Goal: Task Accomplishment & Management: Manage account settings

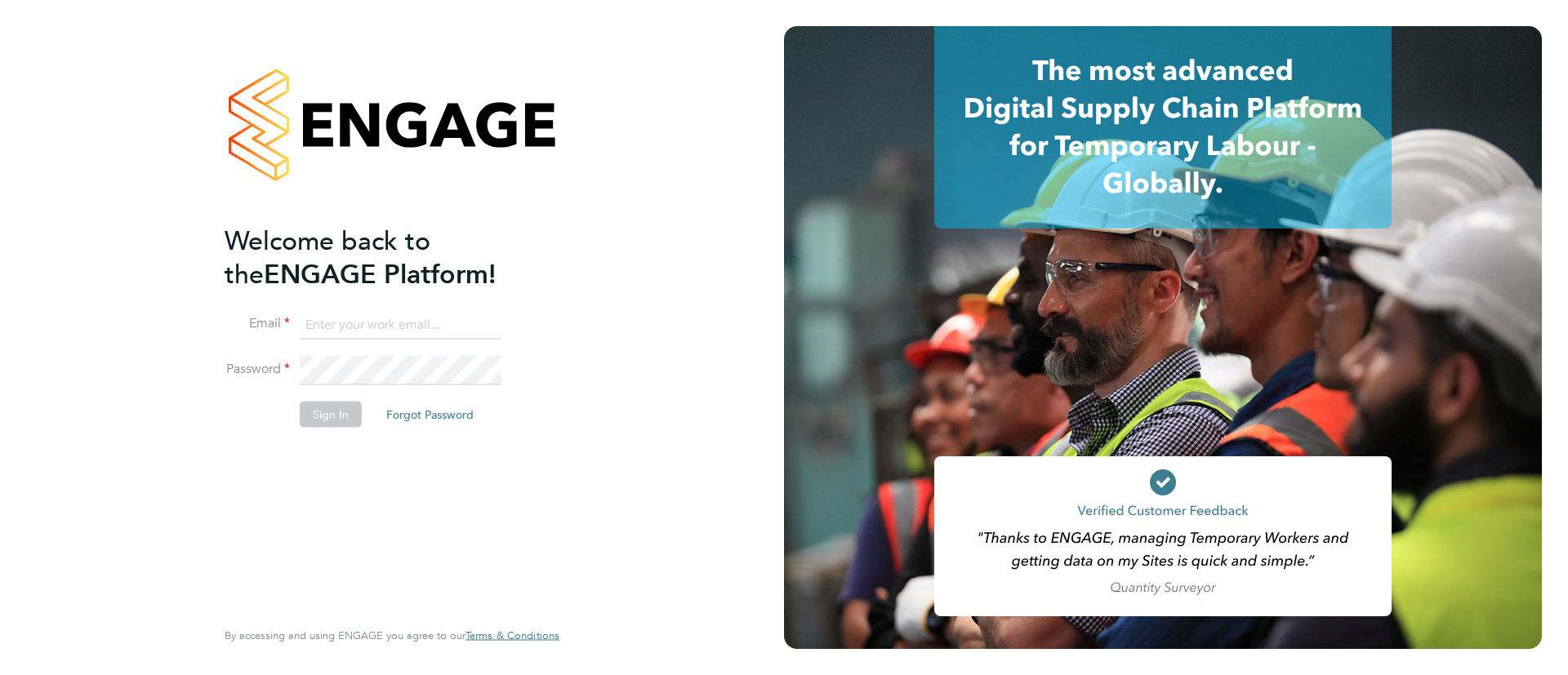
click at [447, 332] on input at bounding box center [400, 325] width 201 height 30
type input "Sulaymaan.jashat@Hays.com"
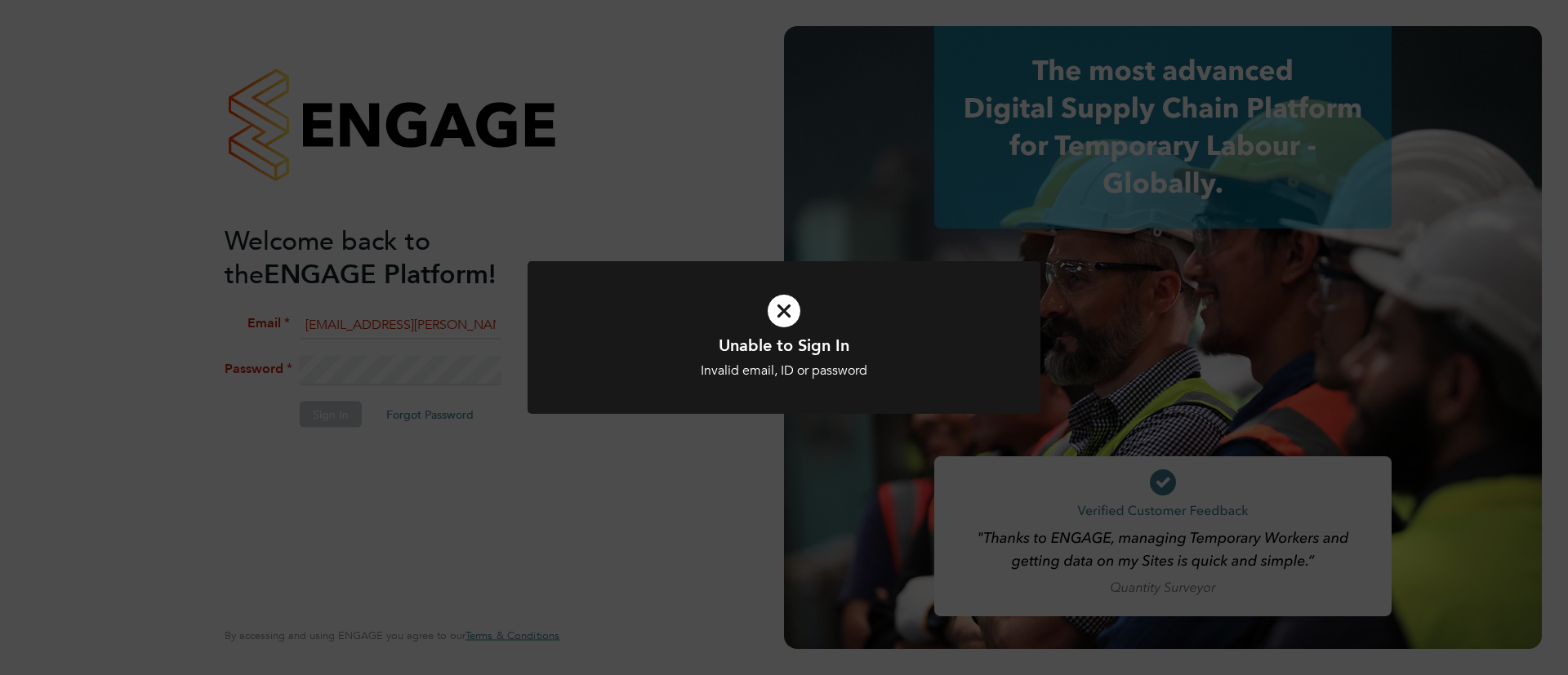
drag, startPoint x: 170, startPoint y: 169, endPoint x: 212, endPoint y: 191, distance: 47.4
click at [170, 169] on div "Unable to Sign In Invalid email, ID or password Cancel Okay" at bounding box center [784, 337] width 1568 height 675
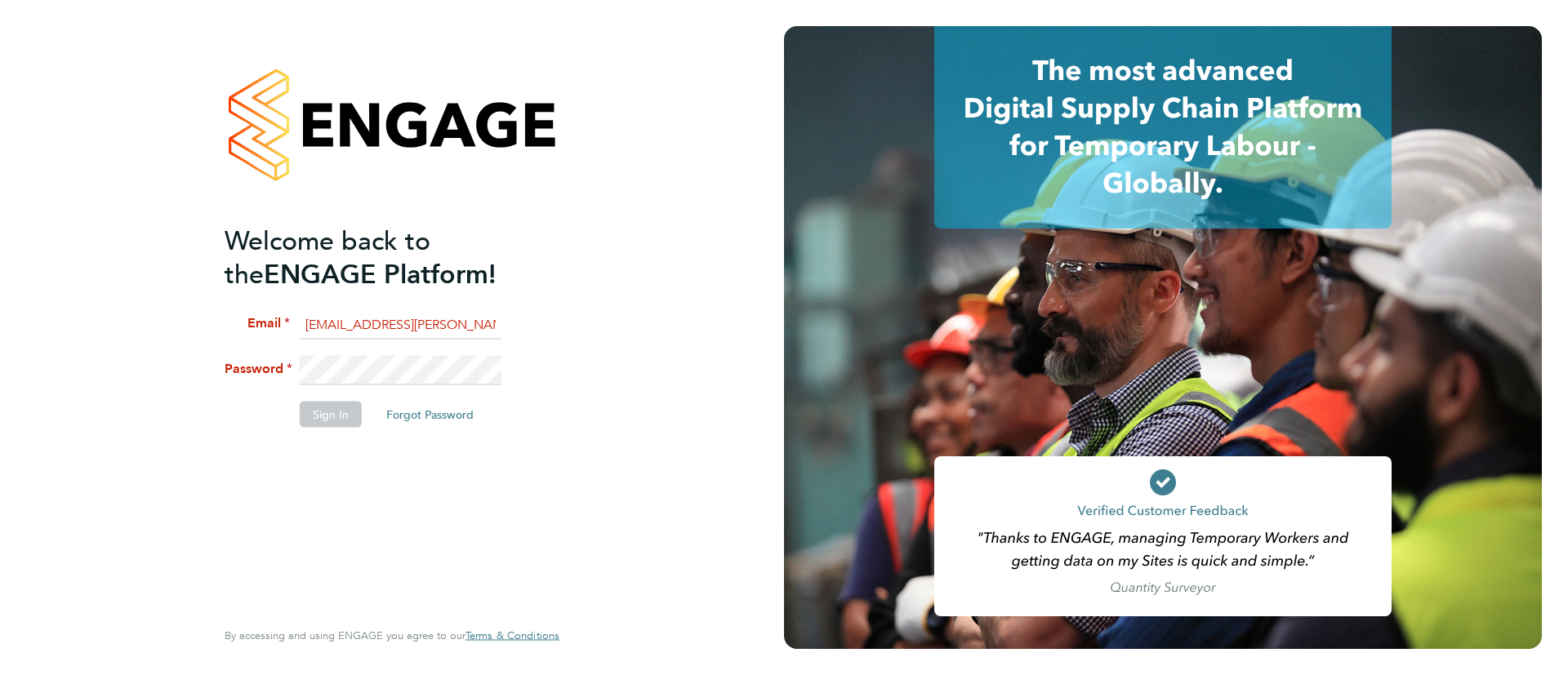
click at [398, 353] on li "Email Sulaymaan.jashat@Hays.com" at bounding box center [383, 332] width 319 height 45
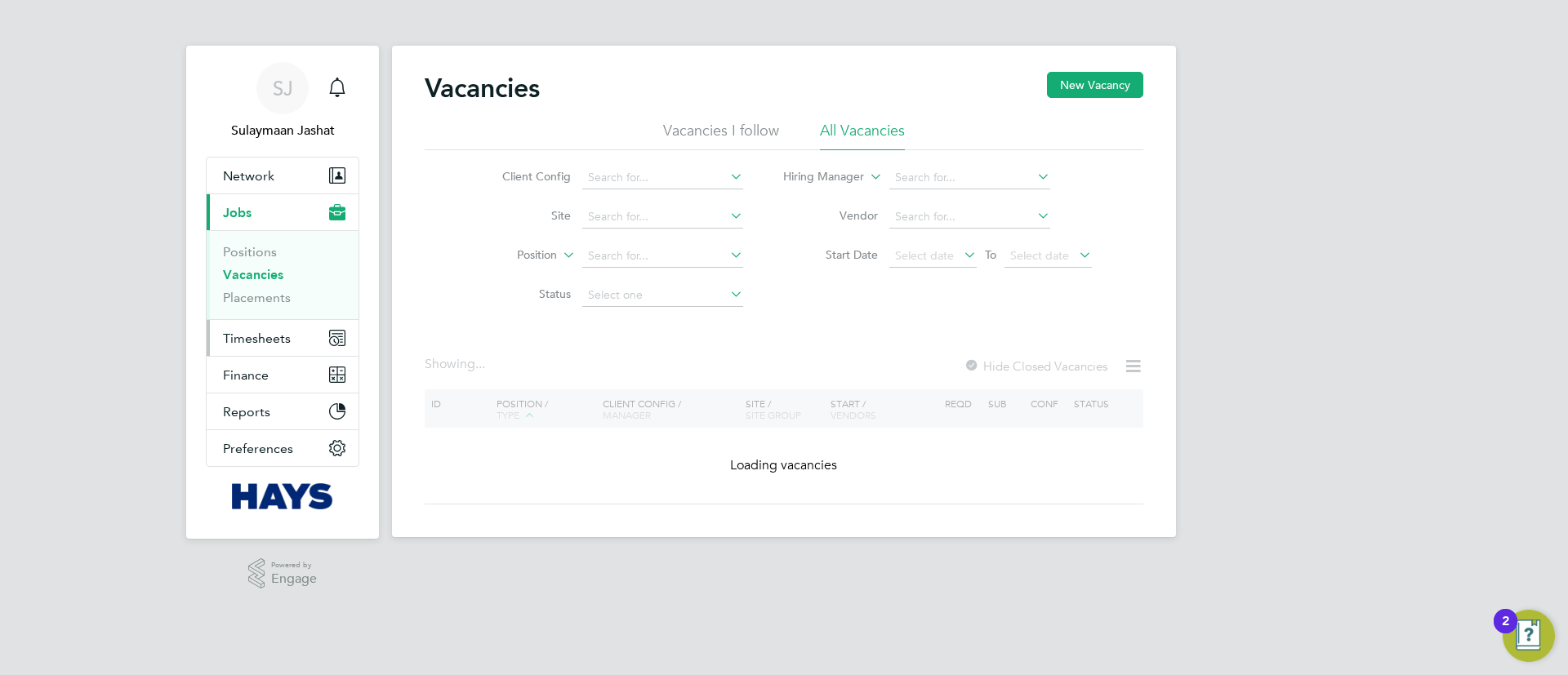
click at [286, 345] on span "Timesheets" at bounding box center [256, 338] width 67 height 15
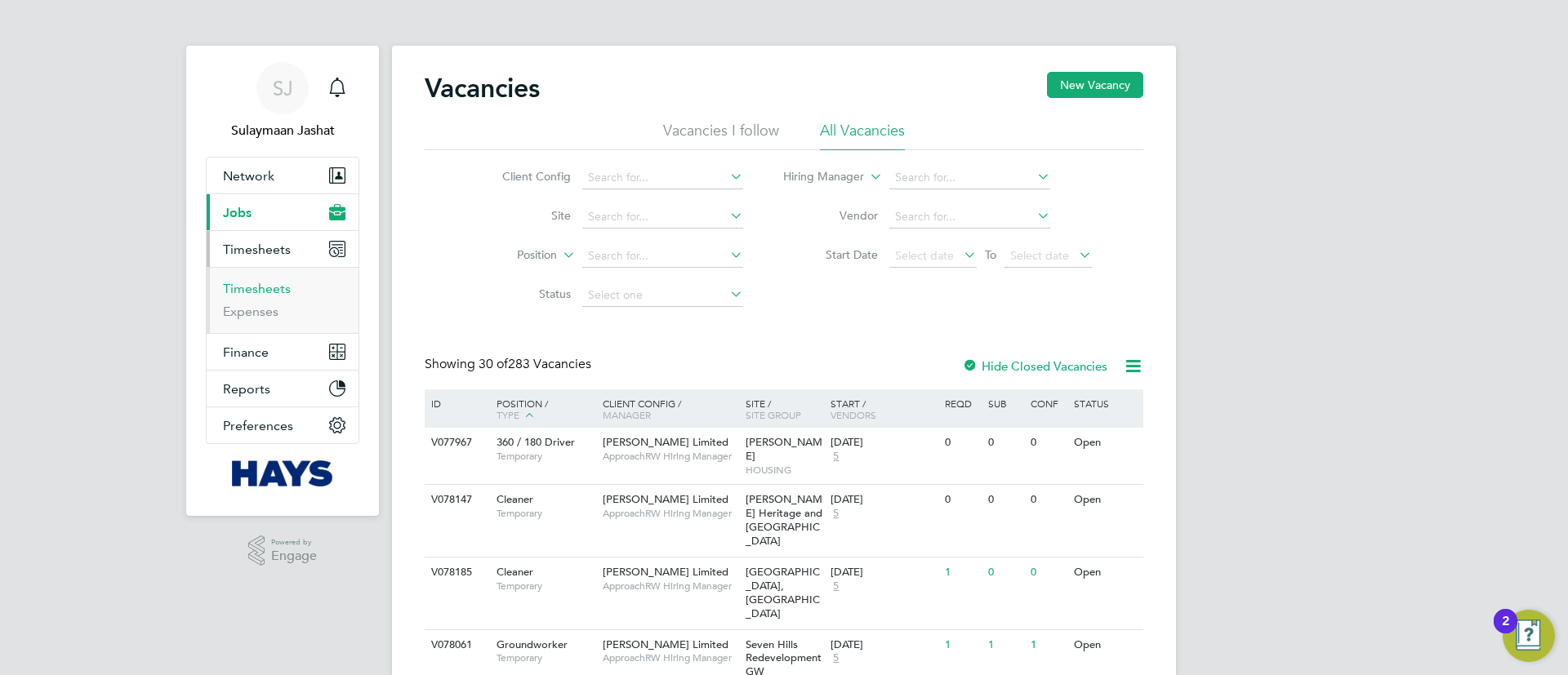
click at [277, 294] on link "Timesheets" at bounding box center [256, 289] width 67 height 15
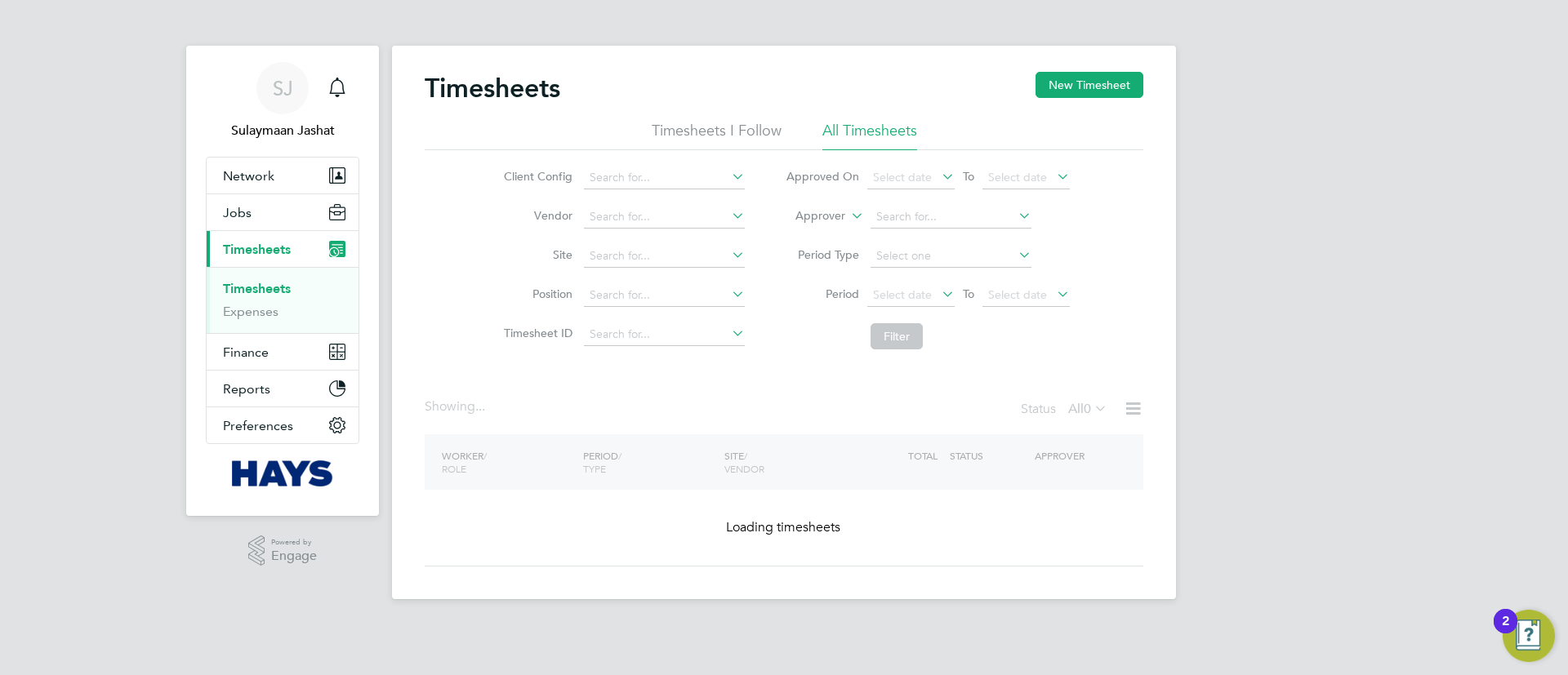
click at [827, 216] on label "Approver" at bounding box center [808, 216] width 73 height 16
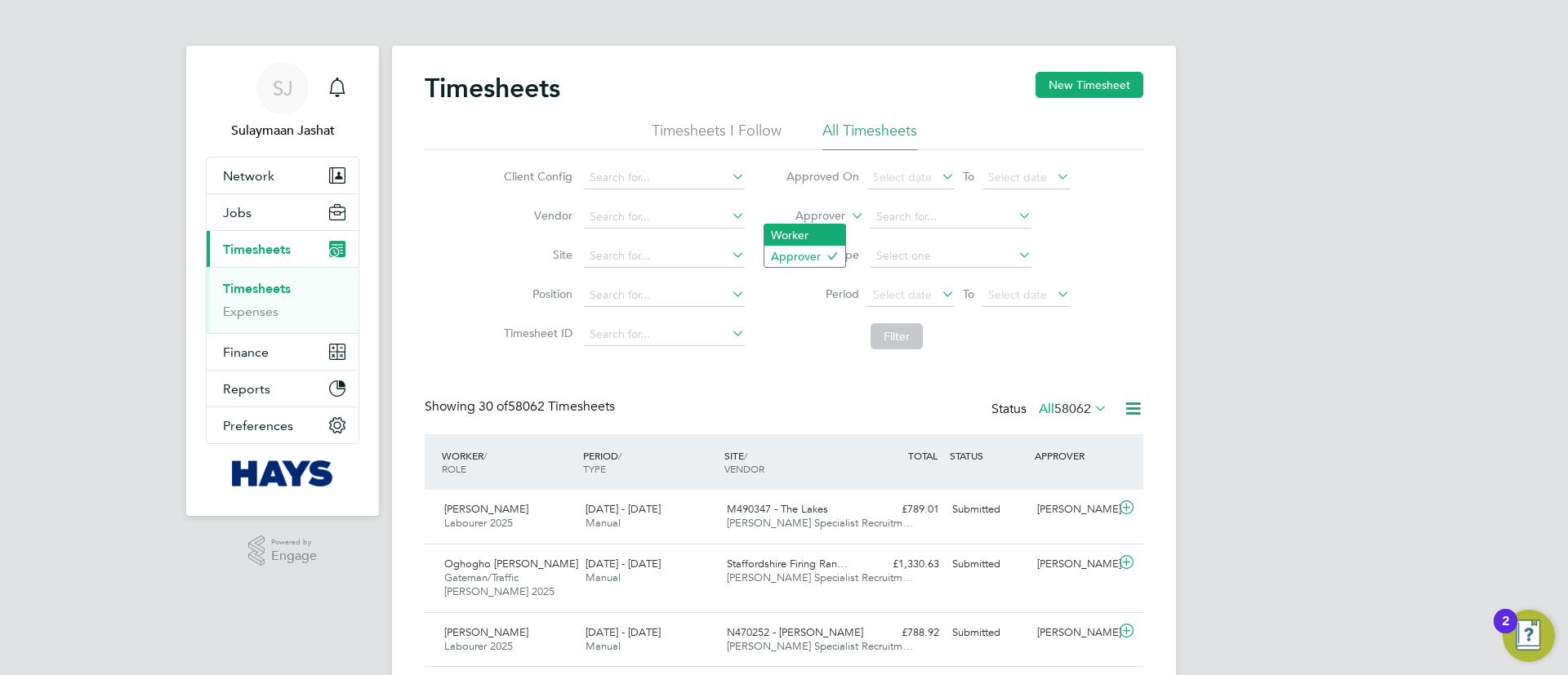
click at [820, 228] on li "Worker" at bounding box center [804, 235] width 81 height 21
click at [874, 217] on li "Worker" at bounding box center [927, 217] width 325 height 39
click at [925, 201] on li "Worker" at bounding box center [927, 217] width 325 height 39
click at [930, 217] on input at bounding box center [951, 218] width 161 height 23
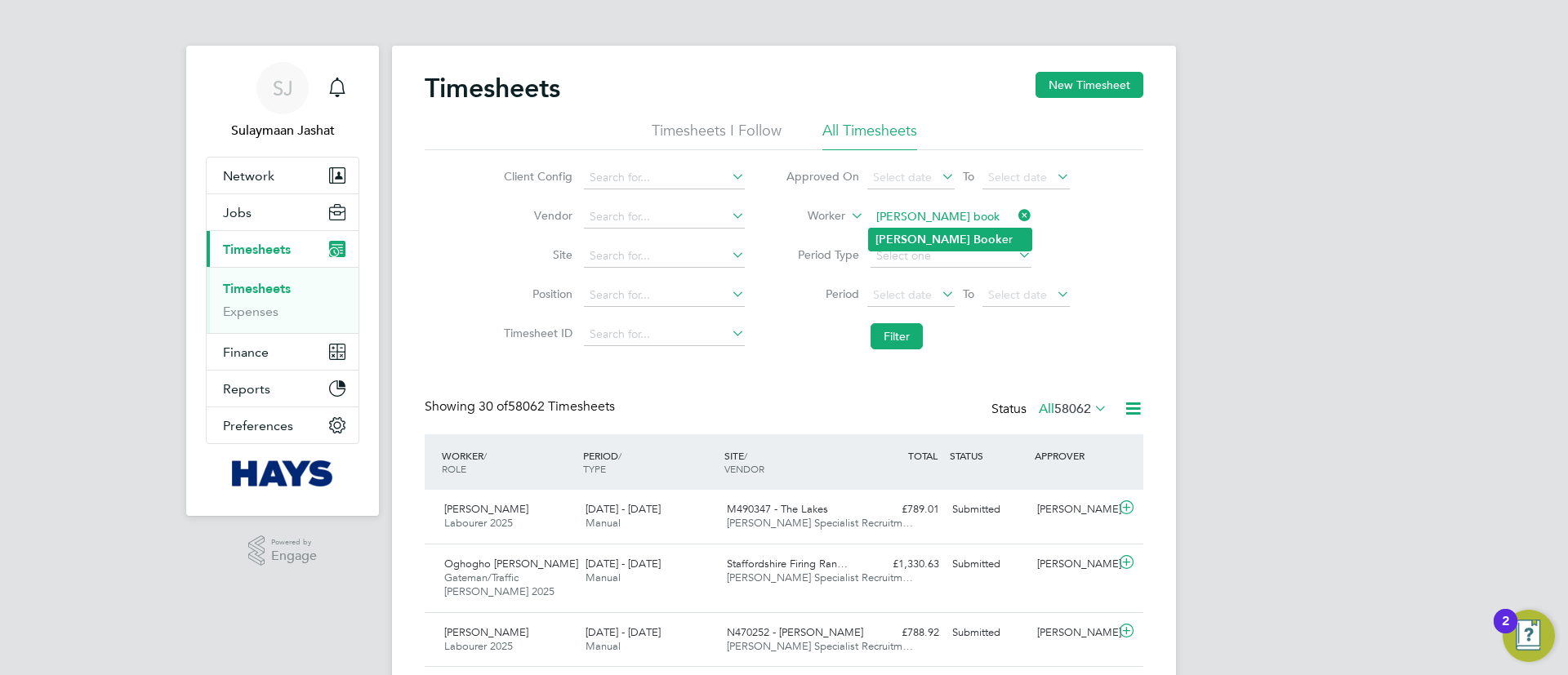
click at [980, 244] on li "Darren Book er" at bounding box center [950, 239] width 163 height 22
type input "Darren Booker"
click at [911, 350] on li "Filter" at bounding box center [927, 336] width 325 height 42
click at [910, 344] on button "Filter" at bounding box center [897, 336] width 52 height 26
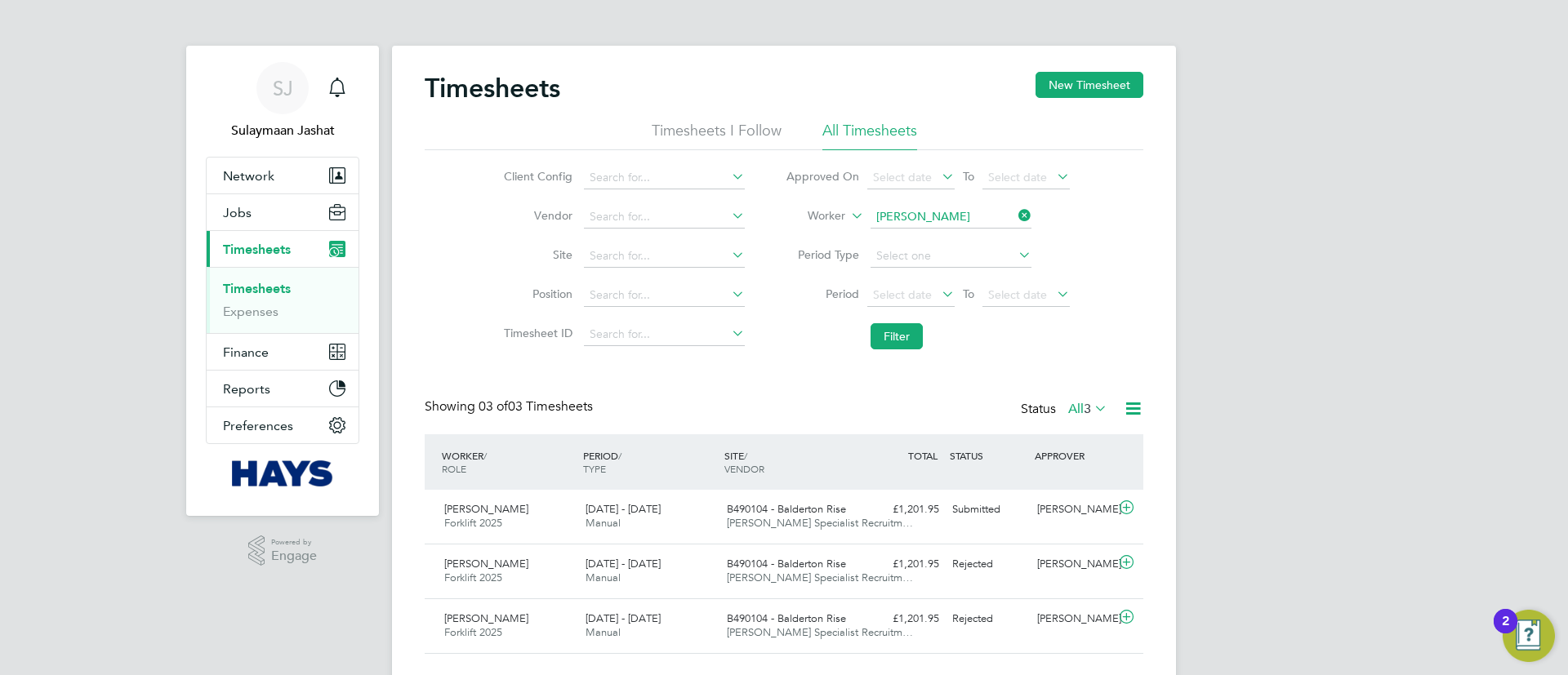
click at [1079, 405] on label "All 3" at bounding box center [1087, 408] width 39 height 16
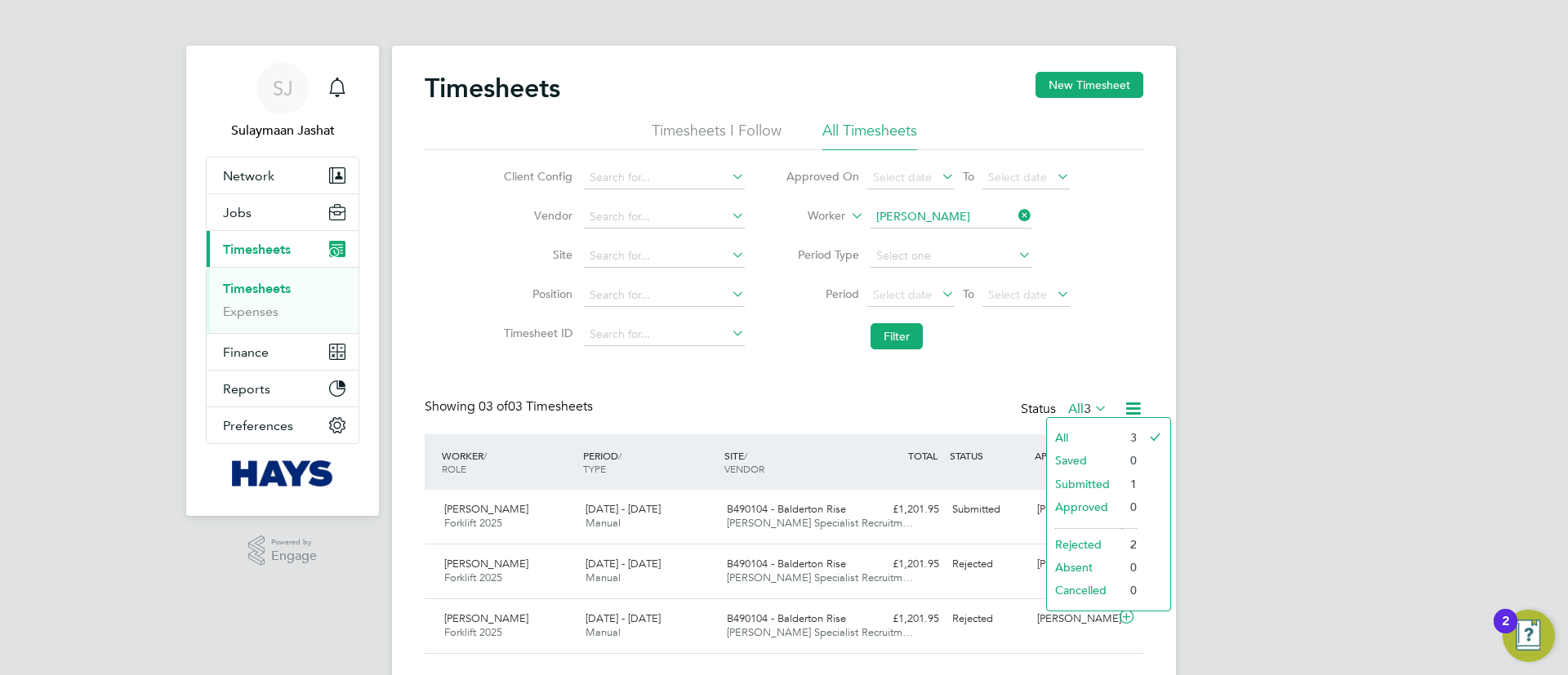
drag, startPoint x: 1079, startPoint y: 413, endPoint x: 1076, endPoint y: 429, distance: 16.3
click at [1079, 419] on div "Timesheets New Timesheet Timesheets I Follow All Timesheets Client Config Vendo…" at bounding box center [784, 365] width 784 height 640
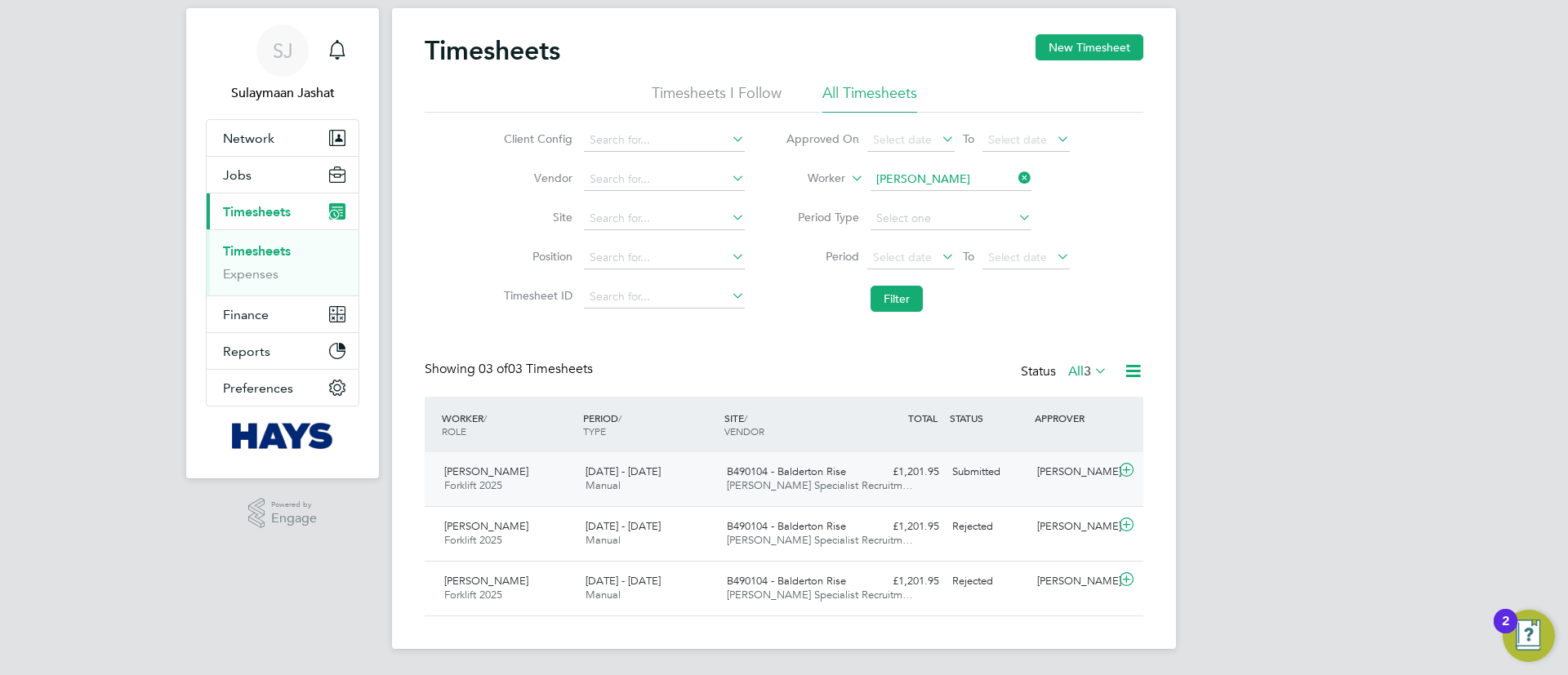
click at [880, 491] on div "Darren Booker Forklift 2025 20 - 26 Sep 2025 20 - 26 Sep 2025 Manual B490104 - …" at bounding box center [784, 480] width 719 height 54
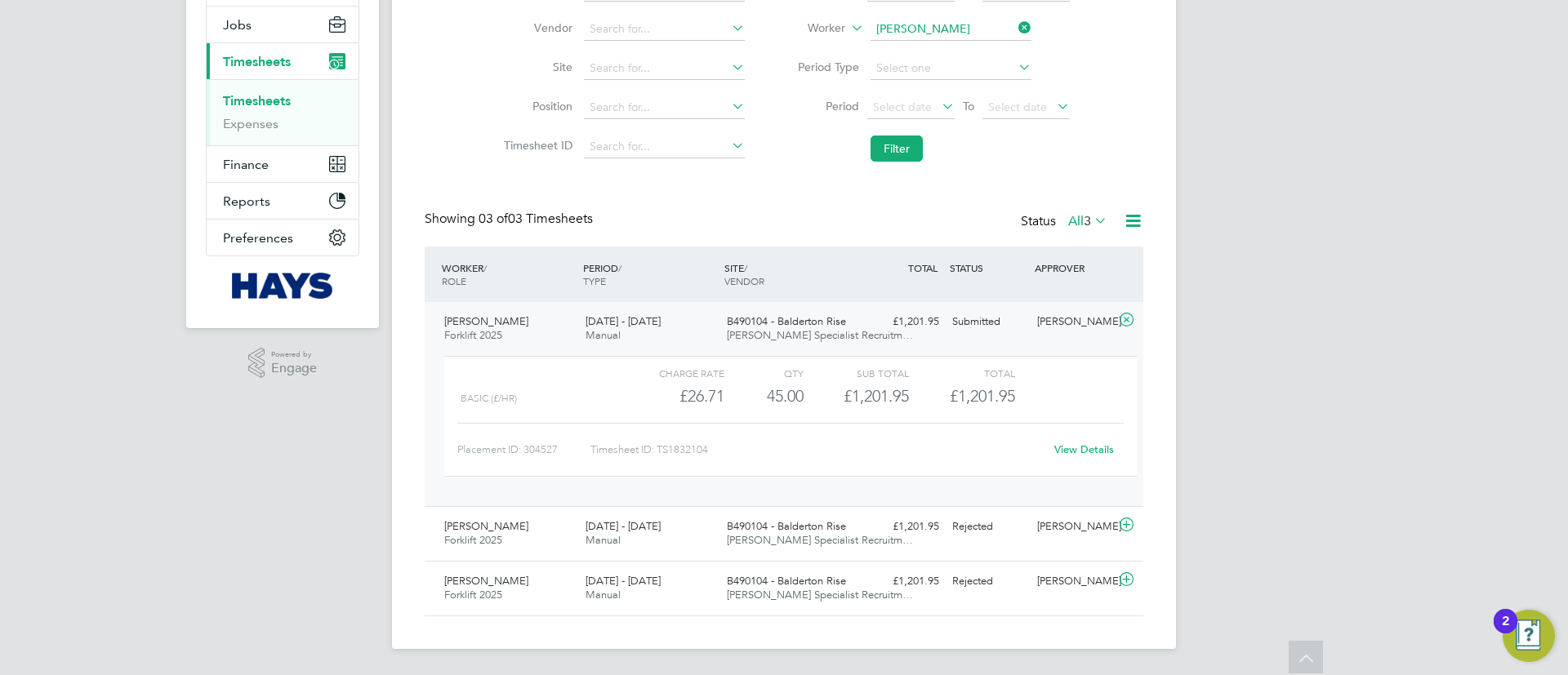
click at [1079, 442] on link "View Details" at bounding box center [1084, 449] width 60 height 13
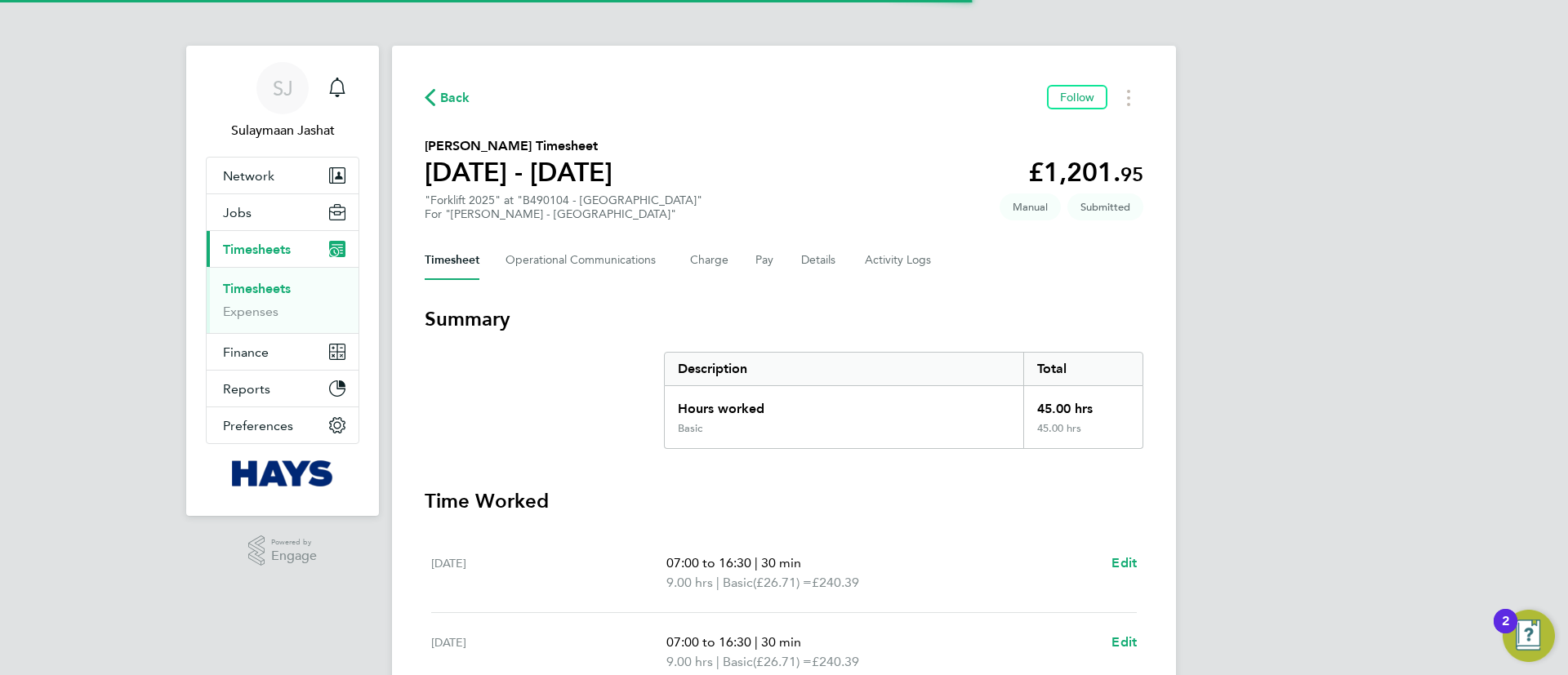
click at [930, 272] on div "Timesheet Operational Communications Charge Pay Details Activity Logs" at bounding box center [784, 260] width 719 height 39
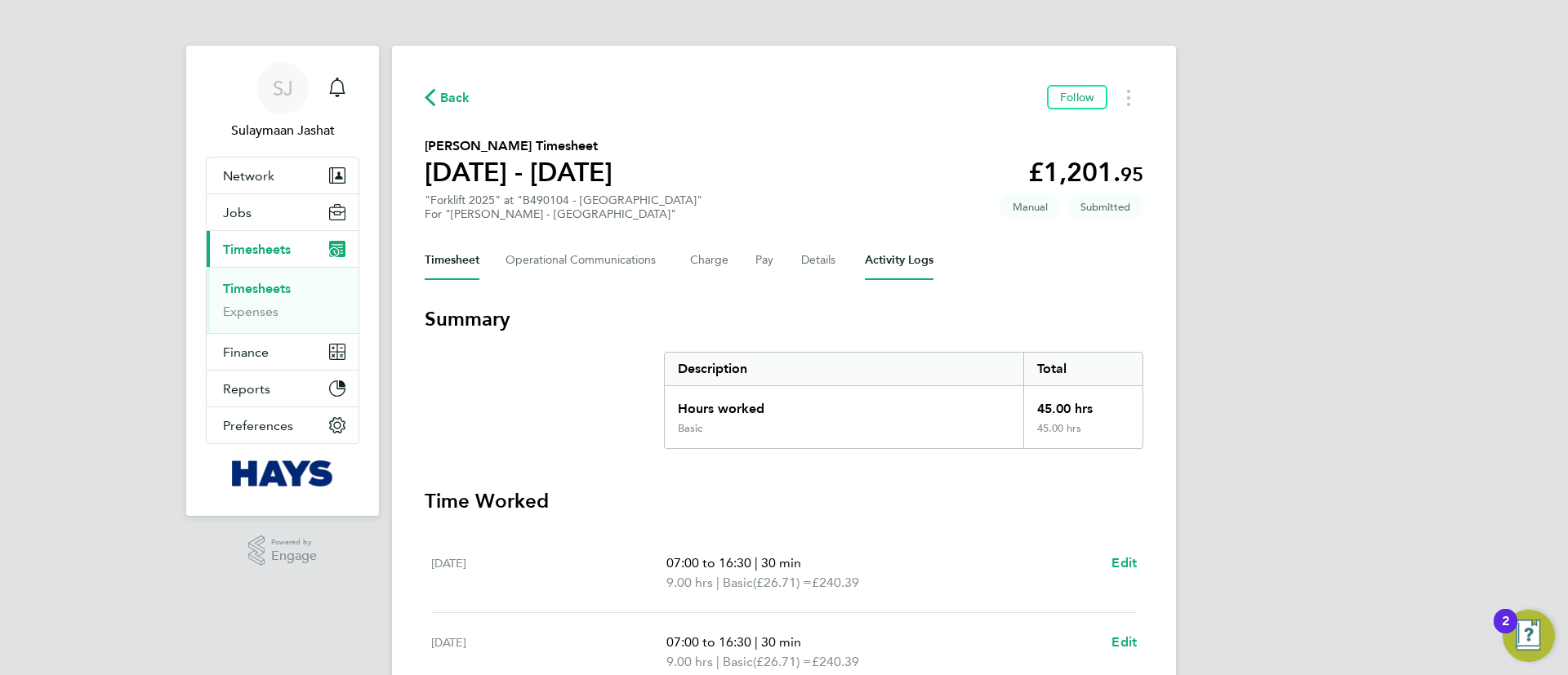
click at [909, 263] on Logs-tab "Activity Logs" at bounding box center [899, 260] width 68 height 39
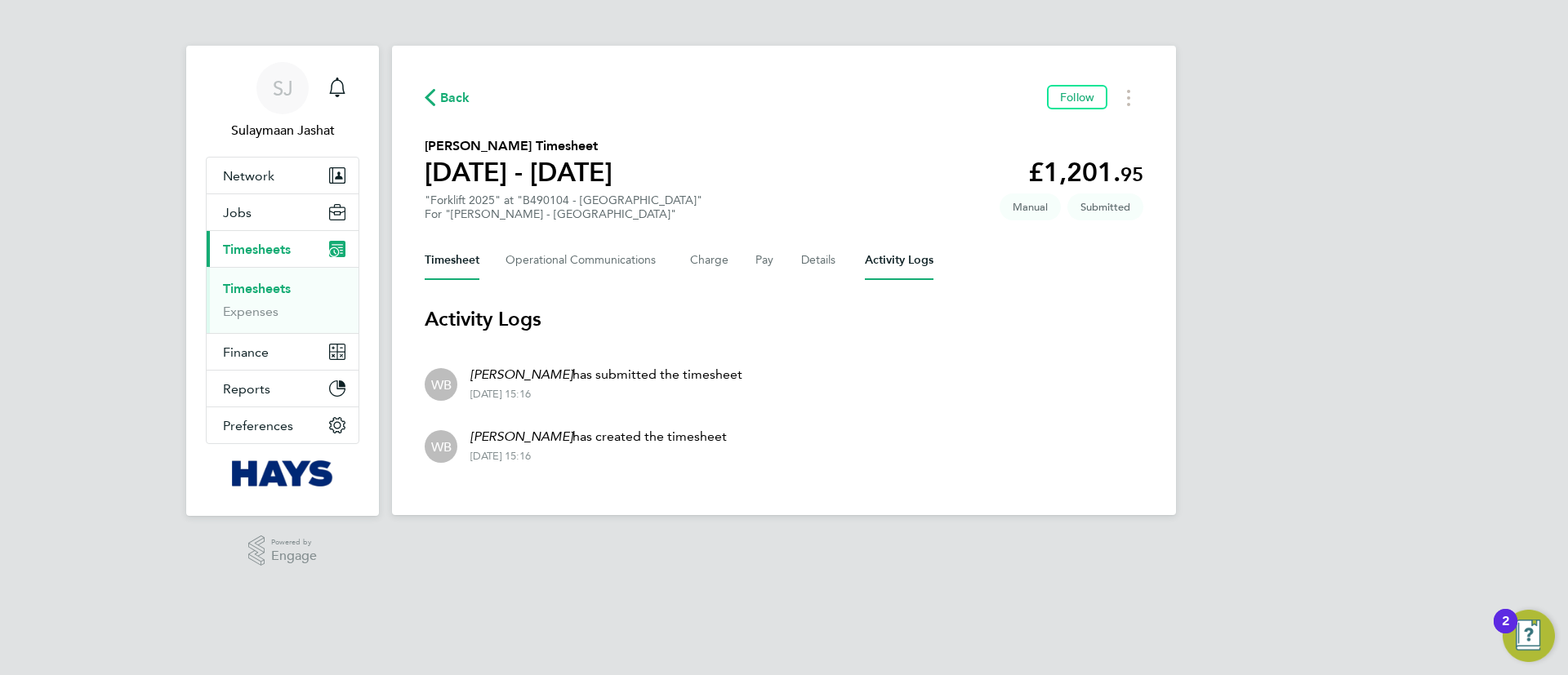
click at [437, 248] on button "Timesheet" at bounding box center [452, 260] width 55 height 39
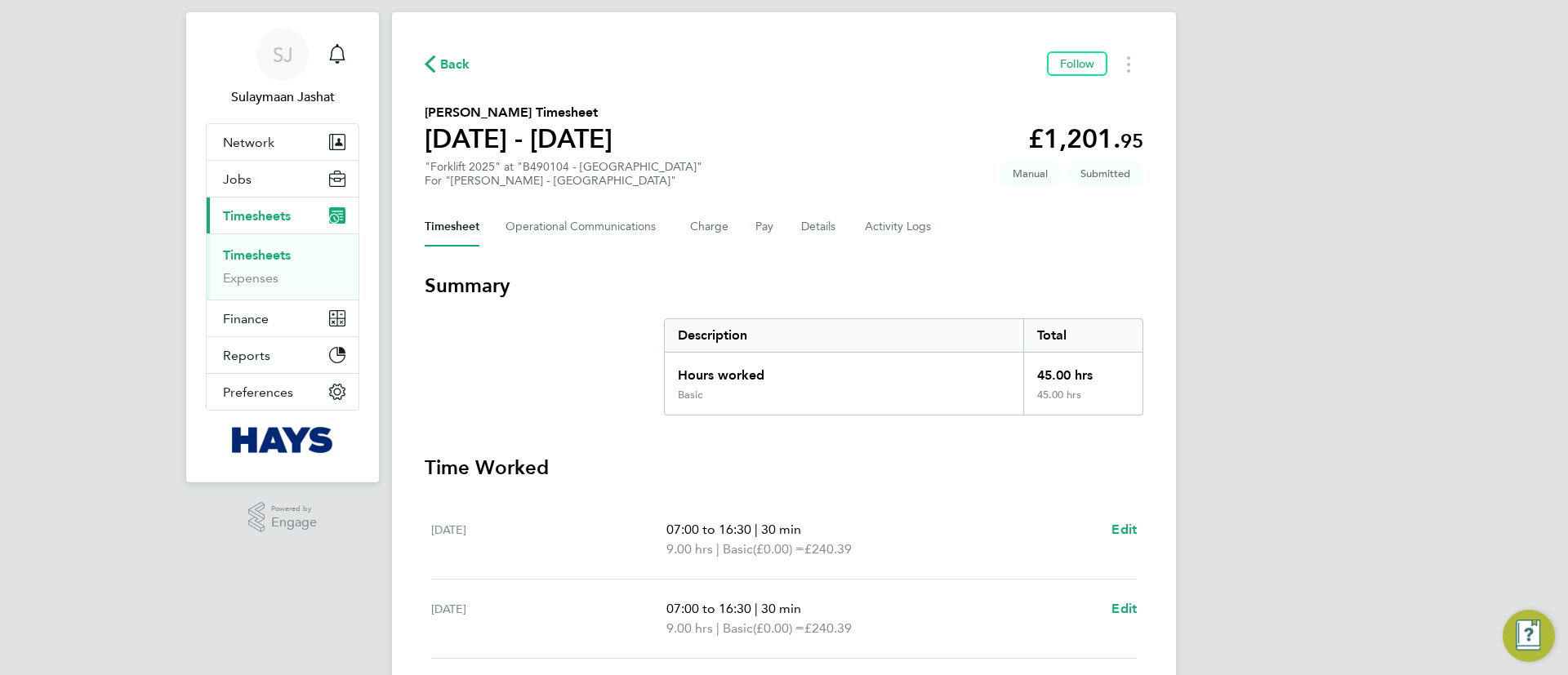
scroll to position [399, 0]
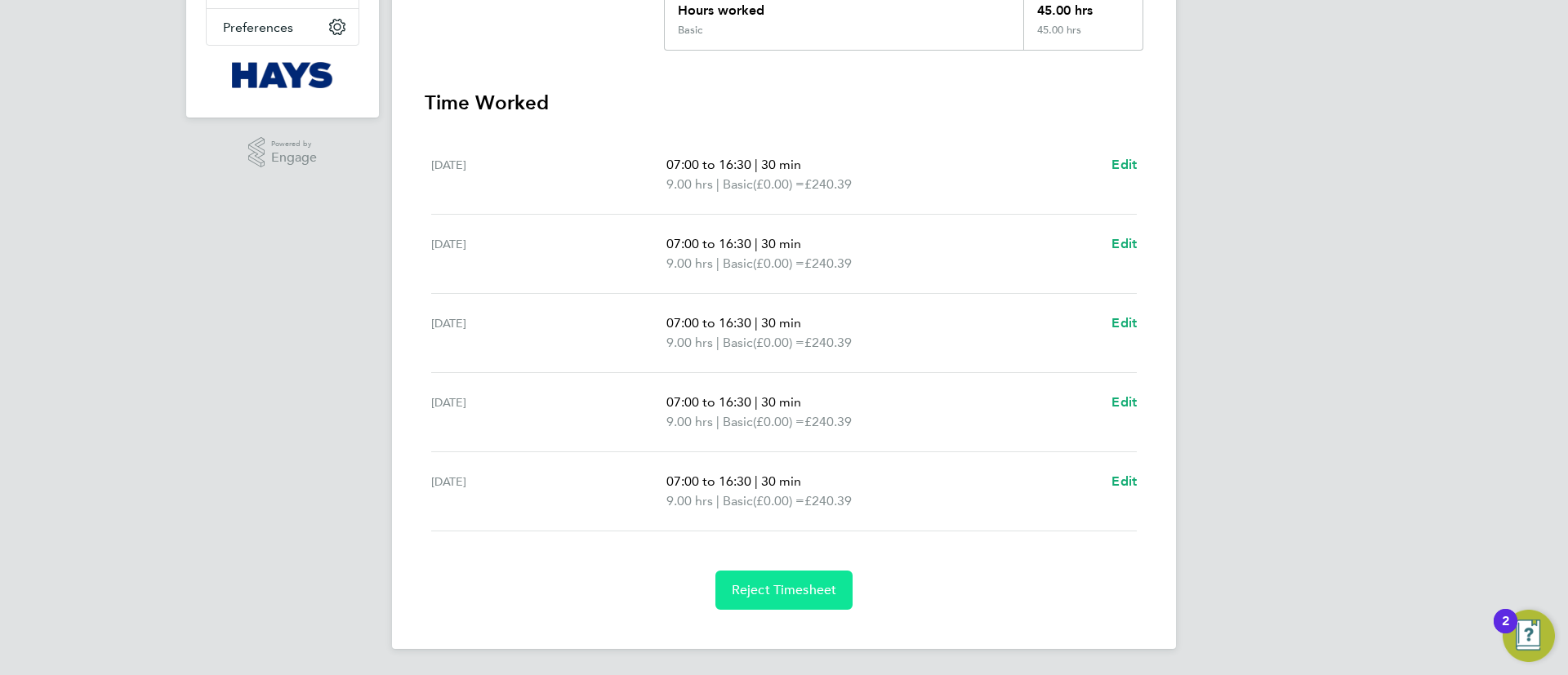
click at [783, 589] on span "Reject Timesheet" at bounding box center [784, 589] width 105 height 16
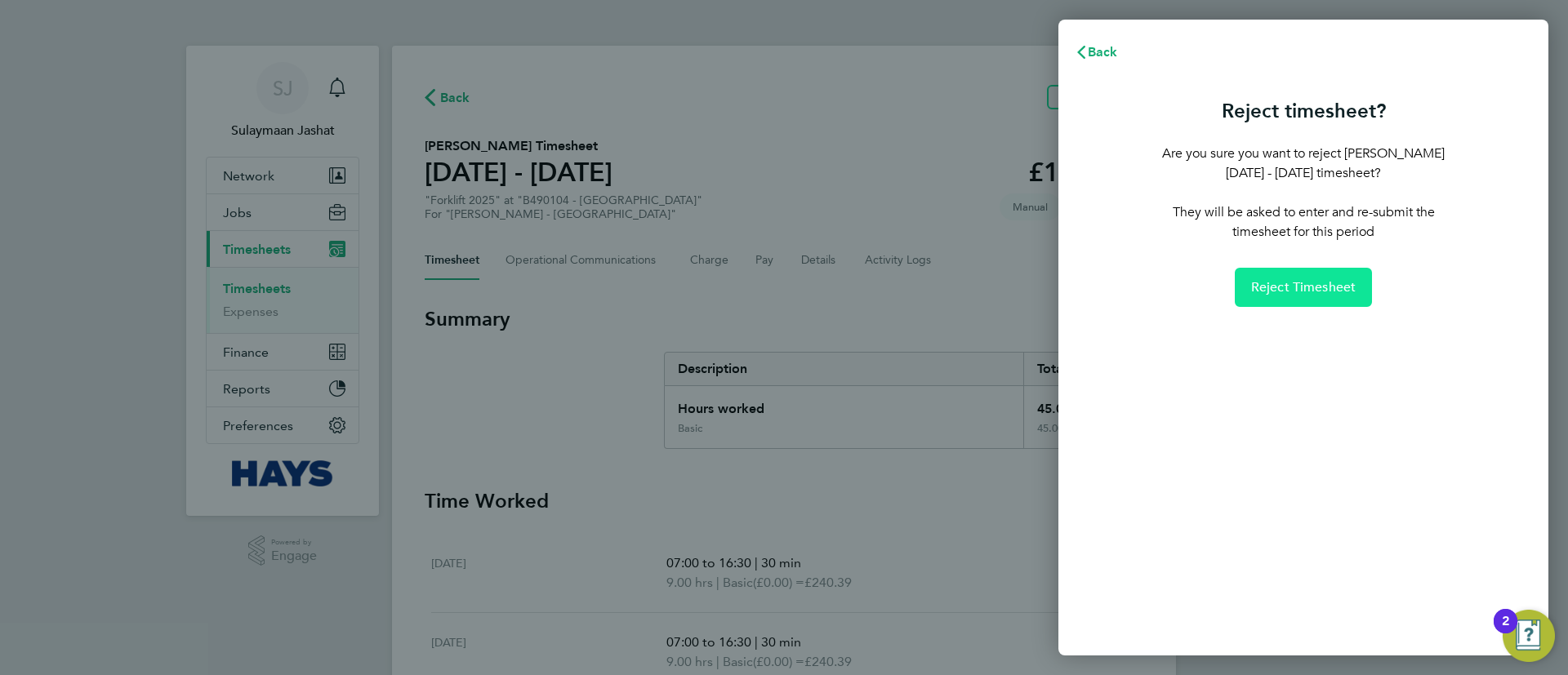
click at [1338, 285] on span "Reject Timesheet" at bounding box center [1303, 287] width 105 height 16
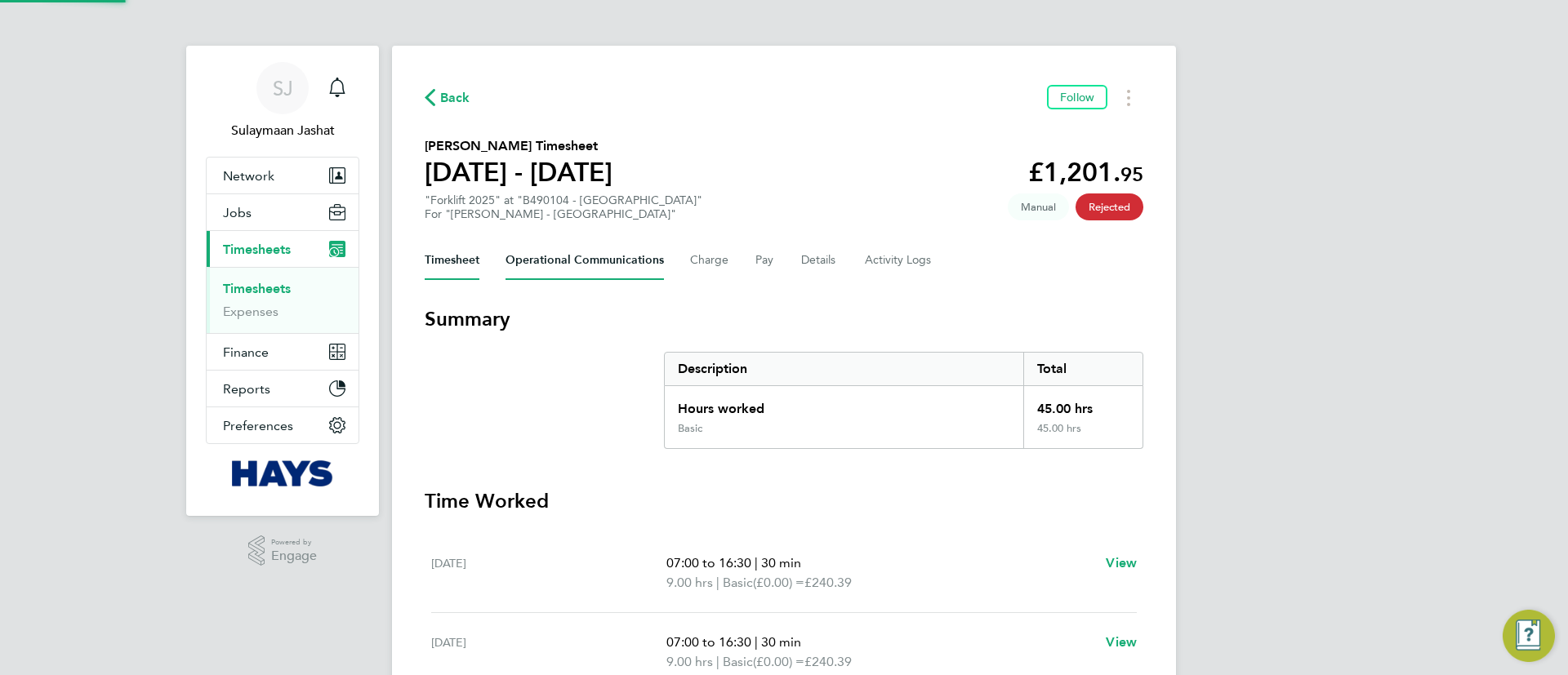
click at [654, 273] on Communications-tab "Operational Communications" at bounding box center [585, 260] width 158 height 39
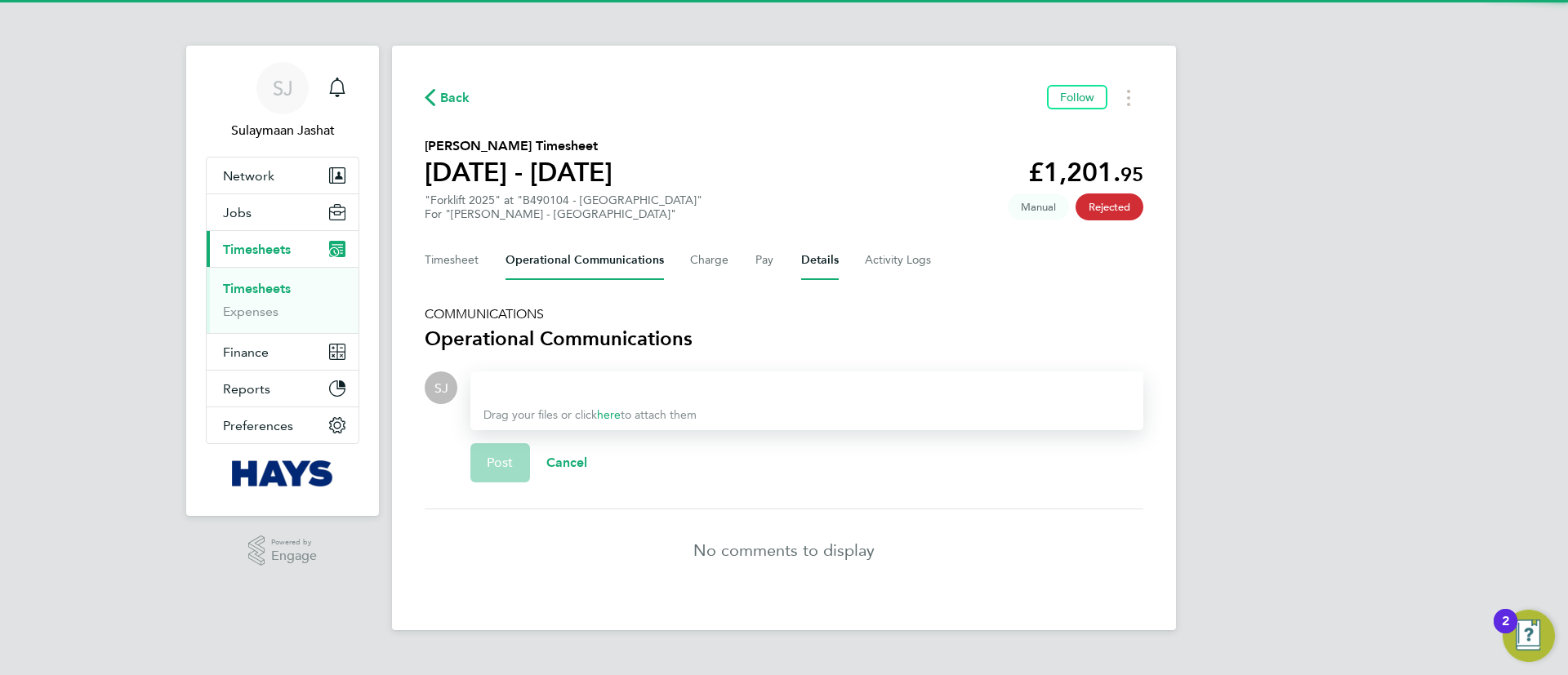
click at [802, 264] on button "Details" at bounding box center [820, 260] width 38 height 39
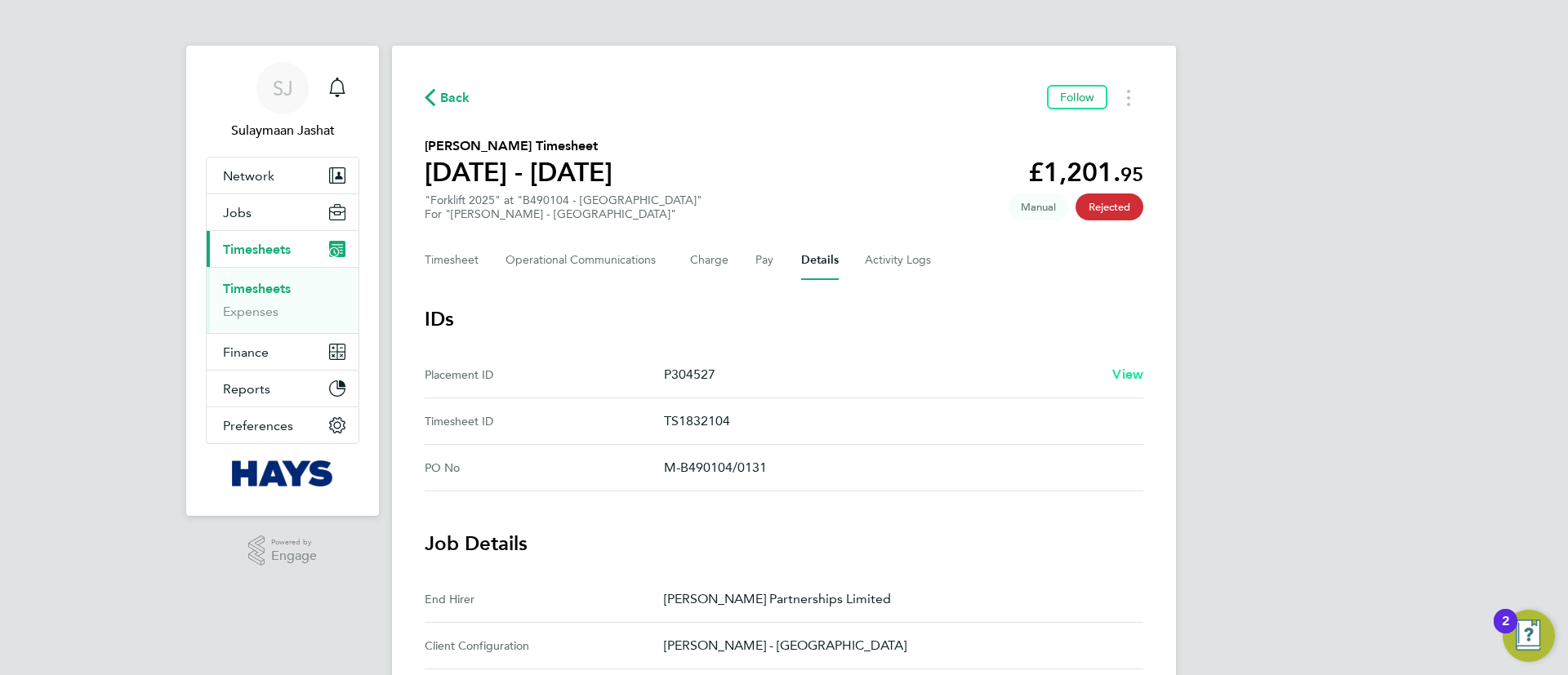
click at [1139, 376] on span "View" at bounding box center [1128, 375] width 31 height 15
click at [596, 248] on Communications-tab "Operational Communications" at bounding box center [585, 260] width 158 height 39
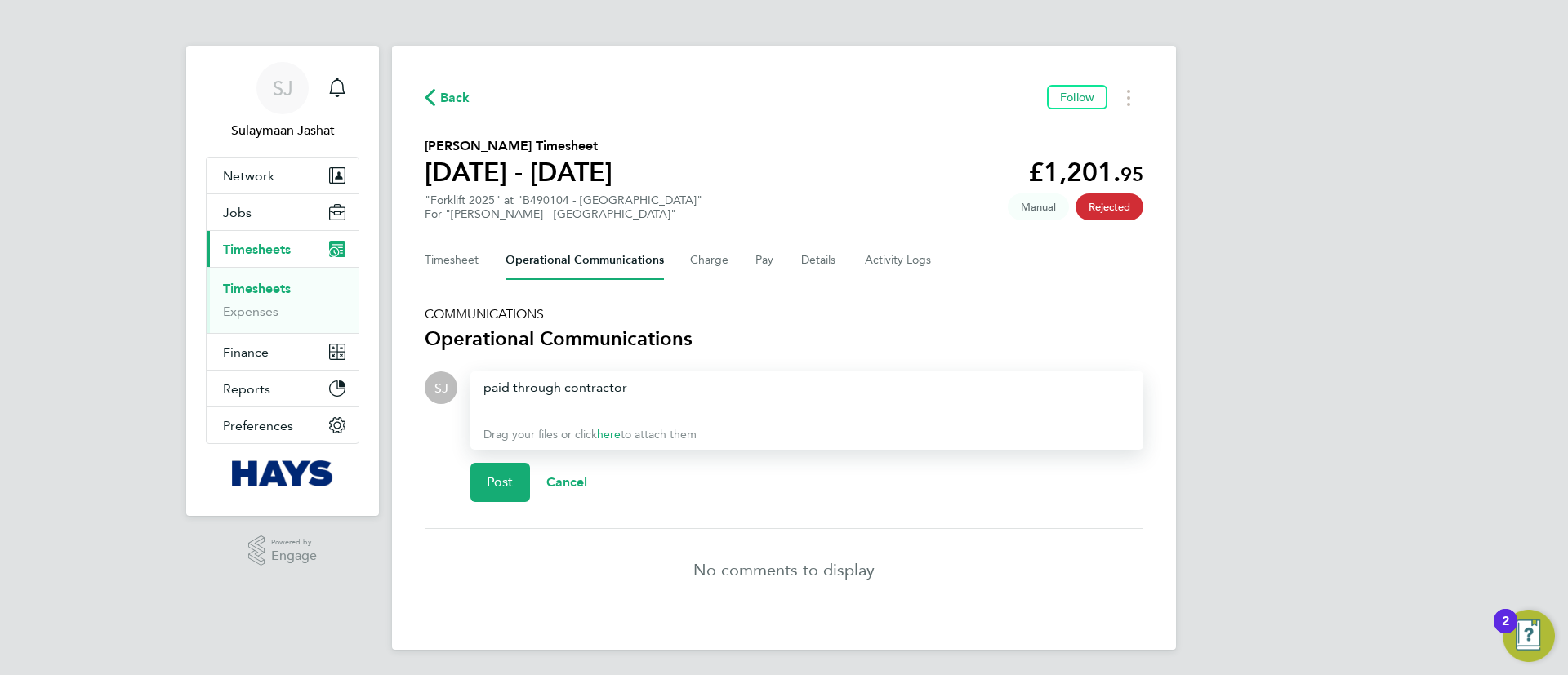
click at [703, 379] on div "paid through contractor" at bounding box center [806, 398] width 646 height 39
click at [510, 457] on div "Post Cancel" at bounding box center [806, 482] width 673 height 65
click at [508, 479] on span "Post" at bounding box center [500, 482] width 27 height 16
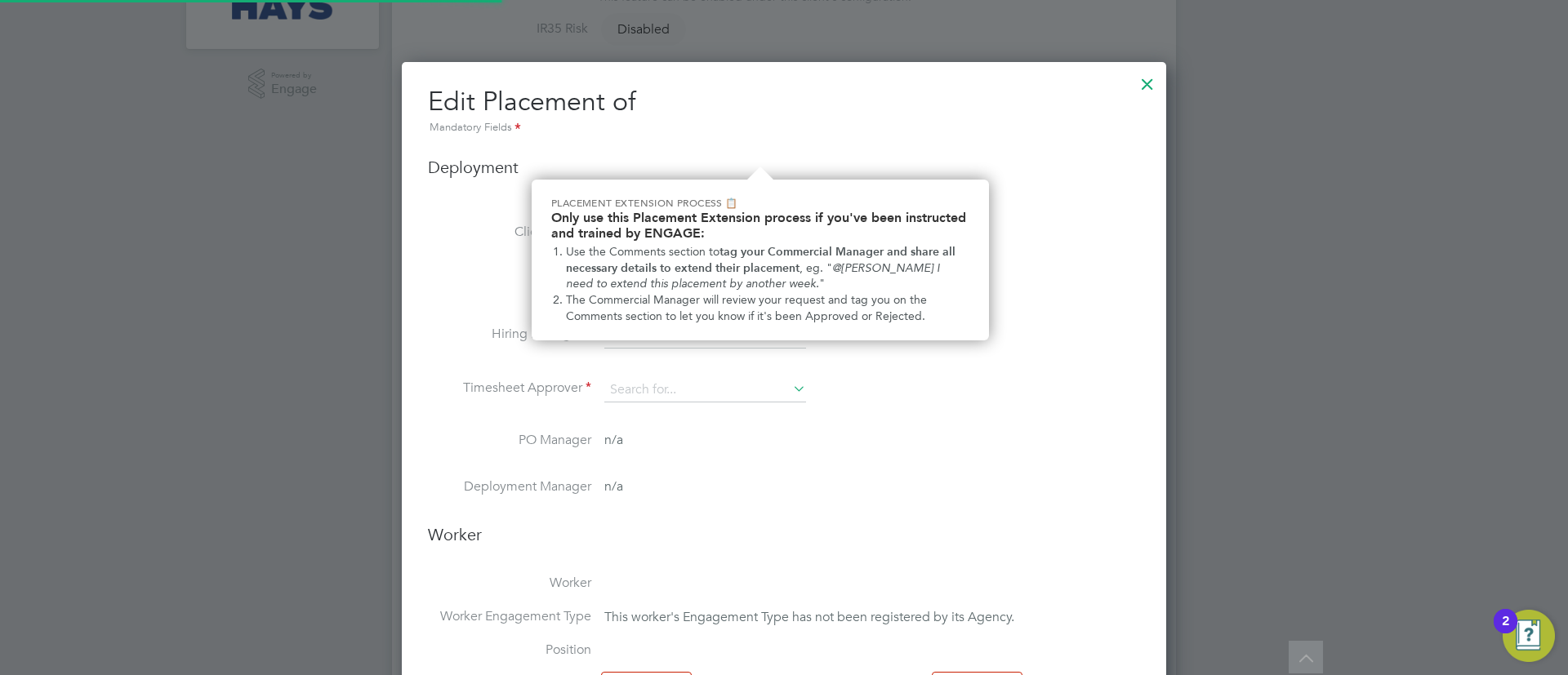
type input "[PERSON_NAME]"
type input "22 Sep 2025"
type input "20 Oct 2025"
type input "08:00"
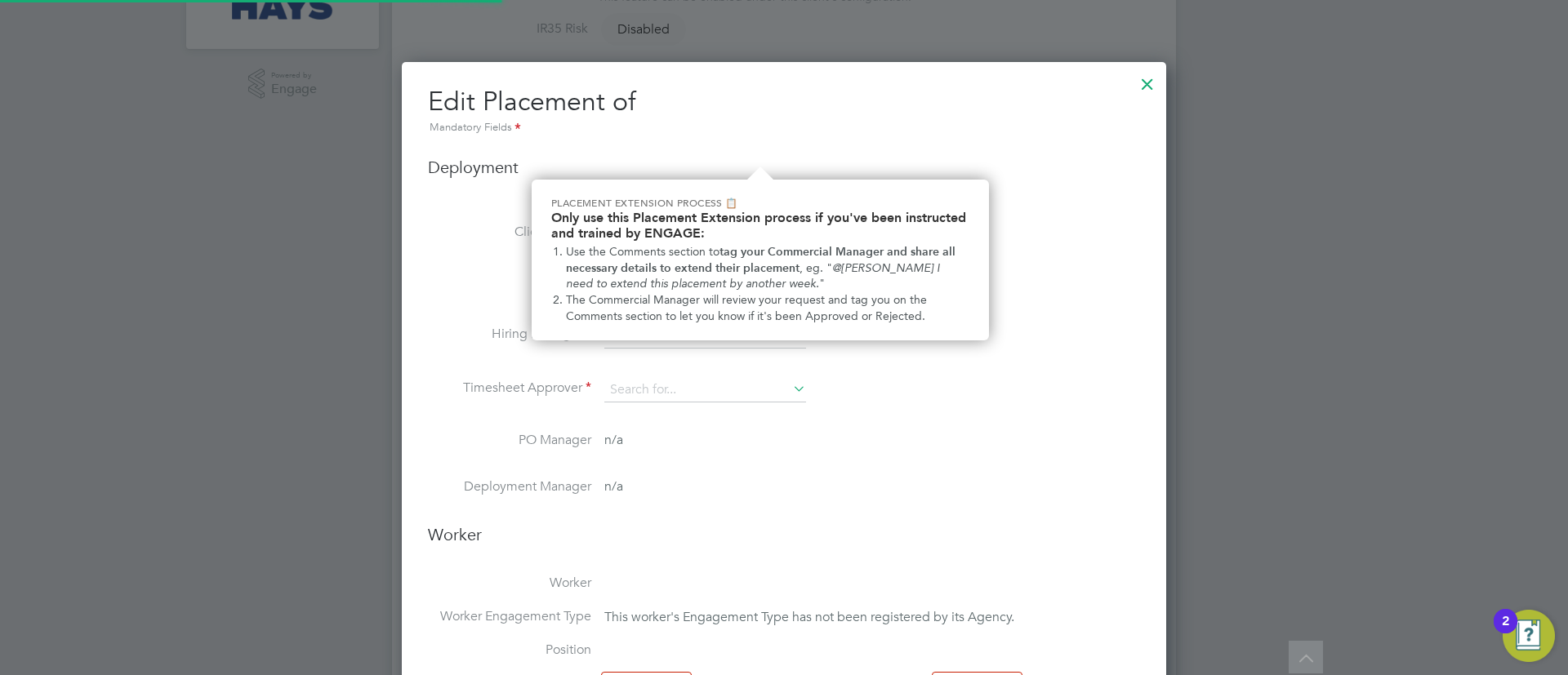
type input "18:00"
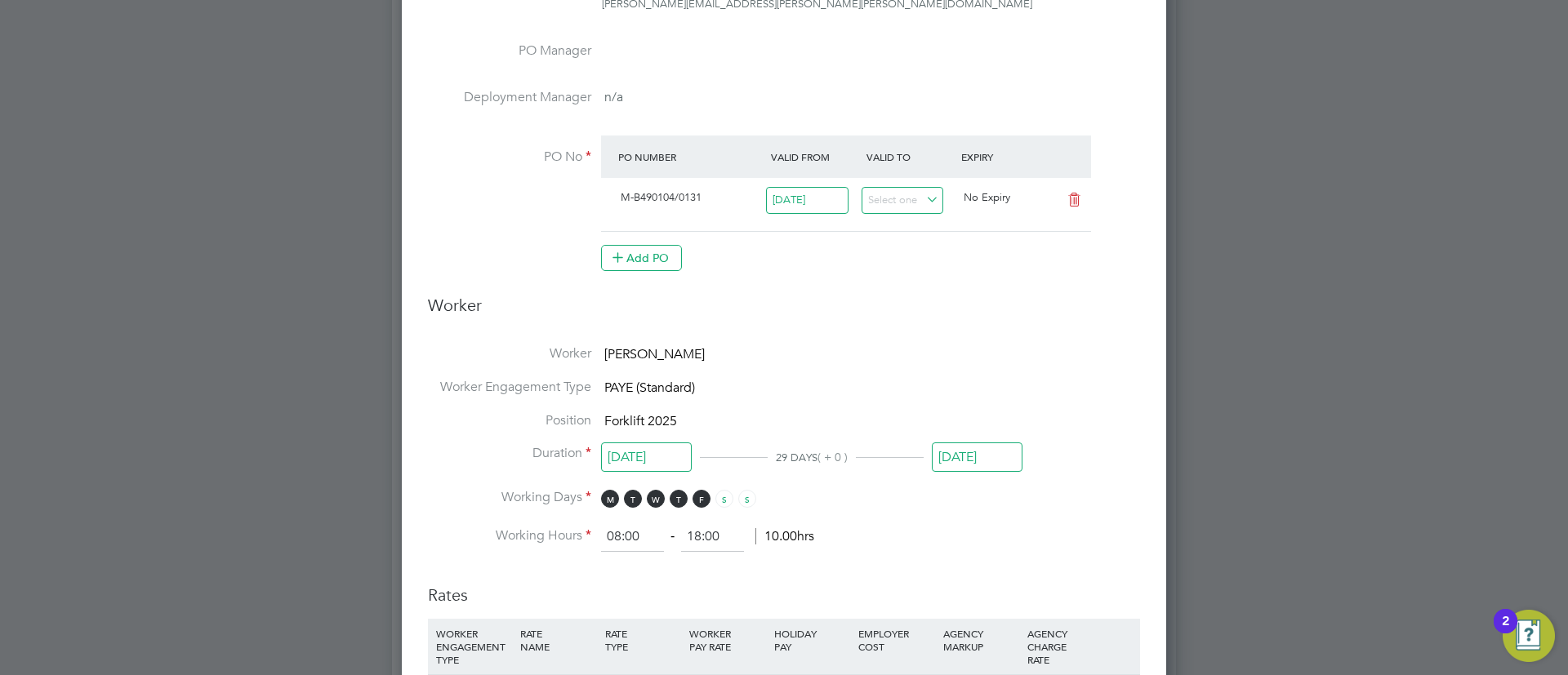
click at [662, 454] on input "22 Sep 2025" at bounding box center [646, 456] width 91 height 30
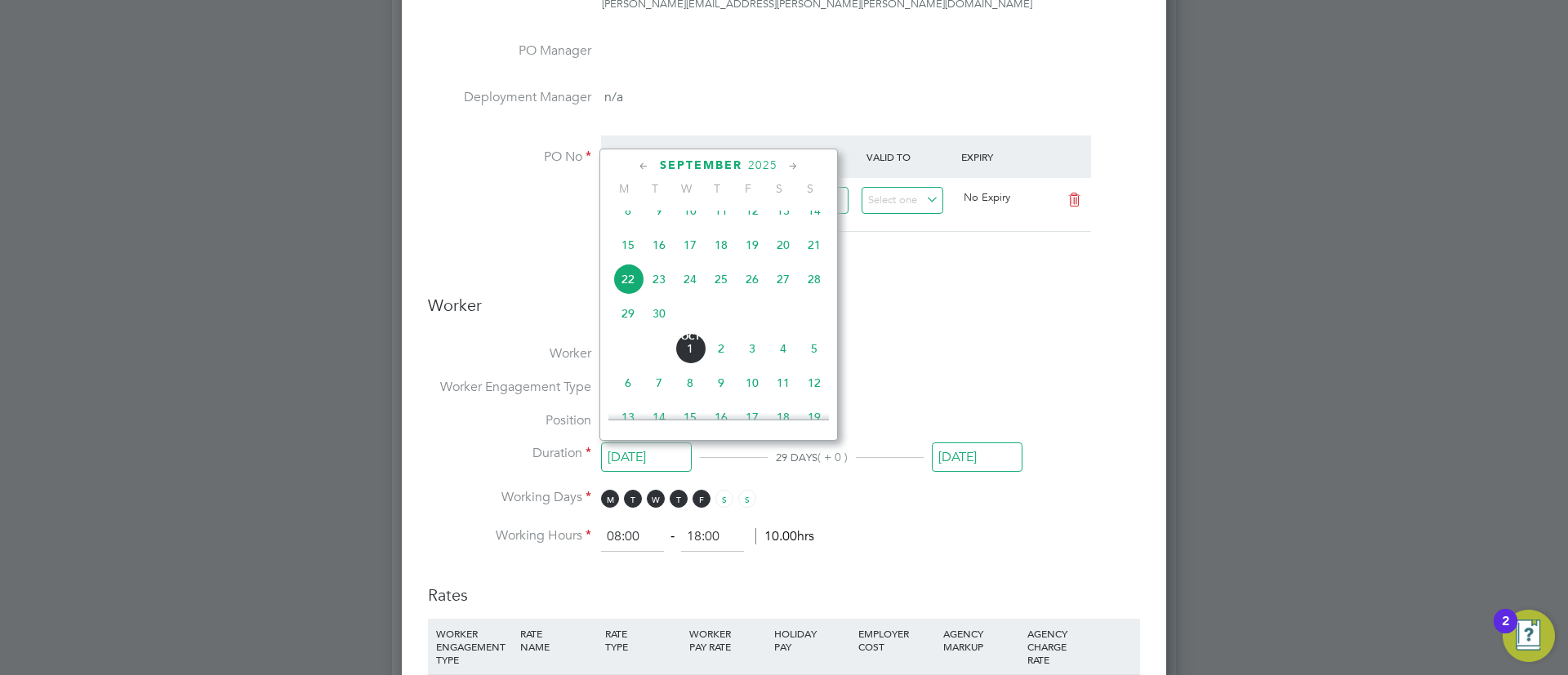
click at [628, 329] on span "29" at bounding box center [628, 313] width 31 height 31
type input "29 Sep 2025"
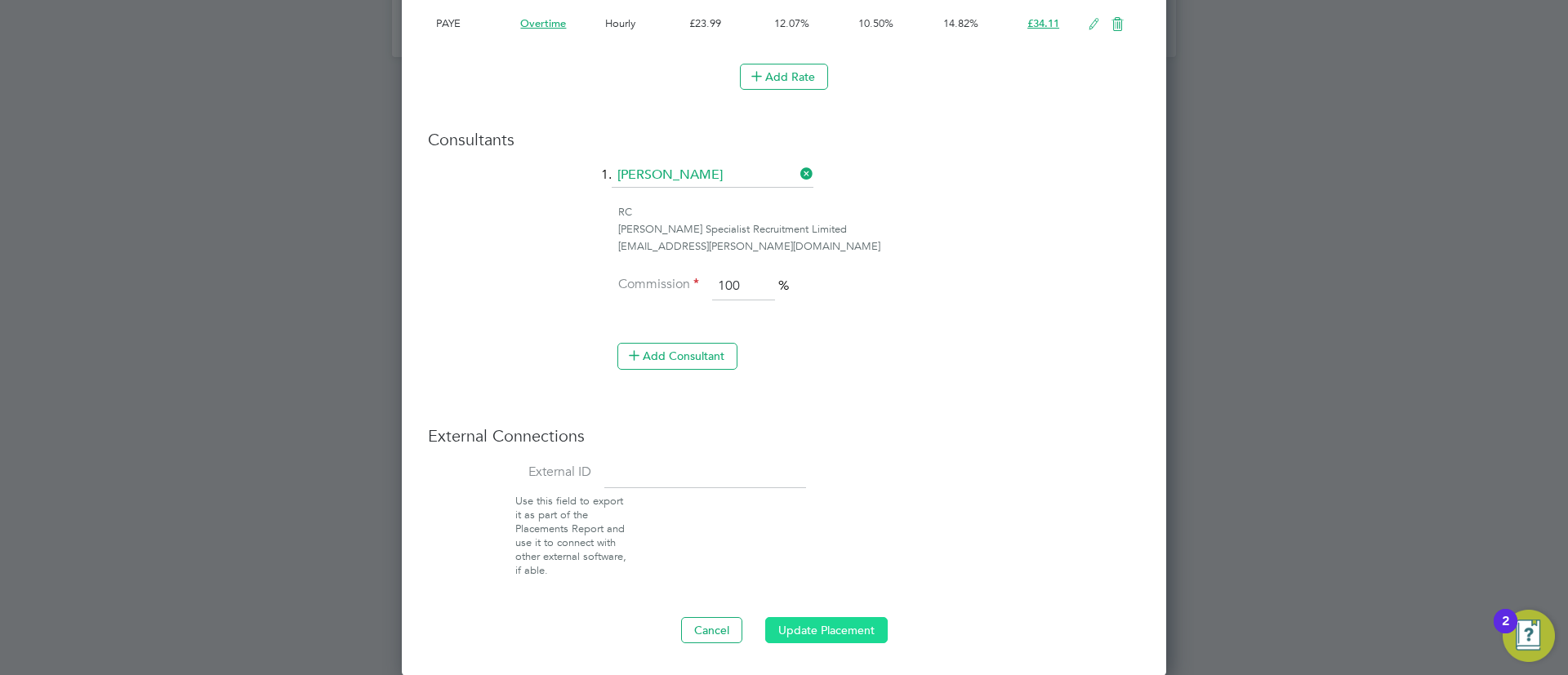
click at [850, 626] on button "Update Placement" at bounding box center [825, 630] width 122 height 26
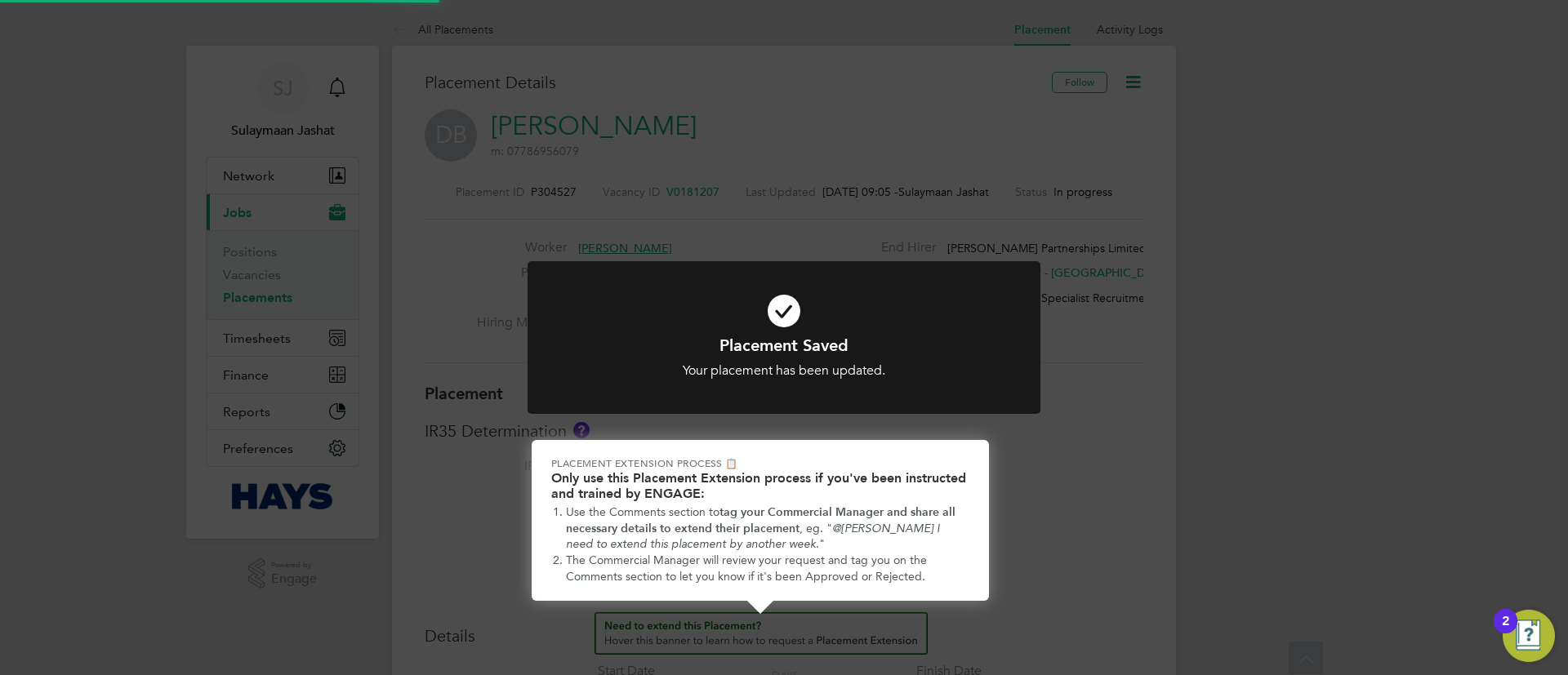
click at [887, 281] on icon at bounding box center [783, 311] width 425 height 64
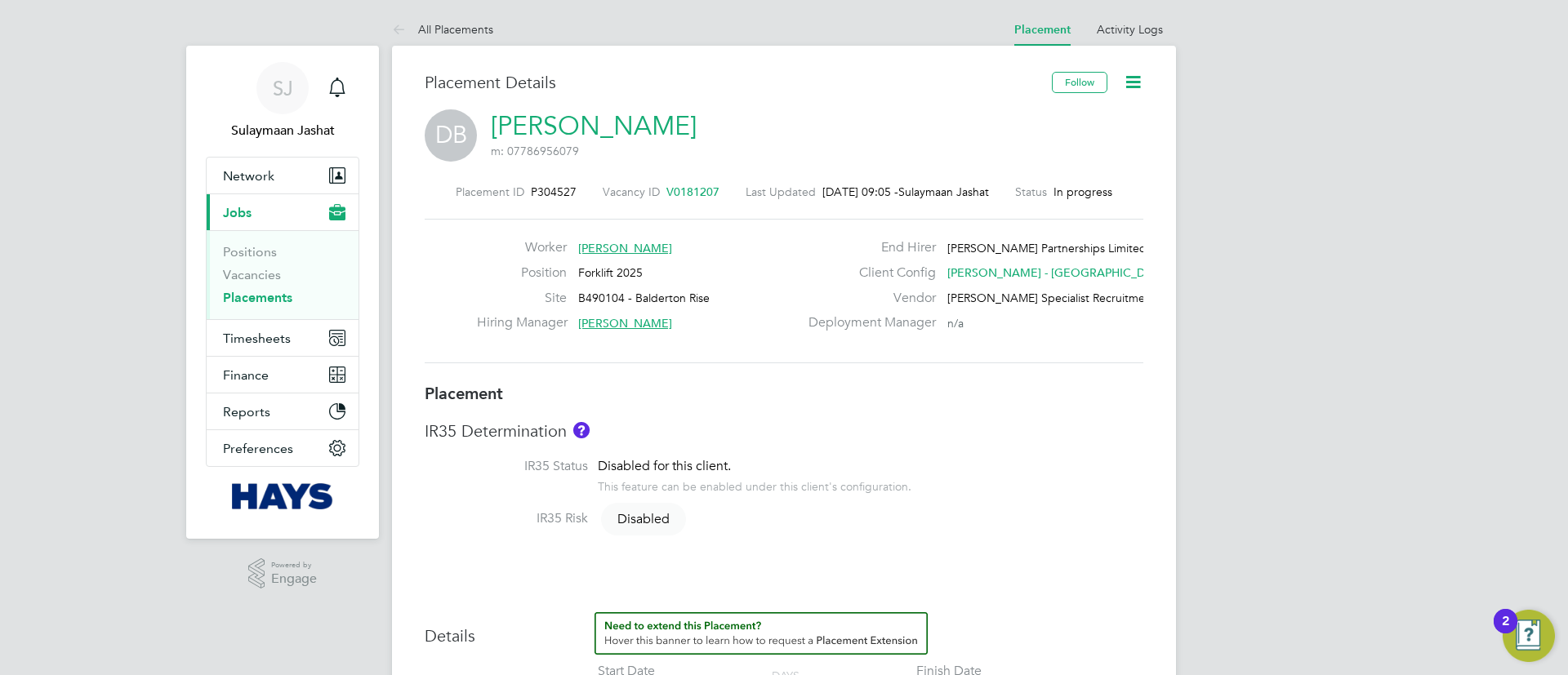
click at [947, 351] on div "Worker Darren Booker Position Forklift 2025 Site B490104 - Balderton Rise Hirin…" at bounding box center [784, 291] width 719 height 144
click at [1112, 35] on link "Activity Logs" at bounding box center [1130, 29] width 66 height 14
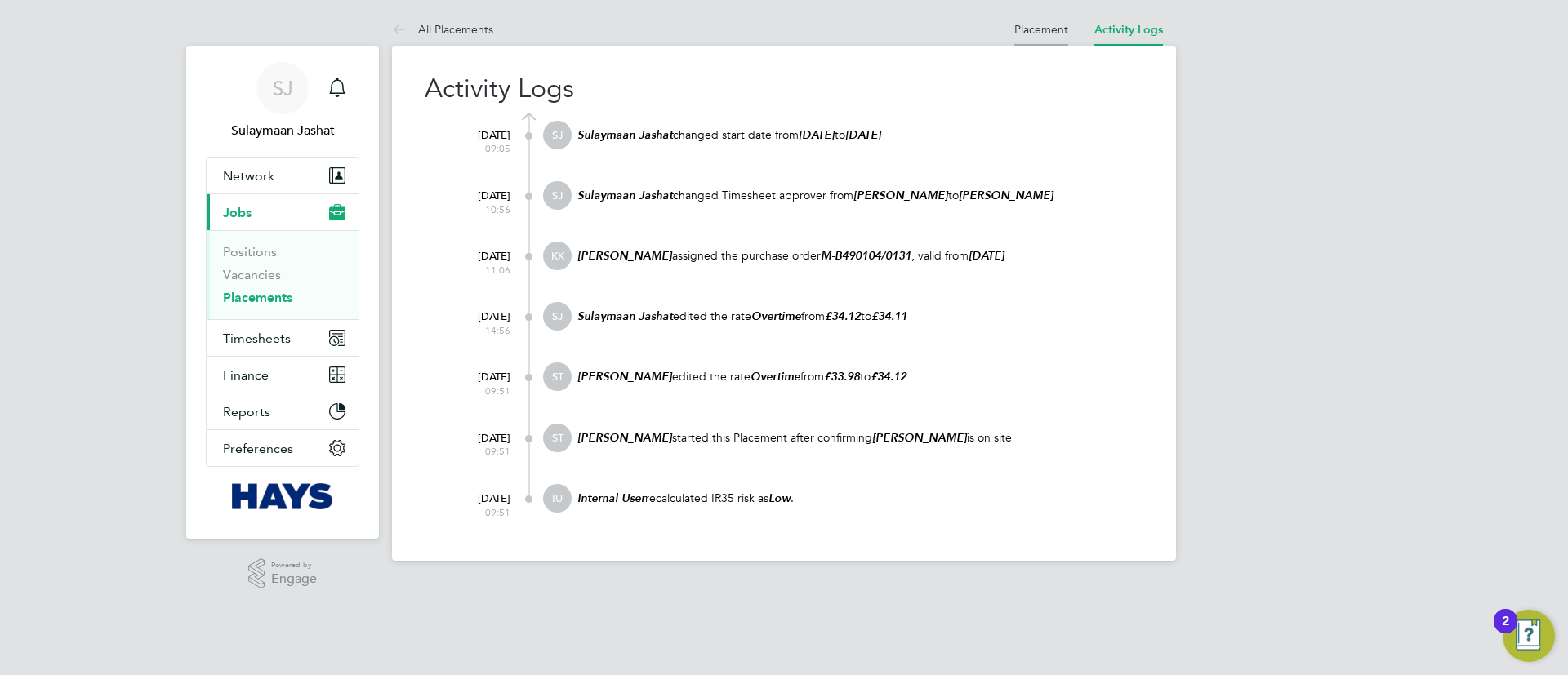
click at [1019, 33] on link "Placement" at bounding box center [1041, 29] width 54 height 14
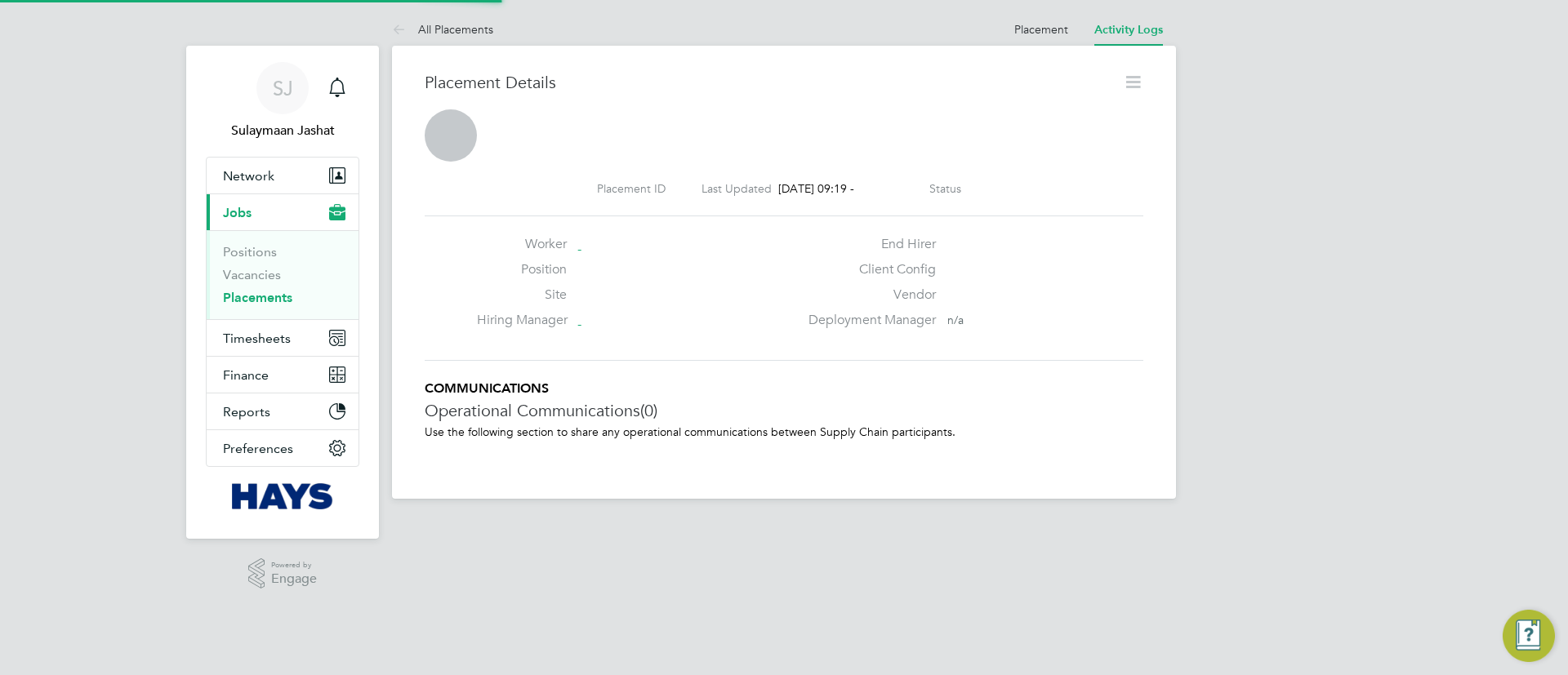
scroll to position [26, 323]
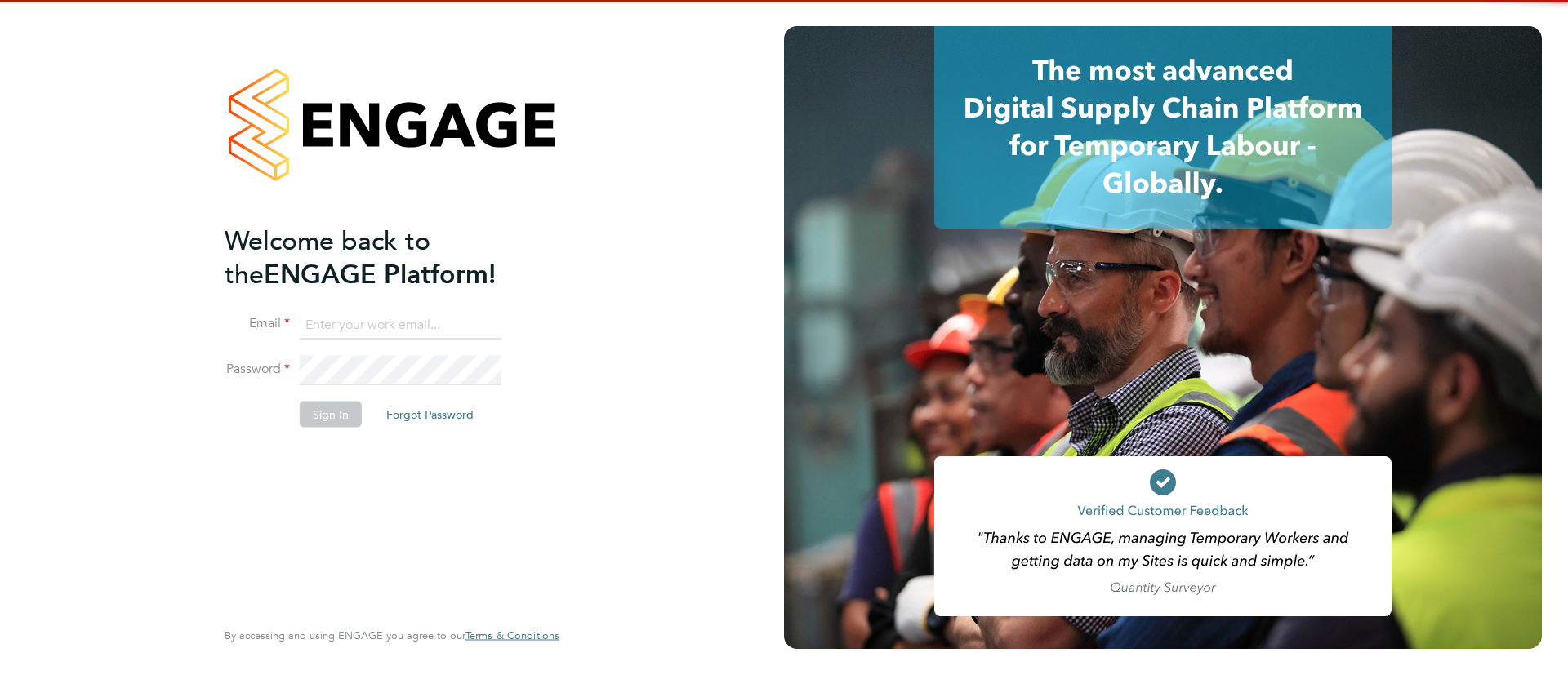
click at [407, 346] on li "Email" at bounding box center [383, 332] width 319 height 45
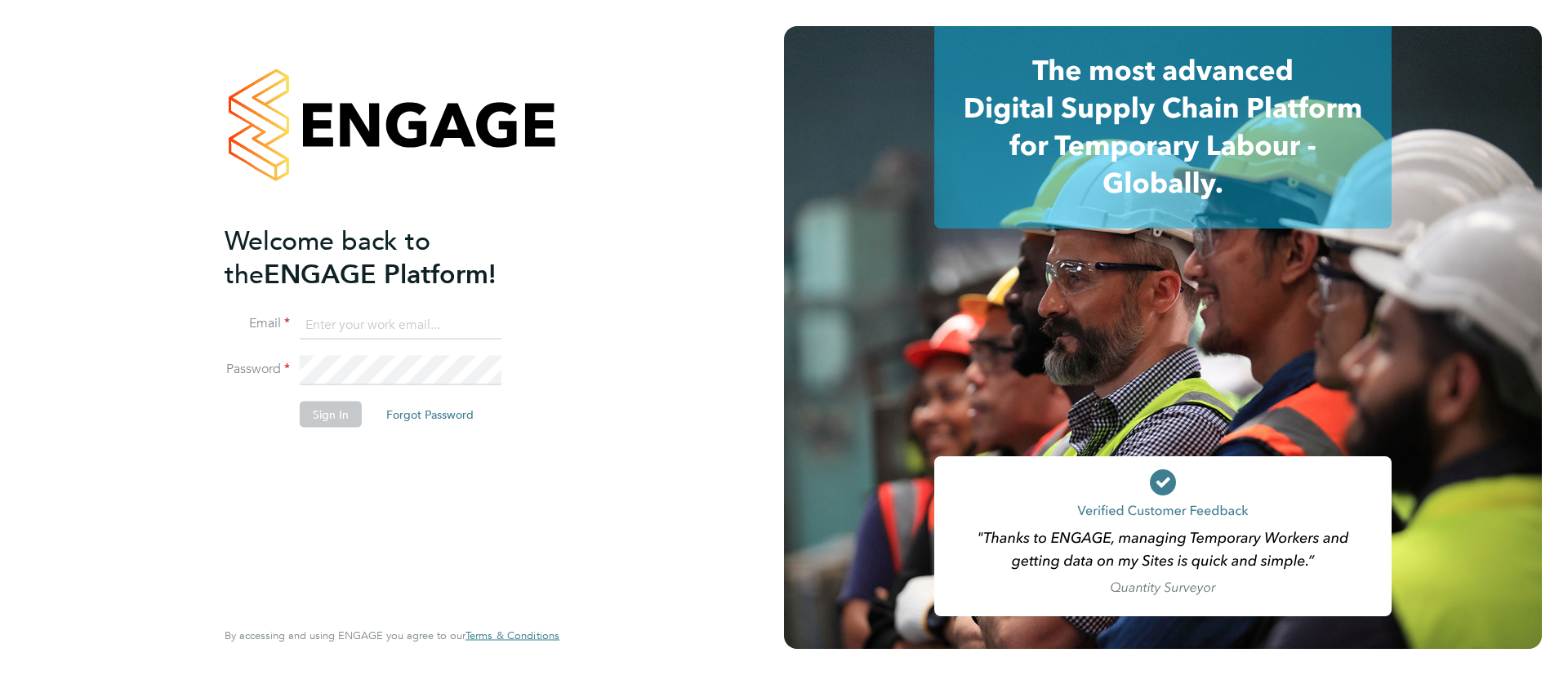
click at [435, 331] on input at bounding box center [400, 325] width 201 height 30
type input "[EMAIL_ADDRESS][PERSON_NAME][DOMAIN_NAME]"
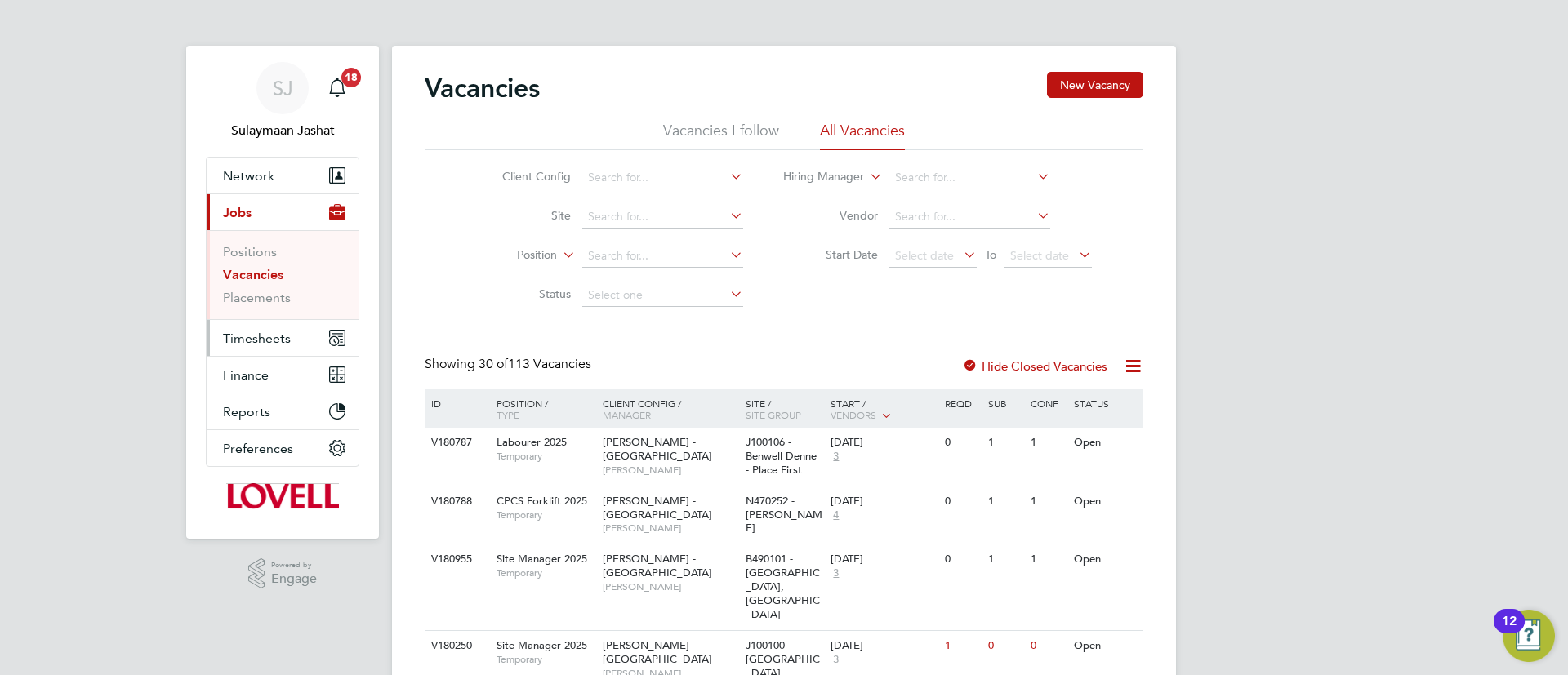
click at [301, 338] on button "Timesheets" at bounding box center [282, 337] width 152 height 36
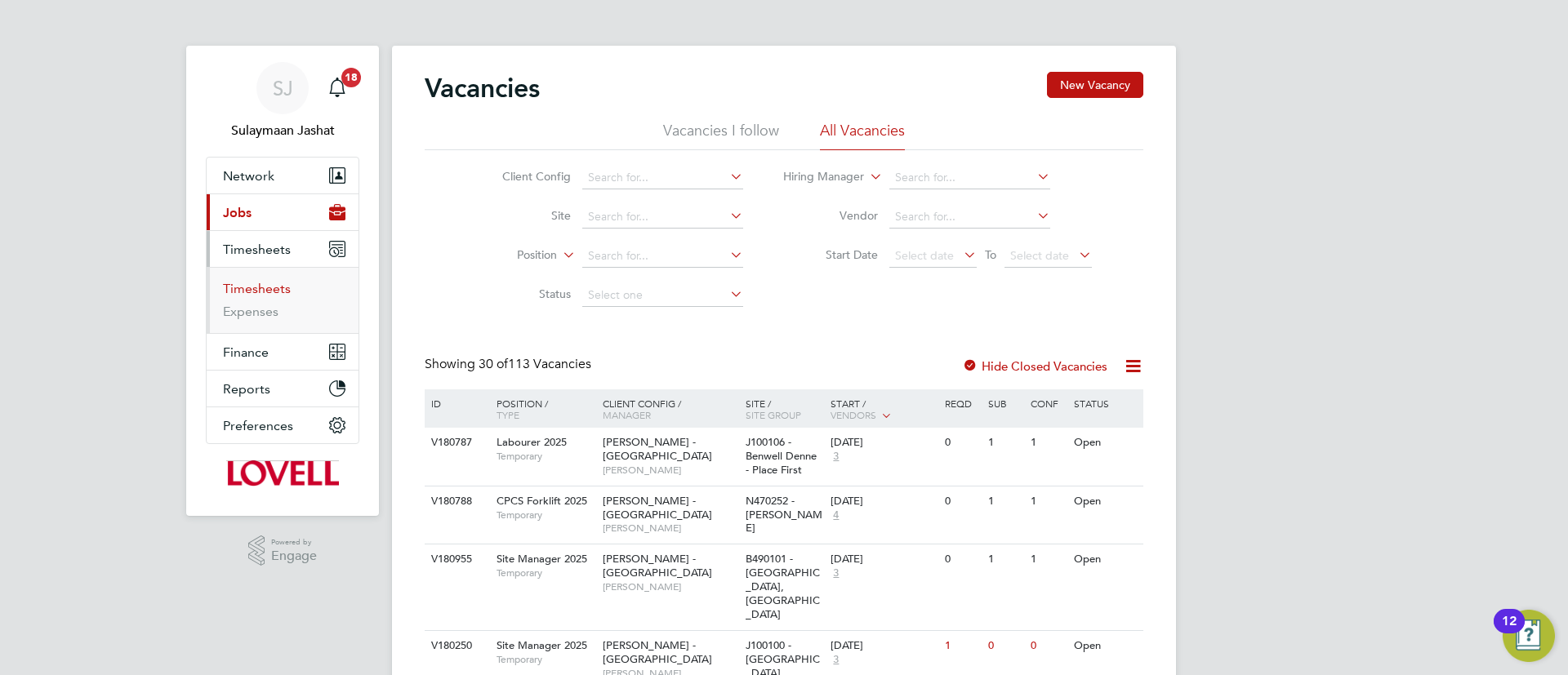
click at [276, 284] on link "Timesheets" at bounding box center [256, 289] width 67 height 15
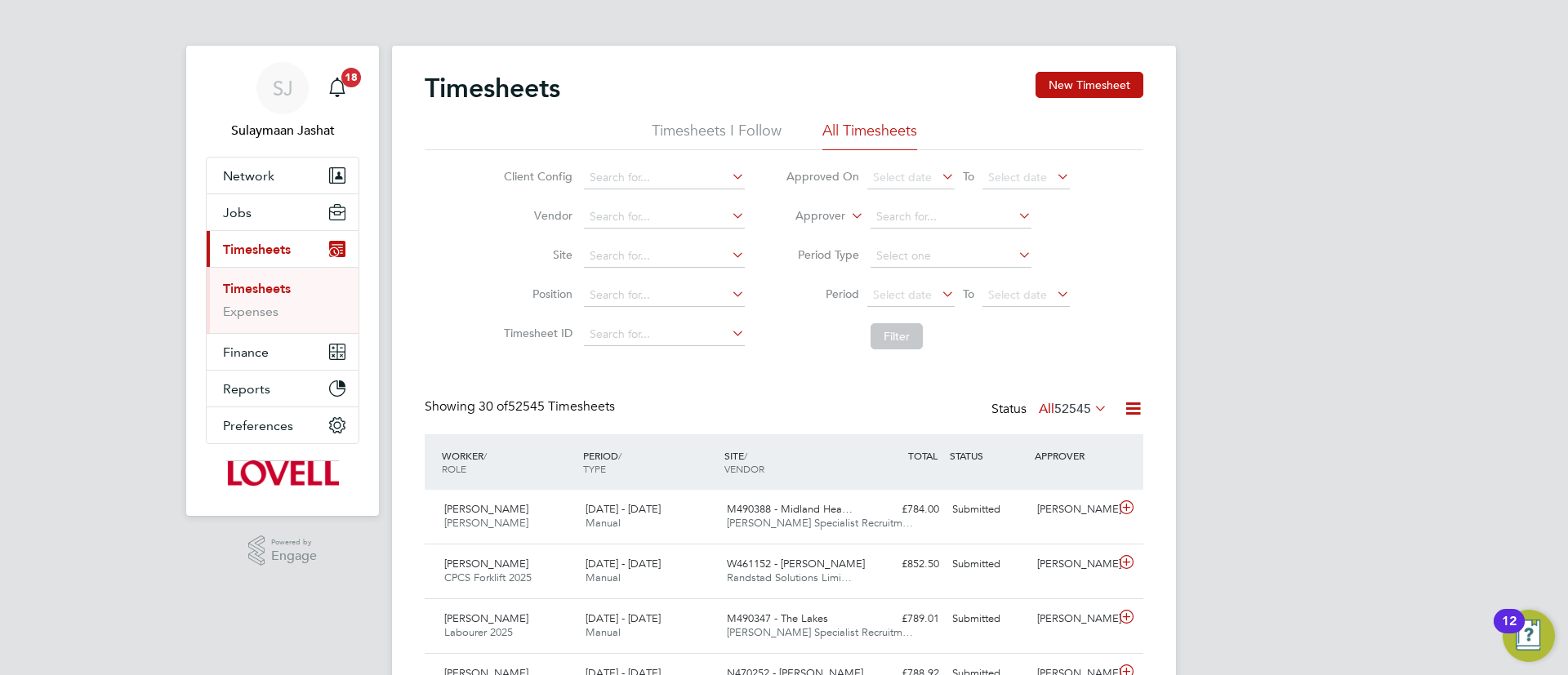
click at [838, 209] on label "Approver" at bounding box center [808, 216] width 73 height 16
click at [823, 239] on li "Worker" at bounding box center [804, 235] width 81 height 21
click at [893, 218] on input at bounding box center [951, 218] width 161 height 23
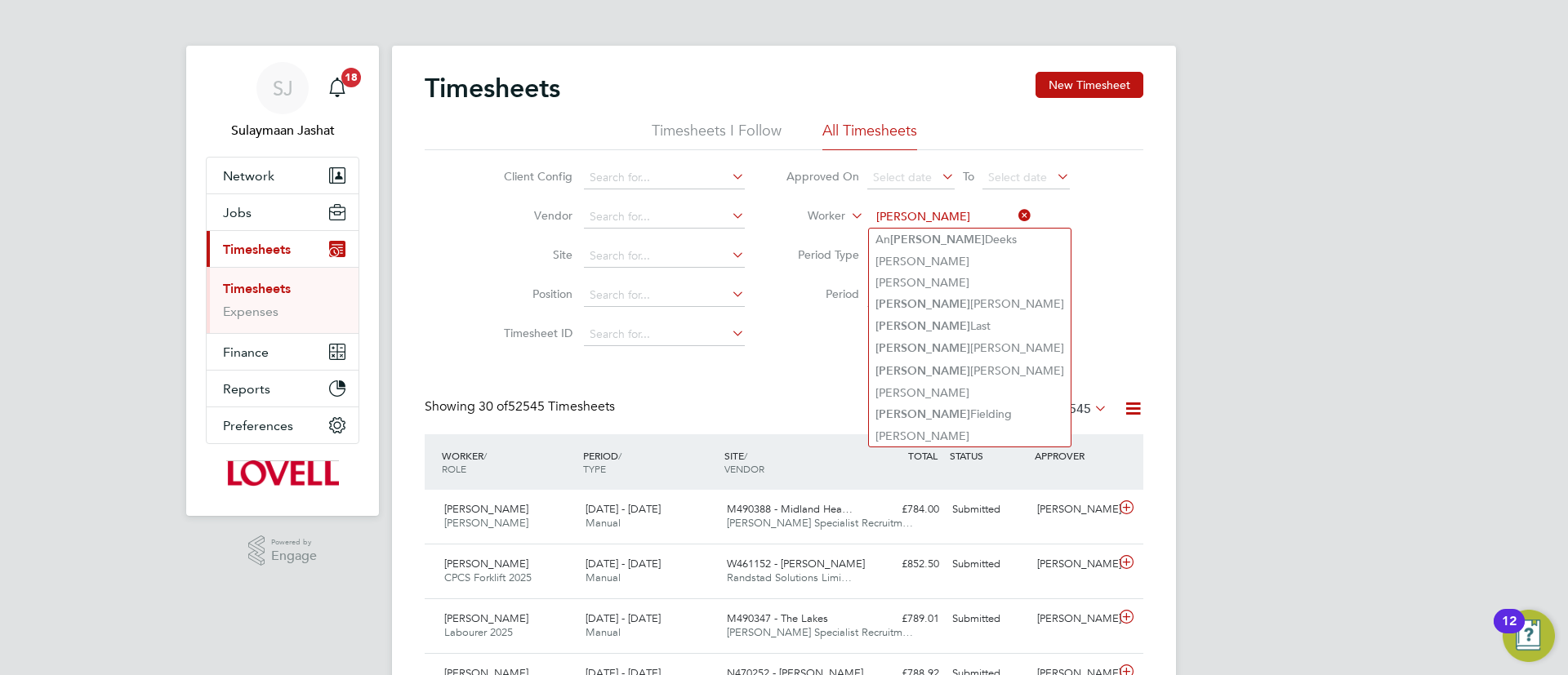
type input "tony"
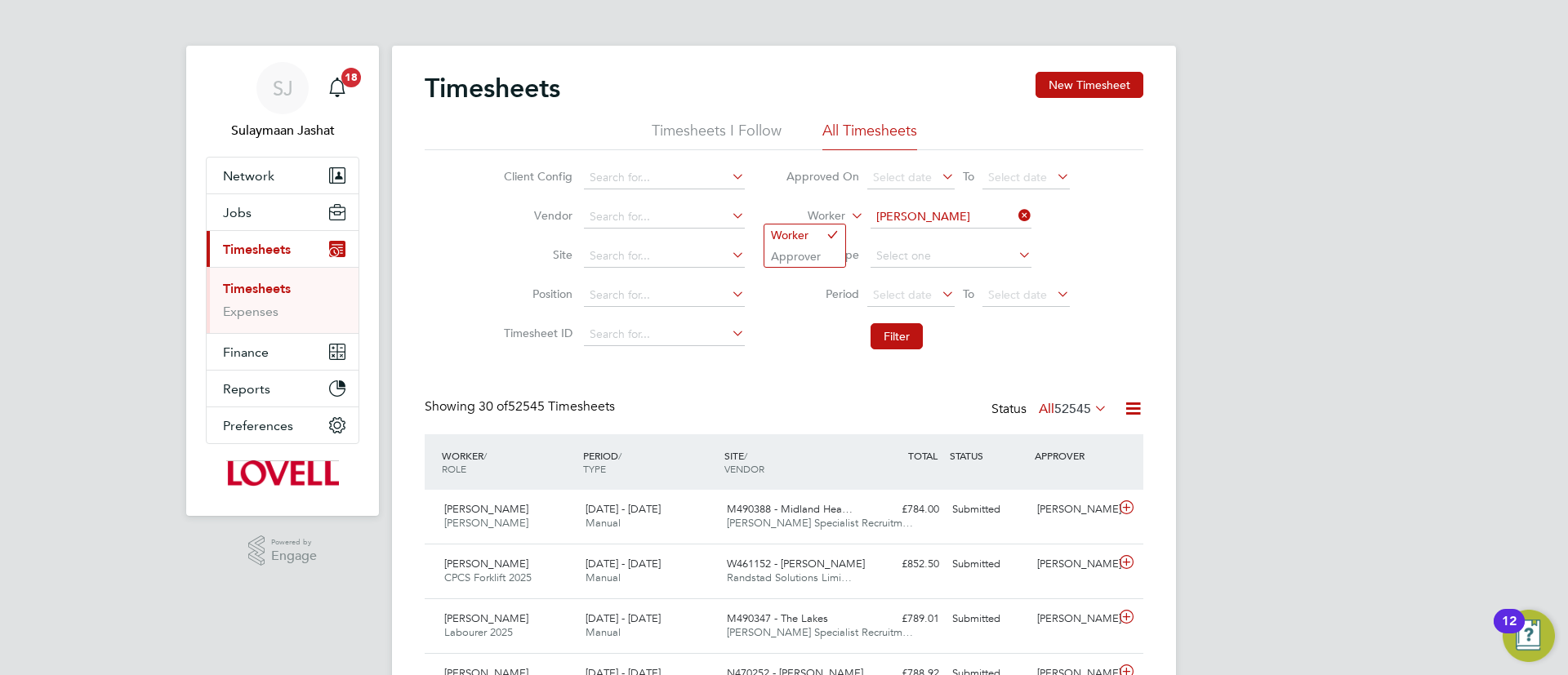
click at [848, 218] on icon at bounding box center [848, 211] width 0 height 14
click at [783, 250] on li "Approver" at bounding box center [804, 256] width 81 height 21
click at [914, 214] on input at bounding box center [951, 218] width 161 height 23
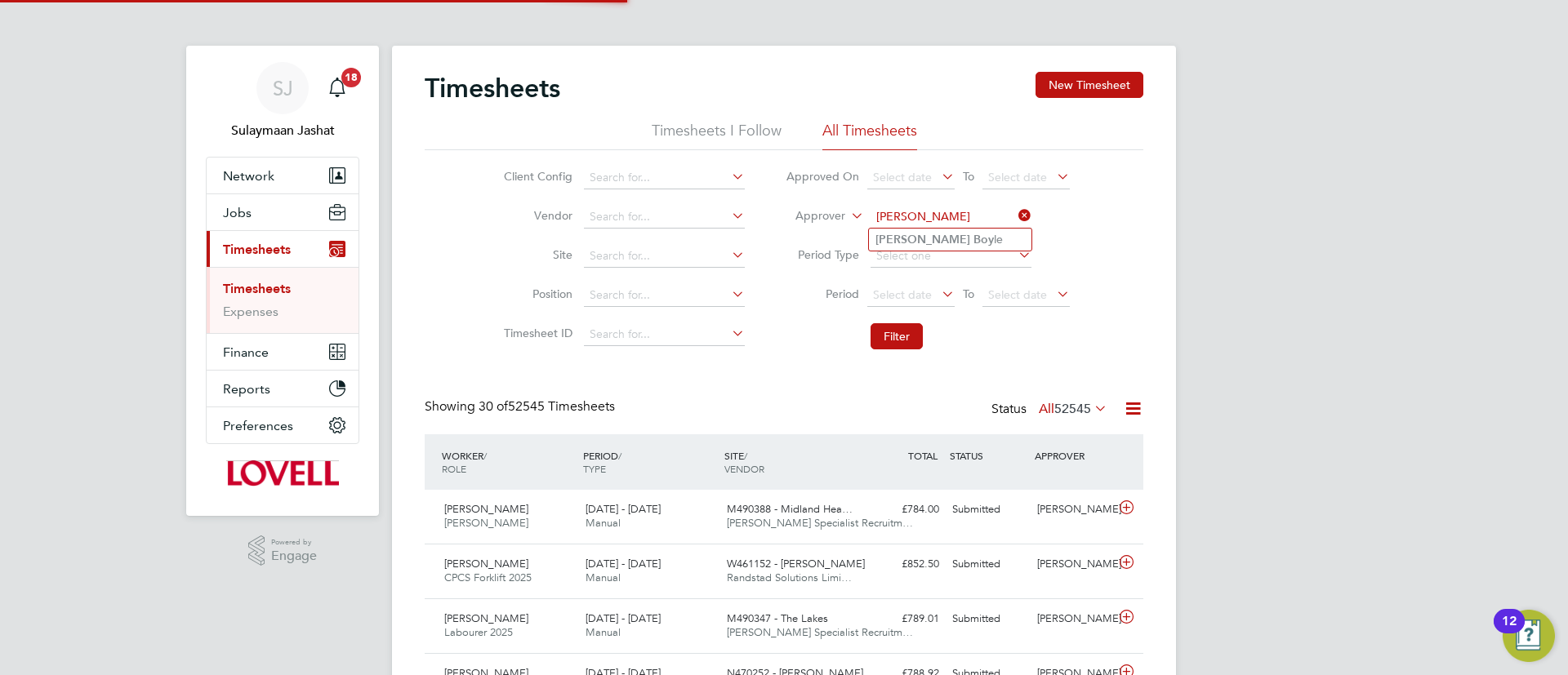
click at [983, 239] on li "Tony Boy le" at bounding box center [950, 239] width 163 height 22
type input "Tony Boyle"
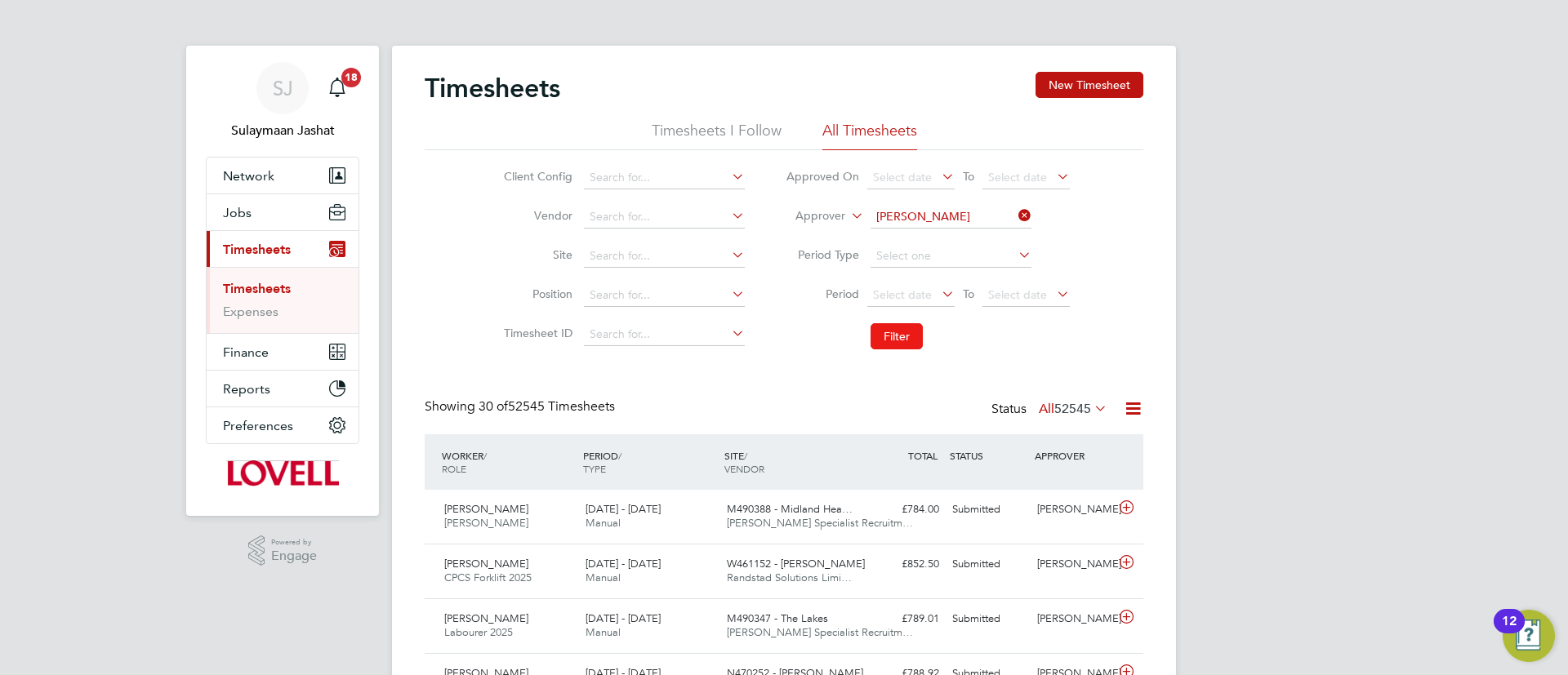
click at [898, 341] on button "Filter" at bounding box center [897, 336] width 52 height 26
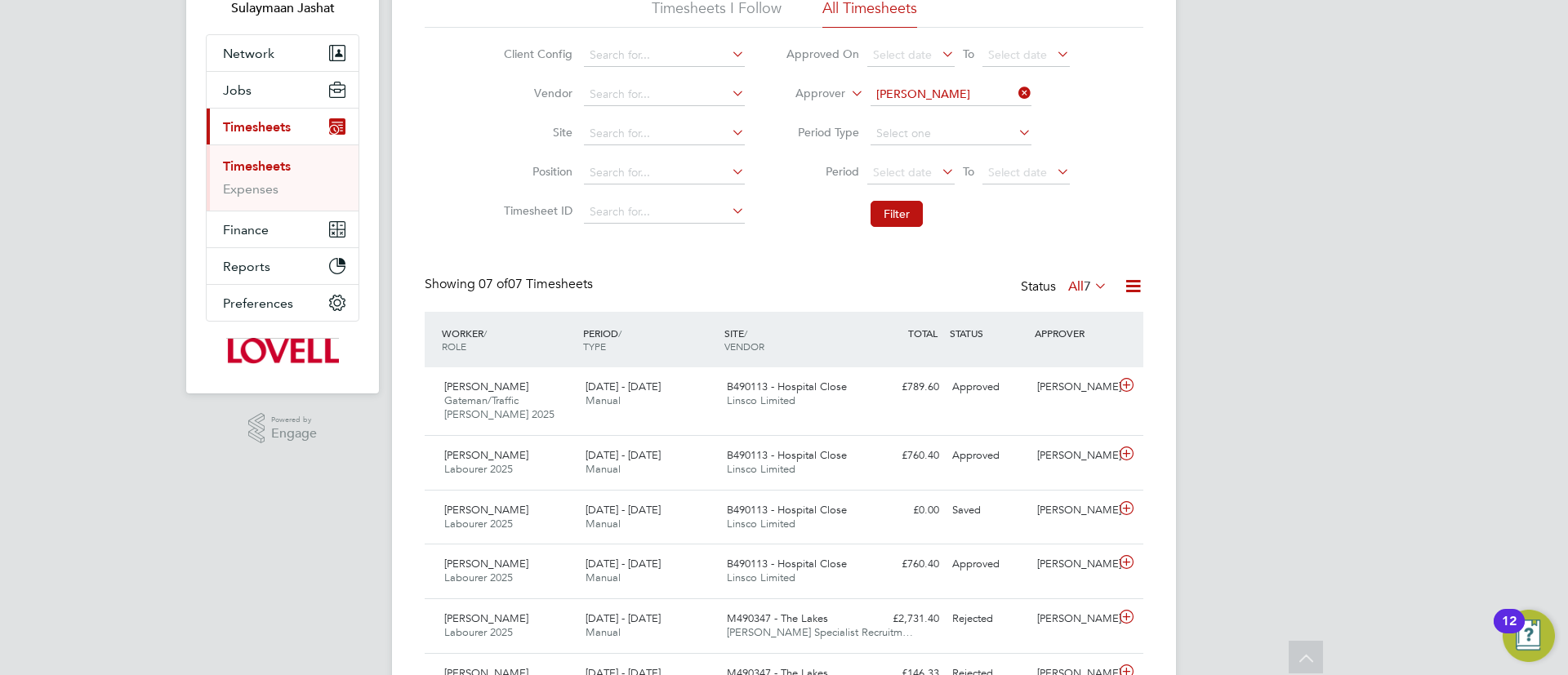
click at [1079, 270] on div "Timesheets New Timesheet Timesheets I Follow All Timesheets Client Config Vendo…" at bounding box center [784, 355] width 719 height 814
click at [1078, 278] on label "All 7" at bounding box center [1087, 286] width 39 height 16
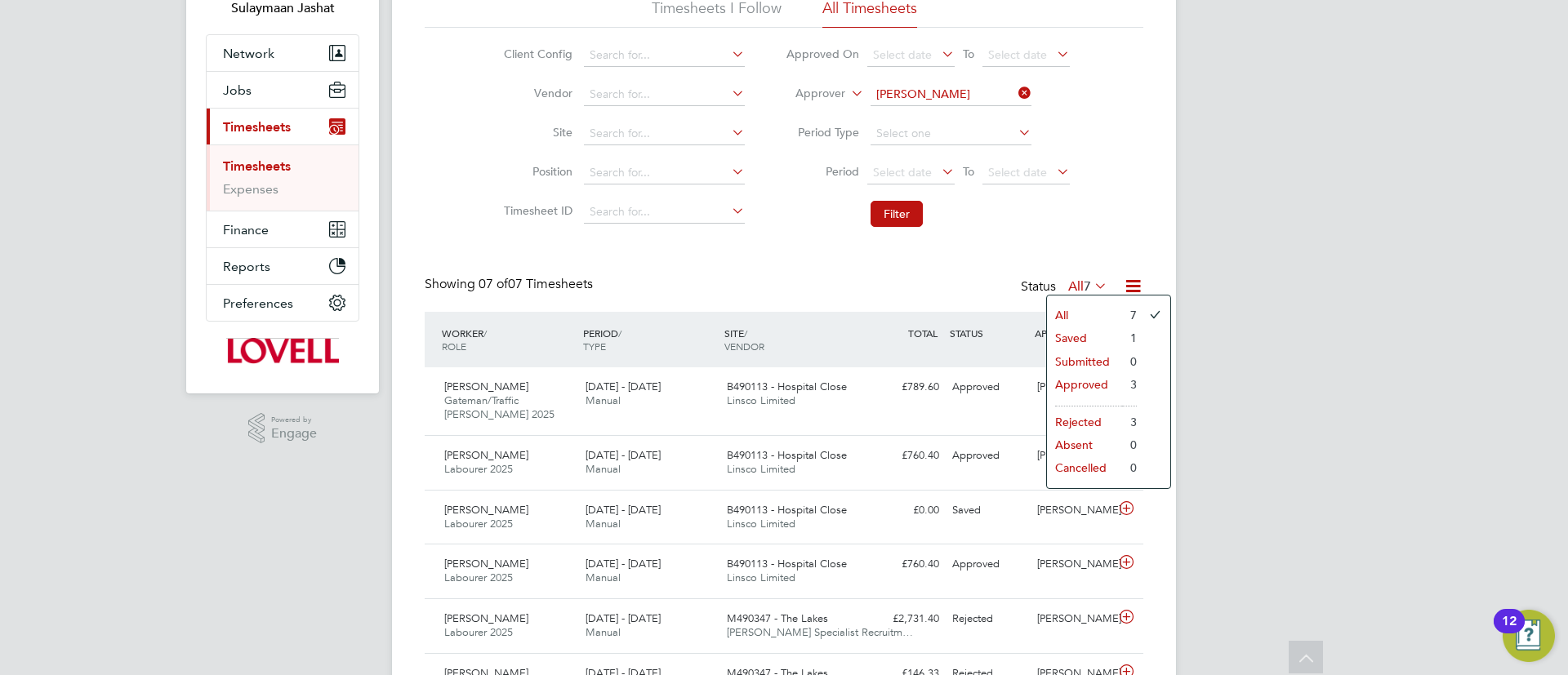
click at [889, 290] on div "Showing 07 of 07 Timesheets Status All 7" at bounding box center [784, 294] width 719 height 36
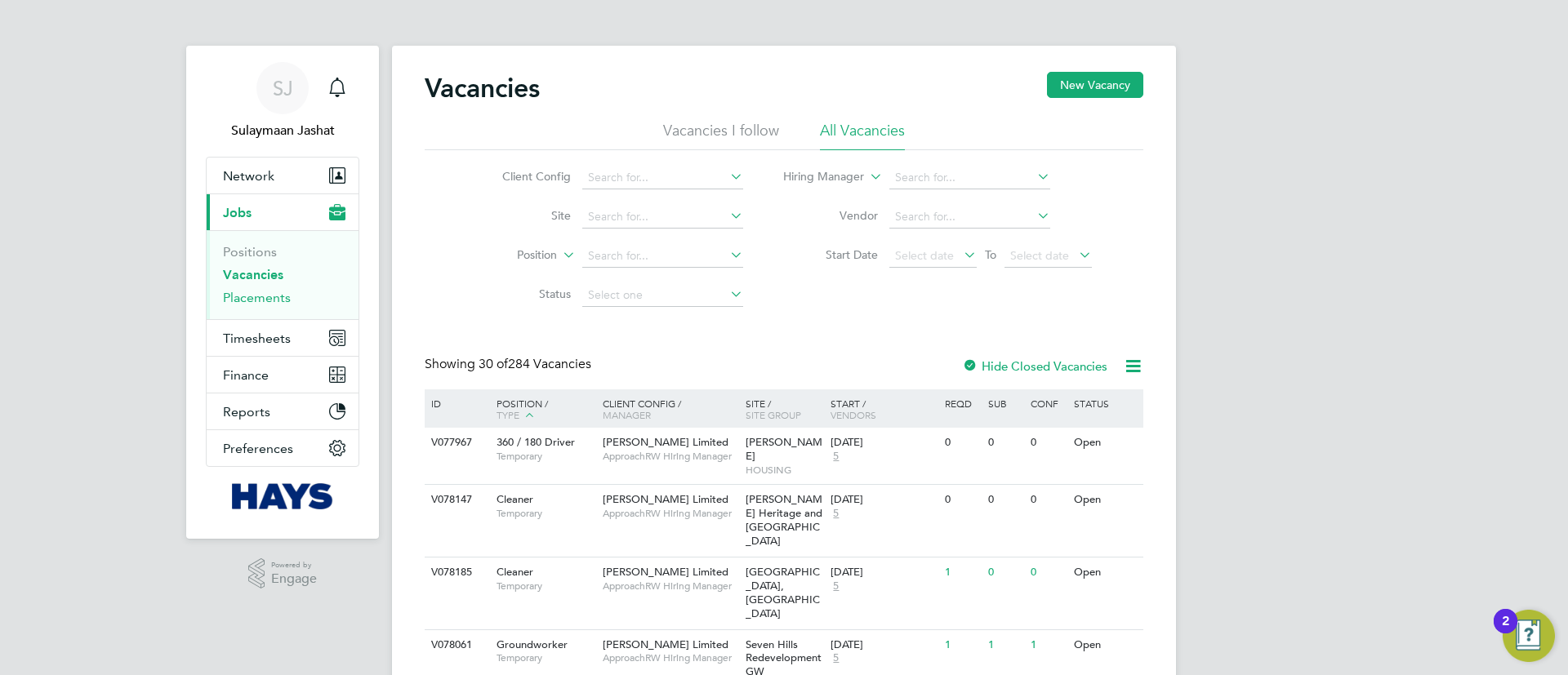
click at [250, 294] on link "Placements" at bounding box center [256, 298] width 67 height 15
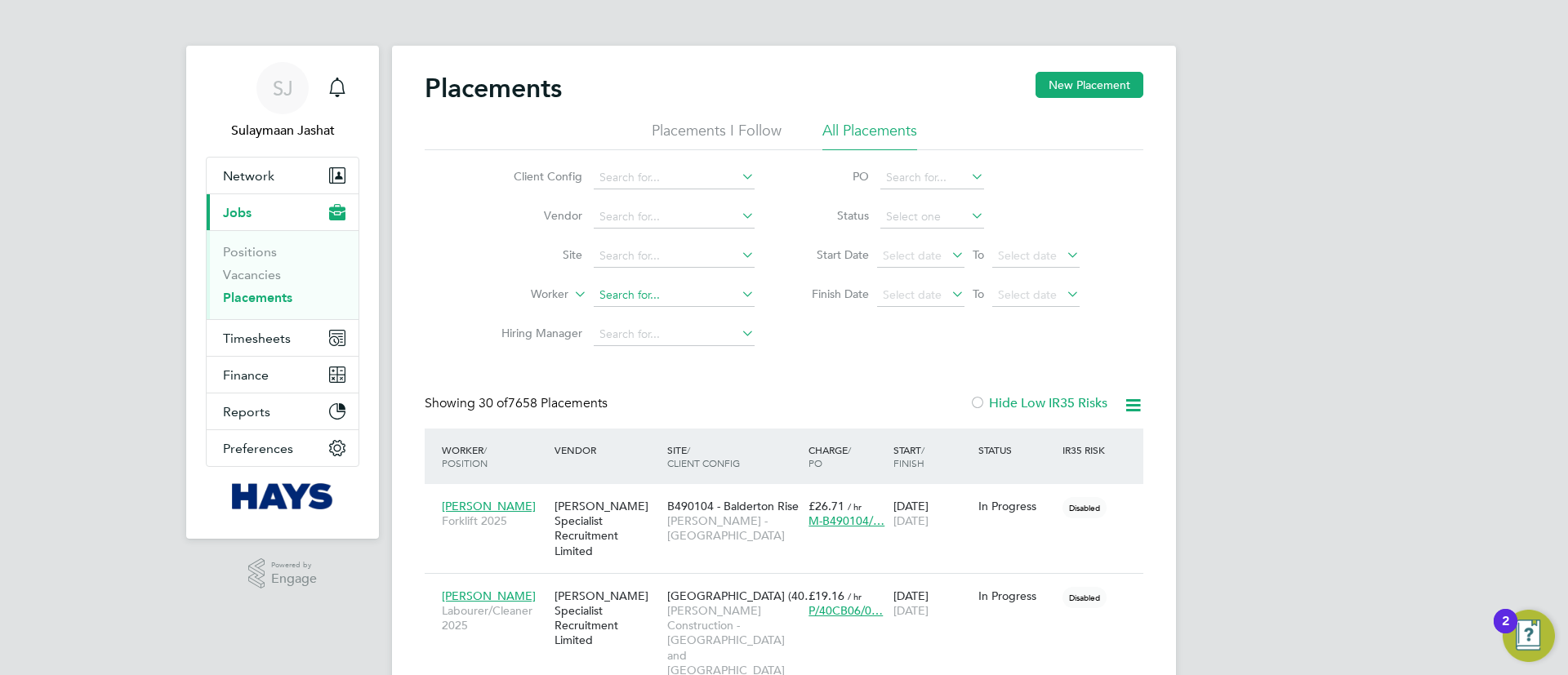
click at [631, 298] on input at bounding box center [673, 296] width 161 height 23
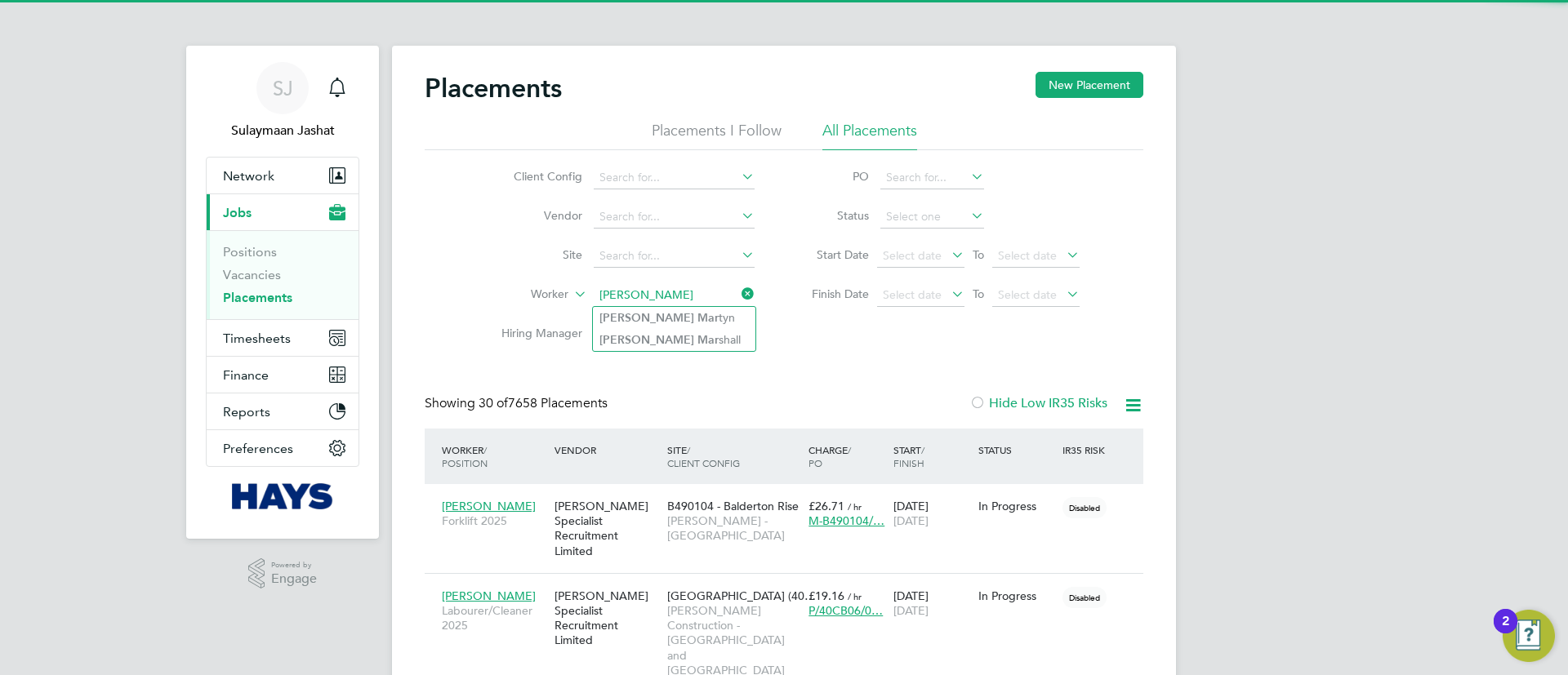
click at [690, 316] on li "Scott Mar tyn" at bounding box center [673, 318] width 163 height 22
type input "Scott Martyn"
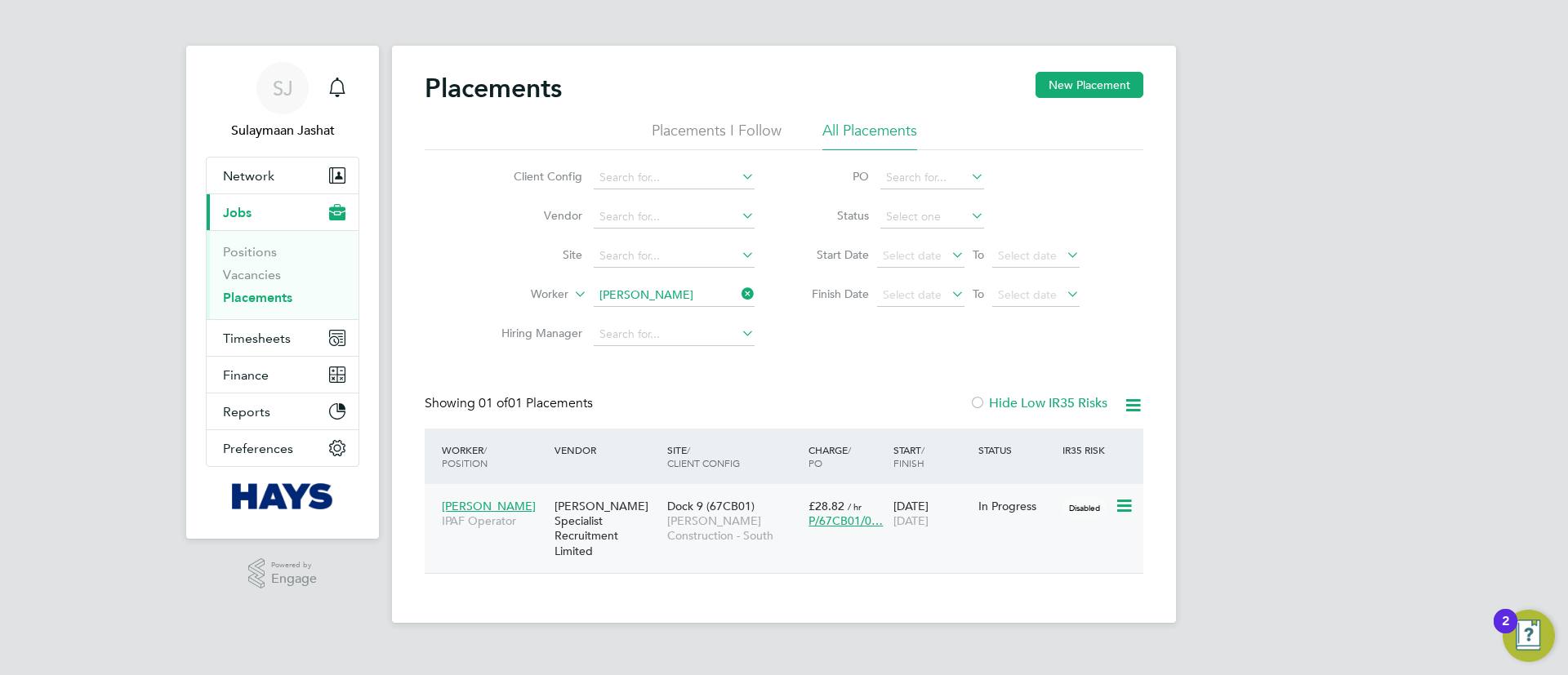
click at [647, 519] on div "[PERSON_NAME] Specialist Recruitment Limited" at bounding box center [606, 529] width 113 height 76
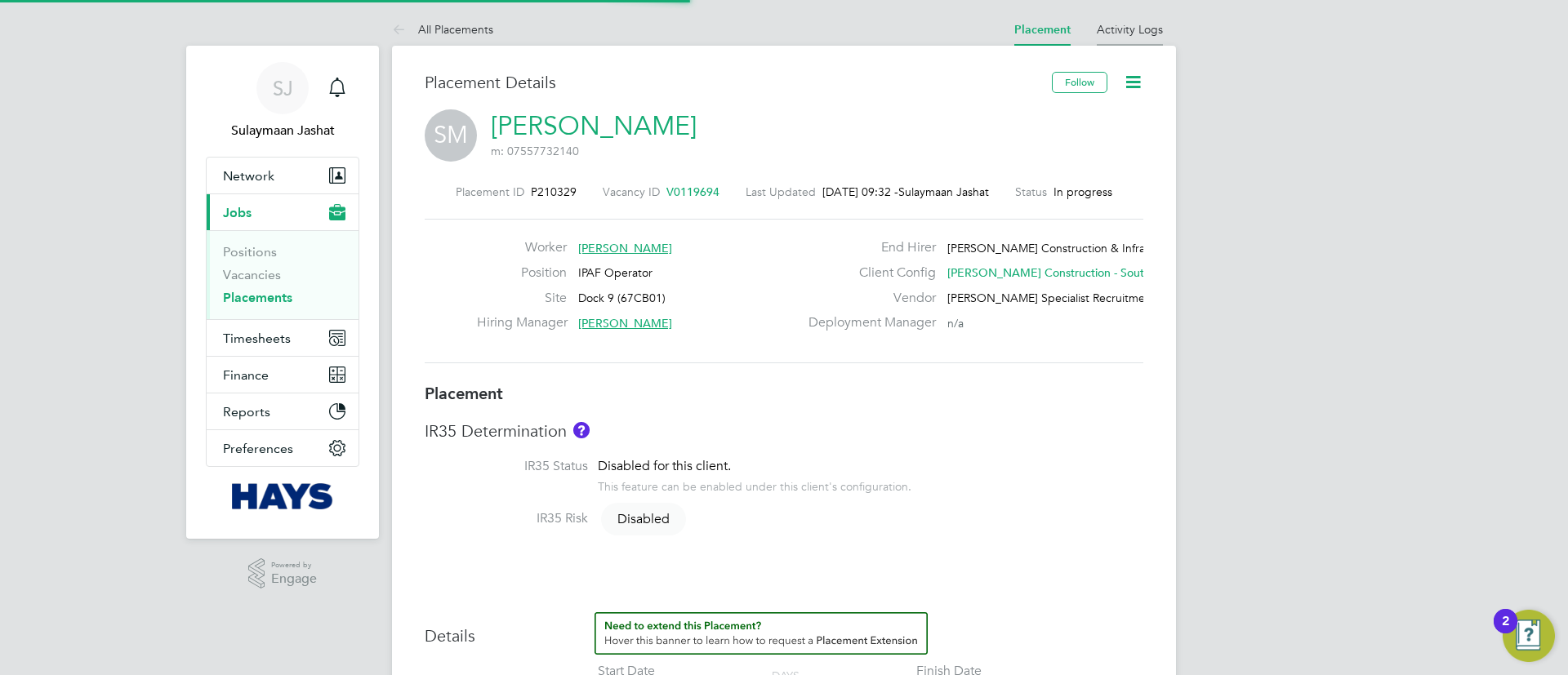
click at [1118, 33] on link "Activity Logs" at bounding box center [1130, 29] width 66 height 14
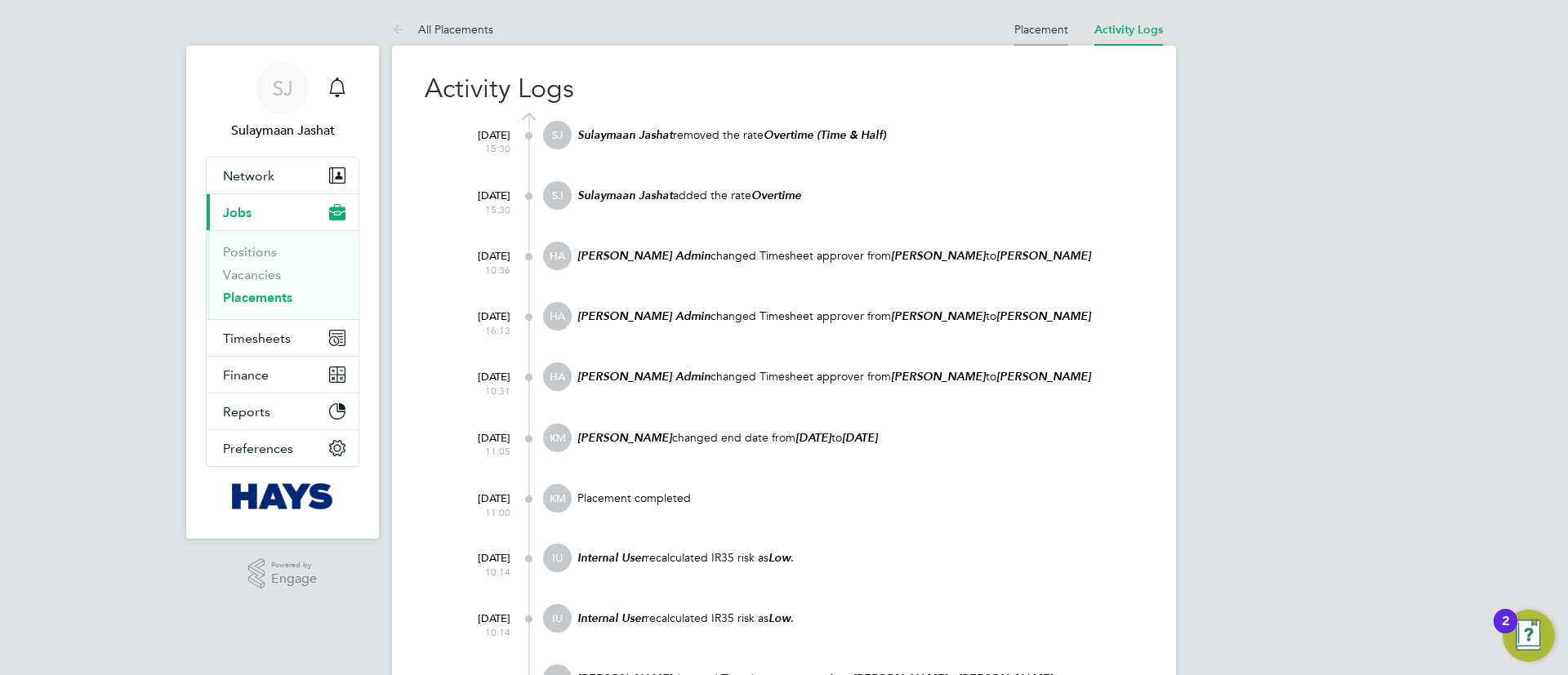
click at [1046, 39] on li "Placement" at bounding box center [1041, 30] width 54 height 33
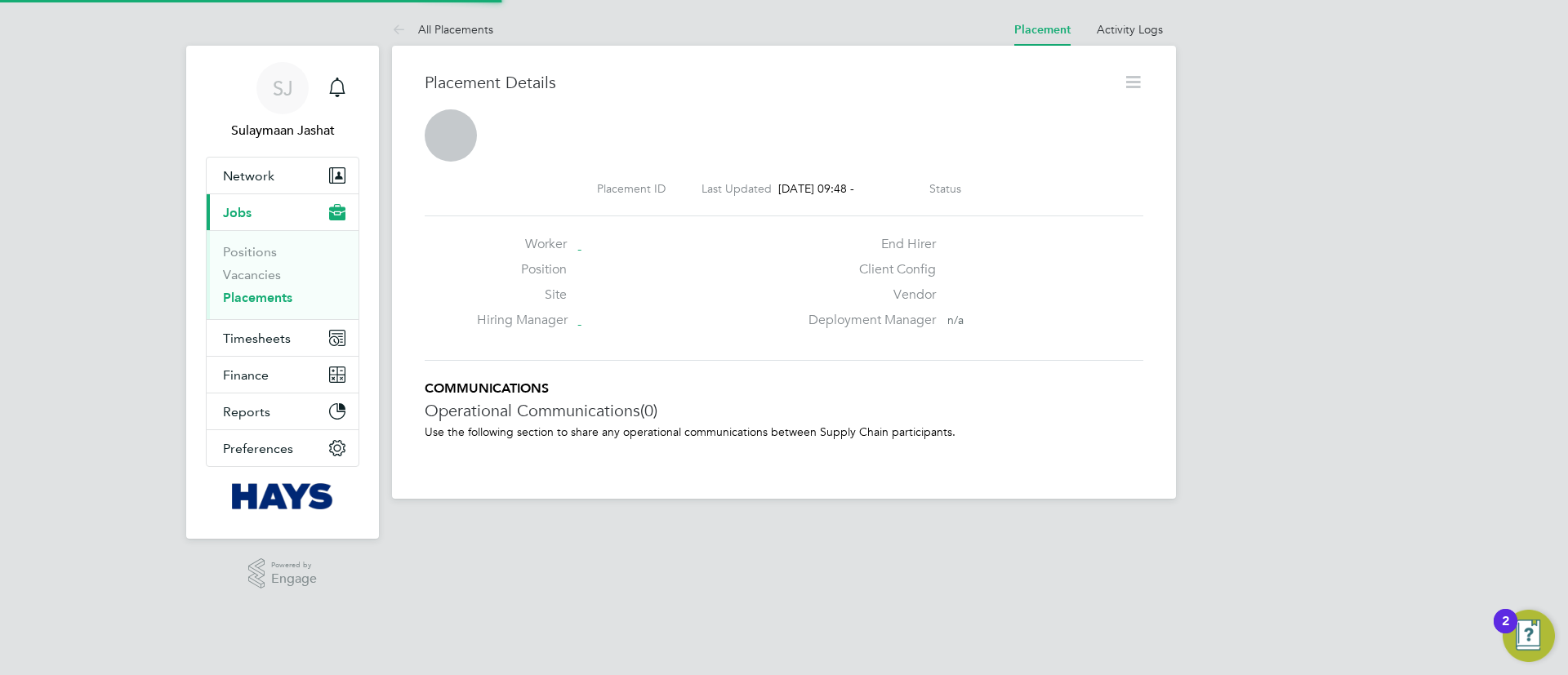
scroll to position [26, 323]
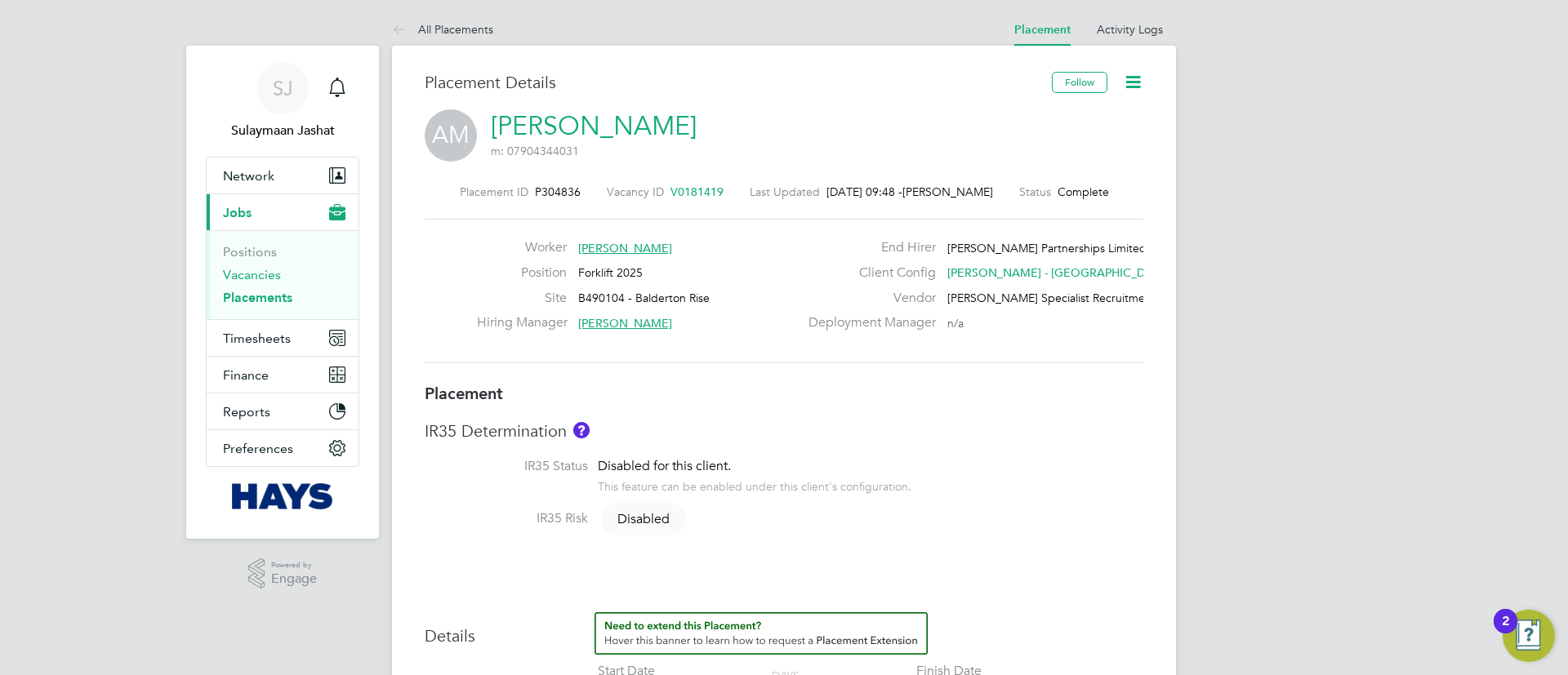
click at [246, 278] on link "Vacancies" at bounding box center [251, 274] width 58 height 15
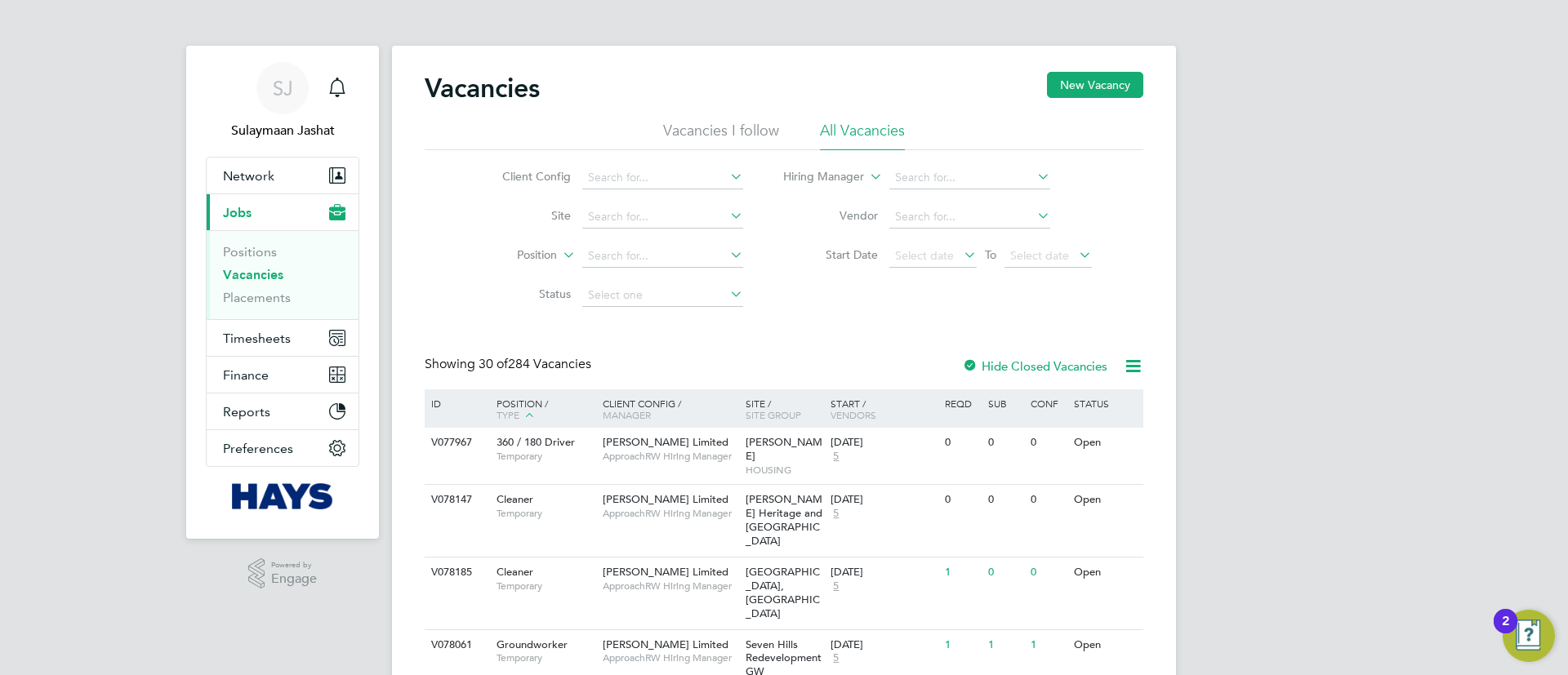
click at [1134, 358] on icon at bounding box center [1133, 366] width 20 height 20
click at [1037, 398] on li "Download Vacancies Report" at bounding box center [1058, 405] width 166 height 23
click at [1068, 263] on span "Select date" at bounding box center [1048, 256] width 88 height 22
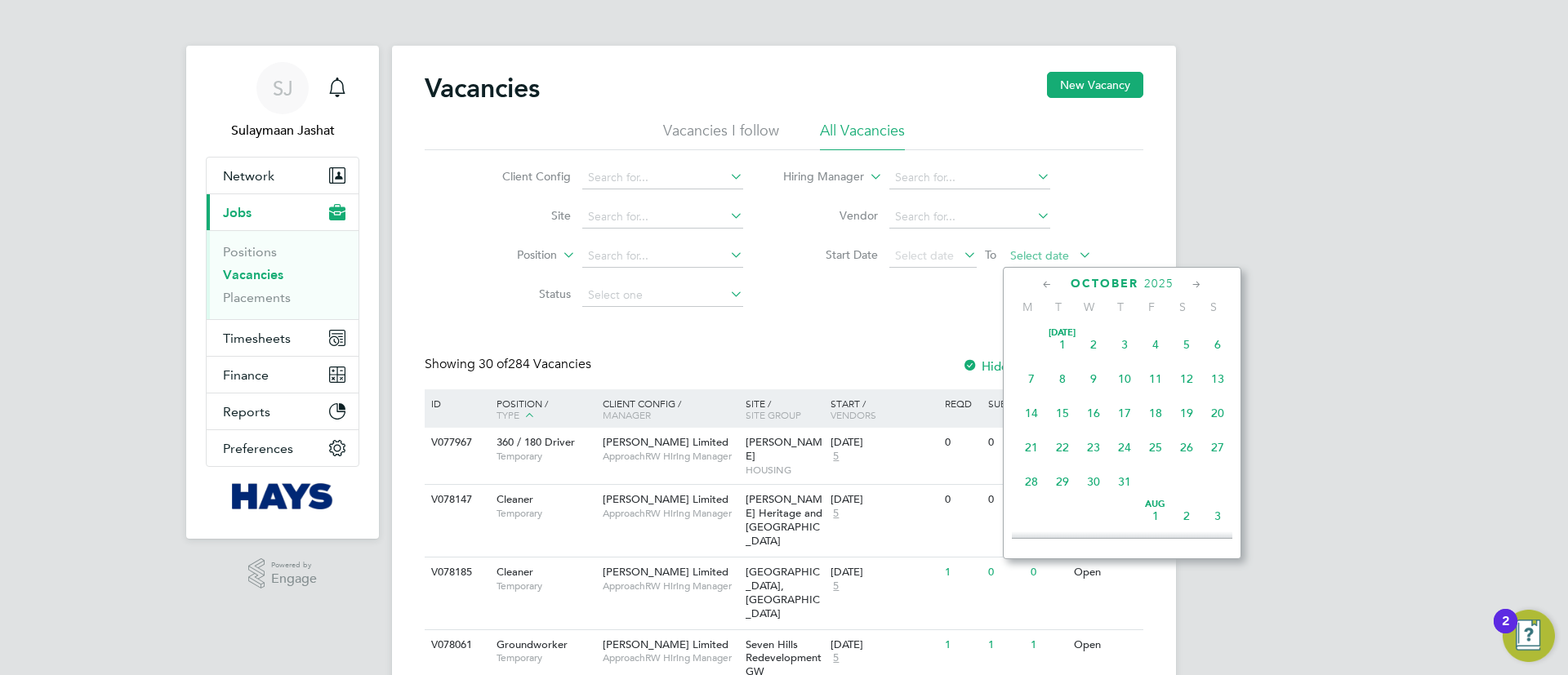
scroll to position [459, 0]
click at [1161, 335] on span "26" at bounding box center [1155, 332] width 31 height 31
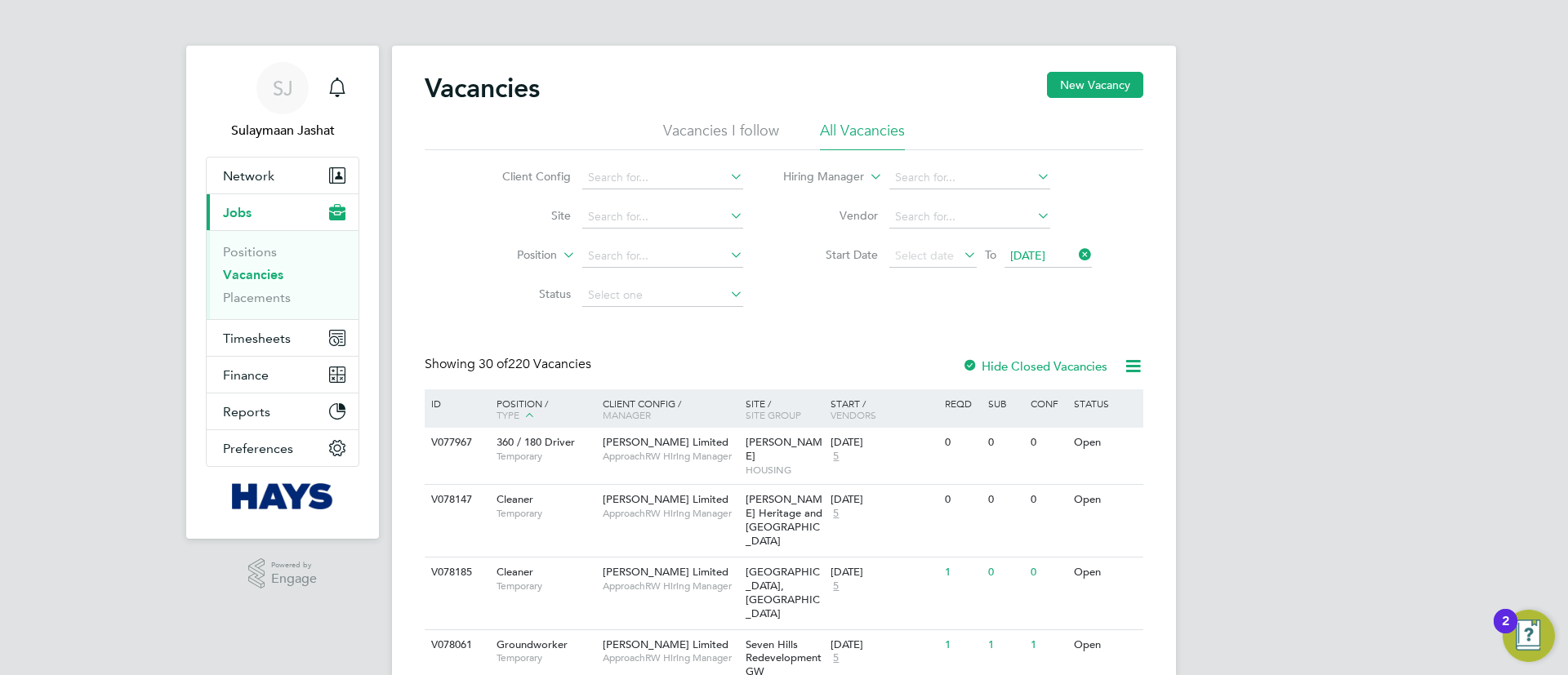
click at [1127, 367] on icon at bounding box center [1133, 366] width 20 height 20
click at [1054, 398] on li "Download Vacancies Report" at bounding box center [1058, 405] width 166 height 23
click at [611, 222] on input at bounding box center [662, 218] width 161 height 23
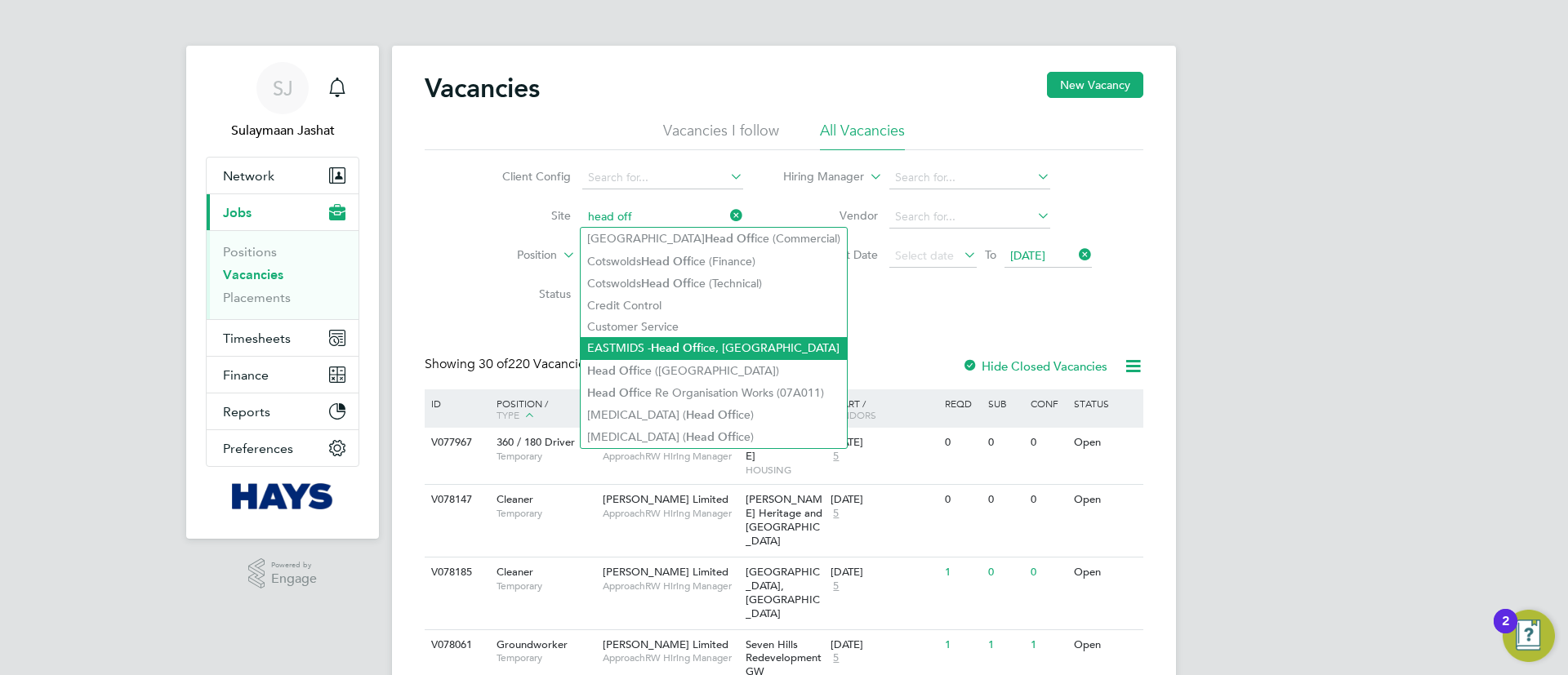
click at [675, 337] on li "EASTMIDS - Head Off ice, Riverside Court" at bounding box center [714, 348] width 266 height 22
type input "EASTMIDS - Head Office, Riverside Court"
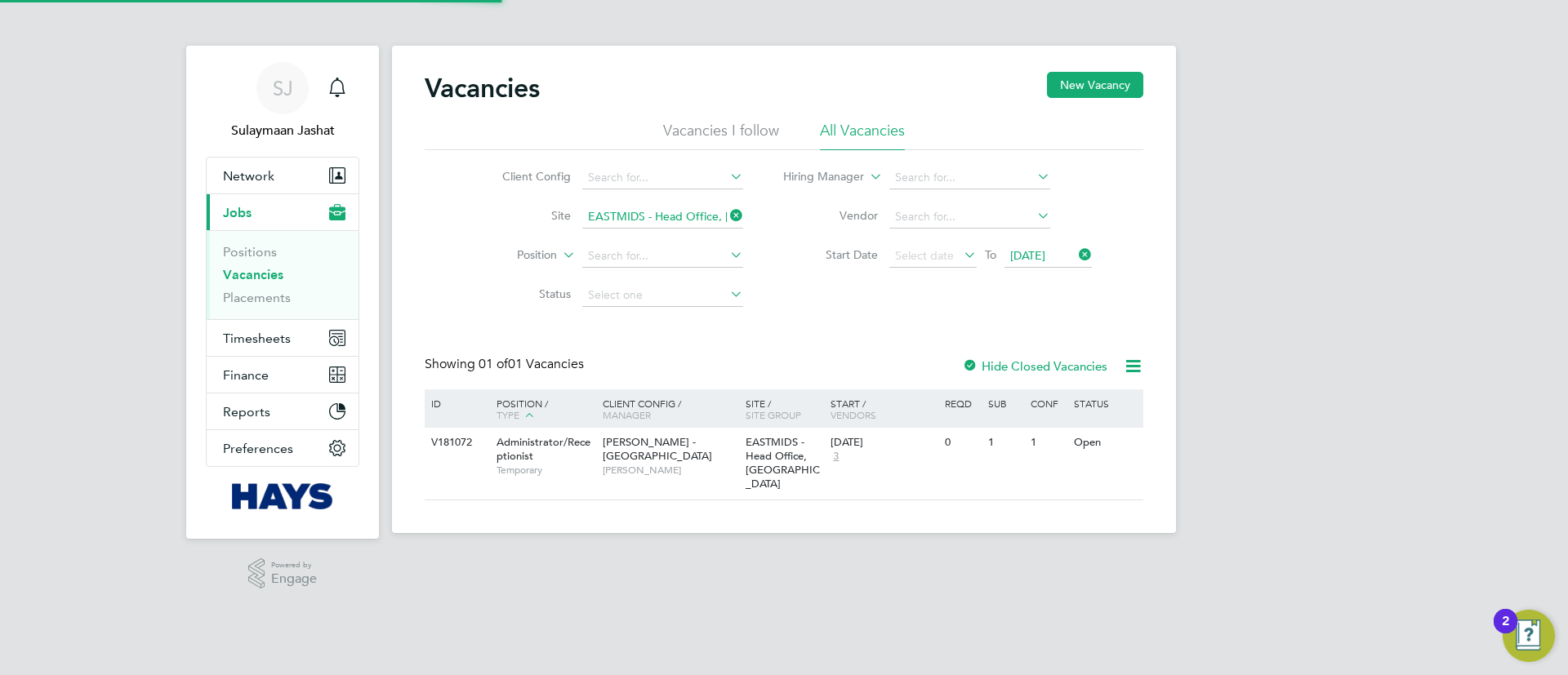
click at [646, 441] on span "[PERSON_NAME] - [GEOGRAPHIC_DATA]" at bounding box center [658, 449] width 110 height 28
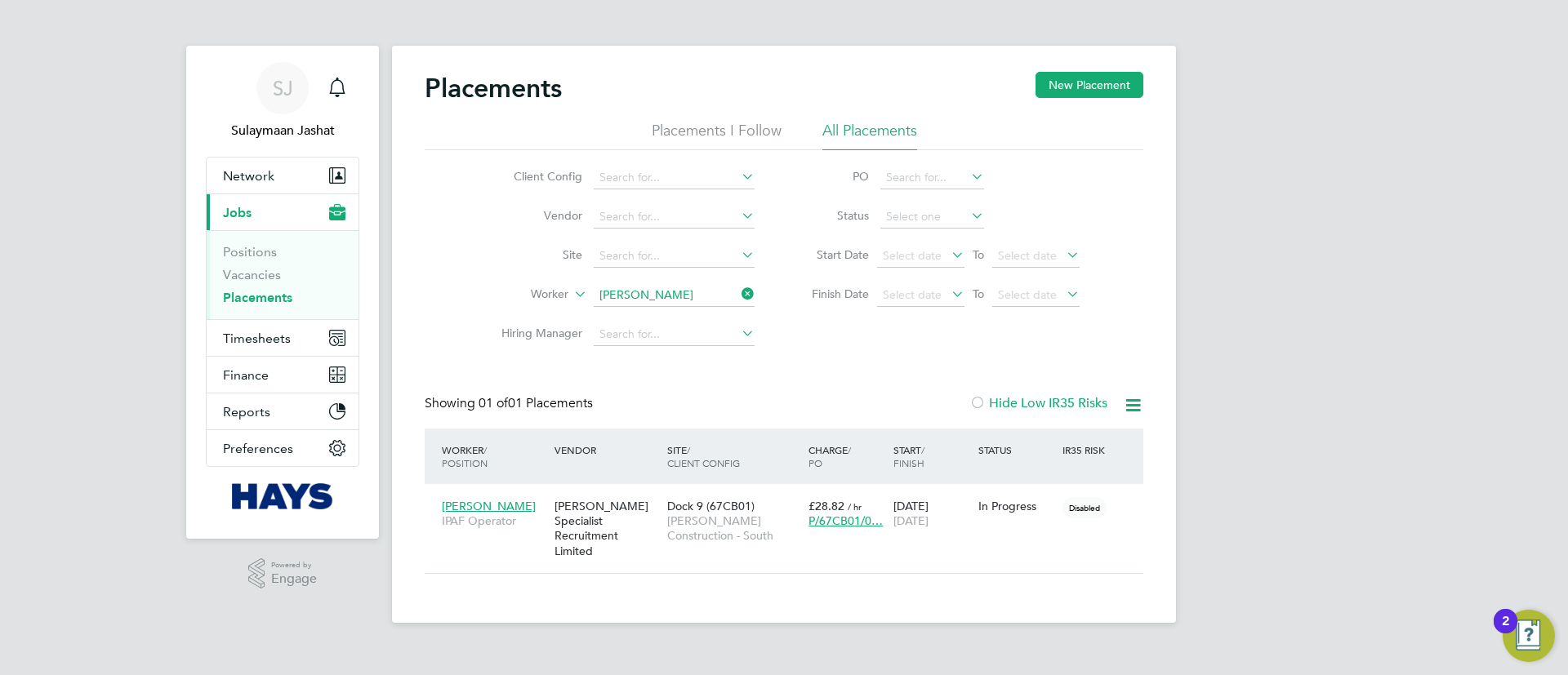
scroll to position [15, 77]
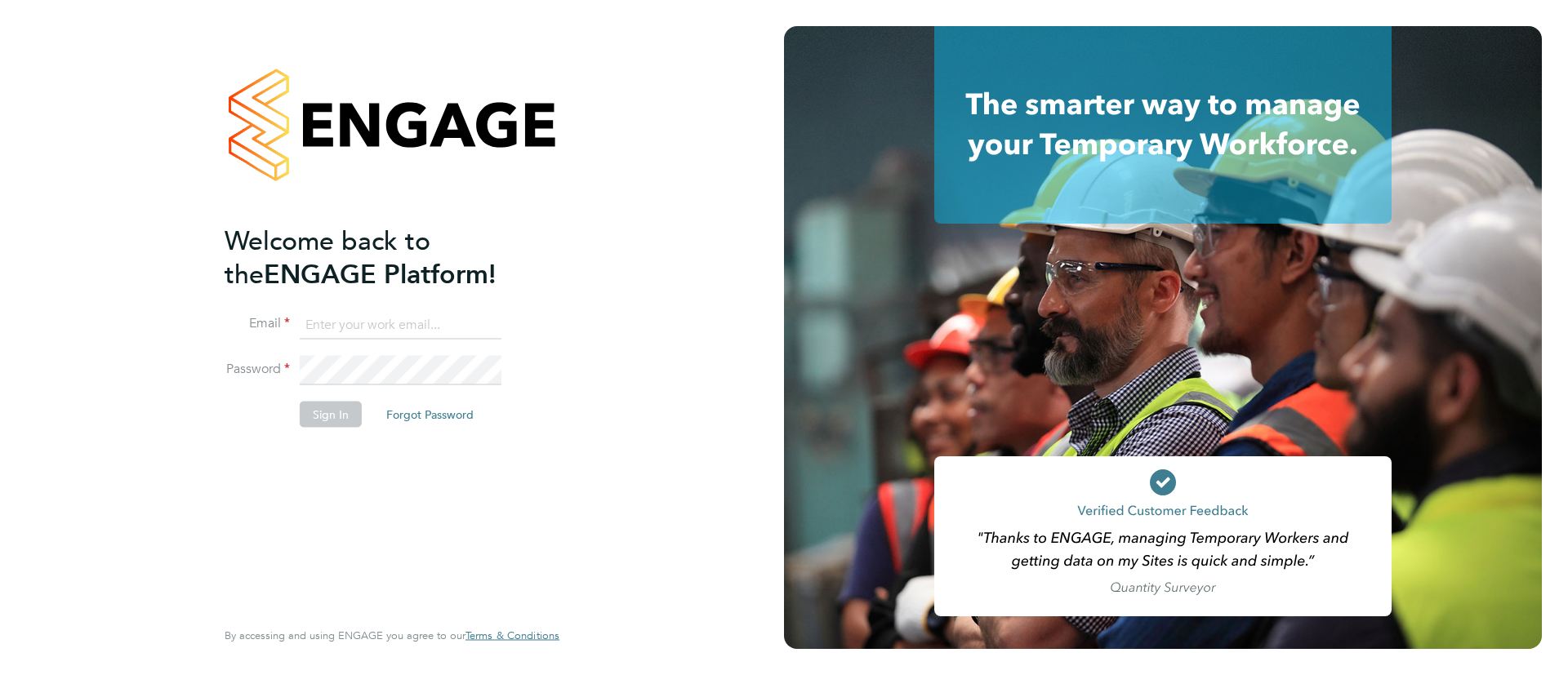
click at [326, 307] on ng-template "Welcome back to the ENGAGE Platform! Email Password Sign In Forgot Password" at bounding box center [383, 333] width 319 height 221
type input "[EMAIL_ADDRESS][PERSON_NAME][DOMAIN_NAME]"
click at [423, 358] on fieldset "Email [EMAIL_ADDRESS][PERSON_NAME][DOMAIN_NAME] Password Sign In Forgot Password" at bounding box center [383, 376] width 319 height 134
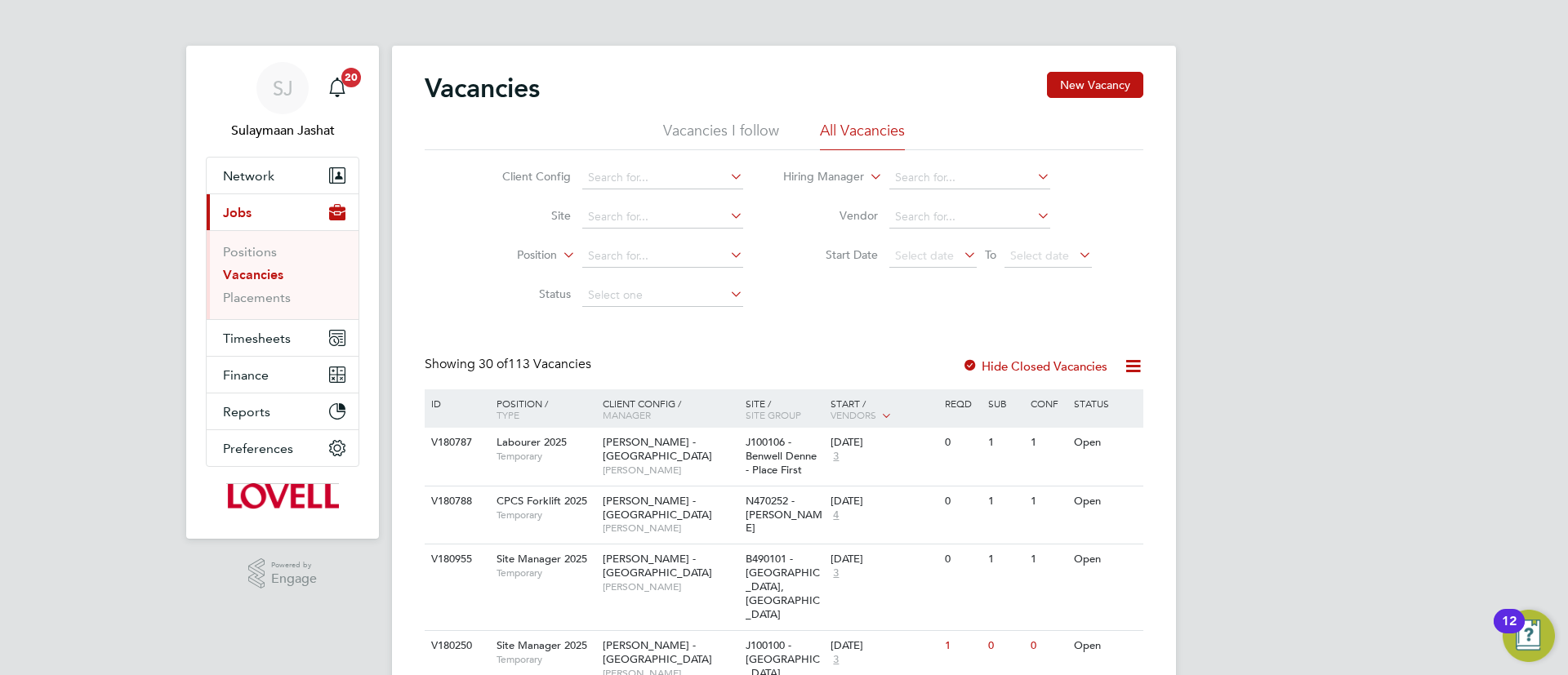
click at [266, 284] on li "Vacancies" at bounding box center [283, 278] width 122 height 23
click at [266, 290] on link "Placements" at bounding box center [256, 298] width 67 height 15
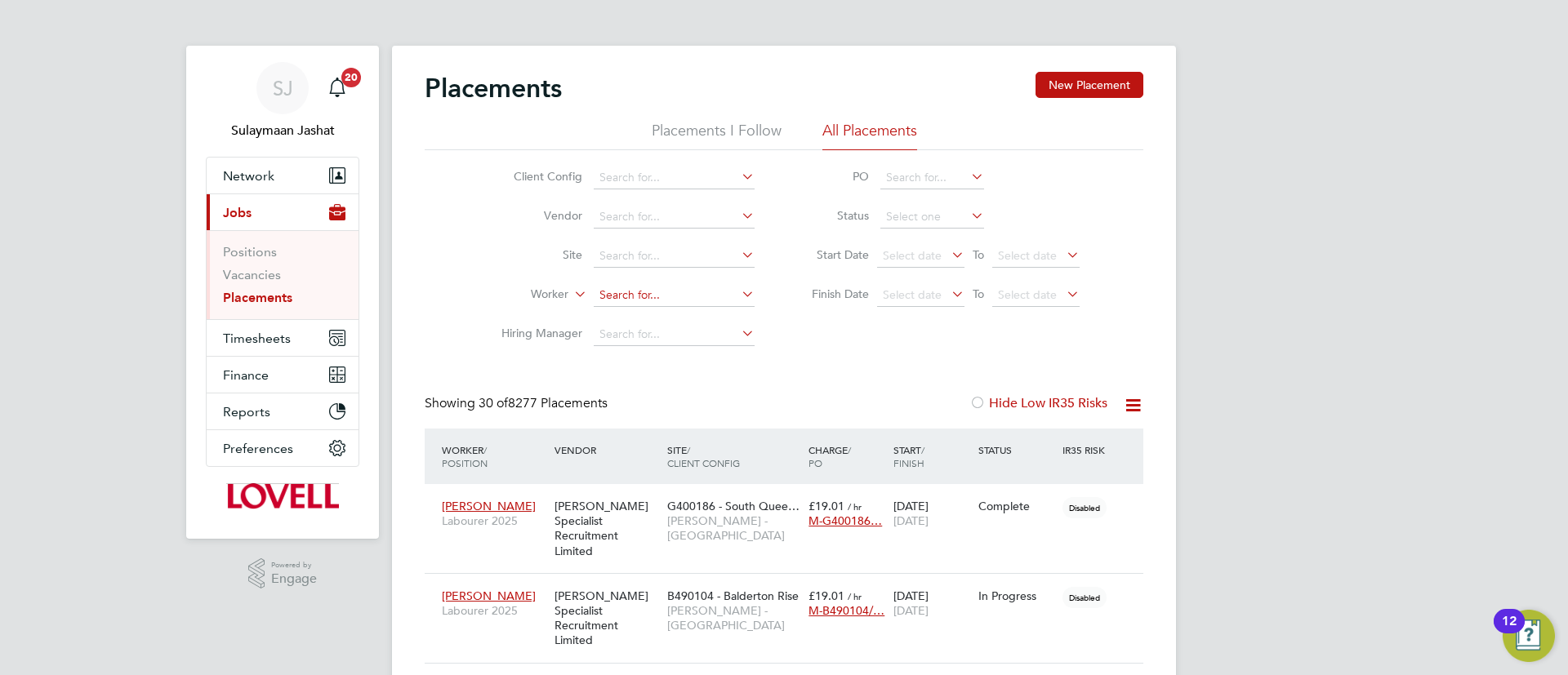
click at [678, 302] on input at bounding box center [673, 296] width 161 height 23
click at [695, 309] on li "Adebayo Adebowale" at bounding box center [673, 318] width 163 height 22
type input "[PERSON_NAME]"
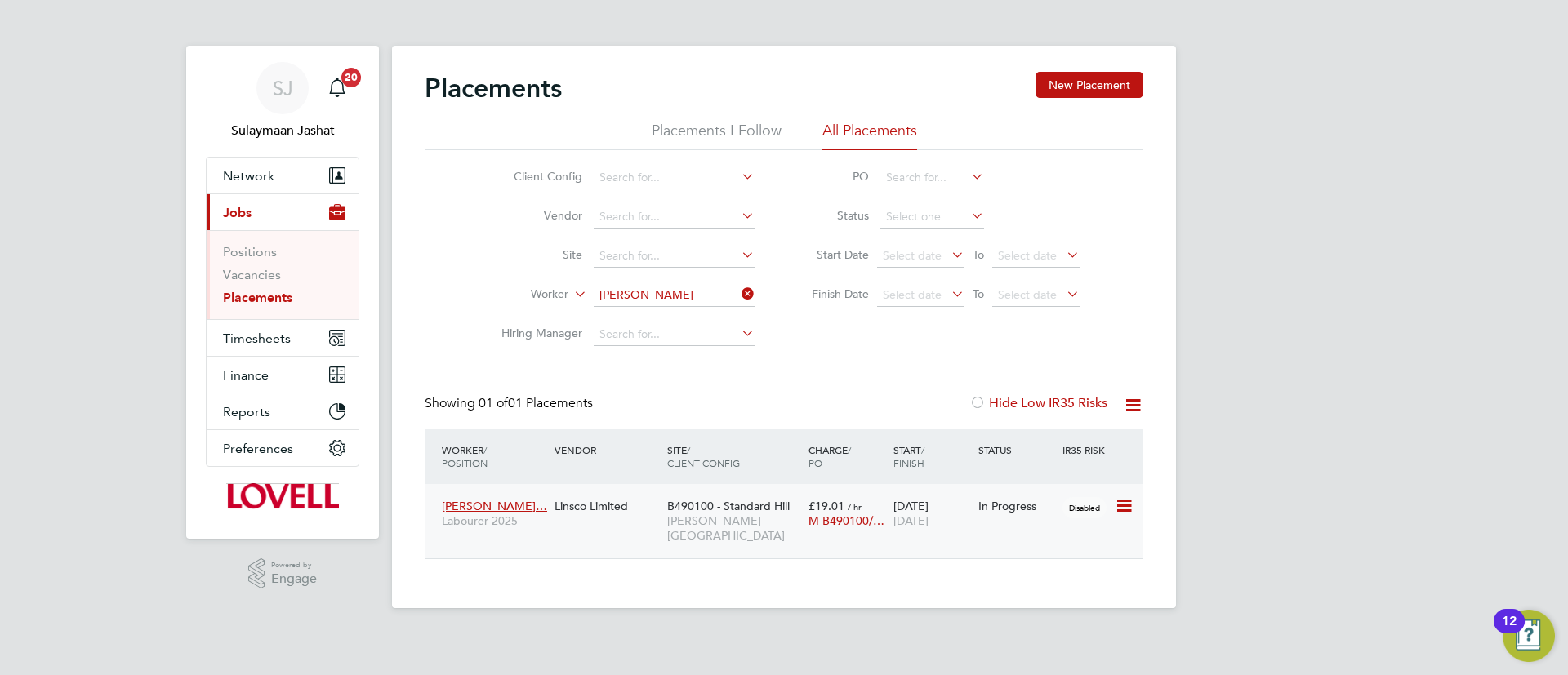
click at [746, 496] on div "B490100 - Standard Hill Lovell - East Midlands" at bounding box center [733, 522] width 142 height 62
click at [607, 280] on li "Worker Adebayo Adebowale" at bounding box center [621, 296] width 307 height 39
click at [611, 285] on li "Worker Adebayo Adebowale" at bounding box center [621, 296] width 307 height 39
click at [612, 287] on input at bounding box center [673, 296] width 161 height 23
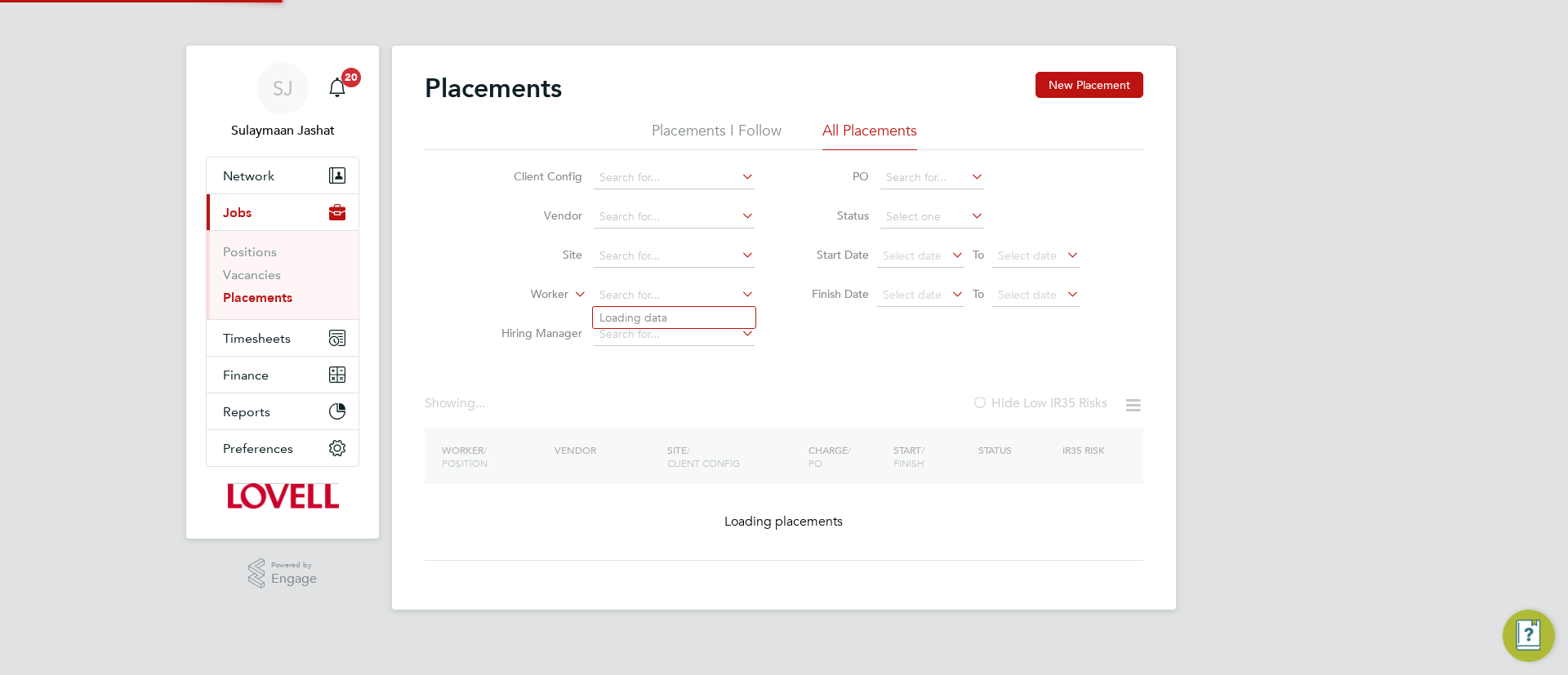
click at [629, 254] on input at bounding box center [673, 256] width 161 height 23
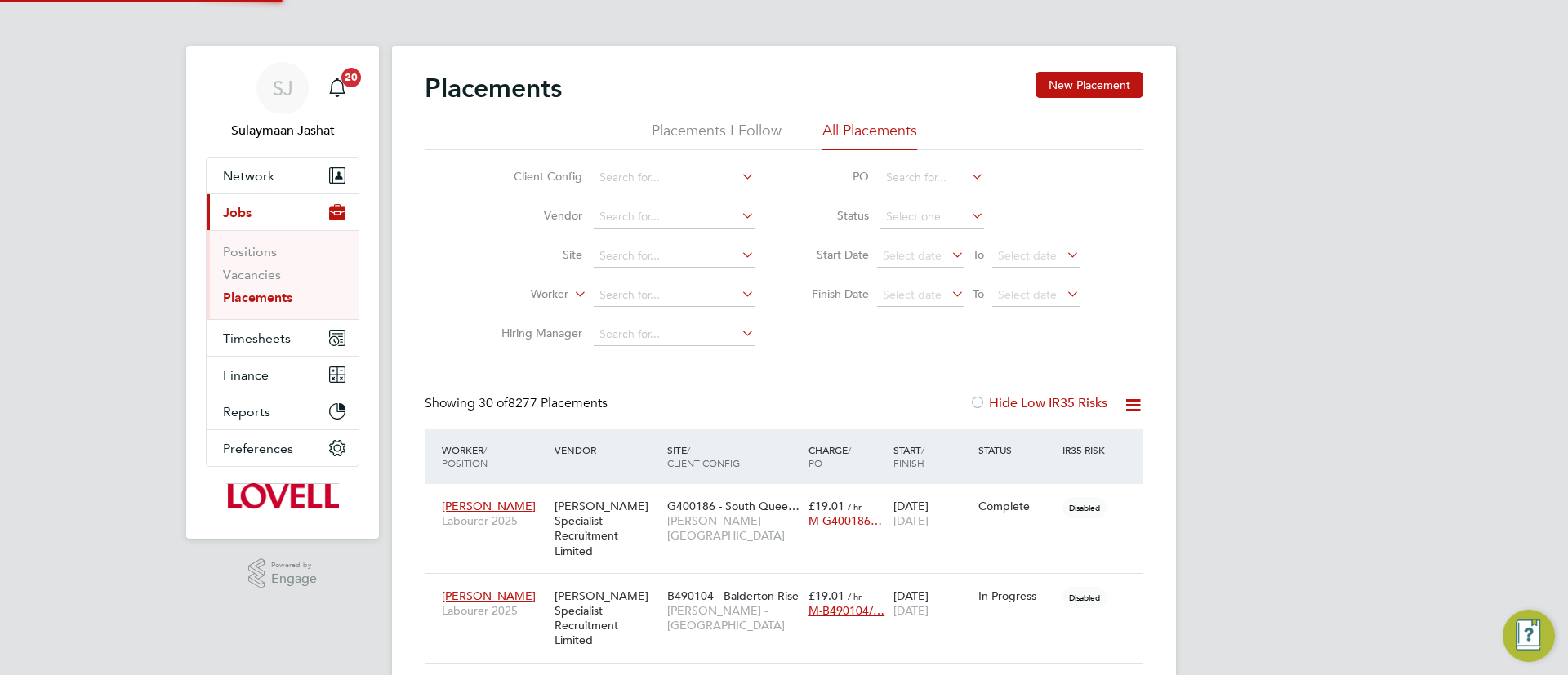
scroll to position [47, 143]
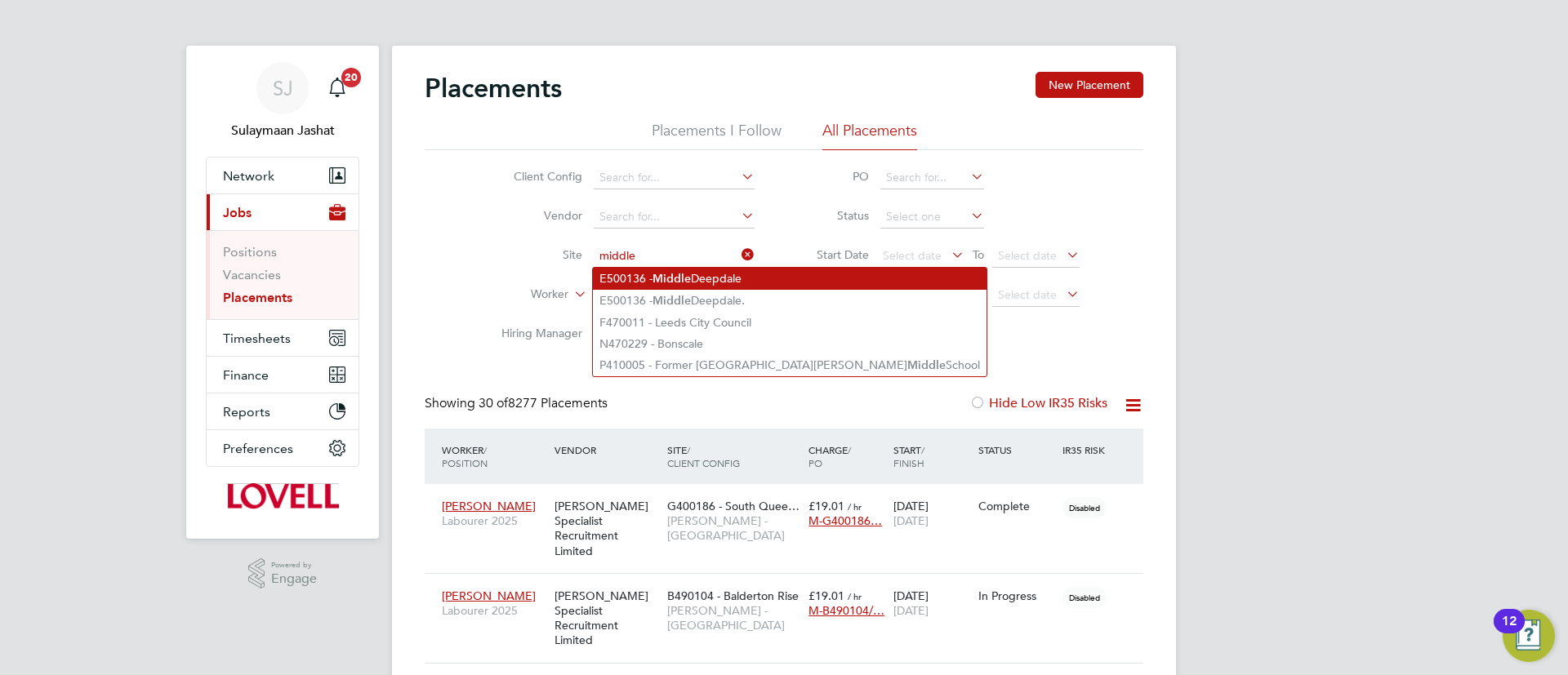
click at [705, 281] on li "E500136 - Middle Deepdale" at bounding box center [789, 278] width 394 height 22
type input "E500136 - Middle Deepdale"
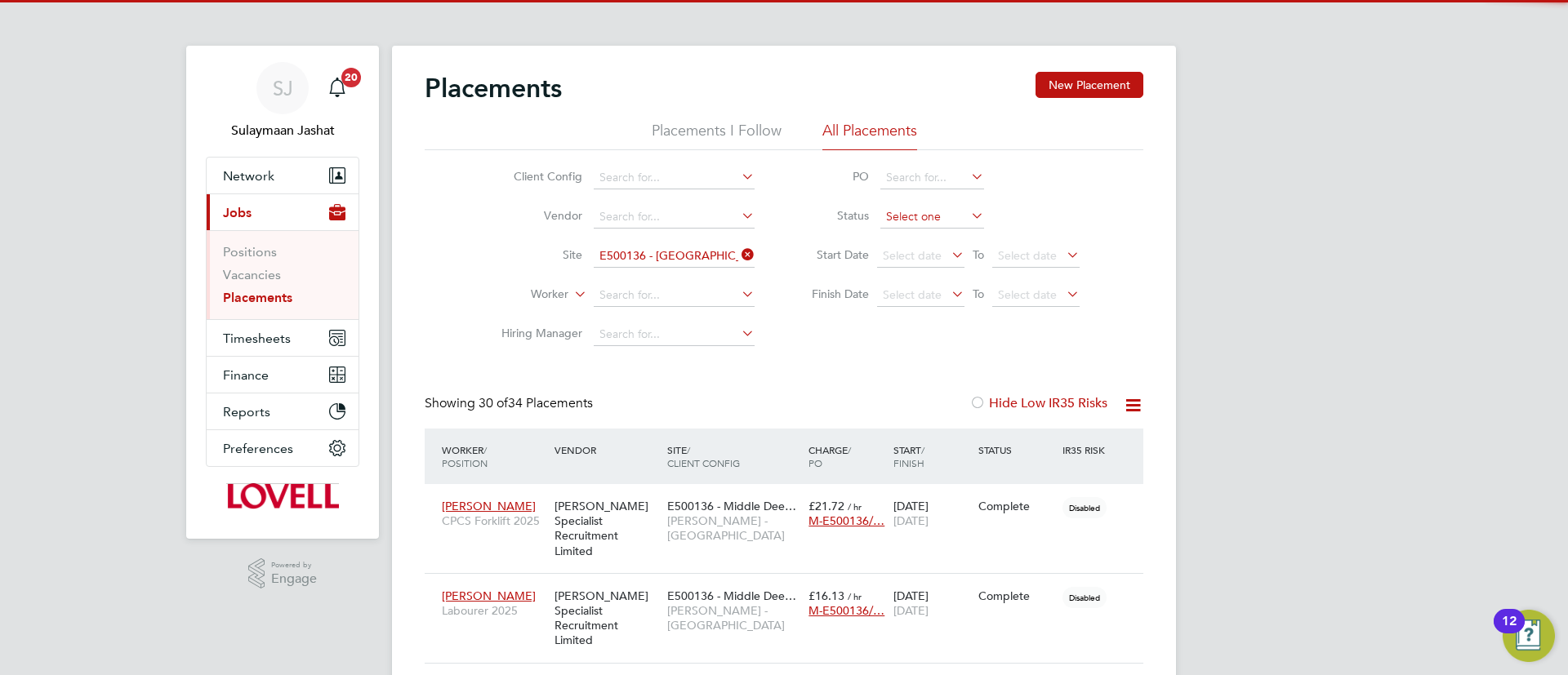
click at [916, 217] on input at bounding box center [932, 218] width 104 height 23
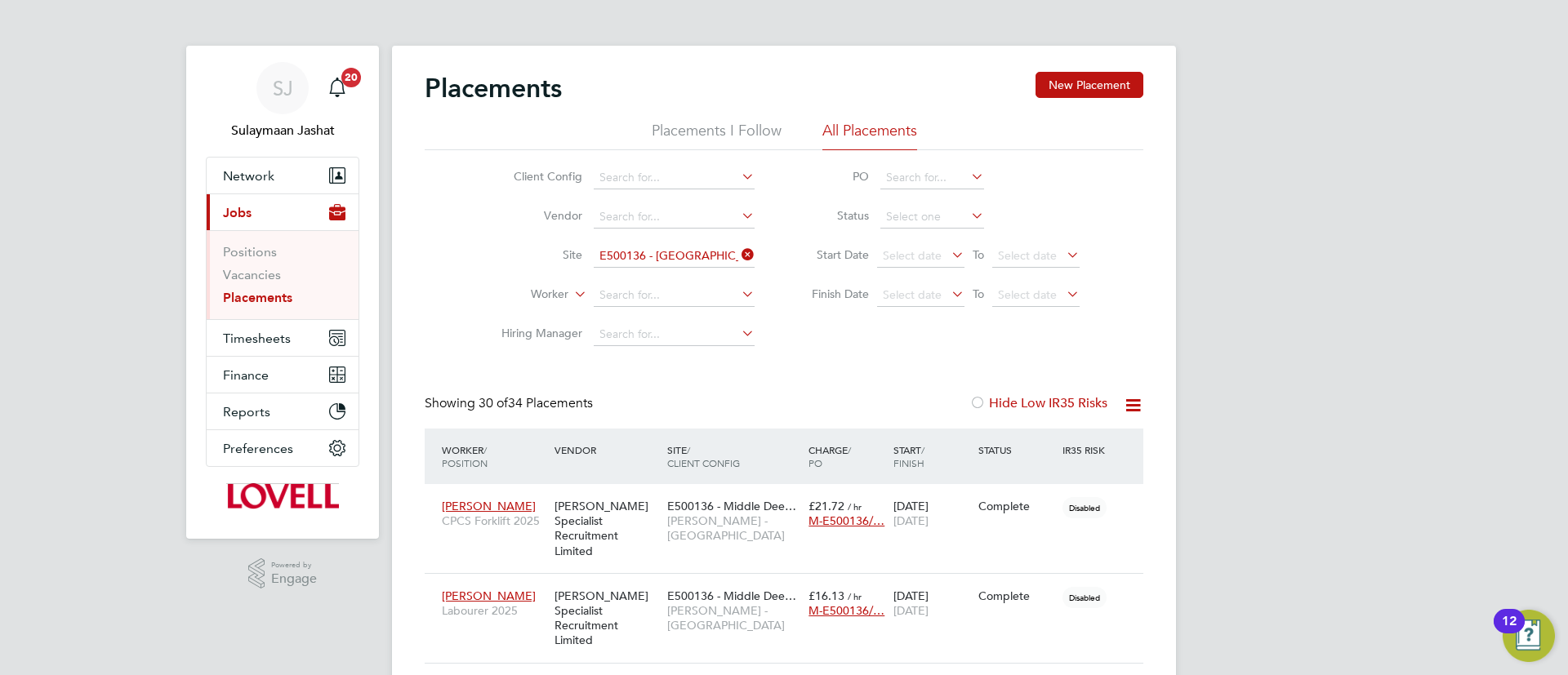
click at [918, 233] on li "Active" at bounding box center [931, 239] width 105 height 21
type input "Active"
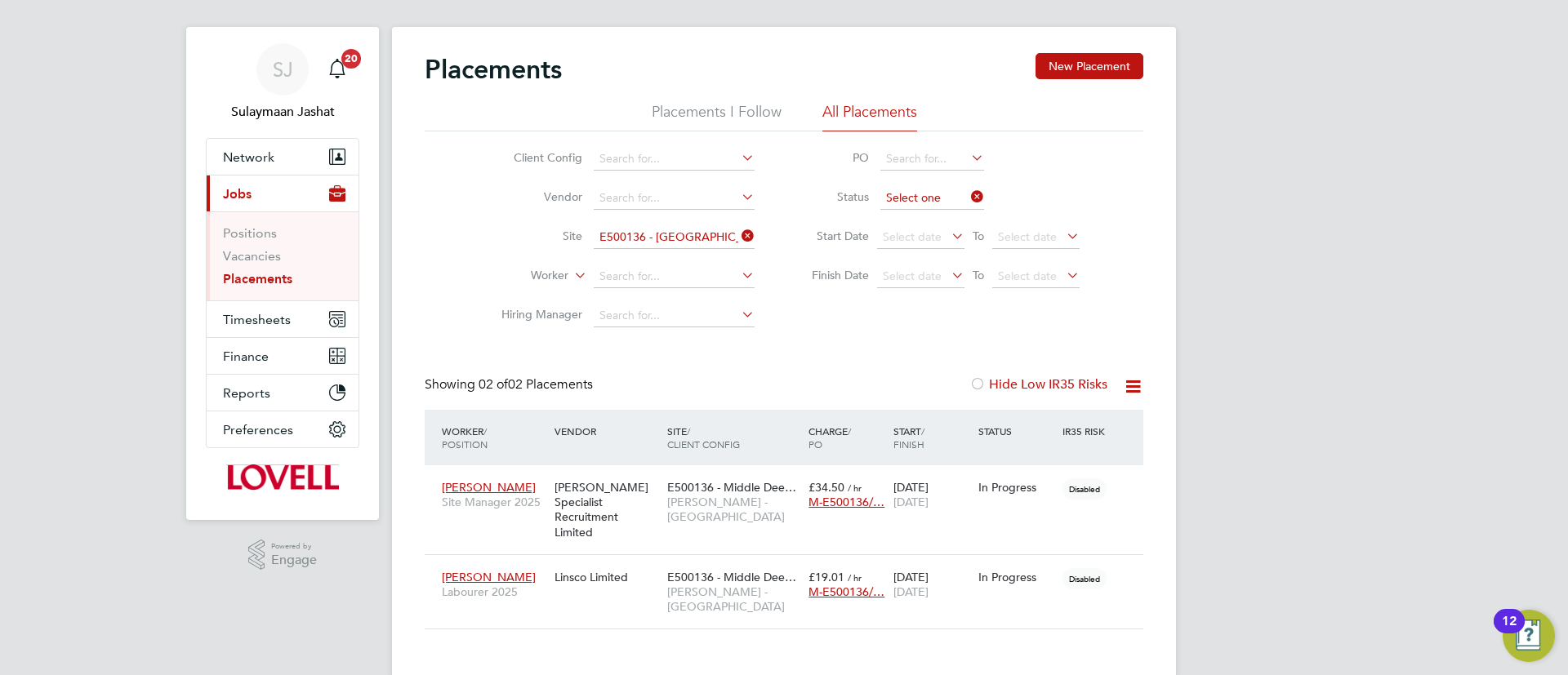
click at [957, 205] on li "Status" at bounding box center [937, 198] width 325 height 39
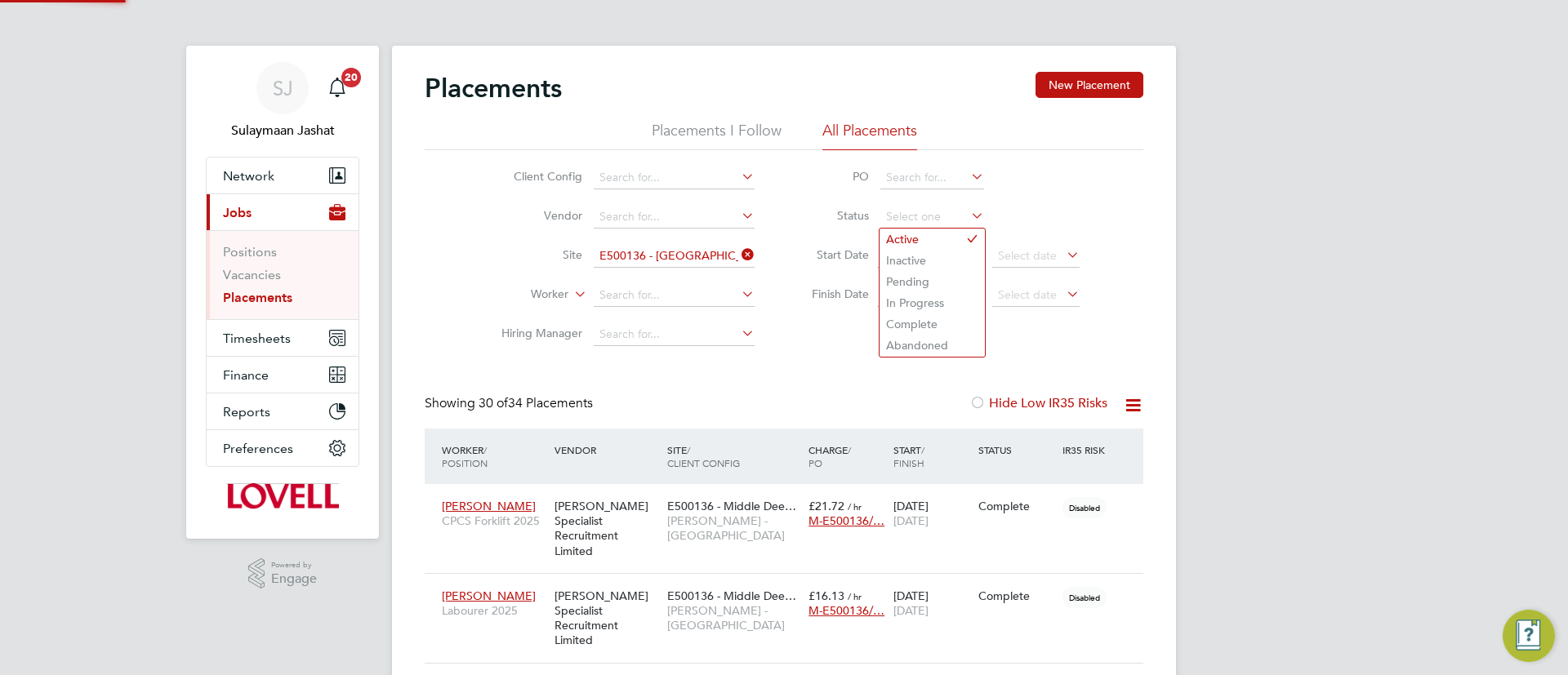
click at [907, 307] on li "Finish Date Select date To Select date" at bounding box center [937, 296] width 325 height 39
click at [936, 262] on span "Select date" at bounding box center [920, 256] width 88 height 22
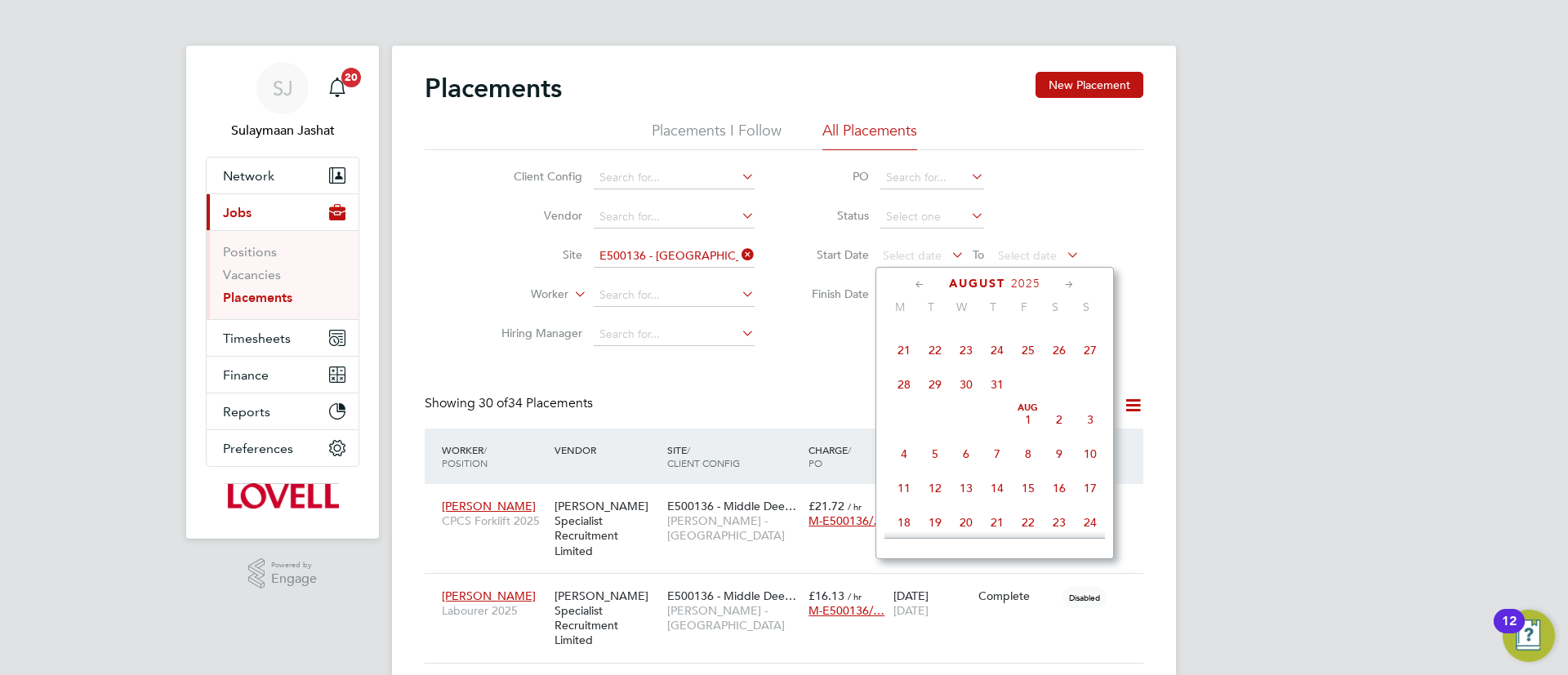
click at [1020, 423] on span "Aug 1" at bounding box center [1028, 420] width 31 height 31
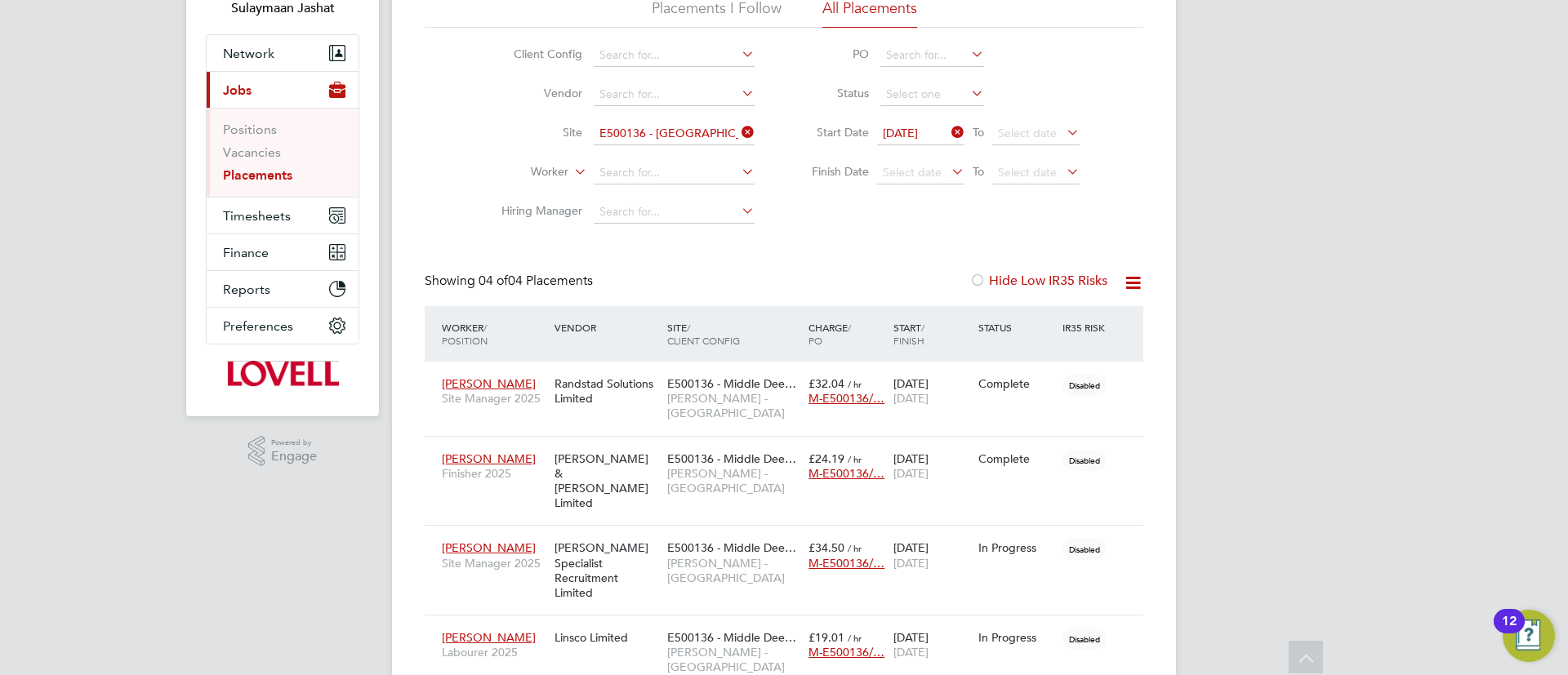
click at [943, 245] on div "Placements New Placement Placements I Follow All Placements Client Config Vendo…" at bounding box center [784, 320] width 719 height 741
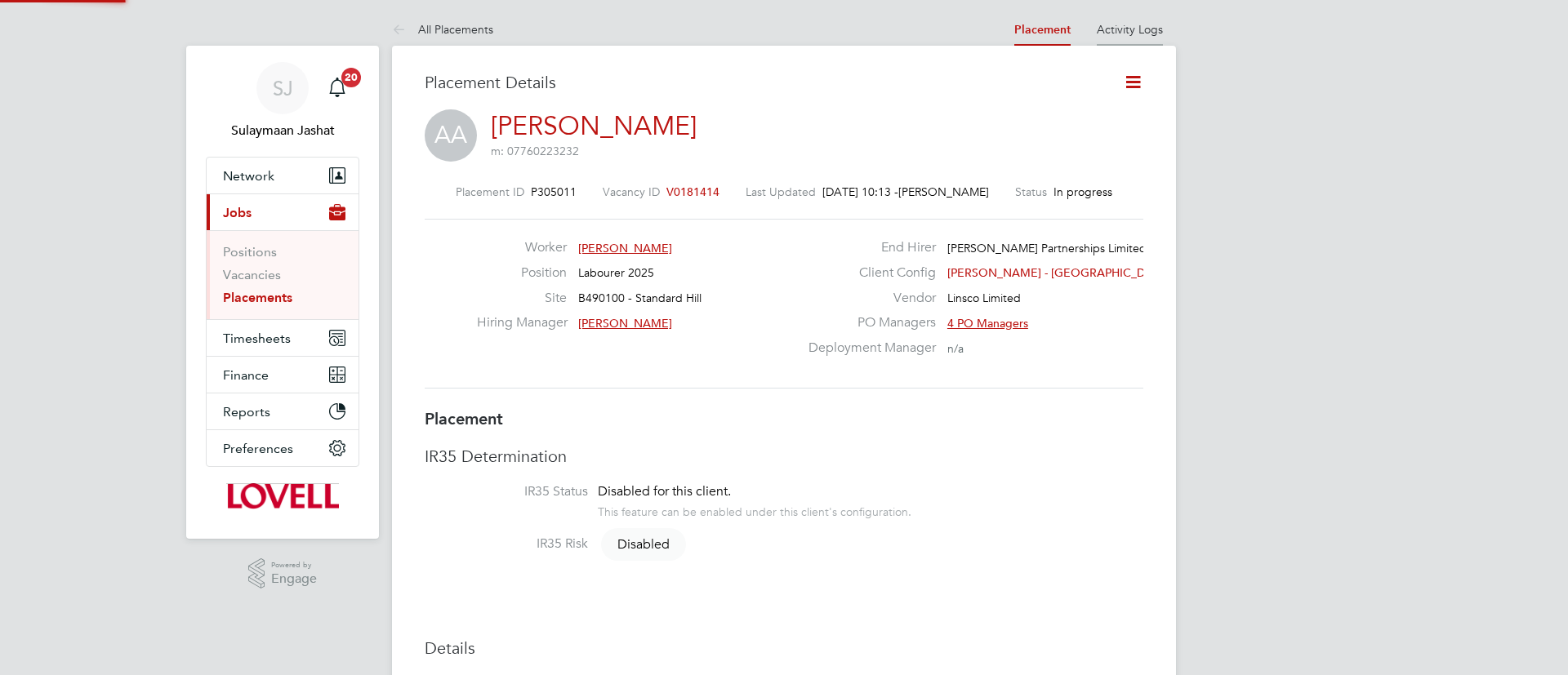
click at [1139, 24] on link "Activity Logs" at bounding box center [1130, 29] width 66 height 14
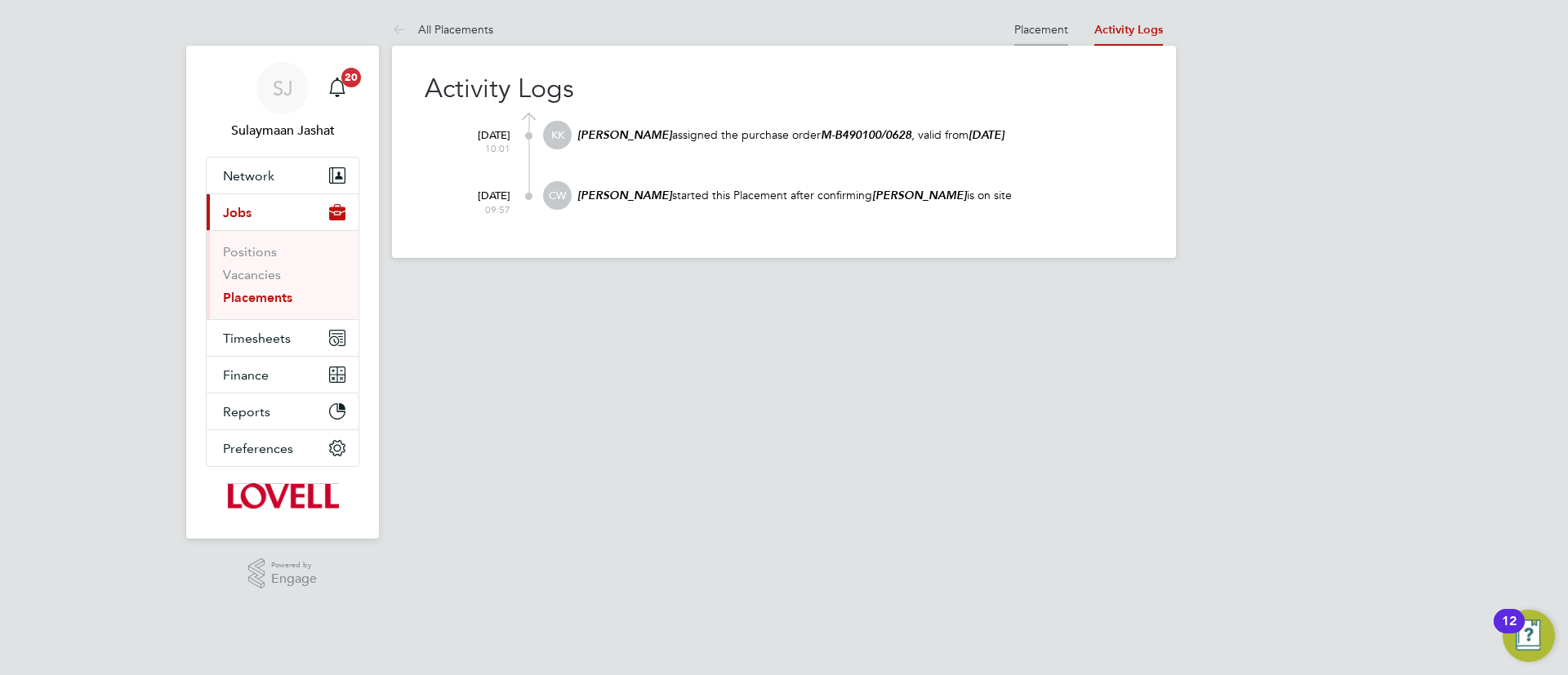
click at [1043, 41] on li "Placement" at bounding box center [1041, 30] width 54 height 33
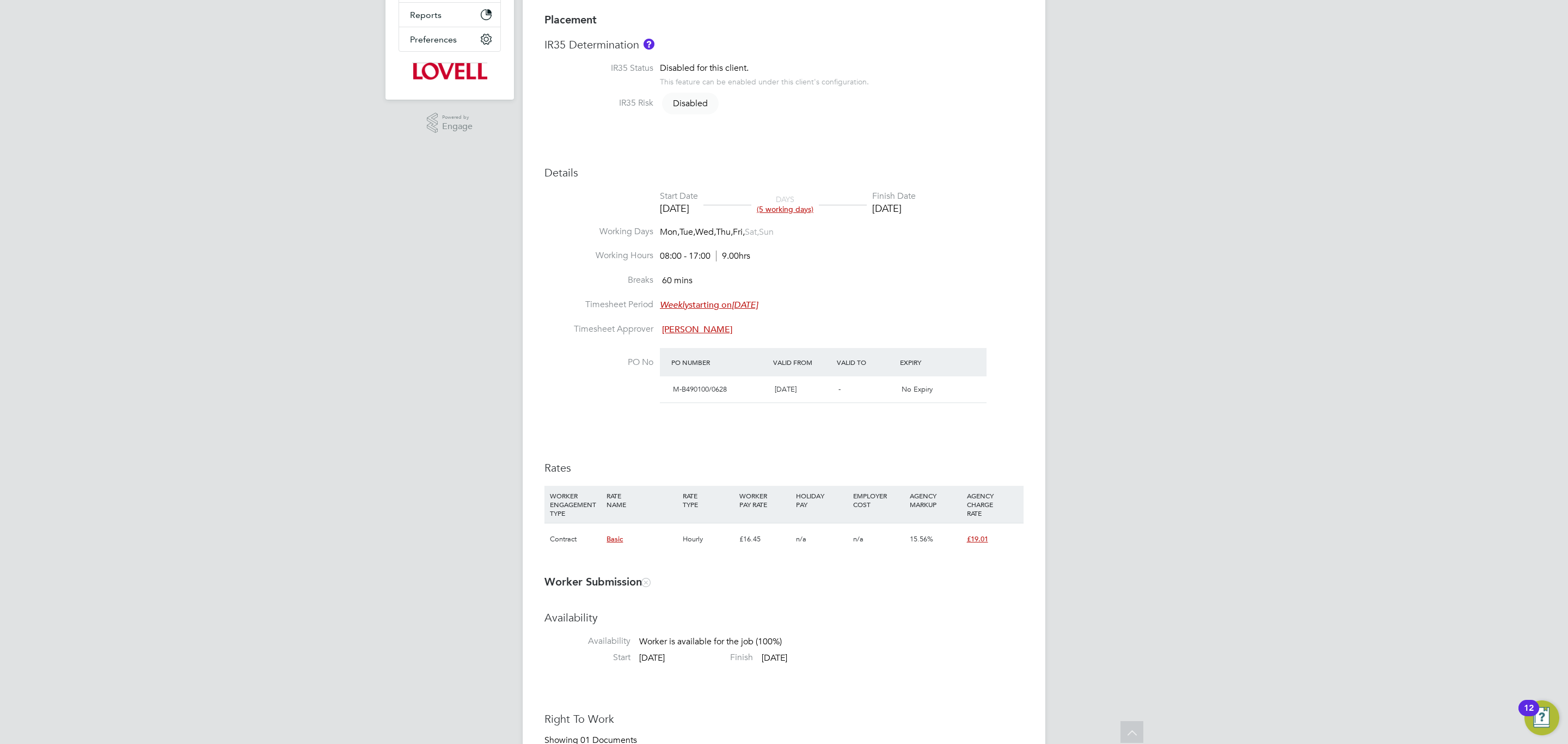
scroll to position [245, 0]
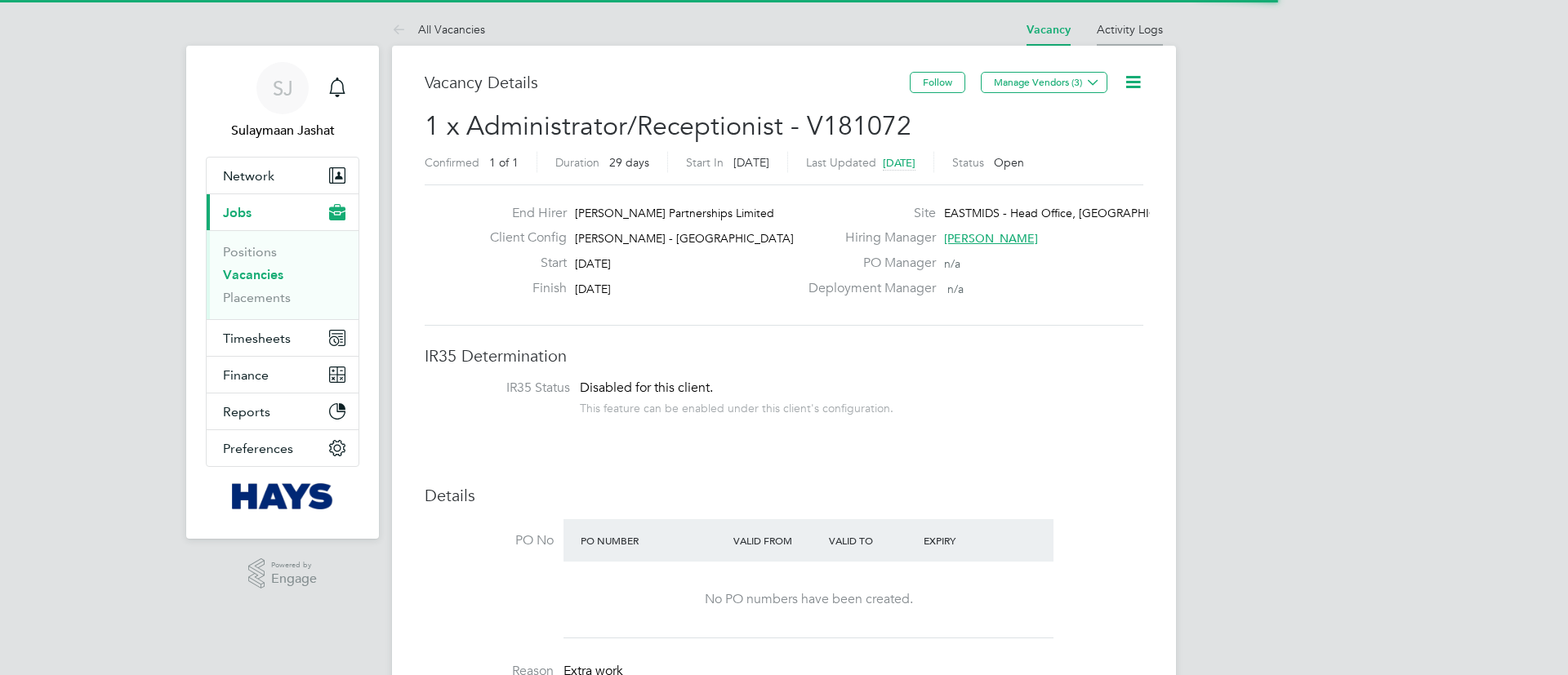
click at [1111, 40] on li "Activity Logs" at bounding box center [1130, 30] width 66 height 33
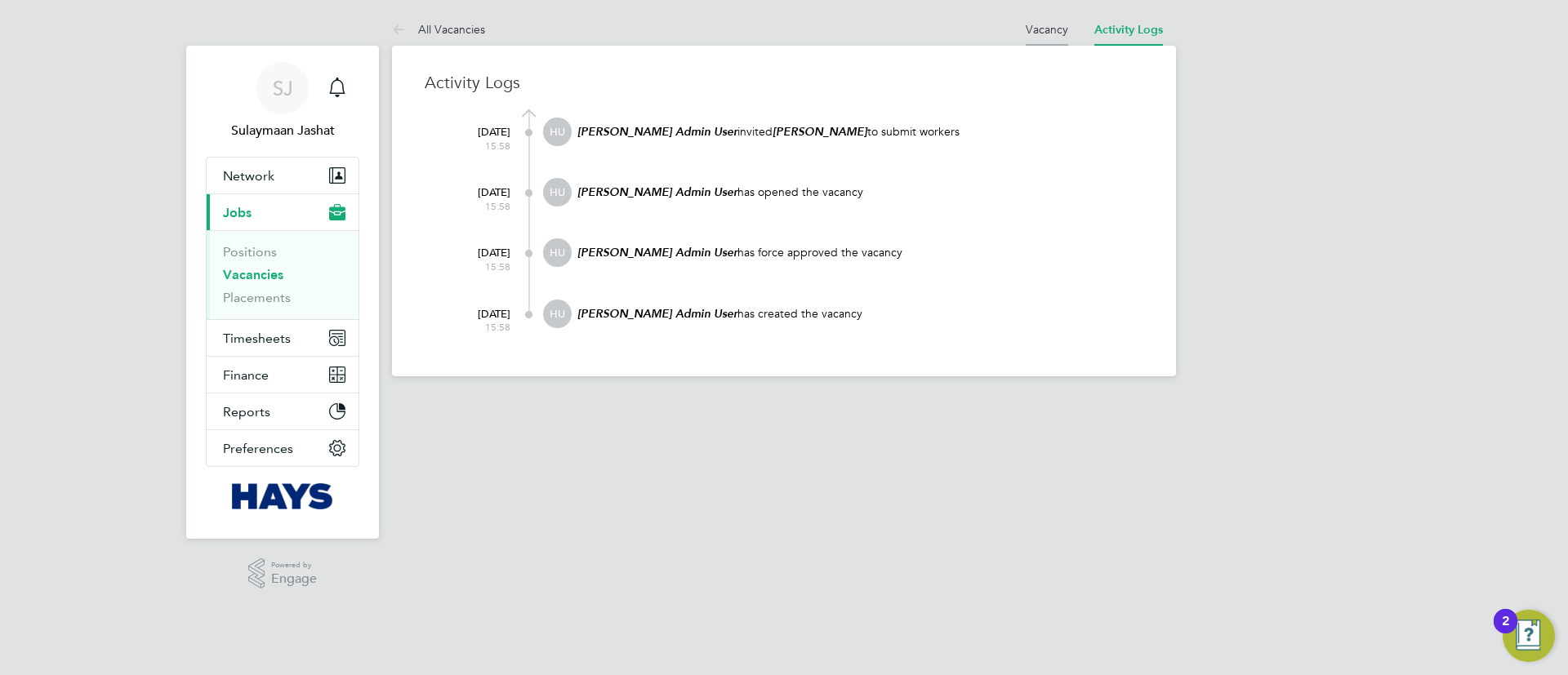
click at [1032, 40] on li "Vacancy" at bounding box center [1047, 30] width 42 height 33
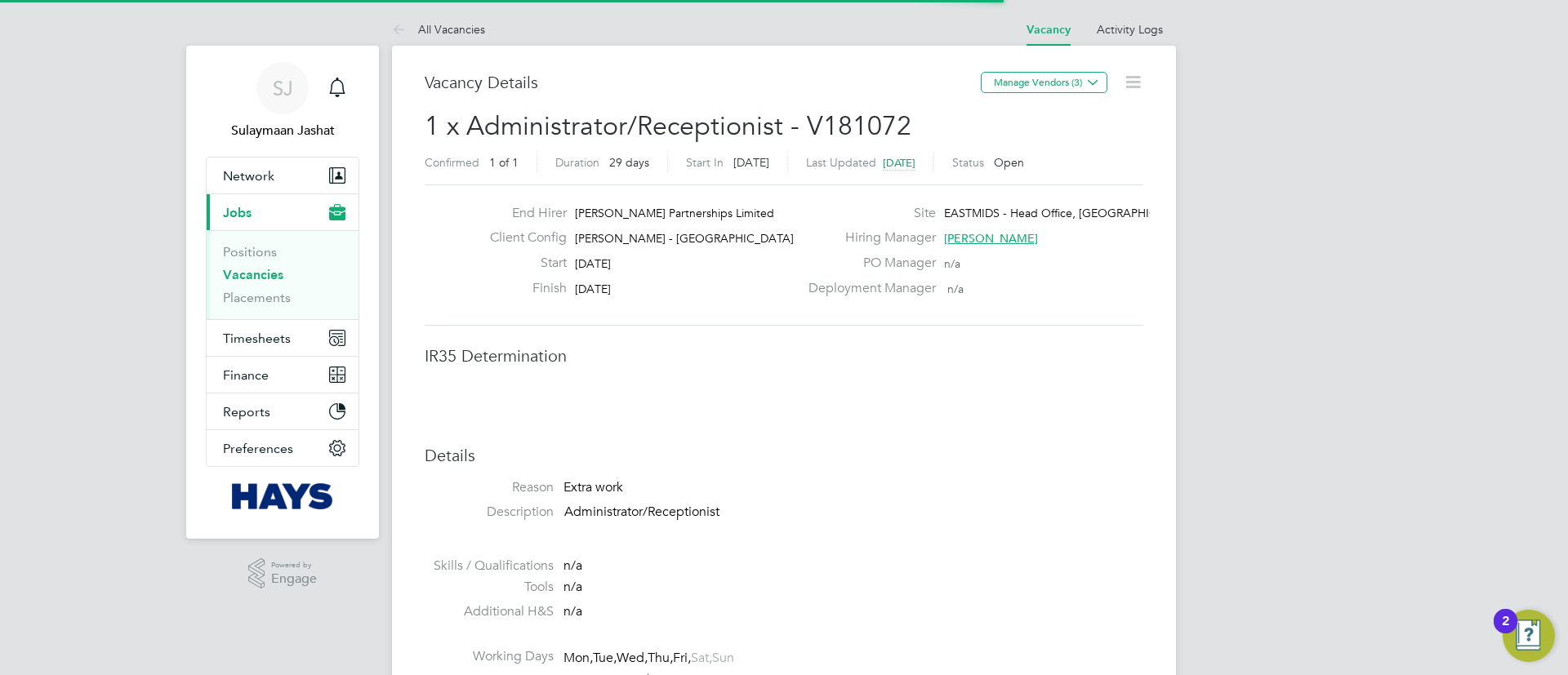
scroll to position [48, 115]
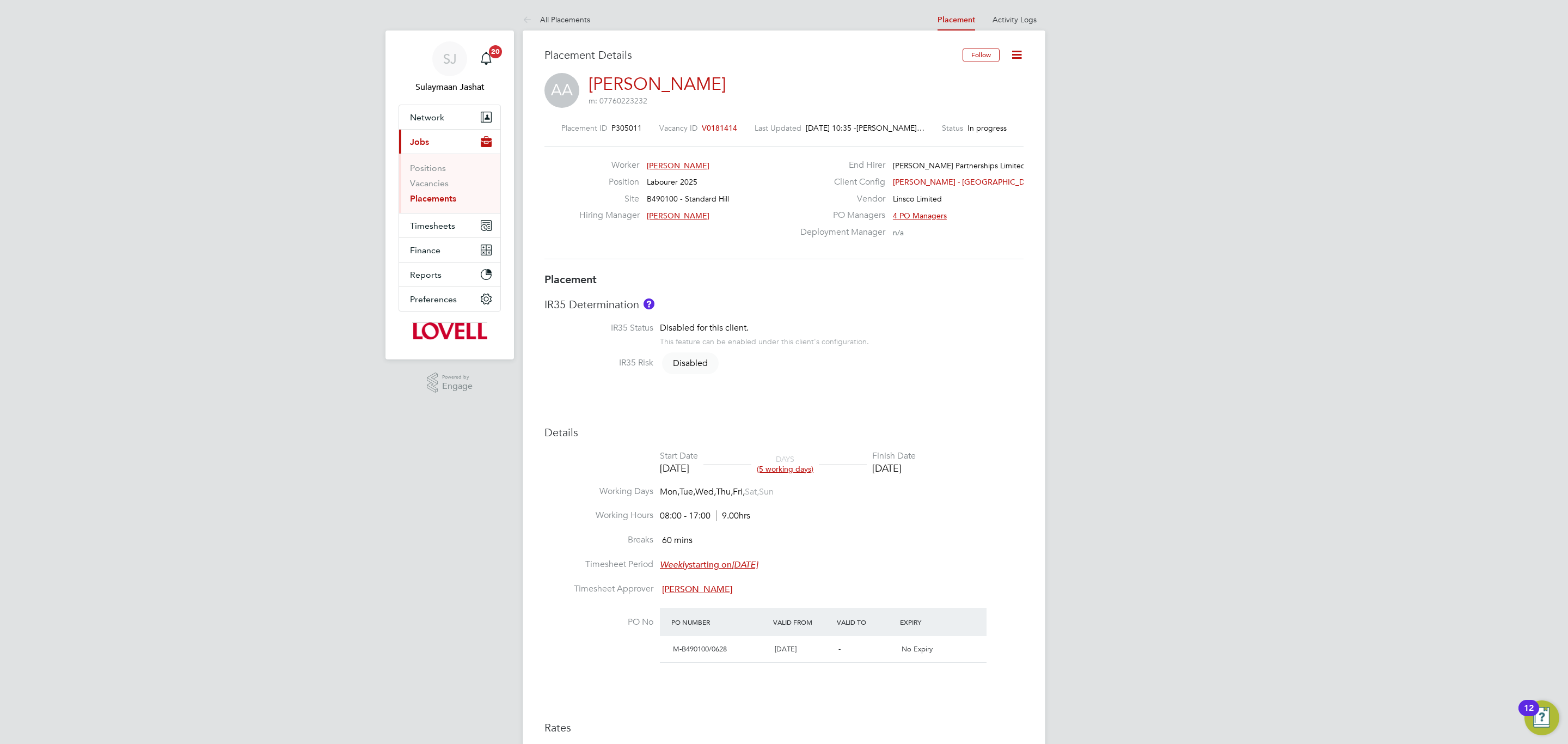
click at [1014, 33] on div "Placement Details Follow AA Adebayo Adebowale m: 07760223232 Placement ID P3050…" at bounding box center [784, 579] width 523 height 1098
click at [1015, 26] on li "Activity Logs" at bounding box center [1014, 20] width 44 height 22
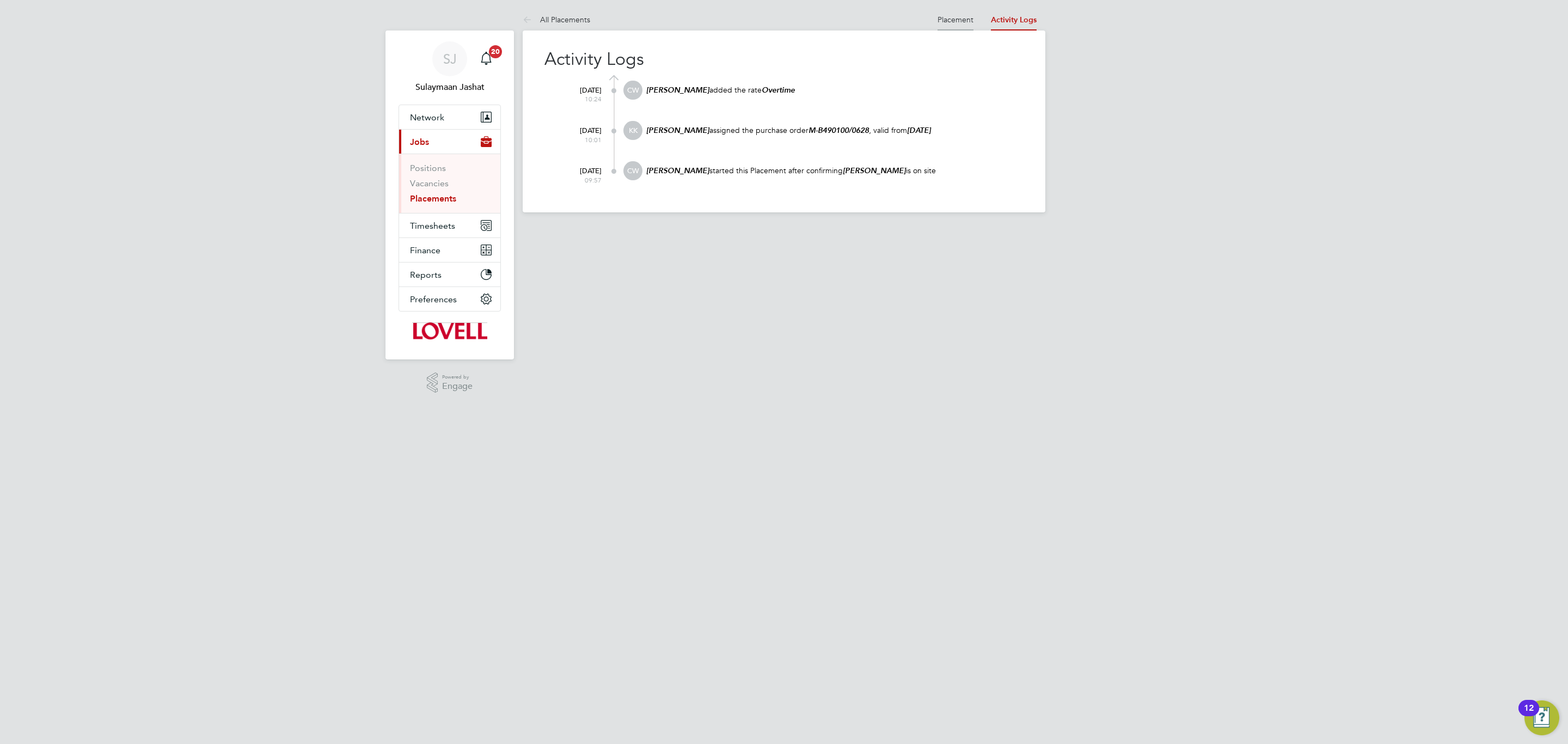
click at [951, 28] on li "Placement" at bounding box center [955, 20] width 36 height 22
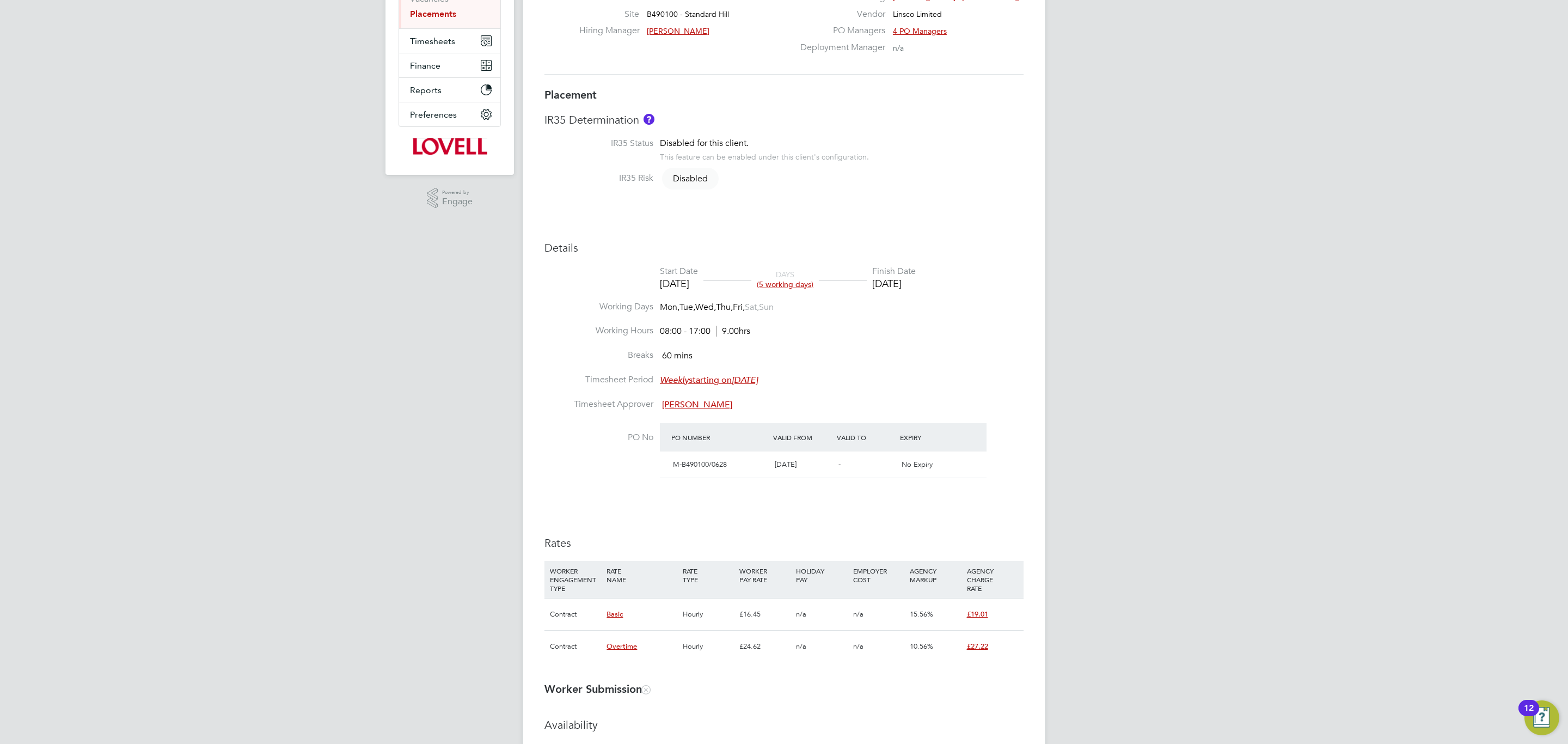
scroll to position [409, 0]
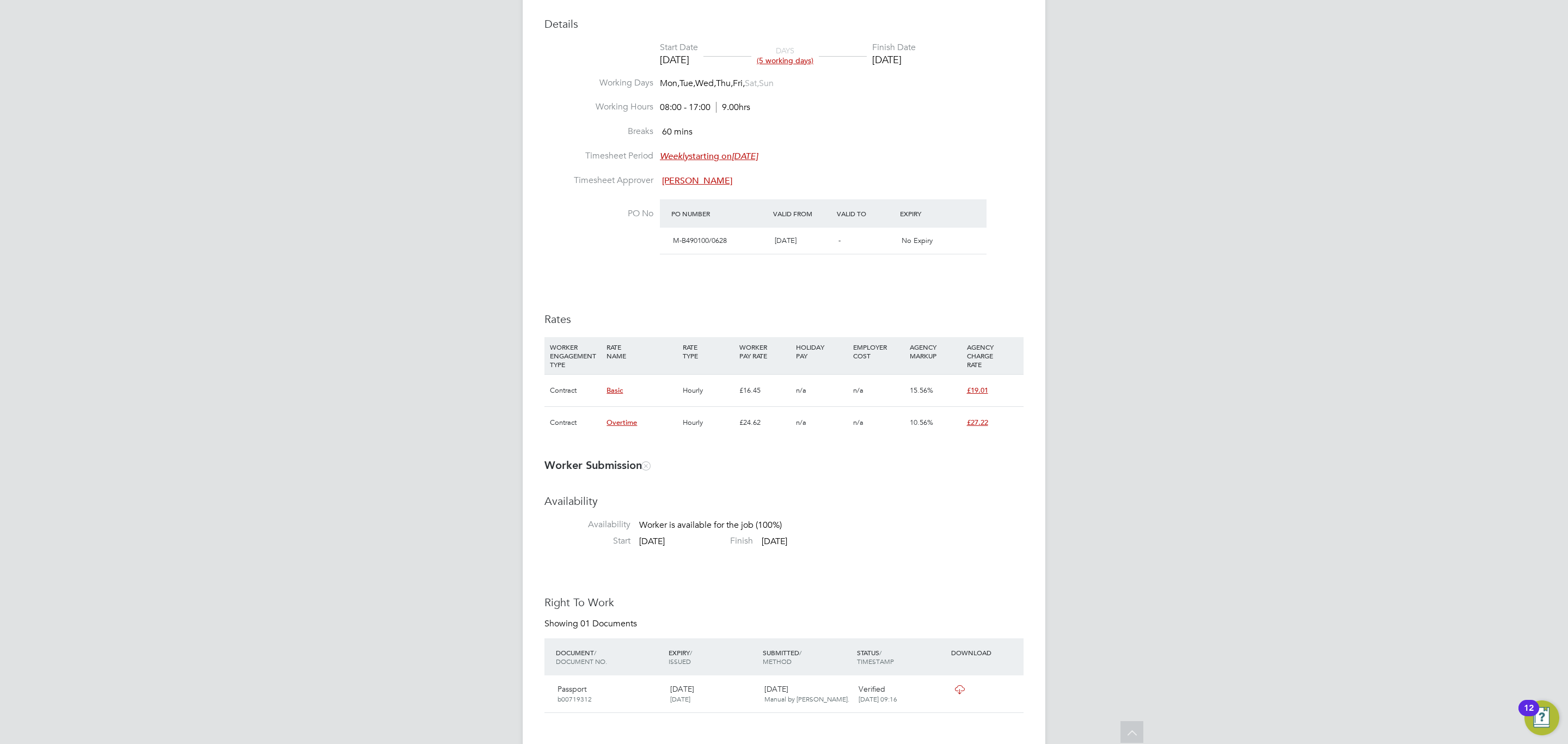
drag, startPoint x: 991, startPoint y: 566, endPoint x: 991, endPoint y: 572, distance: 6.0
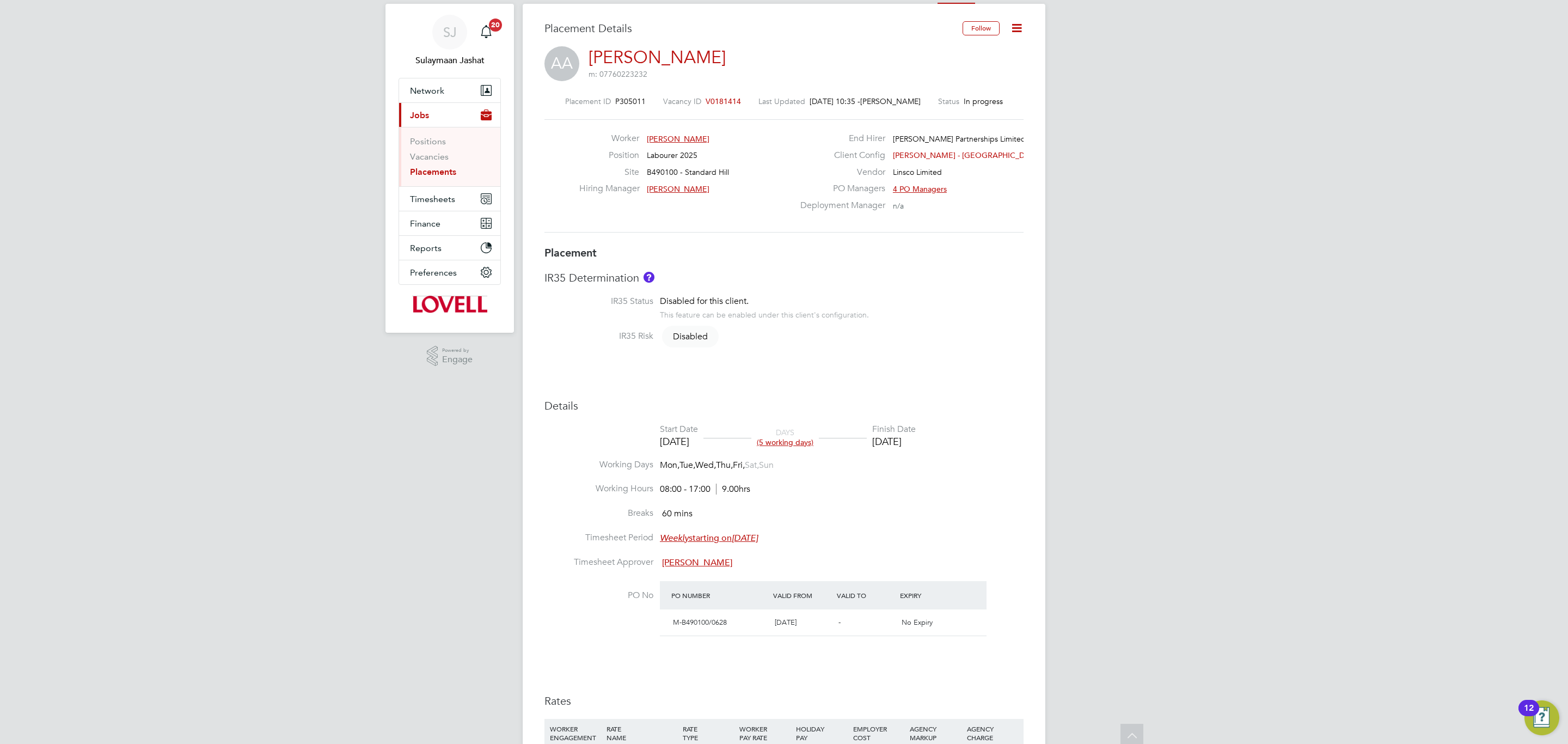
scroll to position [0, 0]
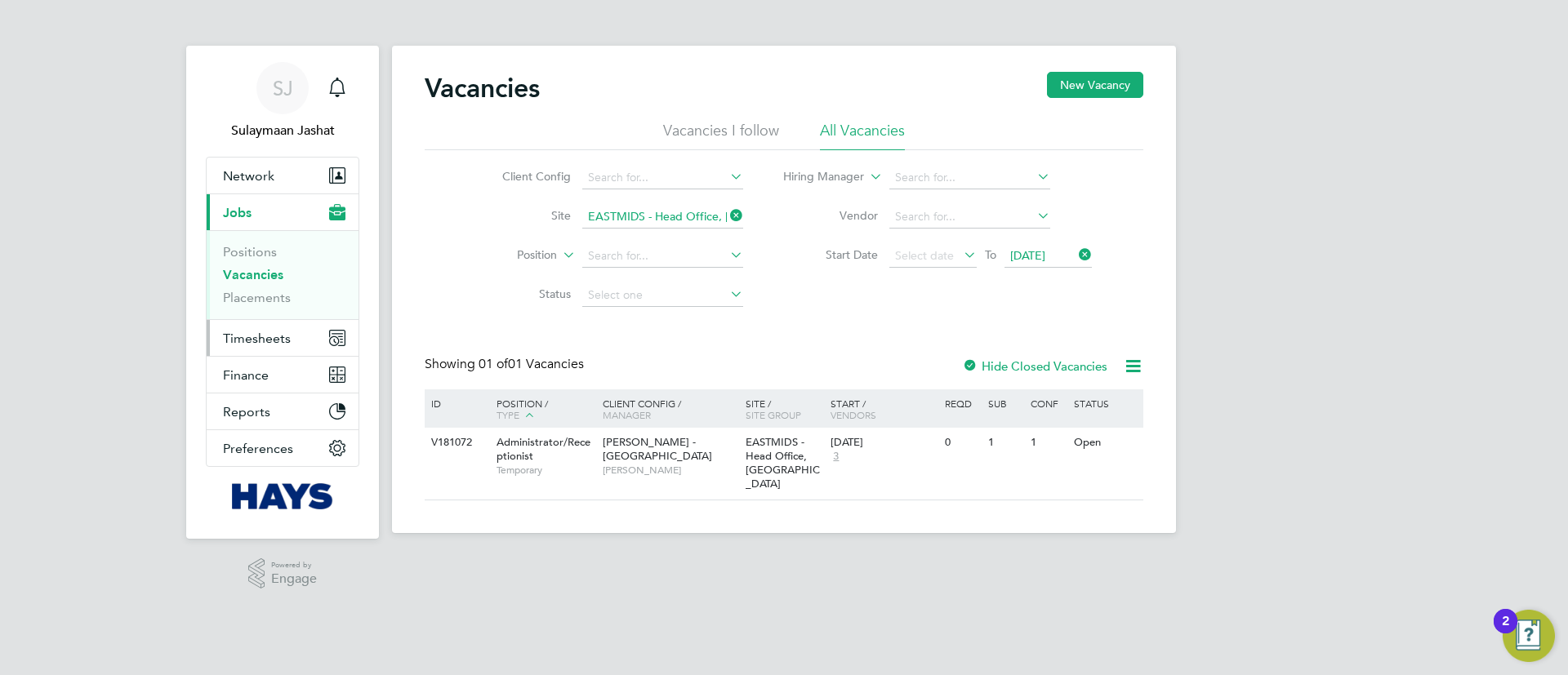
click at [288, 332] on span "Timesheets" at bounding box center [256, 338] width 67 height 15
click at [312, 327] on button "Timesheets" at bounding box center [282, 337] width 152 height 36
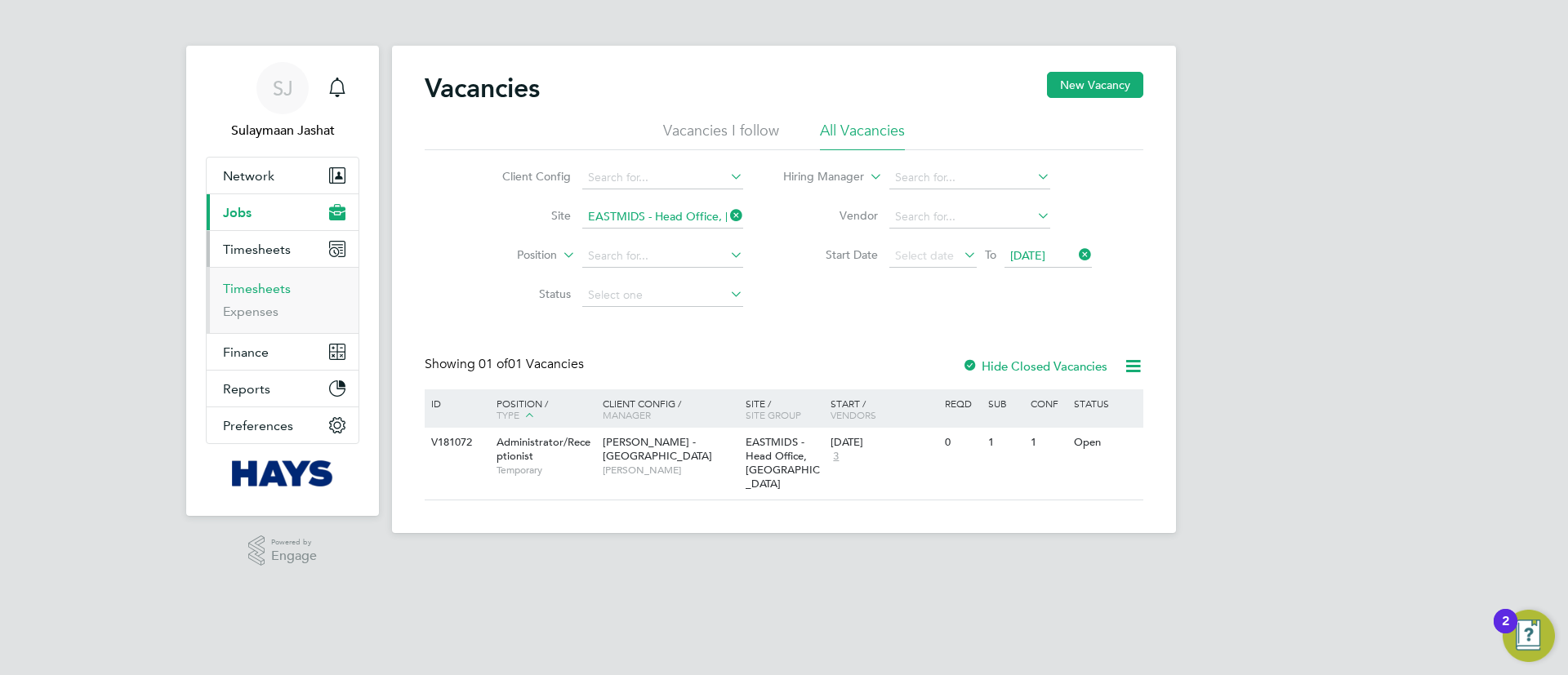
click at [270, 296] on link "Timesheets" at bounding box center [256, 289] width 67 height 15
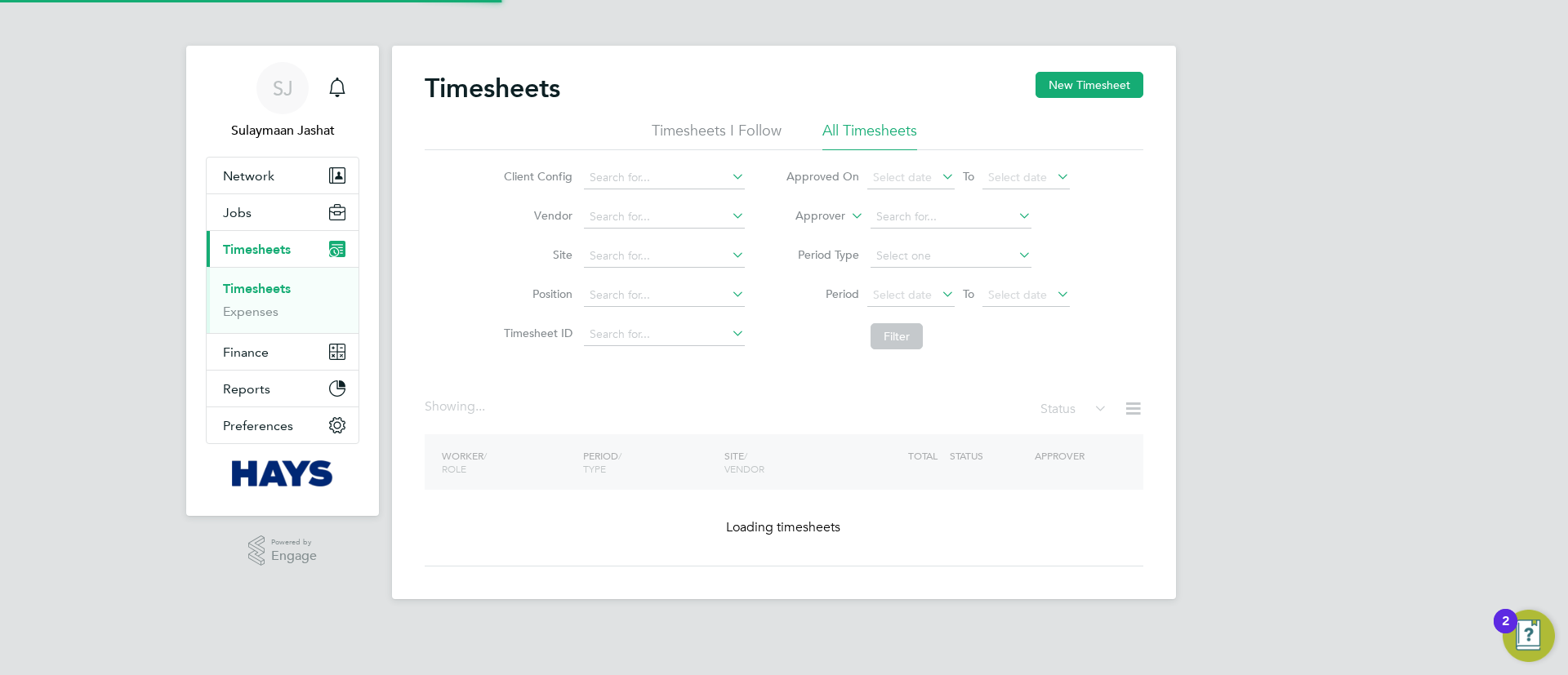
click at [270, 296] on link "Timesheets" at bounding box center [256, 289] width 67 height 15
click at [848, 219] on icon at bounding box center [848, 211] width 0 height 14
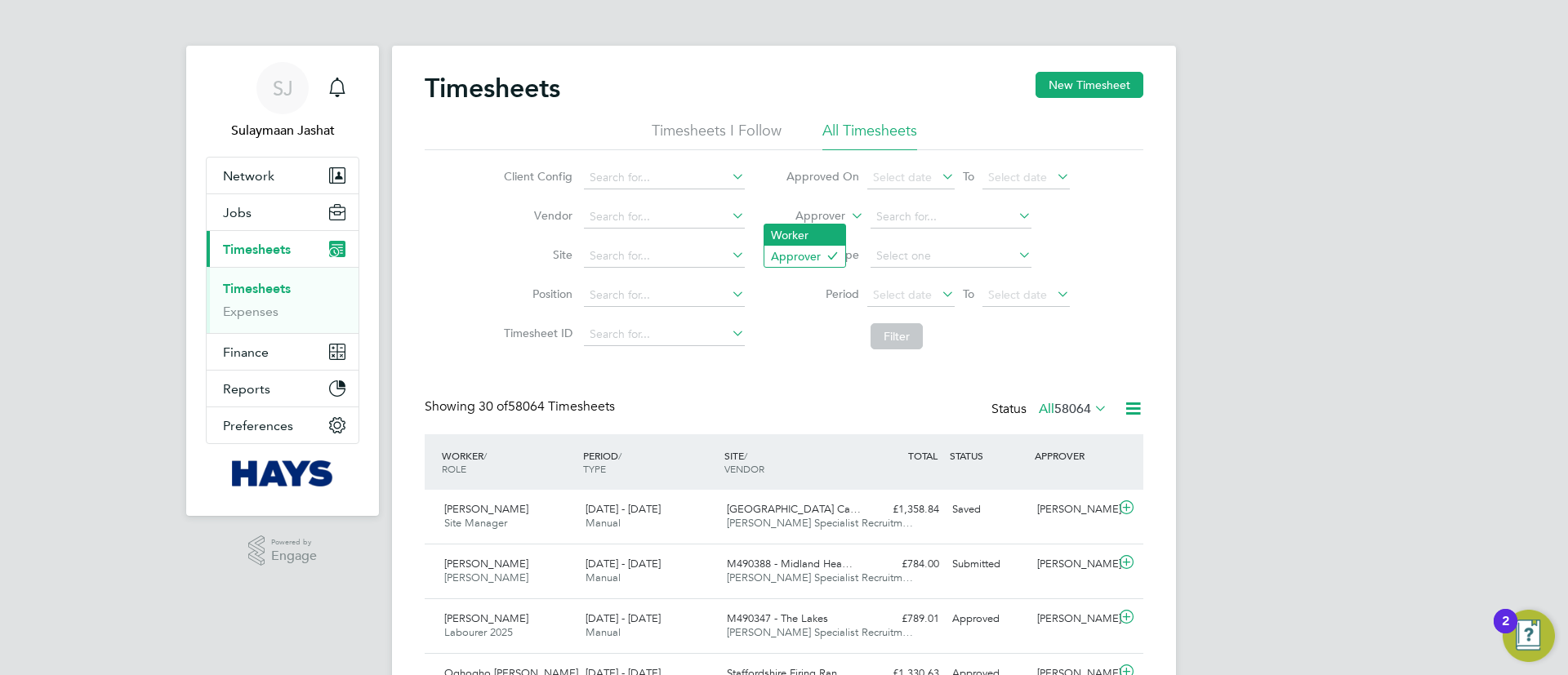
click at [807, 236] on li "Worker" at bounding box center [804, 235] width 81 height 21
click at [894, 221] on input at bounding box center [951, 218] width 161 height 23
click at [909, 308] on li "Sidn ey Vickery" at bounding box center [950, 305] width 163 height 22
type input "Sidney Vickery"
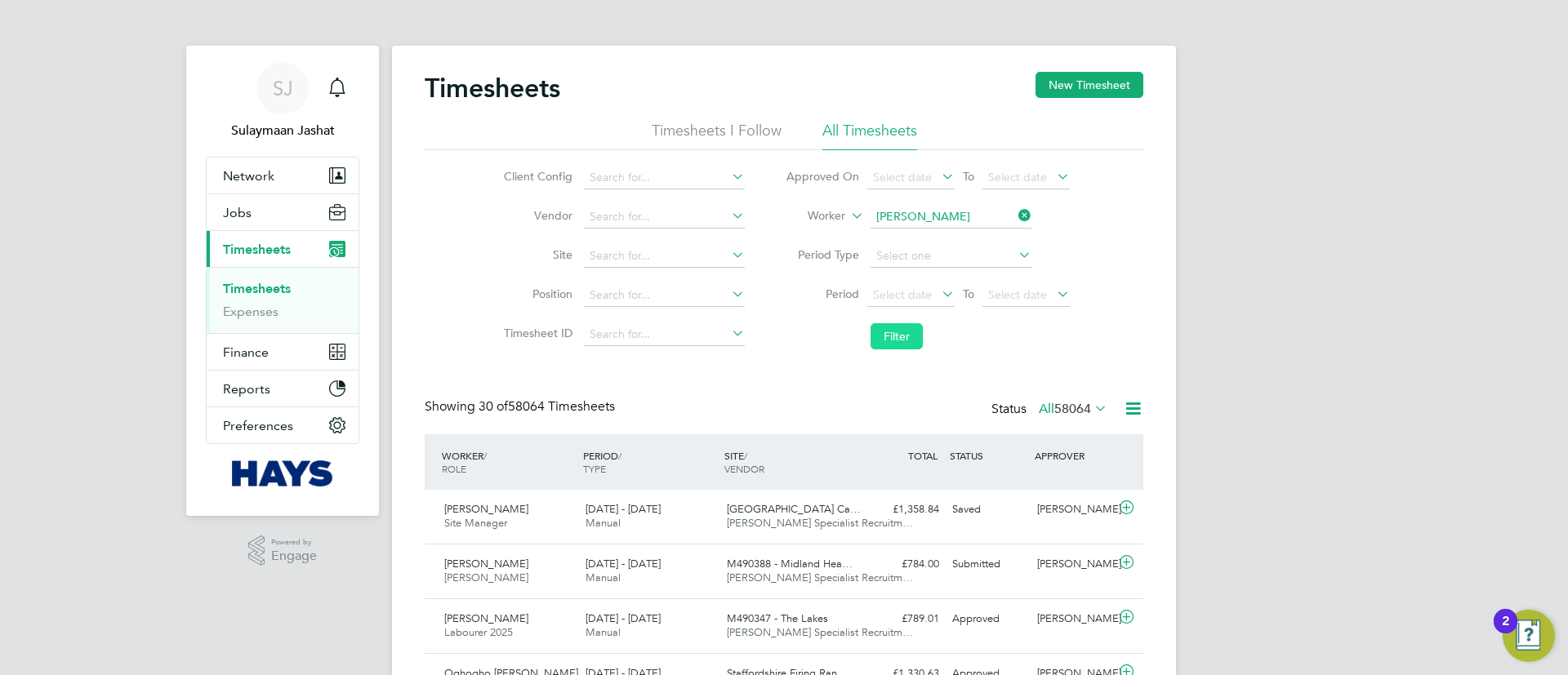
click at [904, 343] on button "Filter" at bounding box center [897, 336] width 52 height 26
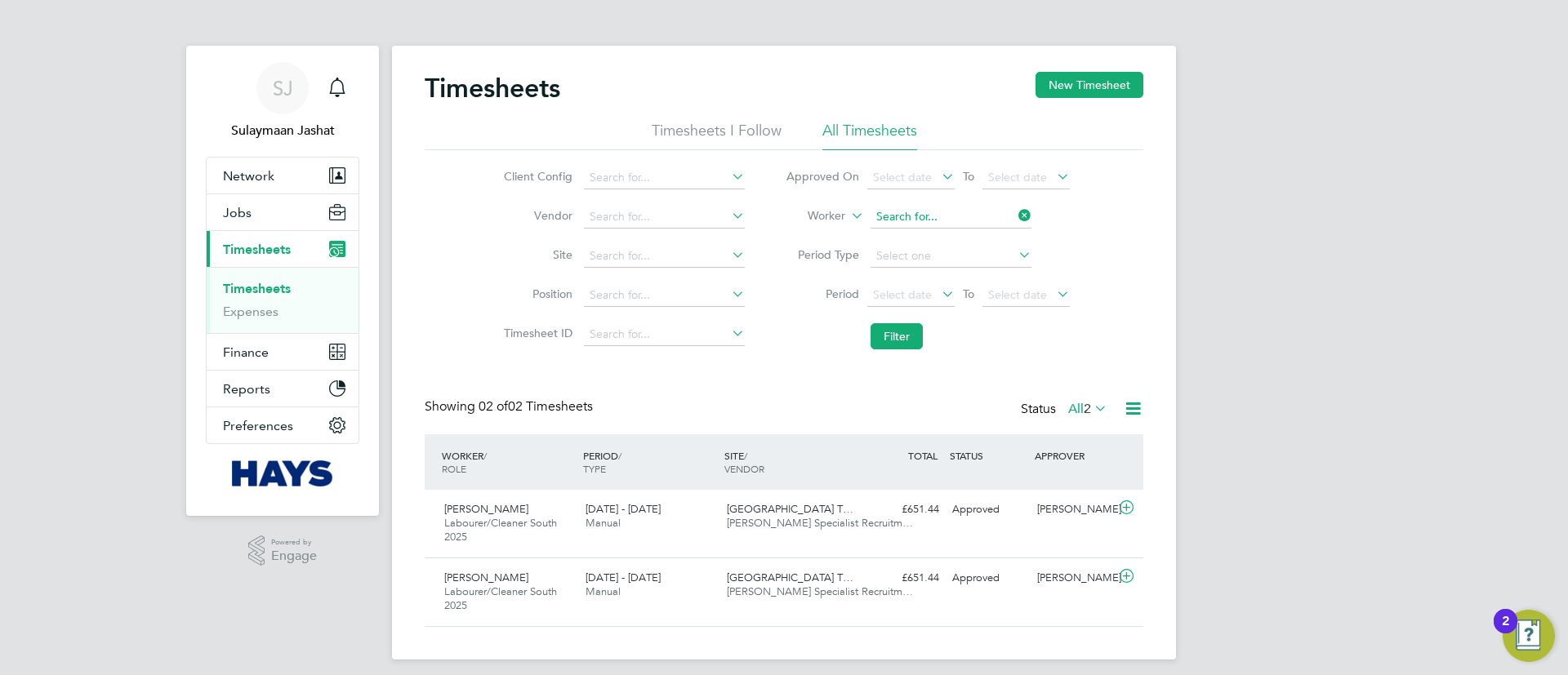
click at [947, 220] on input at bounding box center [951, 218] width 161 height 23
click at [944, 229] on li "Luke Cu llen" at bounding box center [950, 239] width 163 height 22
type input "Luke Cullen"
click at [885, 331] on button "Filter" at bounding box center [897, 336] width 52 height 26
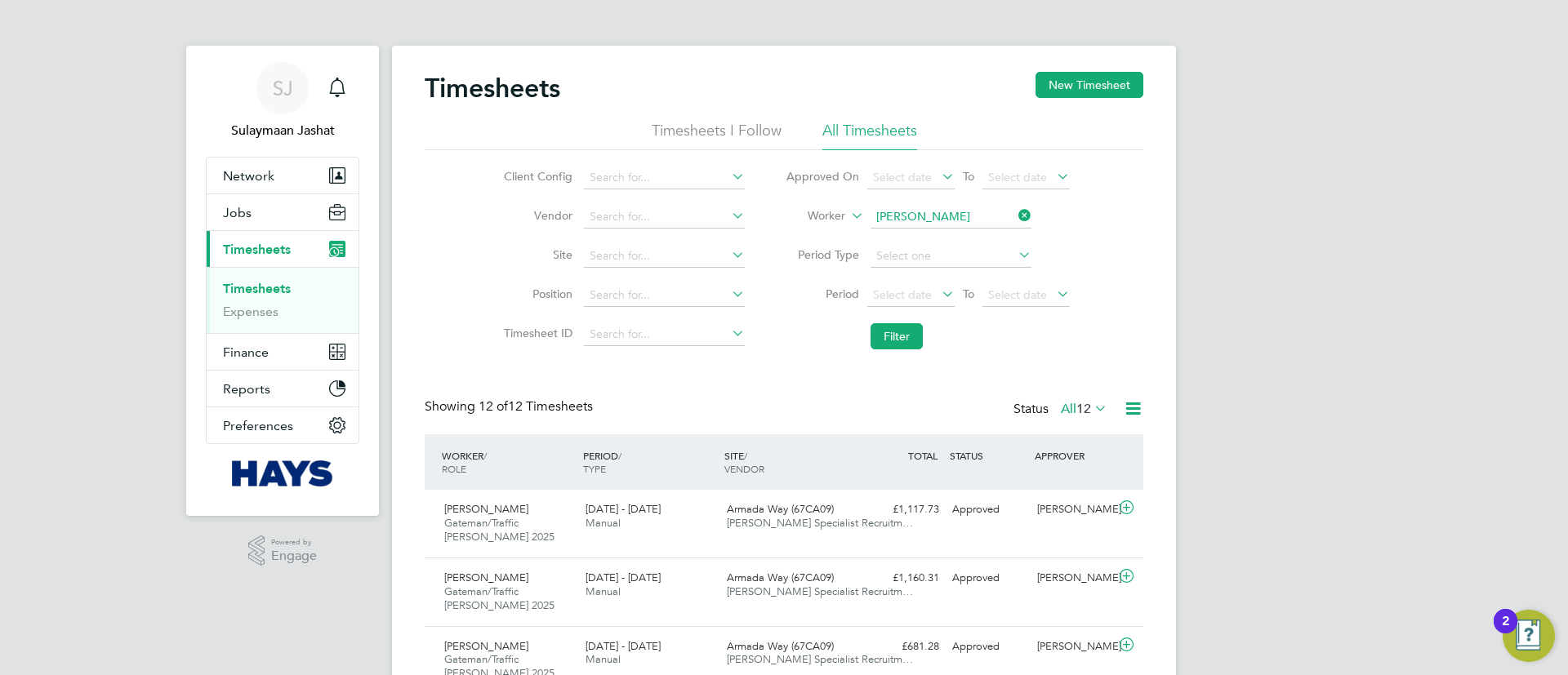
click at [1068, 404] on label "All 12" at bounding box center [1084, 408] width 46 height 16
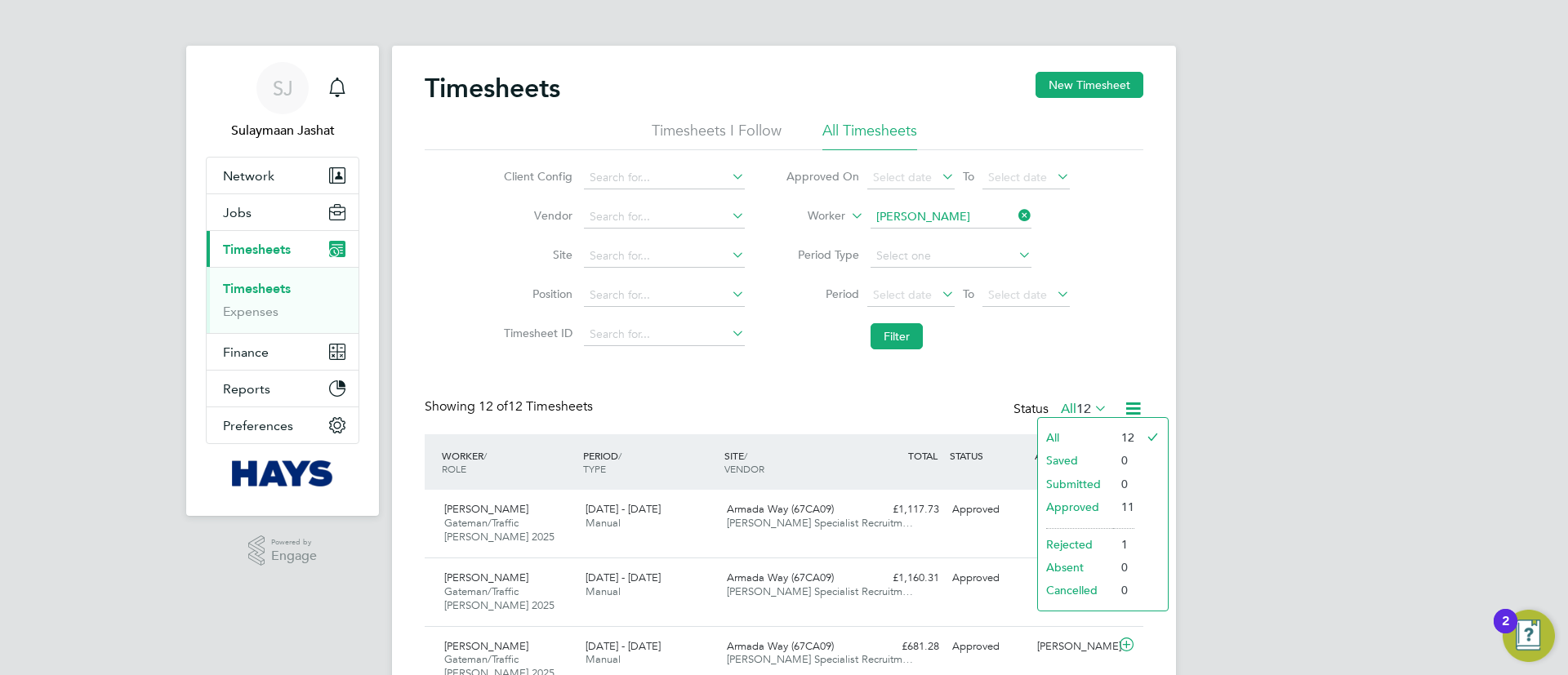
click at [1067, 502] on li "Approved" at bounding box center [1075, 507] width 75 height 23
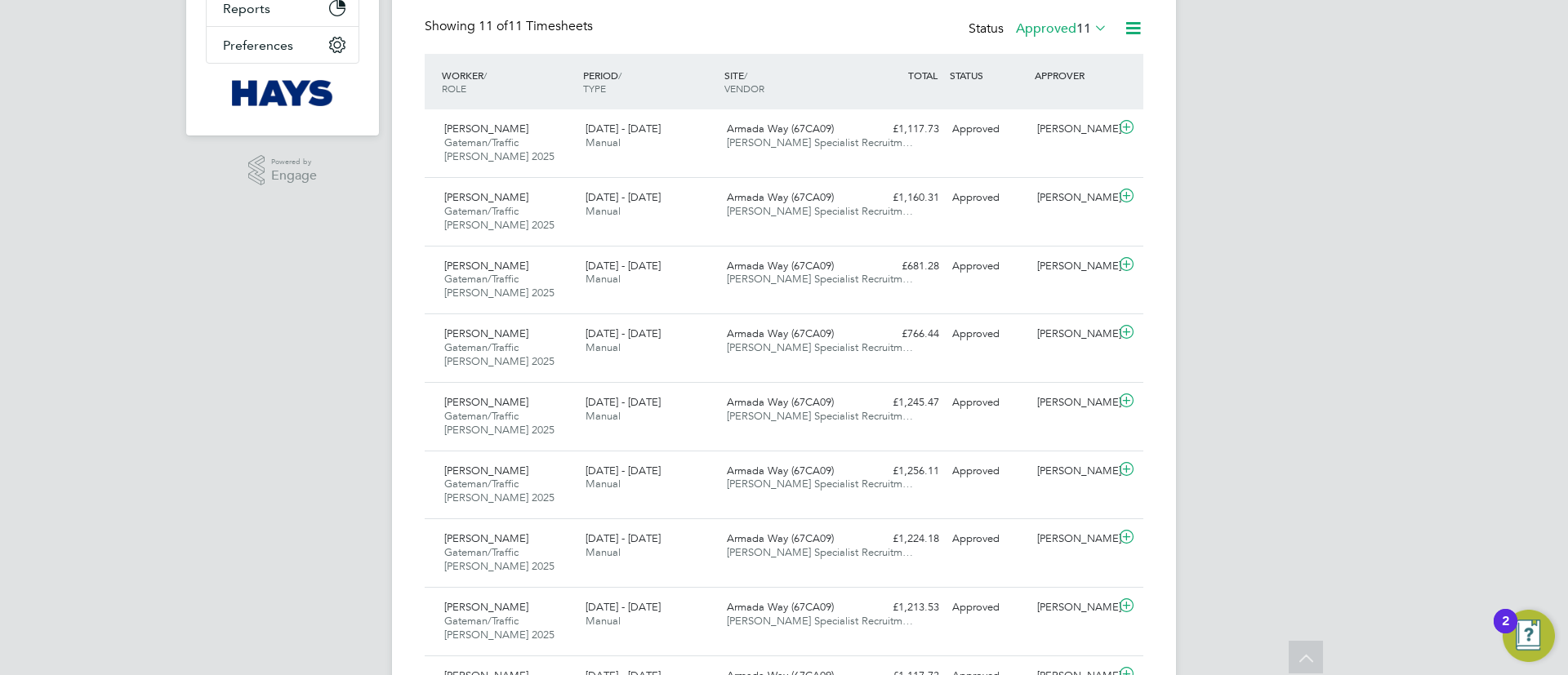
click at [1230, 258] on div "SJ Sulaymaan Jashat Notifications Applications: Network Team Members Businesses…" at bounding box center [784, 270] width 1568 height 1300
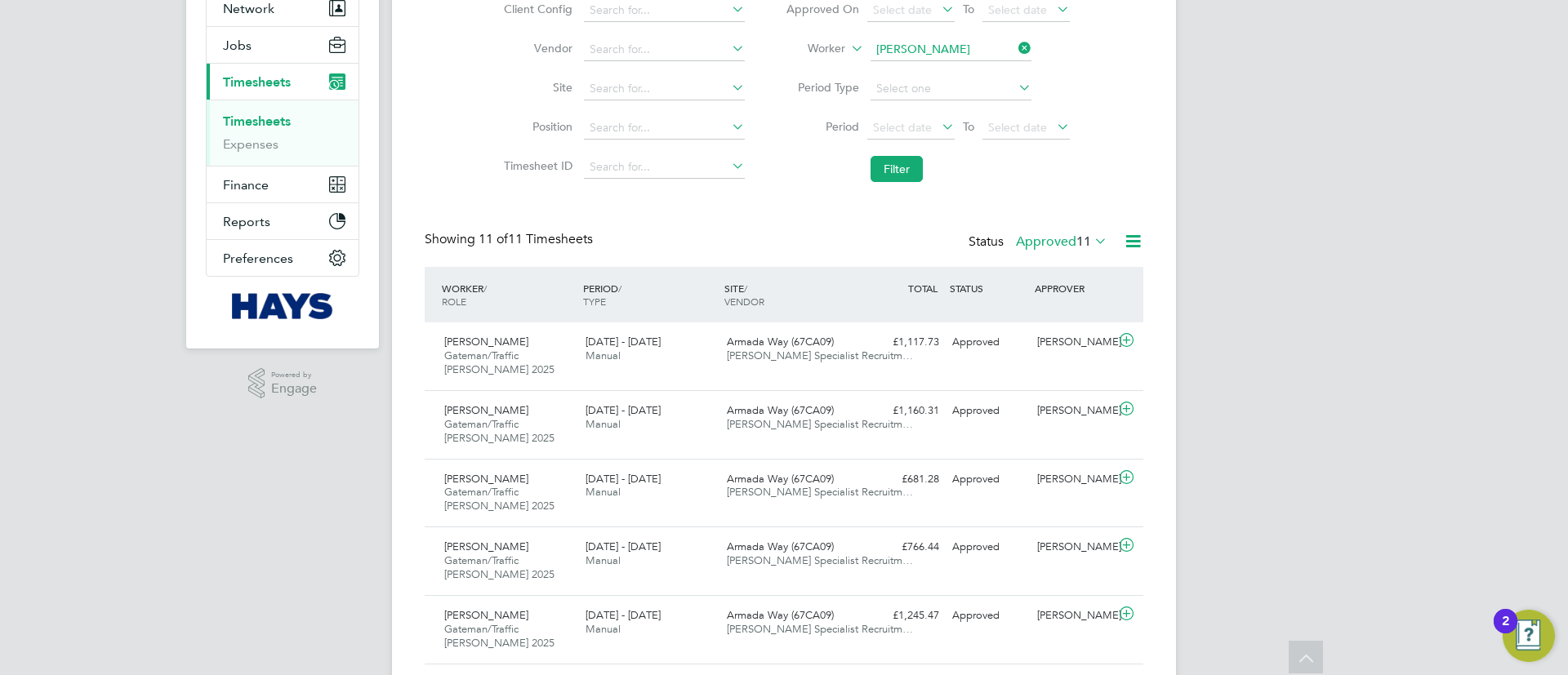
scroll to position [13, 0]
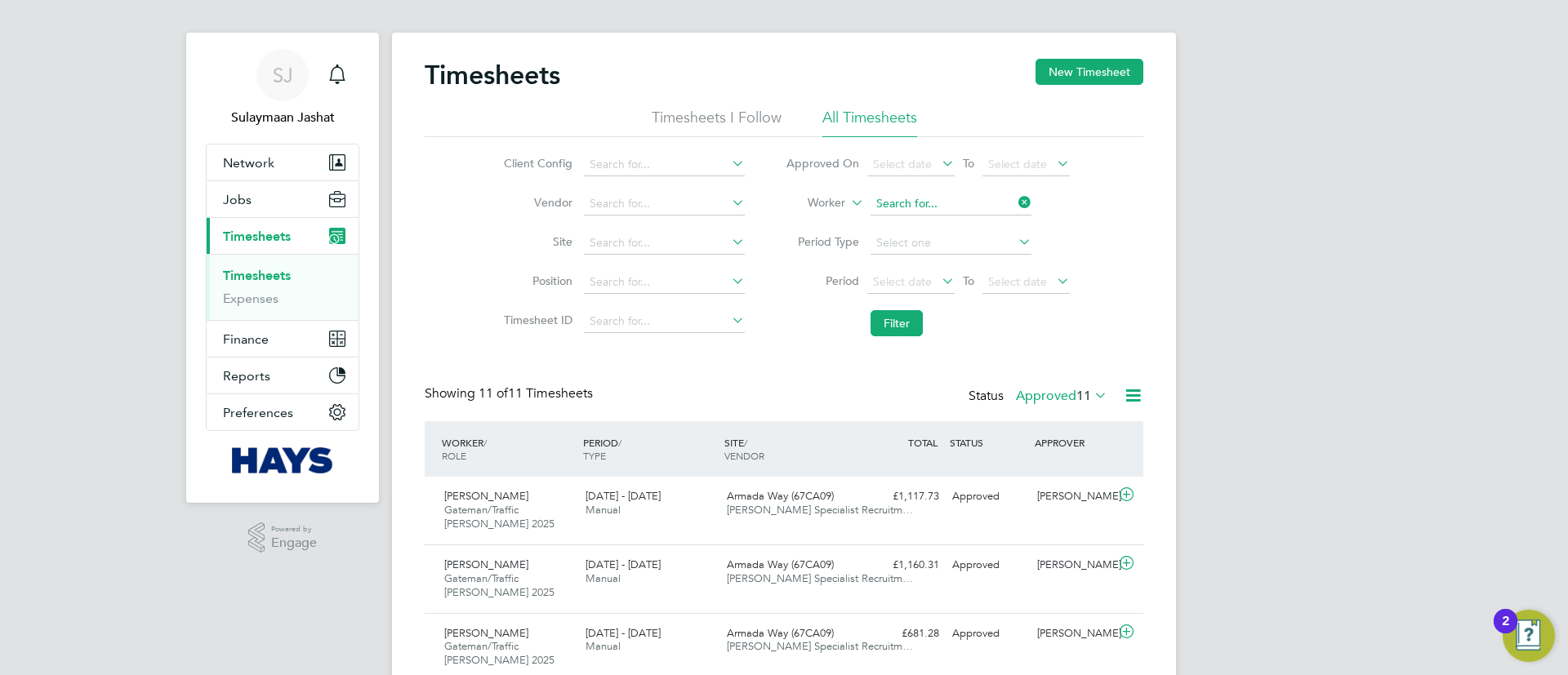
click at [911, 206] on input at bounding box center [951, 204] width 161 height 23
type input "a"
click at [905, 229] on b "Finley" at bounding box center [923, 226] width 94 height 13
type input "Finley Parker"
click at [903, 325] on button "Filter" at bounding box center [897, 323] width 52 height 26
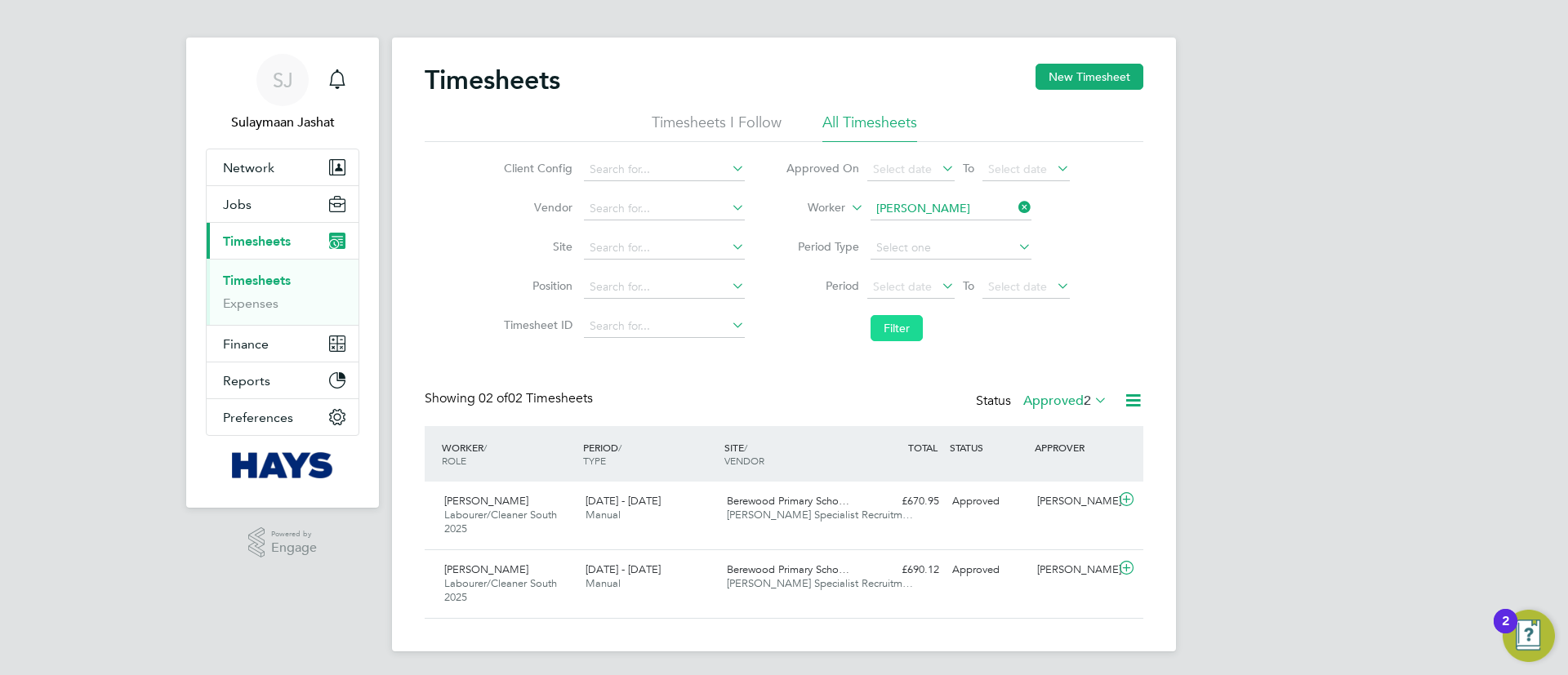
scroll to position [11, 0]
click at [1086, 390] on span "2" at bounding box center [1087, 398] width 8 height 16
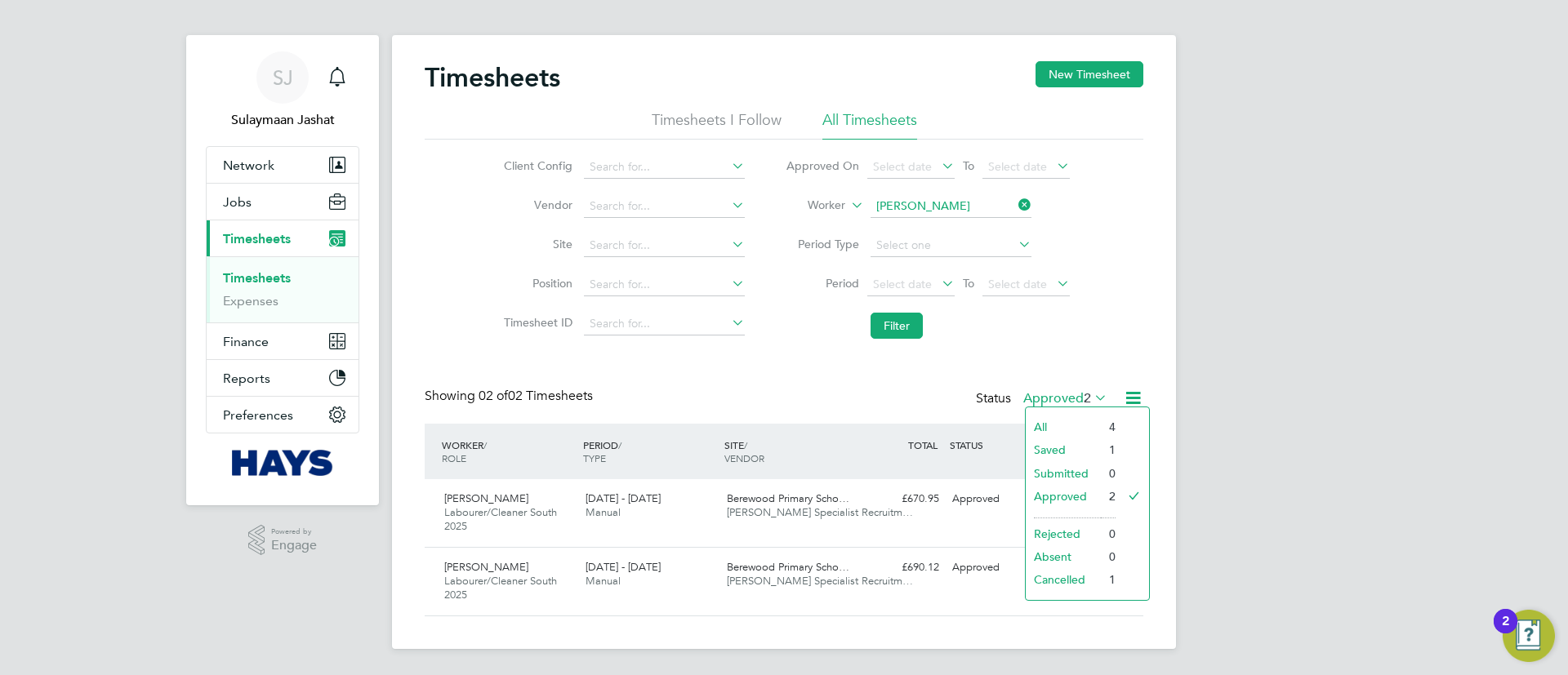
click at [1073, 427] on li "All" at bounding box center [1063, 428] width 75 height 23
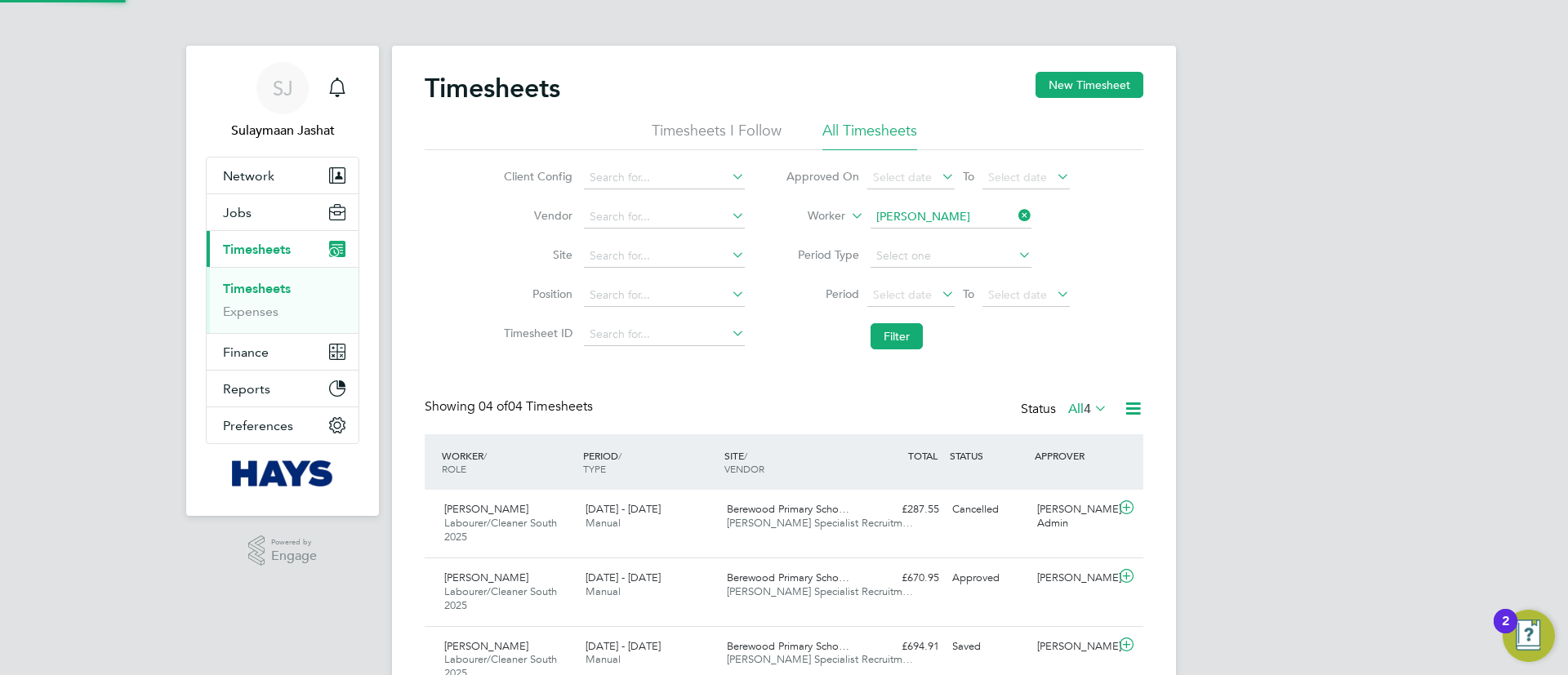
scroll to position [8, 8]
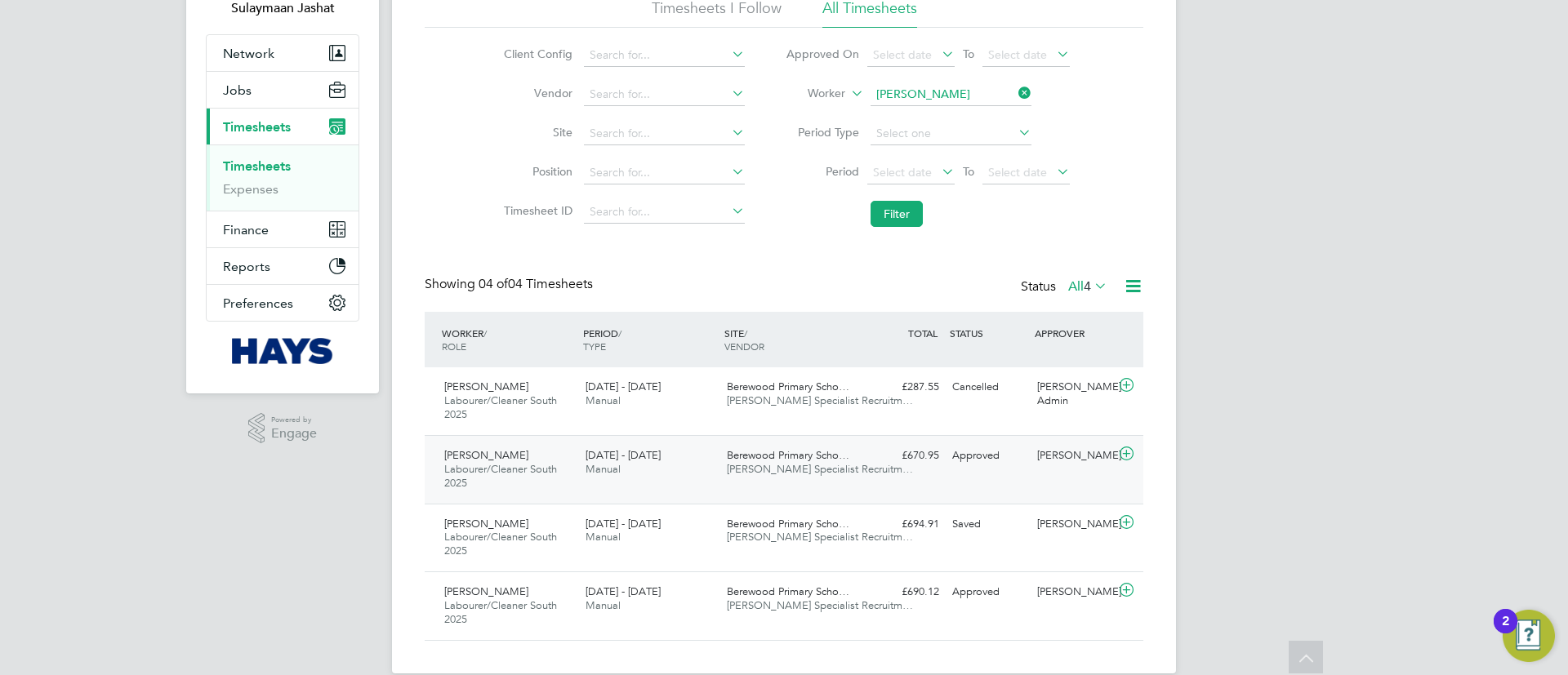
click at [876, 462] on div "£670.95 Approved" at bounding box center [903, 455] width 85 height 27
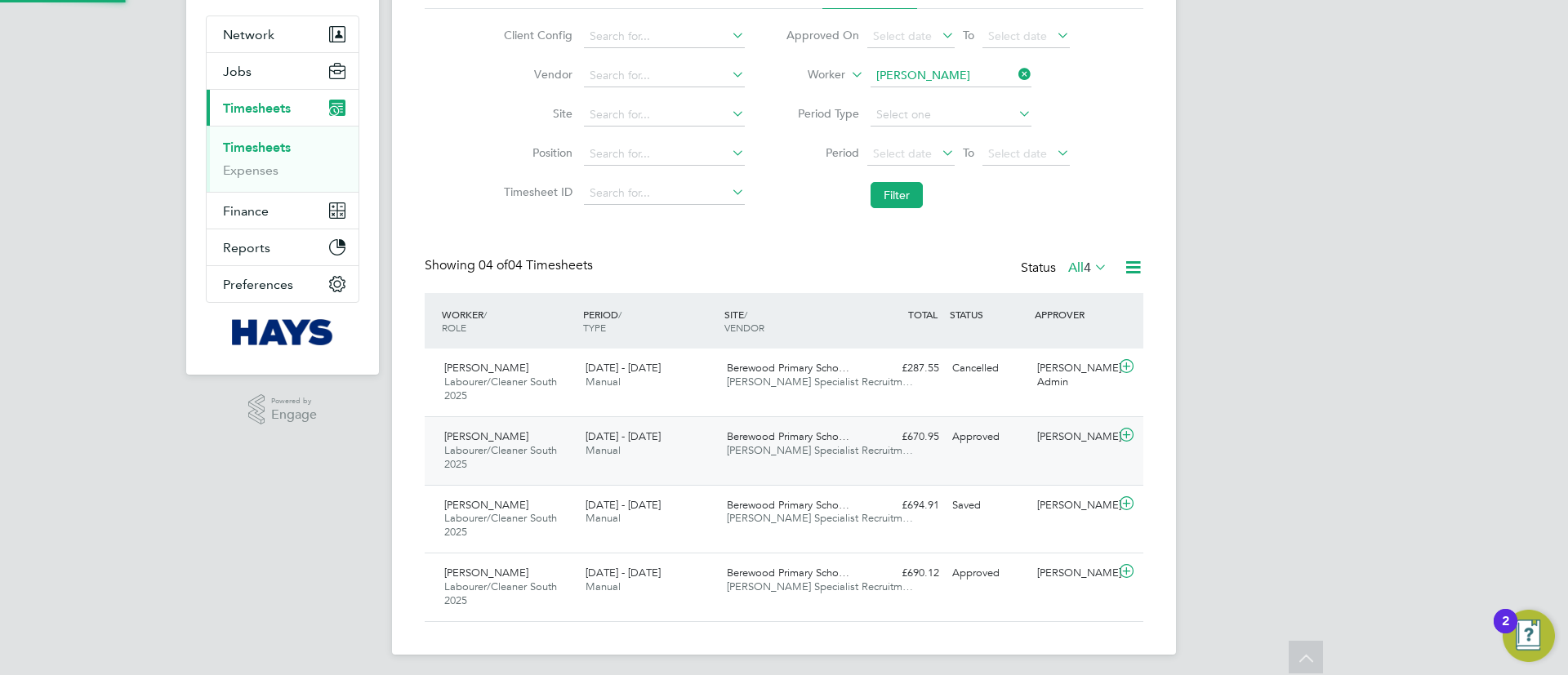
scroll to position [147, 0]
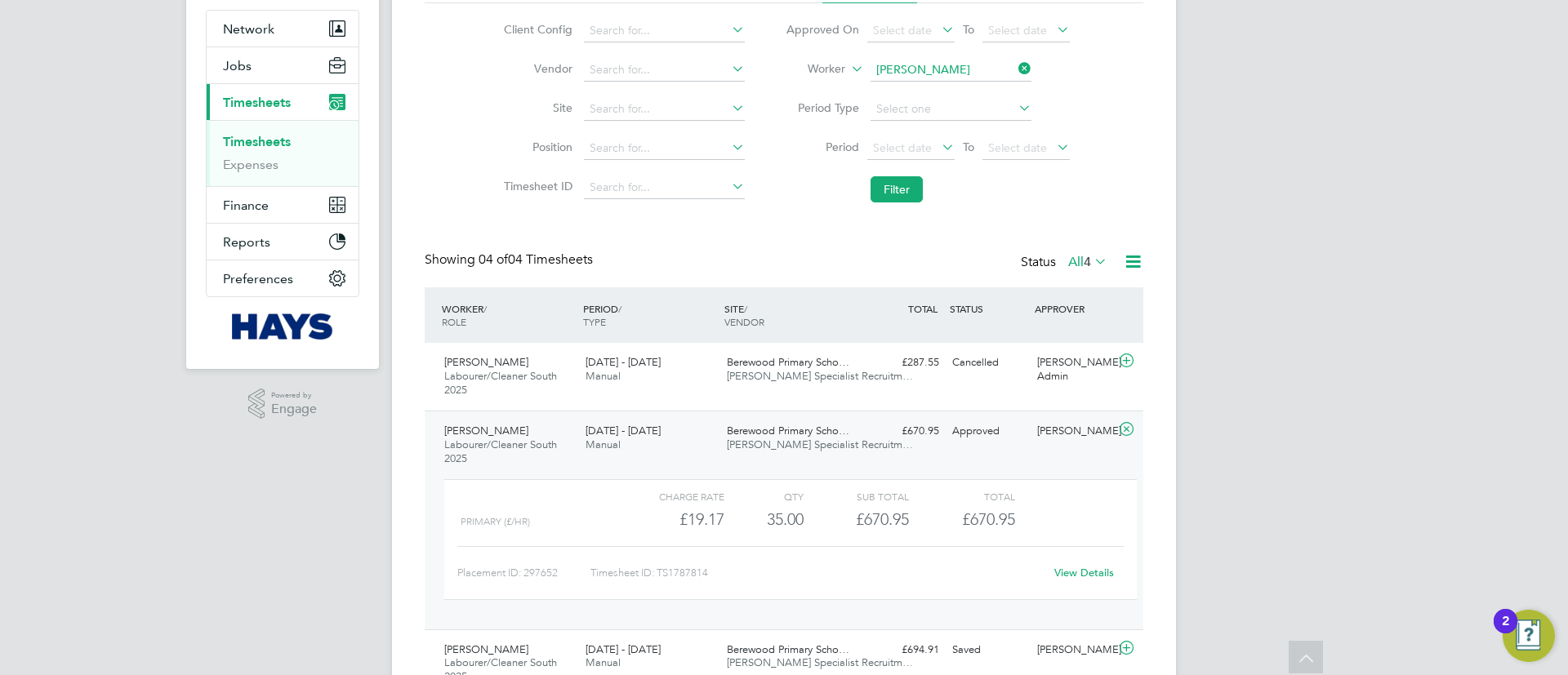
click at [1075, 574] on link "View Details" at bounding box center [1084, 572] width 60 height 13
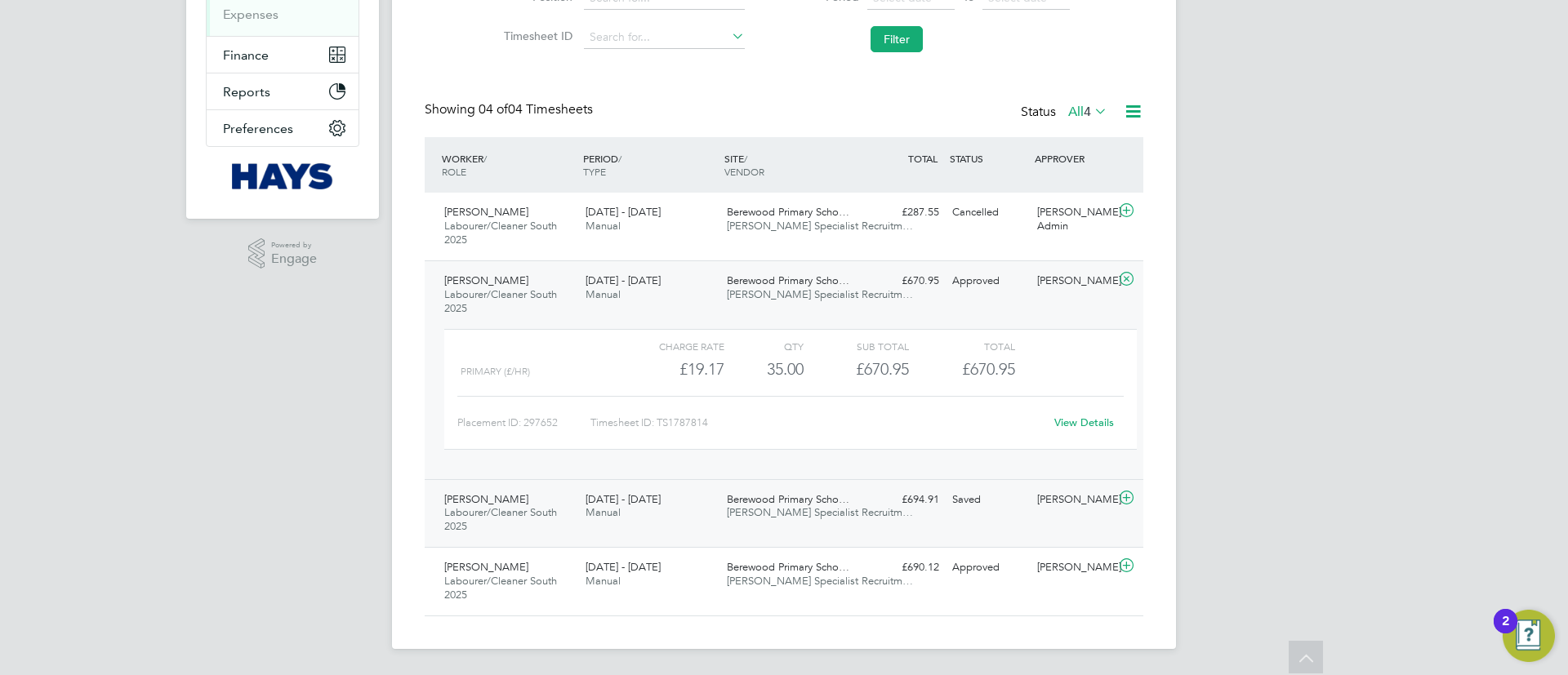
click at [801, 513] on span "Hays Specialist Recruitm…" at bounding box center [820, 512] width 186 height 13
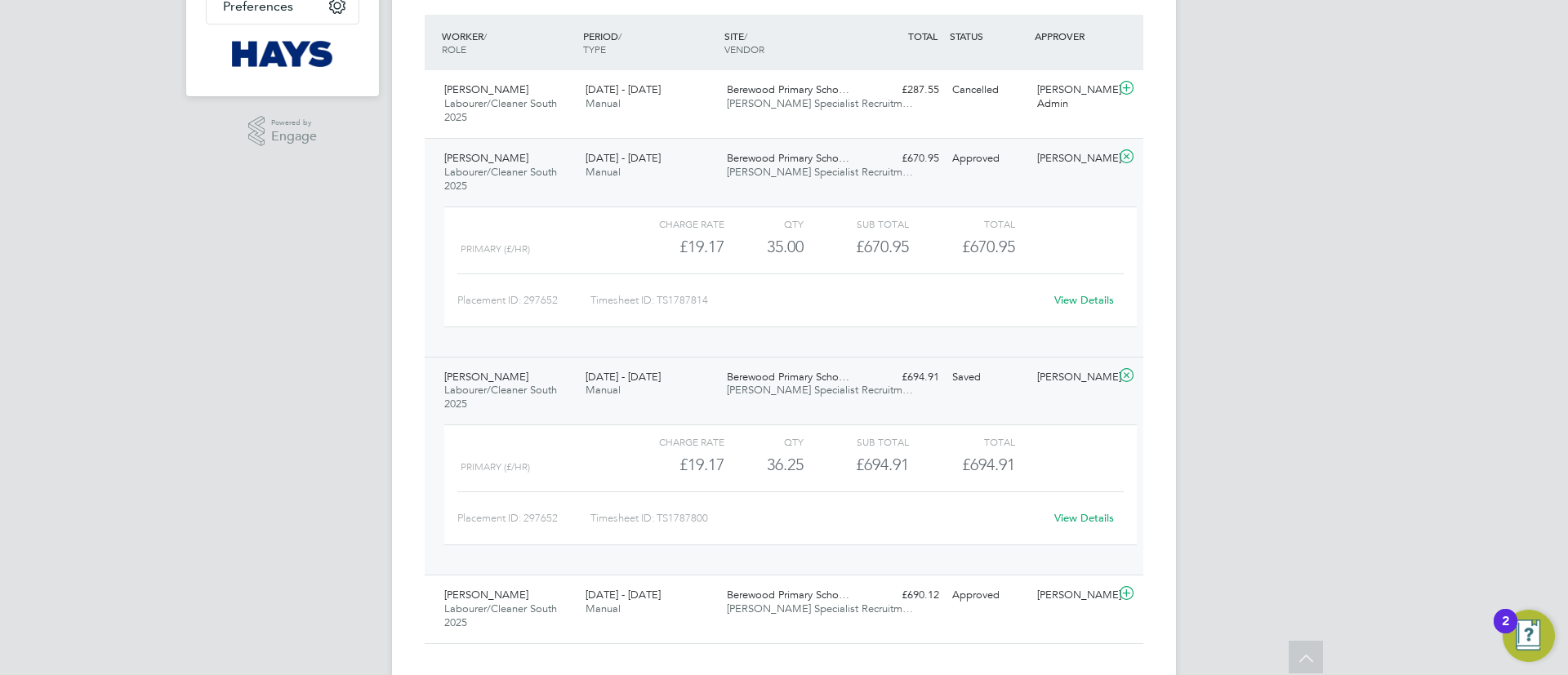
click at [862, 405] on div "Finley Parker Labourer/Cleaner South 2025 19 - 25 Jul 2025 19 - 25 Jul 2025 Man…" at bounding box center [784, 465] width 719 height 219
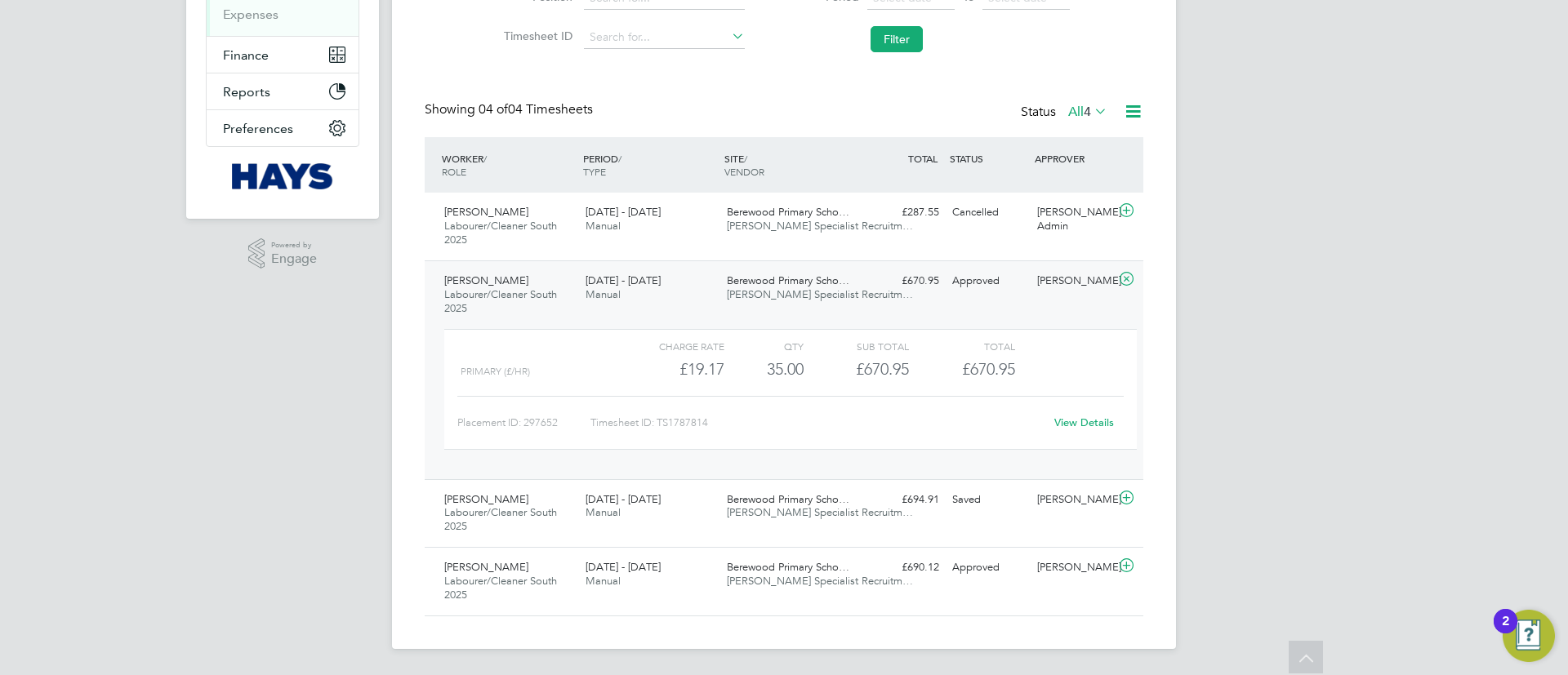
click at [723, 175] on div "SITE / VENDOR" at bounding box center [791, 165] width 142 height 42
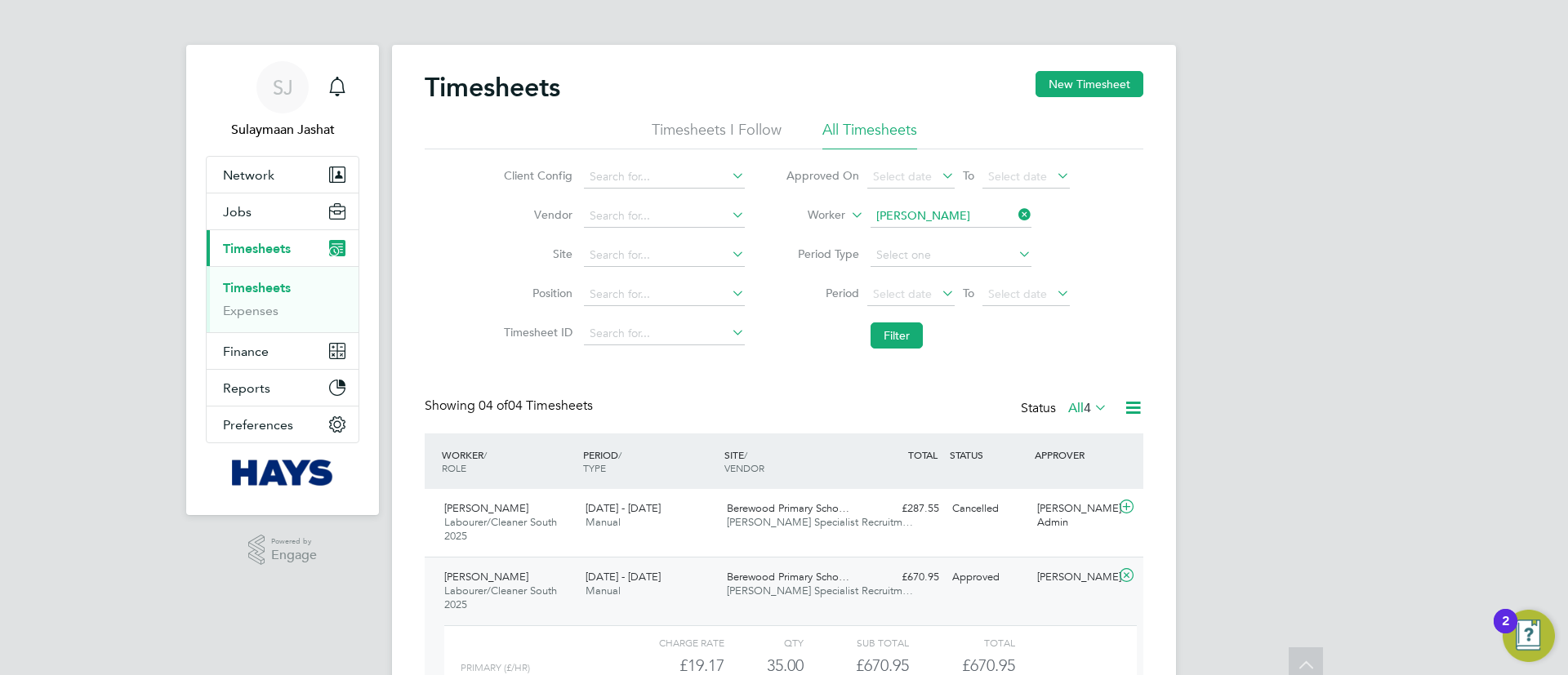
scroll to position [0, 0]
click at [946, 213] on input "Finley Parker" at bounding box center [951, 218] width 161 height 23
click at [974, 244] on b "Law" at bounding box center [984, 240] width 21 height 13
type input "Alexander Lawton"
drag, startPoint x: 920, startPoint y: 331, endPoint x: 899, endPoint y: 346, distance: 25.8
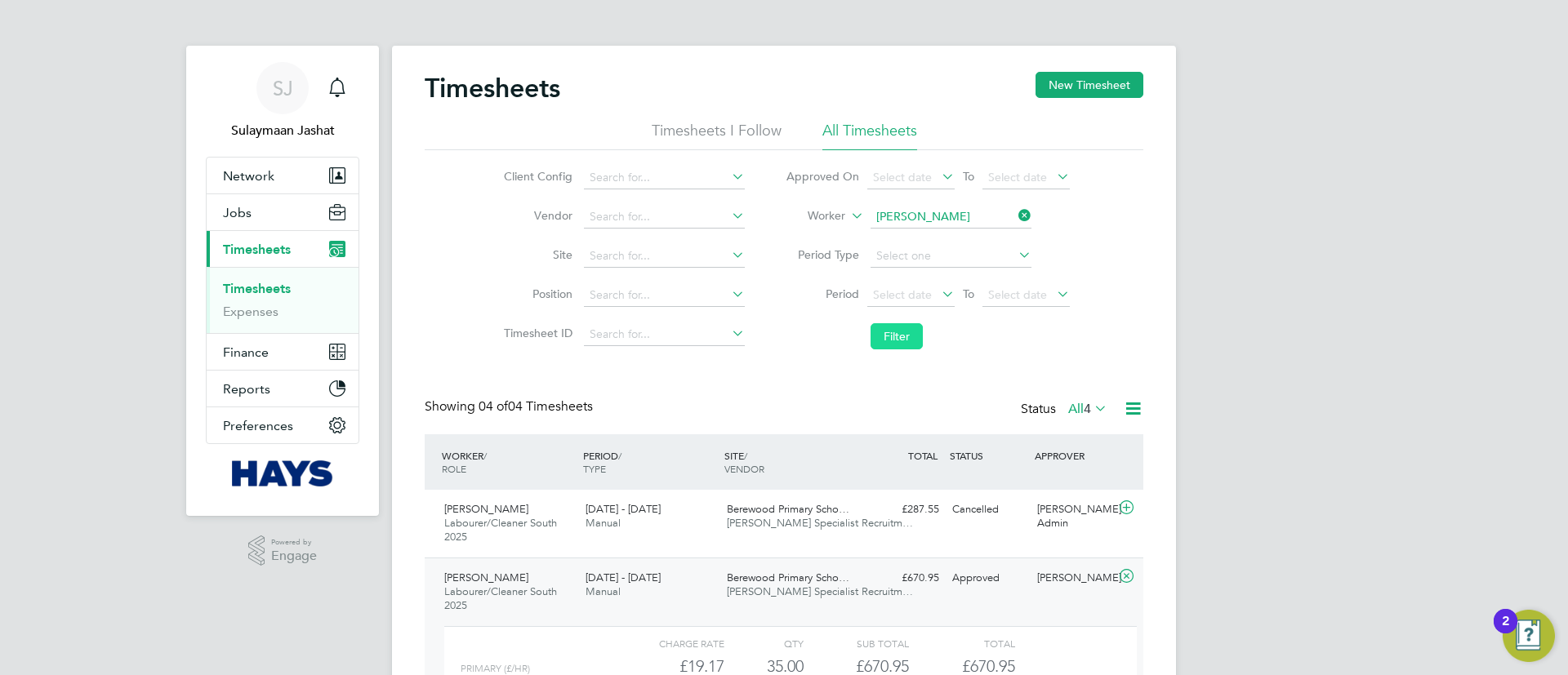
click at [899, 346] on button "Filter" at bounding box center [897, 336] width 52 height 26
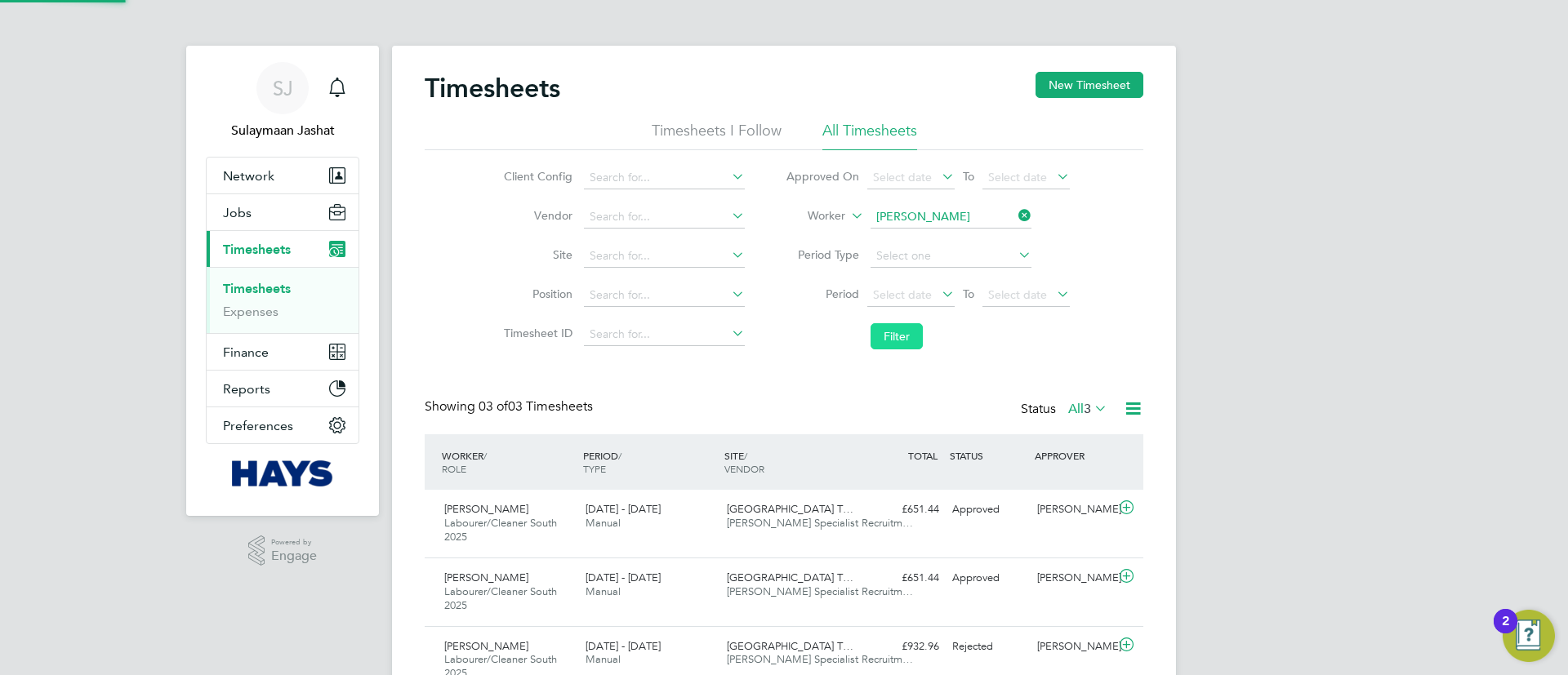
scroll to position [55, 143]
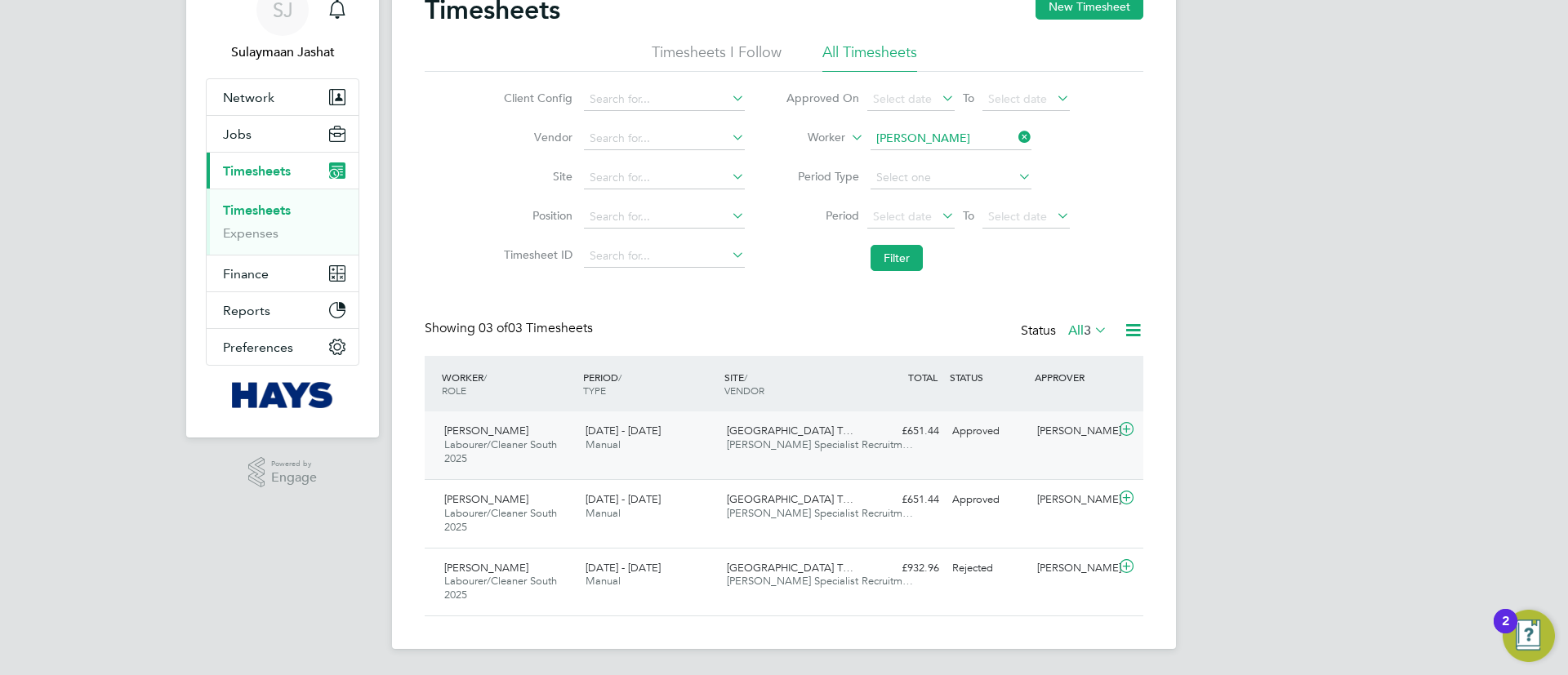
click at [565, 428] on div "Alexander Lawton Labourer/Cleaner South 2025 12 - 18 Jul 2025" at bounding box center [508, 445] width 142 height 55
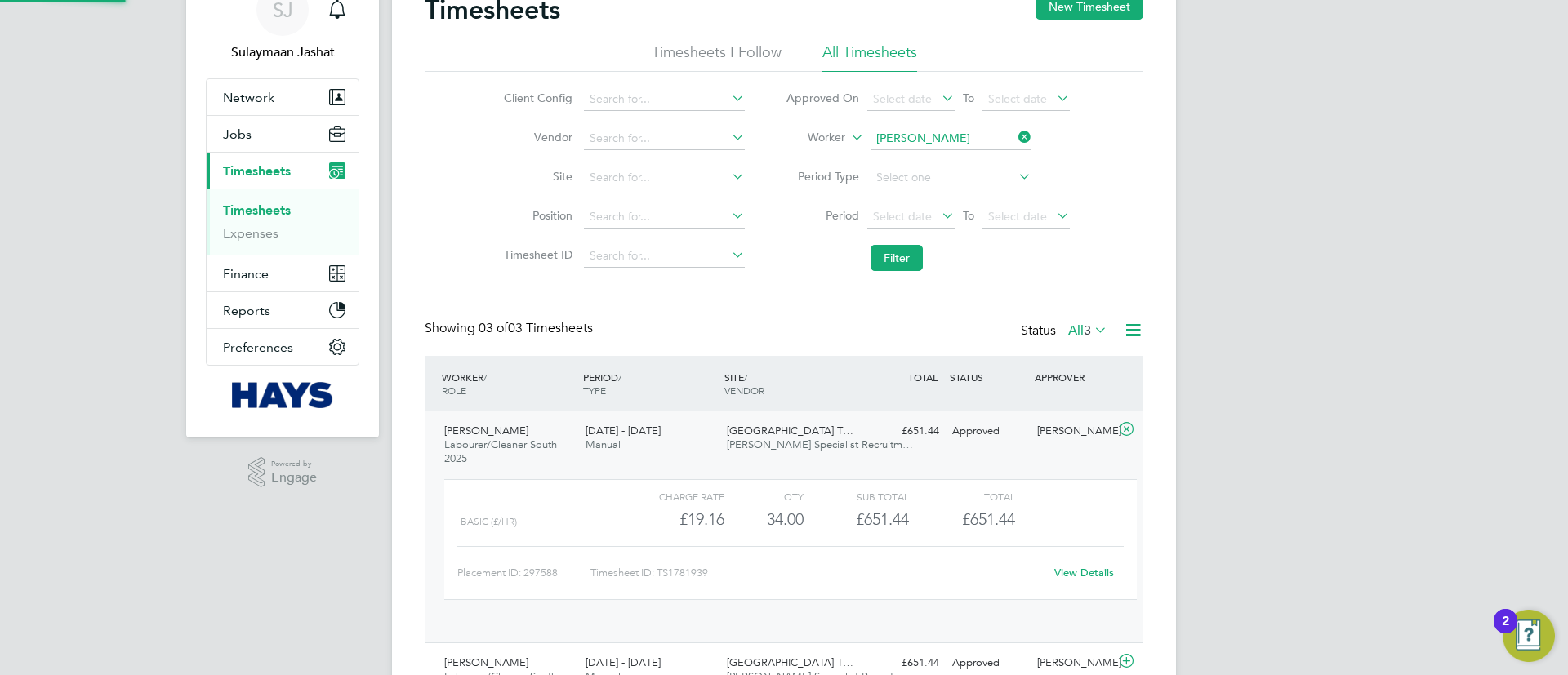
scroll to position [28, 159]
click at [1076, 574] on link "View Details" at bounding box center [1084, 572] width 60 height 13
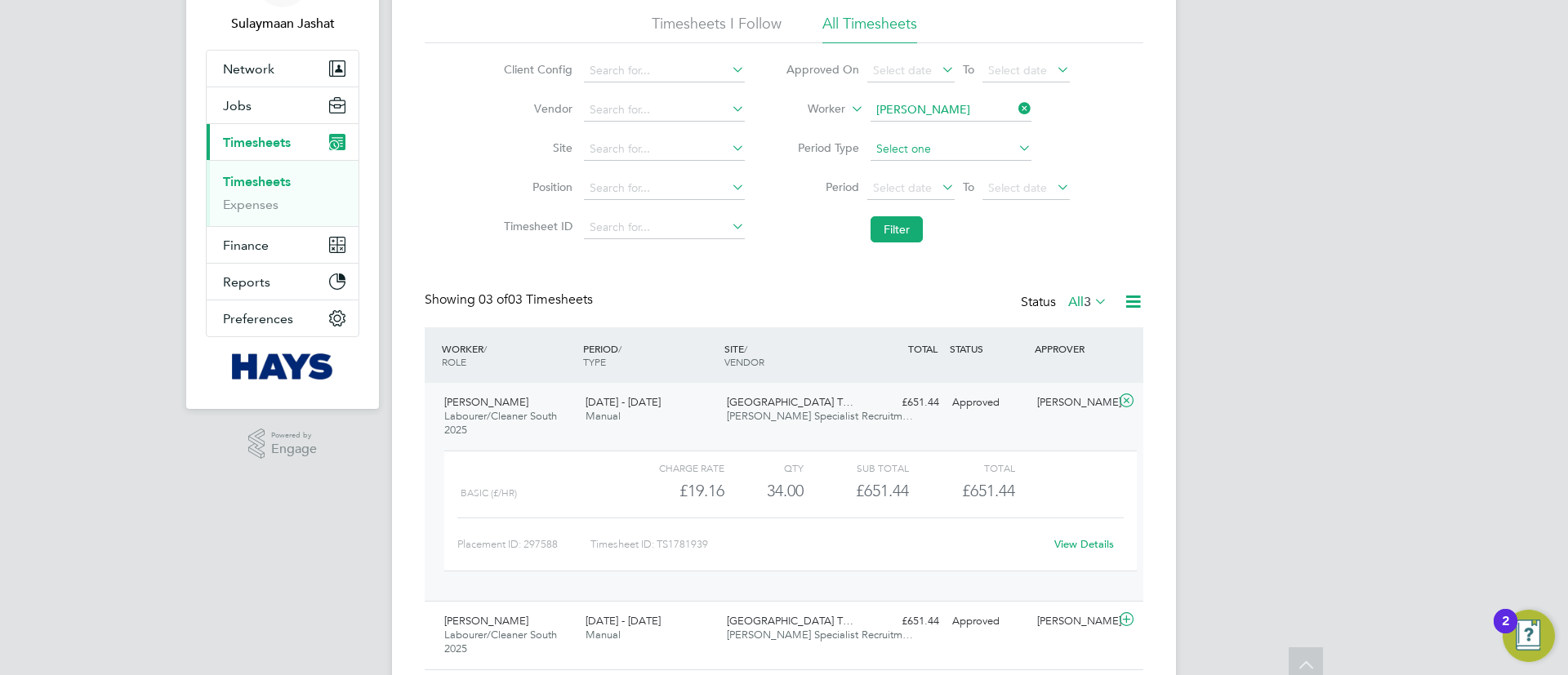
scroll to position [0, 0]
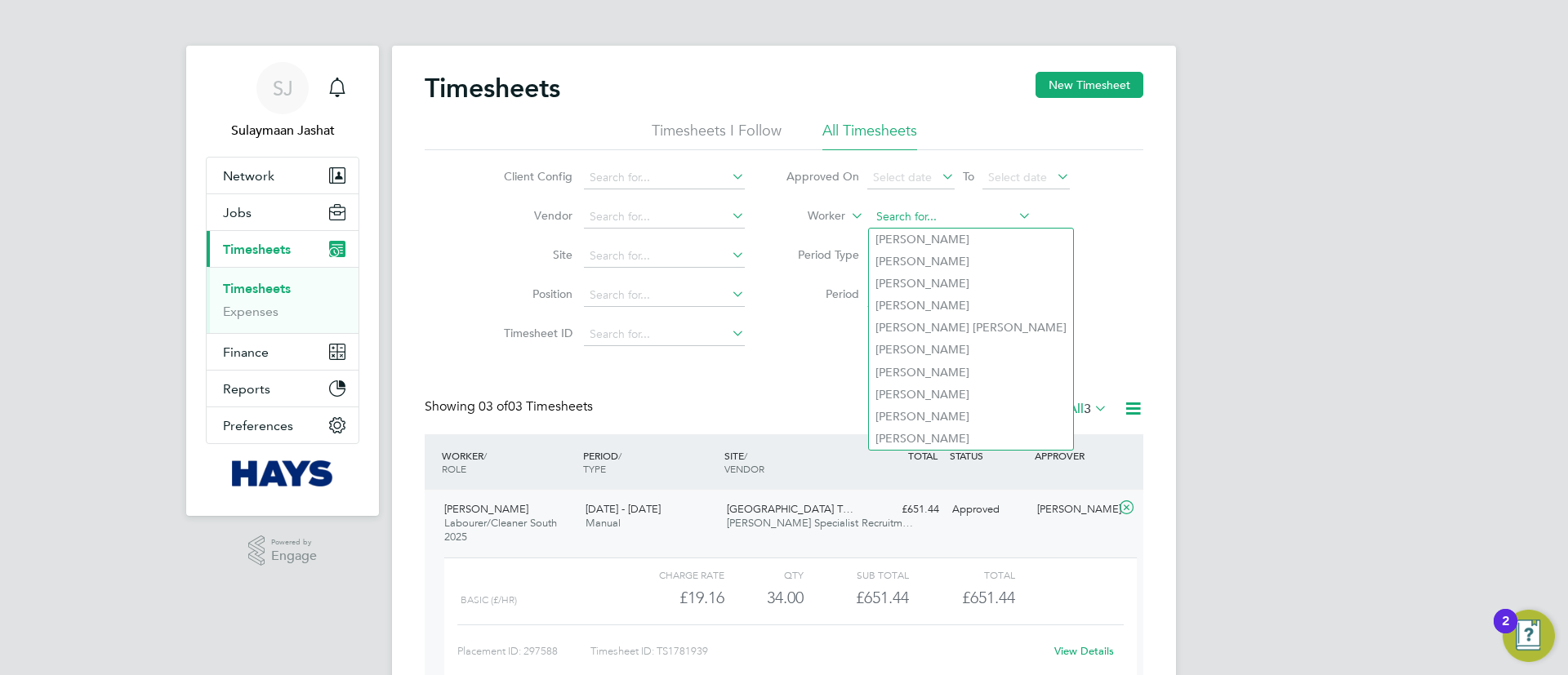
click at [962, 212] on input at bounding box center [951, 218] width 161 height 23
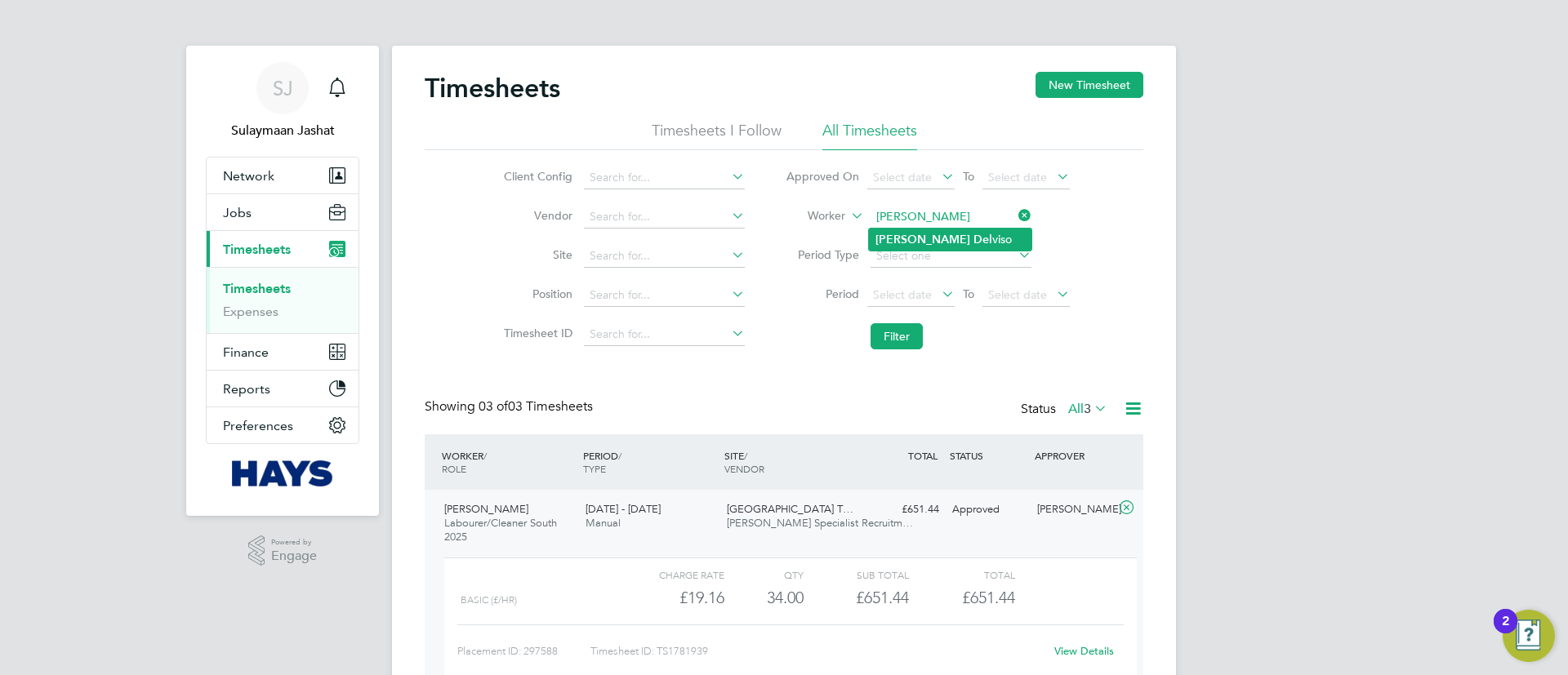
click at [962, 228] on li "Anthony Del viso" at bounding box center [950, 239] width 163 height 22
type input "[PERSON_NAME]"
click at [906, 335] on button "Filter" at bounding box center [897, 336] width 52 height 26
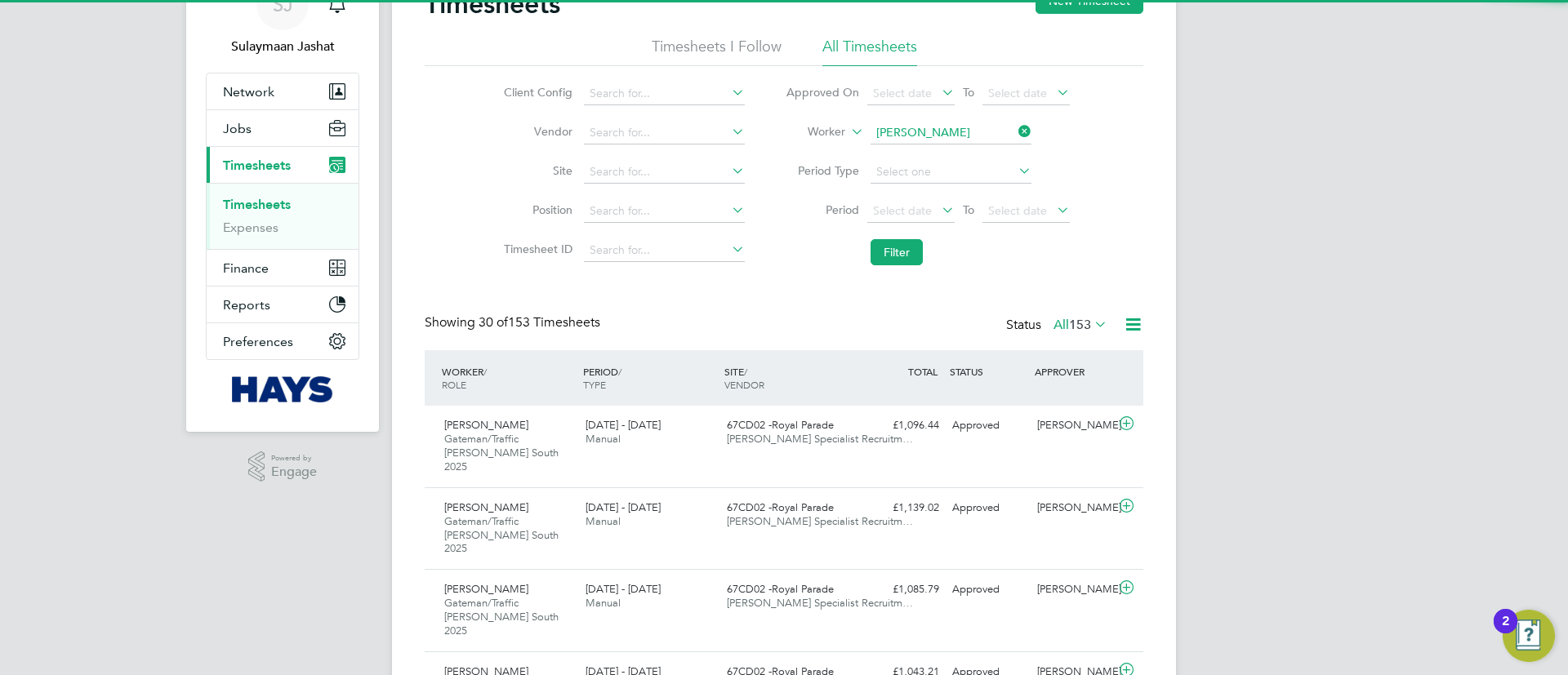
scroll to position [41, 143]
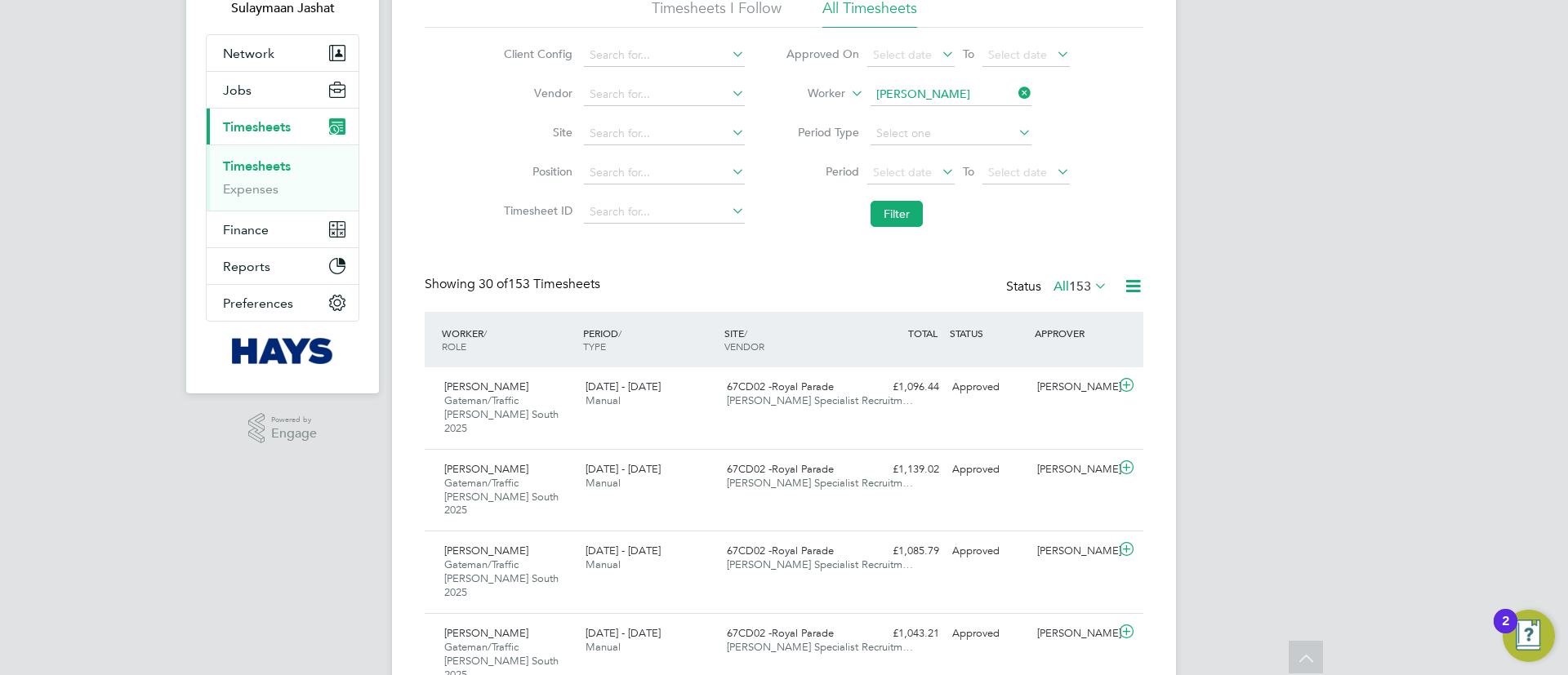
click at [1091, 288] on icon at bounding box center [1091, 286] width 0 height 23
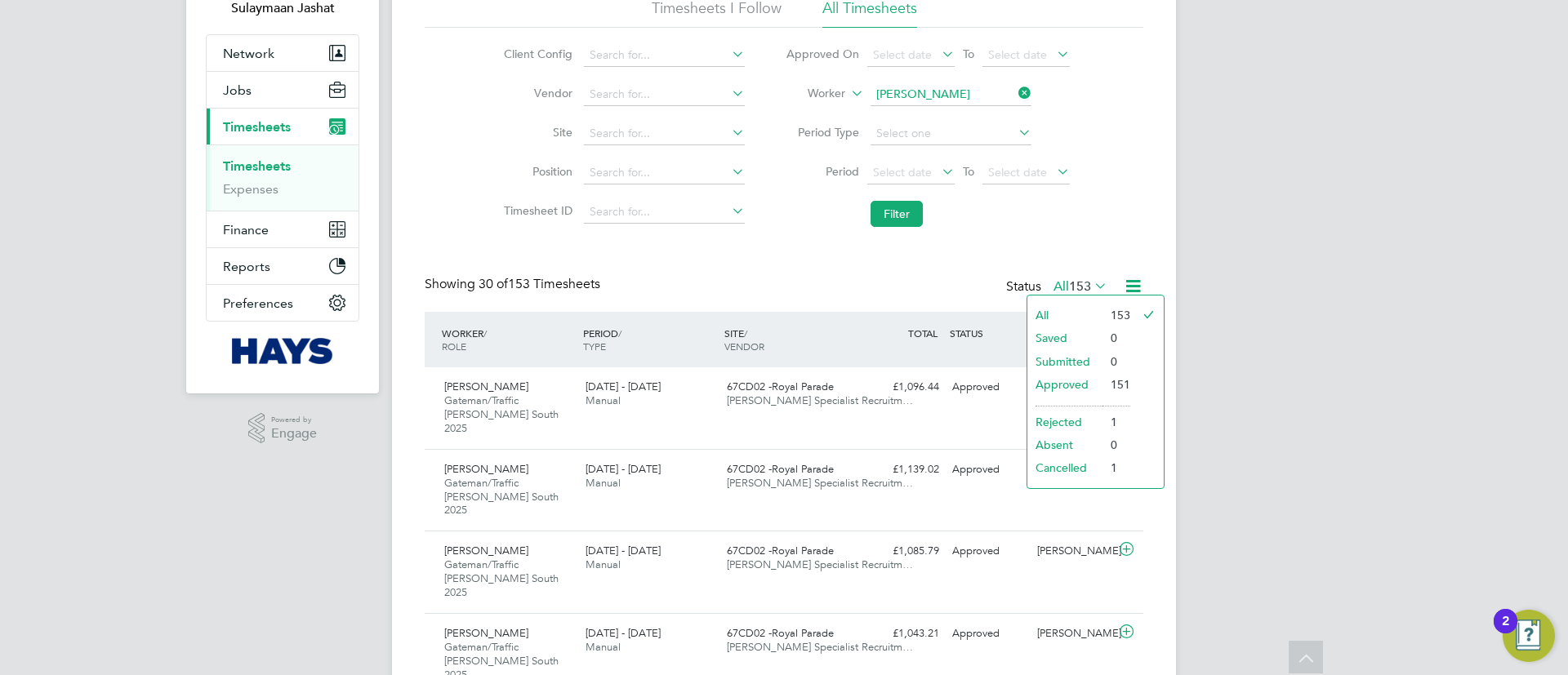
click at [1085, 382] on li "Approved" at bounding box center [1064, 384] width 75 height 23
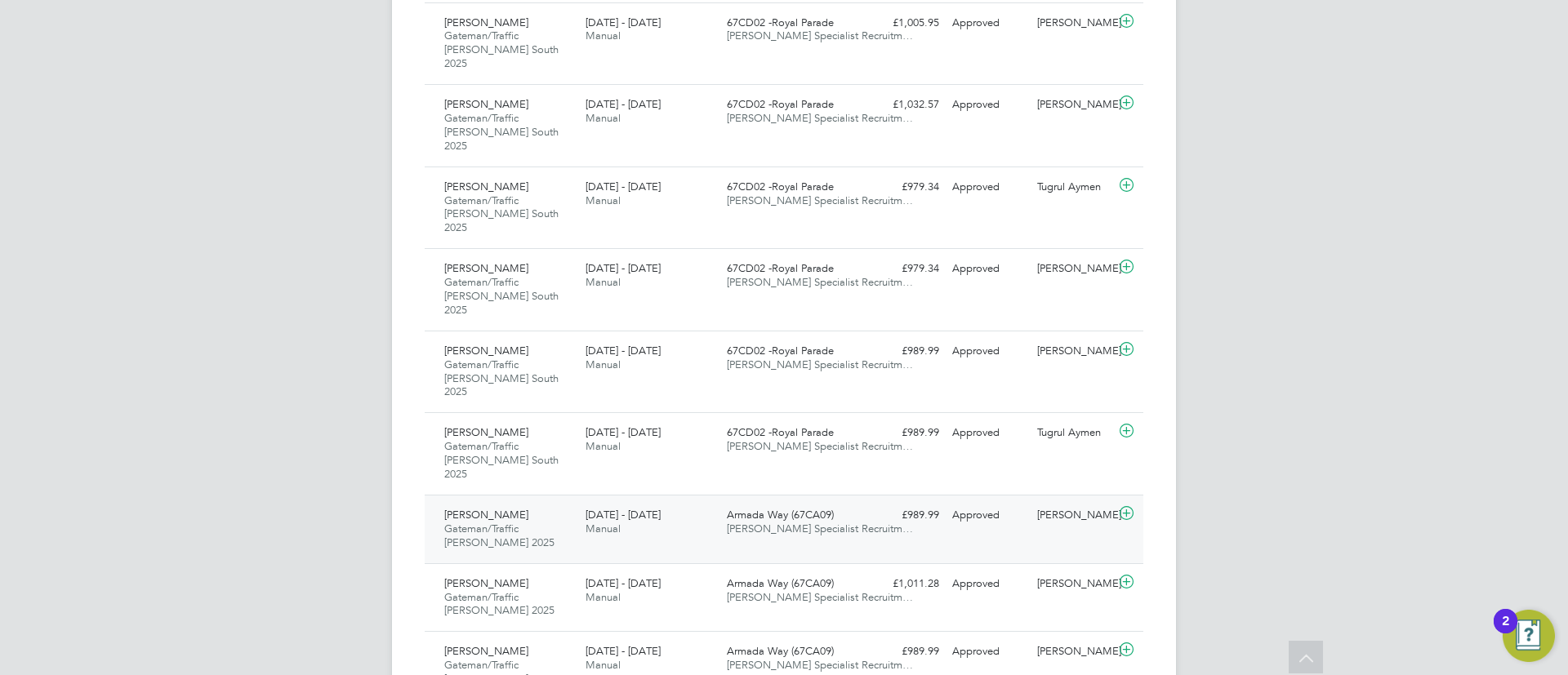
click at [805, 522] on span "Hays Specialist Recruitm…" at bounding box center [820, 529] width 186 height 13
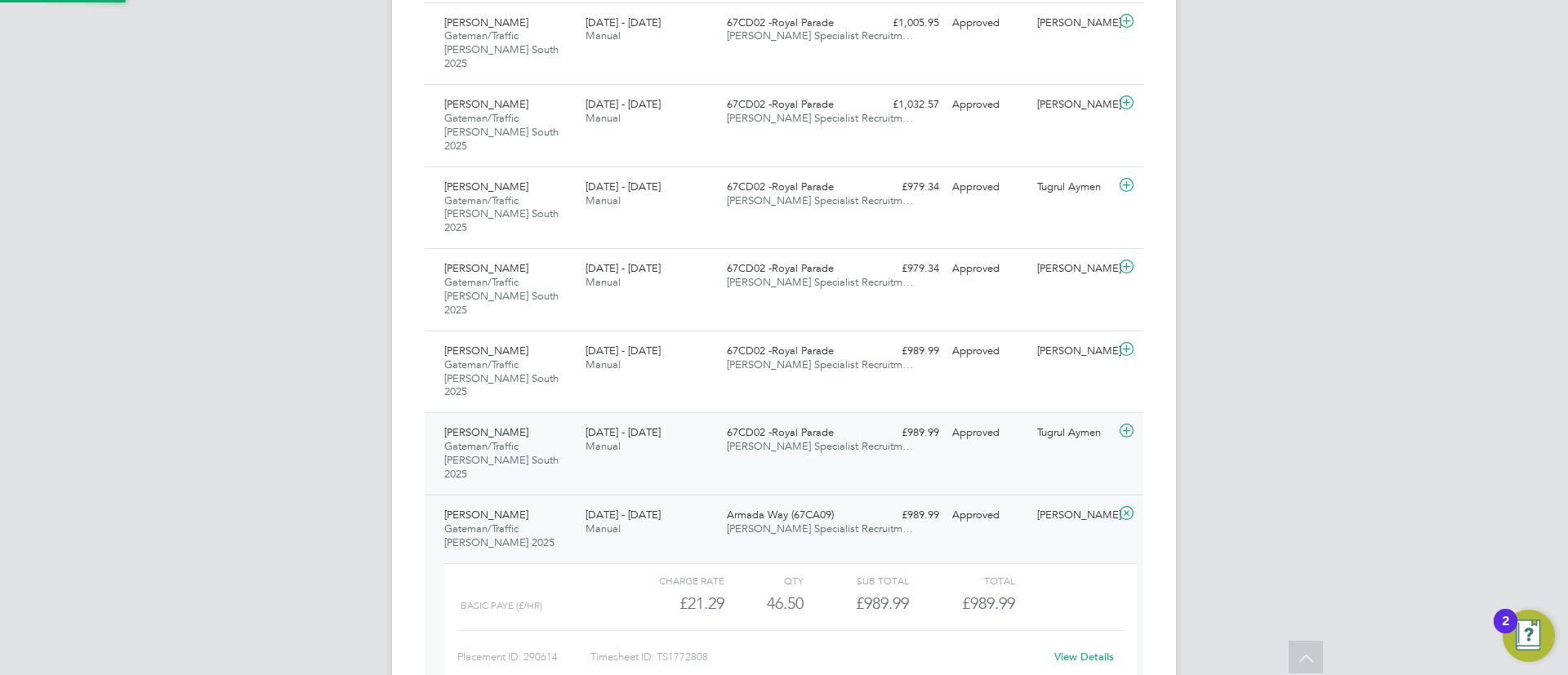
click at [869, 412] on div "Anthony Delviso Gateman/Traffic Marshall South 2025 5 - 11 Jul 2025 5 - 11 Jul …" at bounding box center [784, 454] width 719 height 83
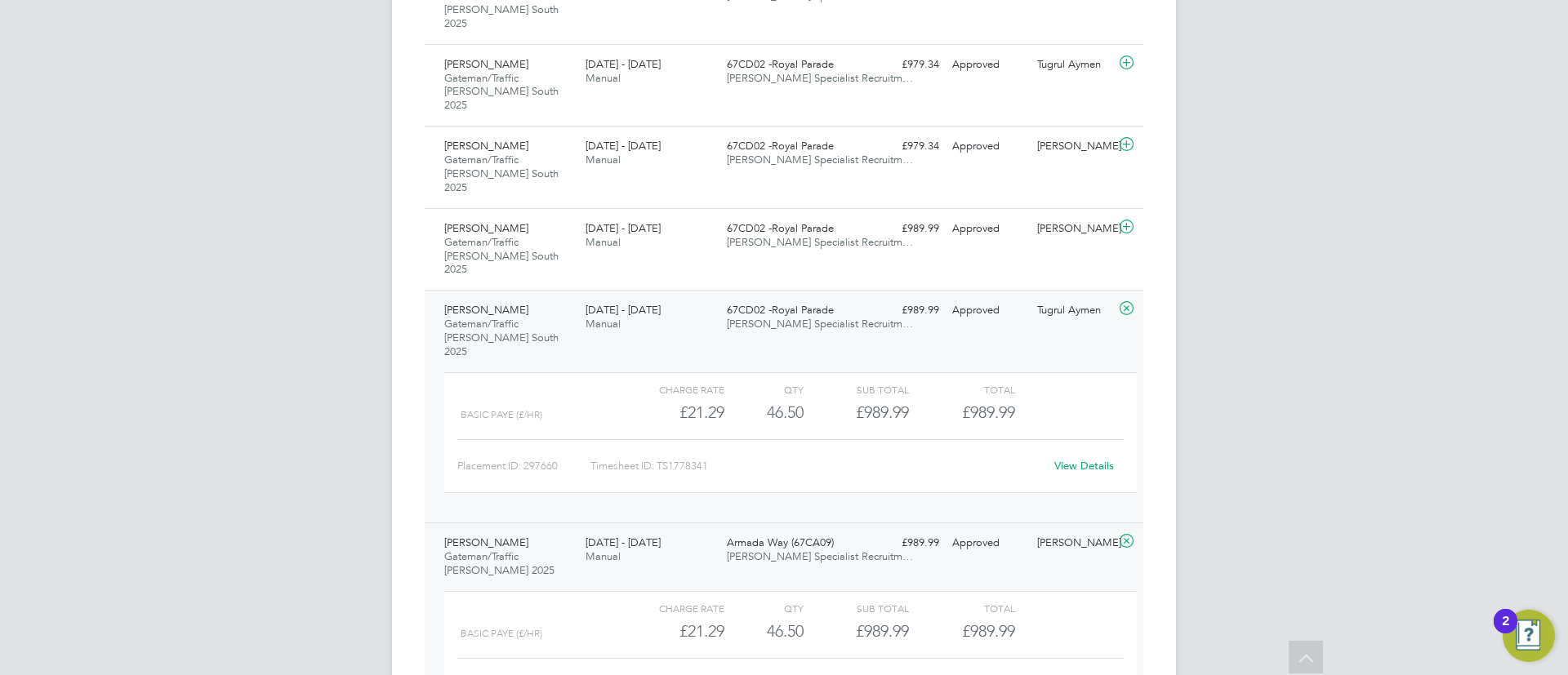
click at [1086, 458] on link "View Details" at bounding box center [1084, 465] width 60 height 13
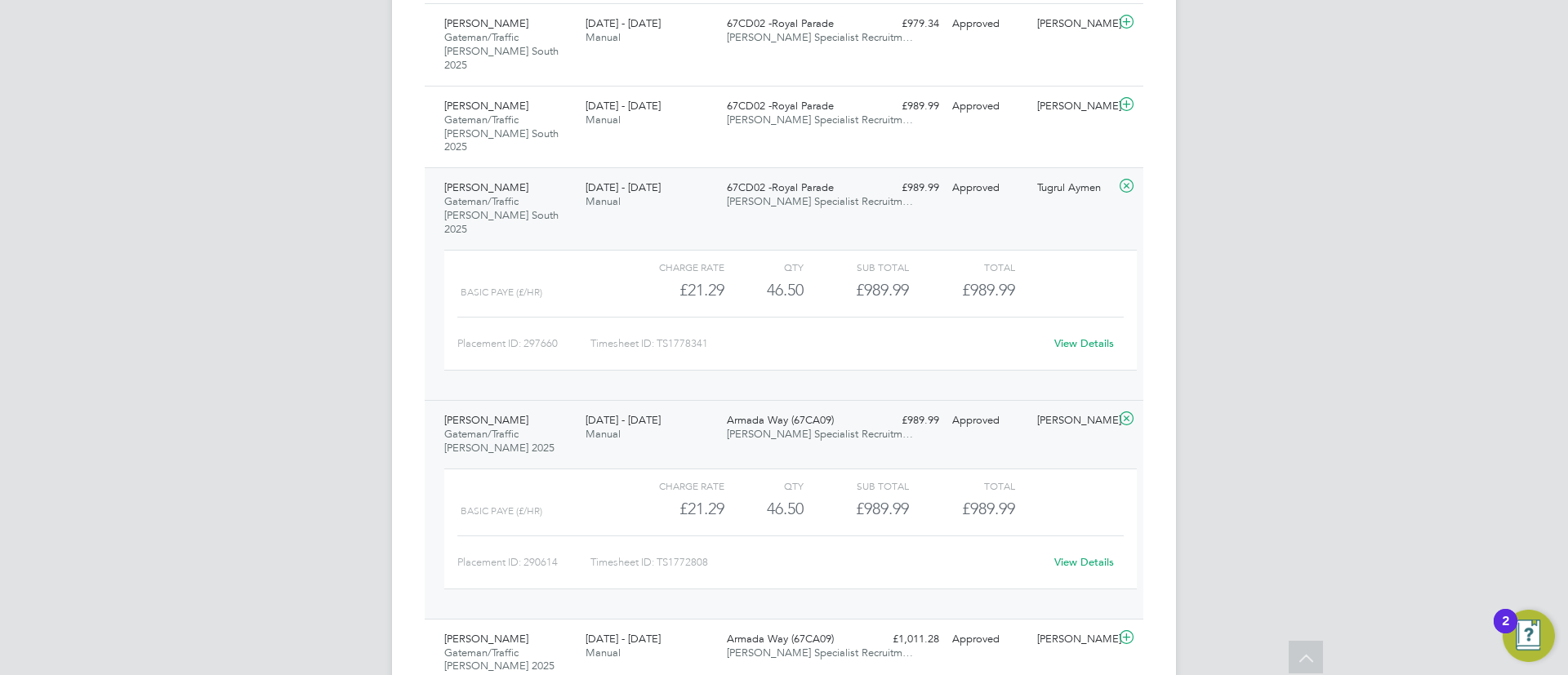
click at [848, 195] on span "Hays Specialist Recruitm…" at bounding box center [820, 201] width 186 height 13
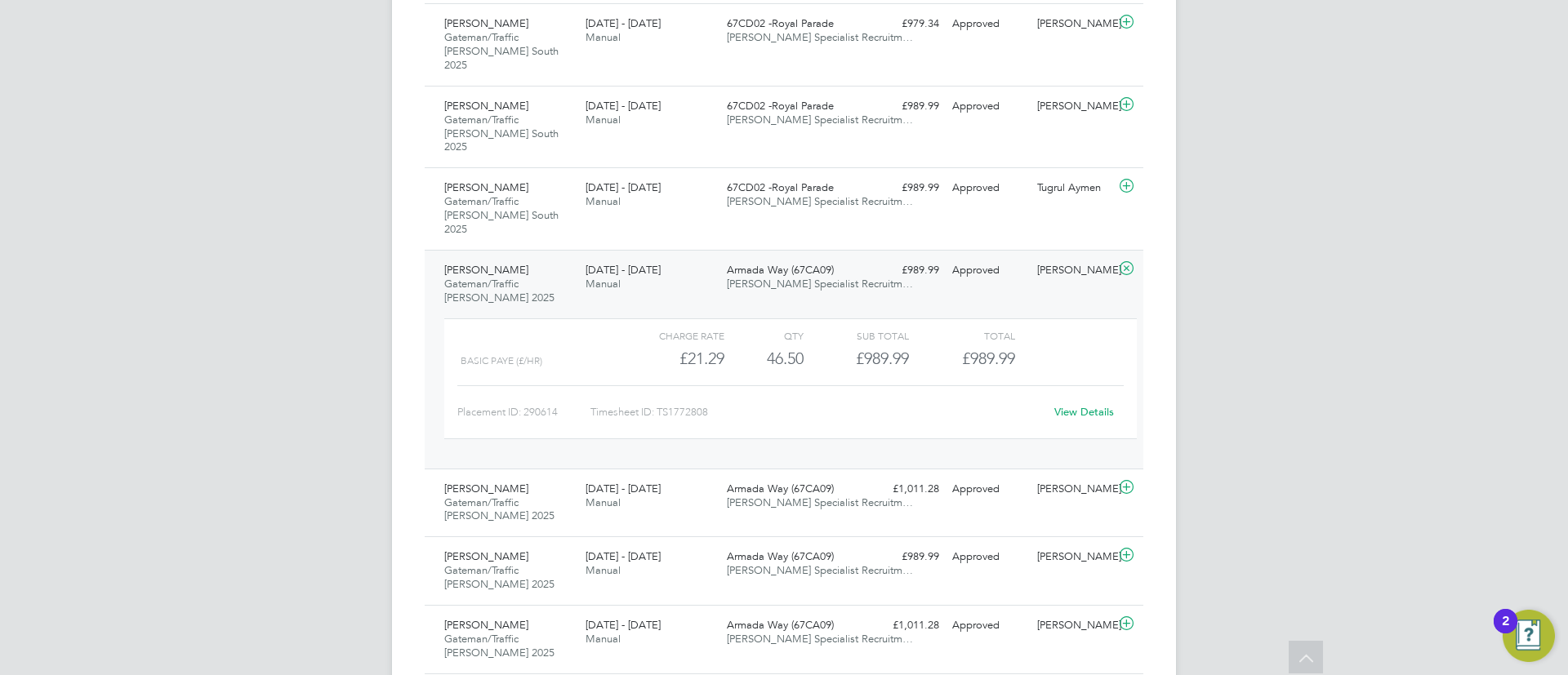
click at [1078, 404] on link "View Details" at bounding box center [1084, 411] width 60 height 13
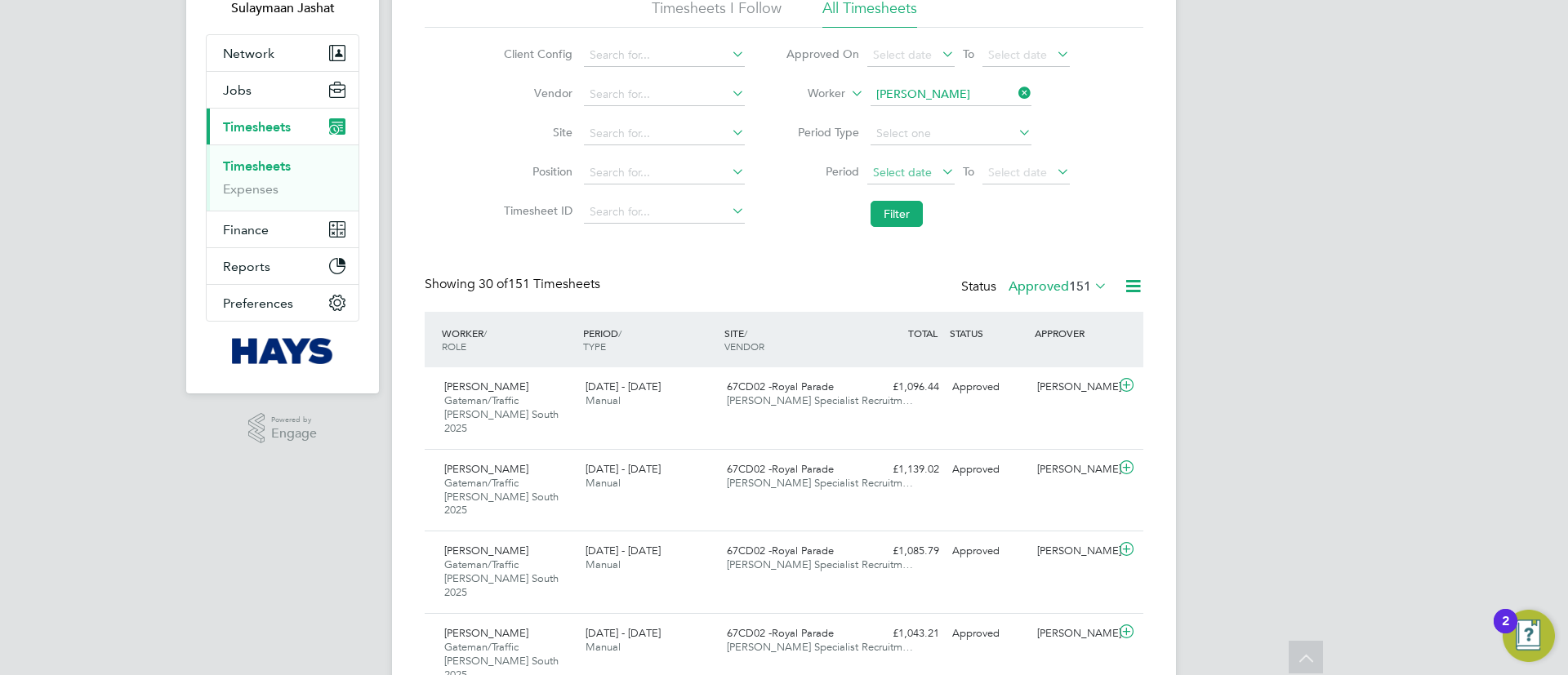
click at [890, 167] on span "Select date" at bounding box center [902, 171] width 59 height 14
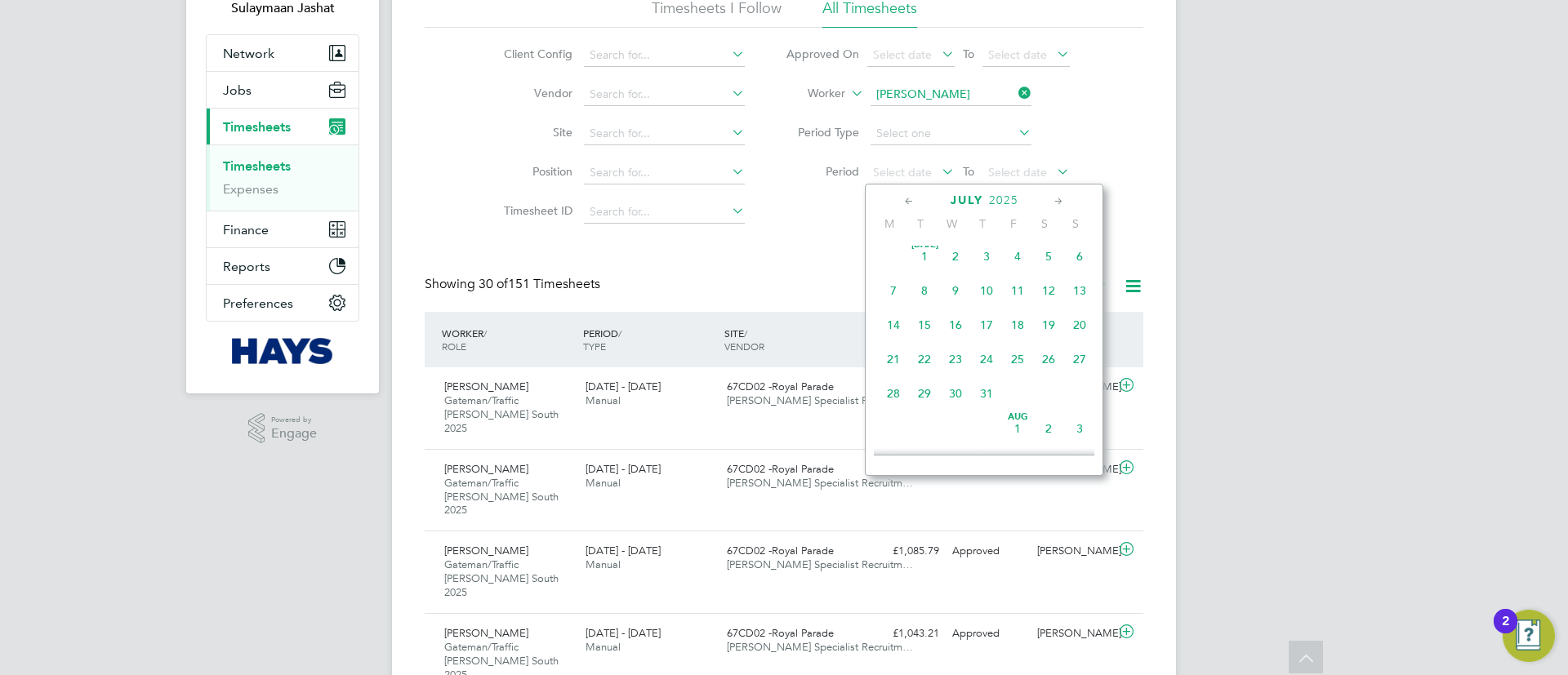
scroll to position [266, 0]
click at [893, 409] on span "7" at bounding box center [893, 409] width 31 height 31
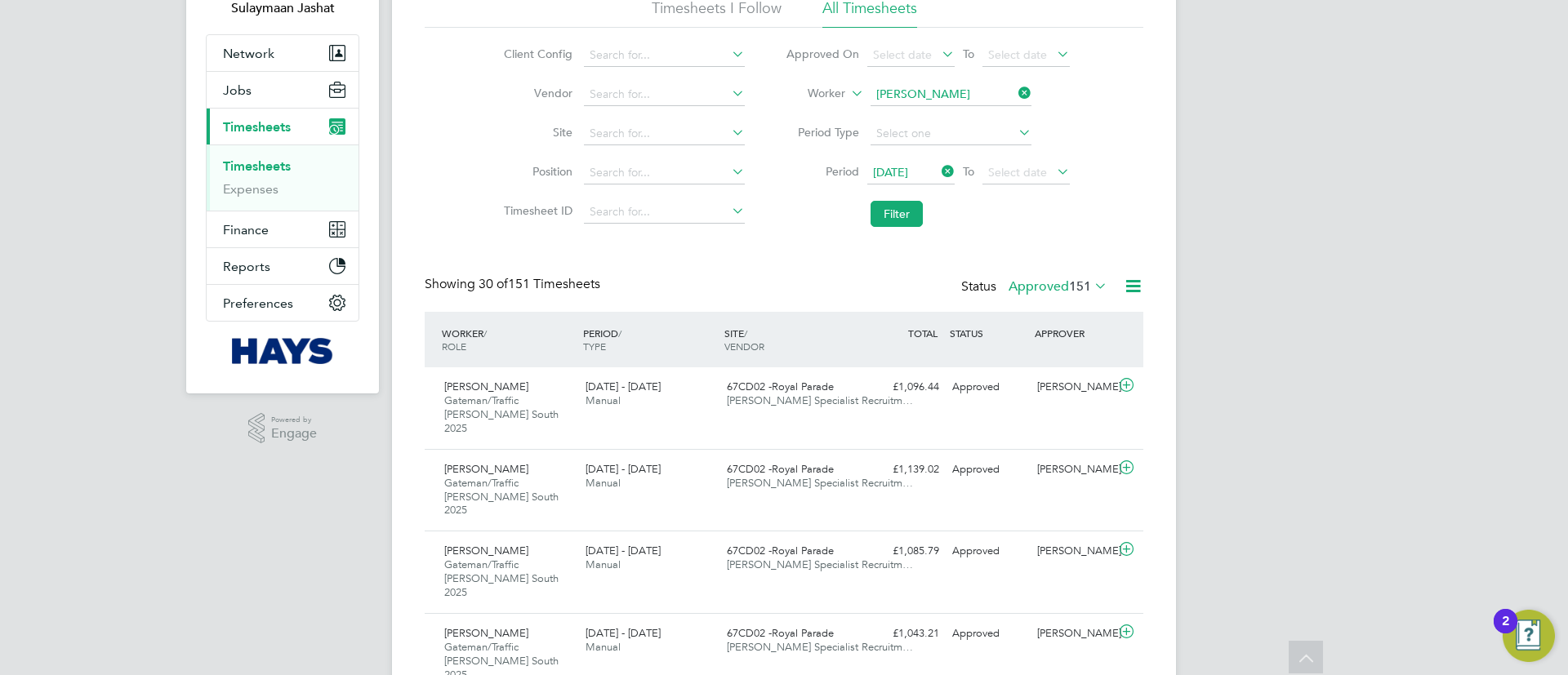
click at [903, 227] on li "Filter" at bounding box center [927, 214] width 325 height 42
click at [903, 214] on button "Filter" at bounding box center [897, 214] width 52 height 26
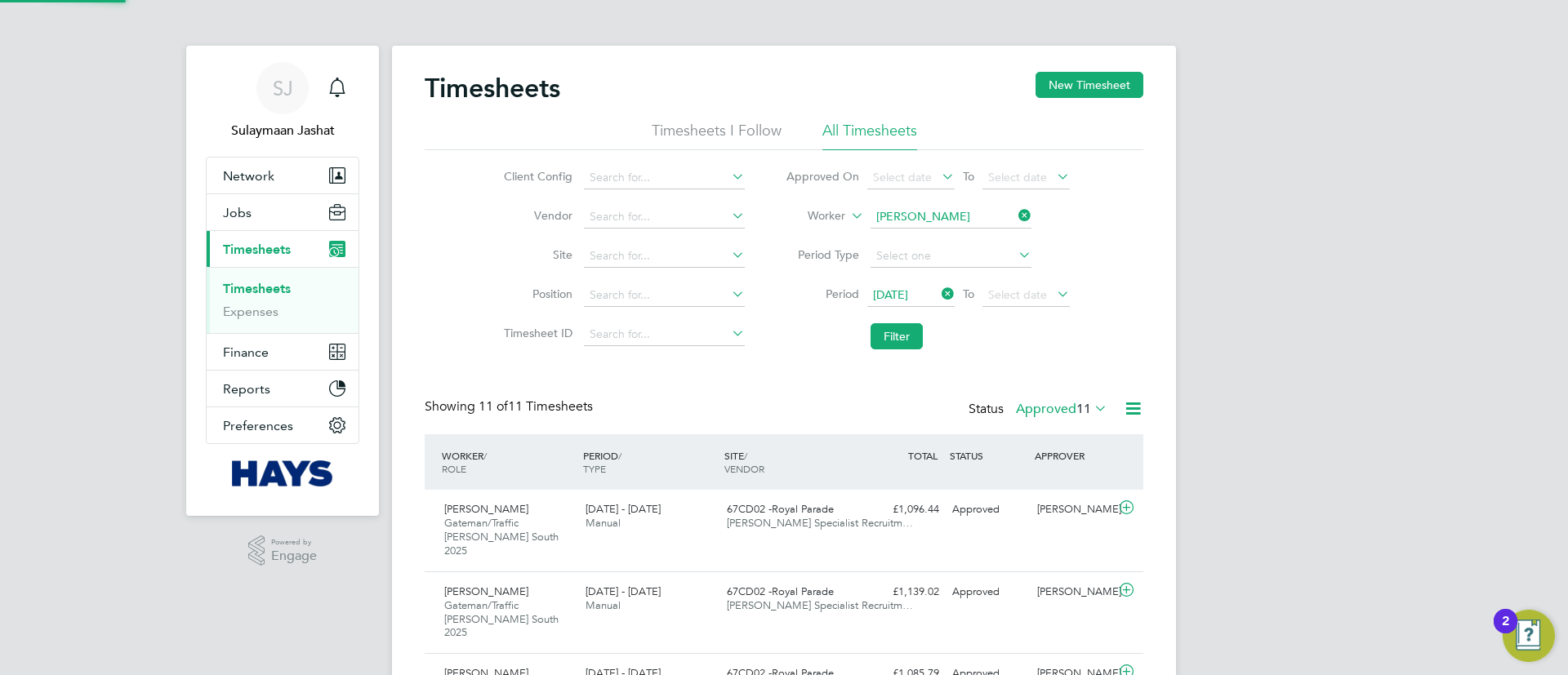
scroll to position [8, 8]
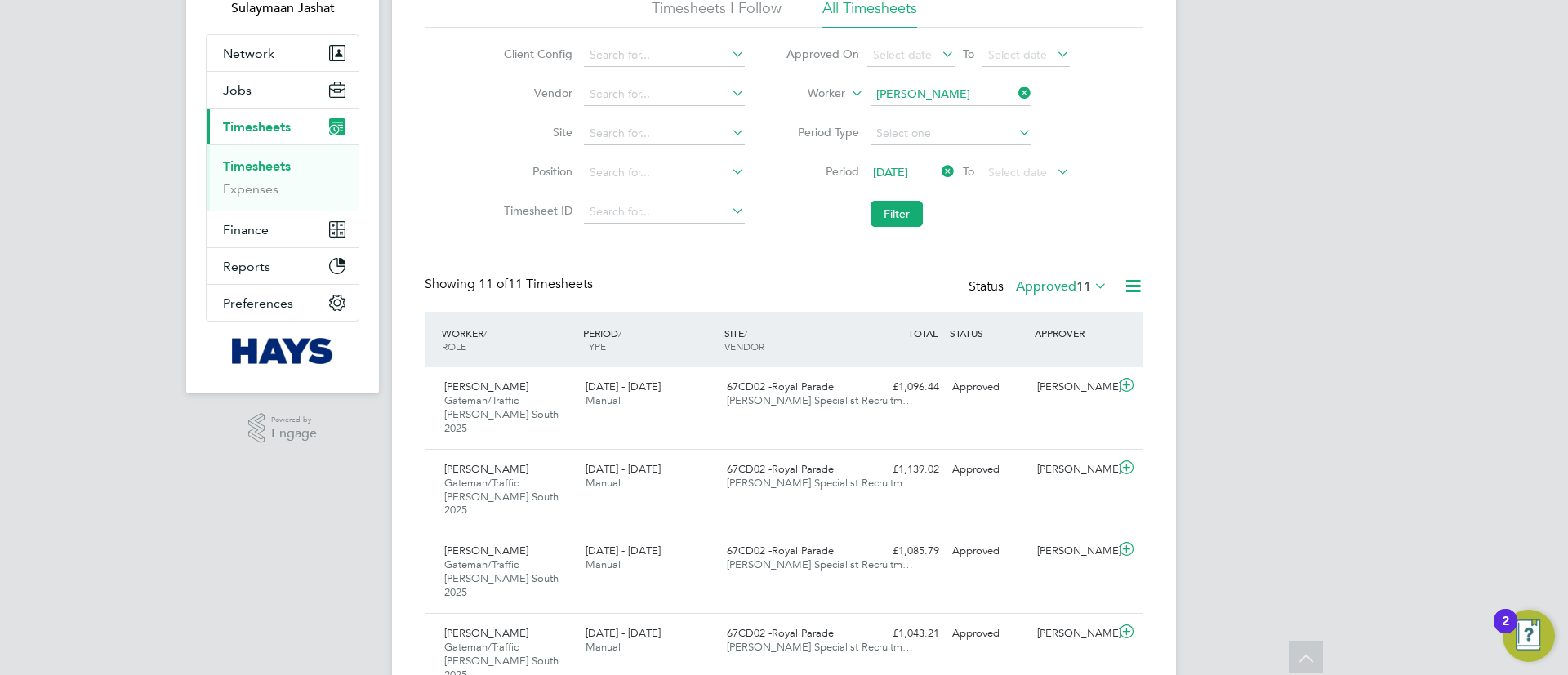
click at [908, 173] on span "07 Jul 2025" at bounding box center [890, 171] width 35 height 14
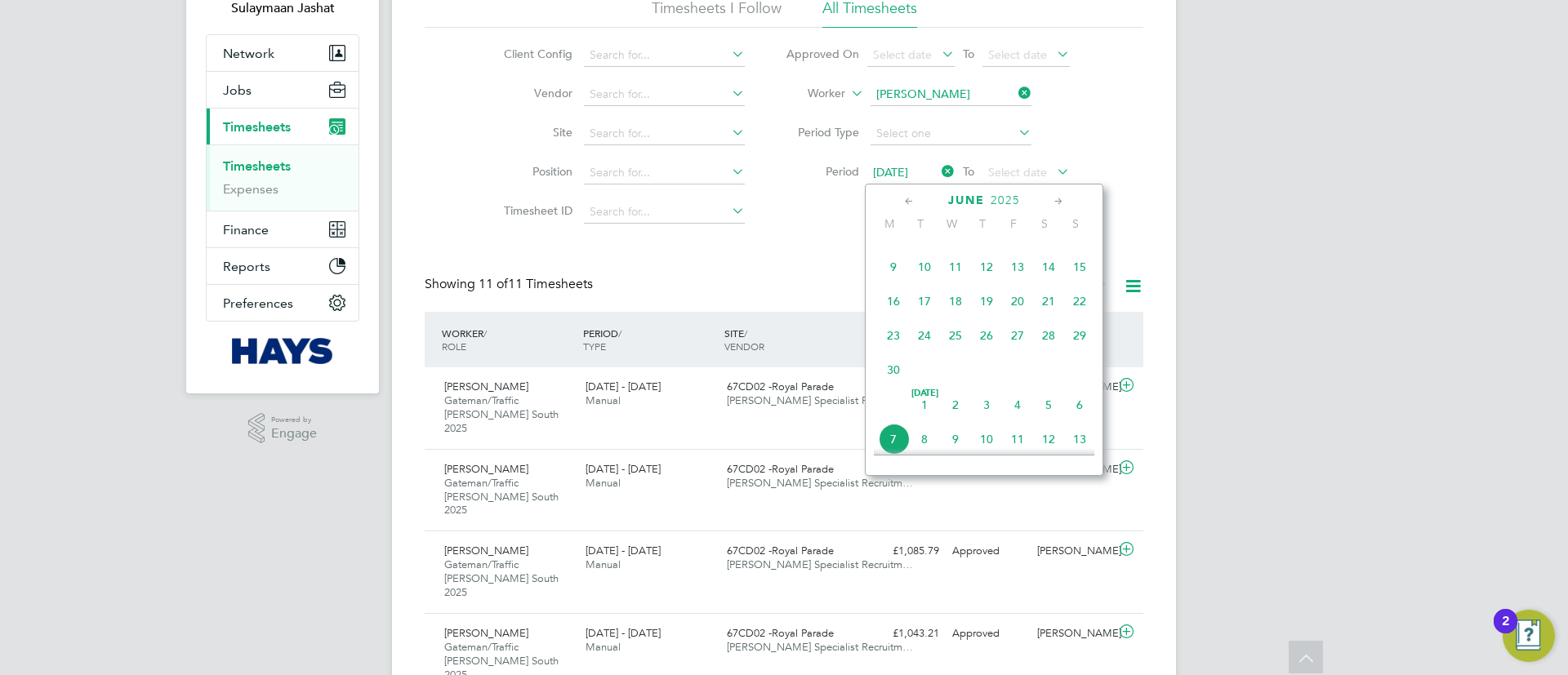
click at [899, 371] on span "30" at bounding box center [893, 370] width 31 height 31
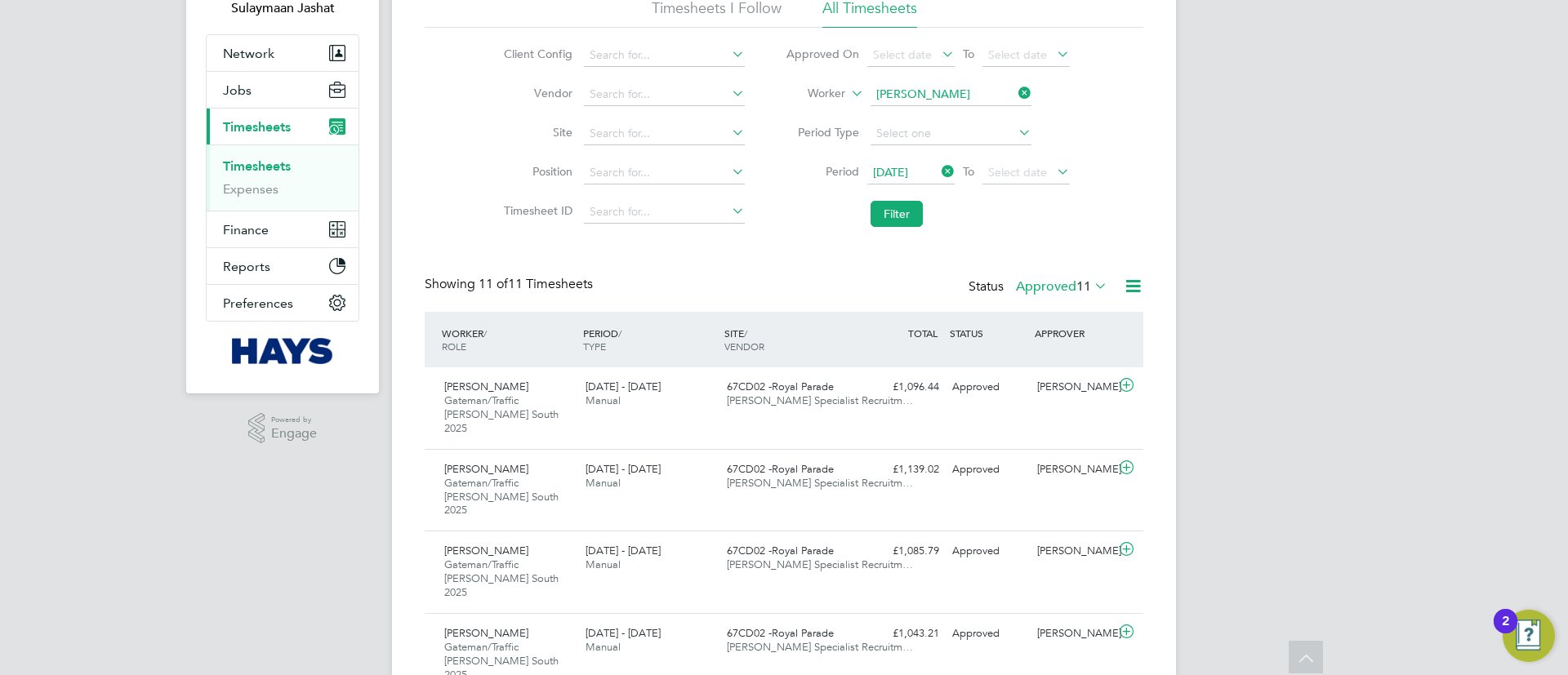
click at [887, 195] on li "Filter" at bounding box center [927, 214] width 325 height 42
click at [890, 218] on button "Filter" at bounding box center [897, 214] width 52 height 26
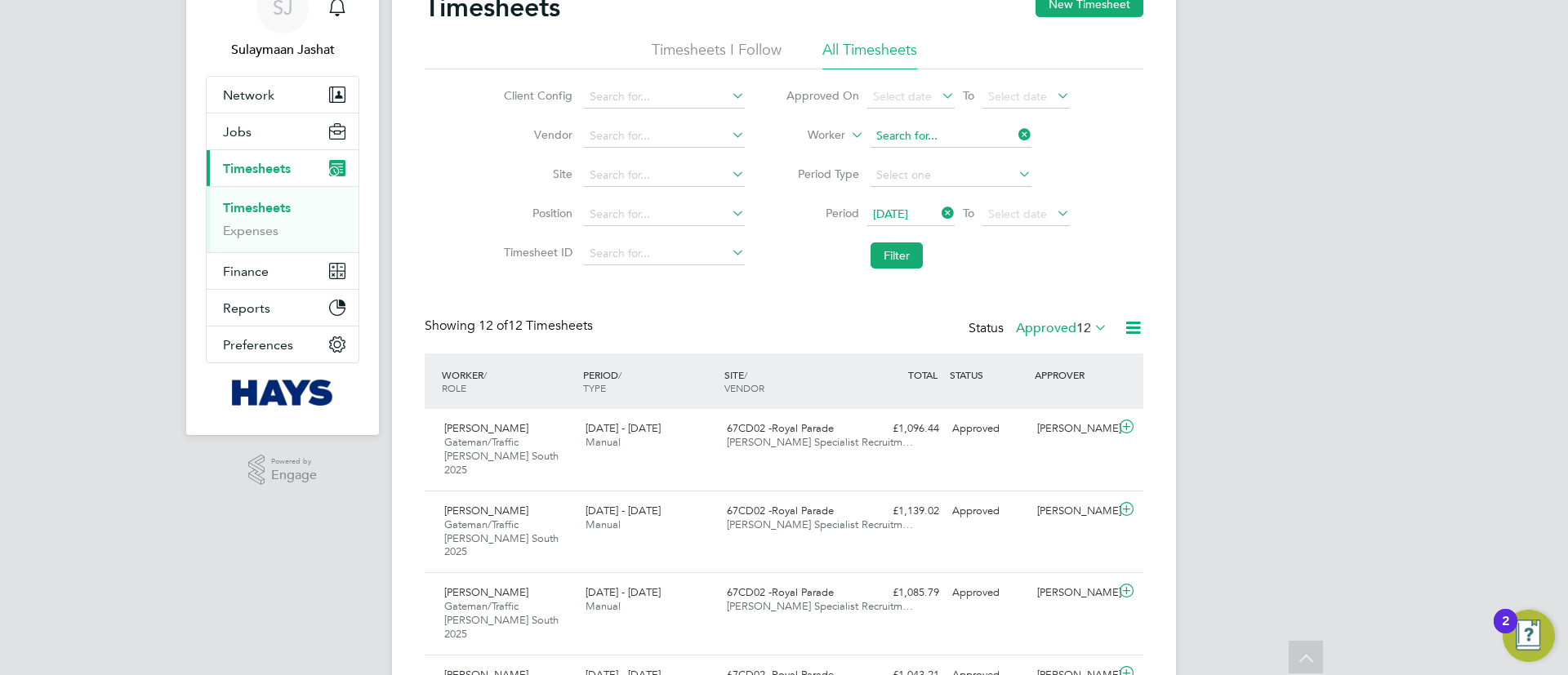
click at [944, 139] on input at bounding box center [951, 137] width 161 height 23
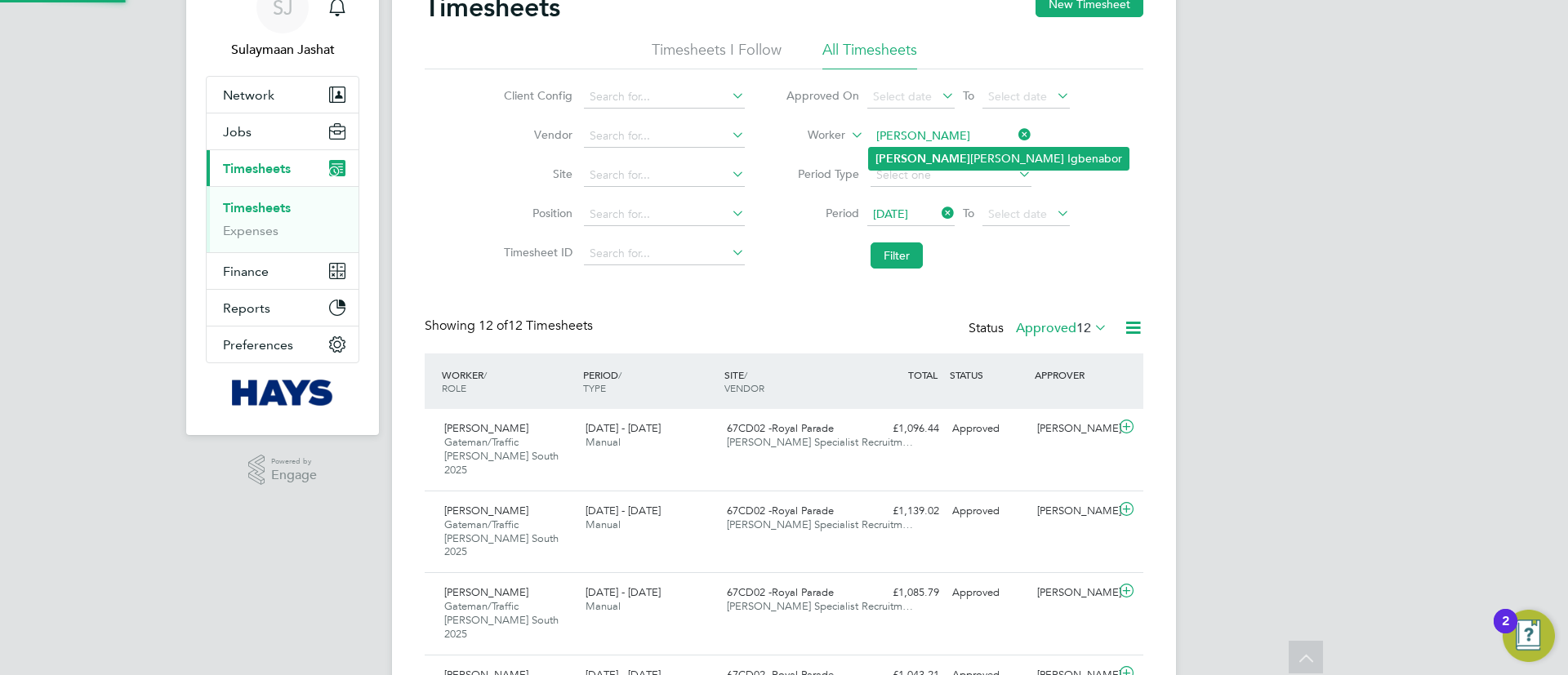
click at [947, 166] on li "Chib uzor Nkem Igbenabor" at bounding box center [999, 158] width 260 height 22
type input "Chibuzor Nkem Igbenabor"
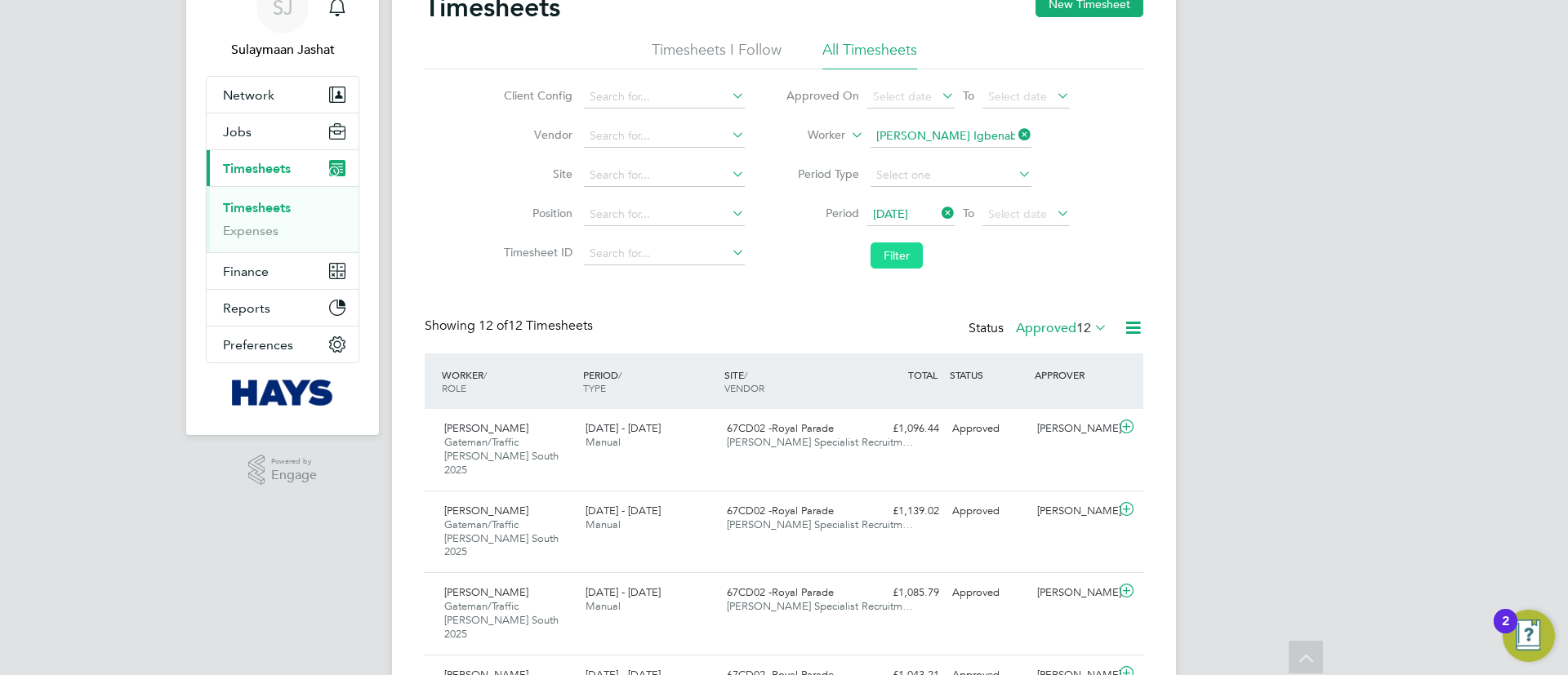
click at [891, 254] on button "Filter" at bounding box center [897, 255] width 52 height 26
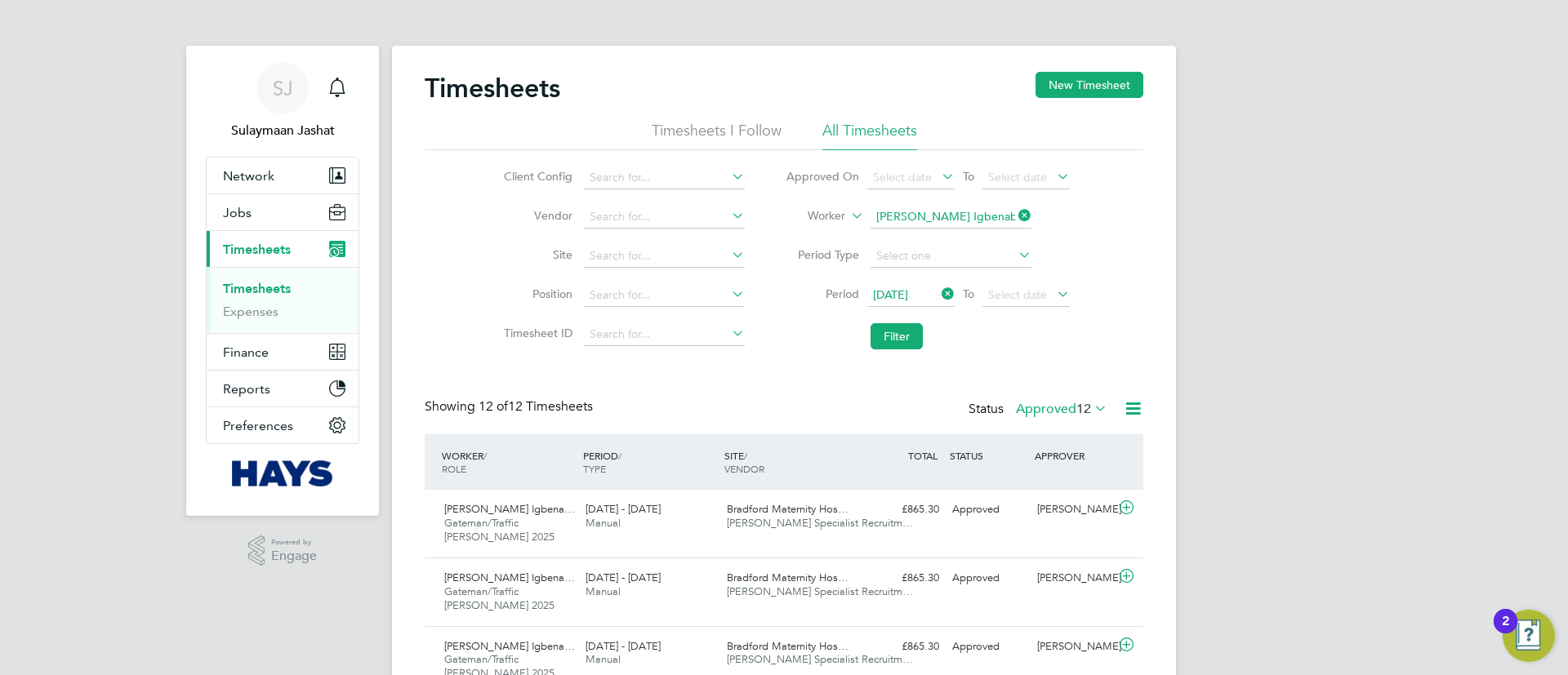
click at [908, 291] on span "30 Jun 2025" at bounding box center [890, 294] width 35 height 14
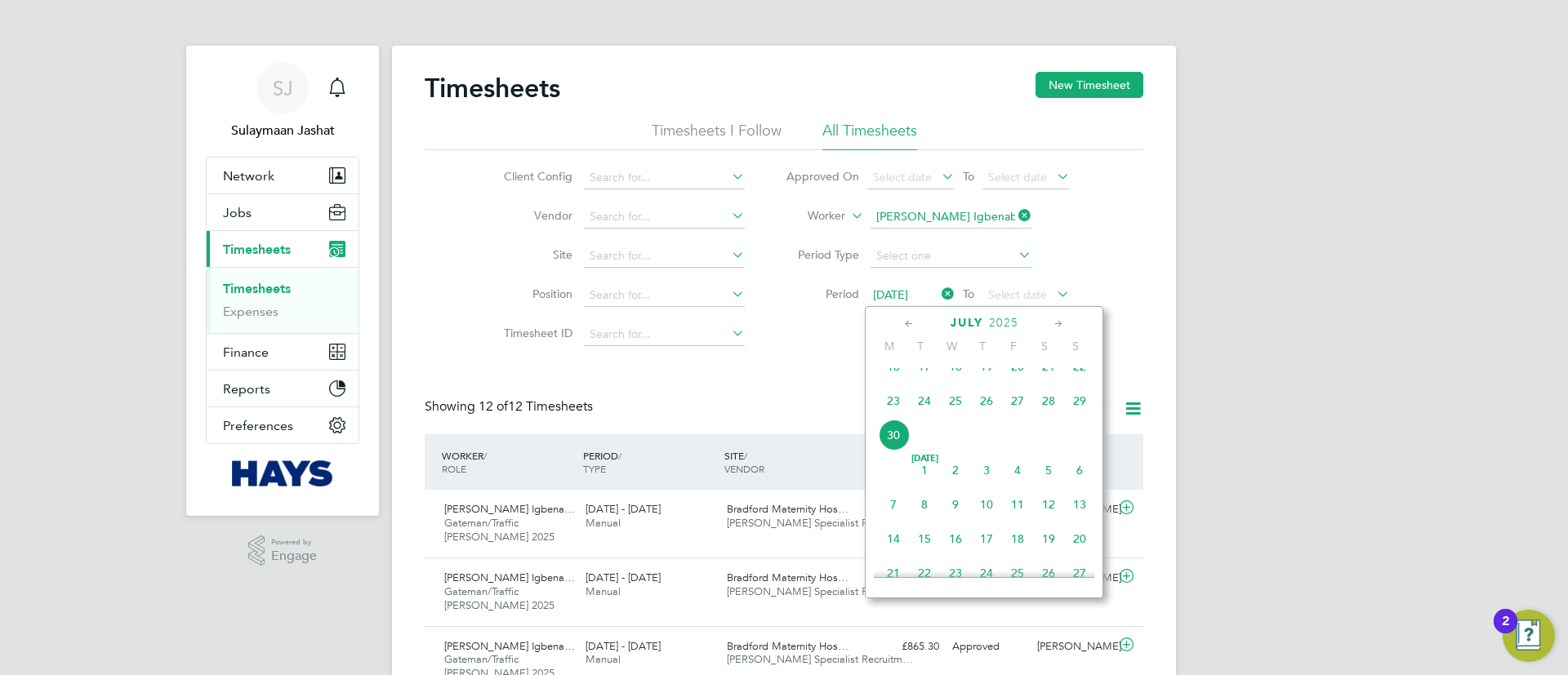
click at [924, 301] on span "30 Jun 2025" at bounding box center [910, 296] width 88 height 22
click at [892, 545] on span "14" at bounding box center [893, 538] width 31 height 31
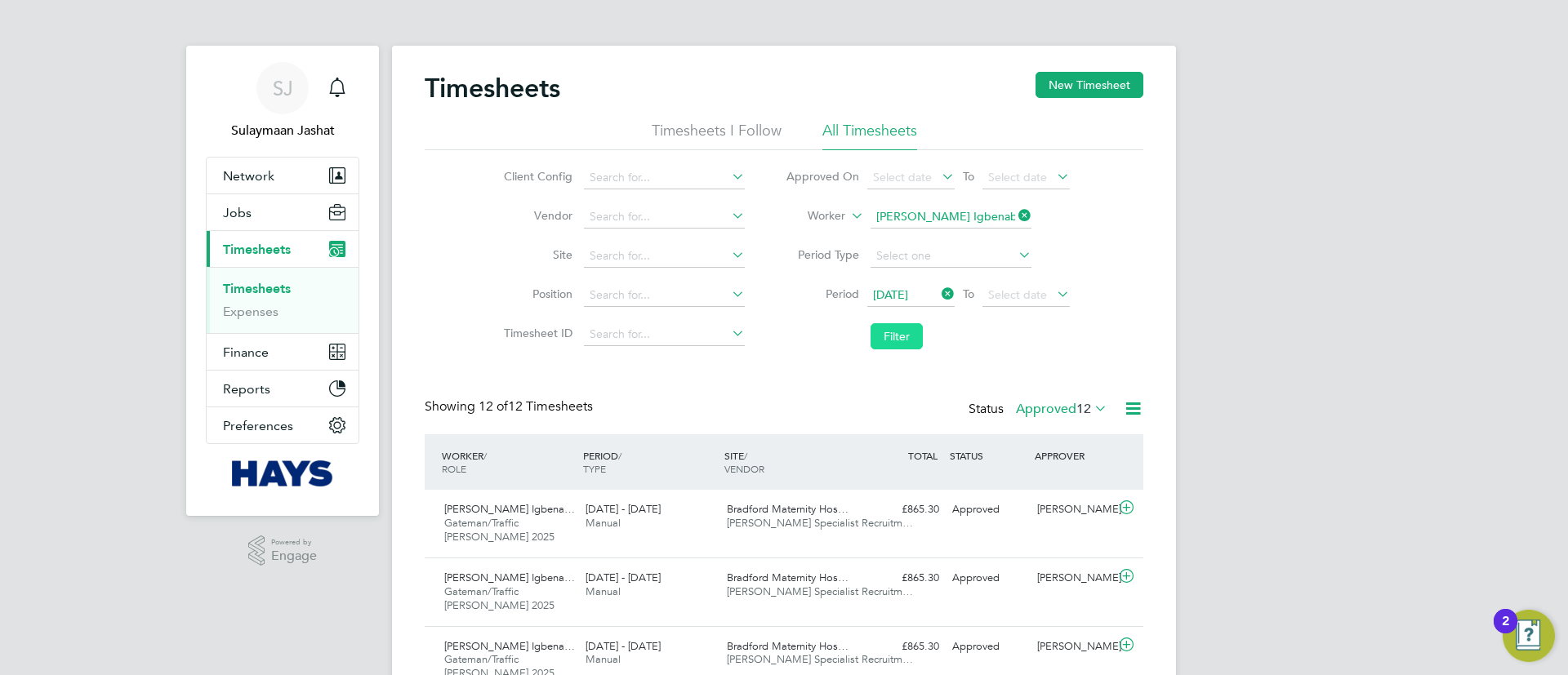
click at [885, 343] on button "Filter" at bounding box center [897, 336] width 52 height 26
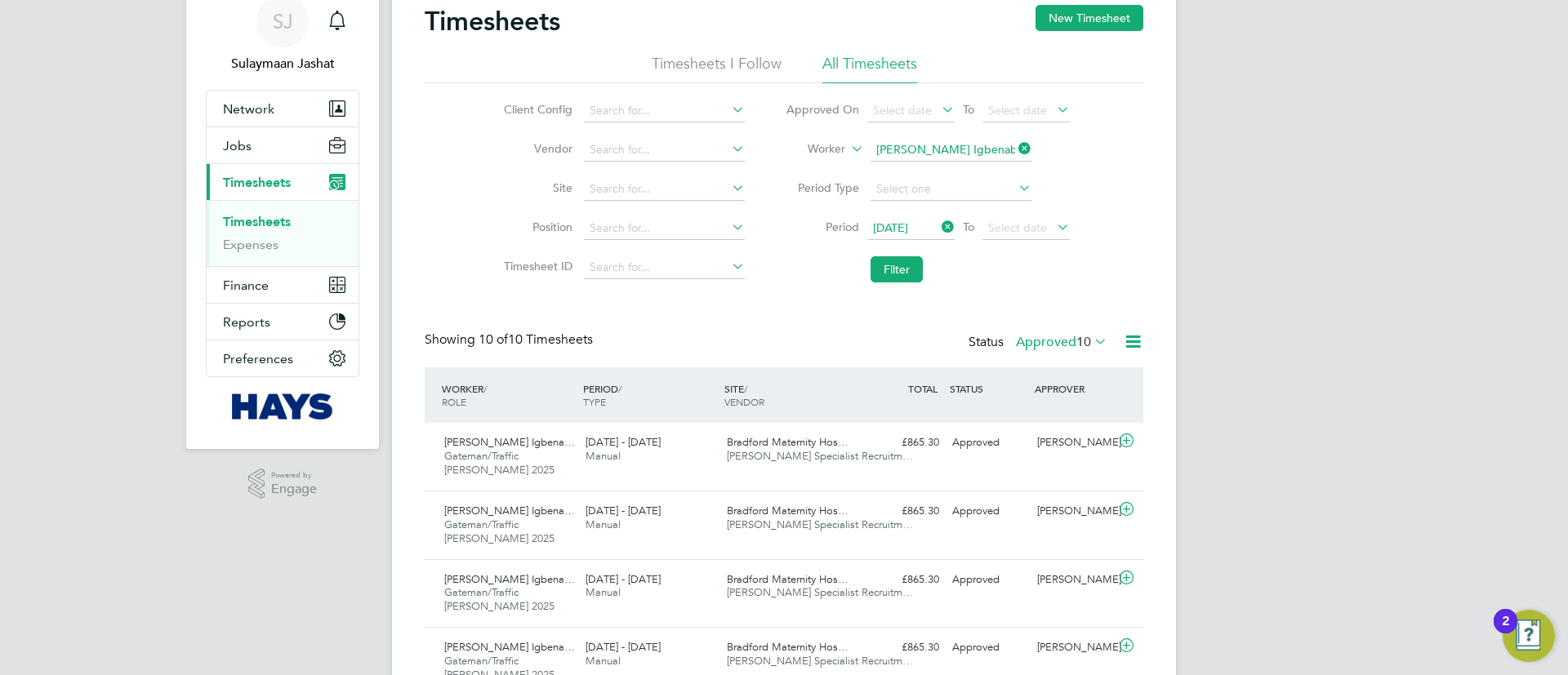
drag, startPoint x: 927, startPoint y: 229, endPoint x: 928, endPoint y: 238, distance: 9.1
click at [908, 228] on span "14 Jul 2025" at bounding box center [890, 227] width 35 height 14
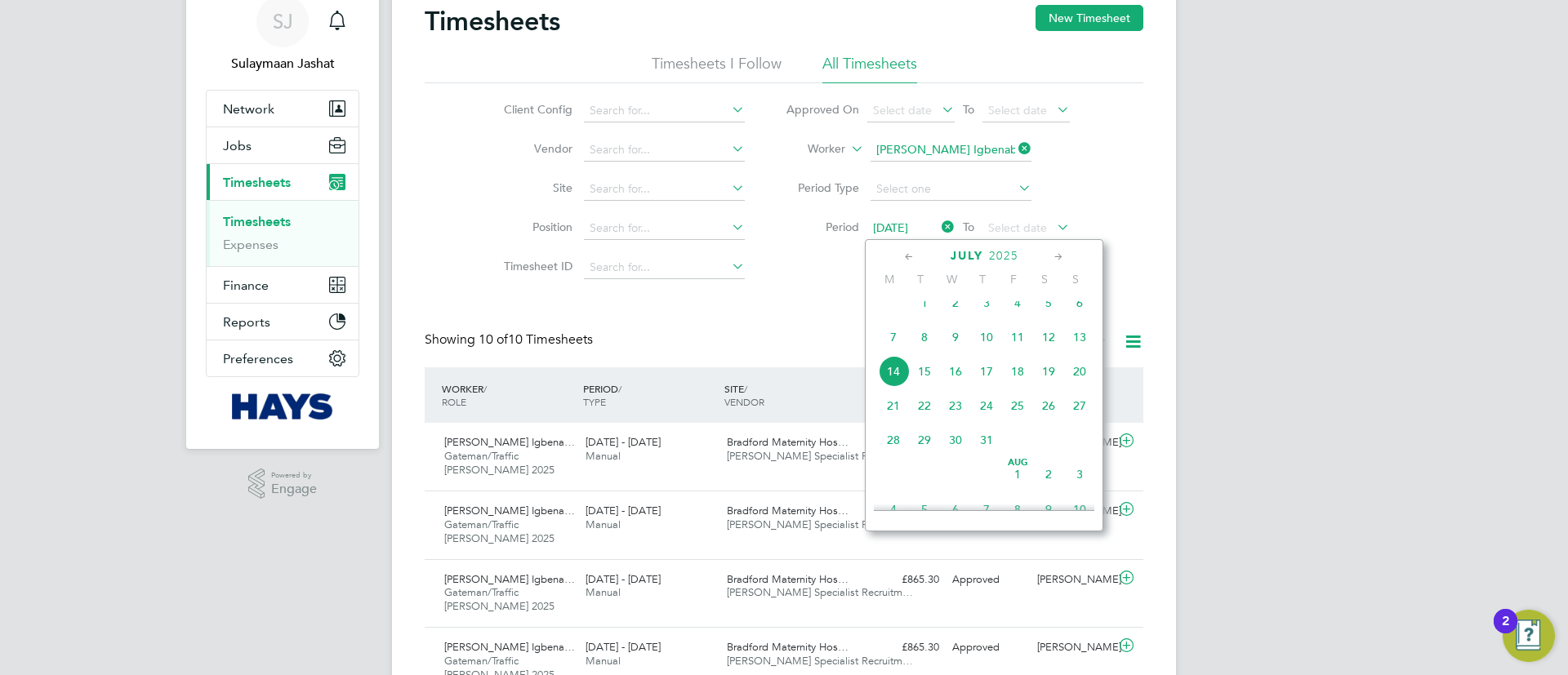
click at [915, 315] on span "Jul 1" at bounding box center [925, 302] width 31 height 31
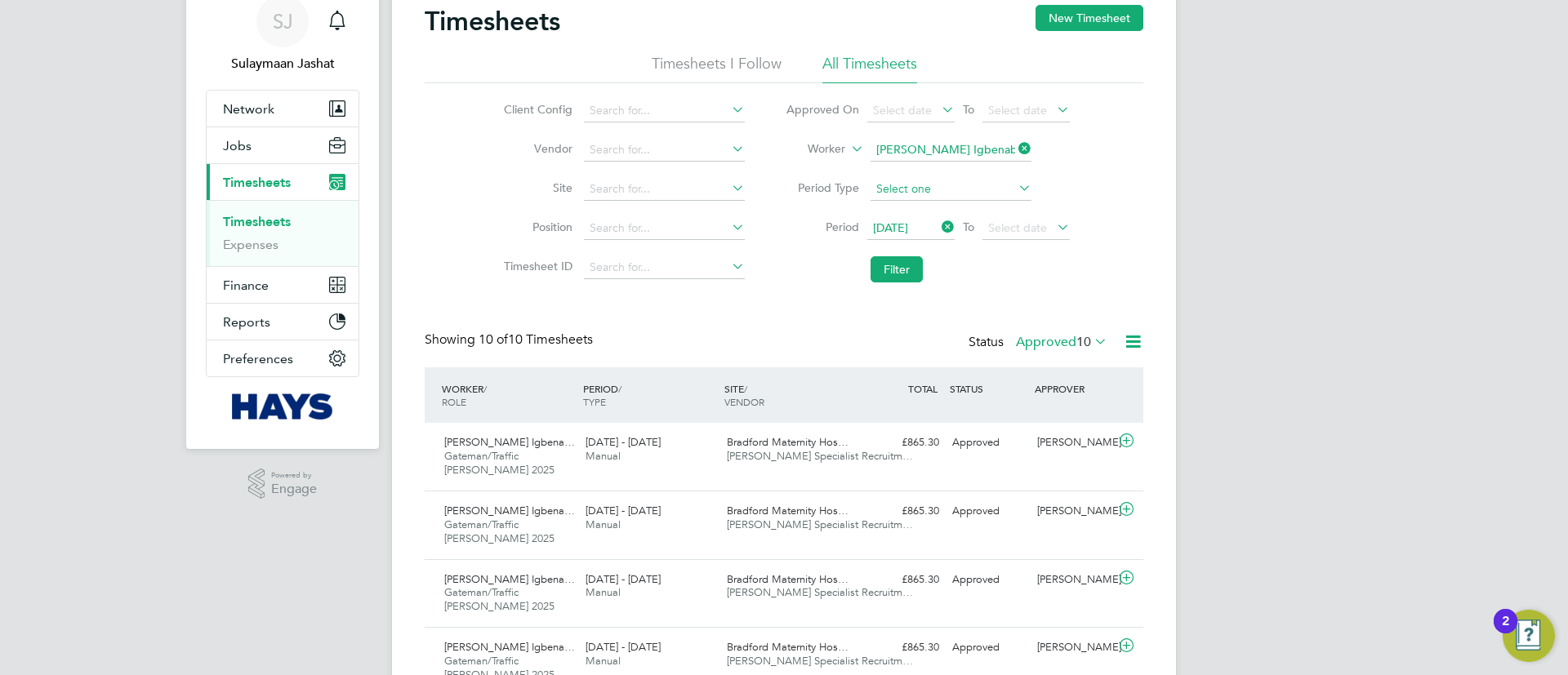
click at [910, 263] on button "Filter" at bounding box center [897, 269] width 52 height 26
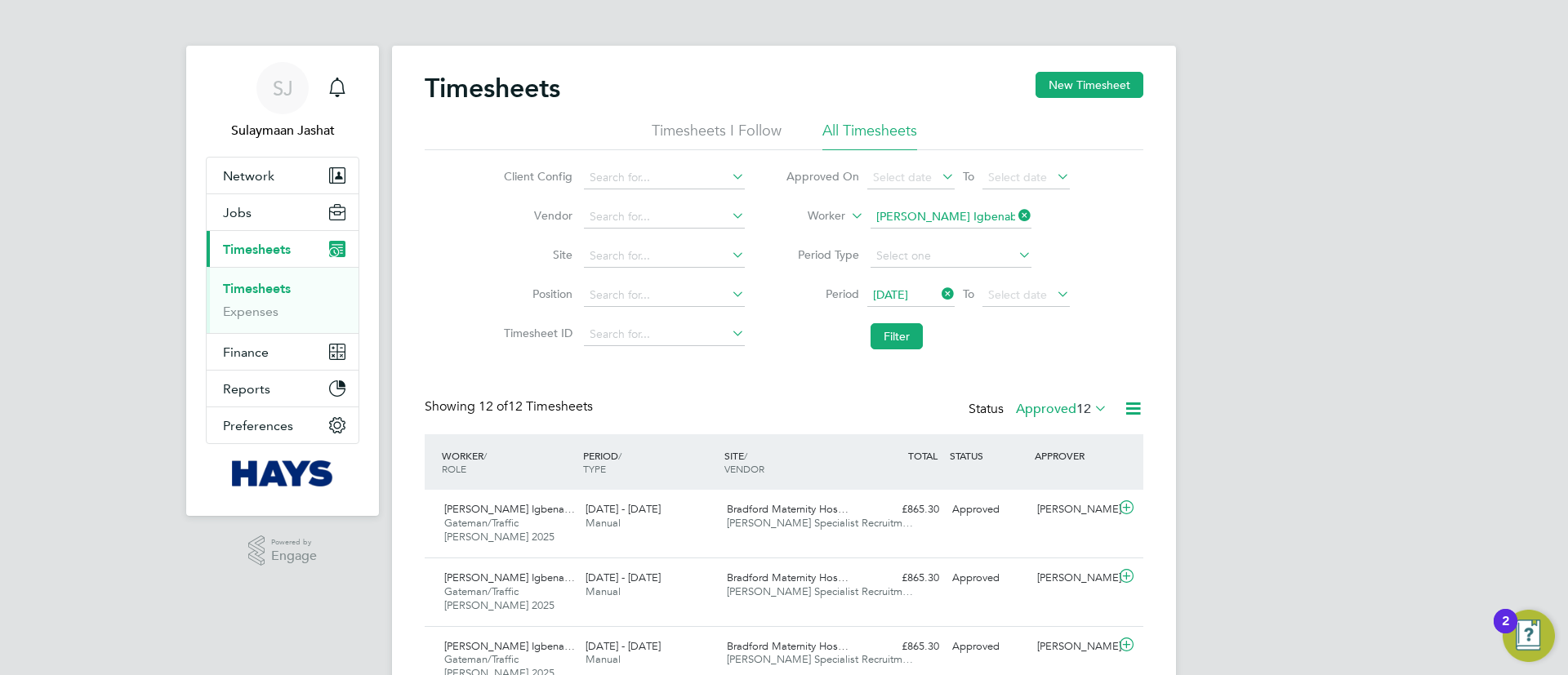
click at [938, 298] on icon at bounding box center [938, 294] width 0 height 23
click at [927, 298] on span "Select date" at bounding box center [910, 296] width 88 height 22
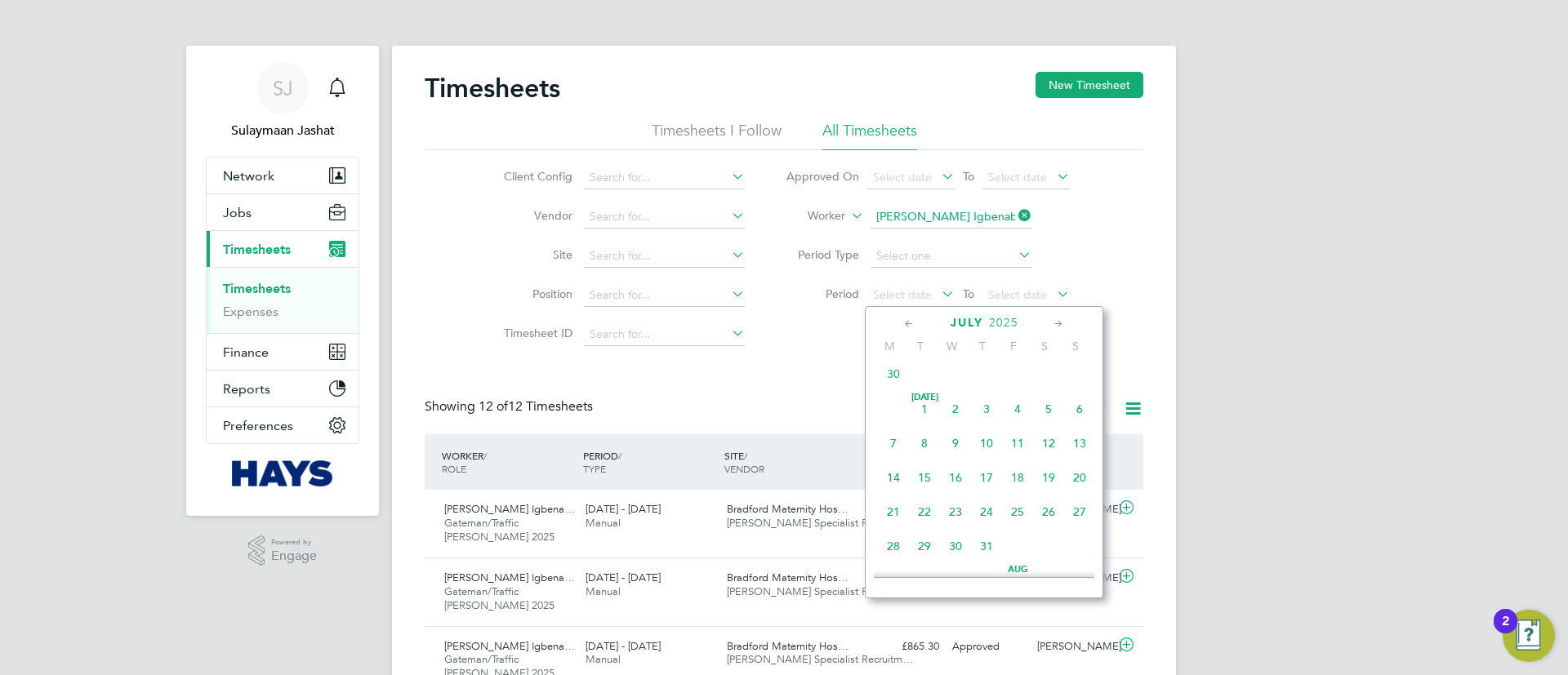
click at [1054, 457] on span "12" at bounding box center [1048, 443] width 31 height 31
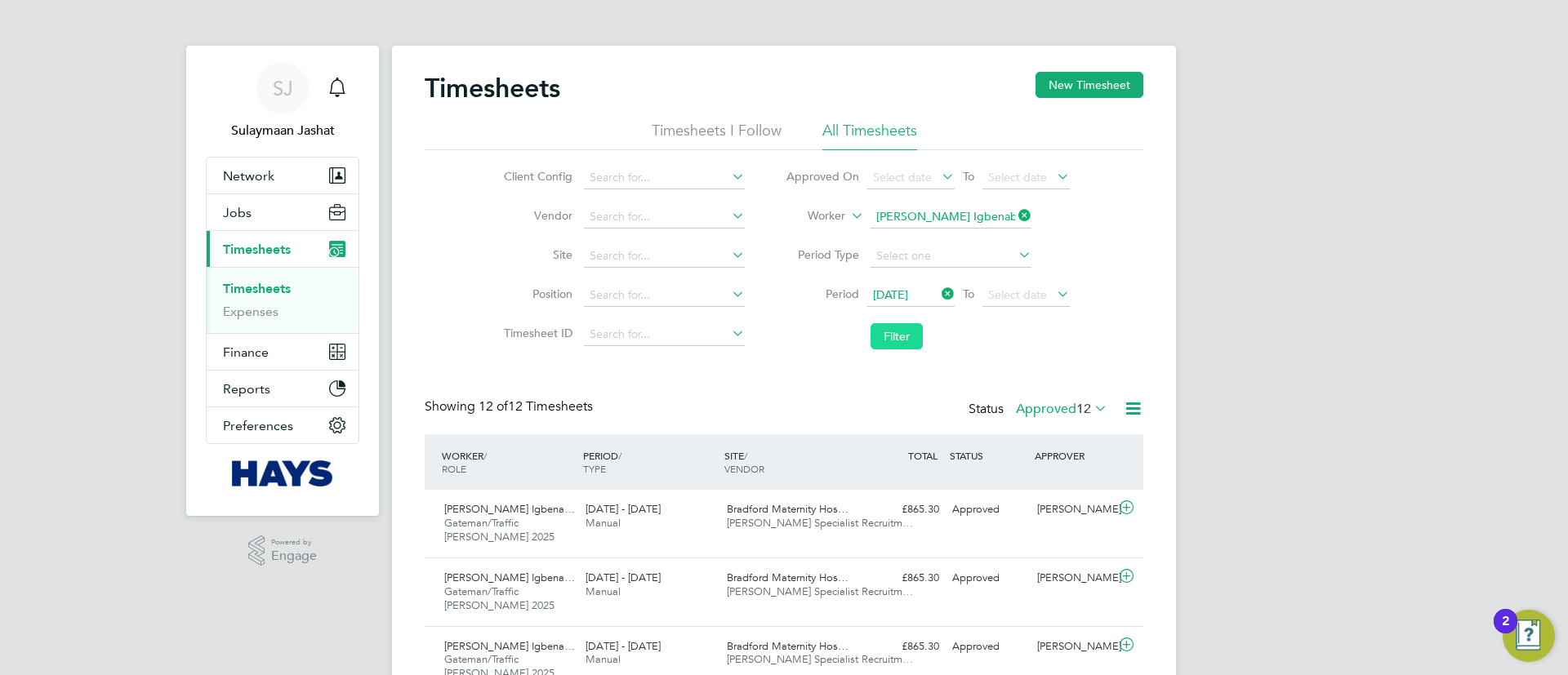
click at [898, 336] on button "Filter" at bounding box center [897, 336] width 52 height 26
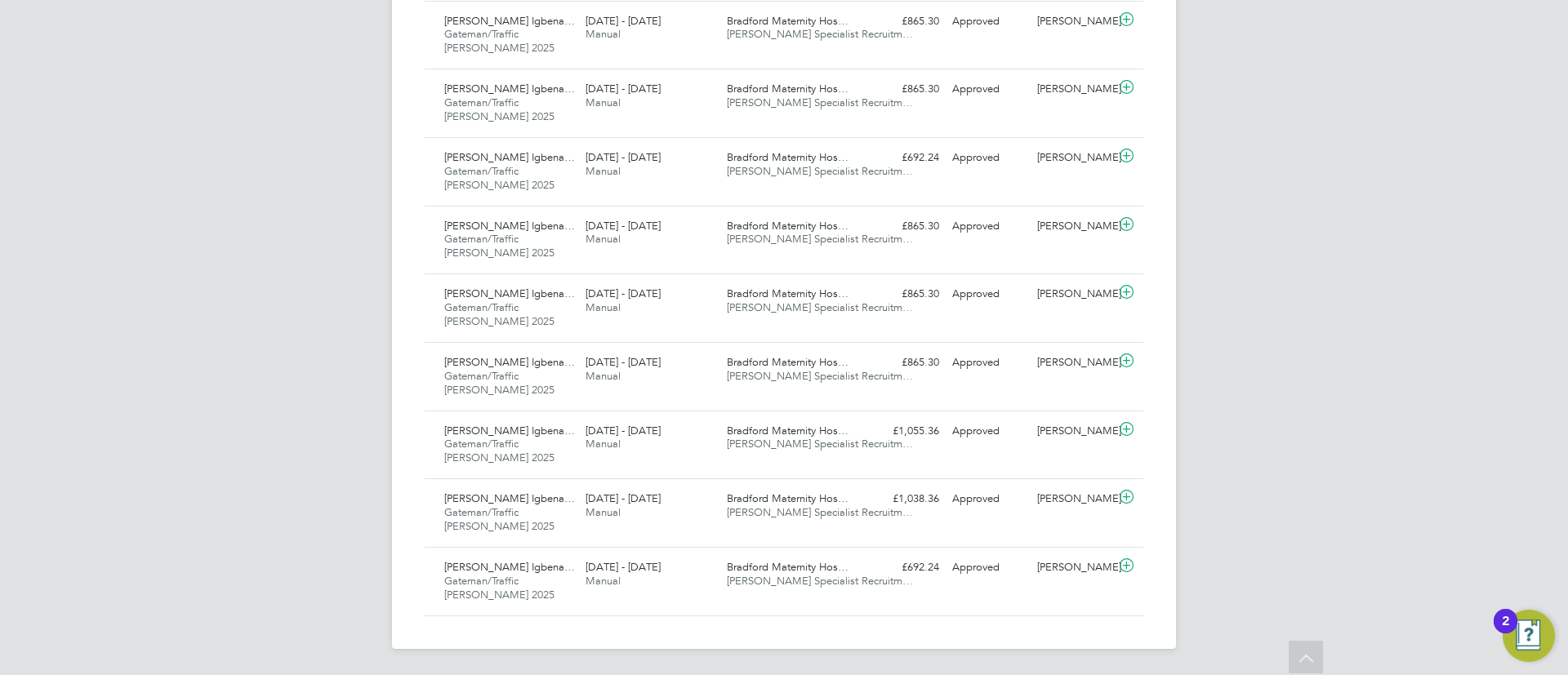
click at [1351, 391] on div "SJ Sulaymaan Jashat Notifications Applications: Network Team Members Businesses…" at bounding box center [784, 25] width 1568 height 1300
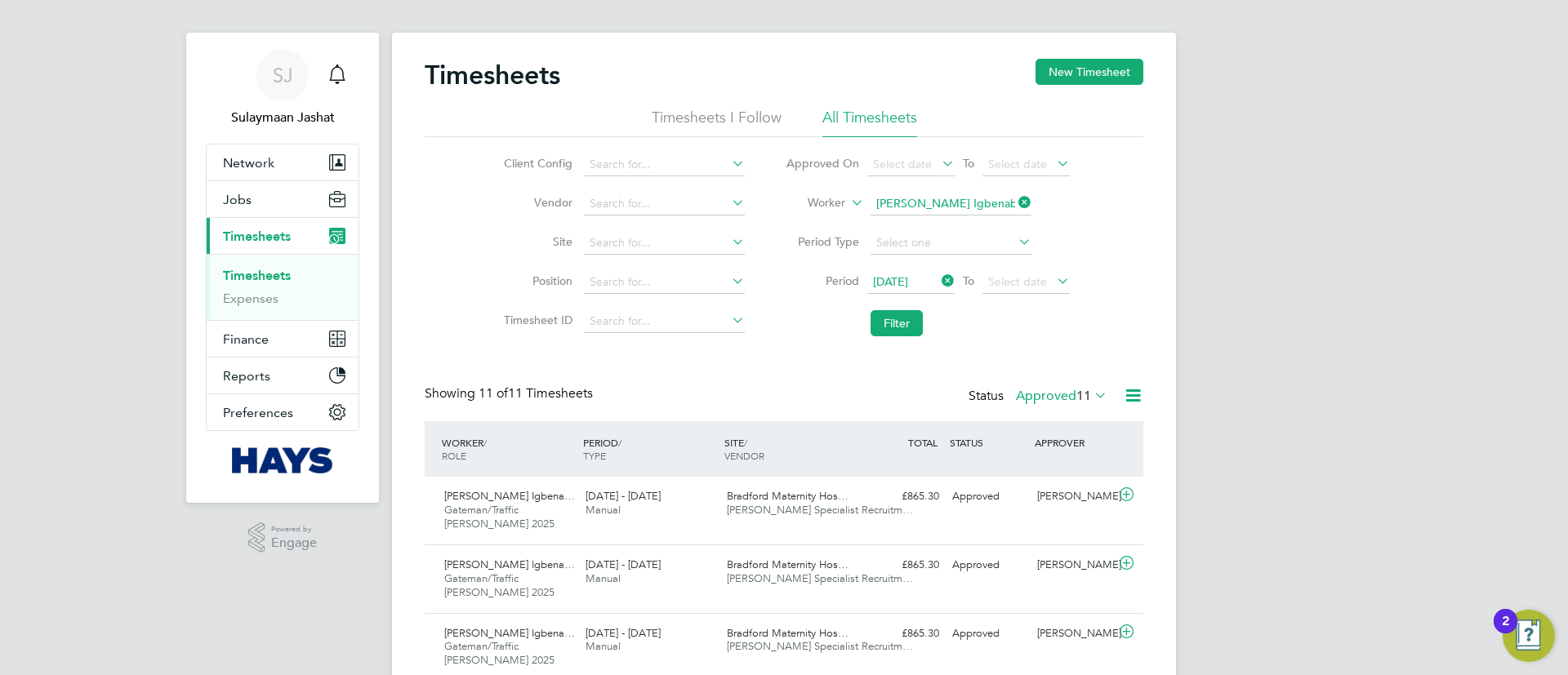
click at [954, 197] on input "Chibuzor Nkem Igbenabor" at bounding box center [951, 204] width 161 height 23
click at [922, 244] on li "Israe l Mohibidu" at bounding box center [950, 248] width 163 height 22
type input "Israel Mohibidu"
click at [875, 328] on button "Filter" at bounding box center [897, 323] width 52 height 26
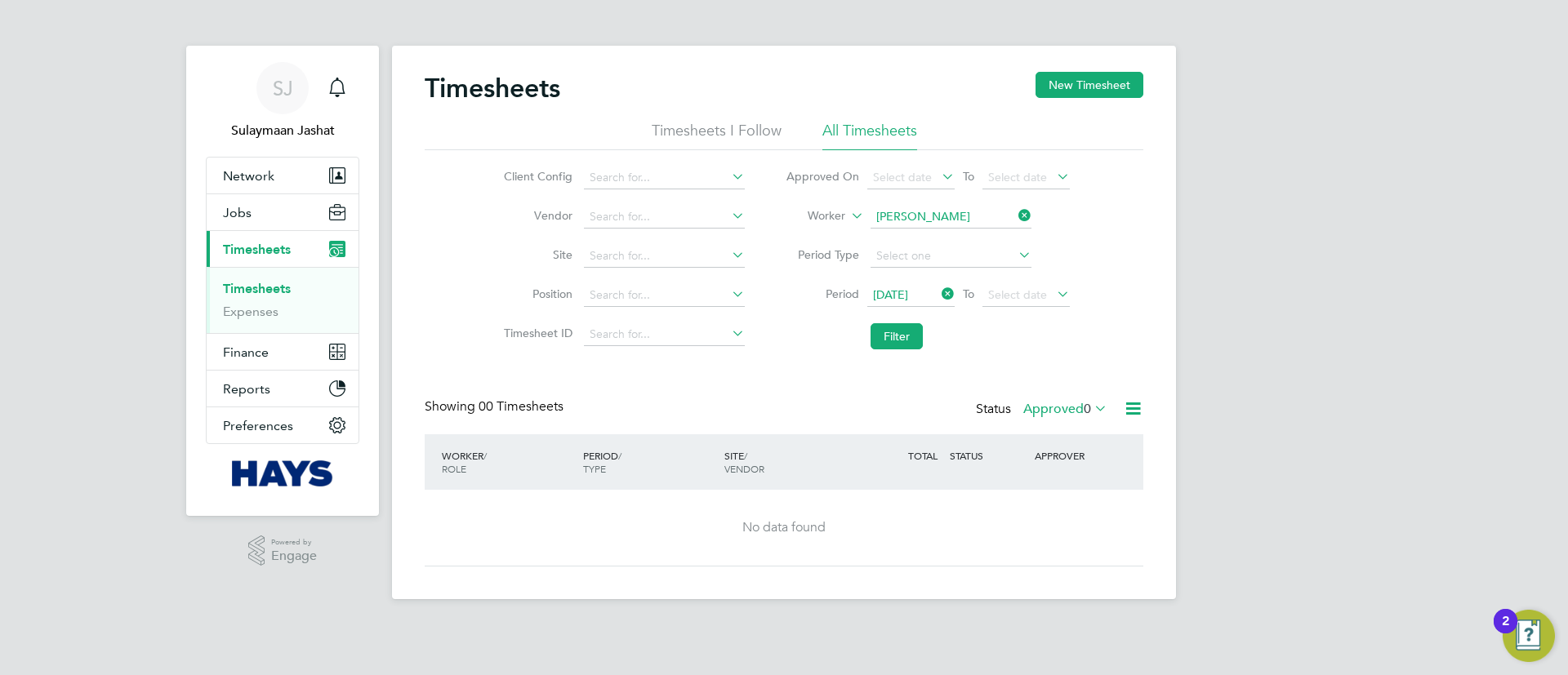
click at [1051, 414] on label "Approved 0" at bounding box center [1064, 408] width 84 height 16
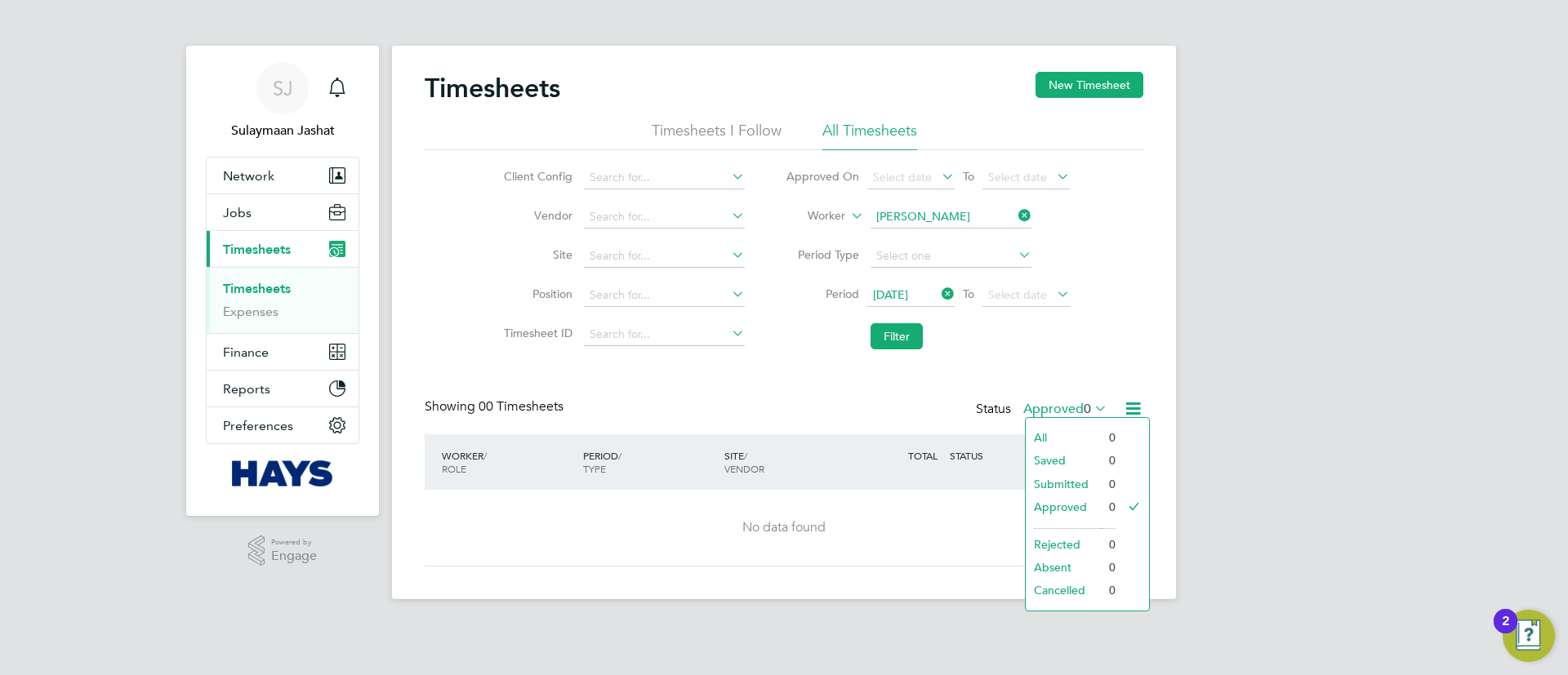
click at [1054, 415] on label "Approved 0" at bounding box center [1064, 408] width 84 height 16
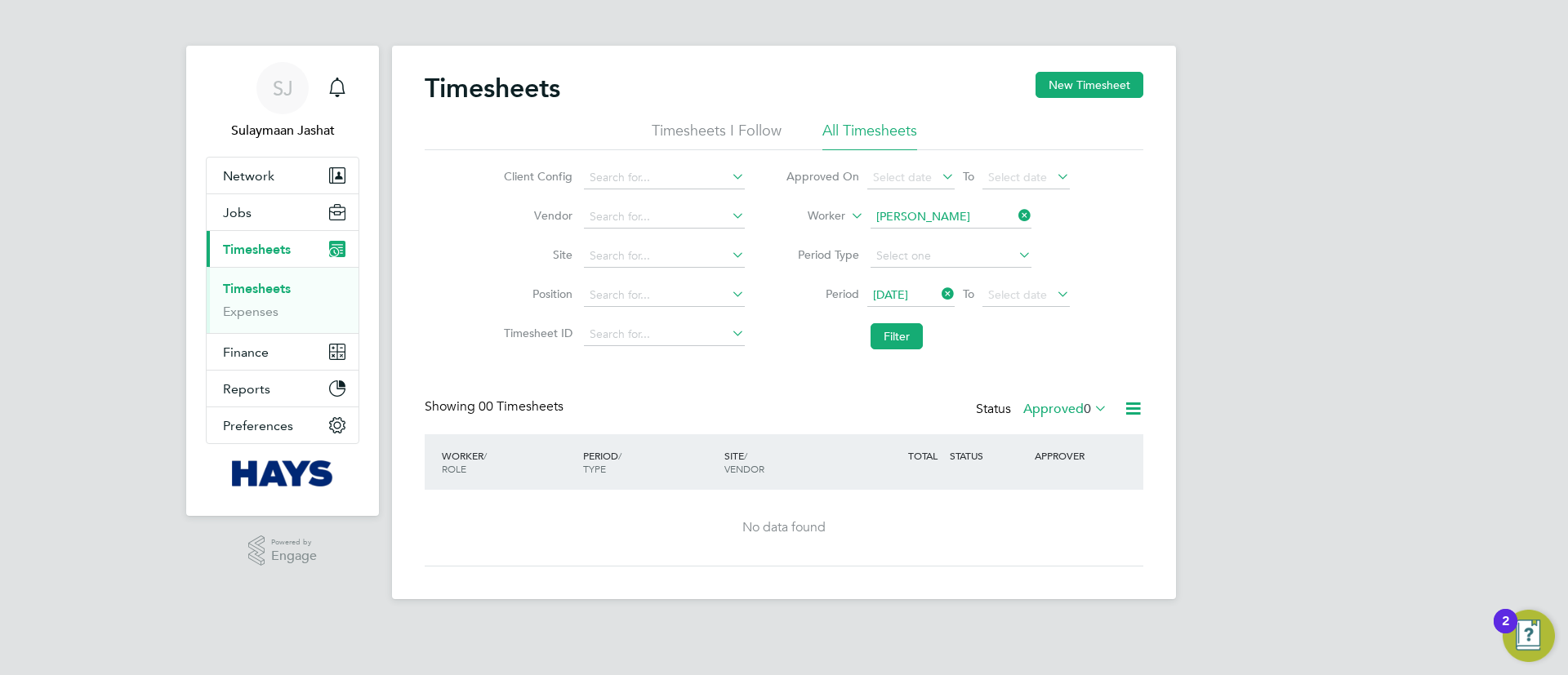
click at [1054, 419] on div "Status Approved 0" at bounding box center [1043, 410] width 135 height 23
click at [901, 300] on span "12 Jul 2025" at bounding box center [910, 296] width 88 height 22
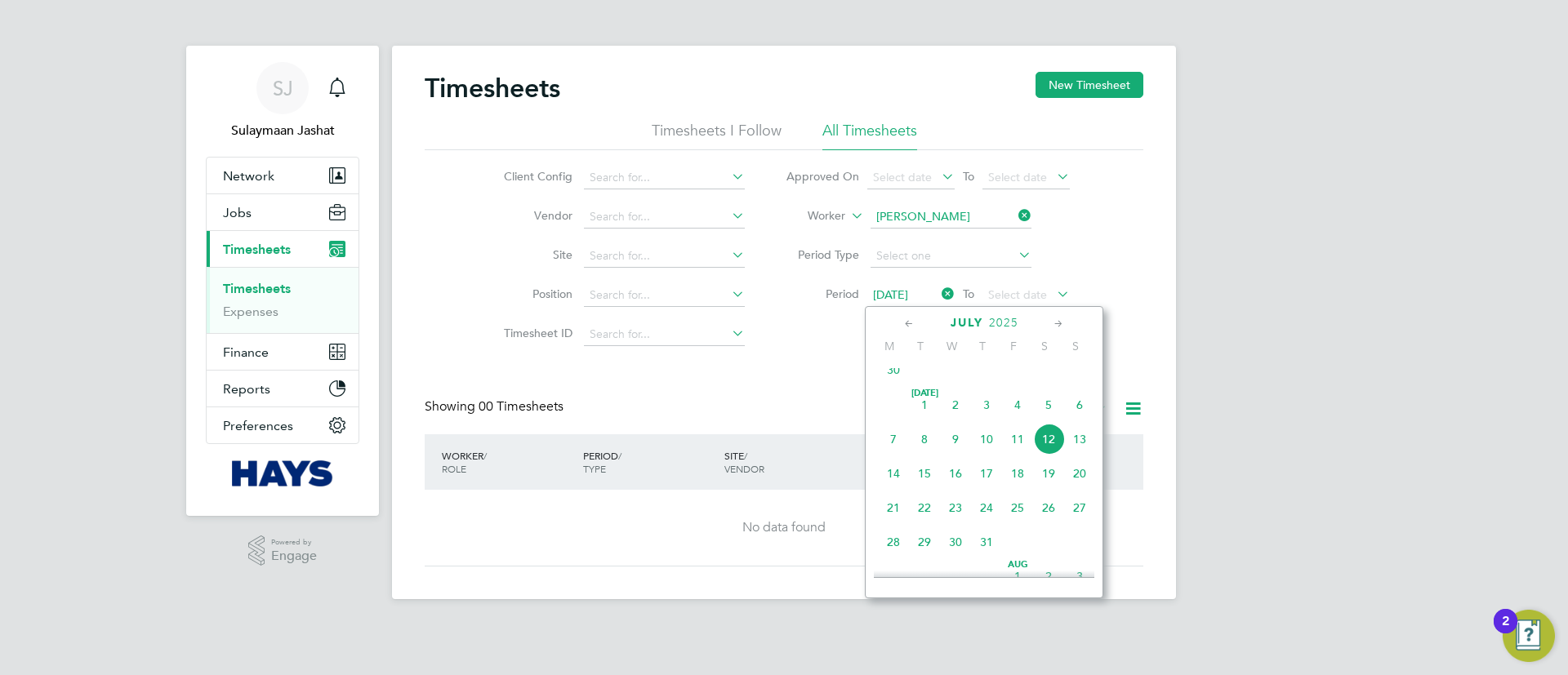
click at [938, 291] on icon at bounding box center [938, 294] width 0 height 23
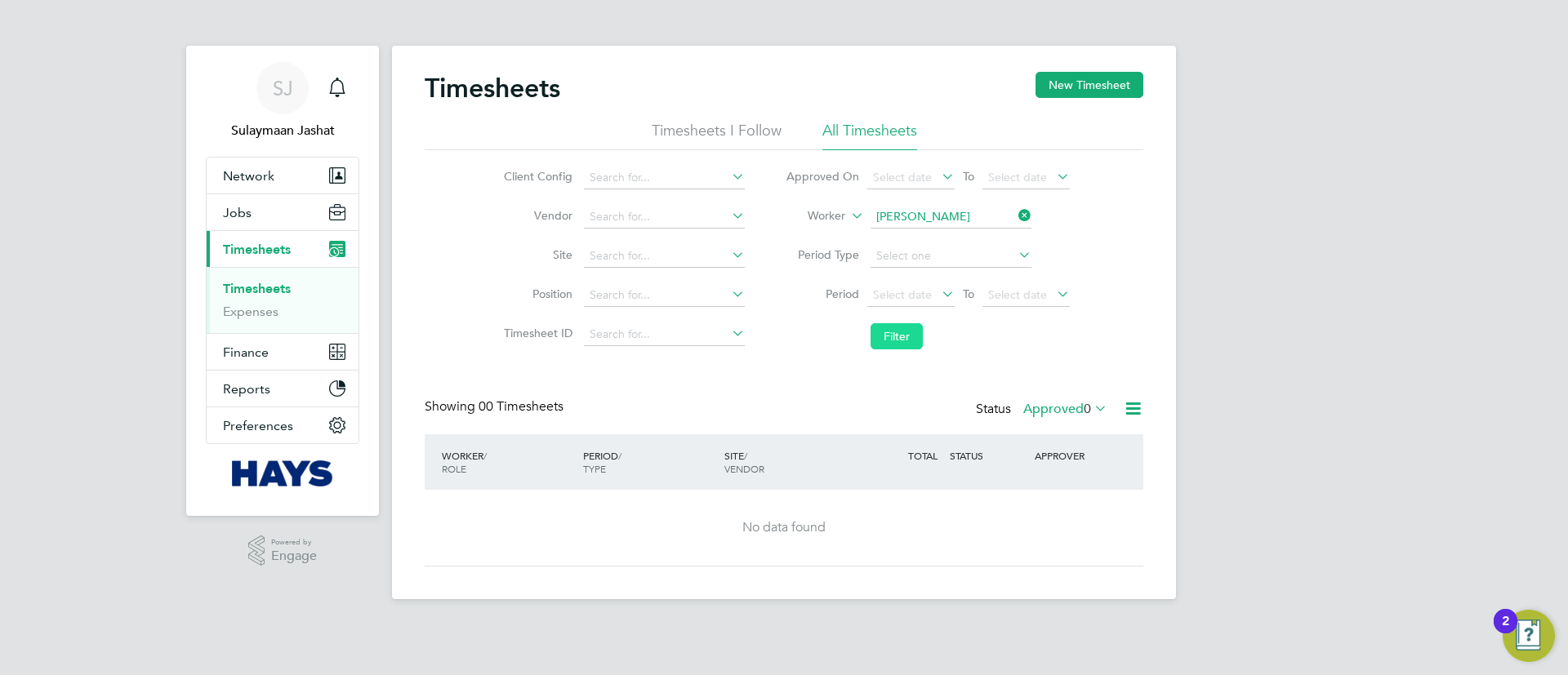
click at [898, 330] on button "Filter" at bounding box center [897, 336] width 52 height 26
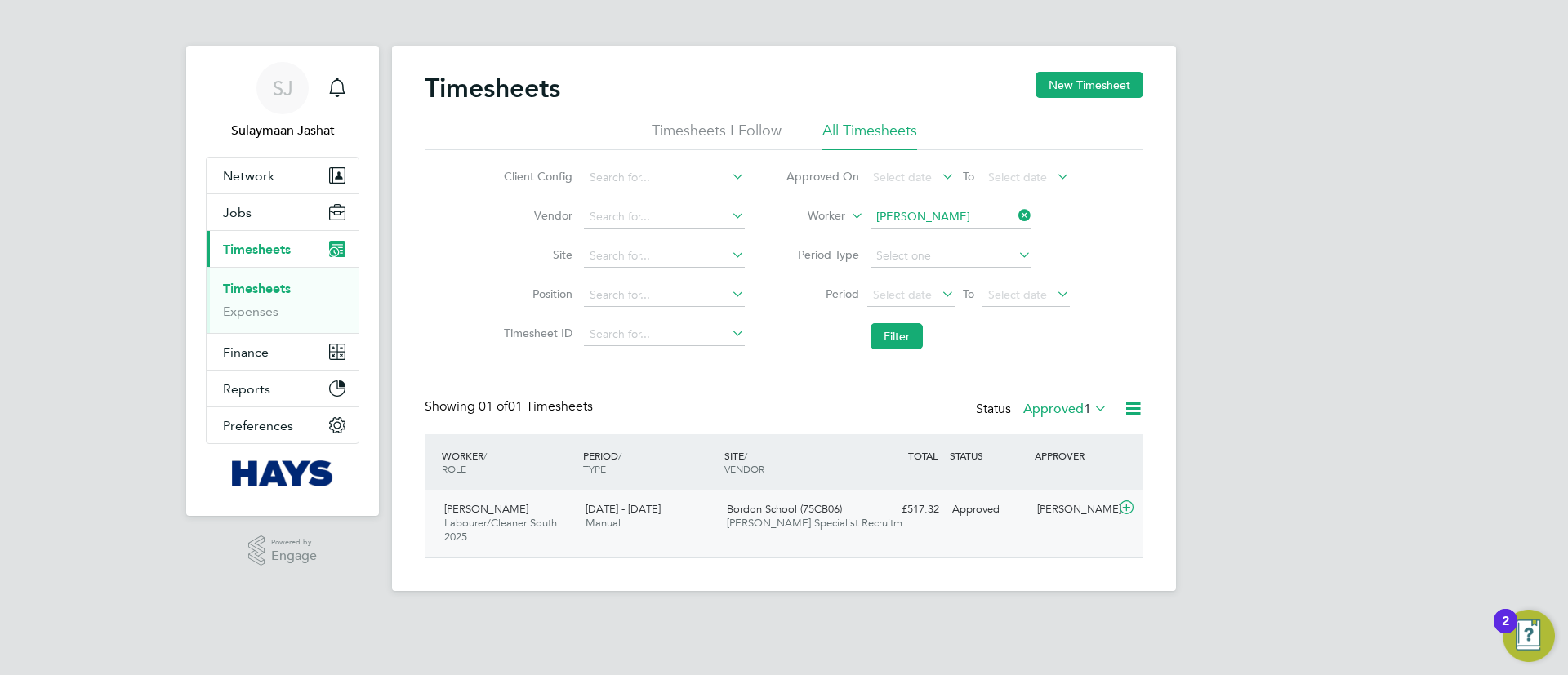
click at [984, 502] on div "Approved" at bounding box center [988, 509] width 85 height 27
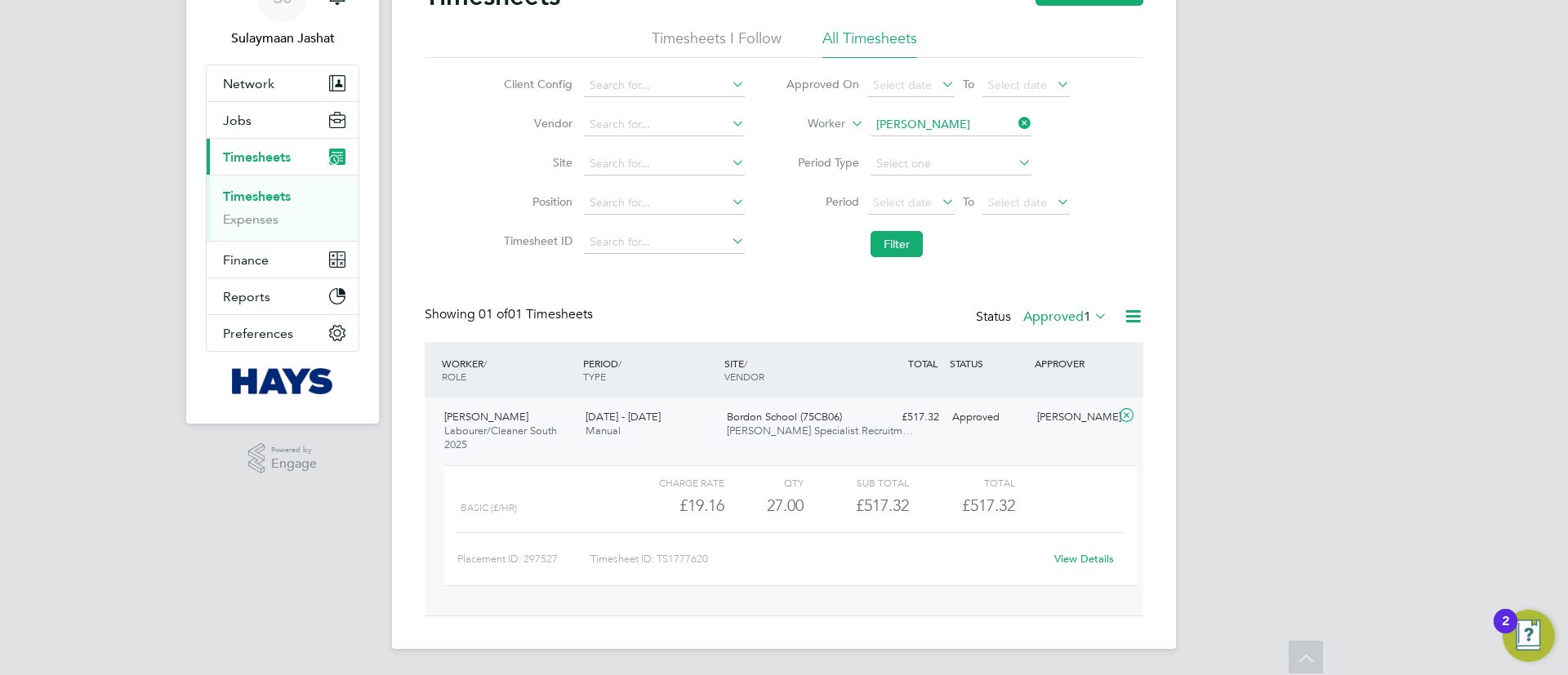
click at [1085, 554] on link "View Details" at bounding box center [1084, 558] width 60 height 13
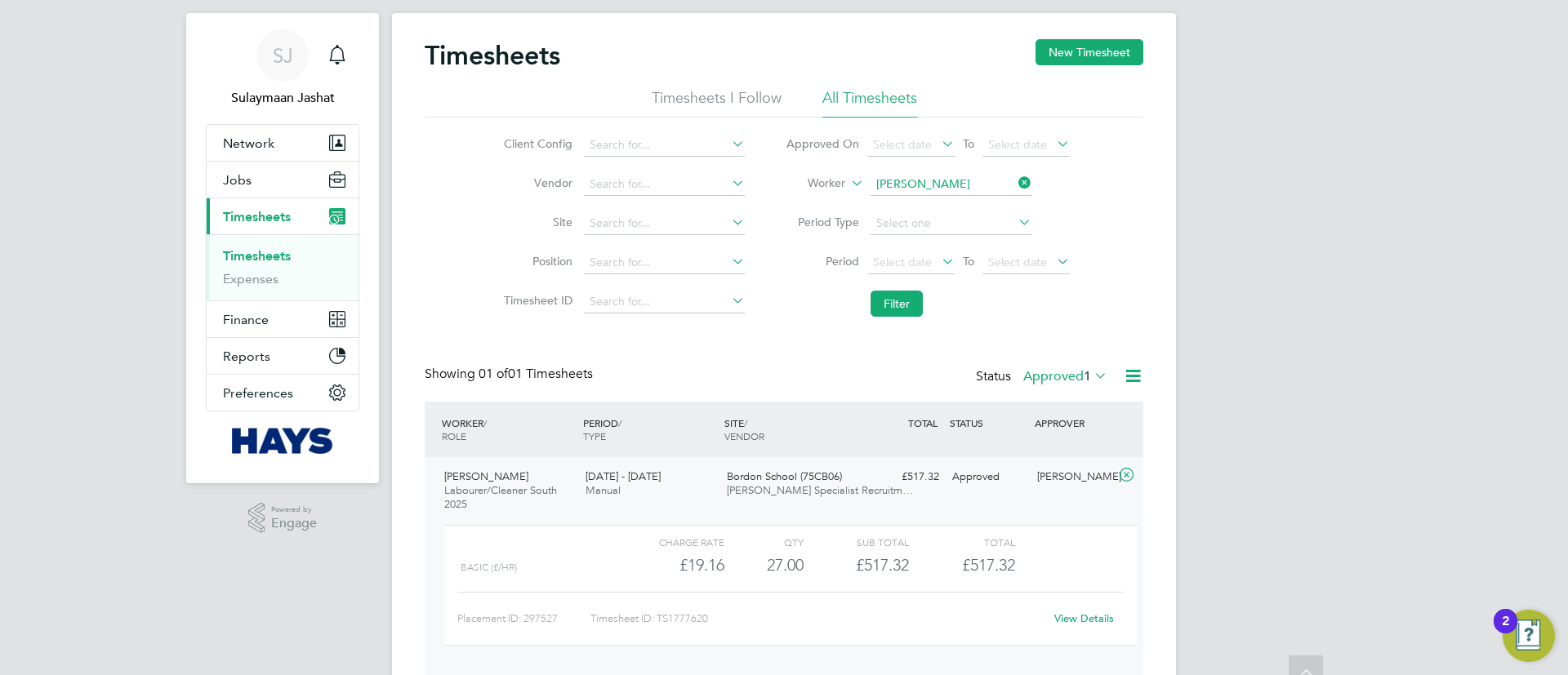
scroll to position [0, 0]
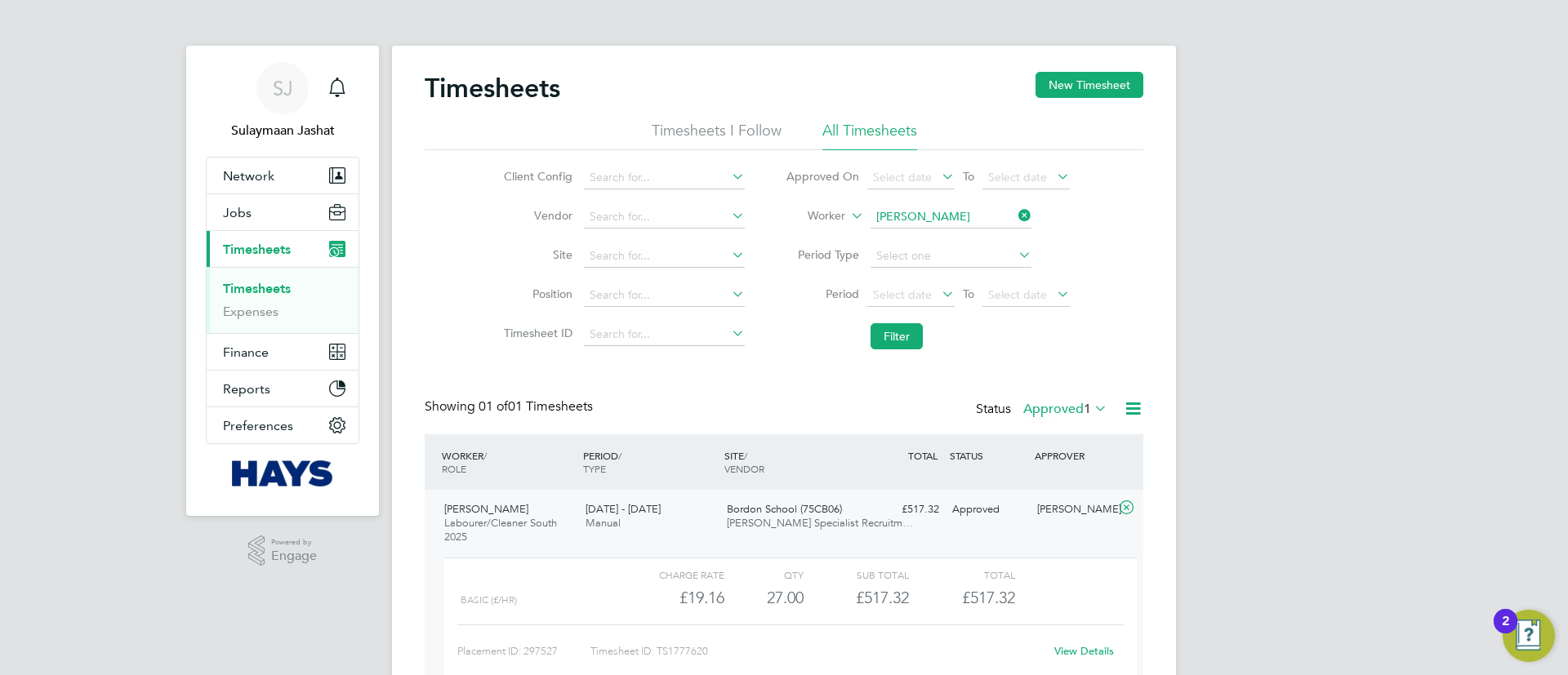
click at [904, 206] on li "Worker Israel Mohibidu" at bounding box center [927, 217] width 325 height 39
click at [908, 215] on input at bounding box center [951, 218] width 161 height 23
click at [974, 240] on b "Edwa" at bounding box center [988, 240] width 30 height 13
type input "Paul Edwards"
click at [871, 335] on button "Filter" at bounding box center [897, 336] width 52 height 26
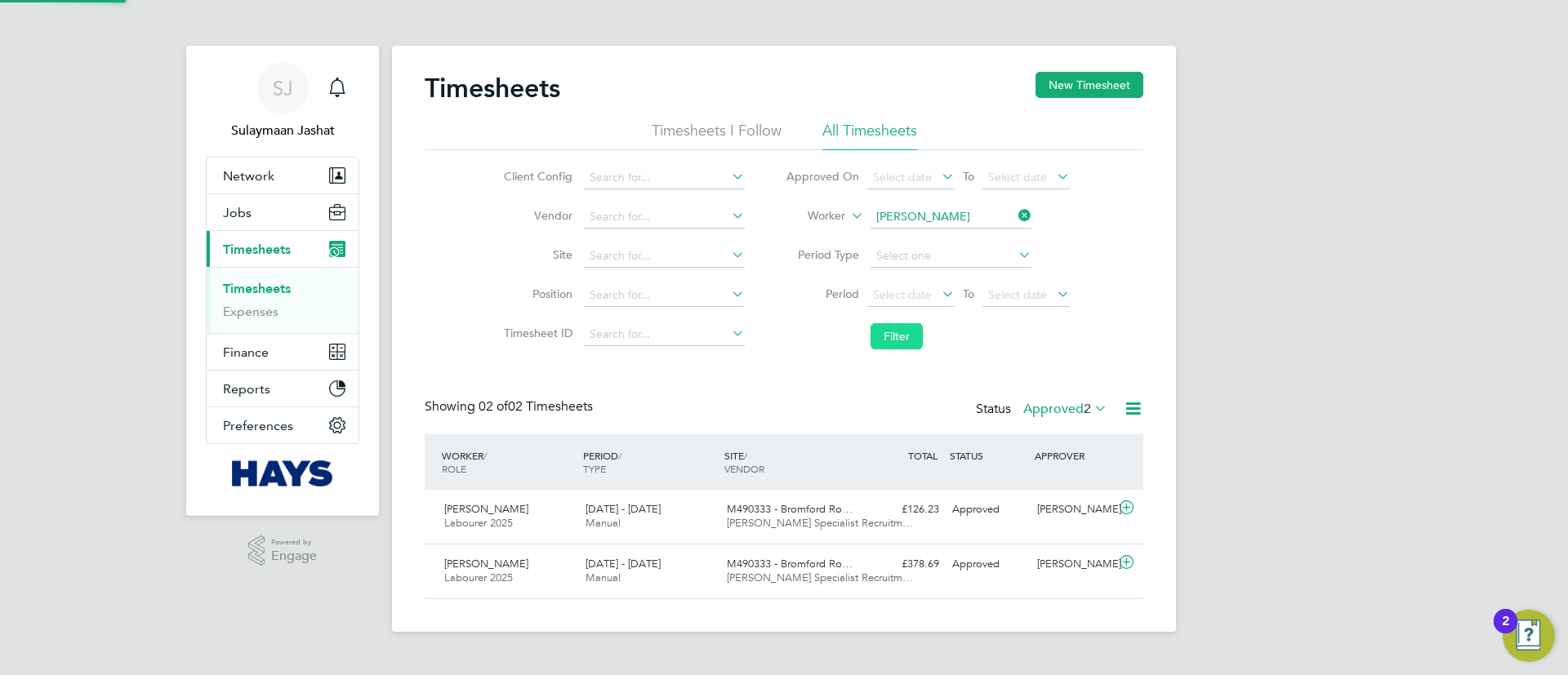
scroll to position [41, 143]
click at [948, 222] on input at bounding box center [951, 218] width 161 height 23
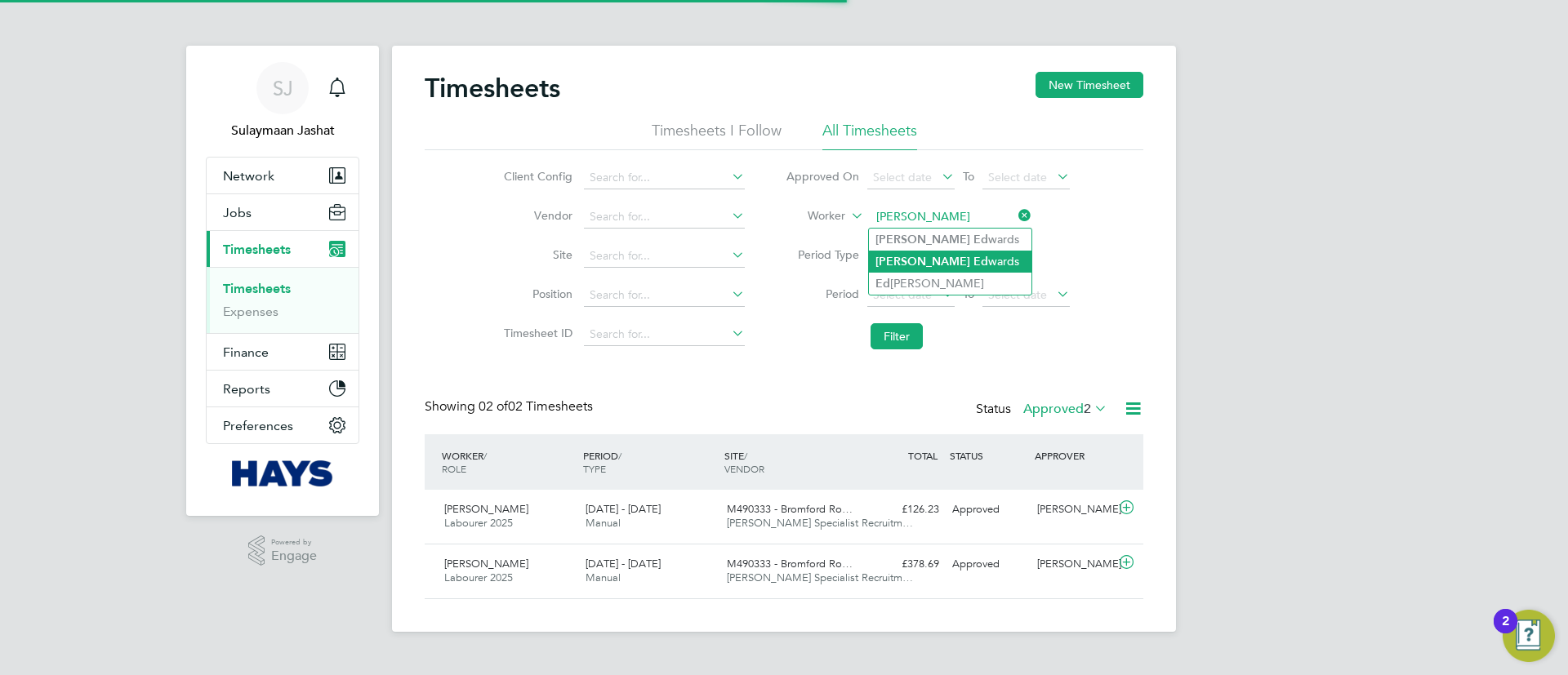
click at [930, 260] on li "Paul Ed wards" at bounding box center [950, 261] width 163 height 22
type input "Paul Edwards"
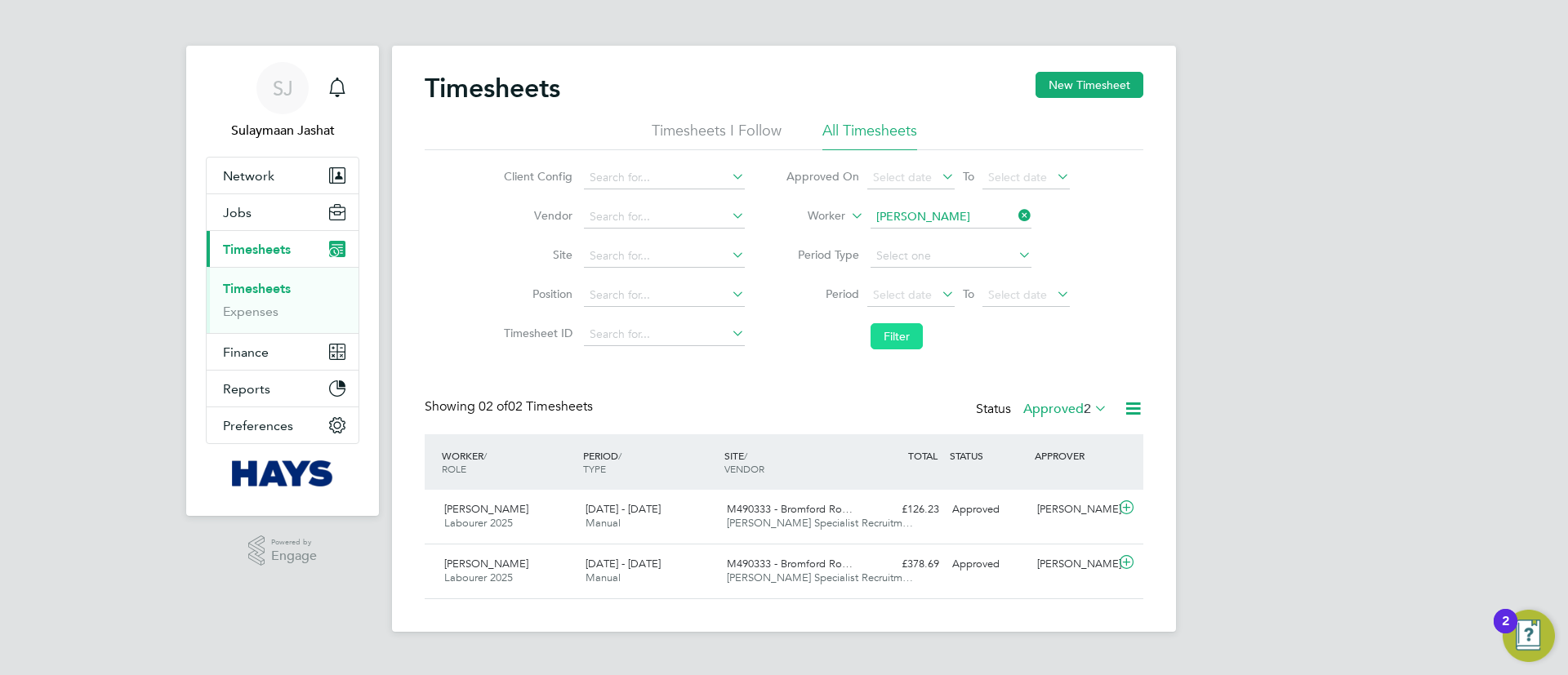
click at [881, 341] on button "Filter" at bounding box center [897, 336] width 52 height 26
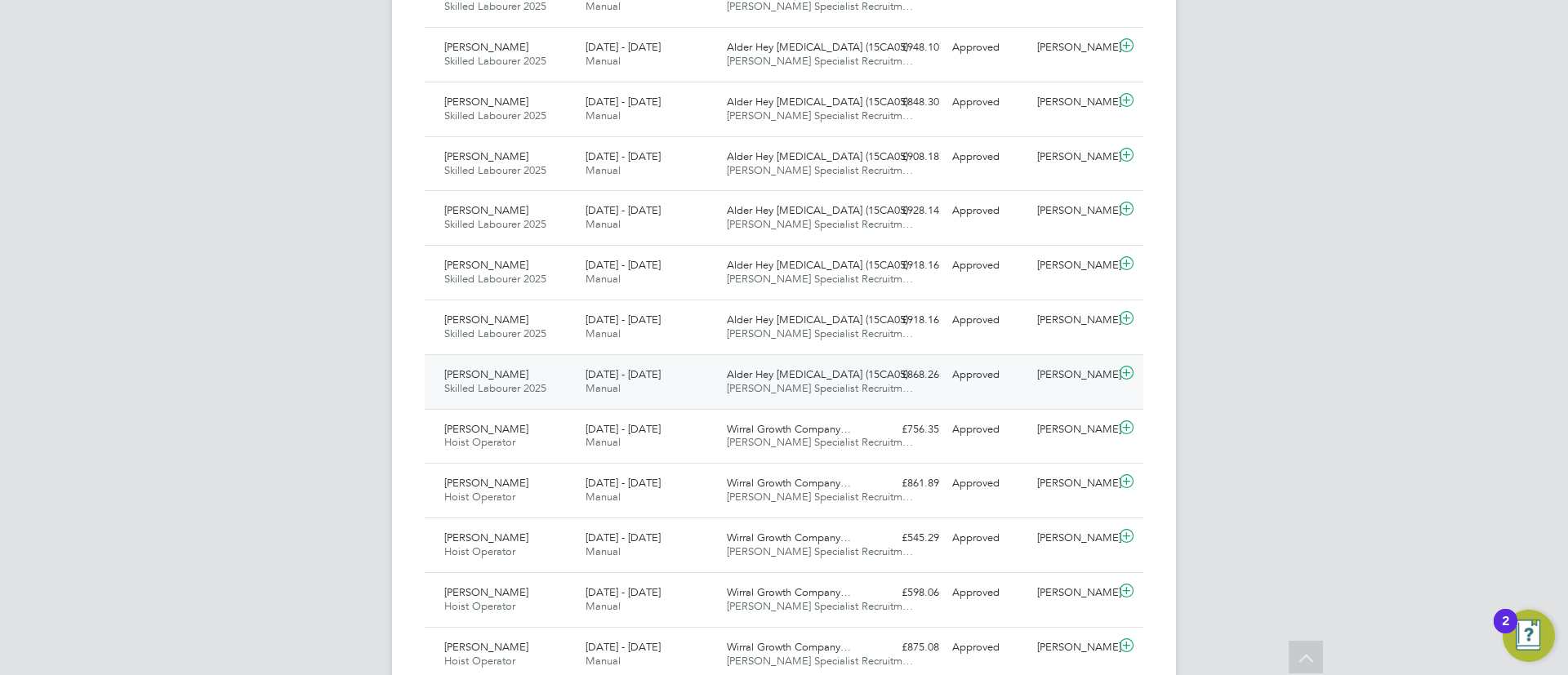
click at [810, 370] on span "Alder Hey NICU (15CA05)" at bounding box center [818, 374] width 181 height 13
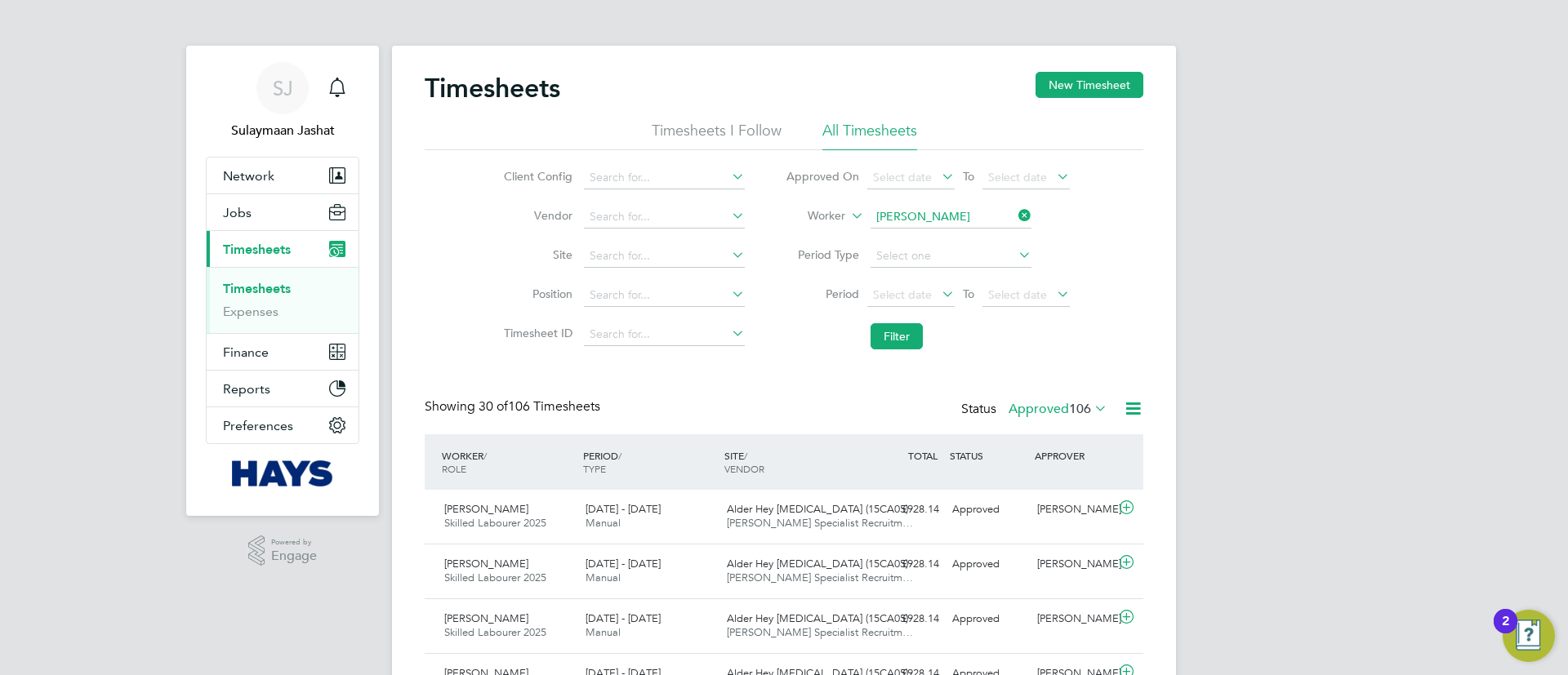
click at [938, 291] on icon at bounding box center [938, 294] width 0 height 23
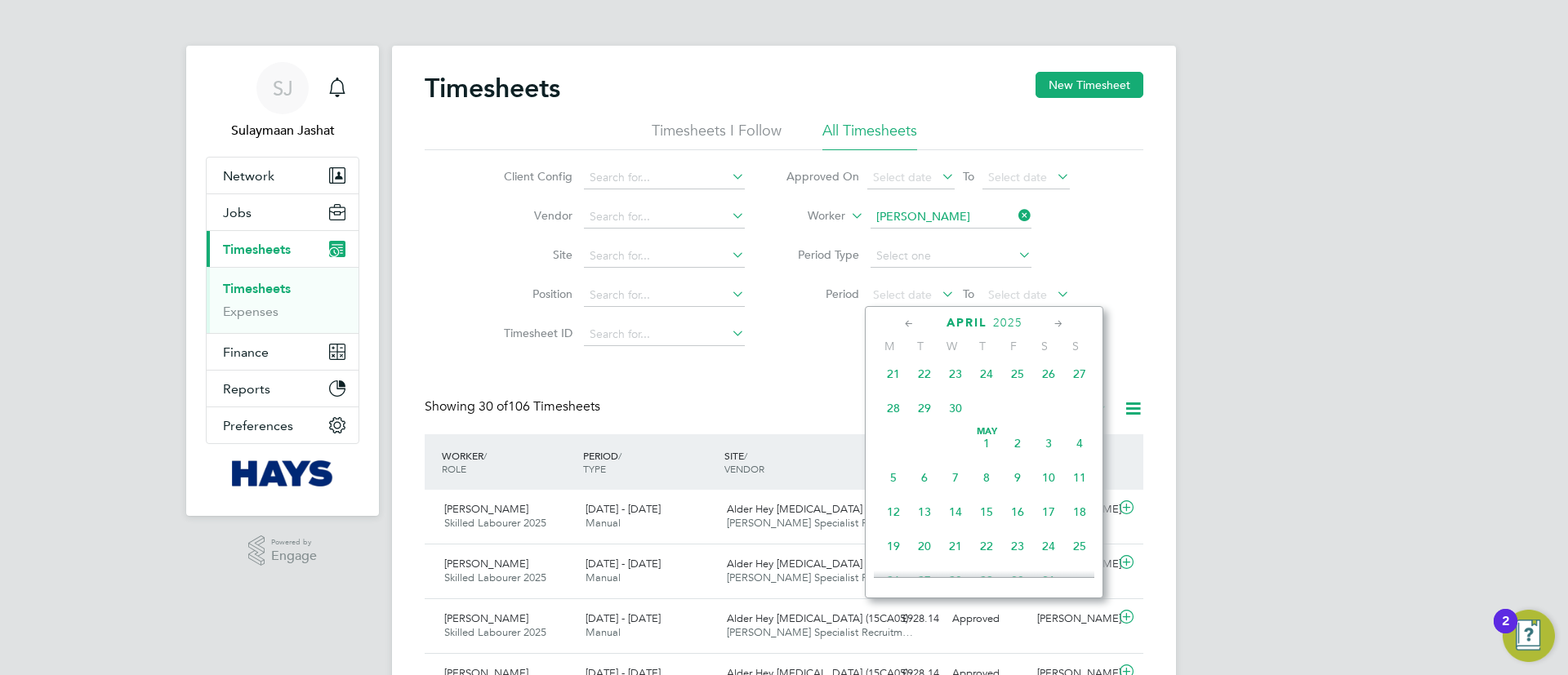
click at [963, 251] on span at bounding box center [955, 236] width 31 height 31
click at [911, 436] on span "Apr" at bounding box center [925, 431] width 31 height 8
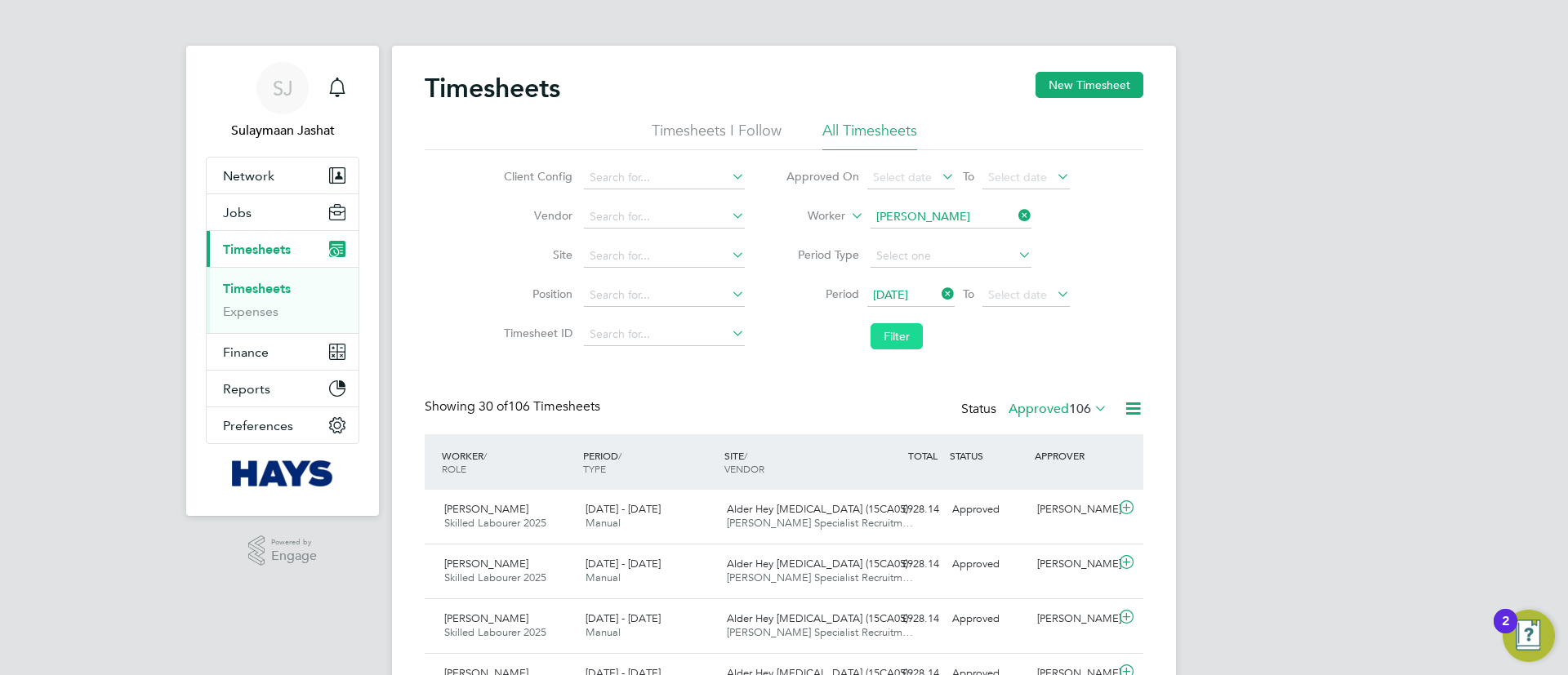
click at [903, 326] on button "Filter" at bounding box center [897, 336] width 52 height 26
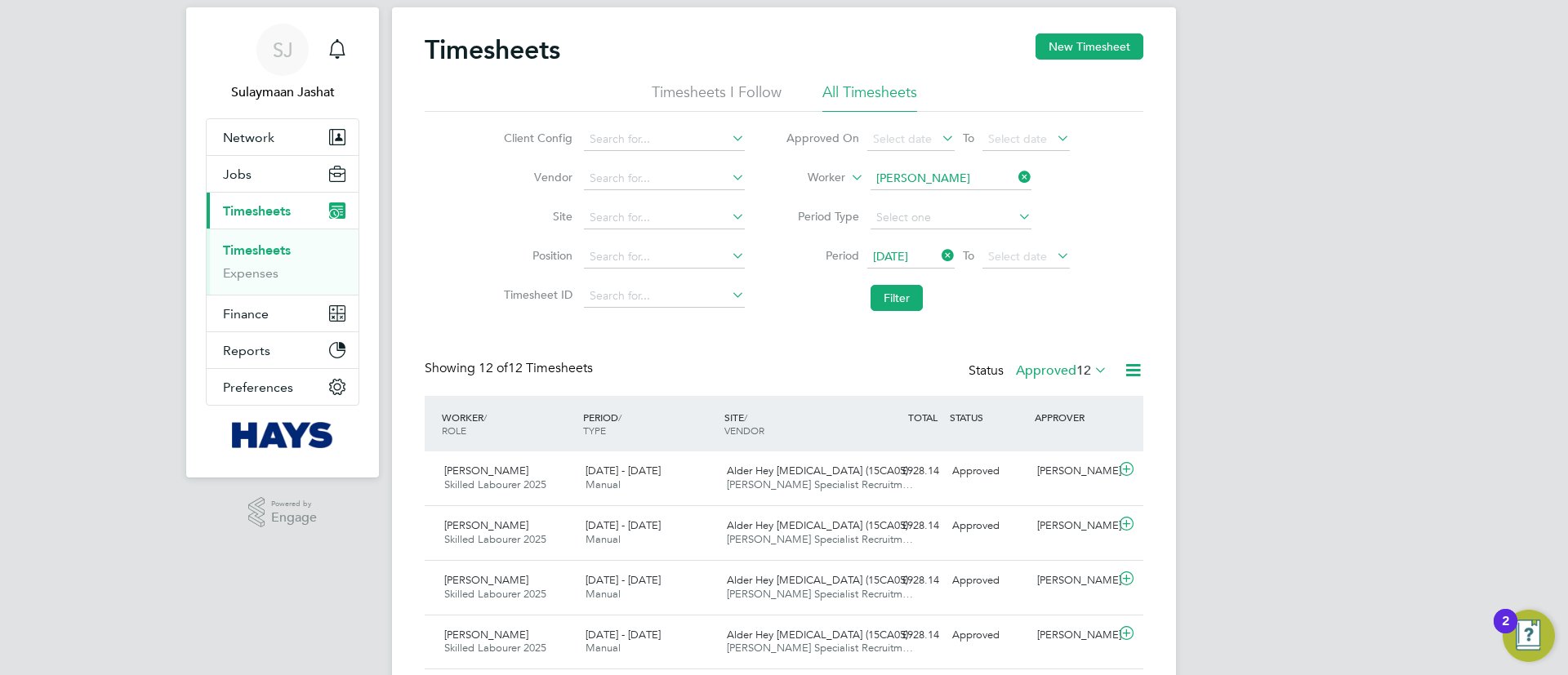
click at [920, 178] on input "Paul Edwards" at bounding box center [951, 179] width 161 height 23
click at [987, 204] on li "Michael Will iams" at bounding box center [950, 201] width 163 height 22
type input "Michael Williams"
click at [903, 301] on button "Filter" at bounding box center [897, 298] width 52 height 26
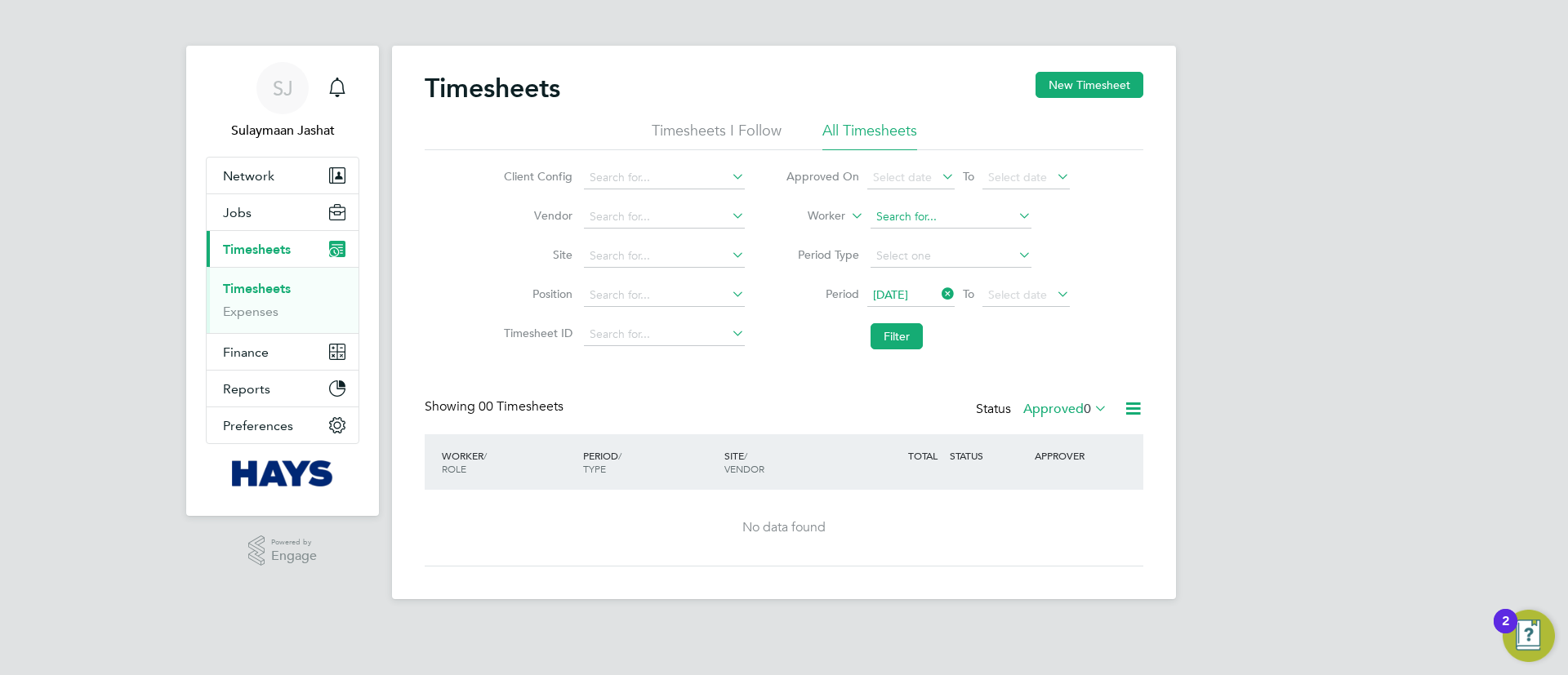
click at [935, 210] on input at bounding box center [951, 218] width 161 height 23
click at [921, 269] on li "Michael Will iams" at bounding box center [950, 261] width 163 height 22
type input "Michael Williams"
drag, startPoint x: 916, startPoint y: 293, endPoint x: 909, endPoint y: 312, distance: 20.2
click at [910, 308] on li "Period 01 Apr 2025 To Select date" at bounding box center [927, 296] width 325 height 39
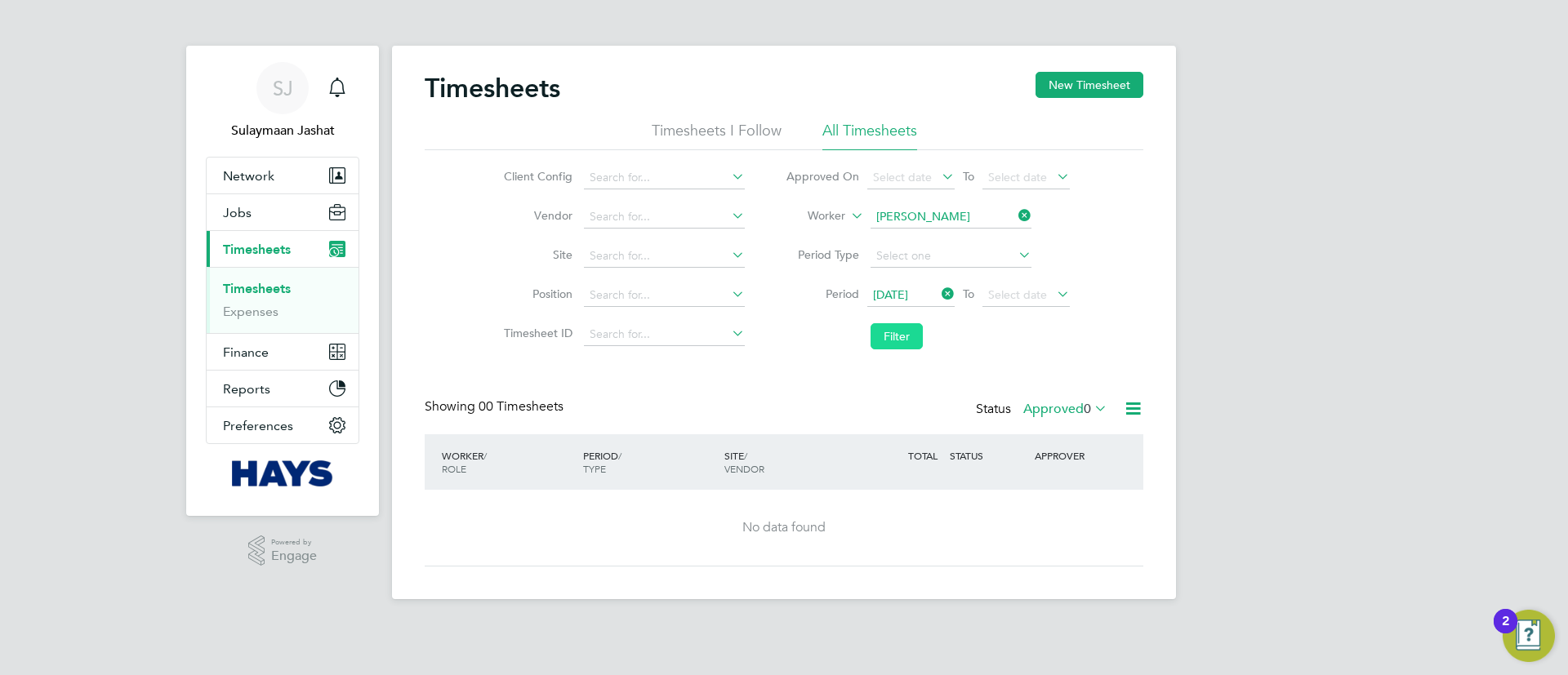
click at [905, 327] on button "Filter" at bounding box center [897, 336] width 52 height 26
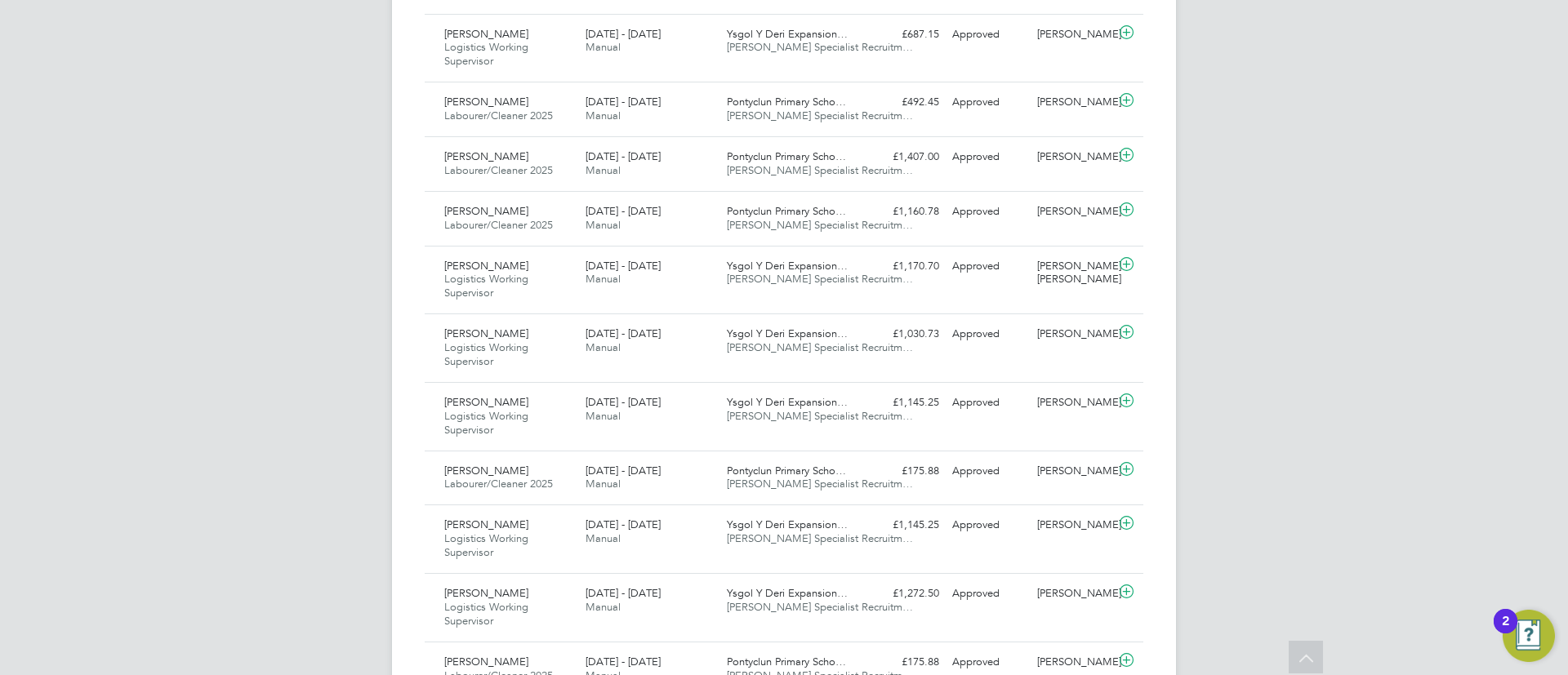
click at [285, 279] on div "SJ Sulaymaan Jashat Notifications Applications: Network Team Members Businesses…" at bounding box center [784, 580] width 1568 height 2384
click at [733, 442] on div "Michael Williams Logistics Working Supervisor 2 - 8 Aug 2025 2 - 8 Aug 2025 Man…" at bounding box center [784, 416] width 719 height 68
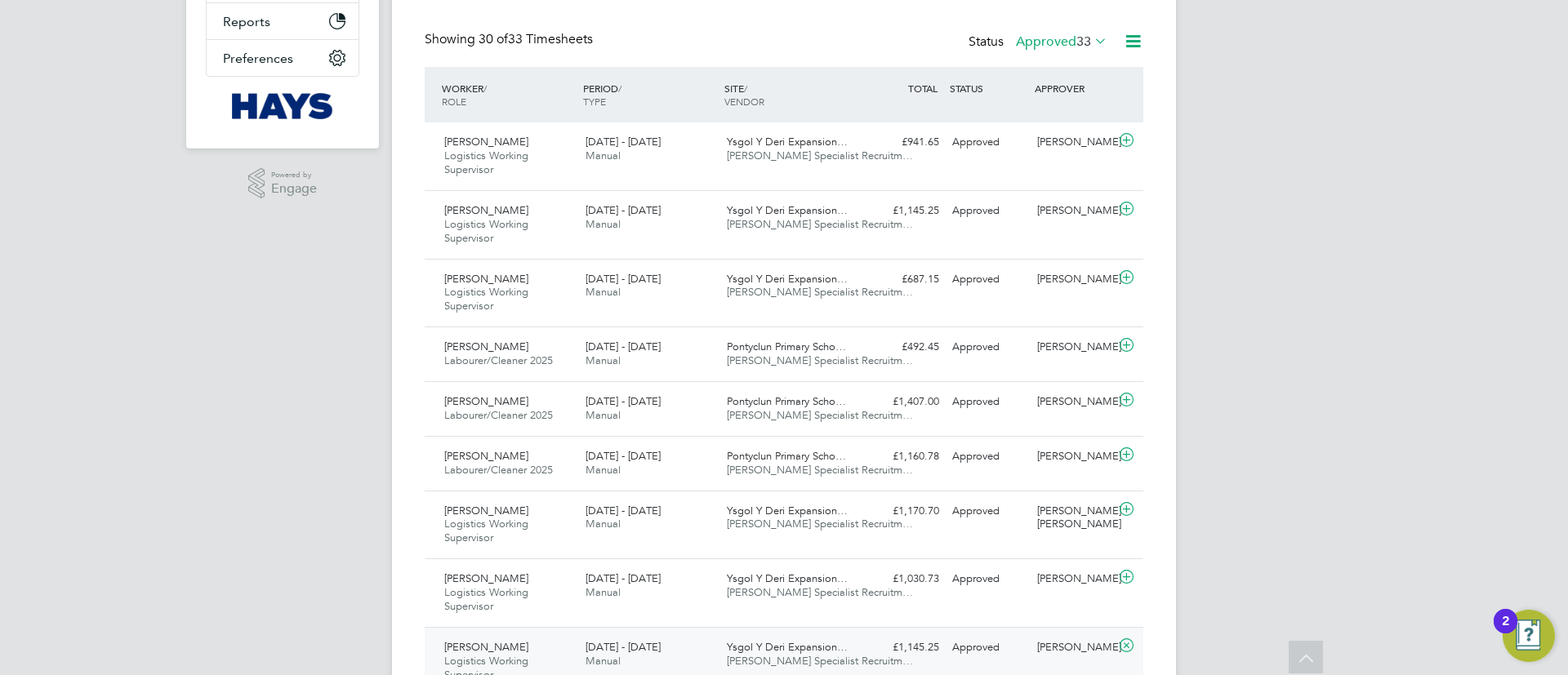
scroll to position [122, 0]
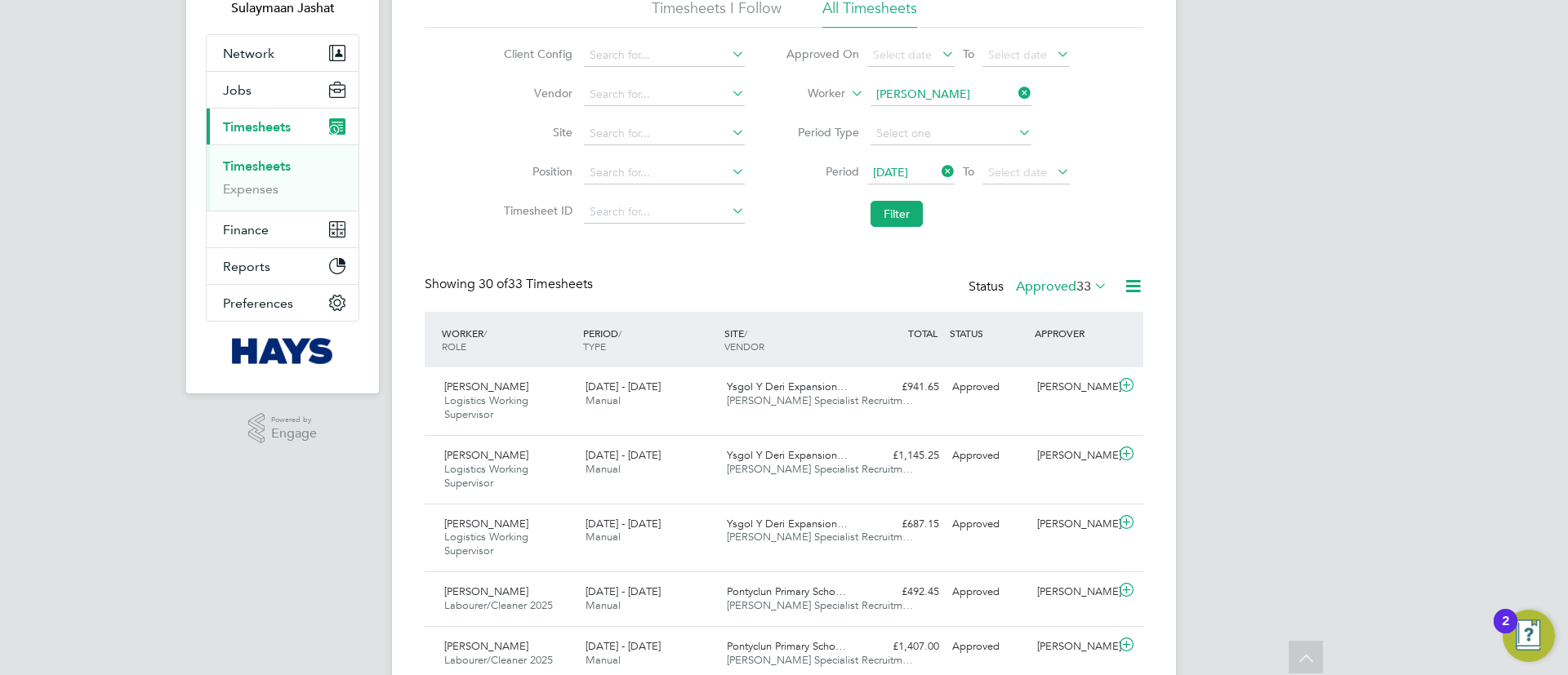
click at [941, 83] on input "Michael Williams" at bounding box center [951, 94] width 161 height 23
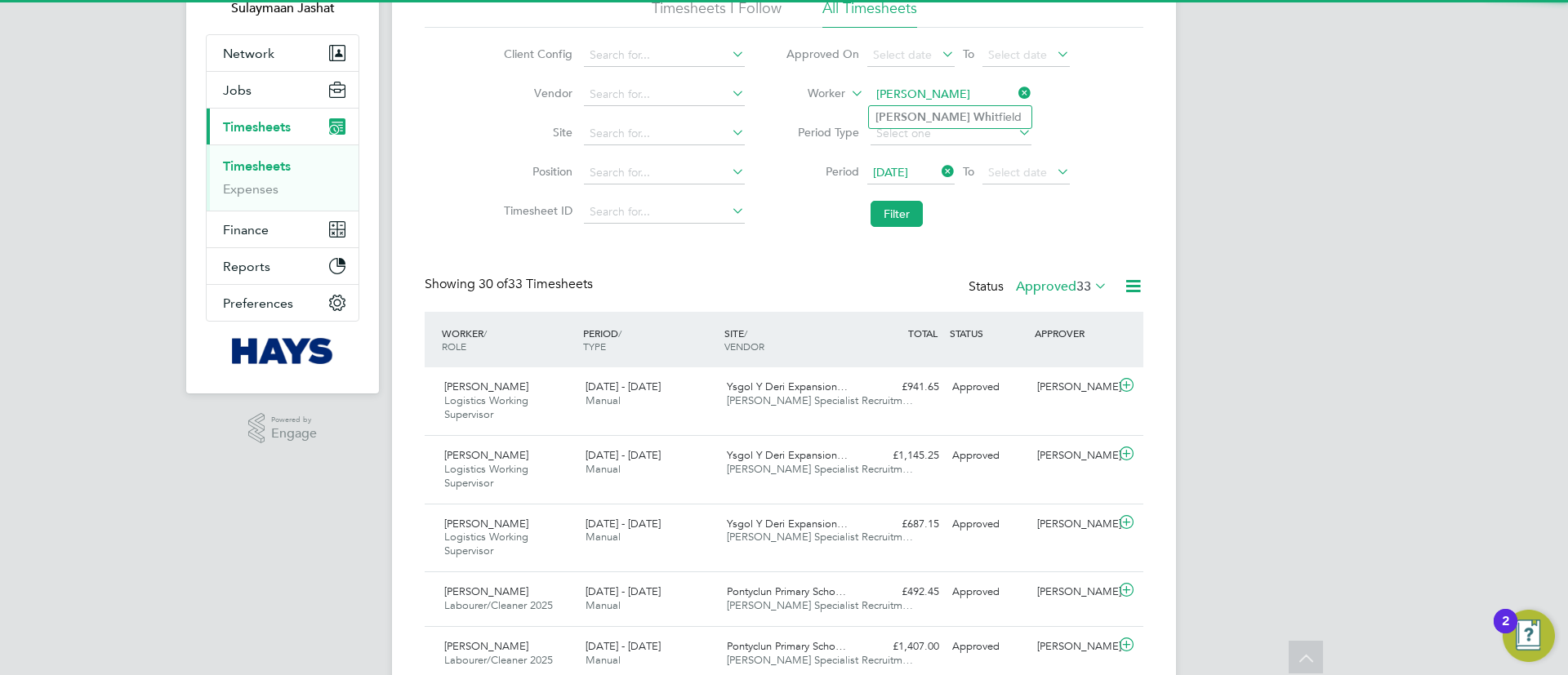
click at [949, 118] on li "David Whi tfield" at bounding box center [950, 117] width 163 height 22
type input "David Whitfield"
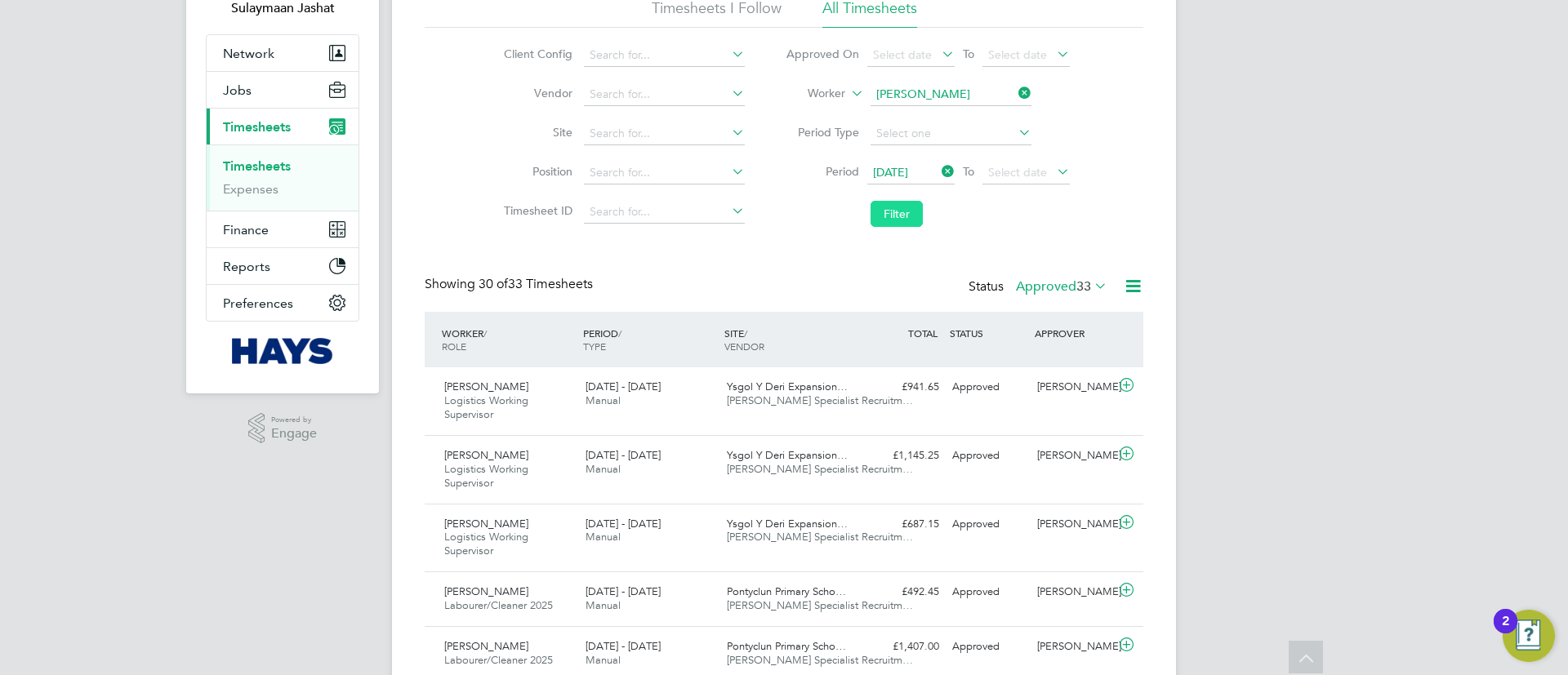
click at [875, 221] on button "Filter" at bounding box center [897, 214] width 52 height 26
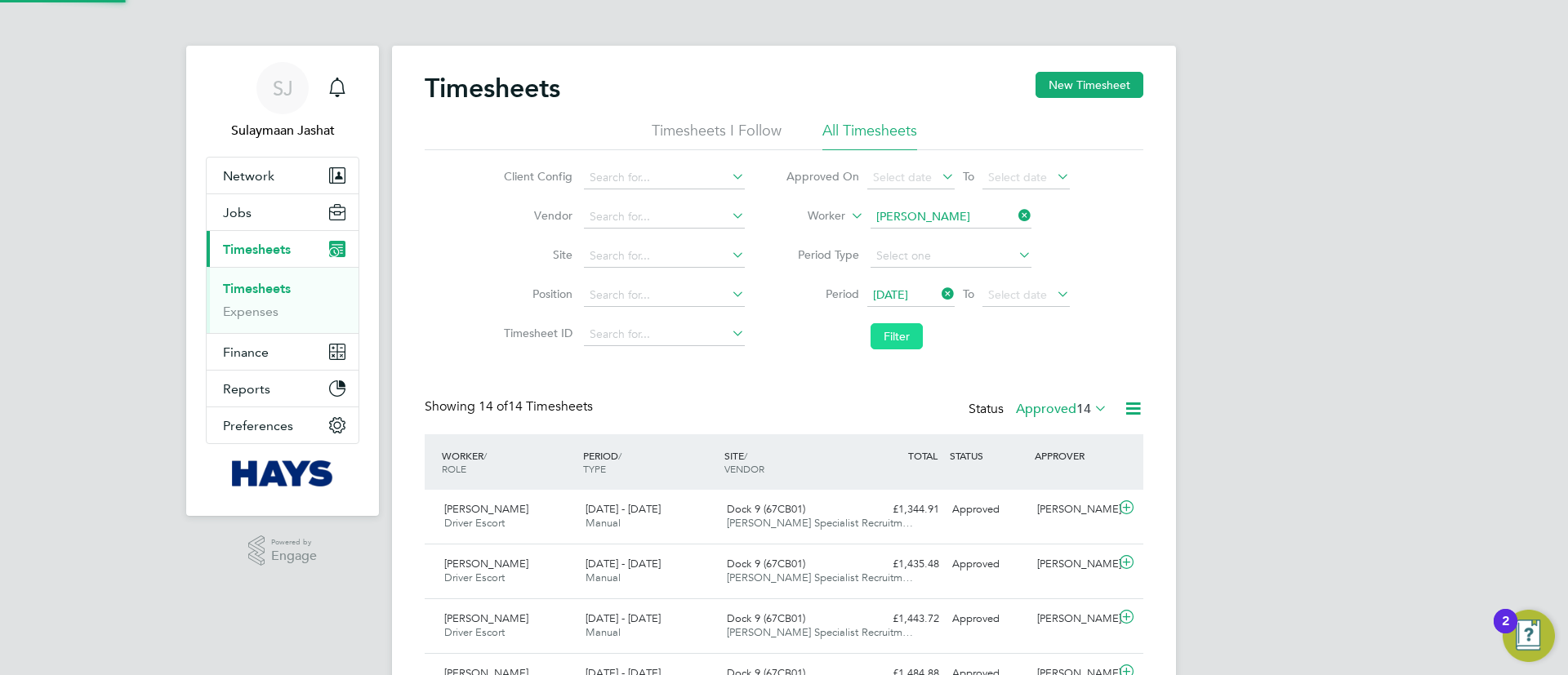
scroll to position [8, 8]
click at [891, 341] on button "Filter" at bounding box center [897, 336] width 52 height 26
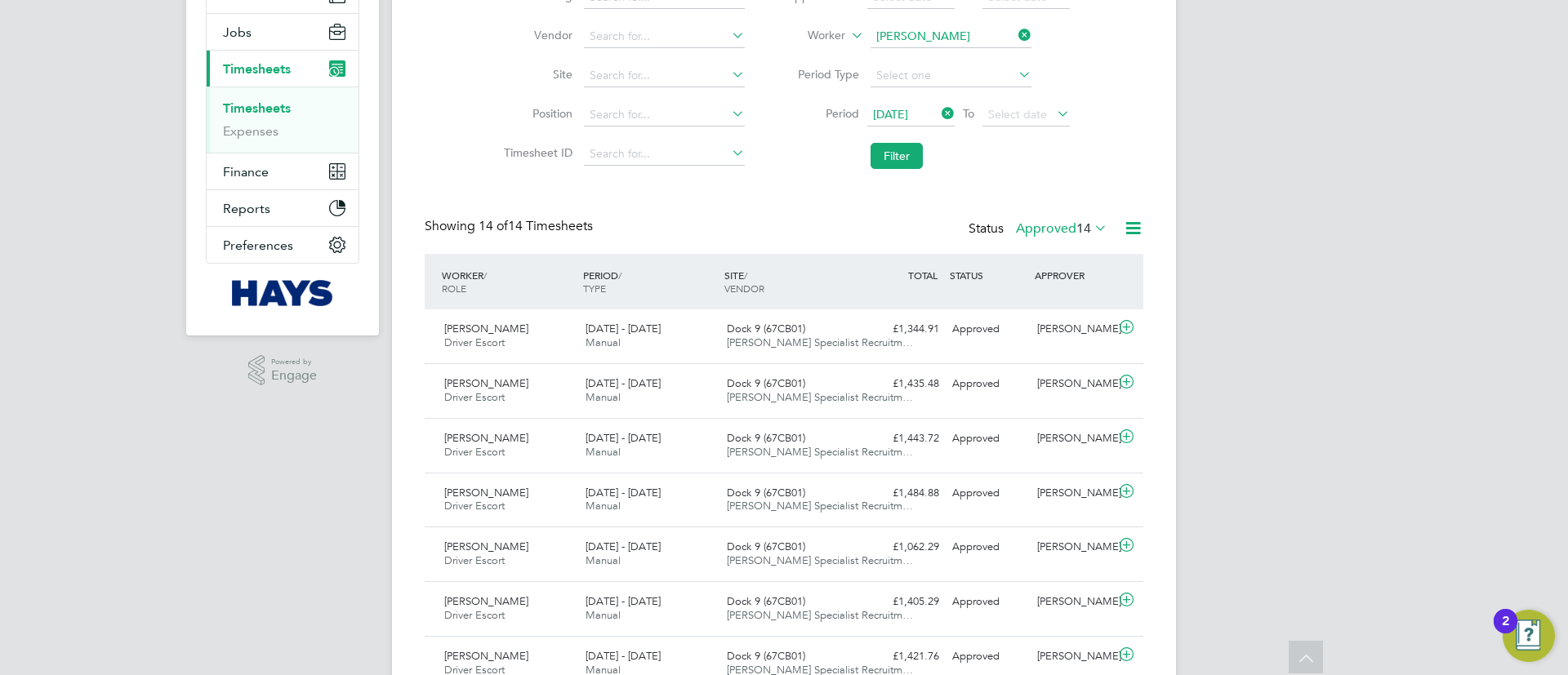
scroll to position [24, 0]
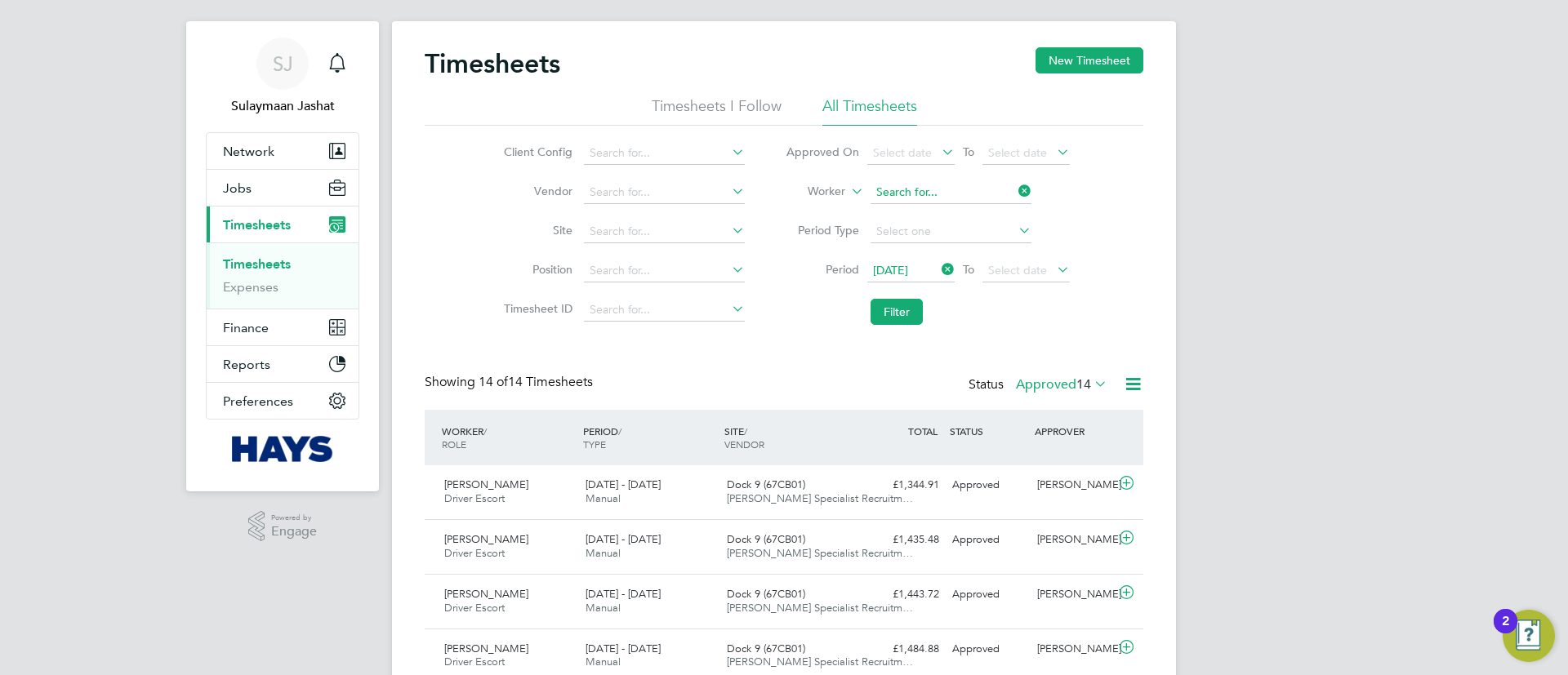
click at [920, 182] on input at bounding box center [951, 193] width 161 height 23
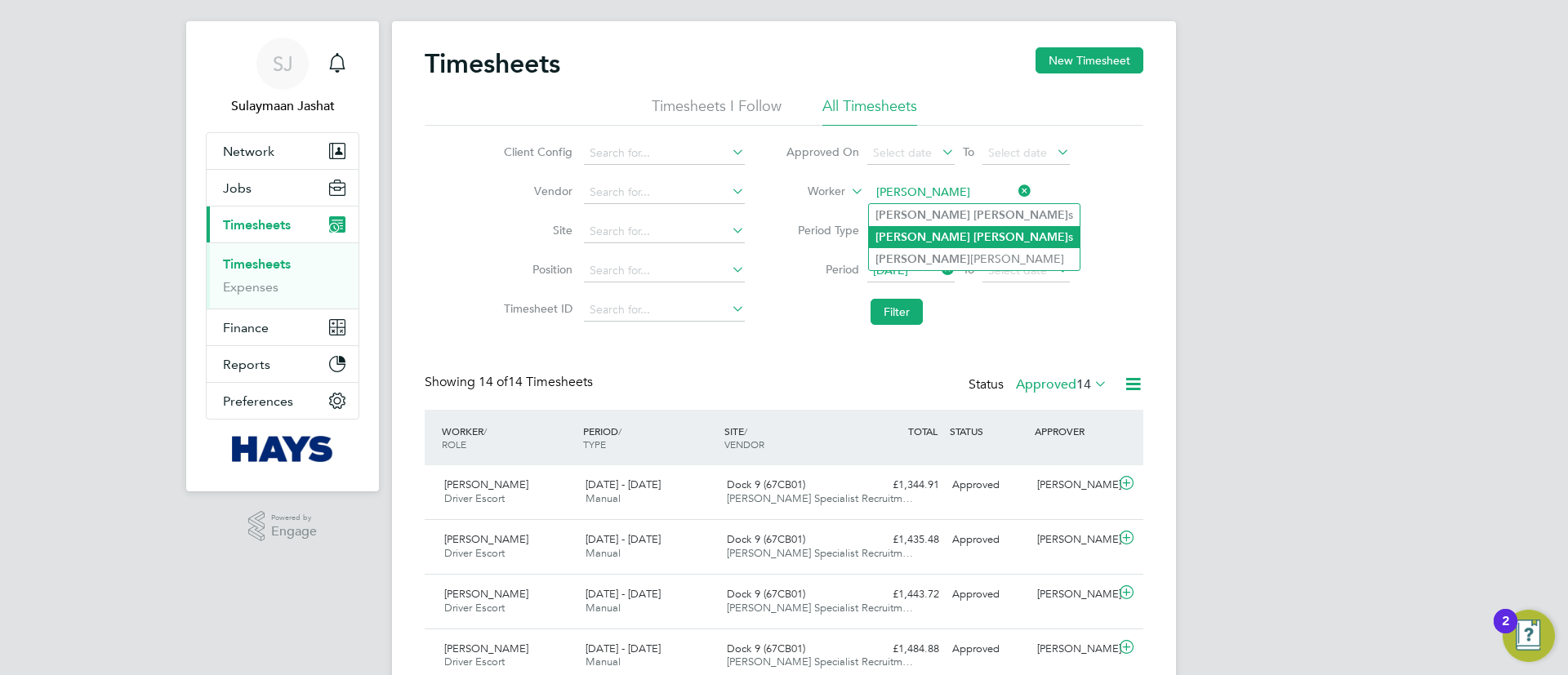
click at [974, 242] on b "Edward" at bounding box center [1021, 237] width 94 height 13
type input "Paul Edwards"
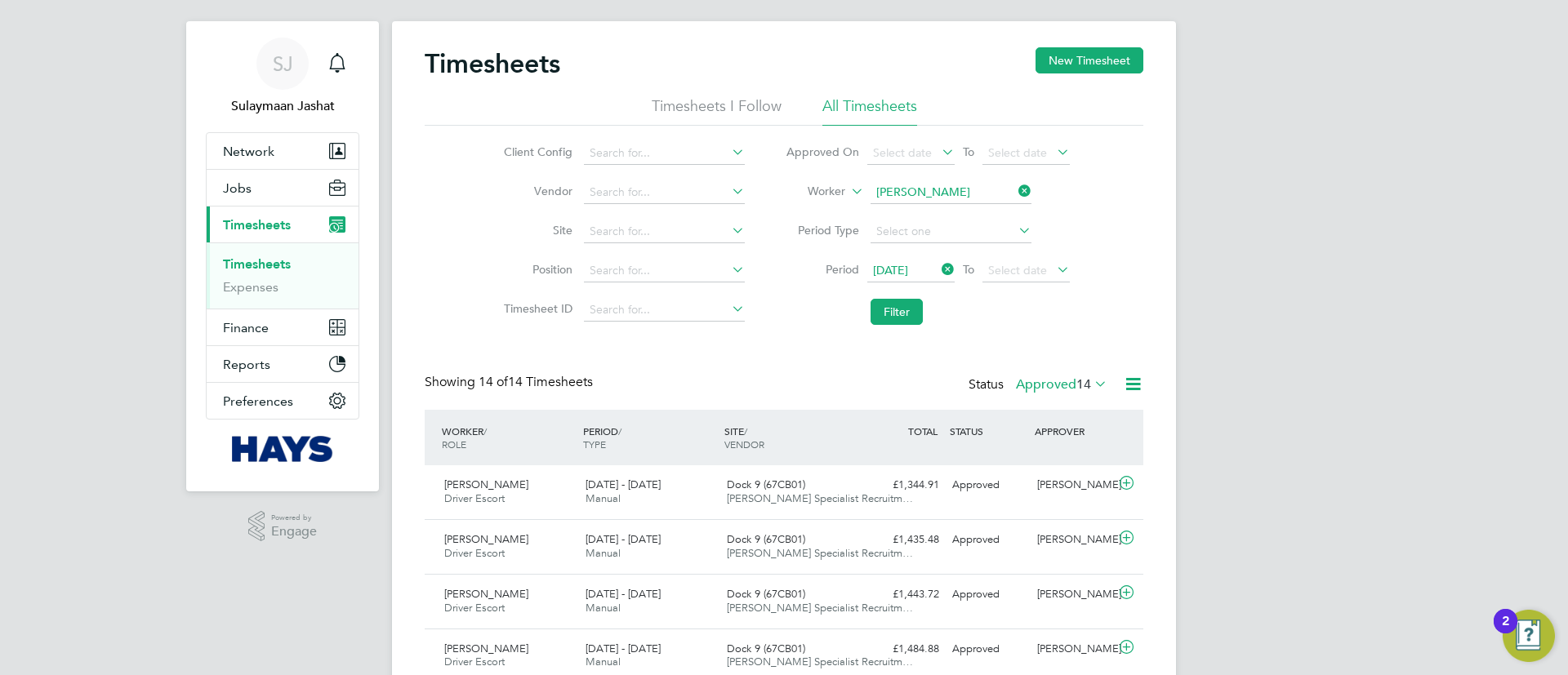
click at [908, 289] on li "Period 01 Apr 2025 To Select date" at bounding box center [927, 271] width 325 height 39
click at [898, 304] on button "Filter" at bounding box center [897, 311] width 52 height 26
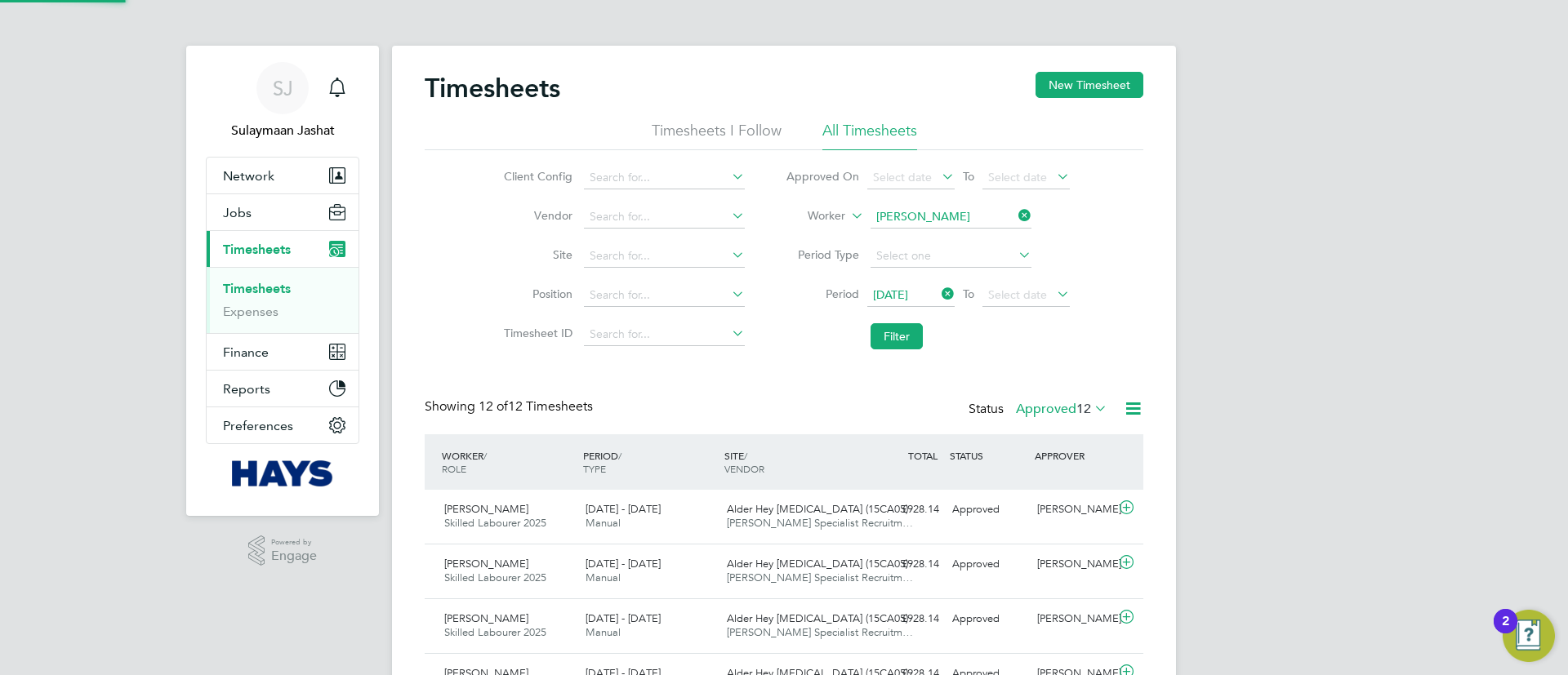
scroll to position [8, 8]
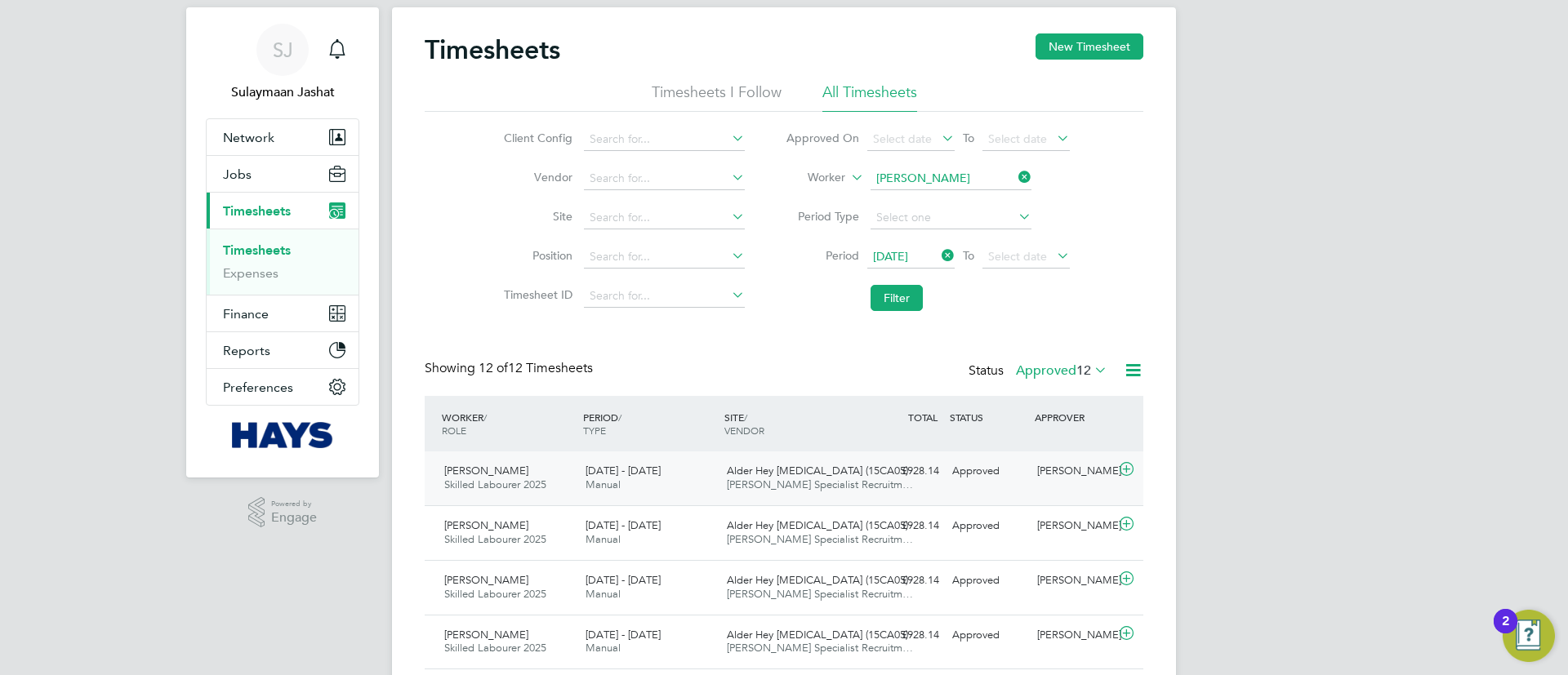
click at [862, 485] on div "Paul Edwards Skilled Labourer 2025 20 - 26 Sep 2025 20 - 26 Sep 2025 Manual Ald…" at bounding box center [784, 479] width 719 height 54
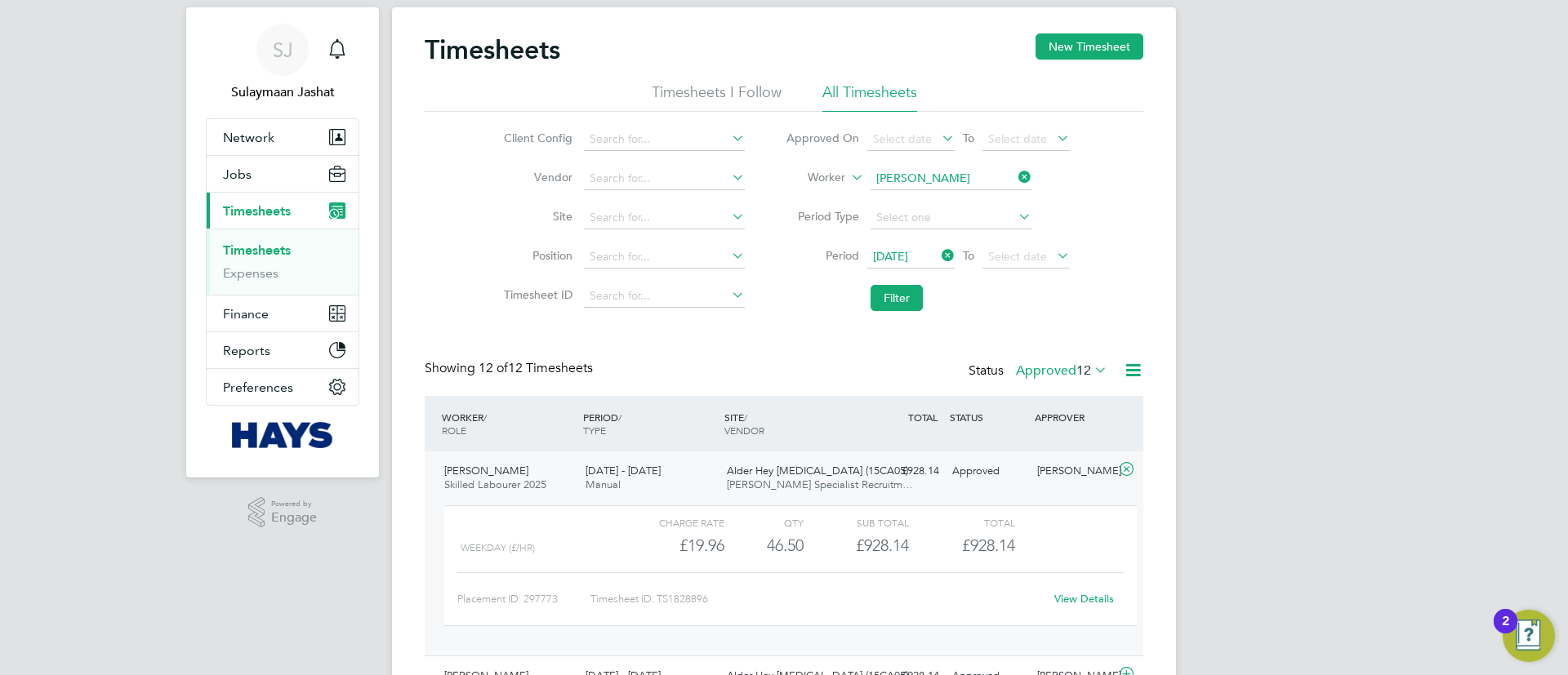
click at [1076, 594] on link "View Details" at bounding box center [1084, 599] width 60 height 13
click at [902, 171] on input at bounding box center [951, 179] width 161 height 23
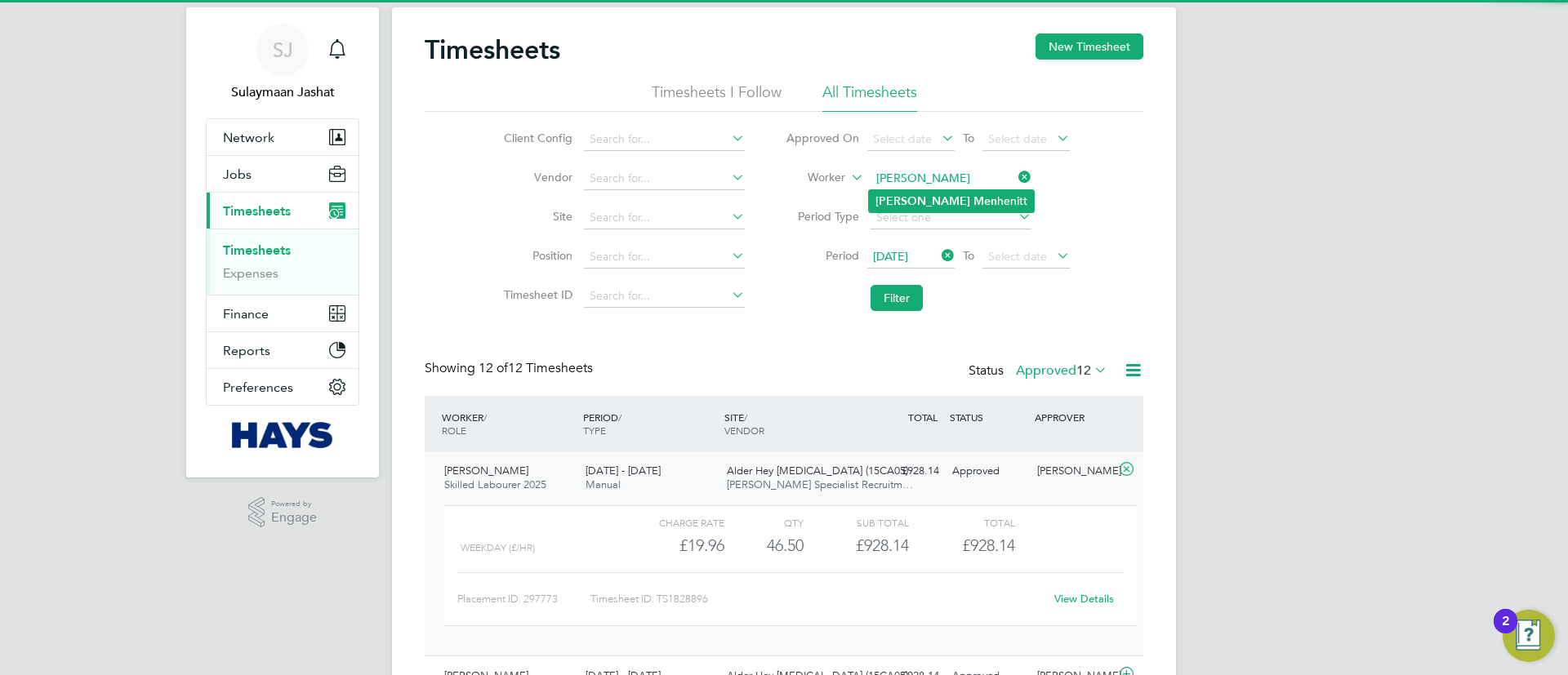
click at [954, 210] on li "John Men henitt" at bounding box center [951, 201] width 165 height 22
type input "John Menhenitt"
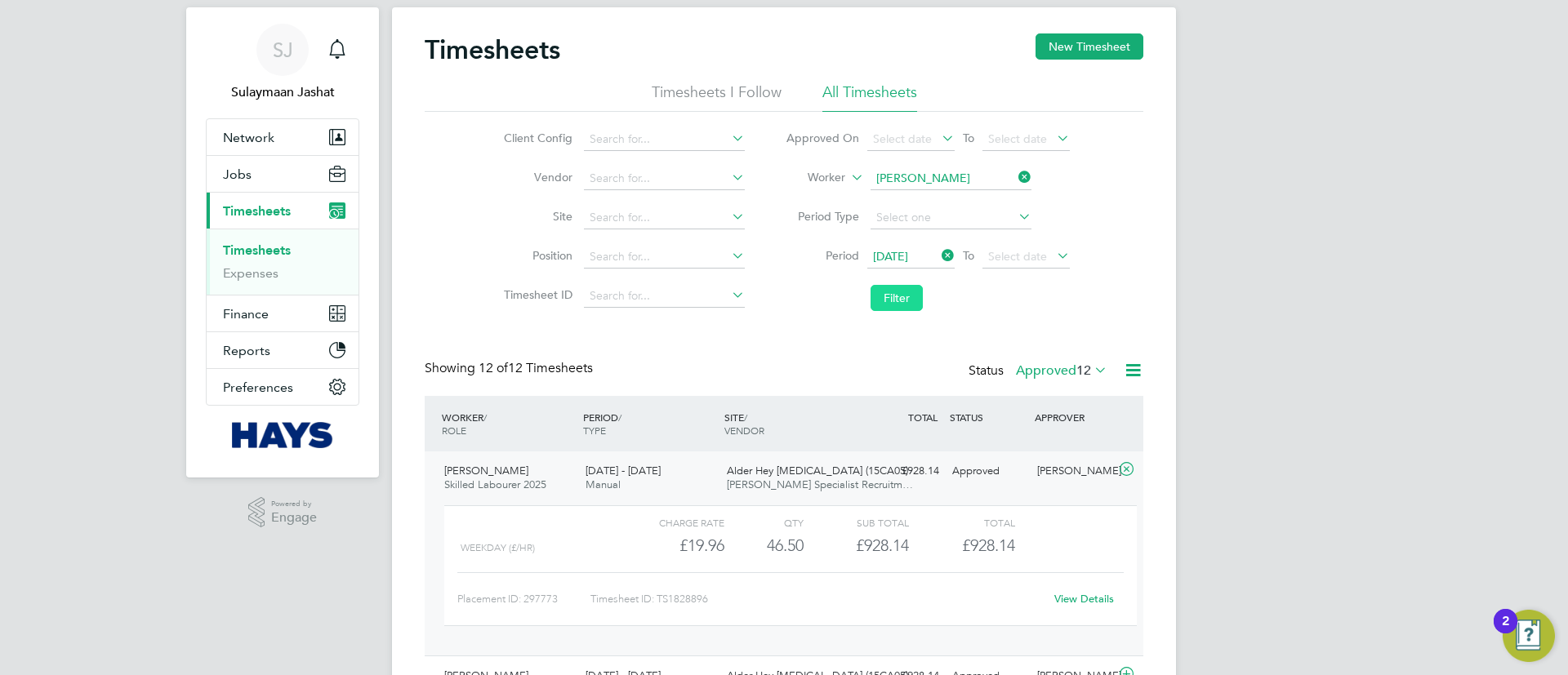
click at [915, 308] on button "Filter" at bounding box center [897, 298] width 52 height 26
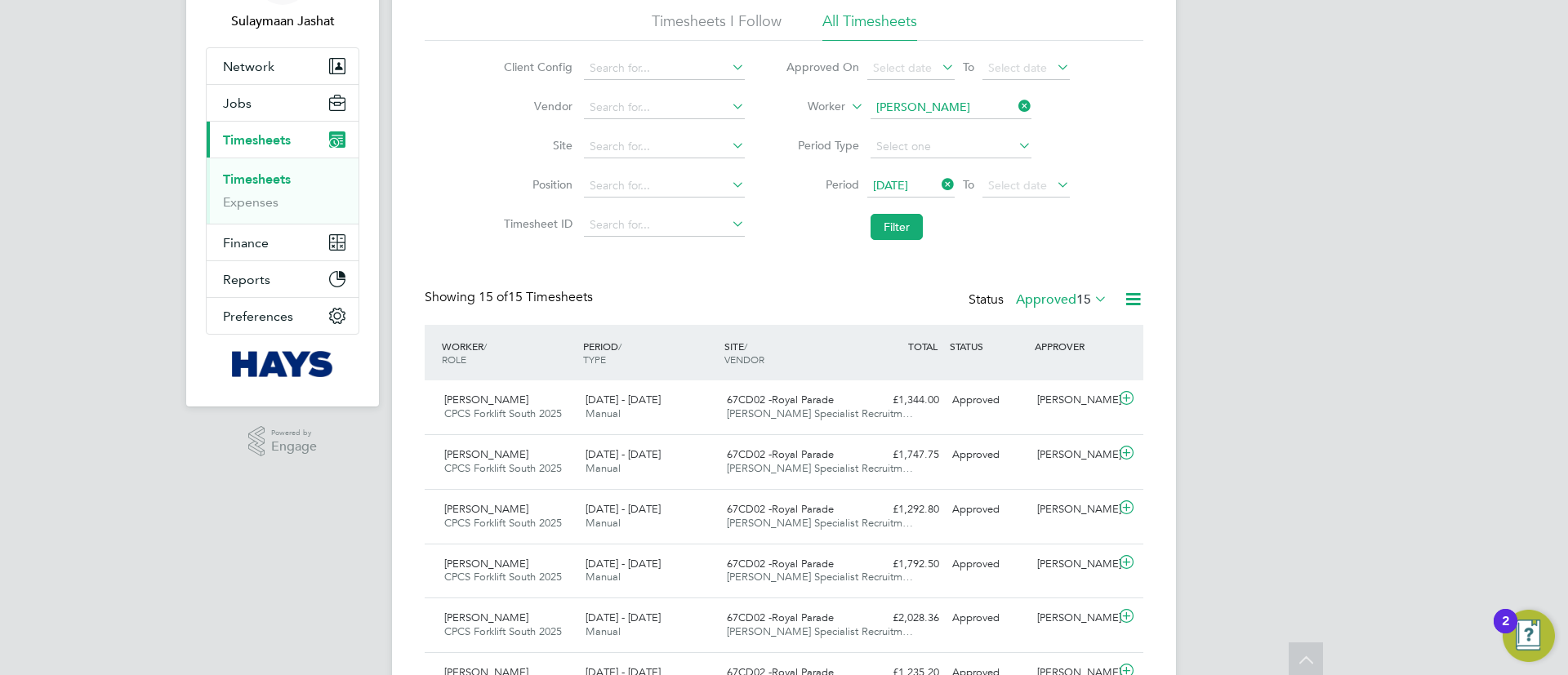
scroll to position [0, 0]
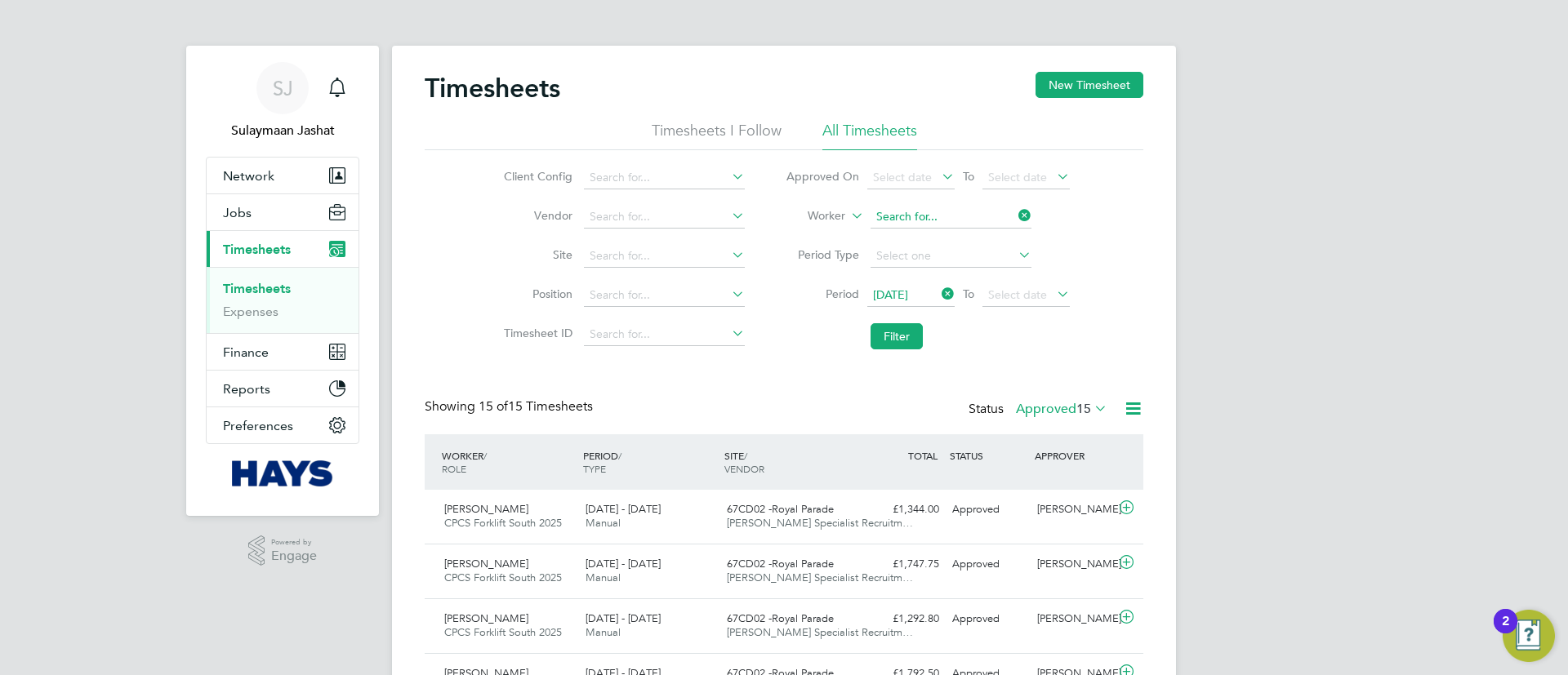
click at [911, 214] on input at bounding box center [951, 218] width 161 height 23
click at [921, 245] on li "Anthony De lviso" at bounding box center [950, 239] width 163 height 22
type input "[PERSON_NAME]"
click at [899, 344] on button "Filter" at bounding box center [897, 336] width 52 height 26
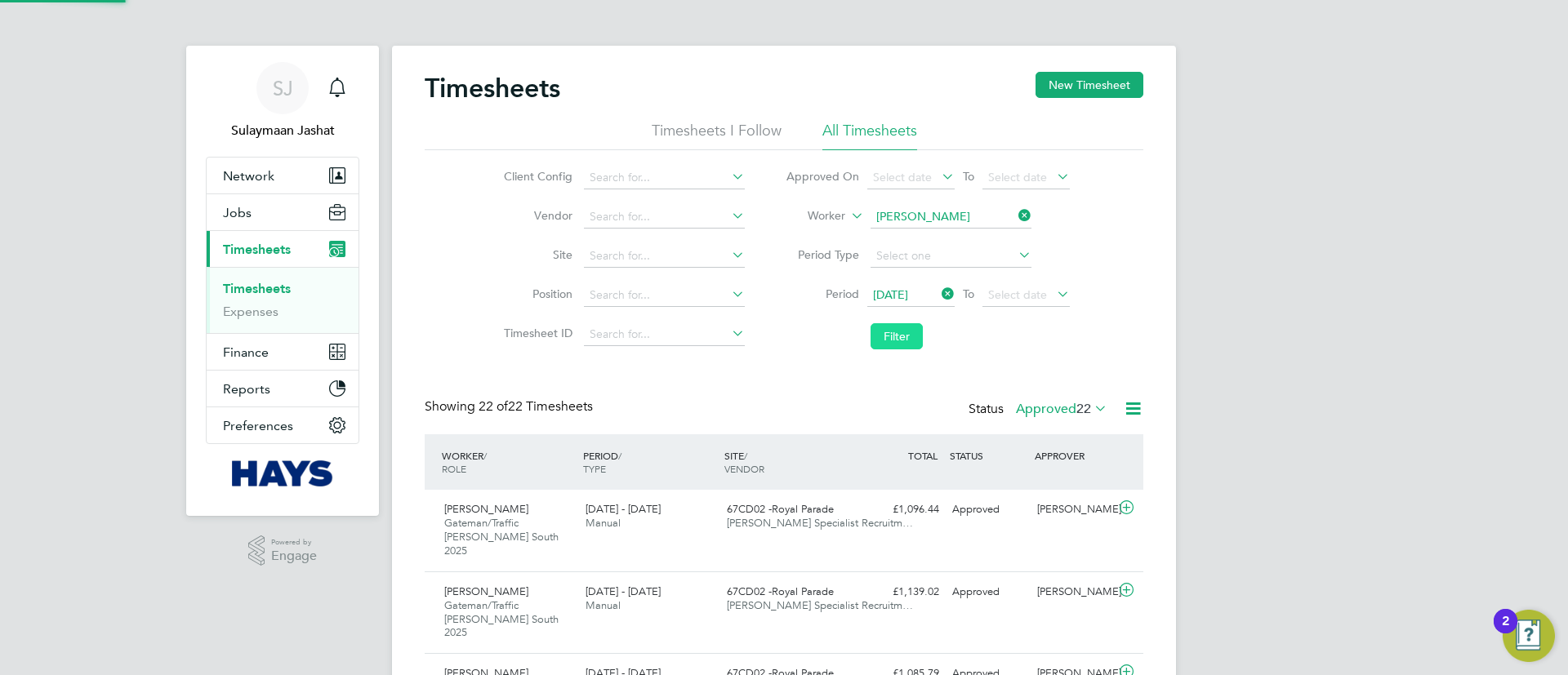
scroll to position [55, 143]
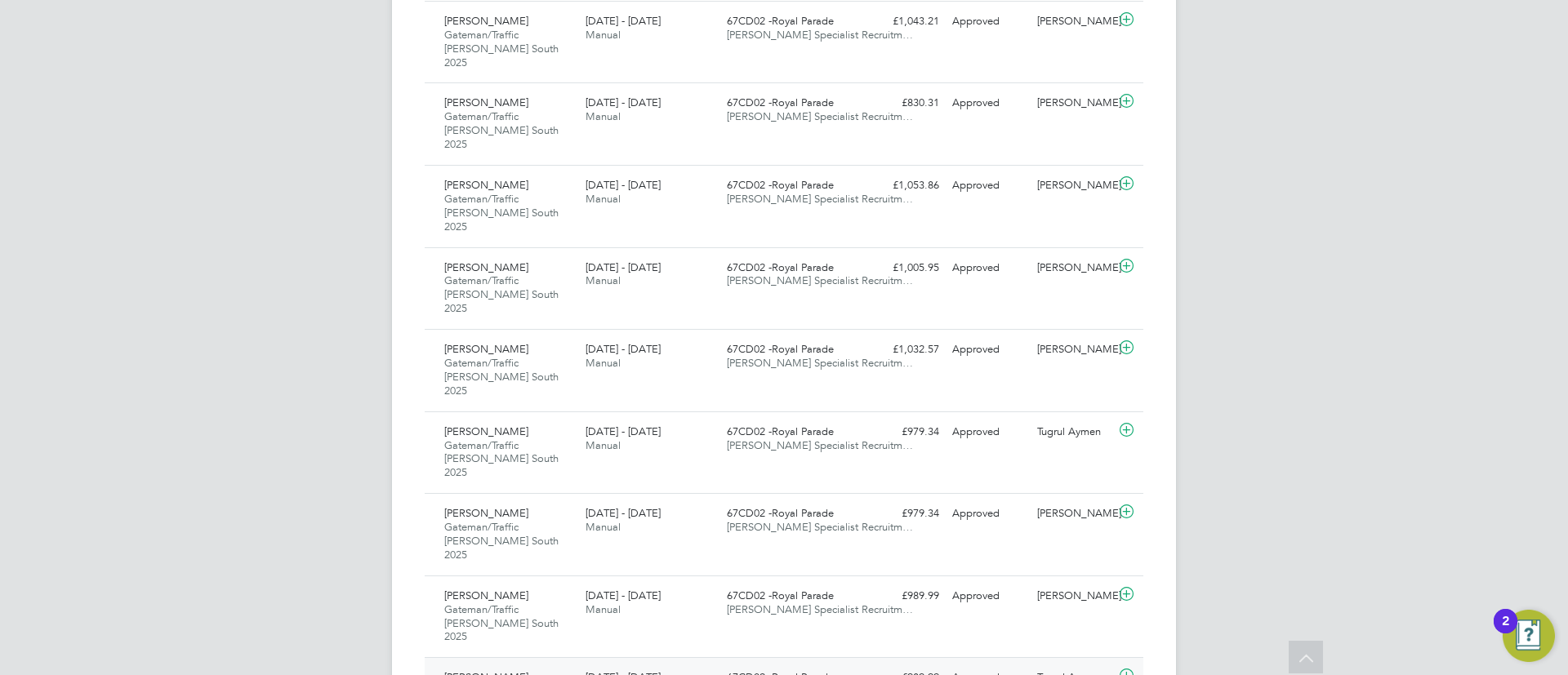
click at [919, 664] on div "£989.99 Approved" at bounding box center [903, 678] width 85 height 27
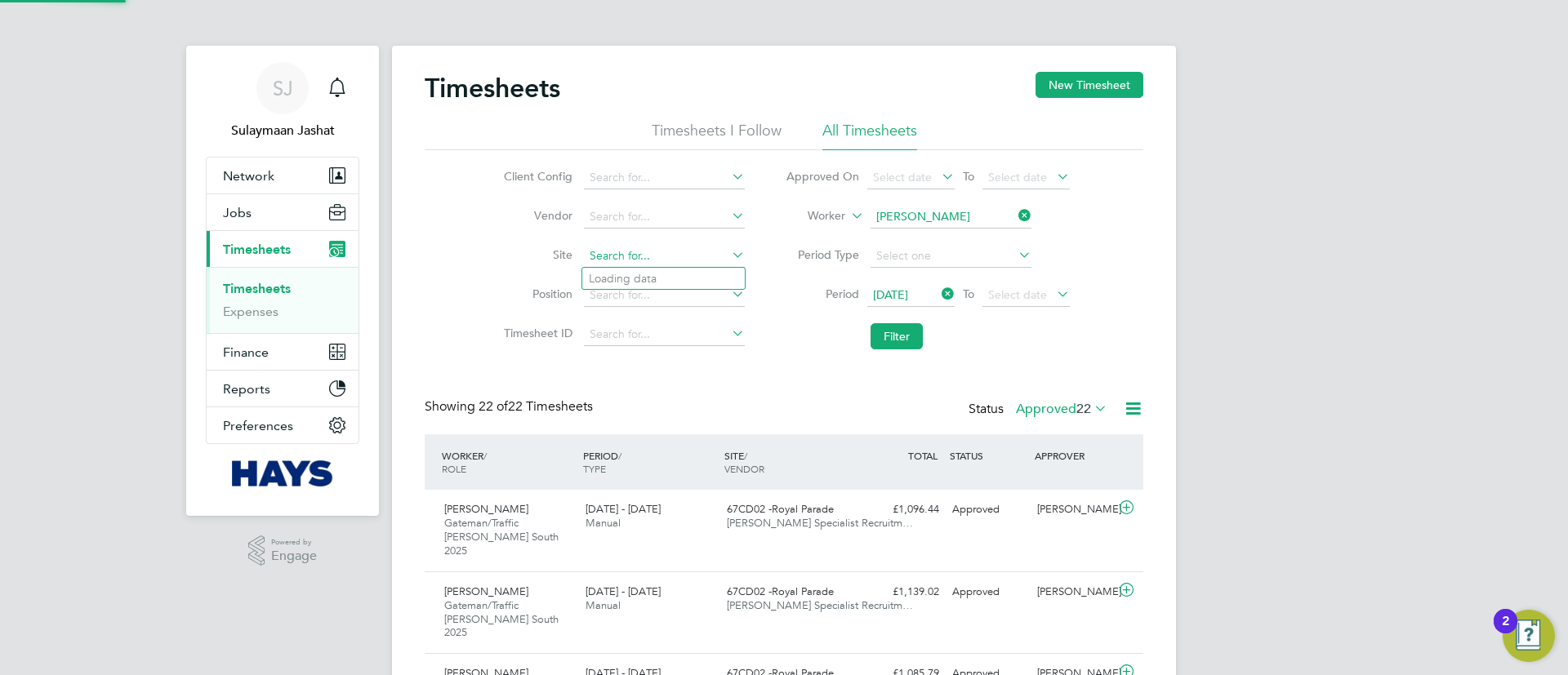
click at [662, 257] on input at bounding box center [664, 256] width 161 height 23
click at [686, 270] on li "67CD02 - Royal Pa rade" at bounding box center [663, 278] width 163 height 22
type input "67CD02 -Royal Parade"
click at [903, 329] on button "Filter" at bounding box center [897, 336] width 52 height 26
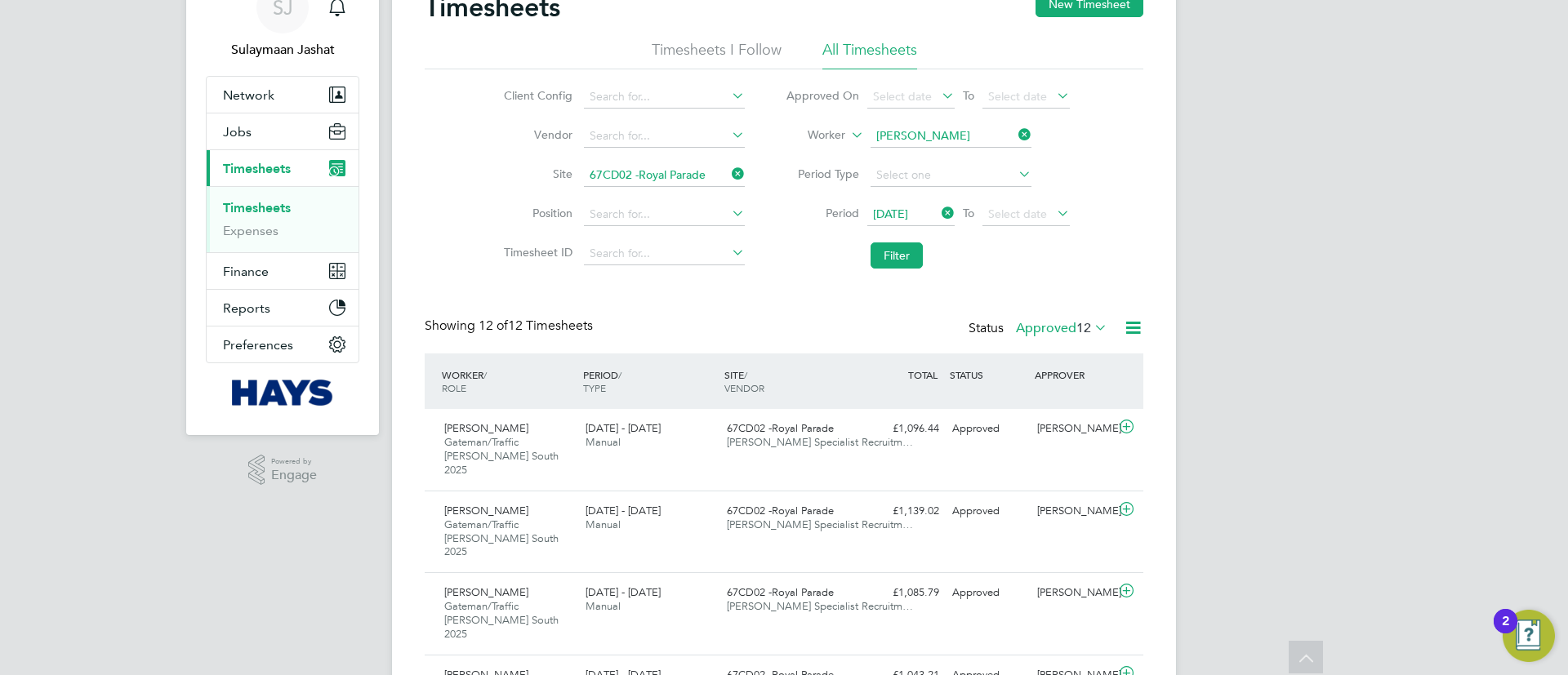
click at [804, 341] on div "Showing 12 of 12 Timesheets Status Approved 12" at bounding box center [784, 335] width 719 height 36
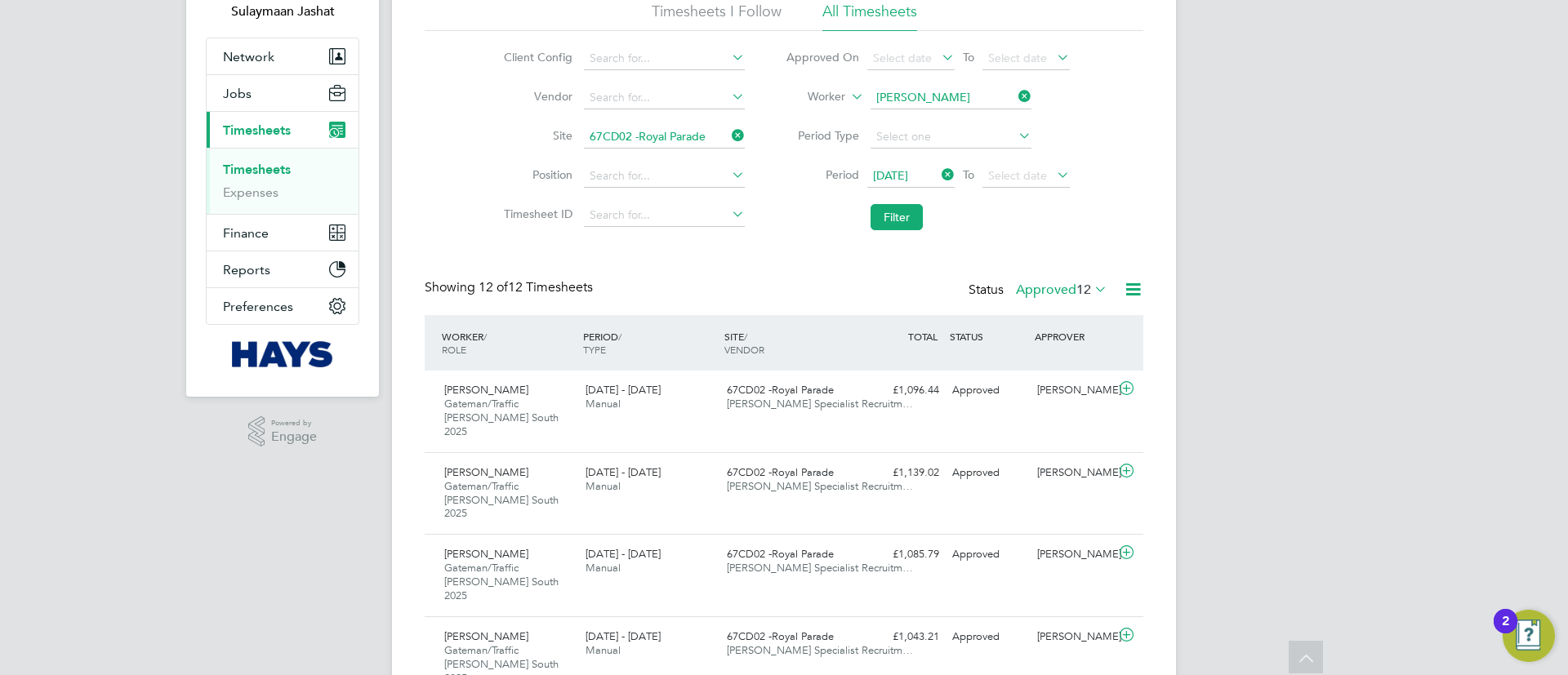
scroll to position [81, 0]
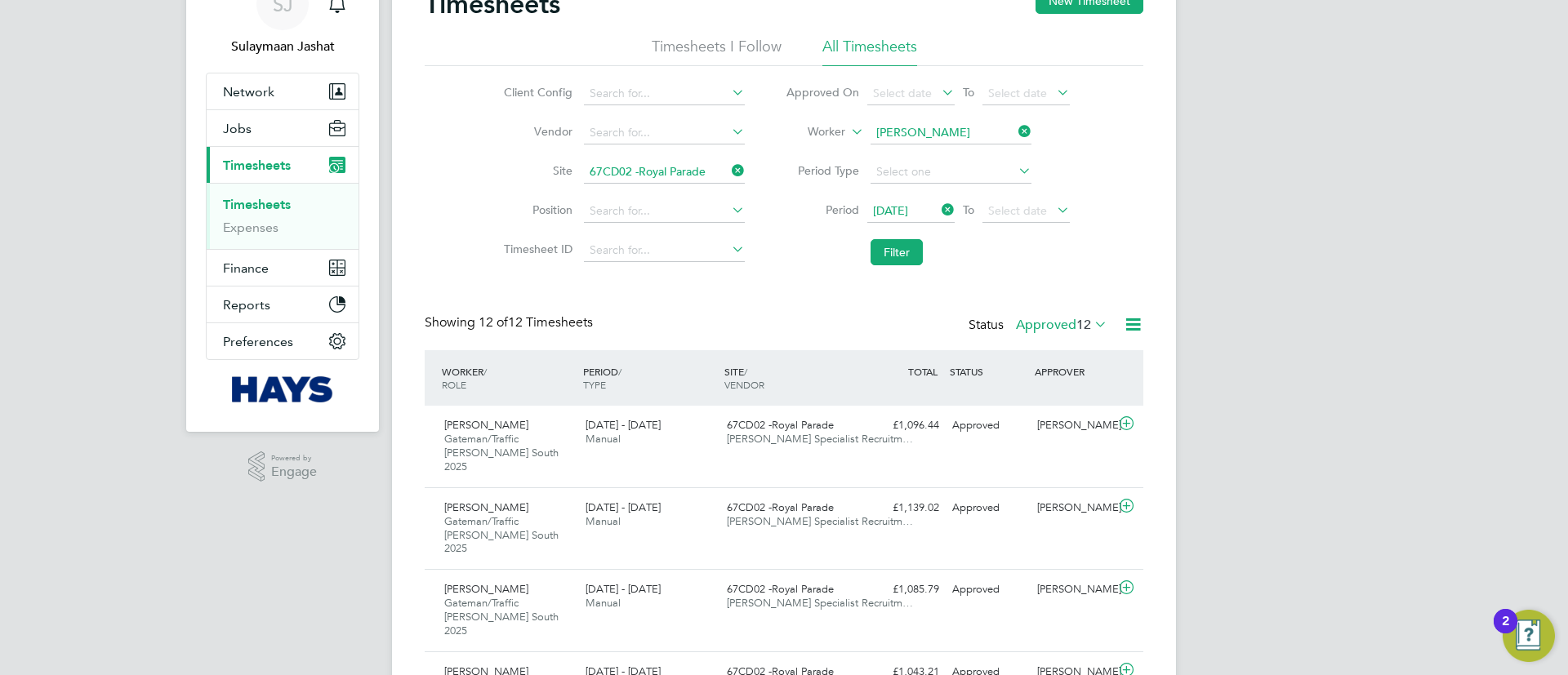
scroll to position [122, 0]
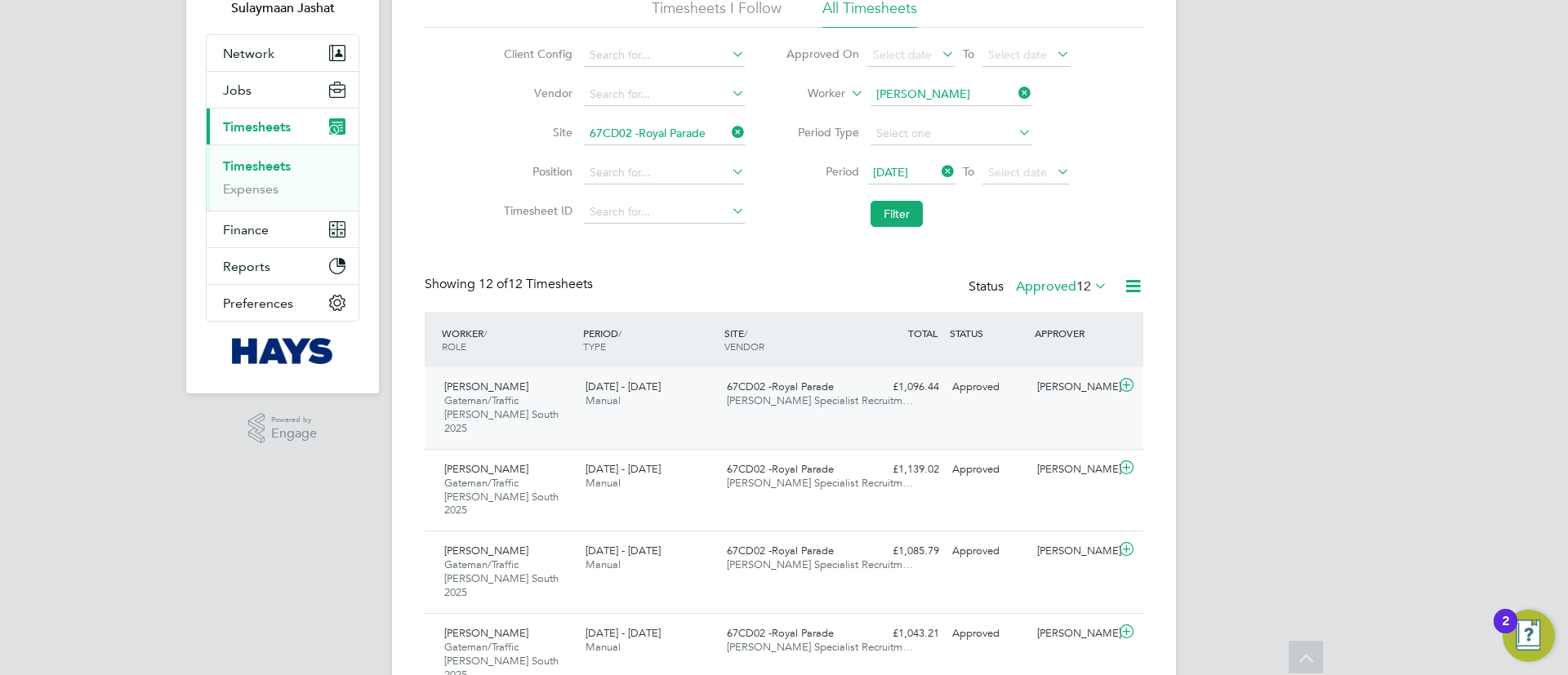
click at [875, 391] on div "£1,096.44 Approved" at bounding box center [903, 387] width 85 height 27
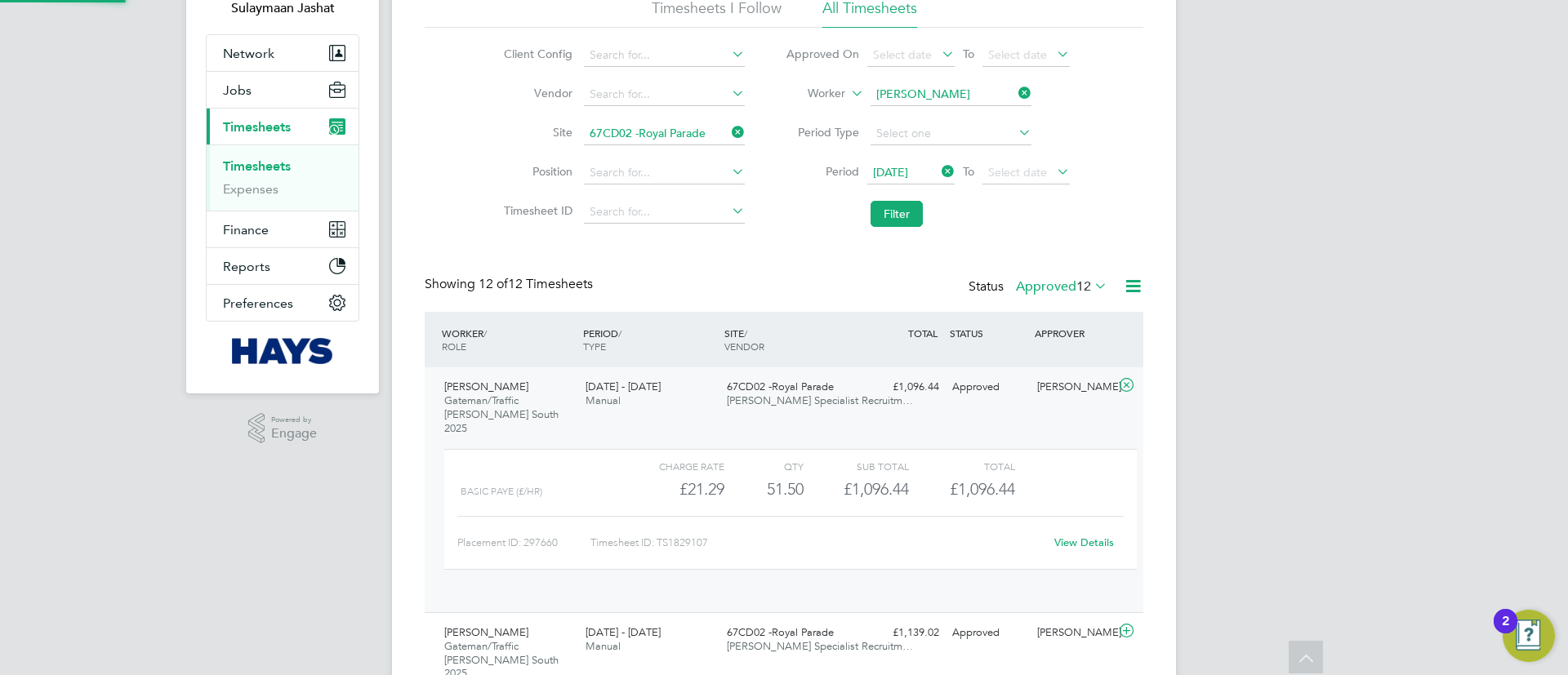
scroll to position [28, 159]
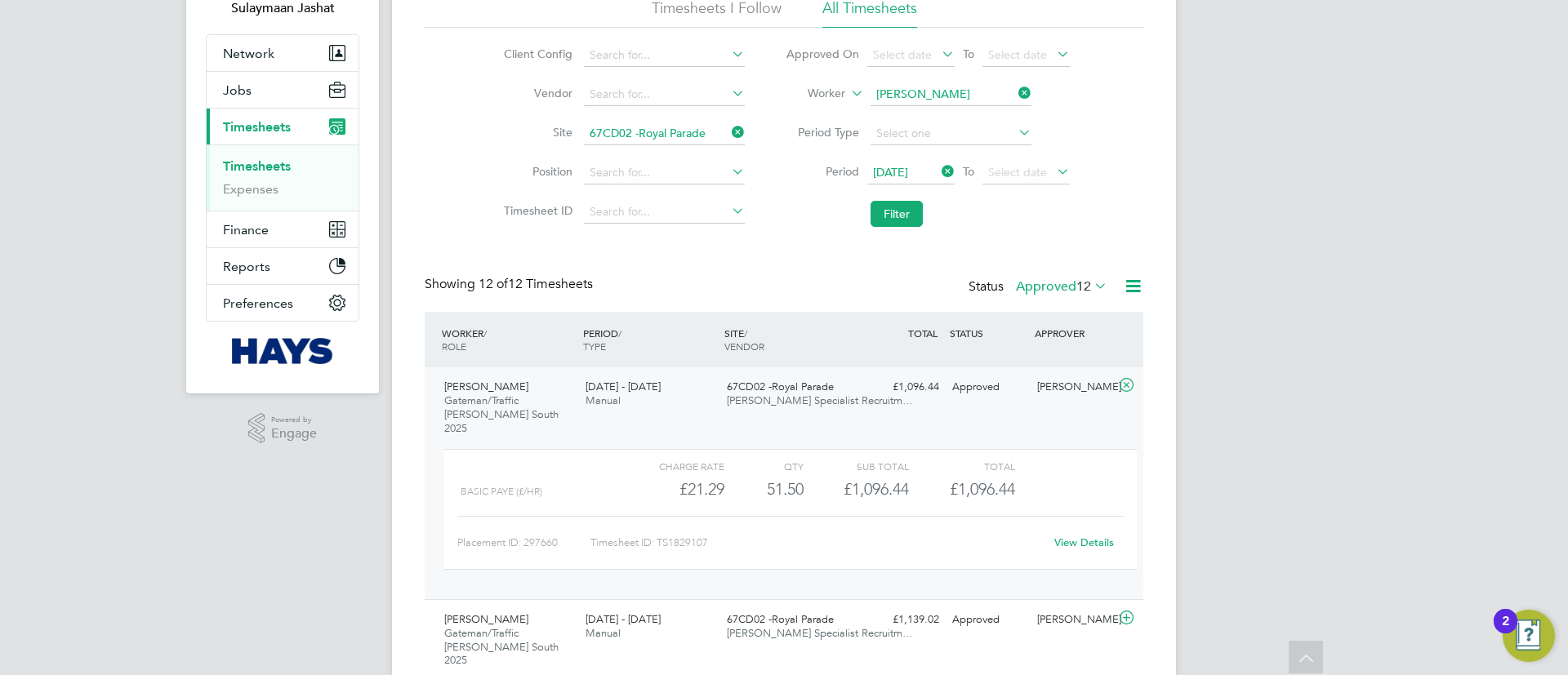
click at [1092, 535] on link "View Details" at bounding box center [1084, 542] width 60 height 13
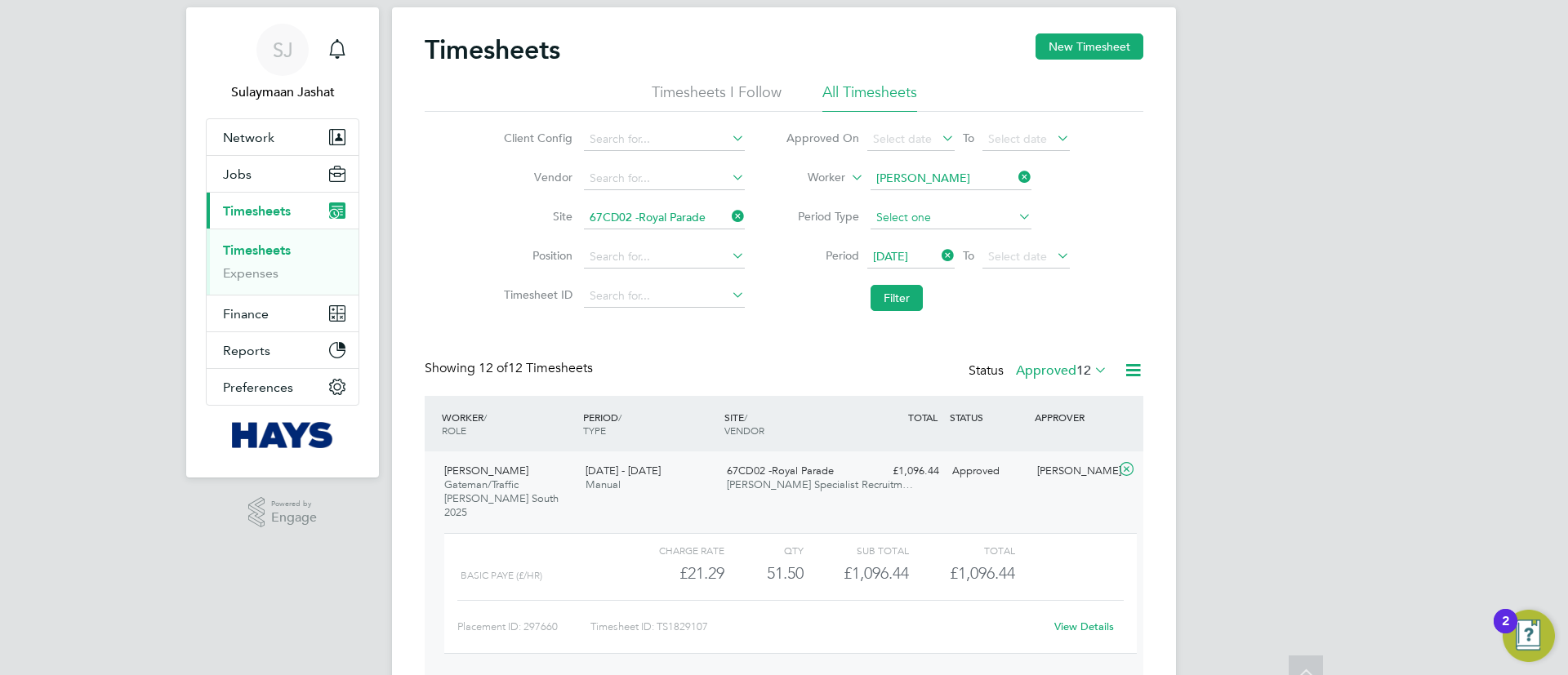
scroll to position [0, 0]
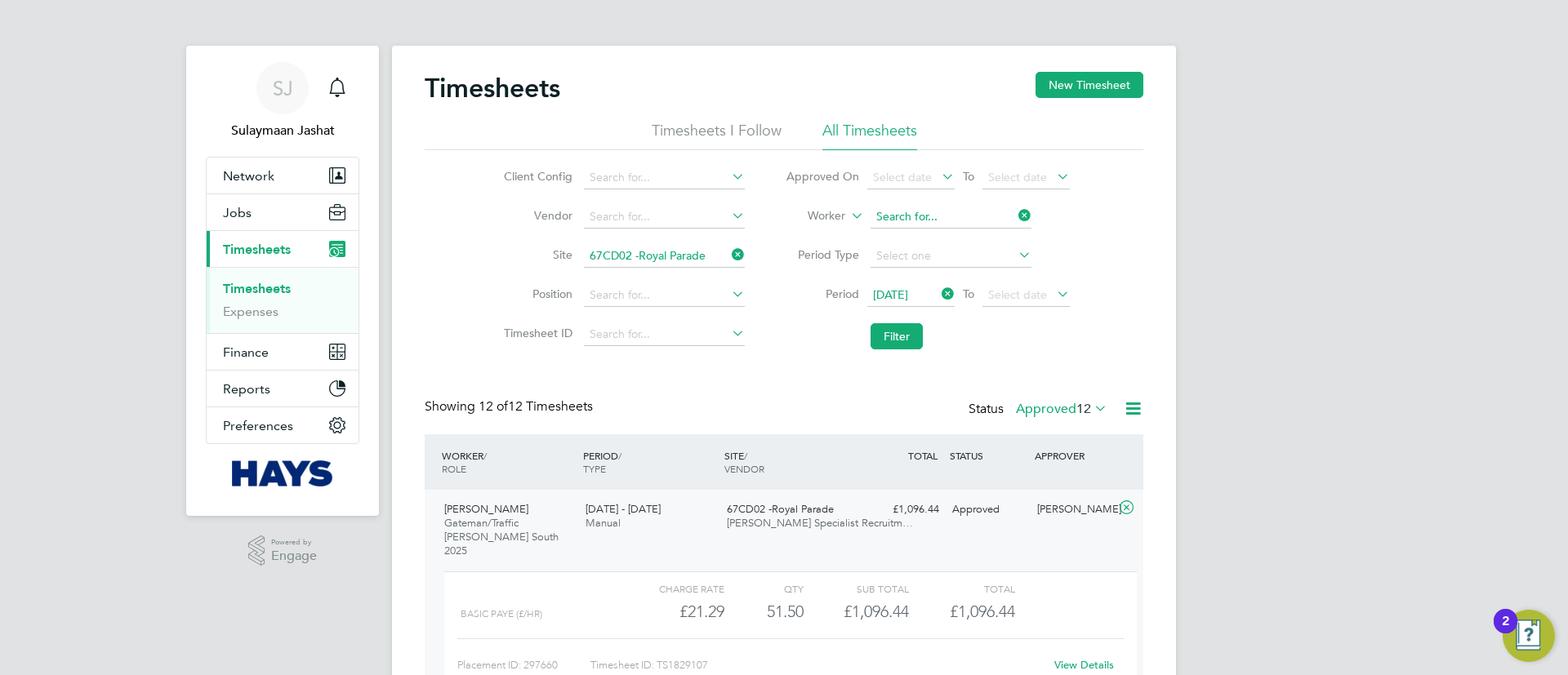
click at [932, 224] on input at bounding box center [951, 218] width 161 height 23
click at [934, 237] on li "David Fa hy" at bounding box center [950, 239] width 163 height 22
type input "David Fahy"
click at [884, 337] on button "Filter" at bounding box center [897, 336] width 52 height 26
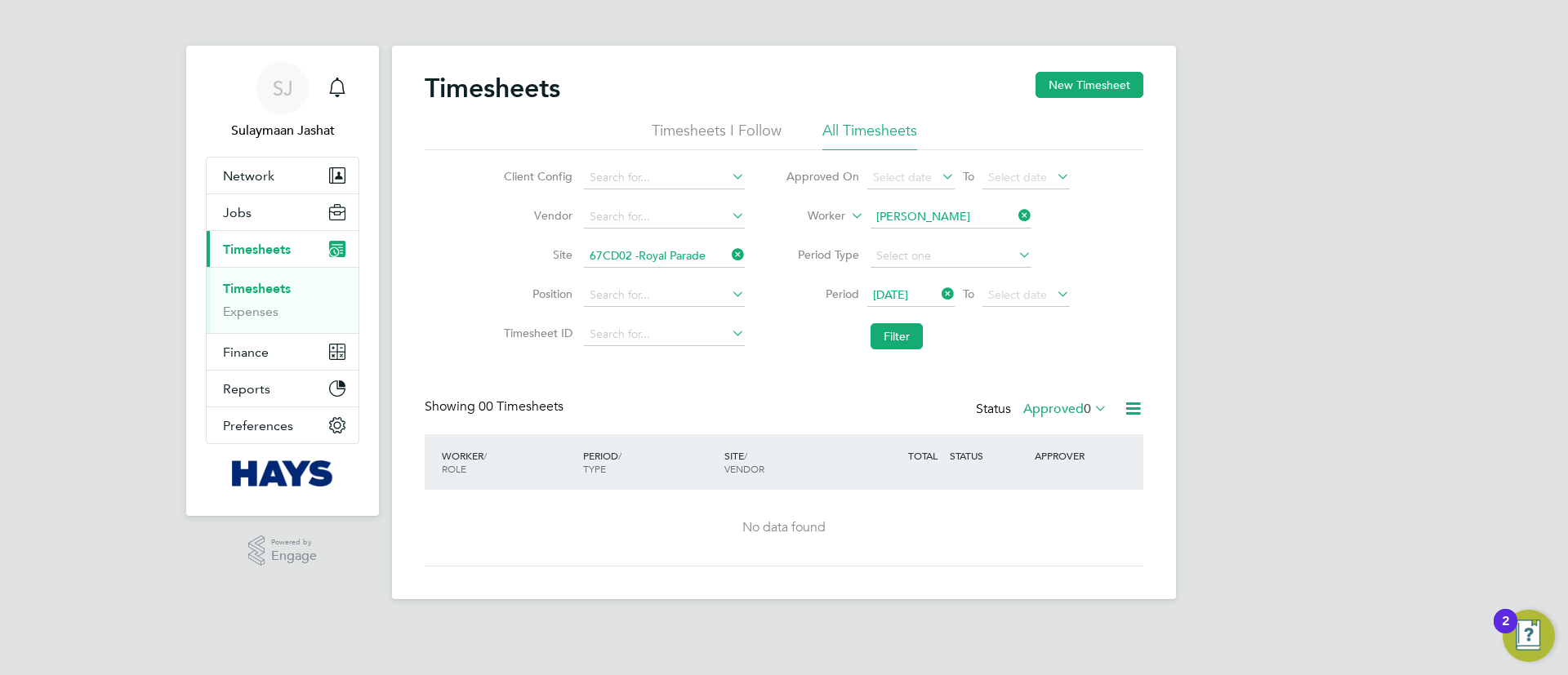
click at [728, 250] on icon at bounding box center [728, 255] width 0 height 23
click at [876, 332] on button "Filter" at bounding box center [897, 336] width 52 height 26
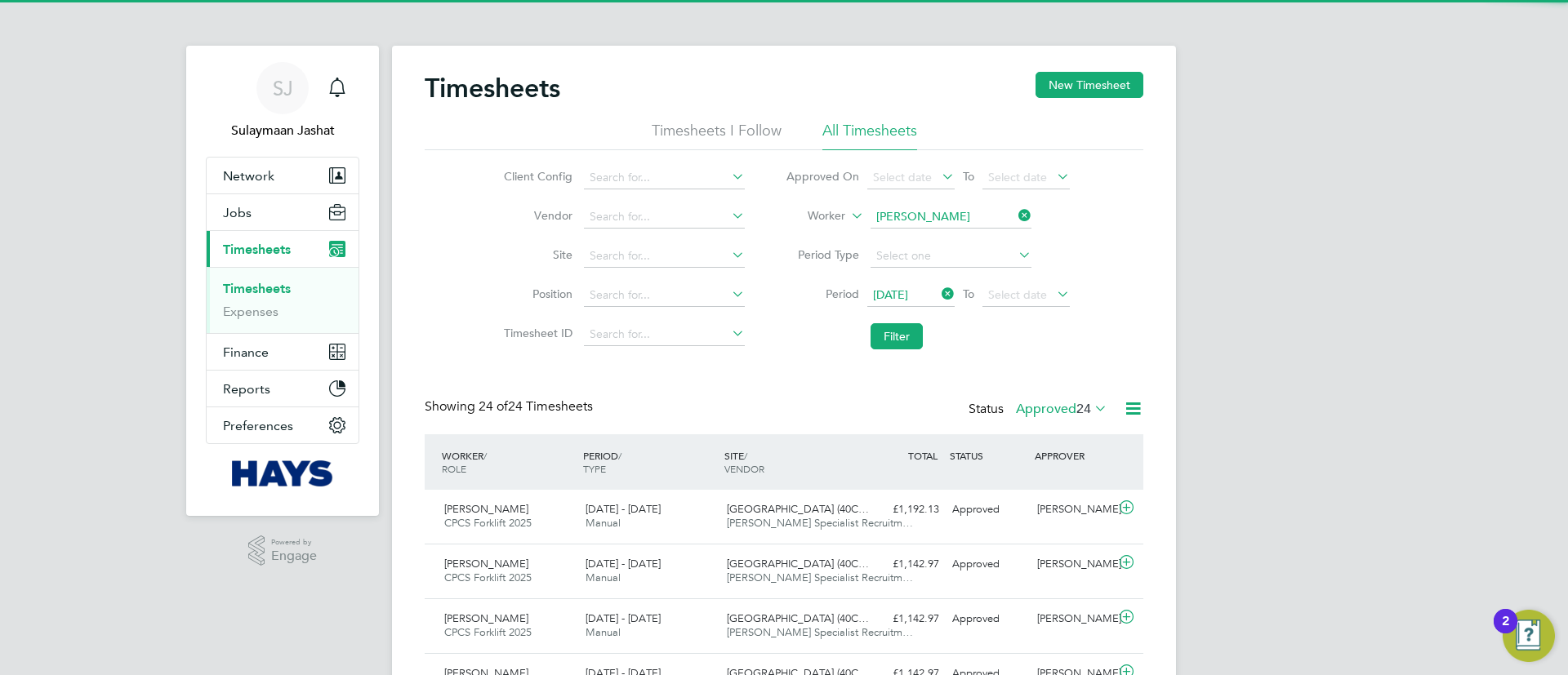
scroll to position [41, 143]
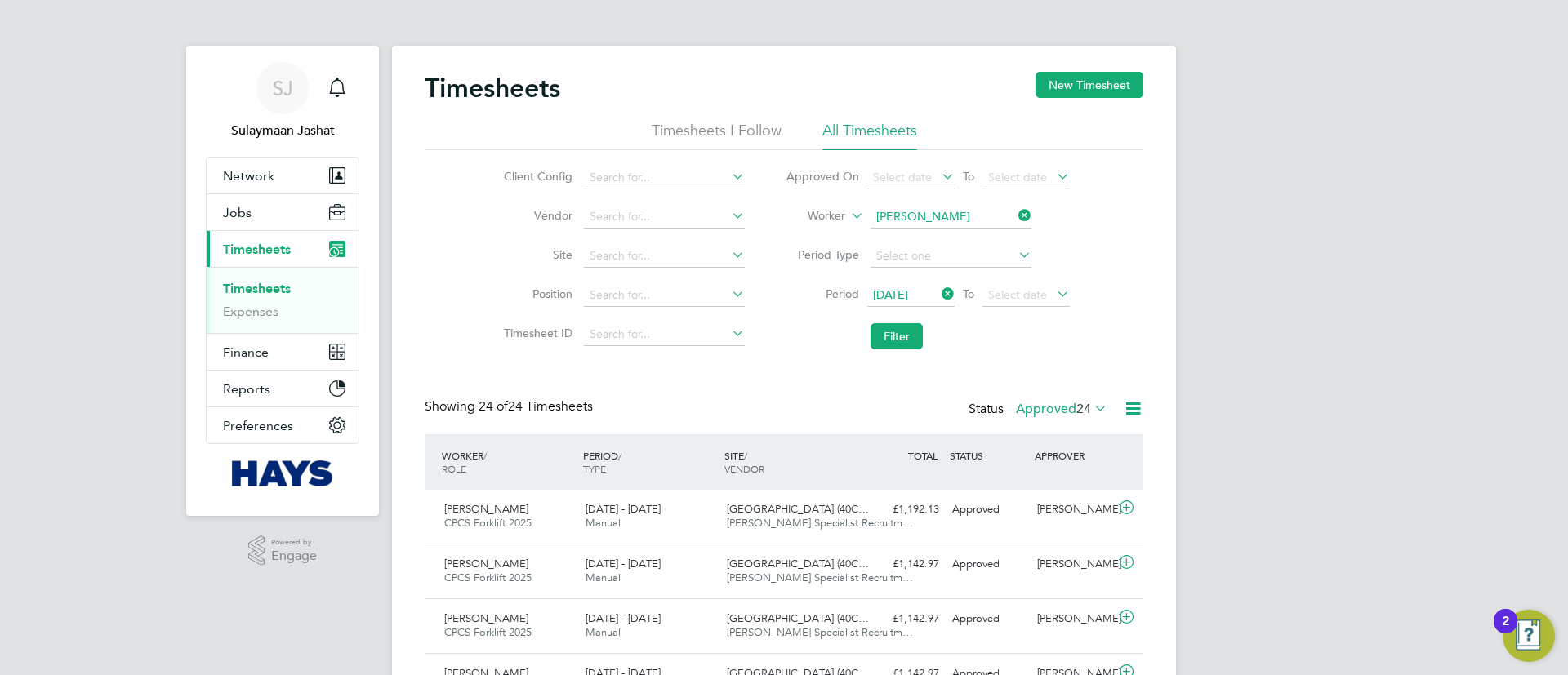
click at [938, 299] on icon at bounding box center [938, 294] width 0 height 23
click at [938, 299] on icon at bounding box center [938, 294] width 0 height 23
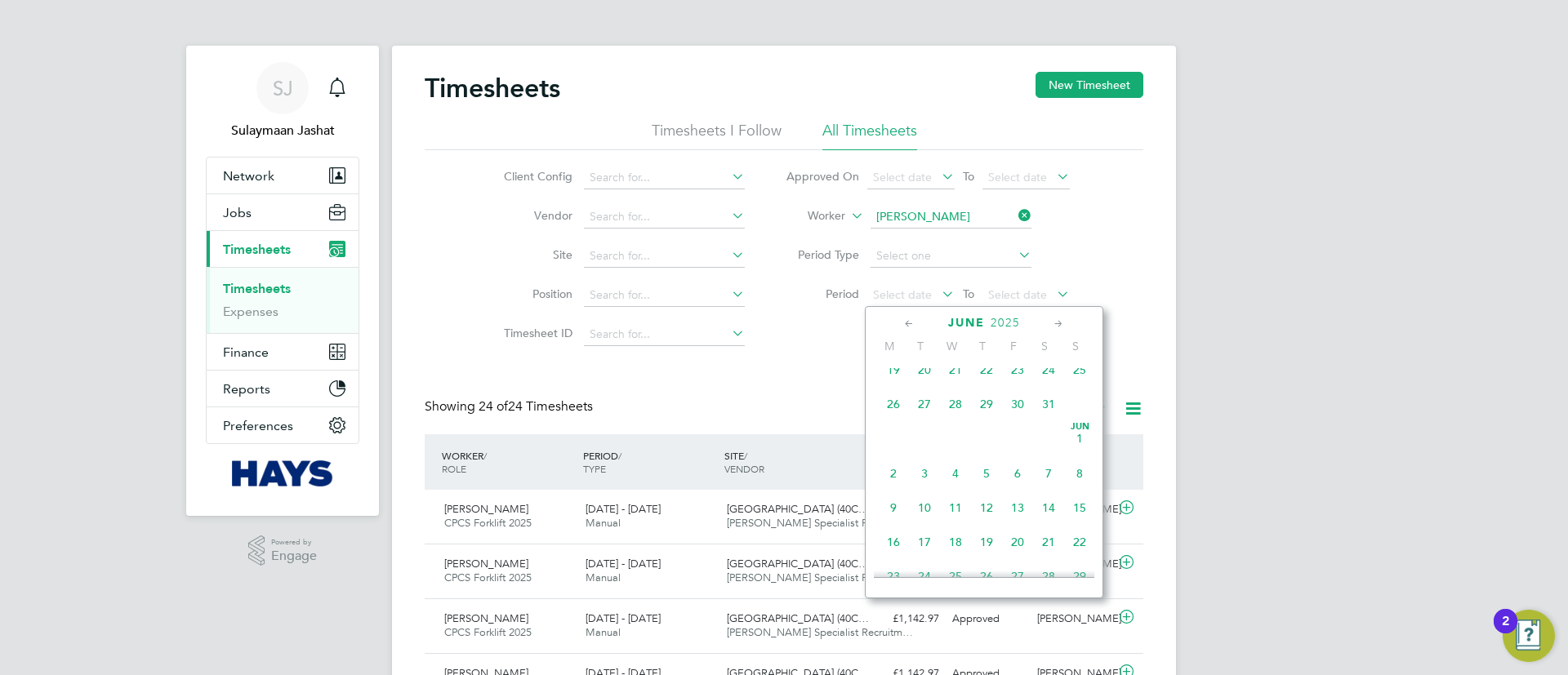
click at [903, 474] on span "2" at bounding box center [893, 474] width 31 height 31
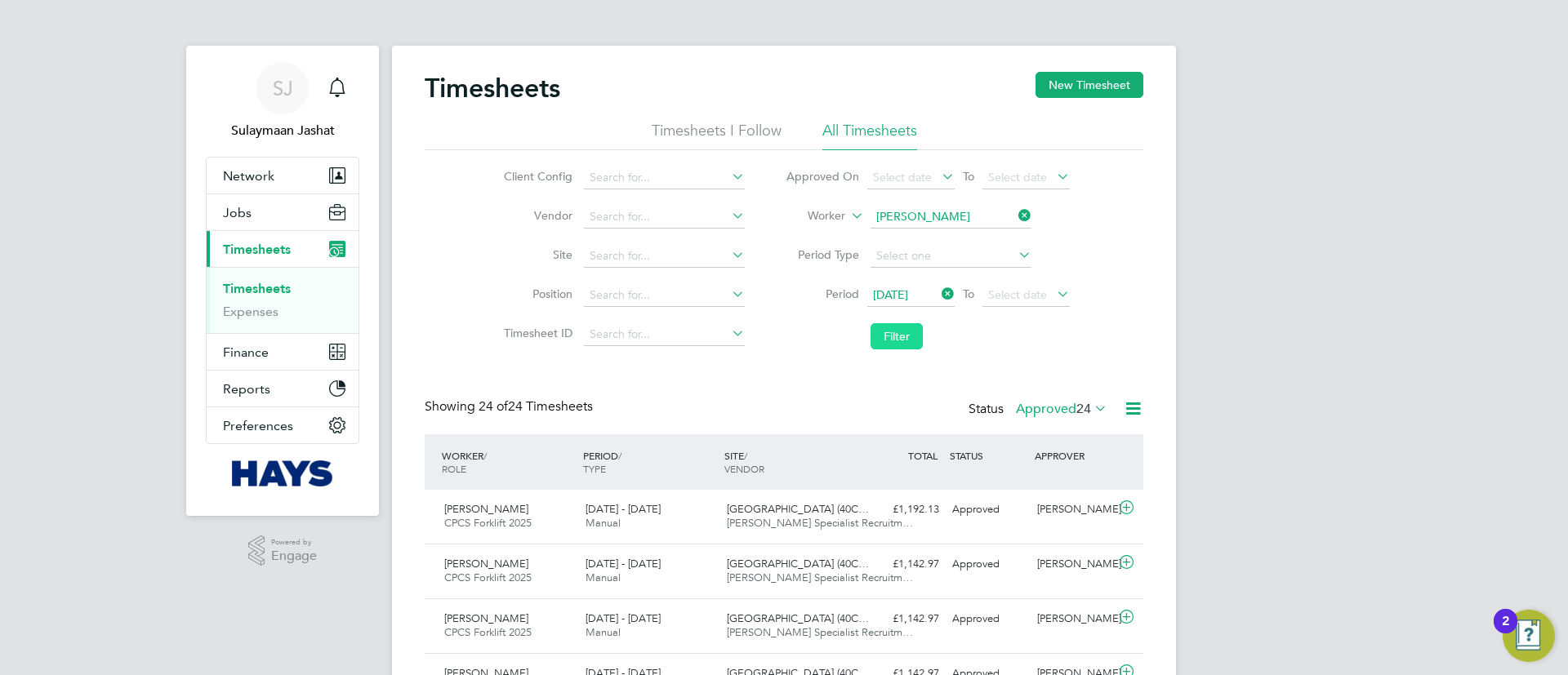
click at [892, 329] on button "Filter" at bounding box center [897, 336] width 52 height 26
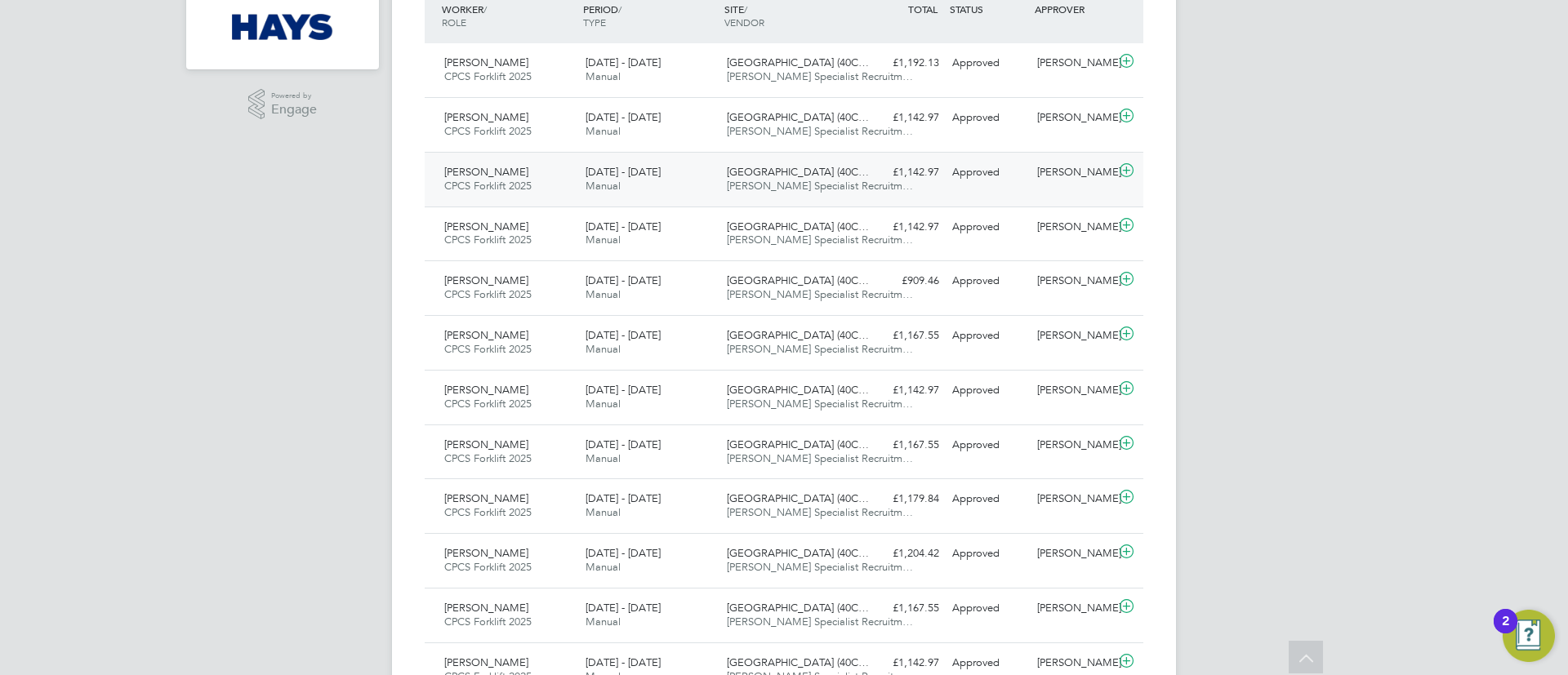
click at [759, 164] on div "Harrogate Hospital (40C… Hays Specialist Recruitm…" at bounding box center [791, 179] width 142 height 40
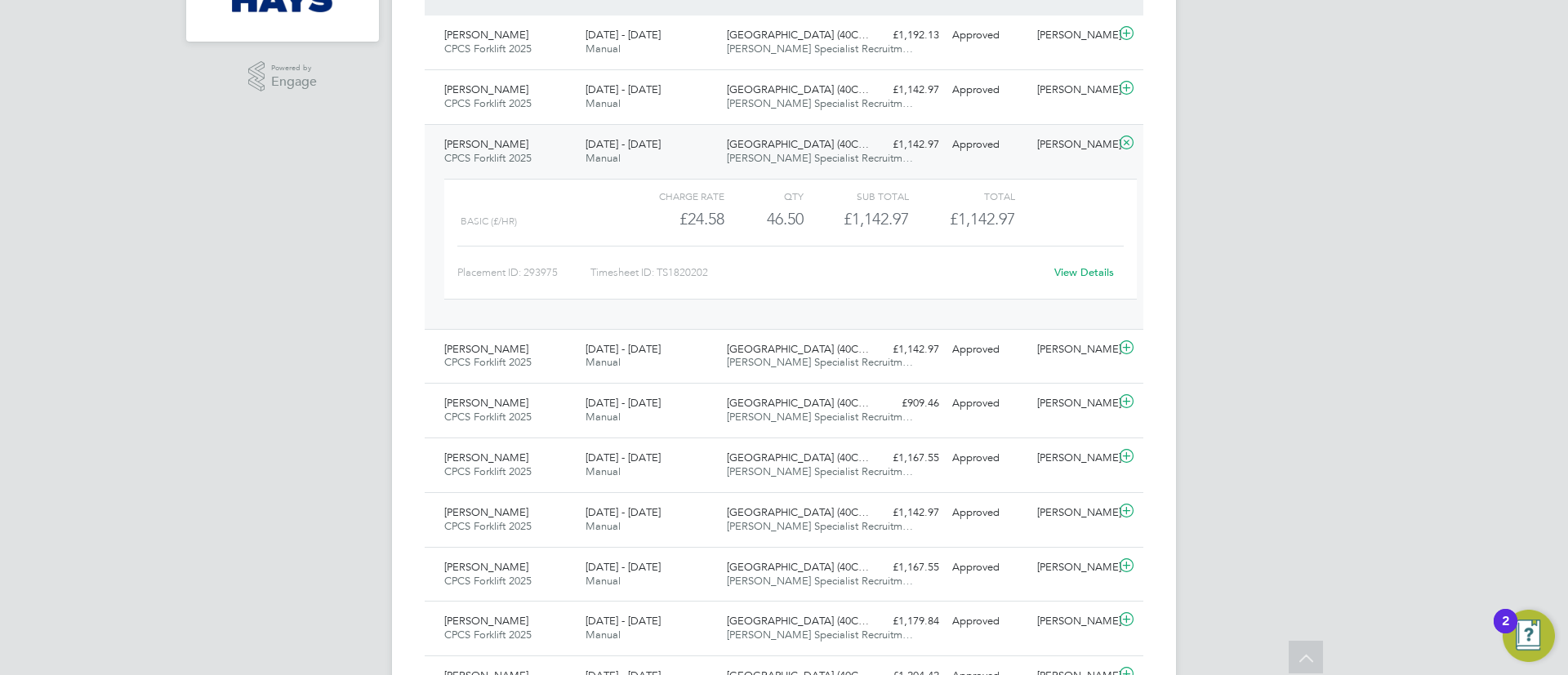
click at [789, 143] on span "Harrogate Hospital (40C…" at bounding box center [798, 143] width 143 height 13
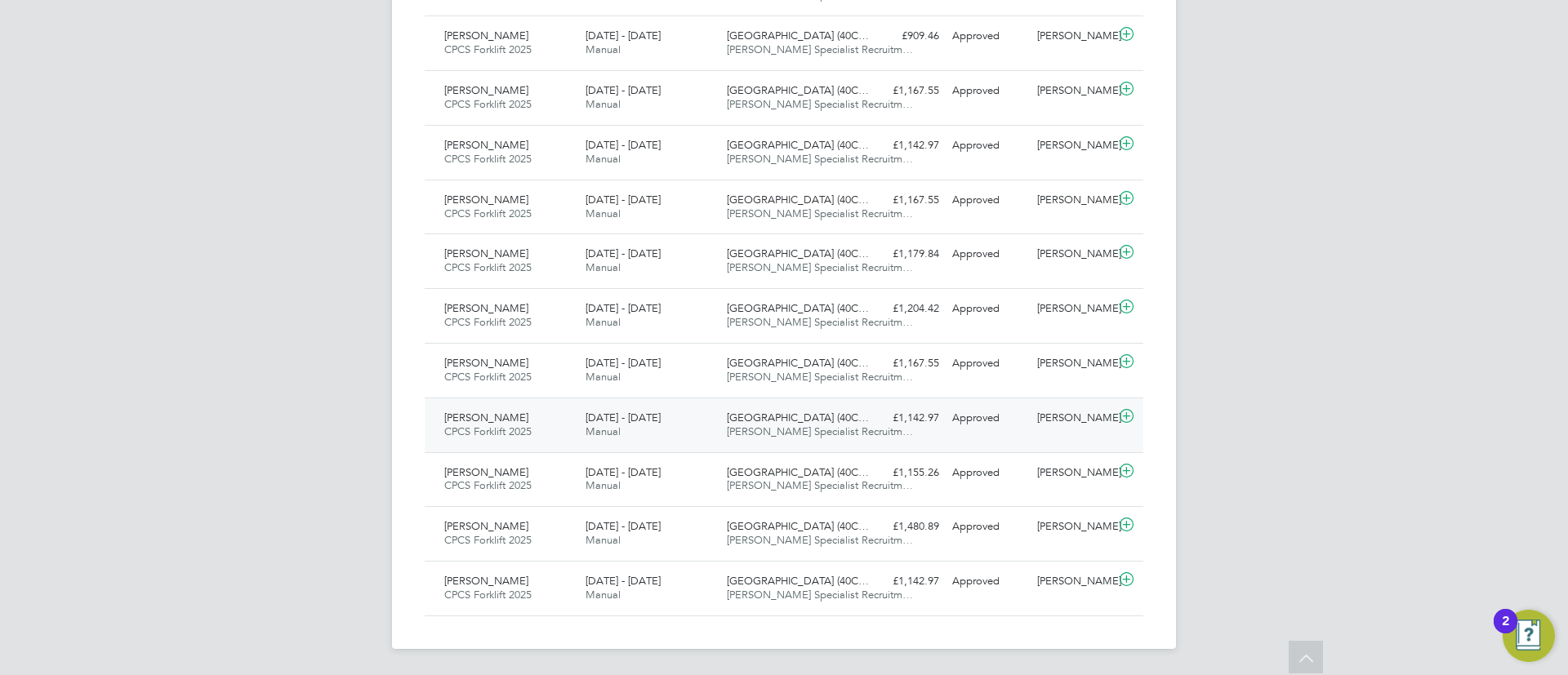
click at [708, 427] on div "5 - 11 Jul 2025 Manual" at bounding box center [649, 425] width 142 height 40
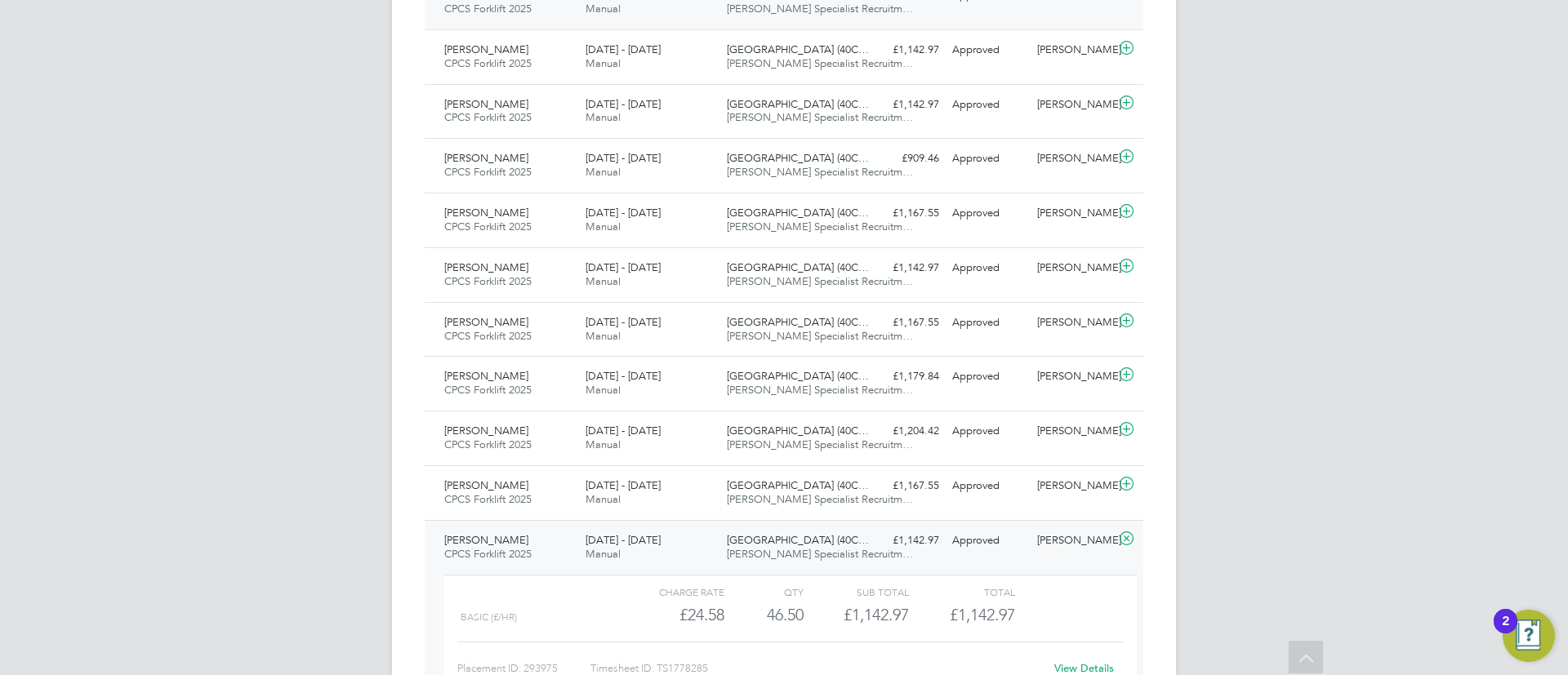
click at [839, 9] on span "Hays Specialist Recruitm…" at bounding box center [820, 9] width 186 height 13
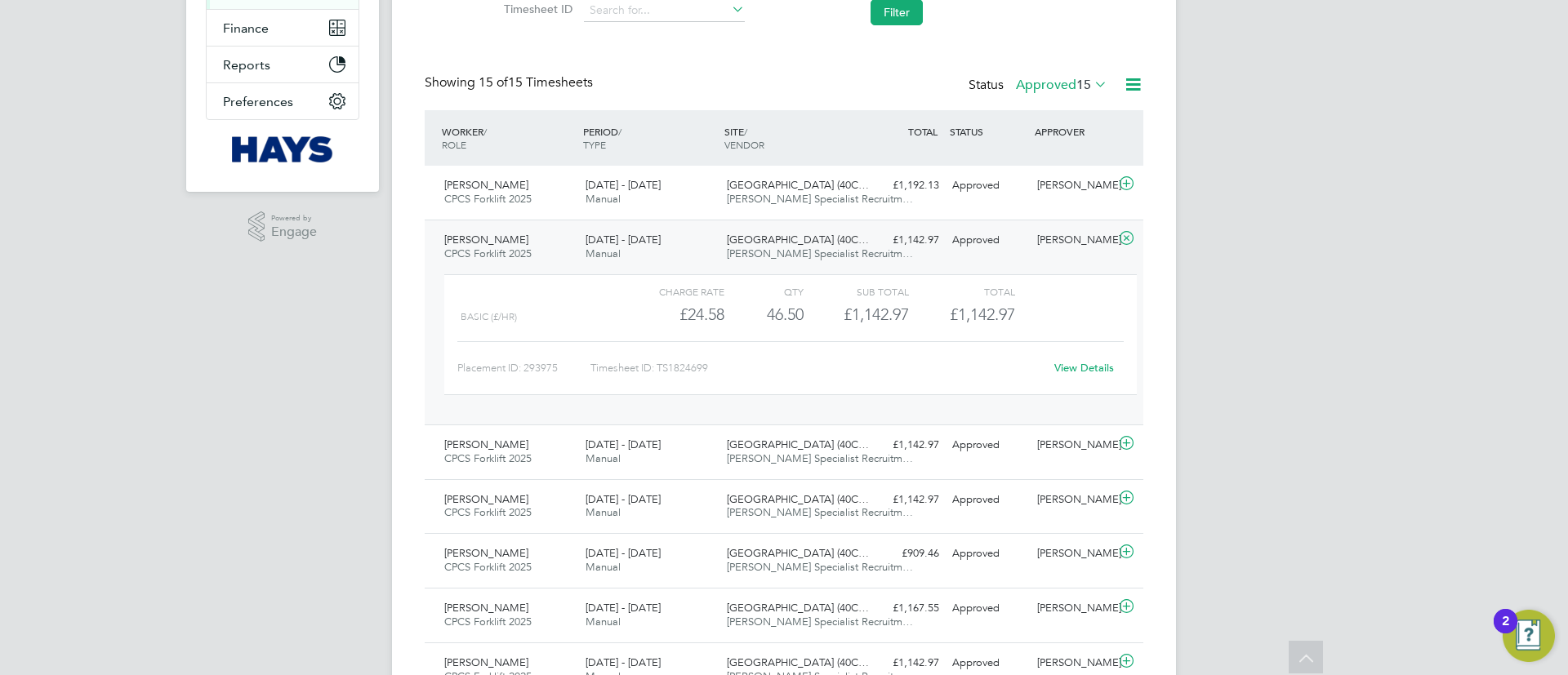
click at [851, 237] on div "Harrogate Hospital (40C… Hays Specialist Recruitm…" at bounding box center [791, 247] width 142 height 40
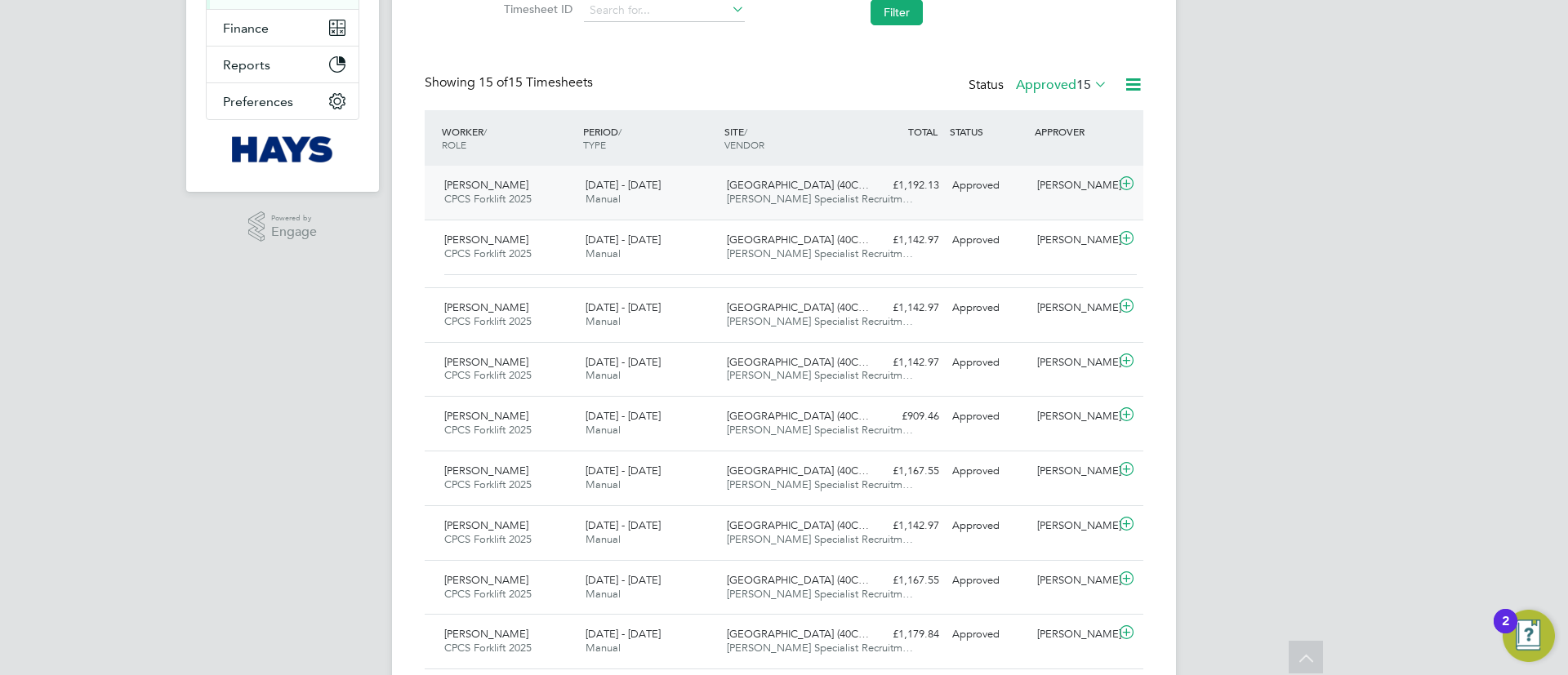
click at [866, 194] on div "£1,192.13 Approved" at bounding box center [903, 186] width 85 height 27
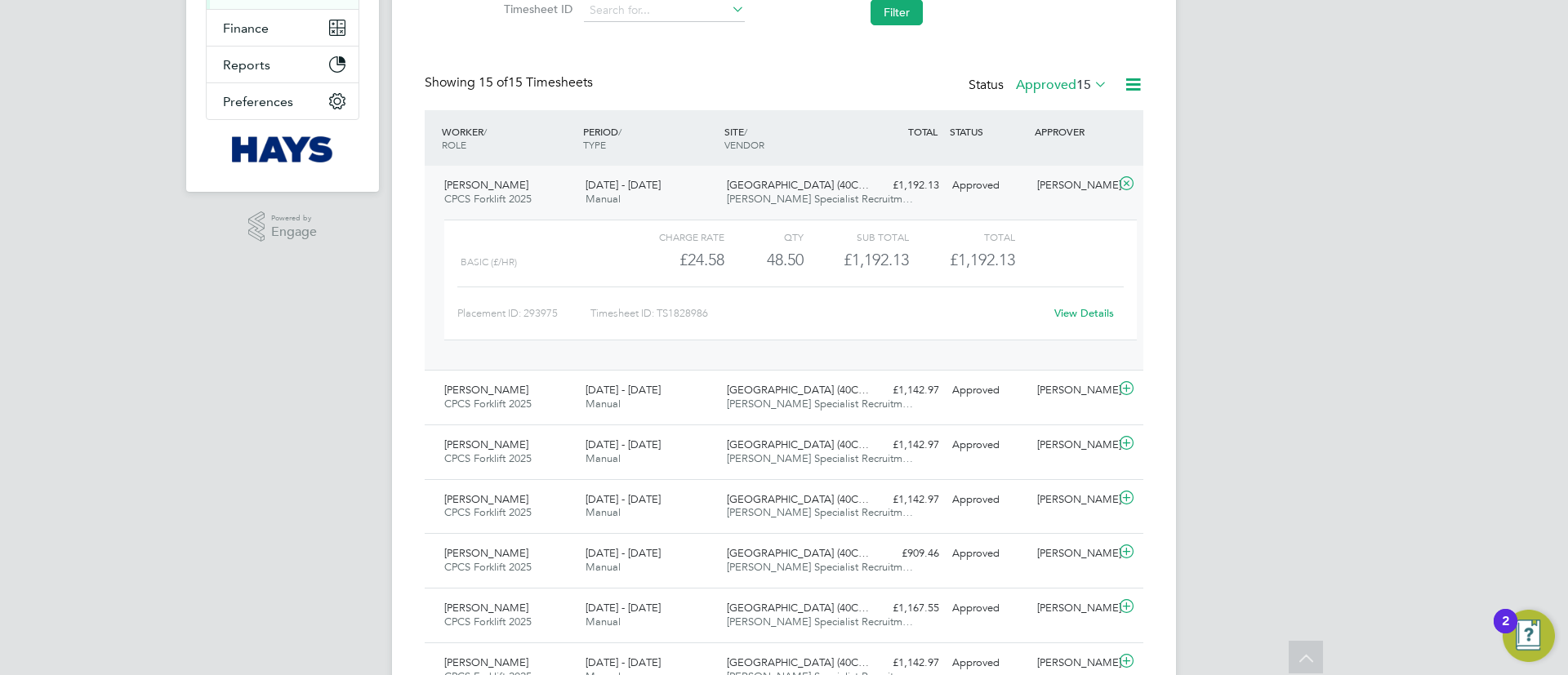
click at [925, 178] on div "£1,192.13 Approved" at bounding box center [903, 186] width 85 height 27
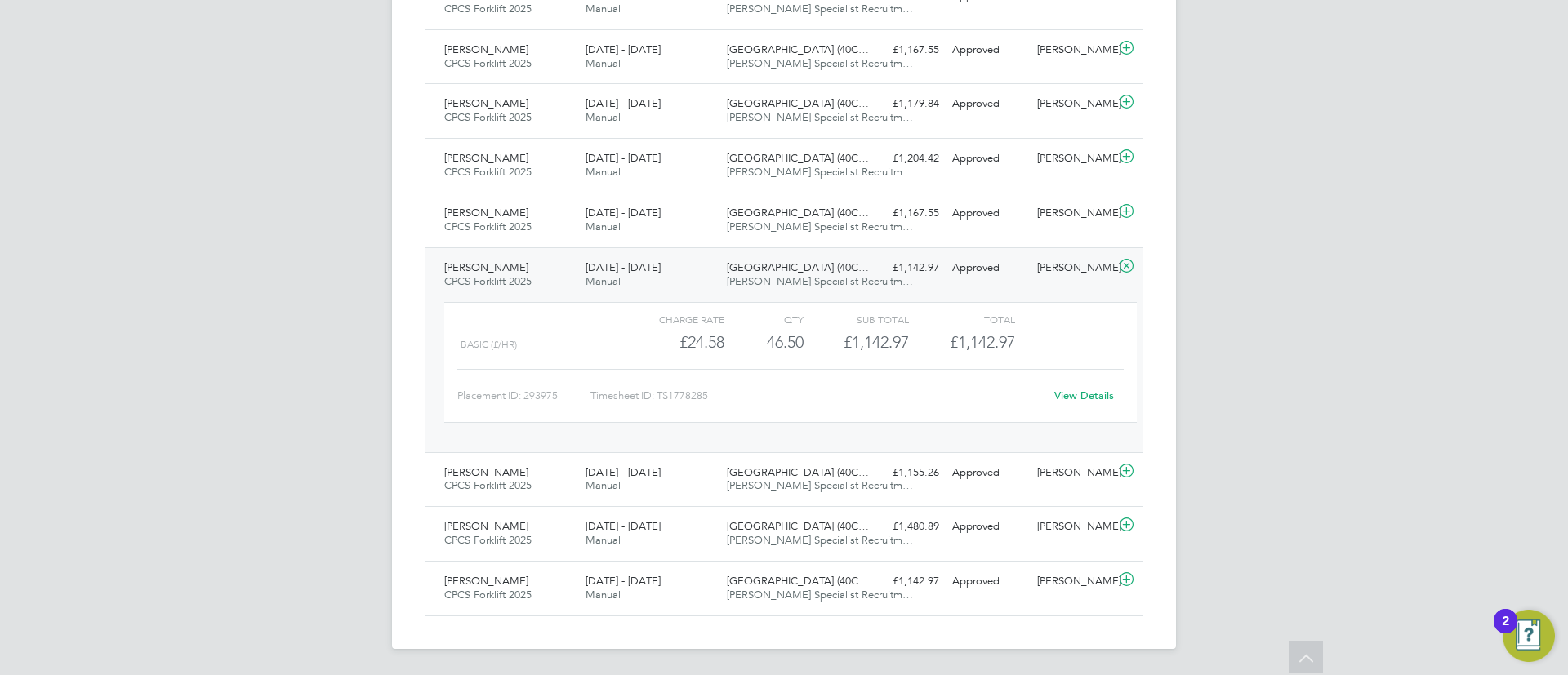
click at [886, 272] on div "£1,142.97 Approved" at bounding box center [903, 268] width 85 height 27
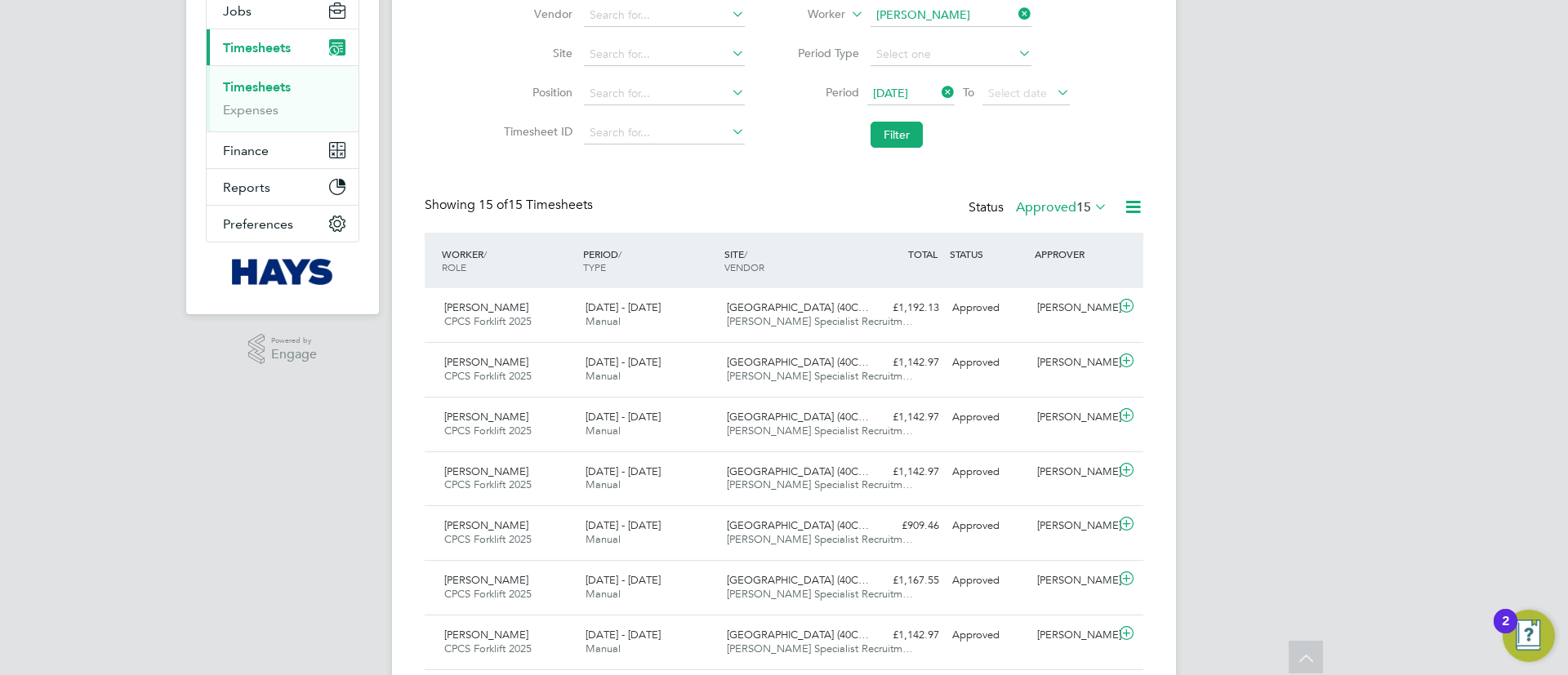
click at [797, 148] on li "Filter" at bounding box center [927, 135] width 325 height 42
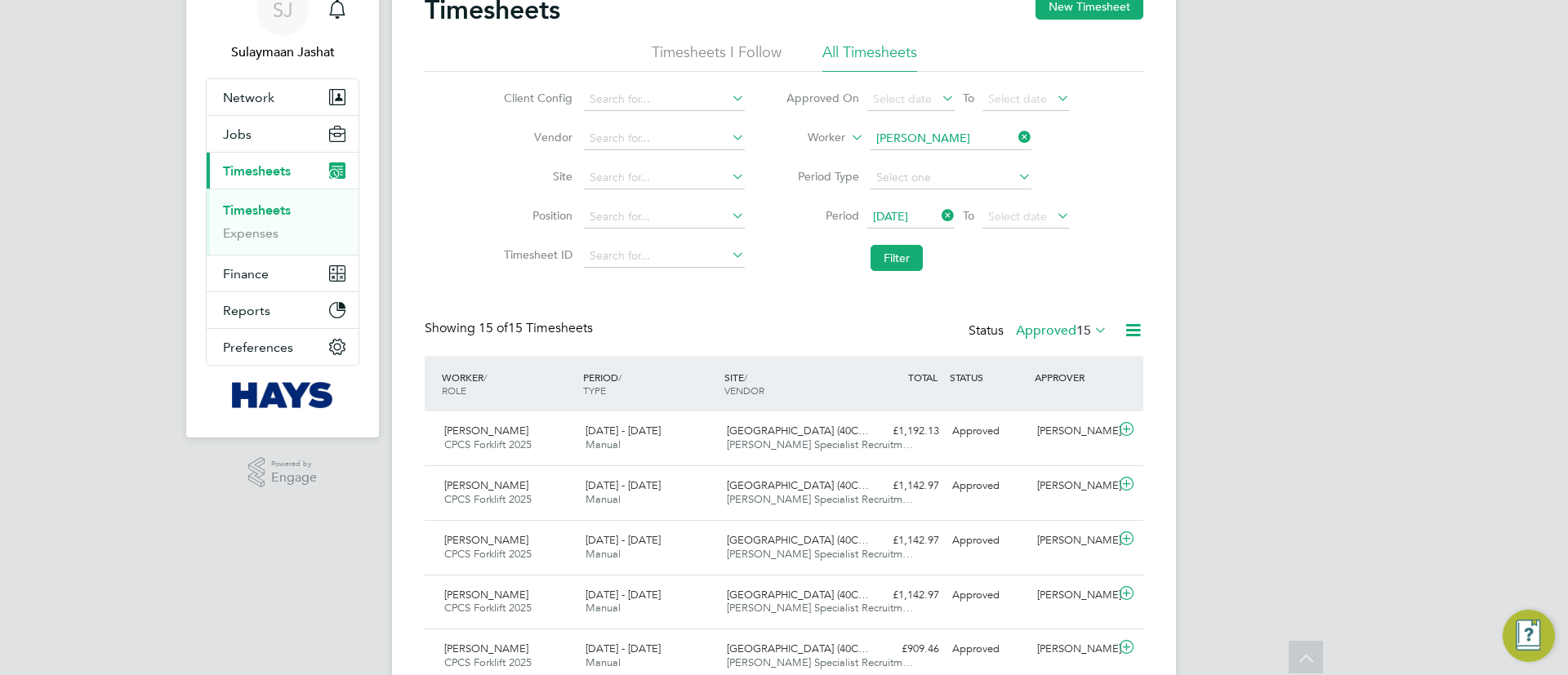
scroll to position [0, 0]
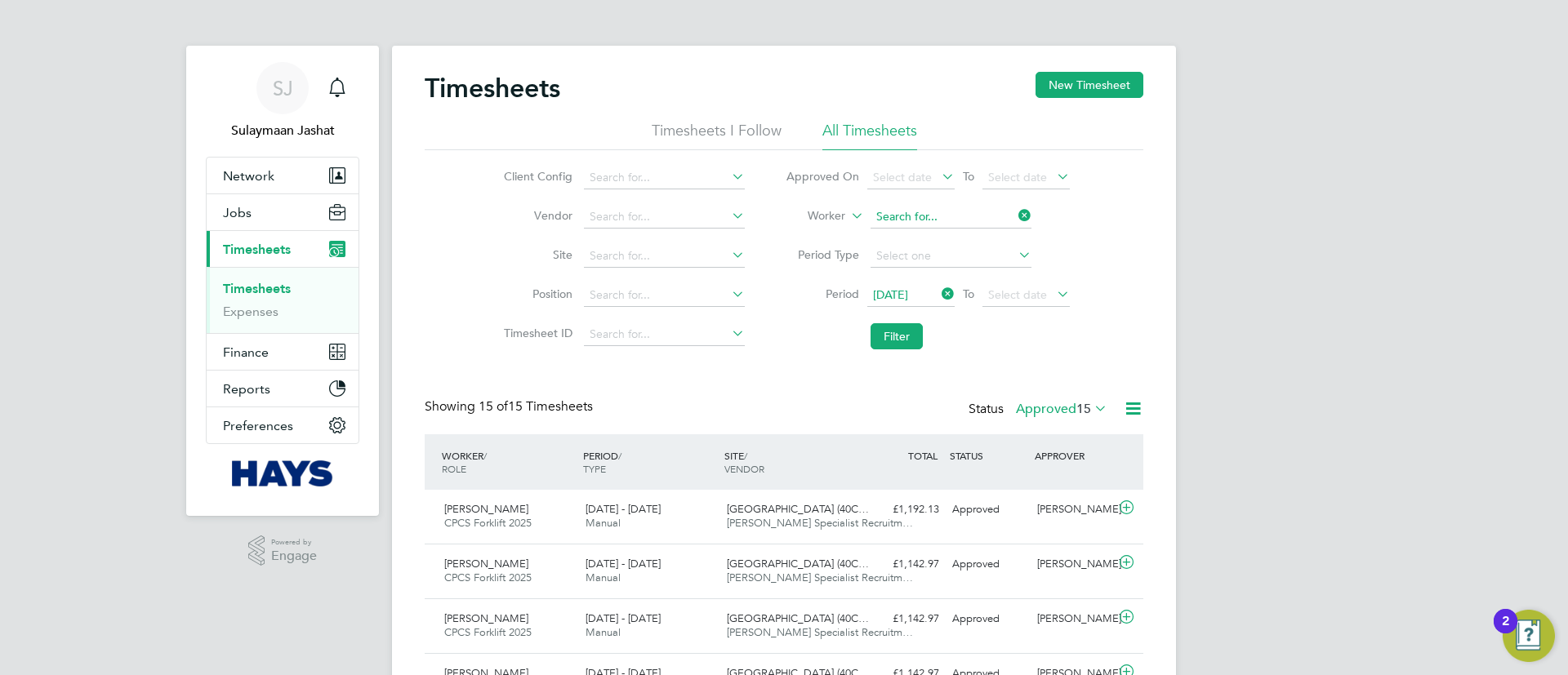
click at [903, 206] on input at bounding box center [951, 218] width 161 height 23
click at [928, 246] on li "Chib uzor Nkem Igbenabor" at bounding box center [999, 239] width 260 height 22
type input "Chibuzor Nkem Igbenabor"
click at [900, 335] on button "Filter" at bounding box center [897, 336] width 52 height 26
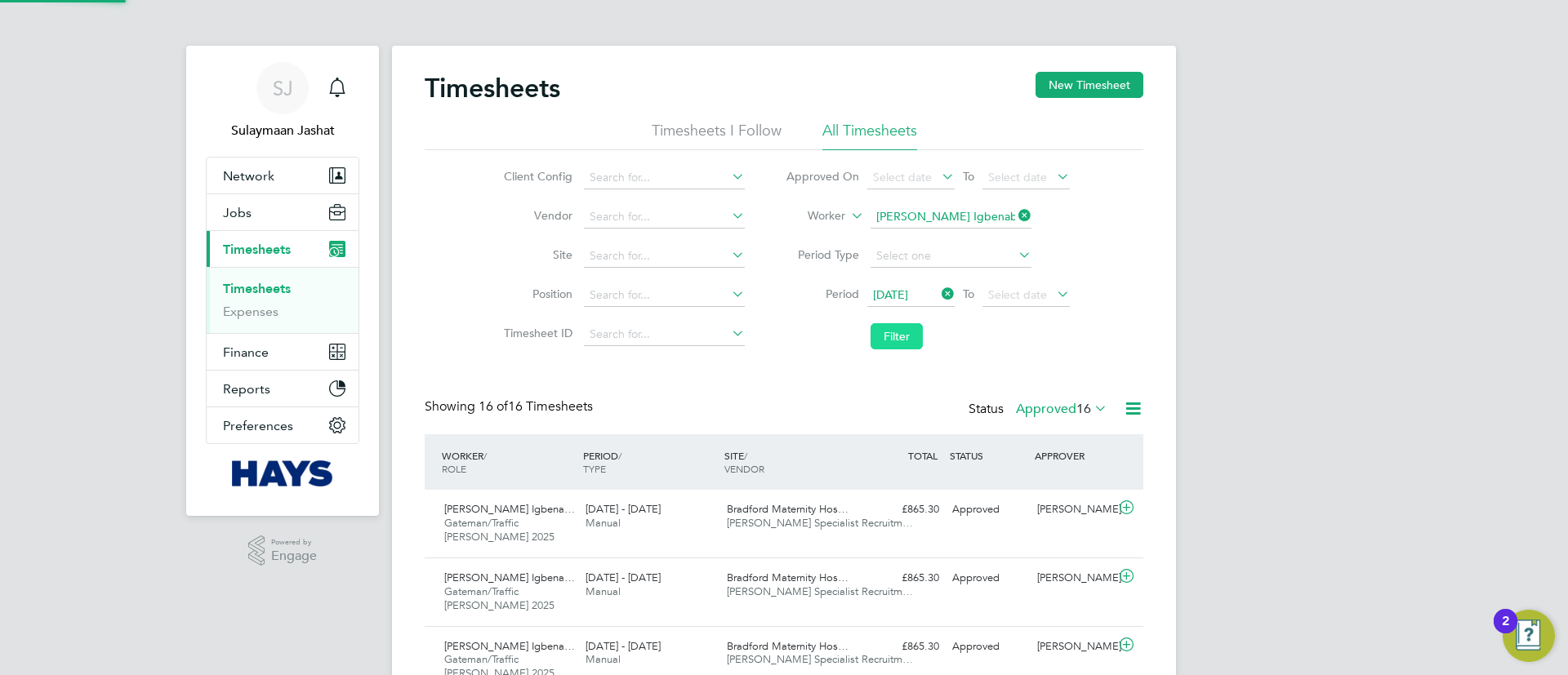
scroll to position [55, 143]
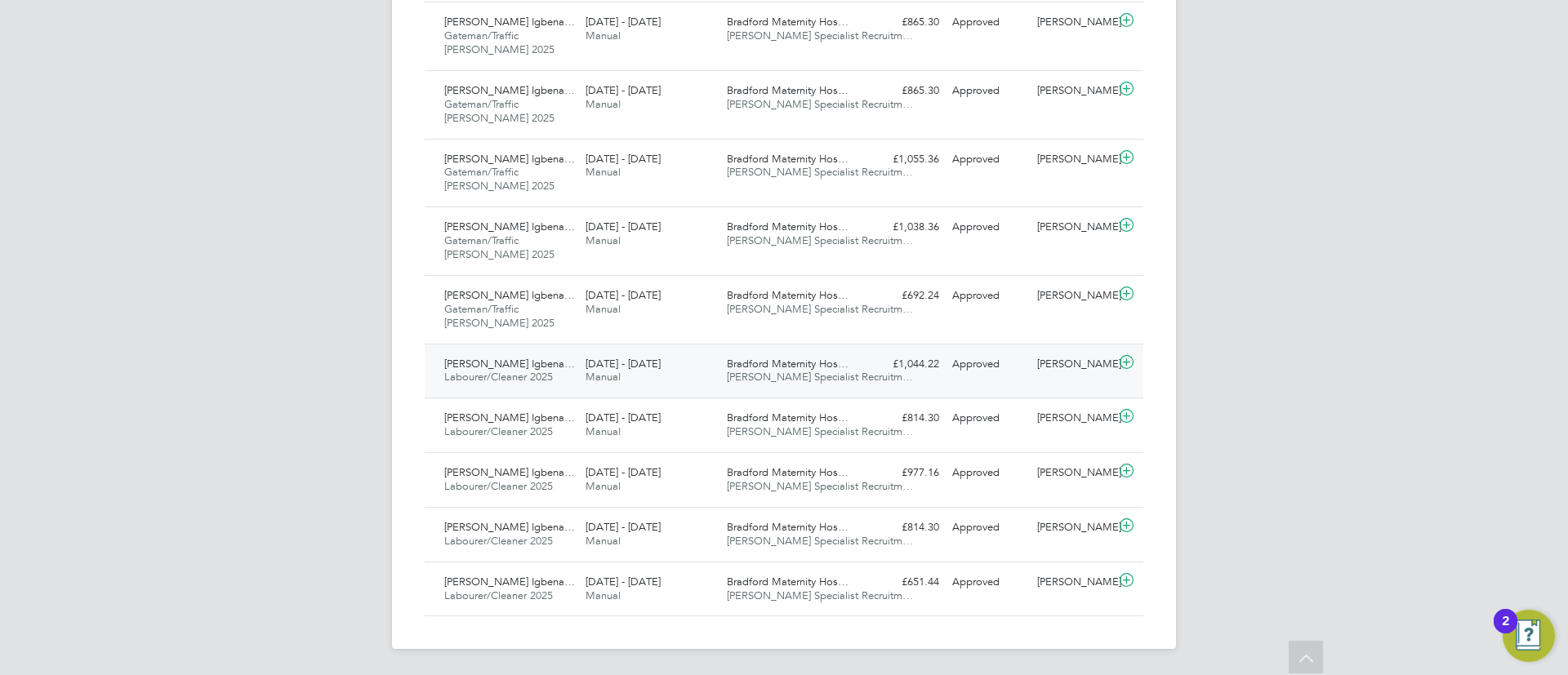
click at [756, 373] on span "Hays Specialist Recruitm…" at bounding box center [820, 376] width 186 height 13
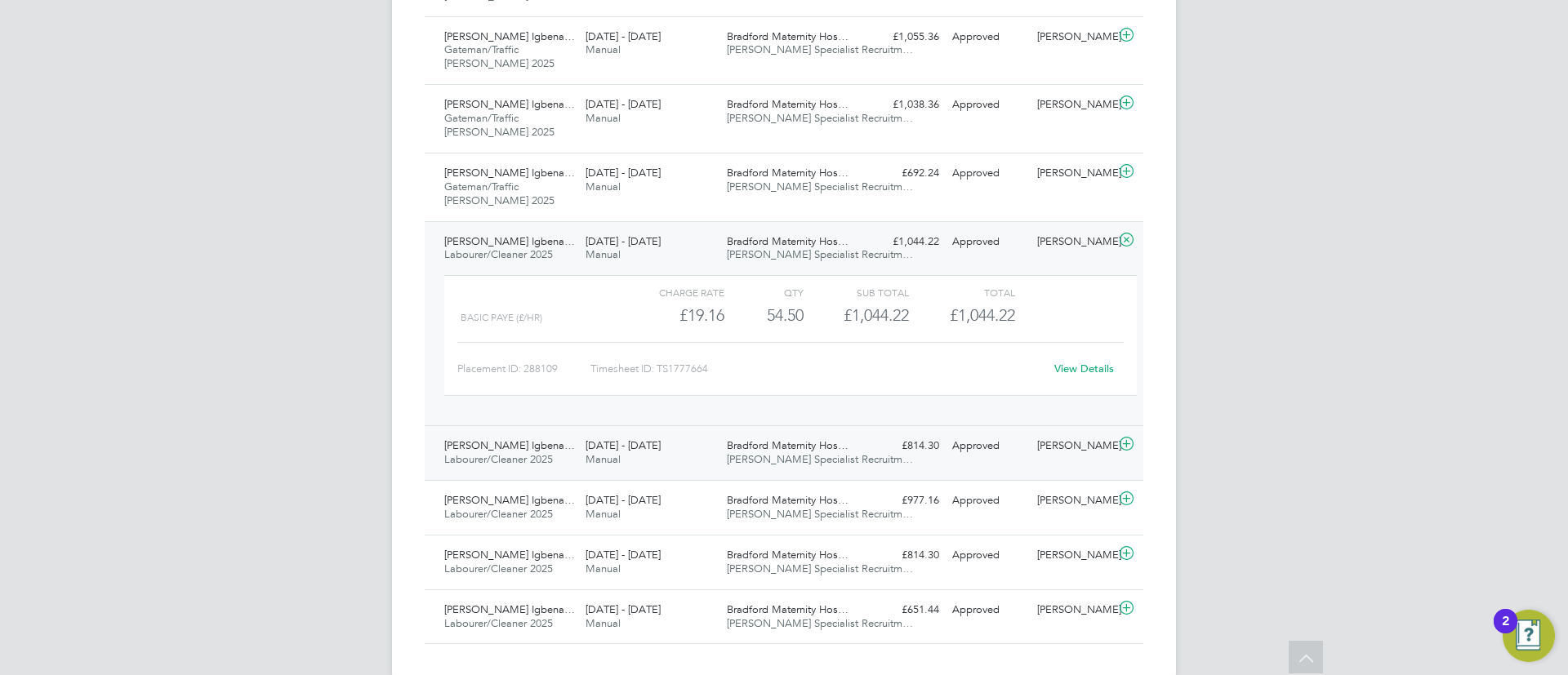
click at [780, 453] on div "Bradford Maternity Hos… Hays Specialist Recruitm…" at bounding box center [791, 453] width 142 height 40
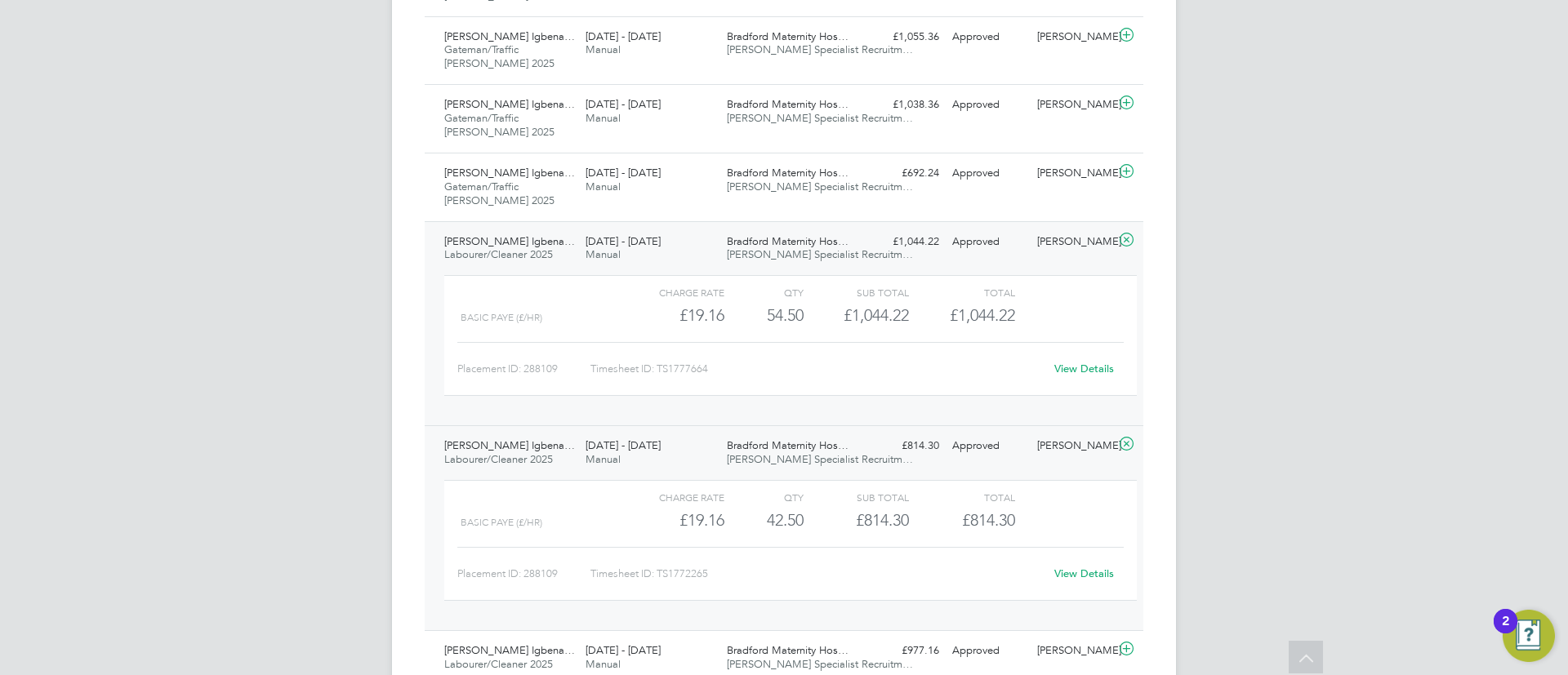
click at [809, 449] on span "Bradford Maternity Hos…" at bounding box center [788, 445] width 121 height 13
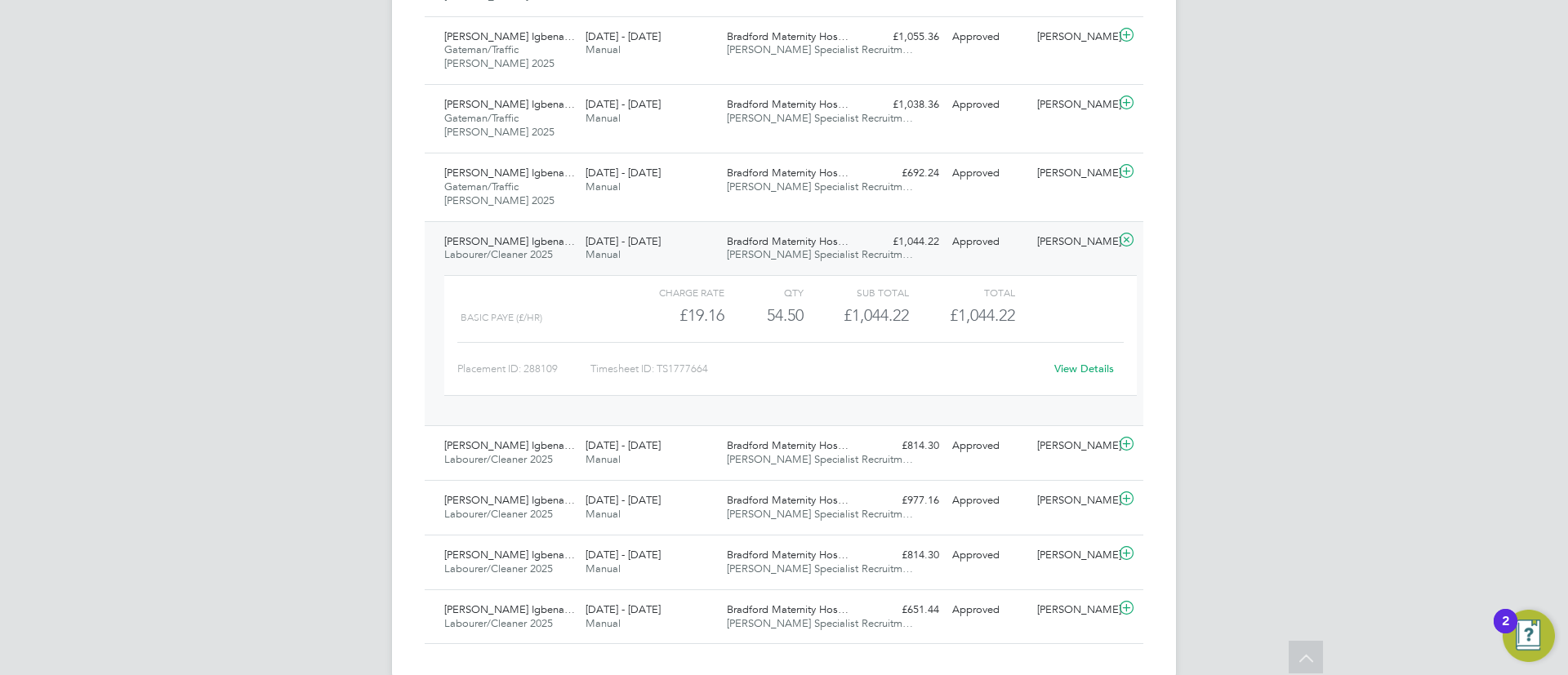
click at [958, 249] on div "Approved" at bounding box center [988, 242] width 85 height 27
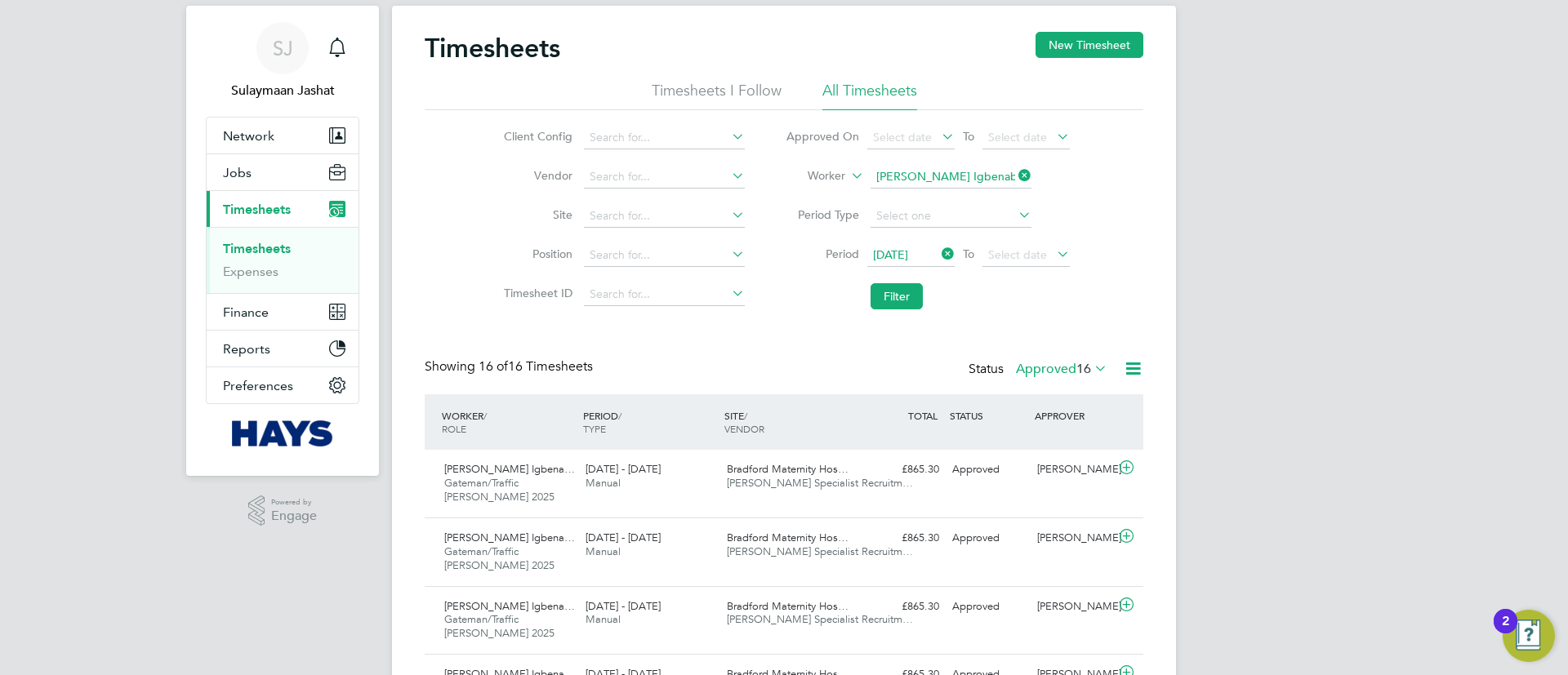
click at [907, 258] on span "02 Jun 2025" at bounding box center [890, 254] width 35 height 14
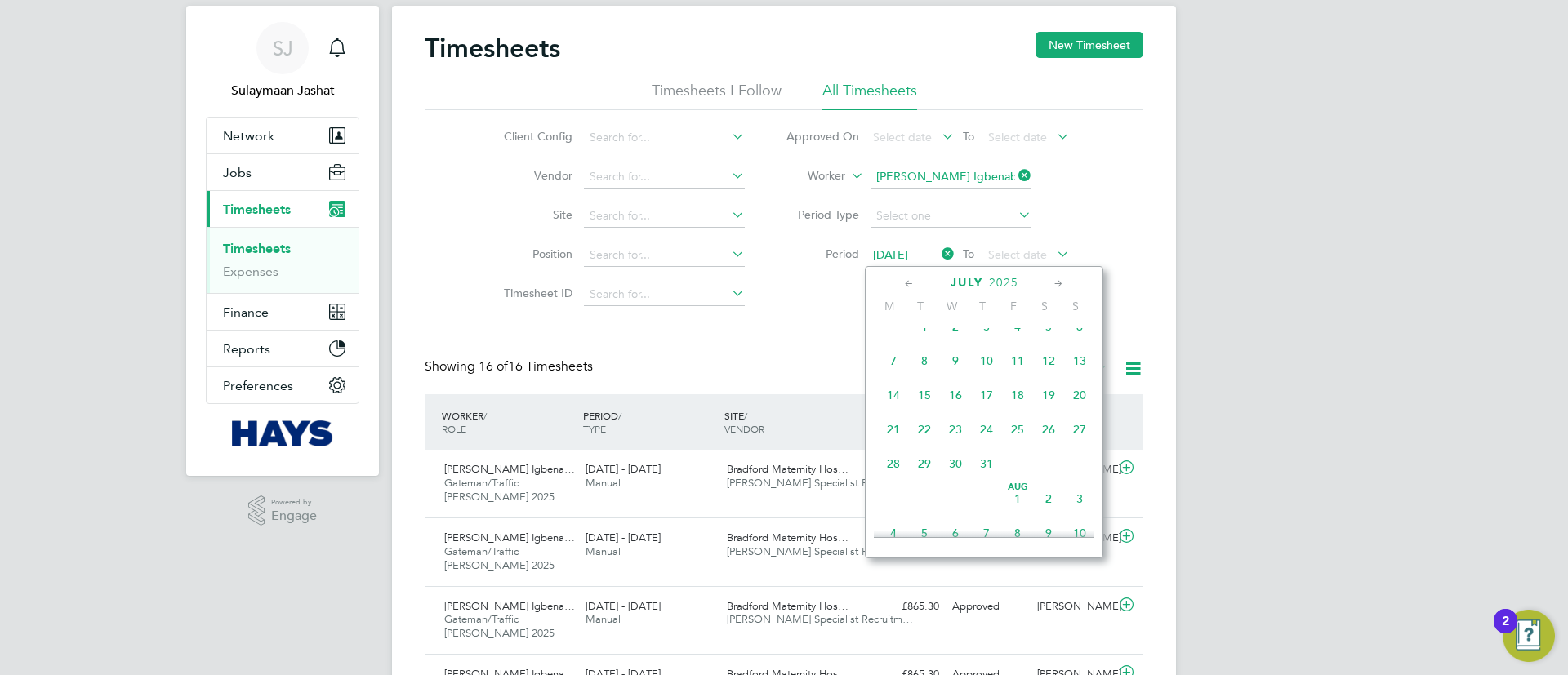
drag, startPoint x: 930, startPoint y: 347, endPoint x: 928, endPoint y: 338, distance: 9.2
click at [930, 342] on span "Jul 1" at bounding box center [925, 326] width 31 height 31
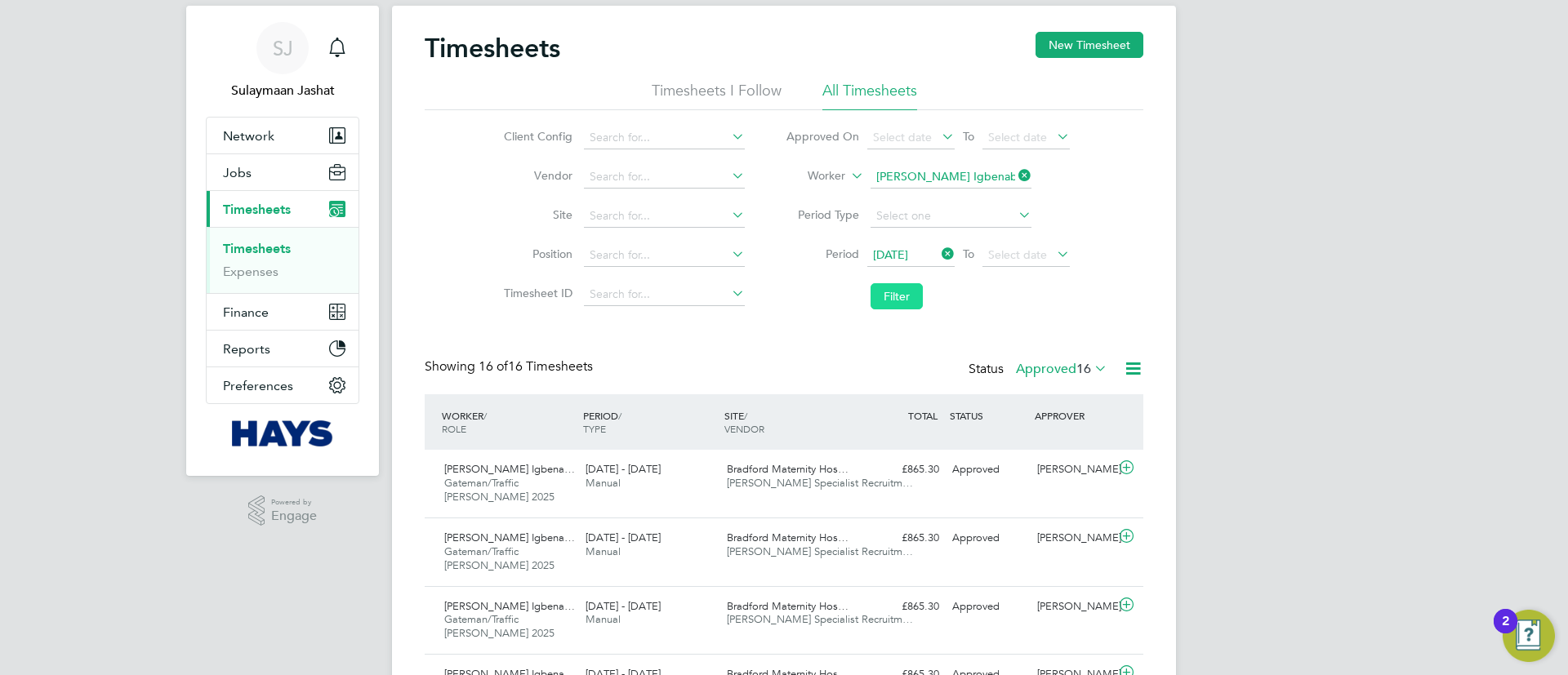
click at [907, 304] on button "Filter" at bounding box center [897, 296] width 52 height 26
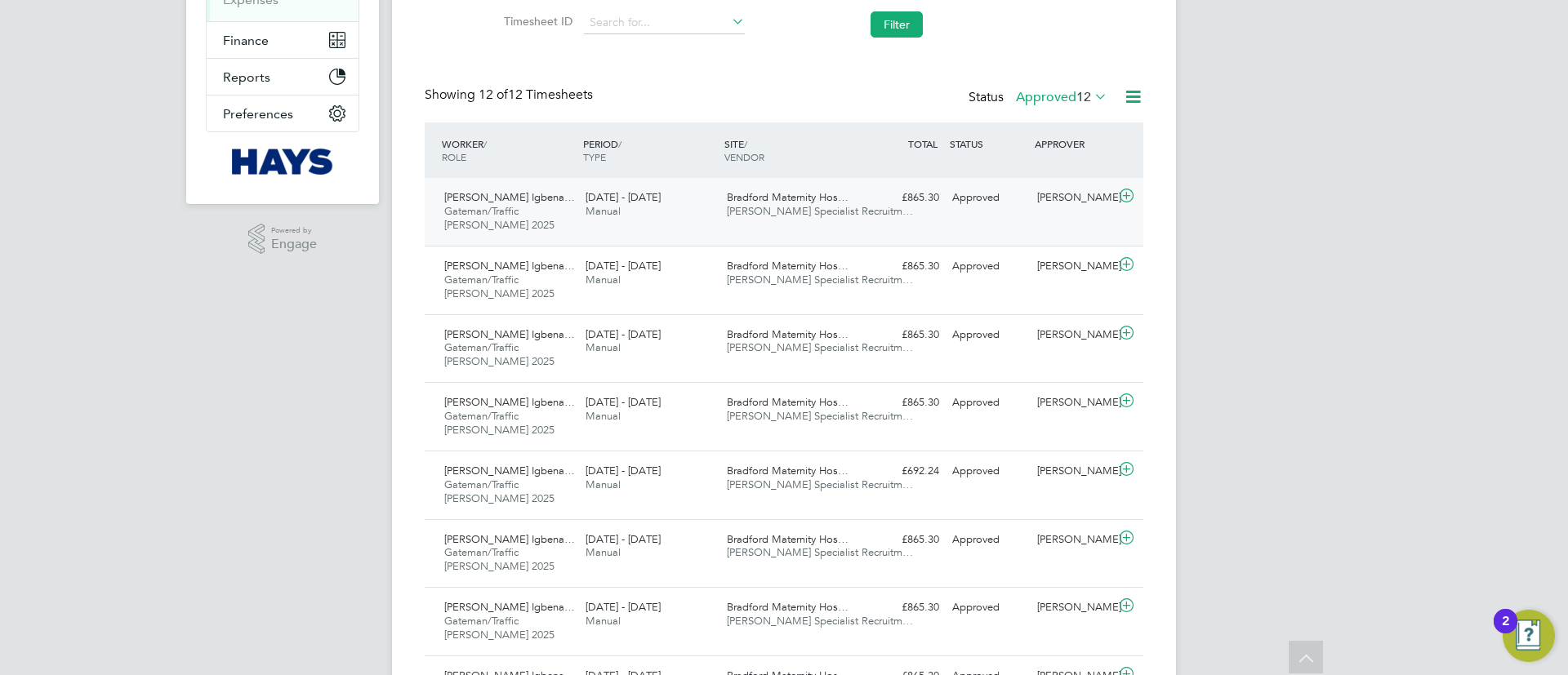
click at [831, 209] on span "Hays Specialist Recruitm…" at bounding box center [820, 211] width 186 height 13
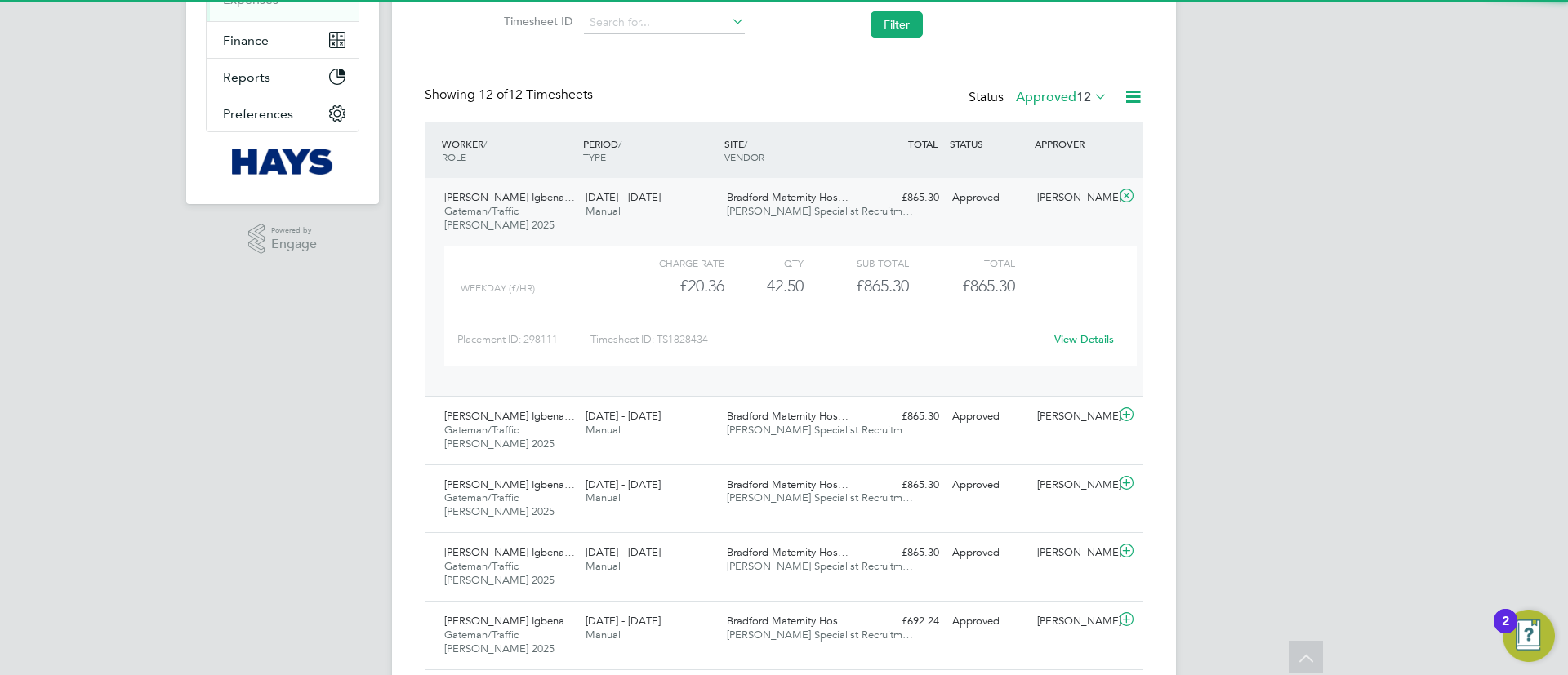
click at [1113, 335] on div "View Details" at bounding box center [1083, 339] width 80 height 26
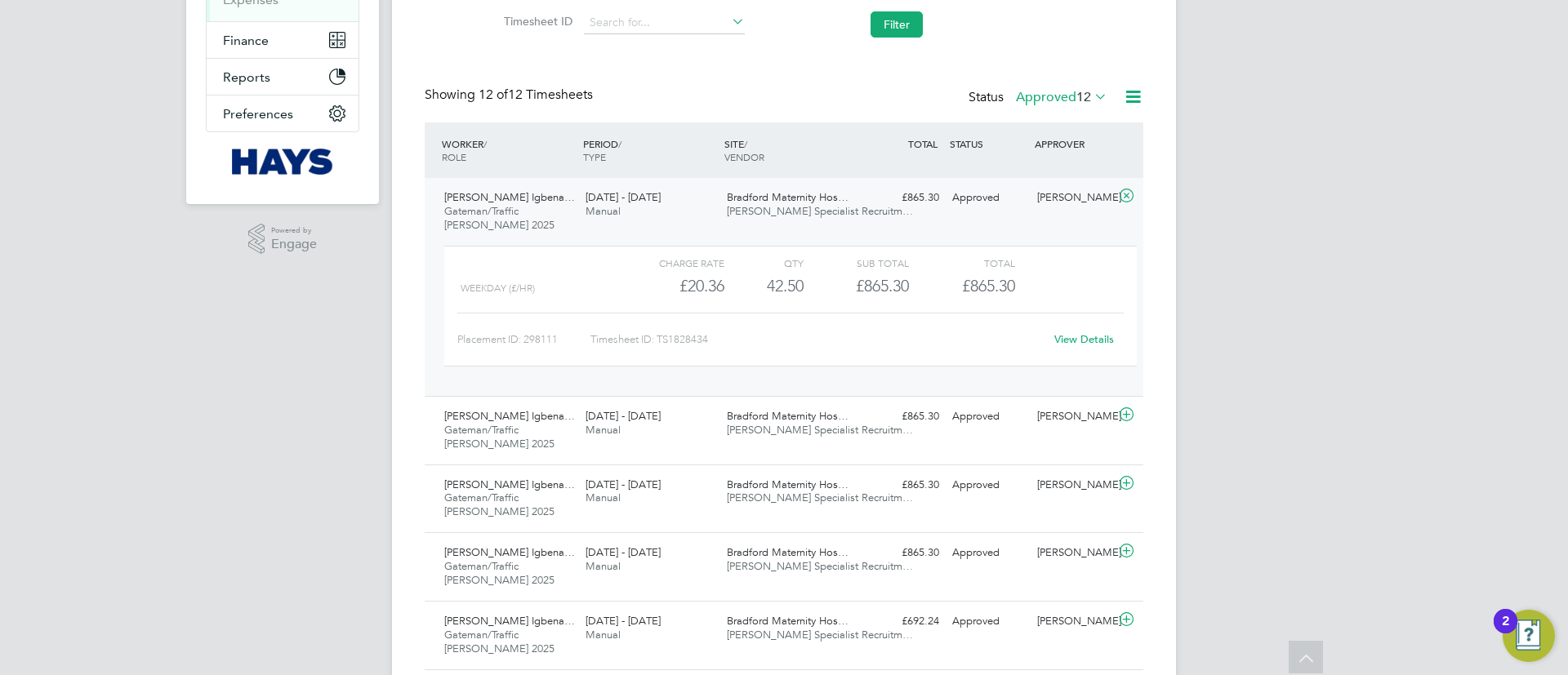
click at [1102, 335] on link "View Details" at bounding box center [1084, 339] width 60 height 13
click at [829, 221] on div "Bradford Maternity Hos… Hays Specialist Recruitm…" at bounding box center [791, 205] width 142 height 40
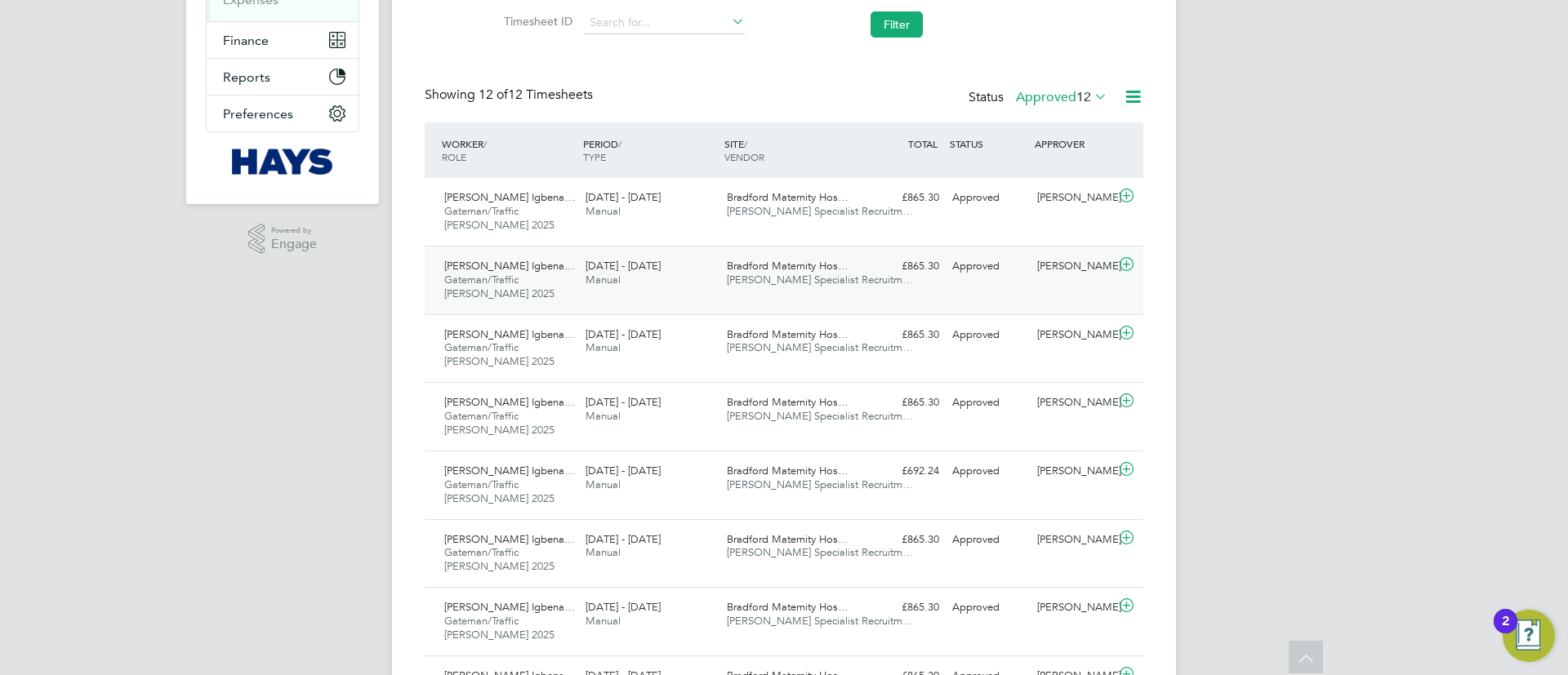
click at [828, 301] on div "Chibuzor Nkem Igbena… Gateman/Traffic Marshall 2025 13 - 19 Sep 2025 13 - 19 Se…" at bounding box center [784, 279] width 719 height 68
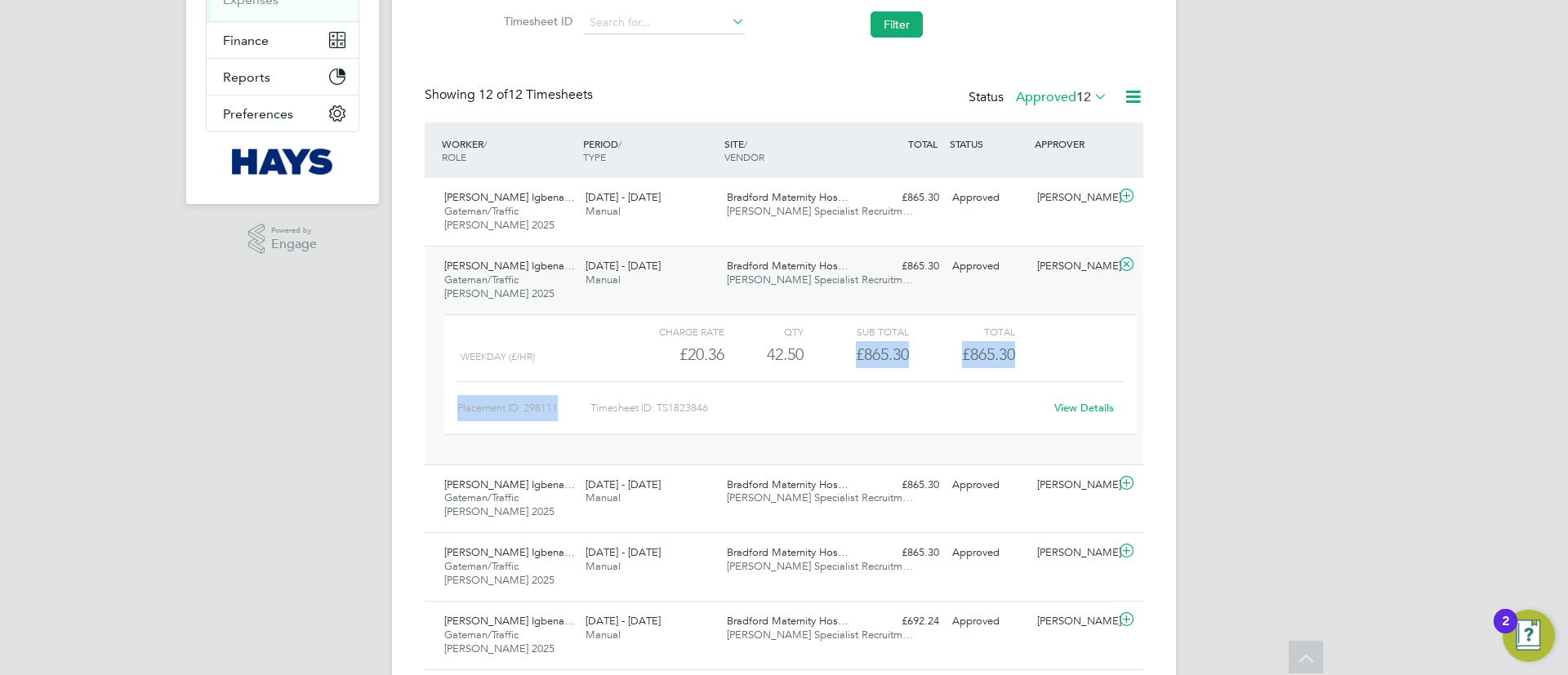
drag, startPoint x: 801, startPoint y: 362, endPoint x: 753, endPoint y: 370, distance: 48.7
click at [753, 370] on div "Charge rate QTY Sub Total Total WEEKDAY (£/HR) £20.36 42.5 42.50 43 £865.30 £86…" at bounding box center [790, 374] width 693 height 120
click at [757, 366] on div "42.50" at bounding box center [764, 354] width 79 height 27
drag, startPoint x: 764, startPoint y: 362, endPoint x: 819, endPoint y: 359, distance: 55.1
click at [811, 362] on div "WEEKDAY (£/HR) £20.36 42.5 42.50 43 £865.30 £865.30" at bounding box center [790, 354] width 693 height 27
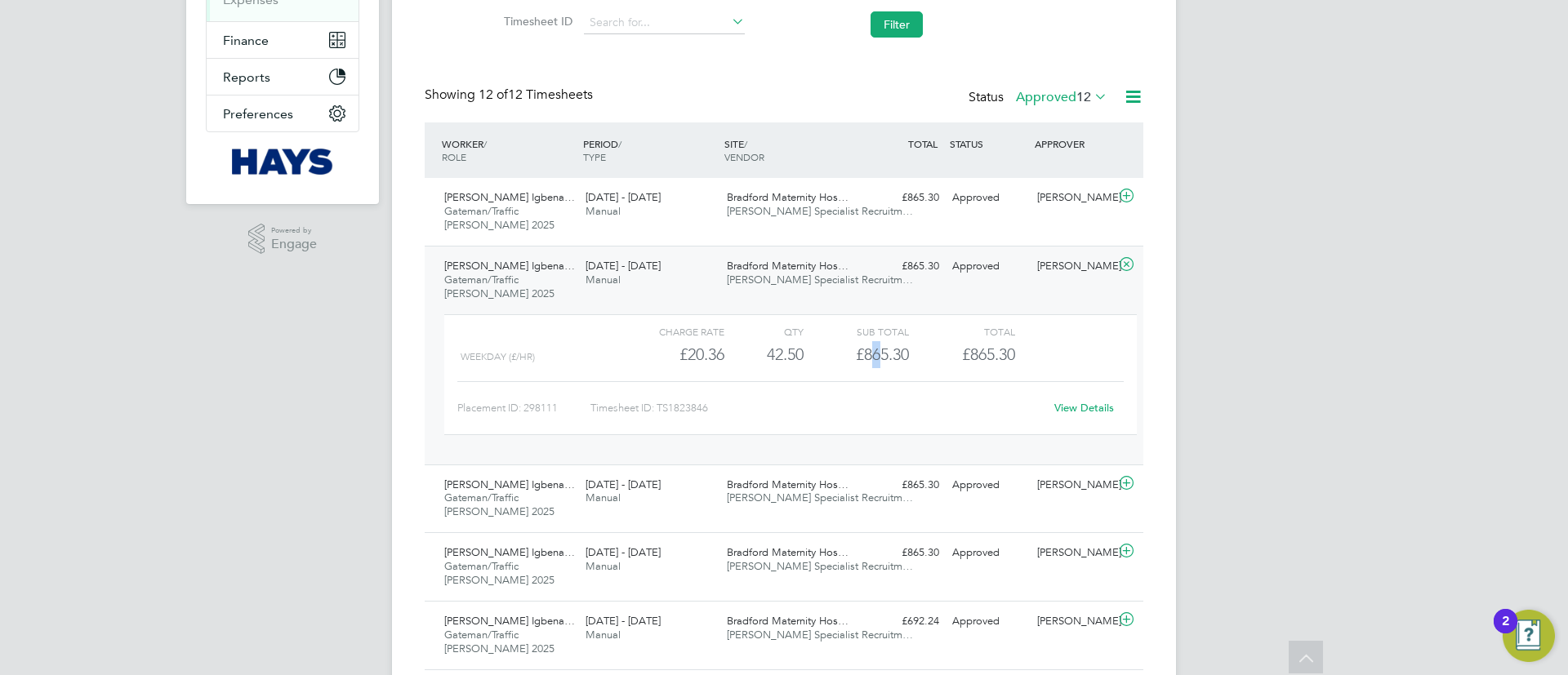
drag, startPoint x: 872, startPoint y: 354, endPoint x: 877, endPoint y: 347, distance: 8.6
click at [877, 347] on div "£865.30" at bounding box center [855, 354] width 105 height 27
drag, startPoint x: 958, startPoint y: 341, endPoint x: 876, endPoint y: 344, distance: 82.1
click at [876, 344] on div "WEEKDAY (£/HR) £20.36 42.5 42.50 43 £865.30 £865.30" at bounding box center [790, 354] width 693 height 27
click at [863, 398] on div "Timesheet ID: TS1823846" at bounding box center [817, 407] width 454 height 26
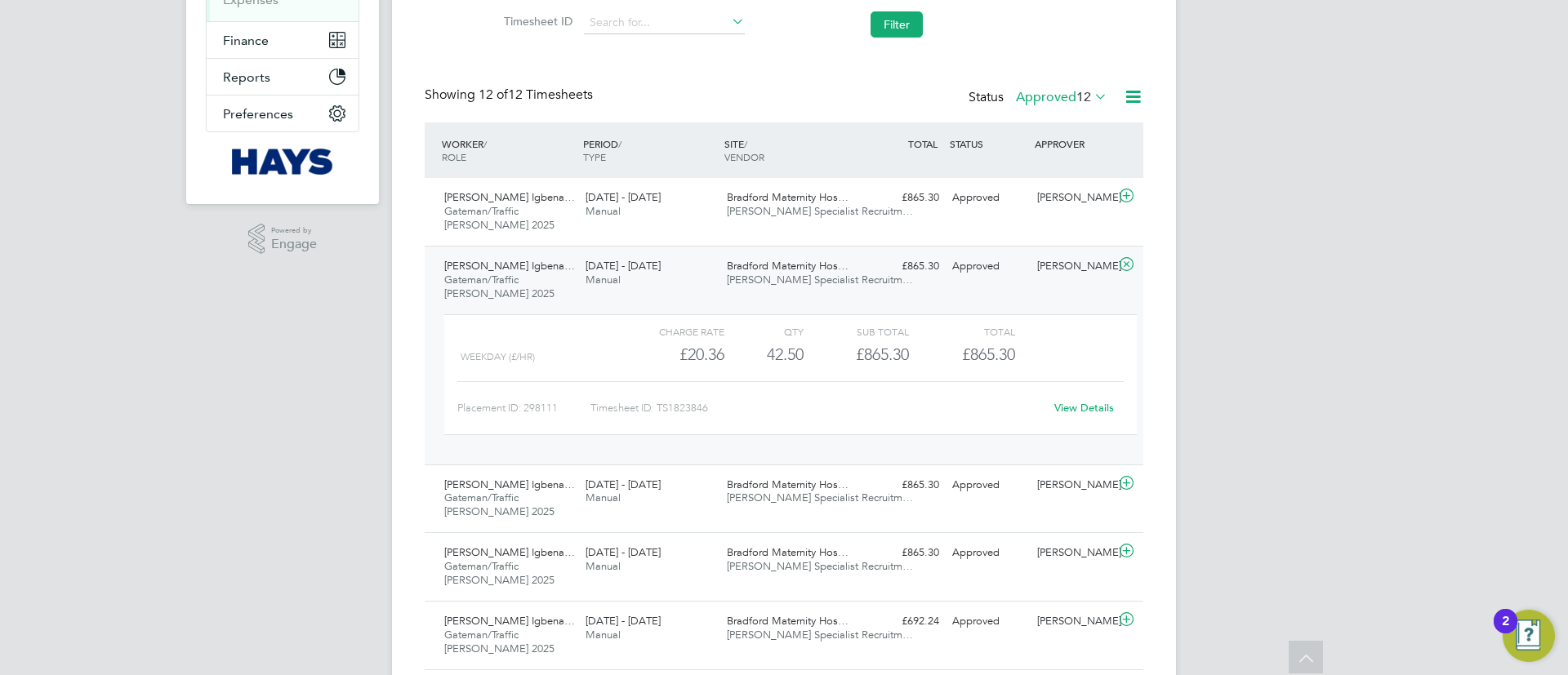
click at [882, 301] on div "Chibuzor Nkem Igbena… Gateman/Traffic Marshall 2025 13 - 19 Sep 2025 13 - 19 Se…" at bounding box center [784, 354] width 719 height 219
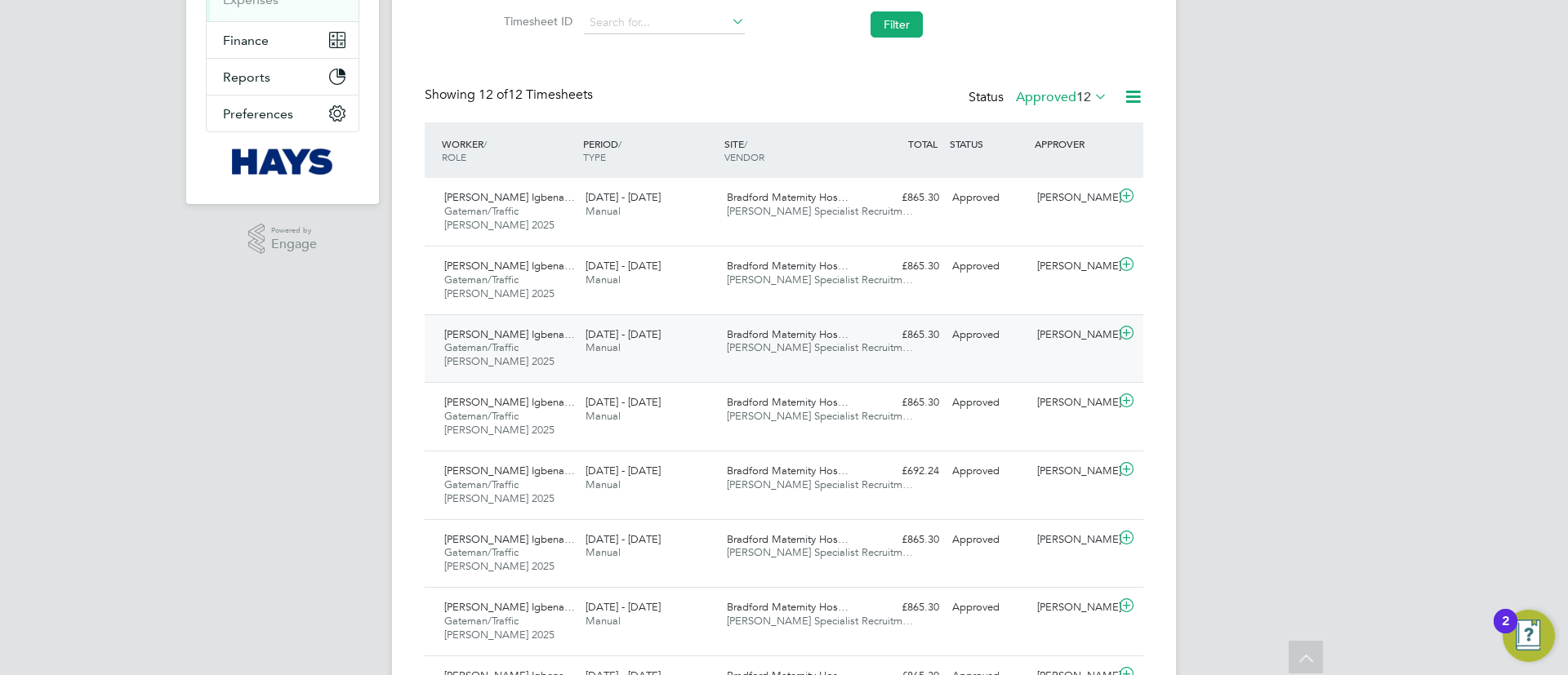
click at [713, 341] on div "6 - 12 Sep 2025 Manual" at bounding box center [649, 342] width 142 height 40
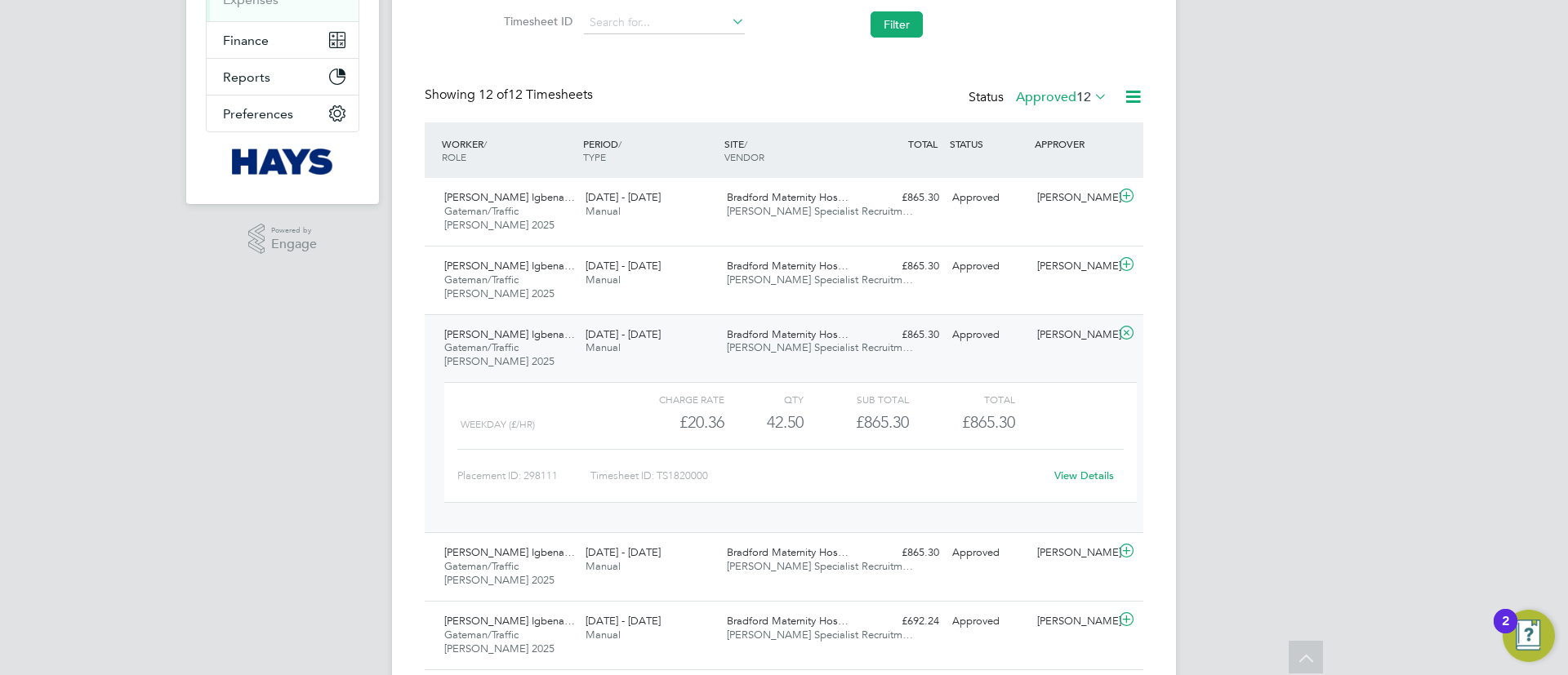
click at [666, 365] on div "Chibuzor Nkem Igbena… Gateman/Traffic Marshall 2025 6 - 12 Sep 2025 6 - 12 Sep …" at bounding box center [784, 423] width 719 height 219
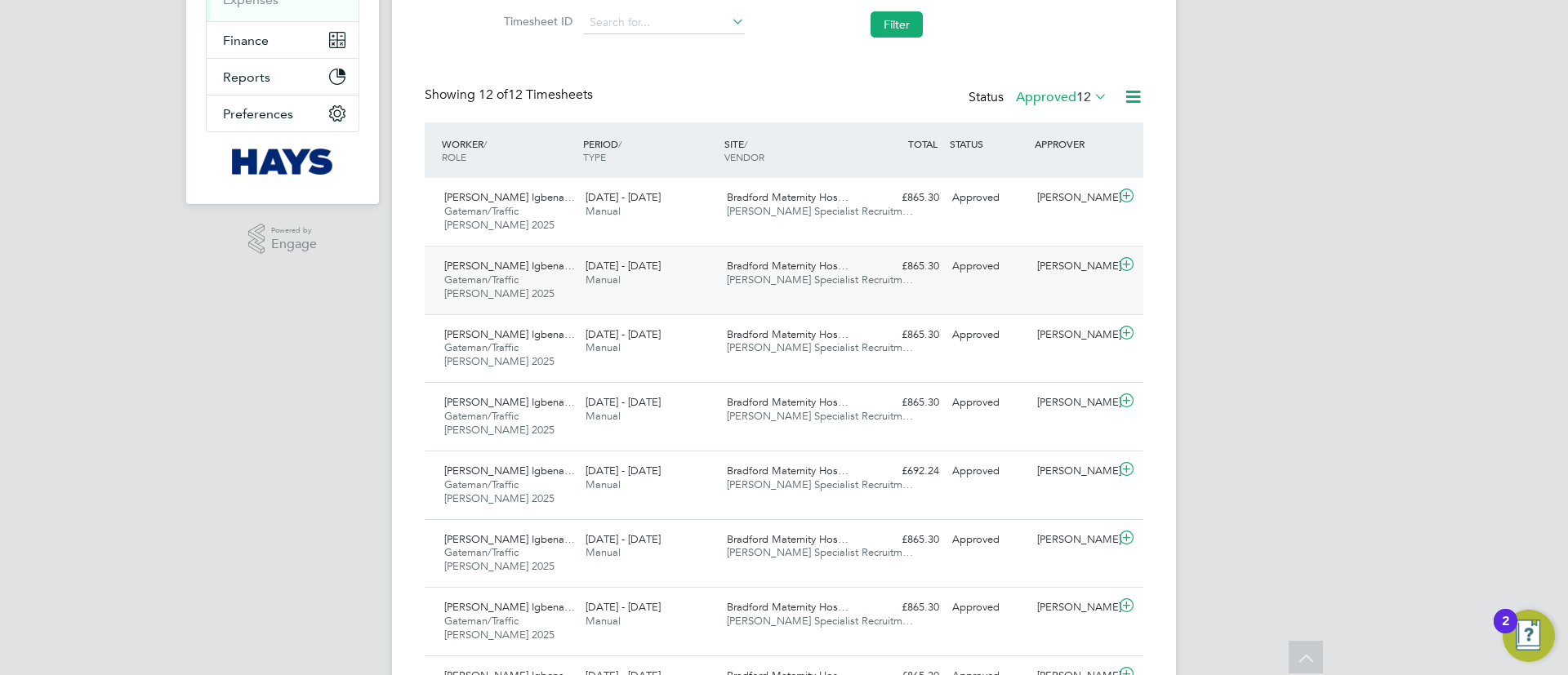
scroll to position [67, 0]
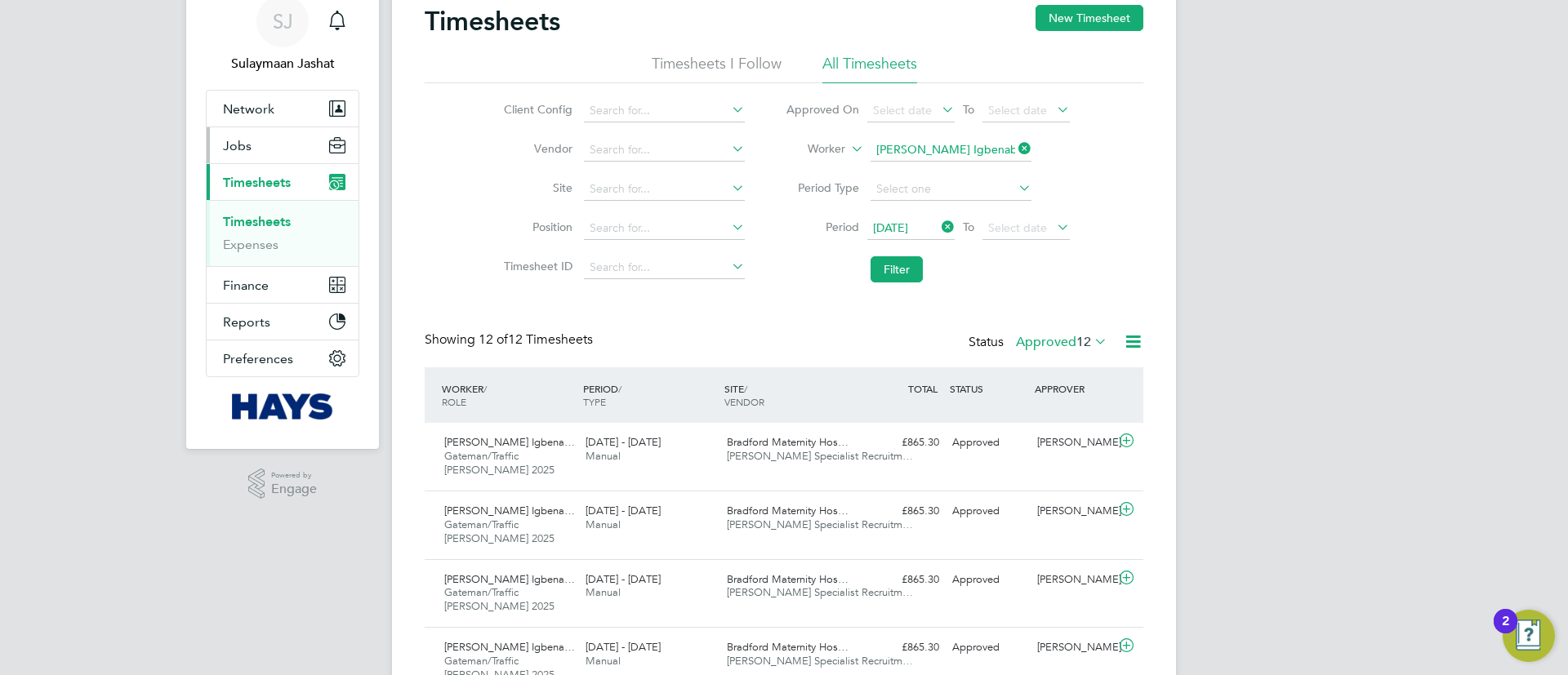
click at [276, 153] on button "Jobs" at bounding box center [282, 144] width 152 height 36
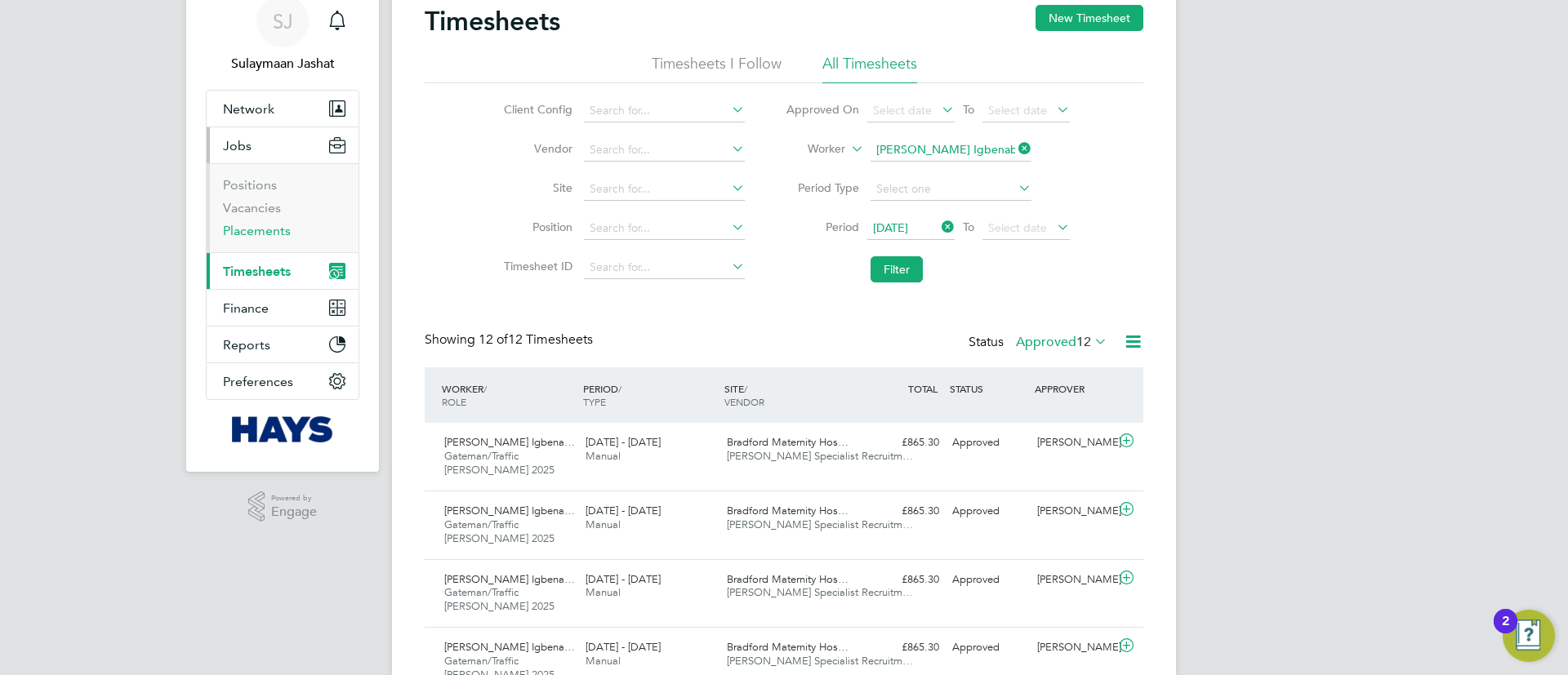
click at [273, 228] on link "Placements" at bounding box center [256, 230] width 67 height 15
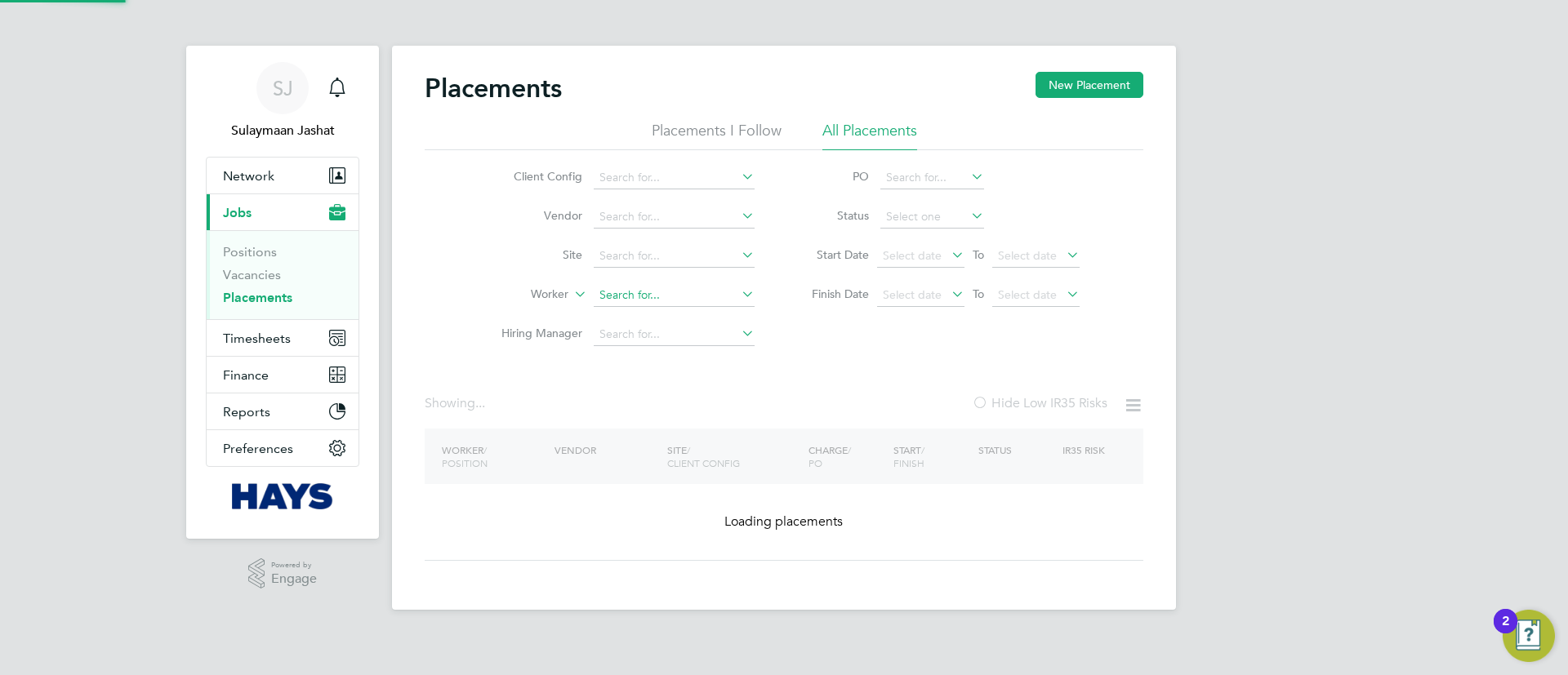
click at [681, 300] on input at bounding box center [673, 296] width 161 height 23
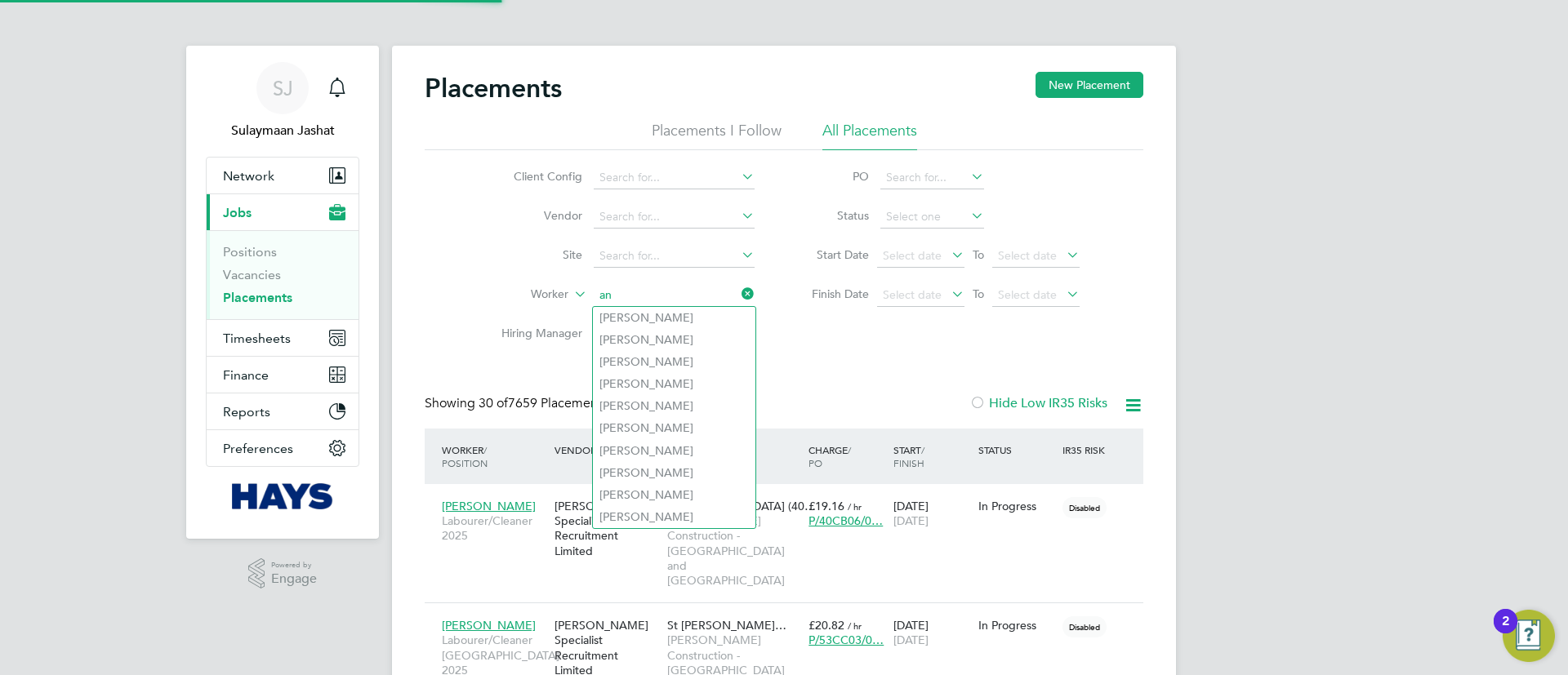
scroll to position [77, 143]
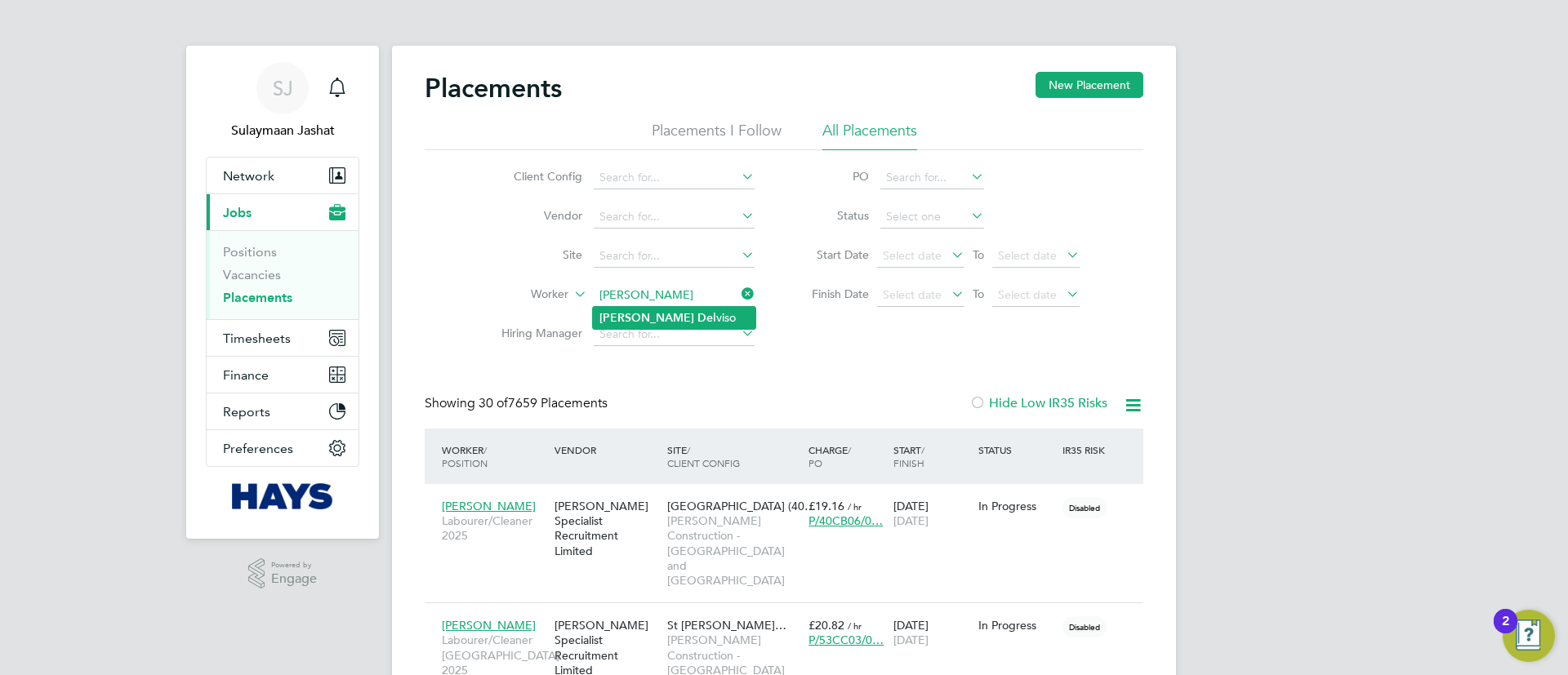
click at [694, 325] on li "Anthony Del viso" at bounding box center [673, 318] width 163 height 22
type input "Anthony Delviso"
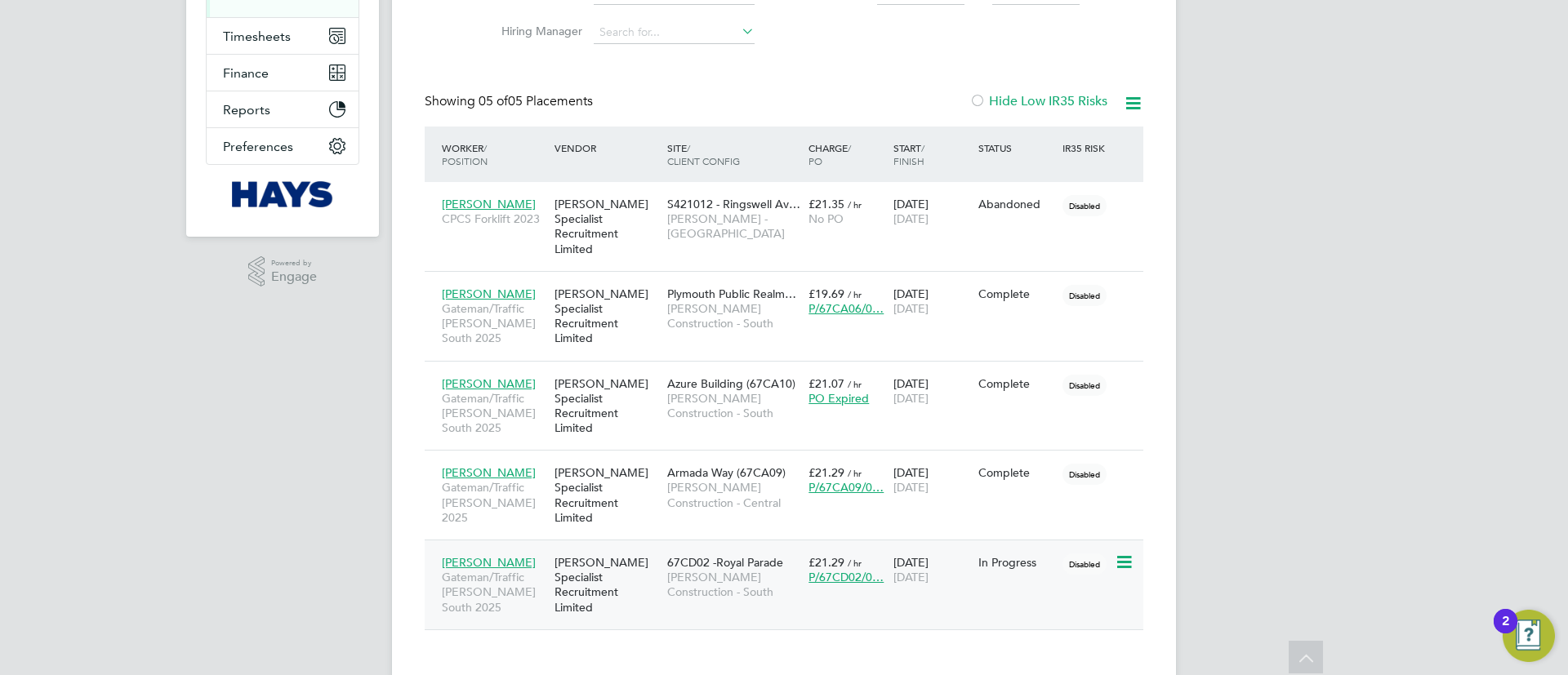
click at [678, 572] on div "67CD02 -Royal Parade Morgan Sindall Construction - South" at bounding box center [733, 578] width 142 height 62
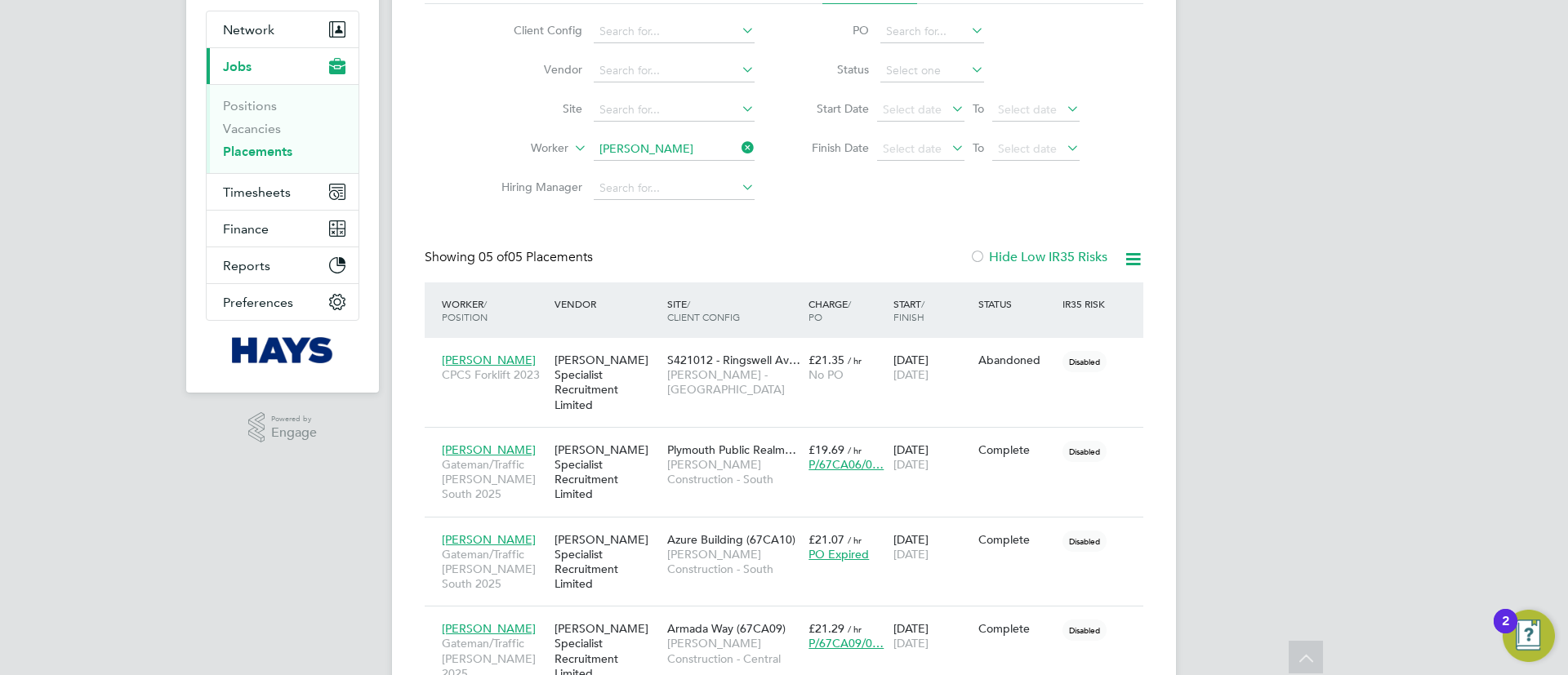
scroll to position [57, 0]
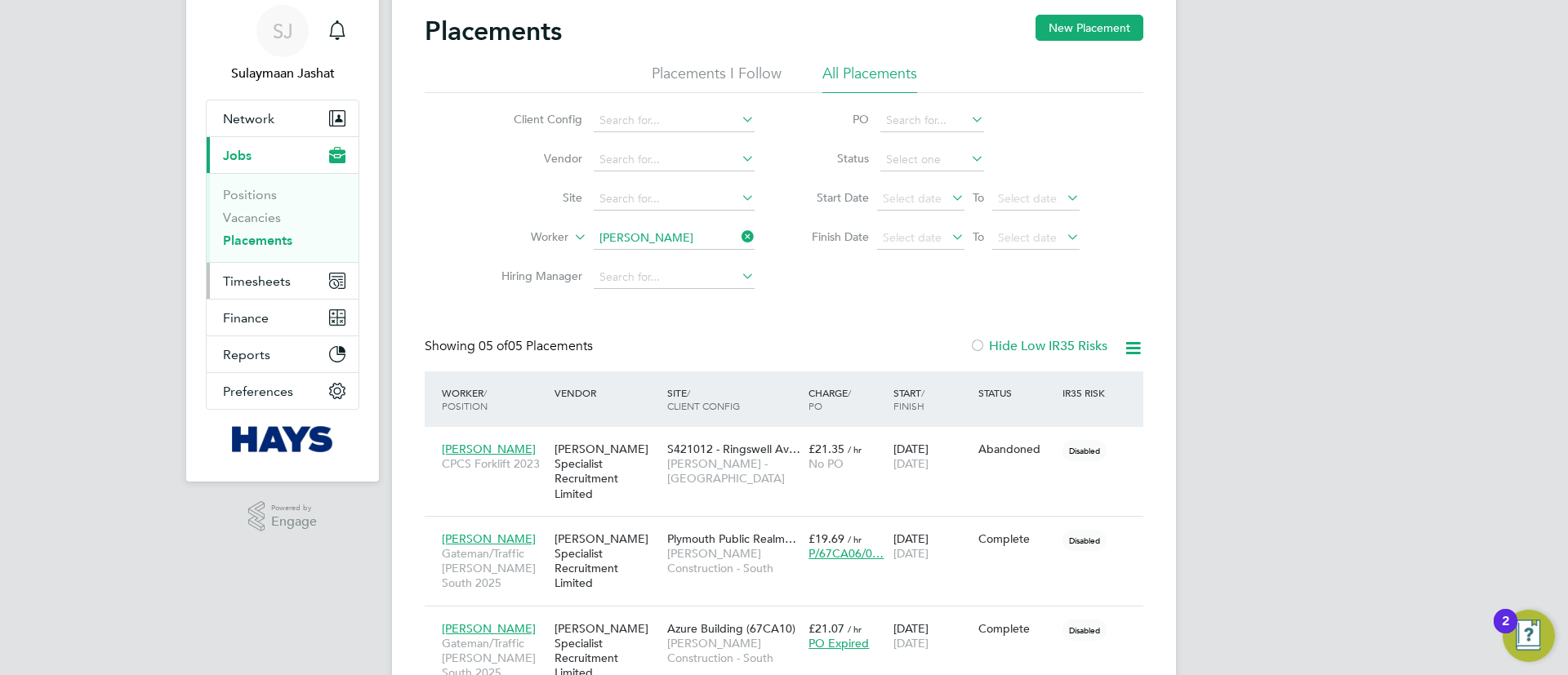
click at [235, 281] on span "Timesheets" at bounding box center [256, 281] width 67 height 15
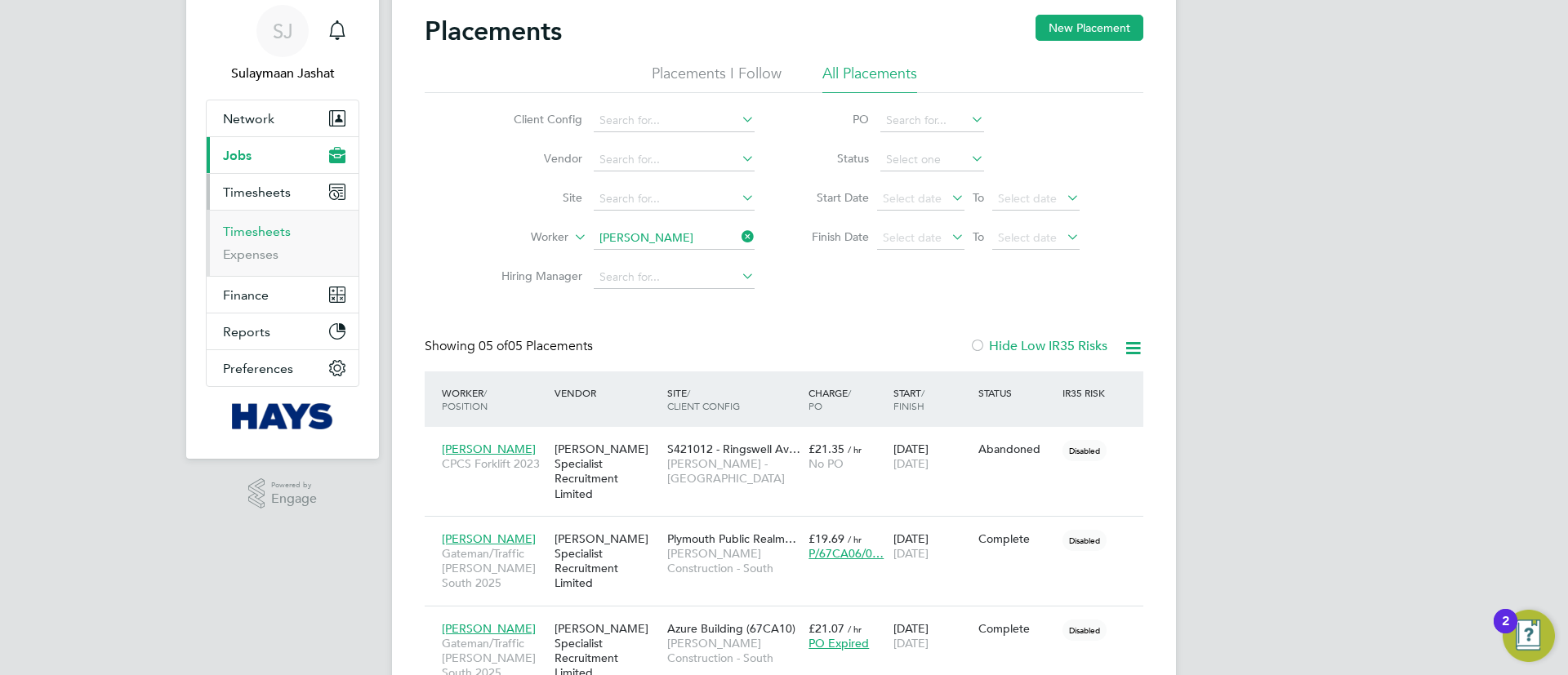
click at [276, 234] on link "Timesheets" at bounding box center [256, 231] width 67 height 15
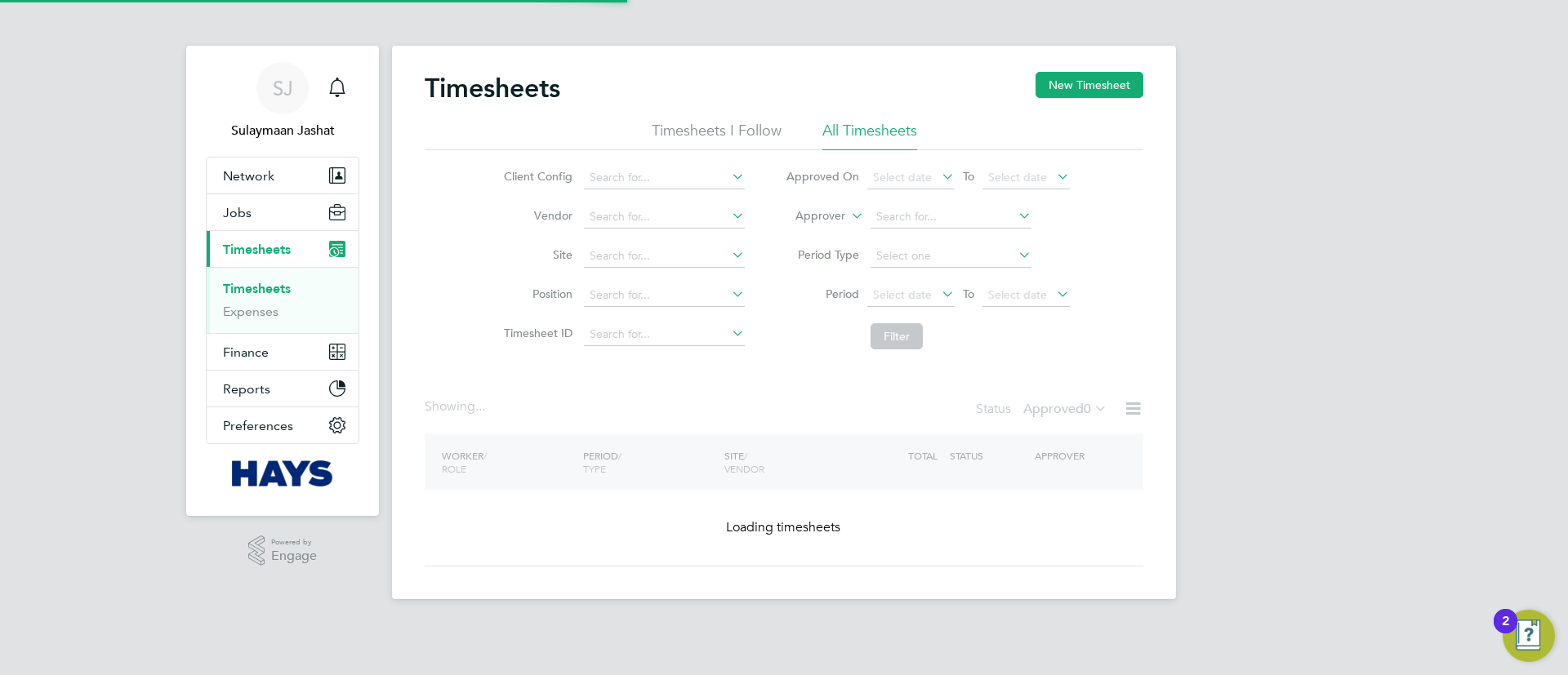
click at [815, 220] on label "Approver" at bounding box center [808, 216] width 73 height 16
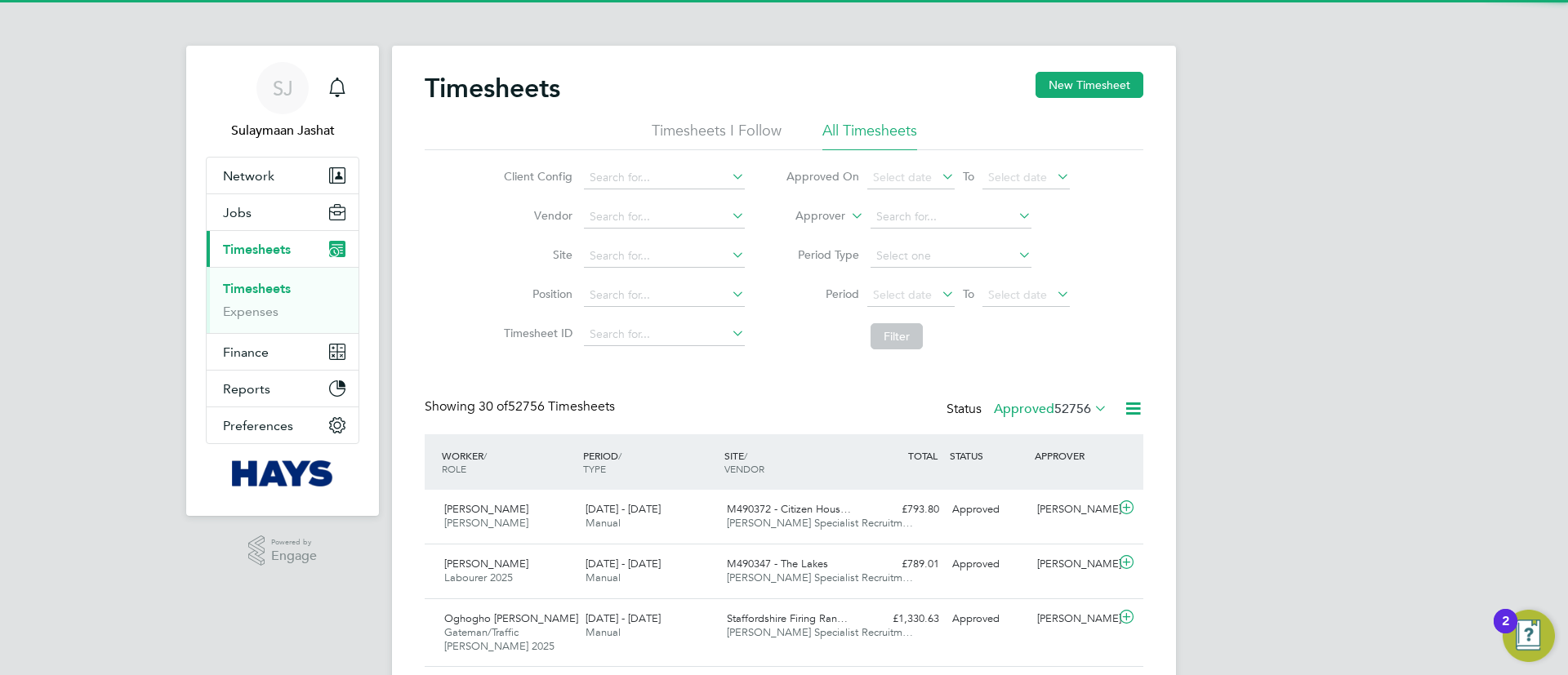
drag, startPoint x: 825, startPoint y: 214, endPoint x: 826, endPoint y: 222, distance: 8.1
click at [826, 218] on label "Approver" at bounding box center [808, 216] width 73 height 16
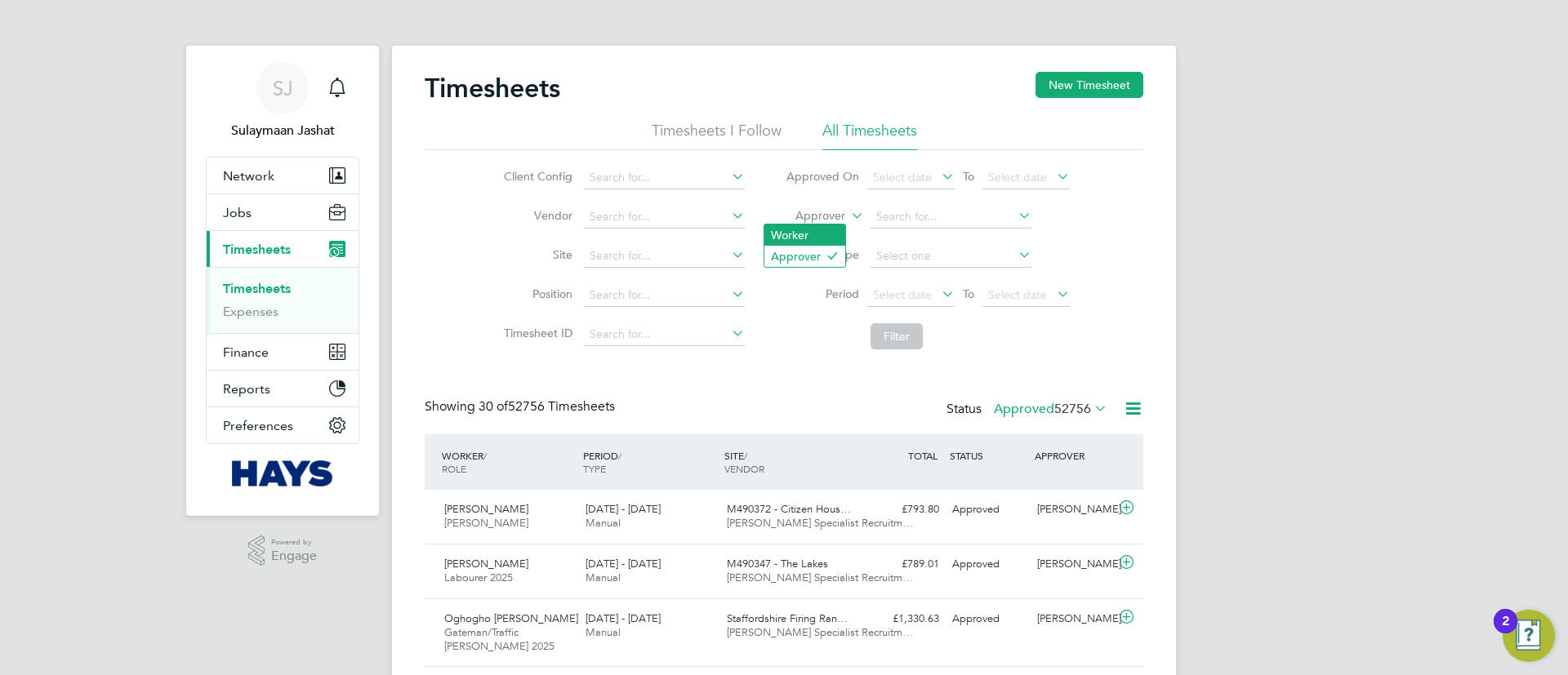
click at [823, 225] on li "Worker" at bounding box center [804, 235] width 81 height 21
click at [876, 201] on li "Worker" at bounding box center [927, 217] width 325 height 39
click at [892, 215] on input at bounding box center [951, 218] width 161 height 23
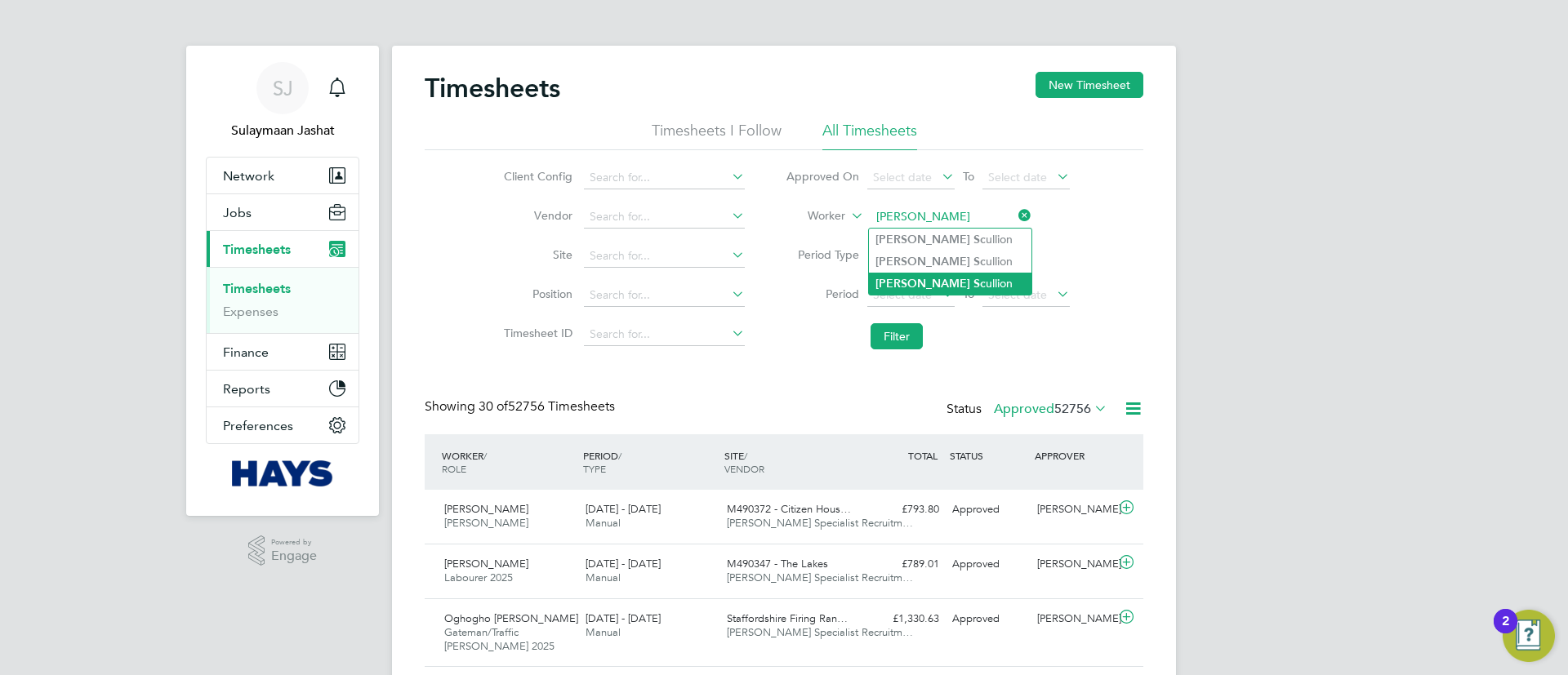
click at [931, 273] on li "John Sc ullion" at bounding box center [950, 283] width 163 height 22
type input "John Scullion"
click at [890, 351] on li "Filter" at bounding box center [927, 336] width 325 height 42
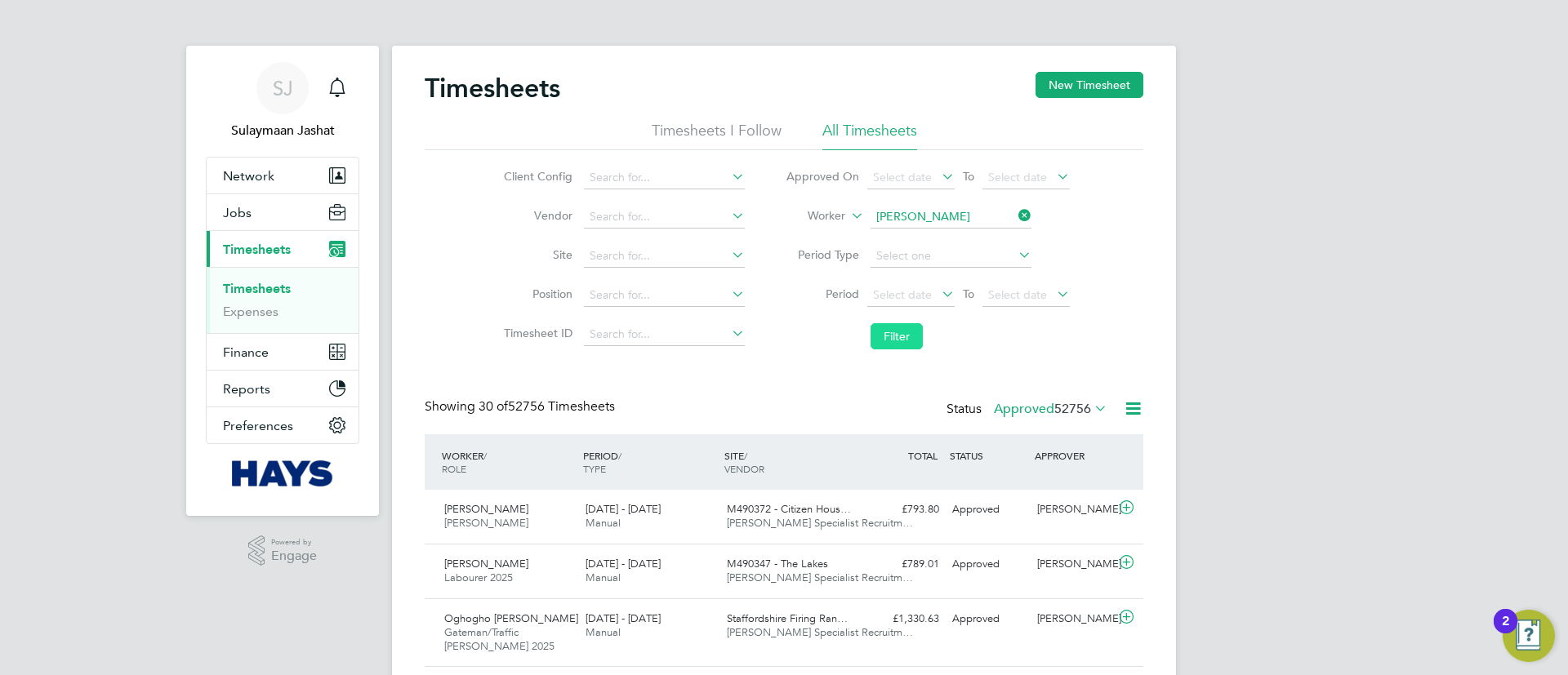
click at [894, 340] on button "Filter" at bounding box center [897, 336] width 52 height 26
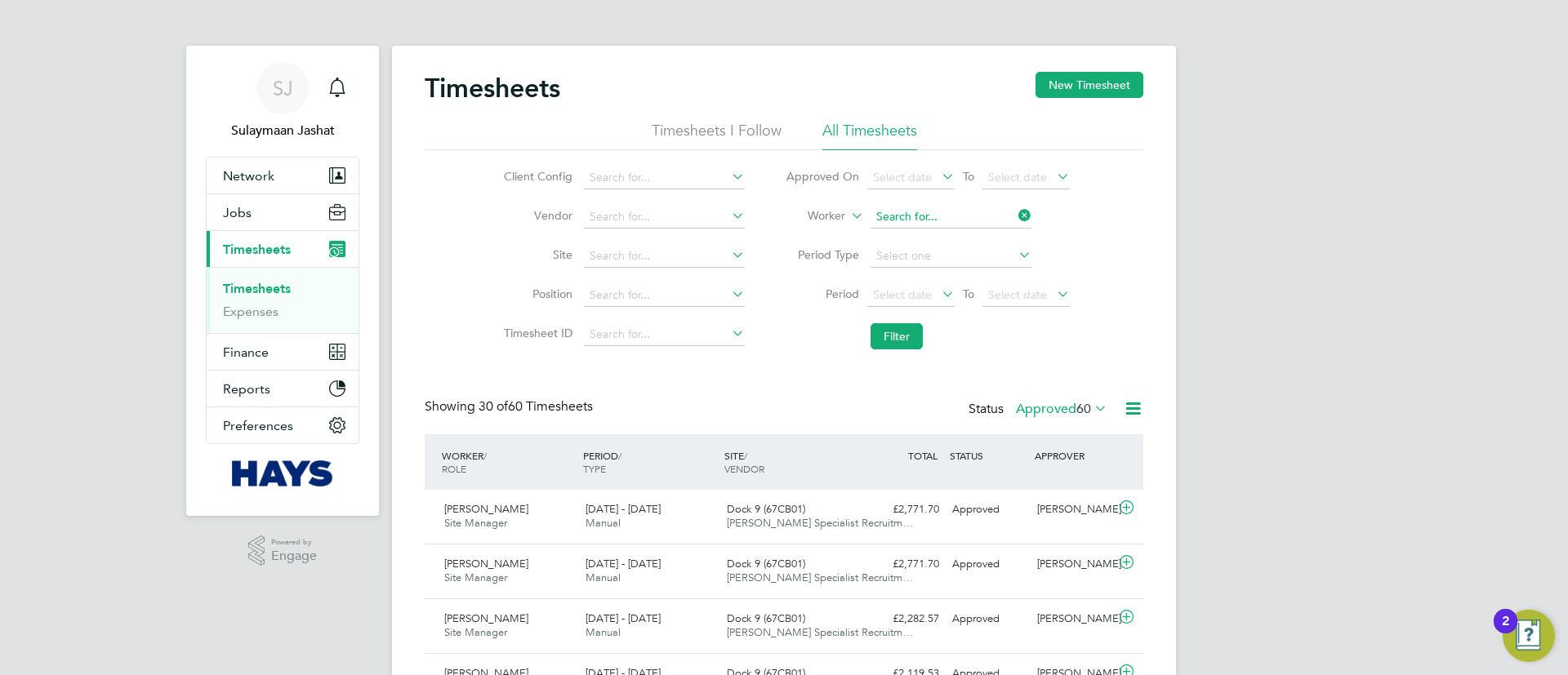
click at [945, 212] on input at bounding box center [951, 218] width 161 height 23
click at [956, 242] on li "John Scu llion" at bounding box center [950, 239] width 163 height 22
type input "John Scullion"
click at [884, 325] on button "Filter" at bounding box center [897, 336] width 52 height 26
click at [941, 212] on input at bounding box center [951, 218] width 161 height 23
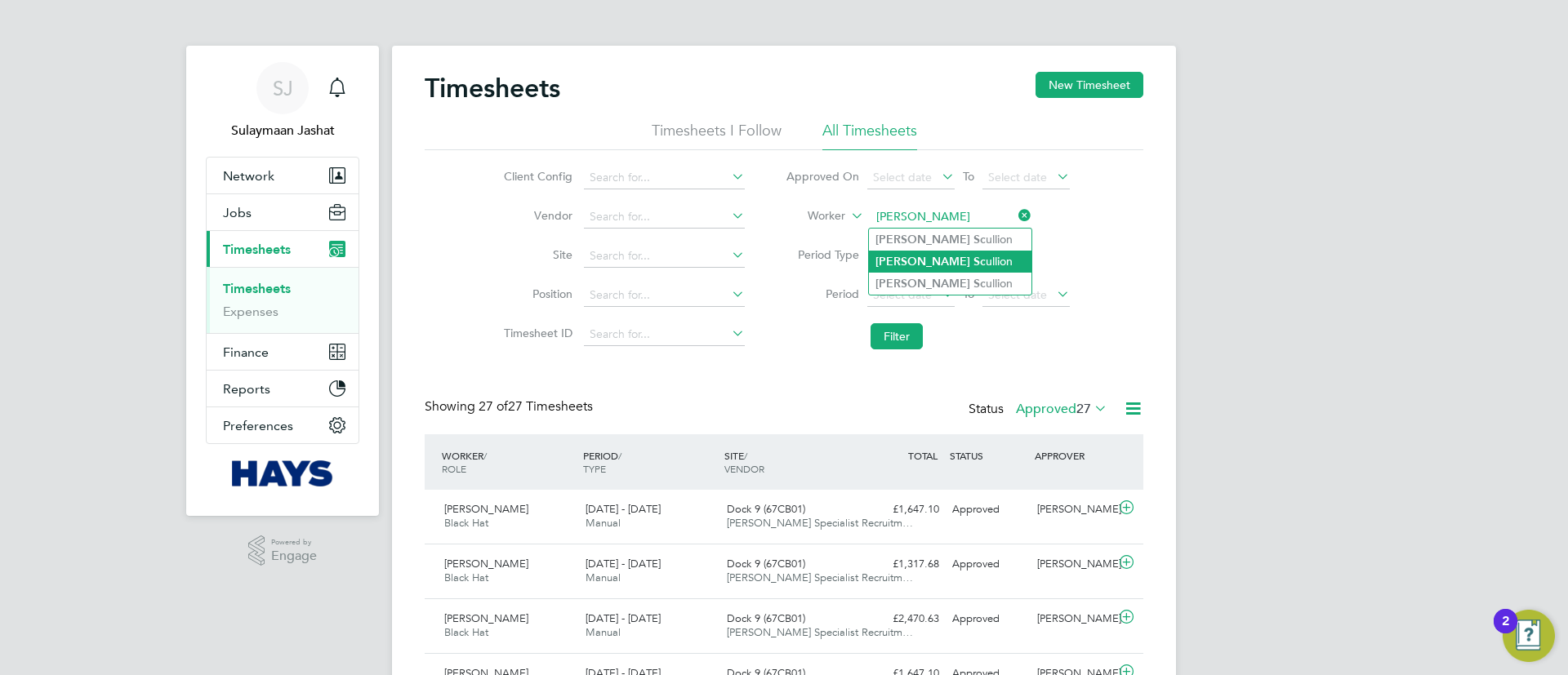
click at [940, 261] on li "John Sc ullion" at bounding box center [950, 261] width 163 height 22
type input "John Scullion"
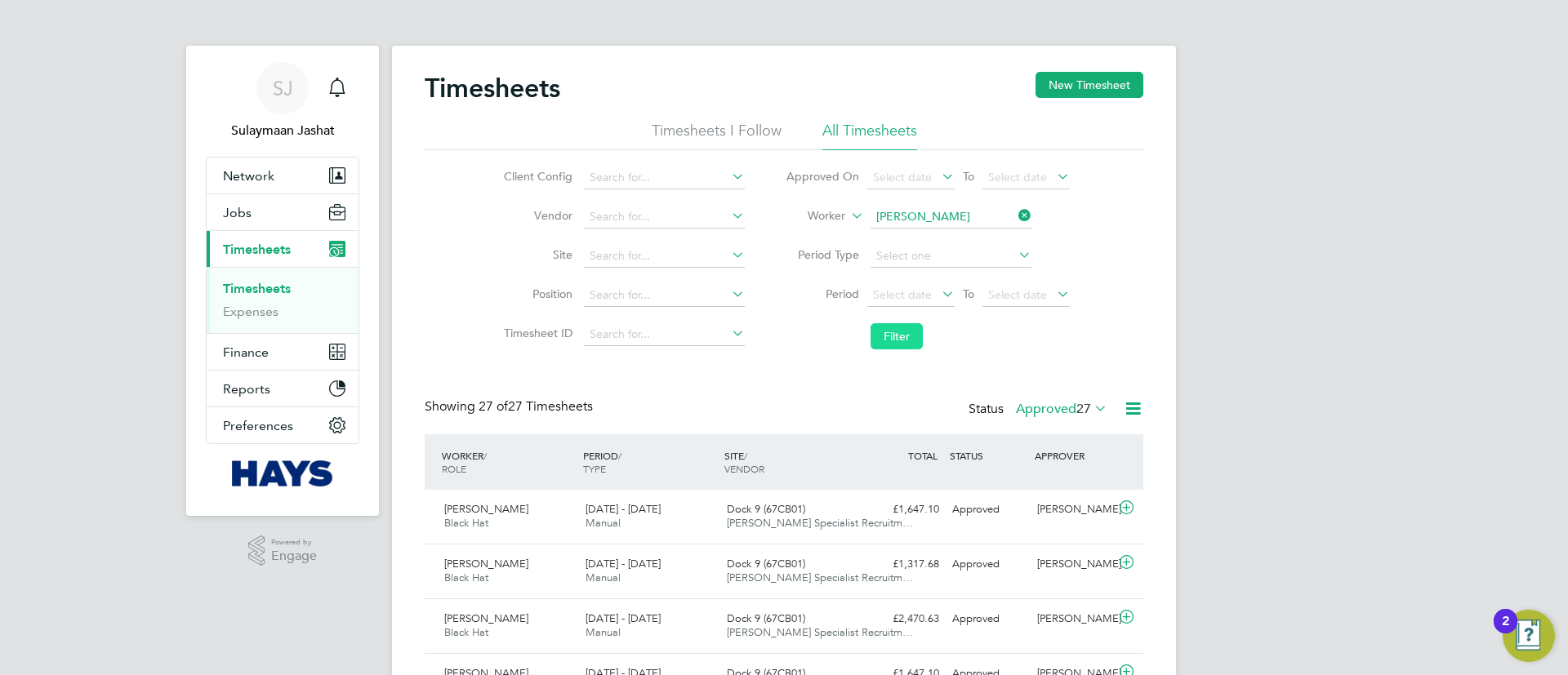
click at [882, 341] on button "Filter" at bounding box center [897, 336] width 52 height 26
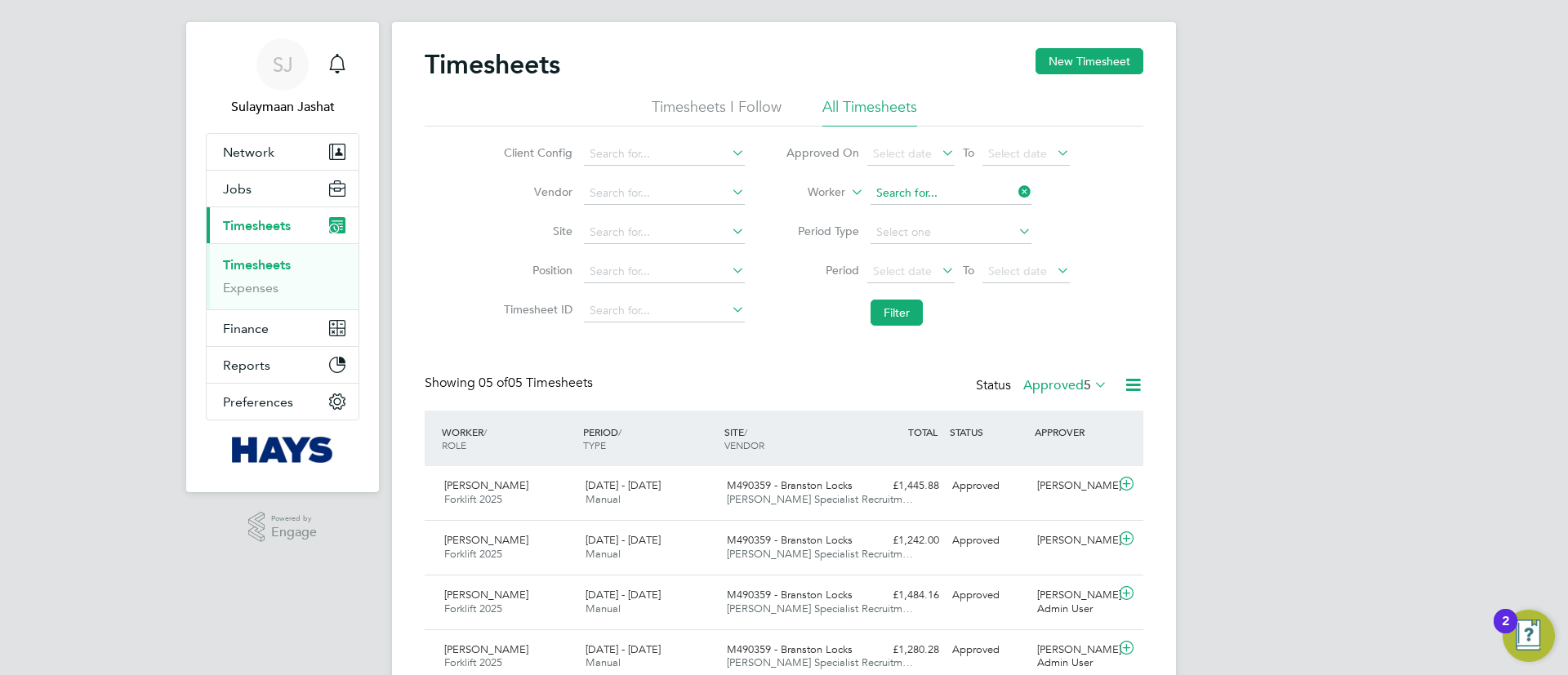
click at [945, 199] on input at bounding box center [951, 194] width 161 height 23
click at [935, 209] on li "Chibu zor Nkem Igbenabor" at bounding box center [950, 216] width 163 height 22
type input "Chibuzor Nkem Igbenabor"
click at [875, 317] on button "Filter" at bounding box center [897, 312] width 52 height 26
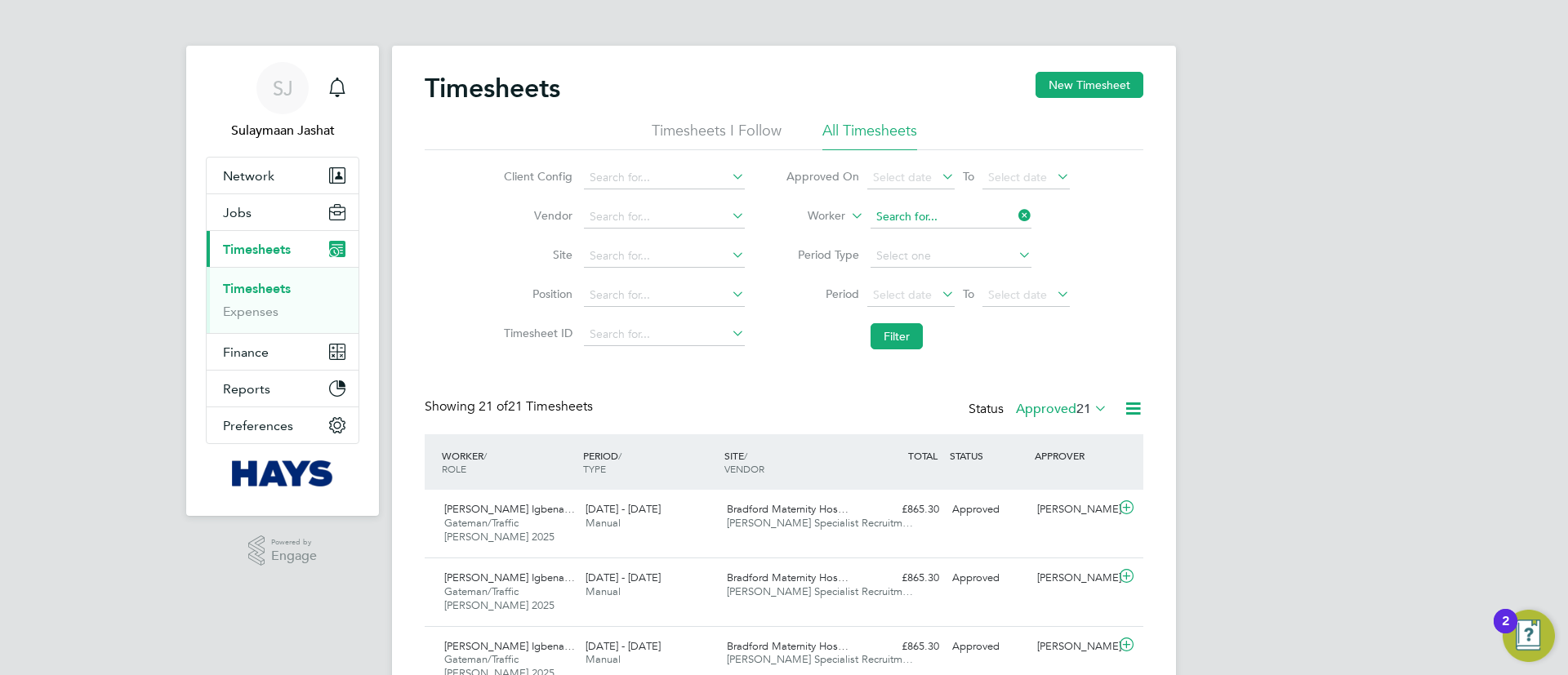
click at [926, 221] on input at bounding box center [951, 218] width 161 height 23
click at [924, 228] on li "Luke Cull en" at bounding box center [950, 239] width 163 height 22
type input "Luke Cullen"
click at [882, 335] on button "Filter" at bounding box center [897, 336] width 52 height 26
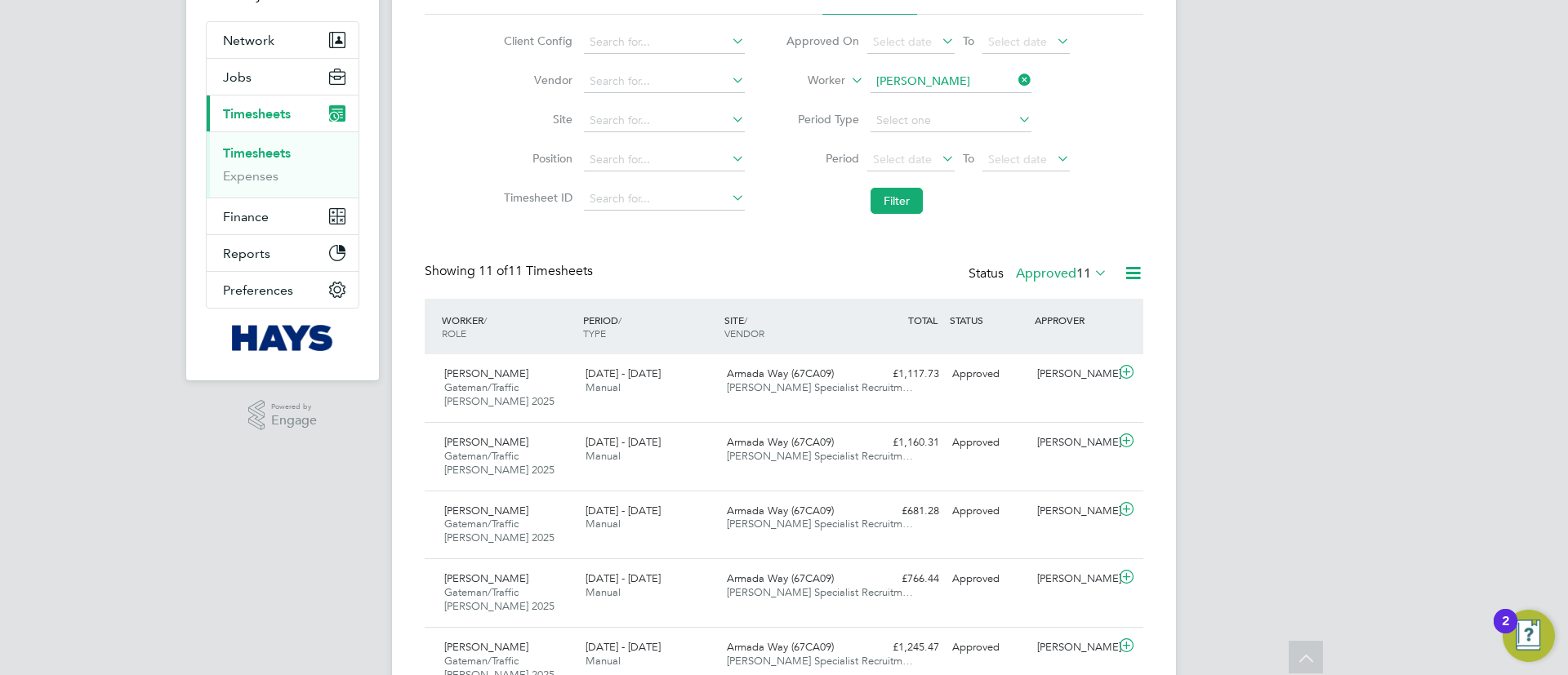
click at [1055, 261] on div "Timesheets New Timesheet Timesheets I Follow All Timesheets Client Config Vendo…" at bounding box center [784, 521] width 719 height 1170
click at [1054, 271] on label "Approved 11" at bounding box center [1061, 273] width 91 height 16
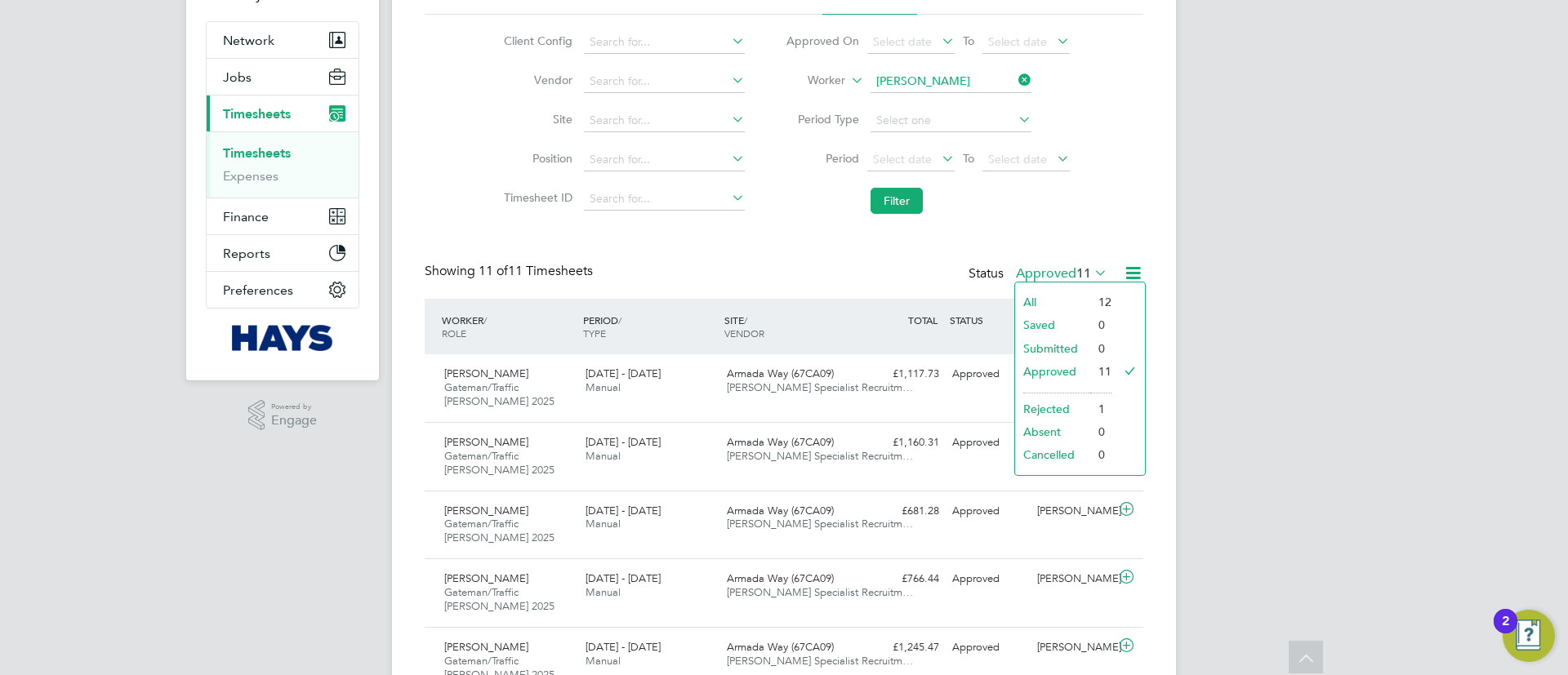
click at [1054, 271] on label "Approved 11" at bounding box center [1061, 273] width 91 height 16
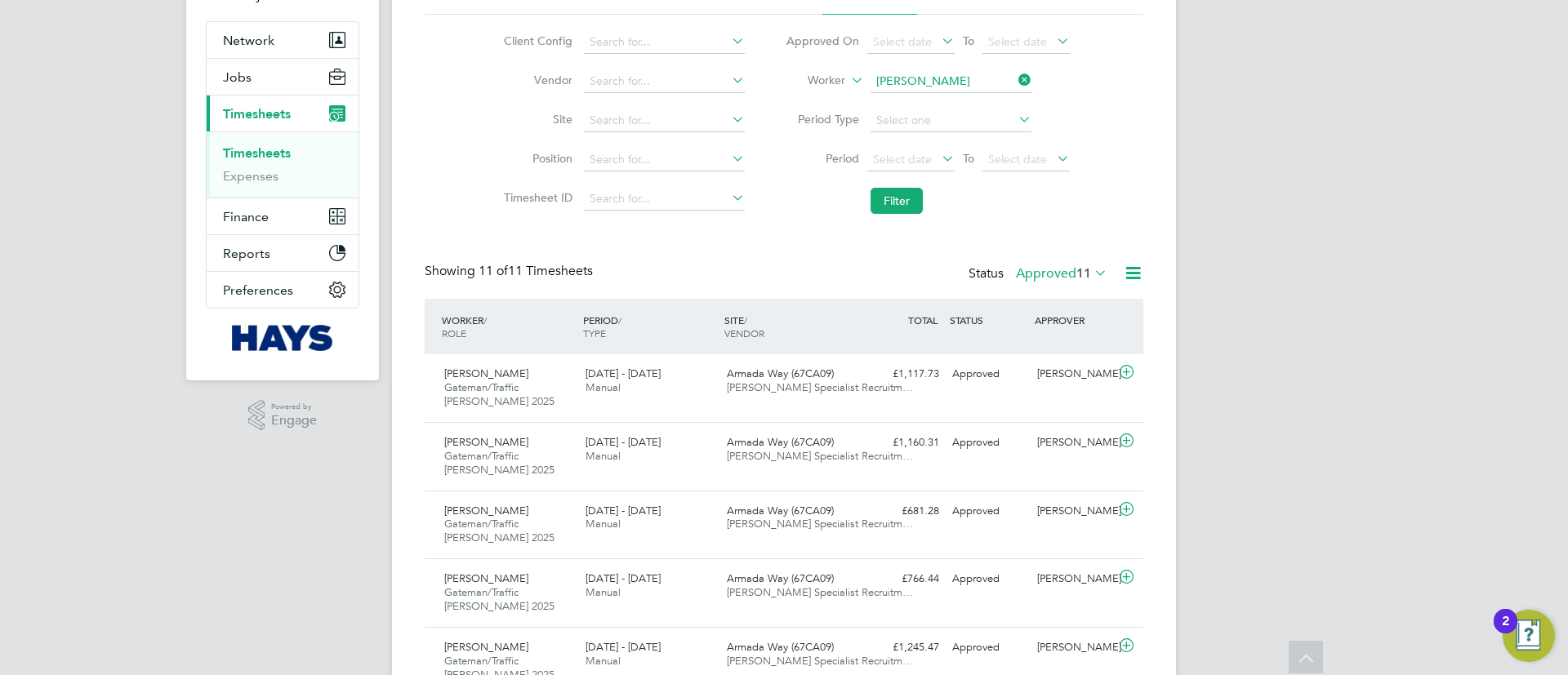
click at [1054, 271] on label "Approved 11" at bounding box center [1061, 273] width 91 height 16
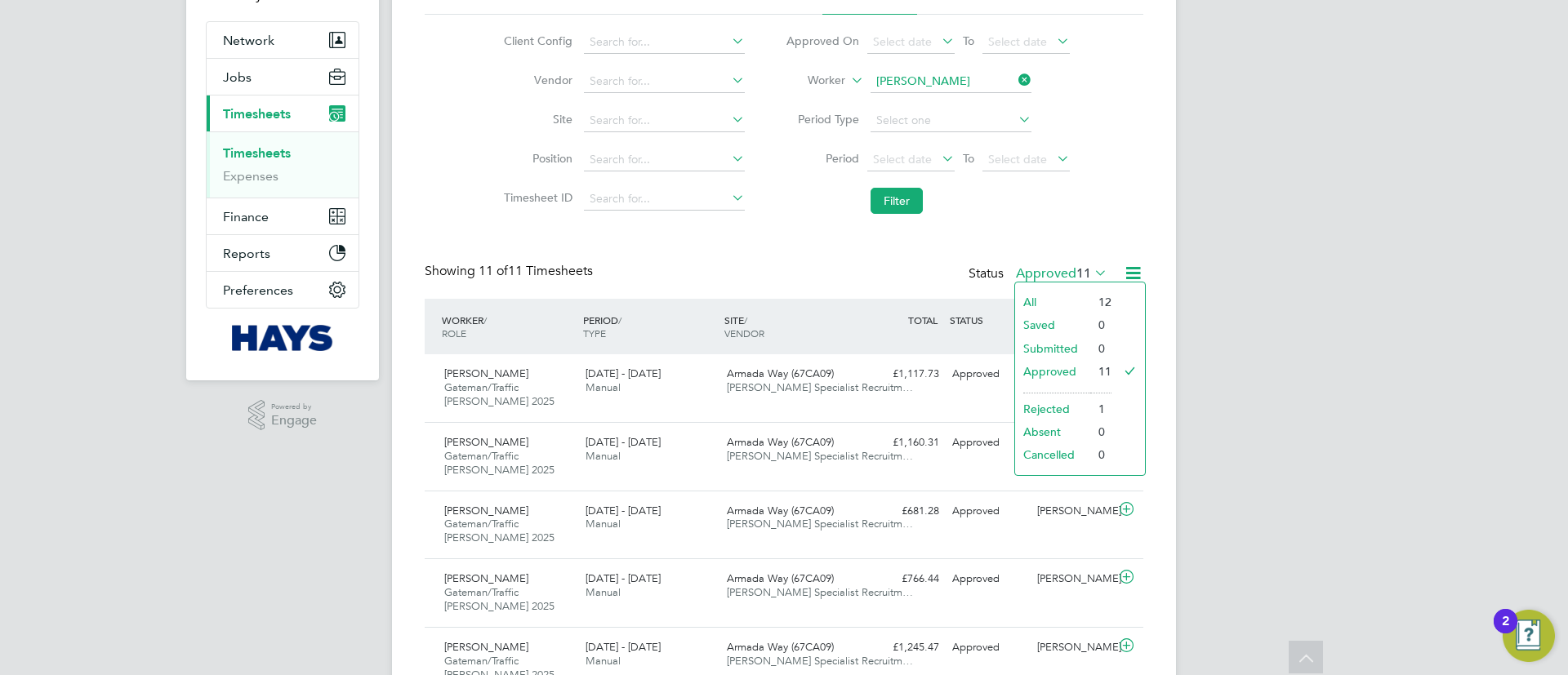
click at [1054, 271] on label "Approved 11" at bounding box center [1061, 273] width 91 height 16
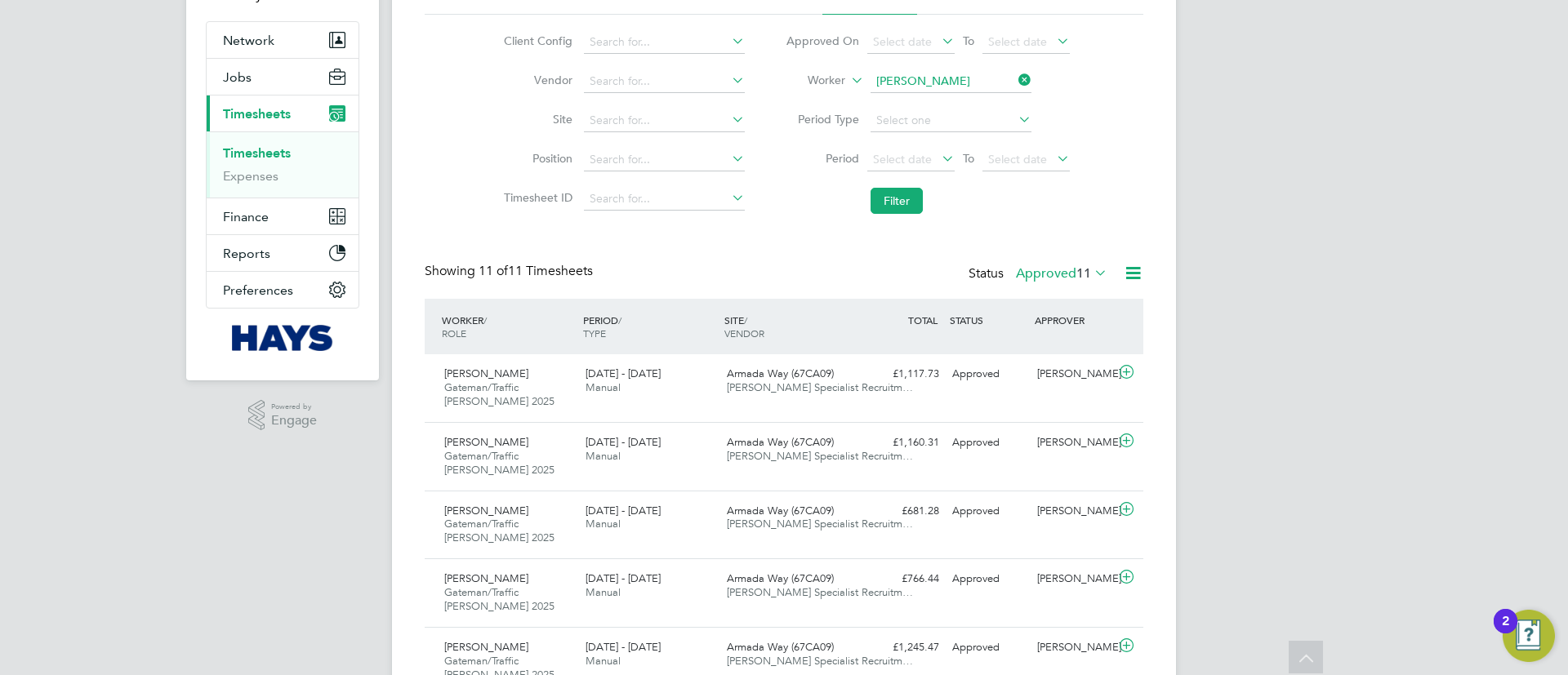
click at [902, 287] on div "Showing 11 of 11 Timesheets Status Approved 11" at bounding box center [784, 280] width 719 height 36
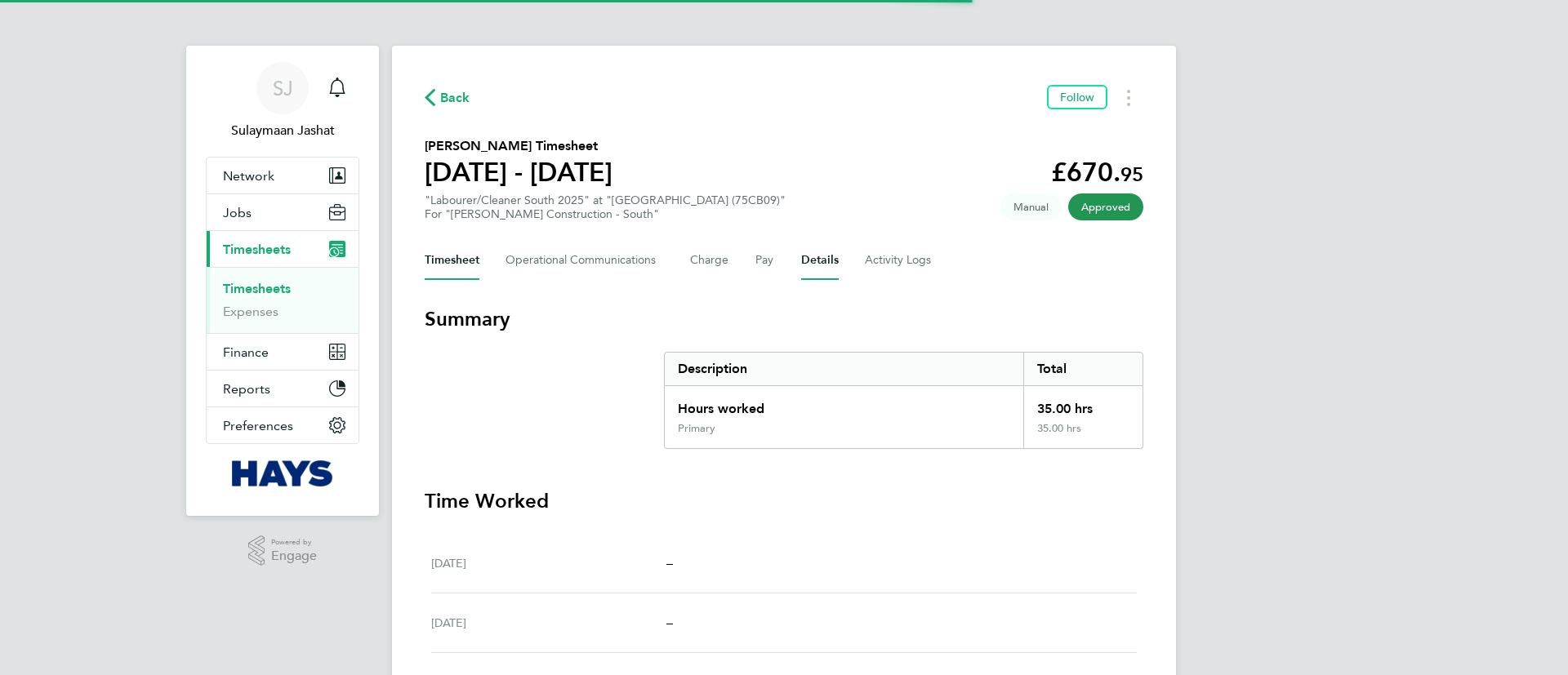
click at [825, 254] on button "Details" at bounding box center [820, 260] width 38 height 39
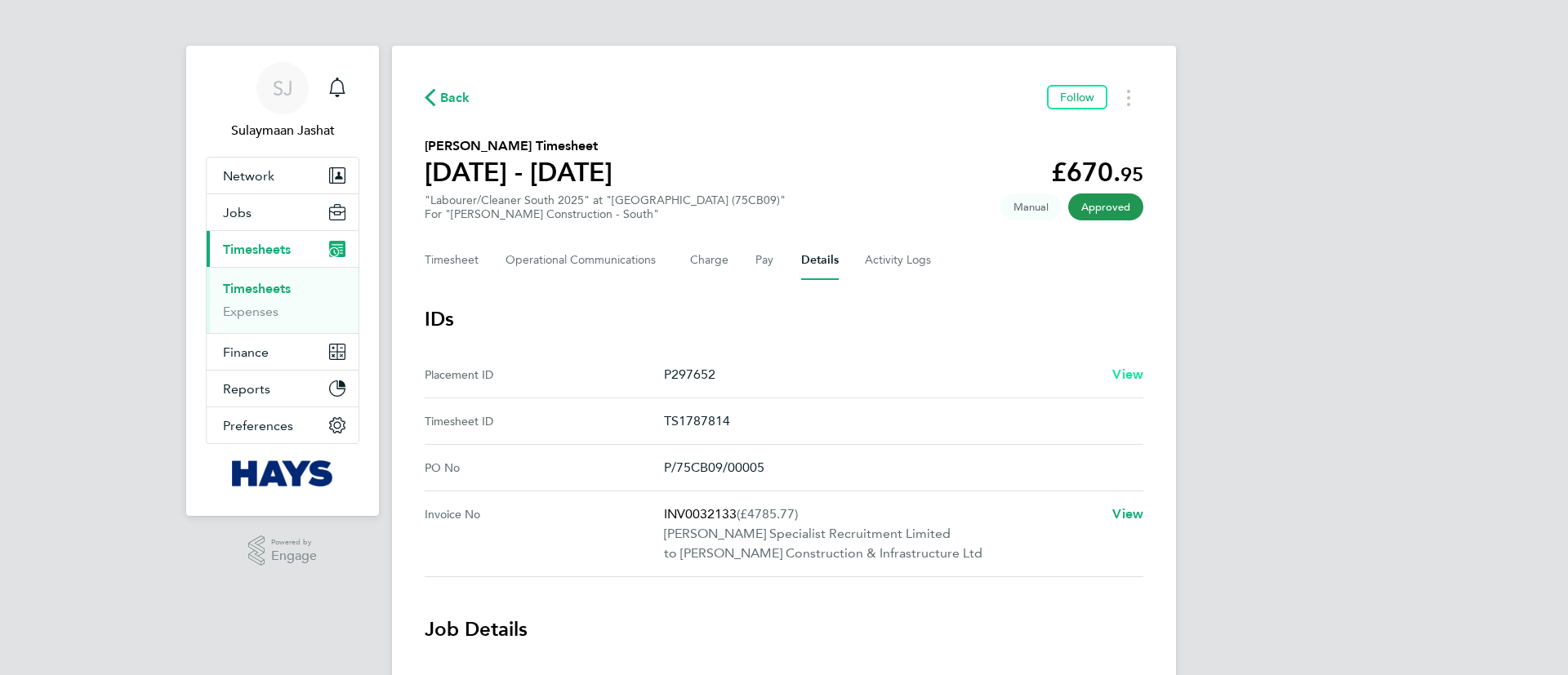
click at [1123, 368] on span "View" at bounding box center [1128, 375] width 31 height 15
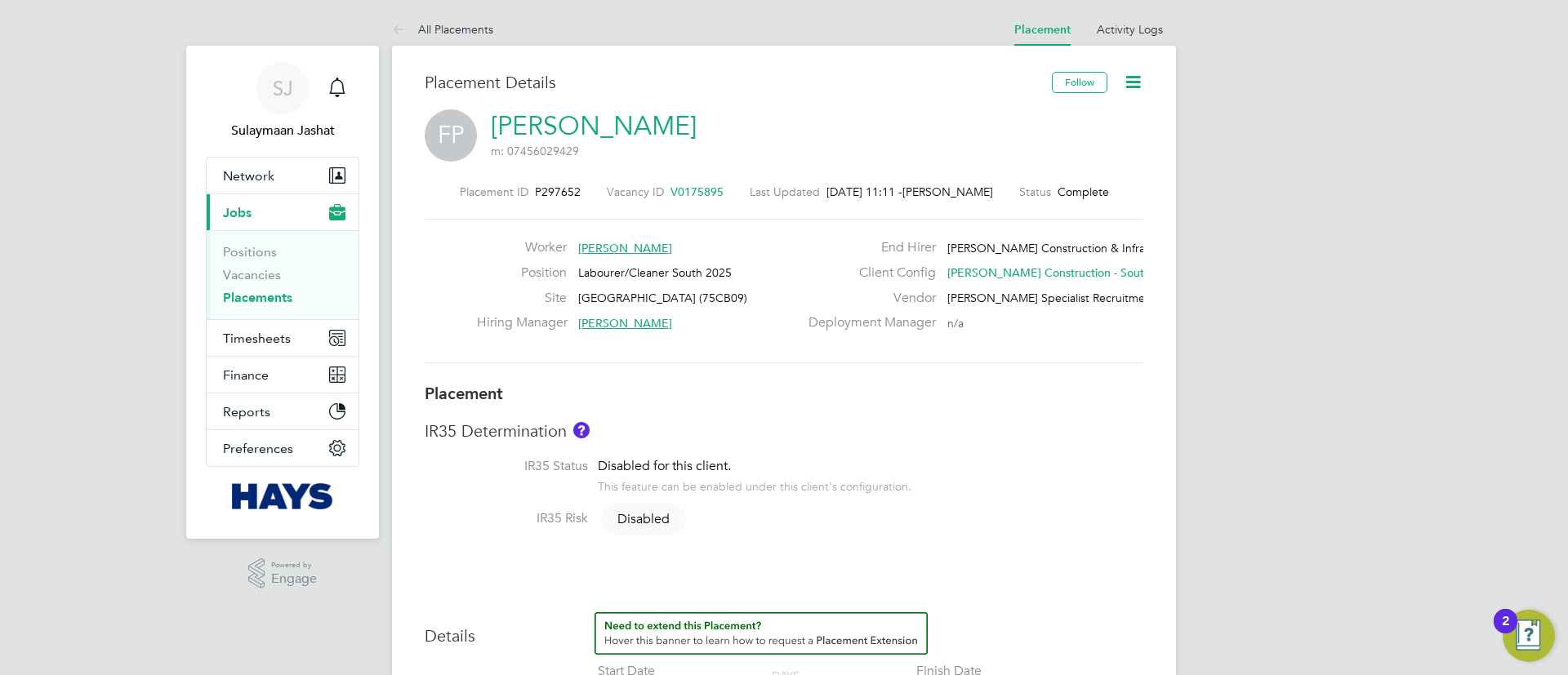
click at [801, 343] on div "Worker [PERSON_NAME] Position Labourer/Cleaner South 2025 Site [GEOGRAPHIC_DATA…" at bounding box center [784, 291] width 732 height 104
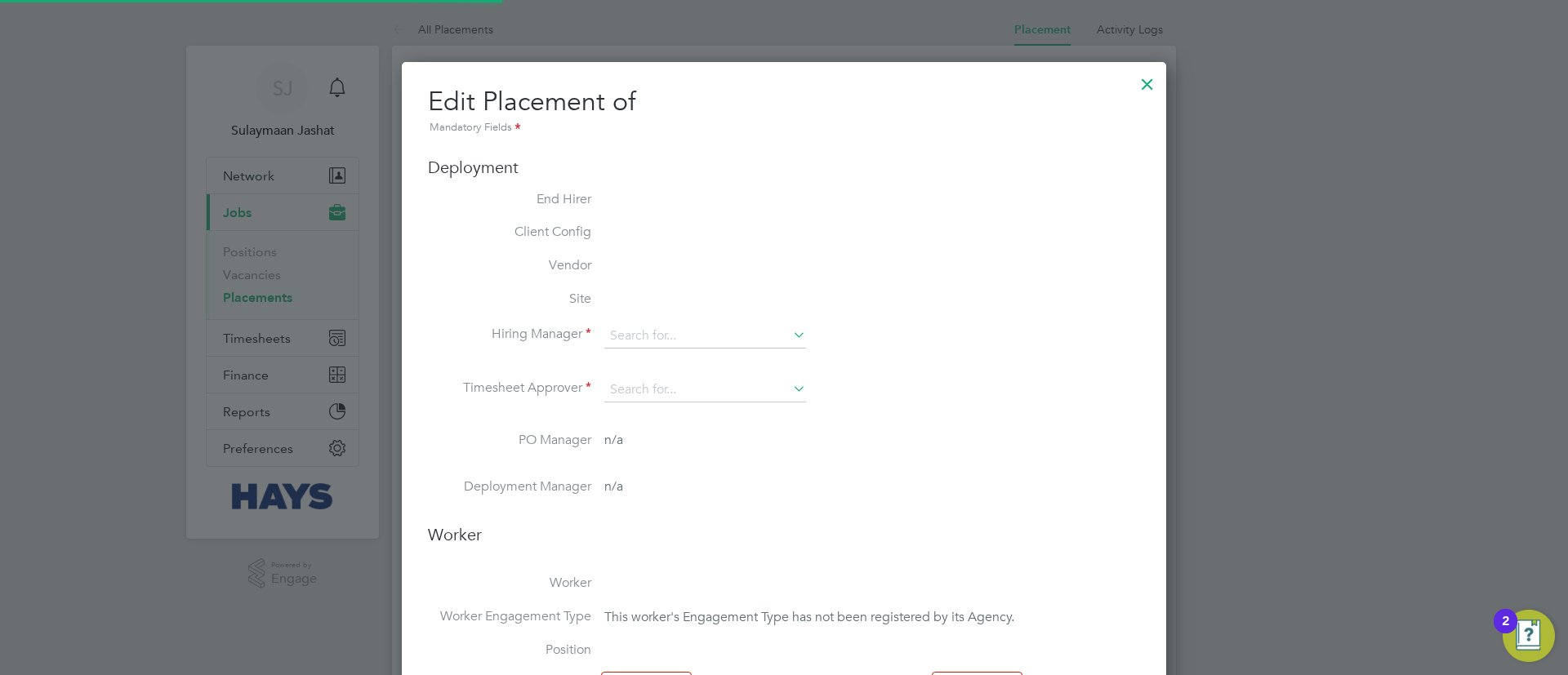
type input "[PERSON_NAME]"
type input "[DATE]"
type input "08:00"
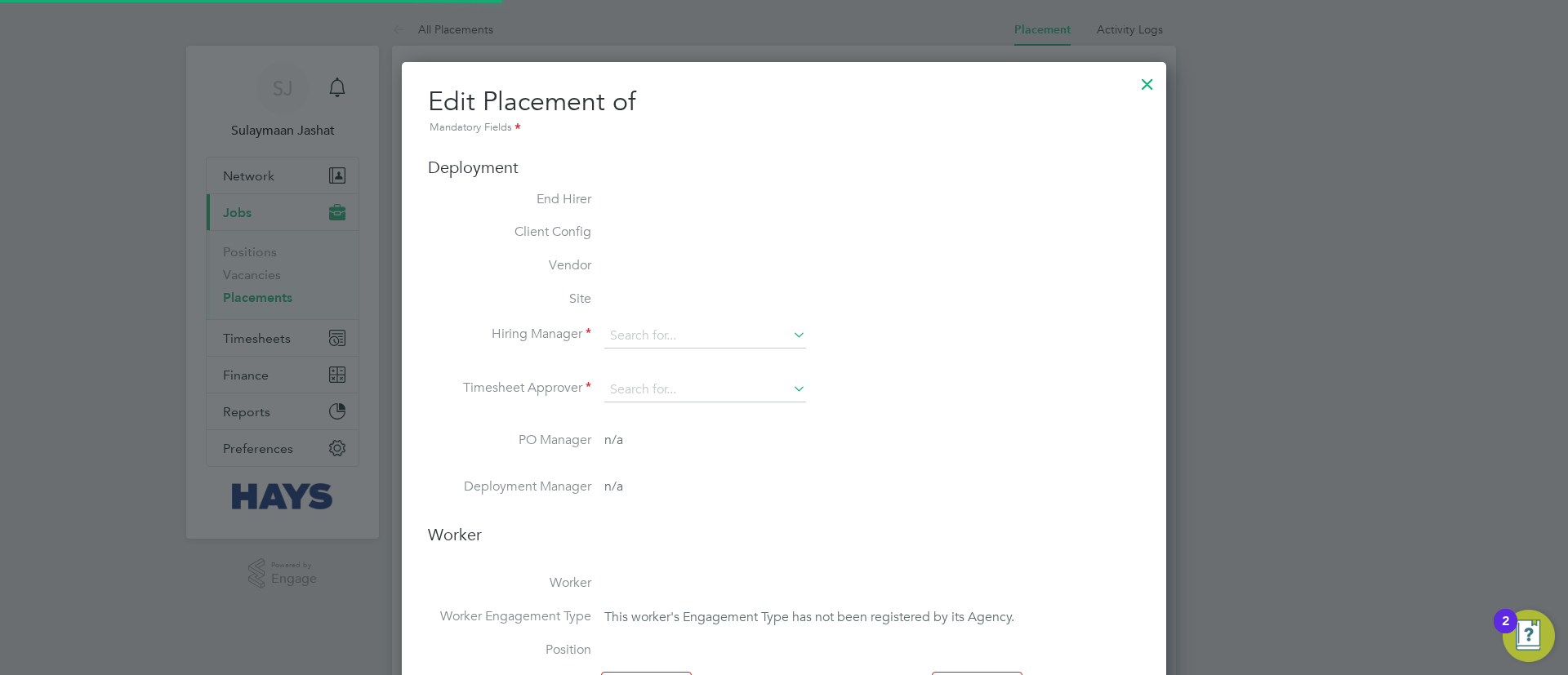
type input "18:00"
type input "30628545"
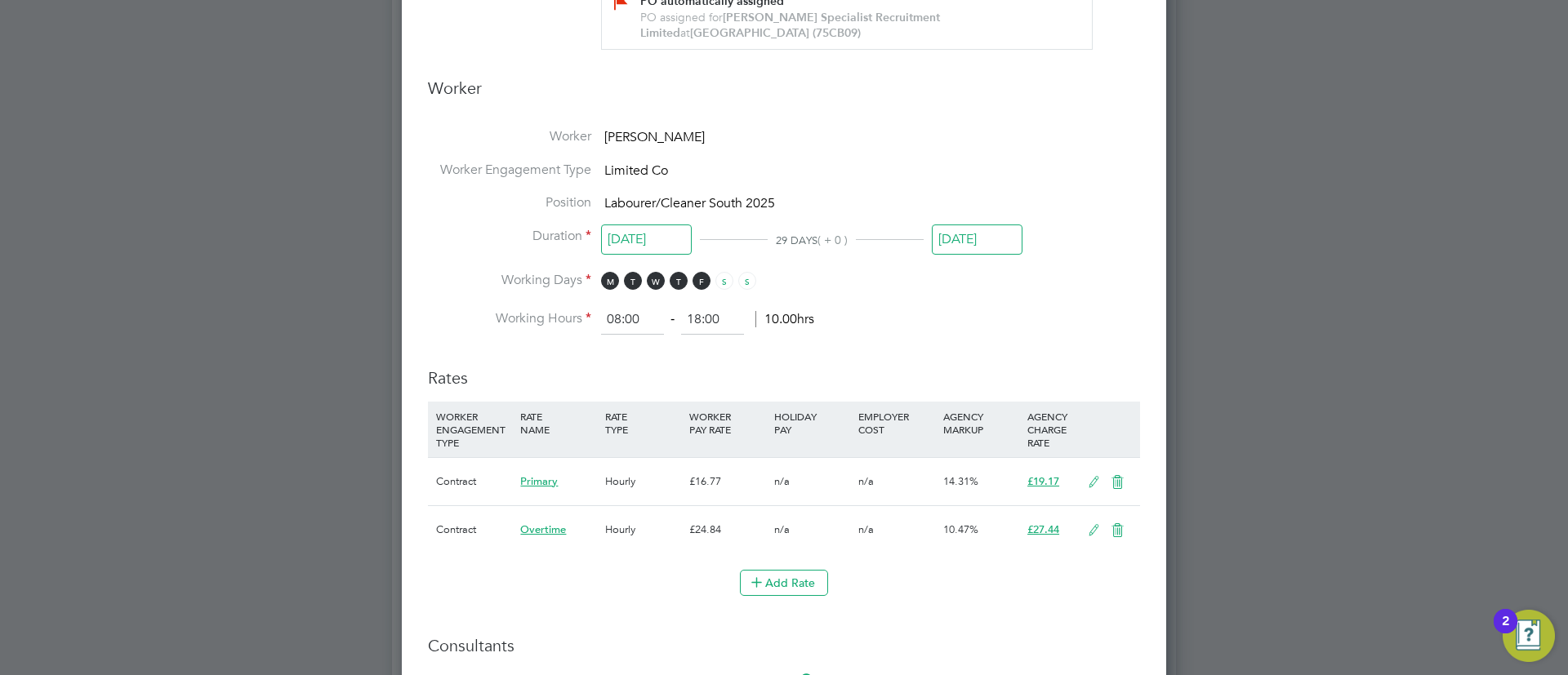
click at [974, 252] on div "[DATE]" at bounding box center [977, 243] width 91 height 30
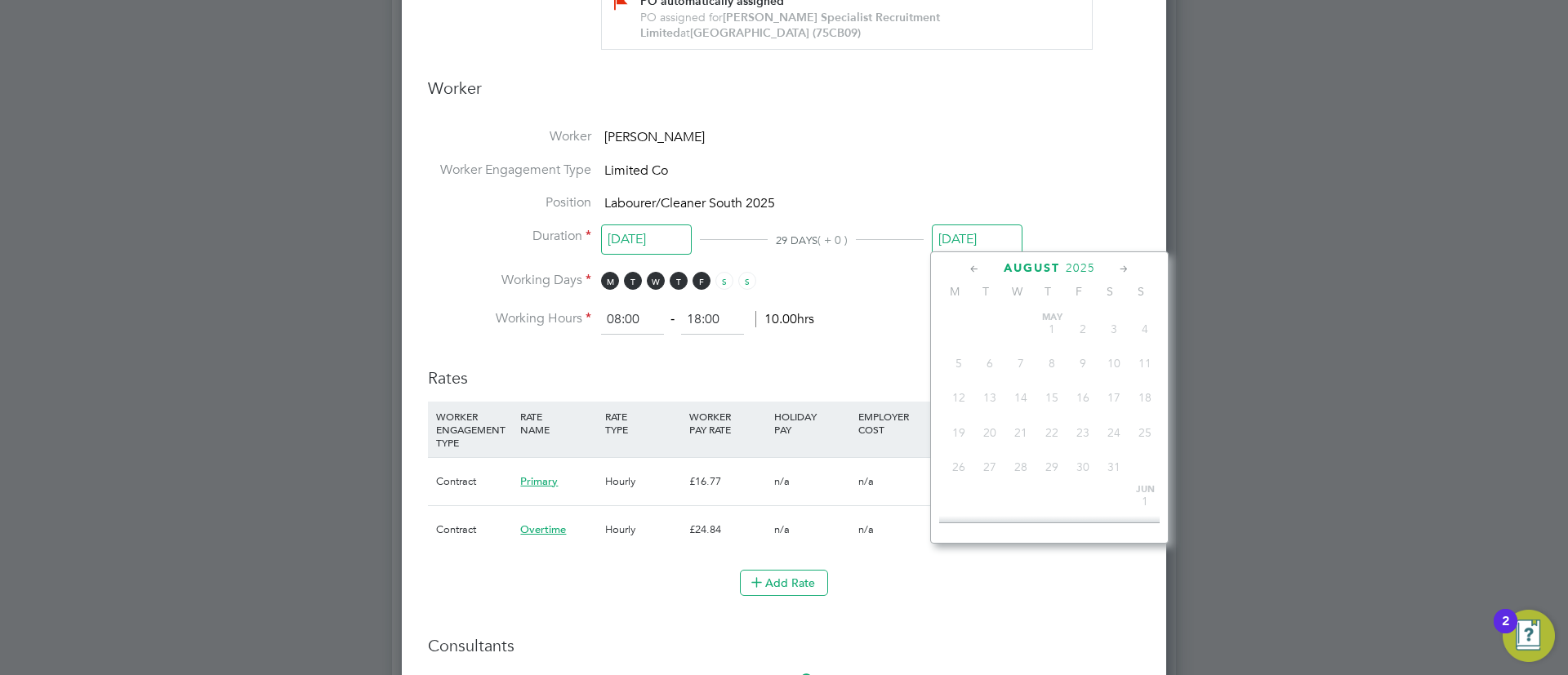
click at [974, 251] on div "All Placements Placement Activity Logs Placement Activity Logs All Placements P…" at bounding box center [784, 112] width 784 height 1667
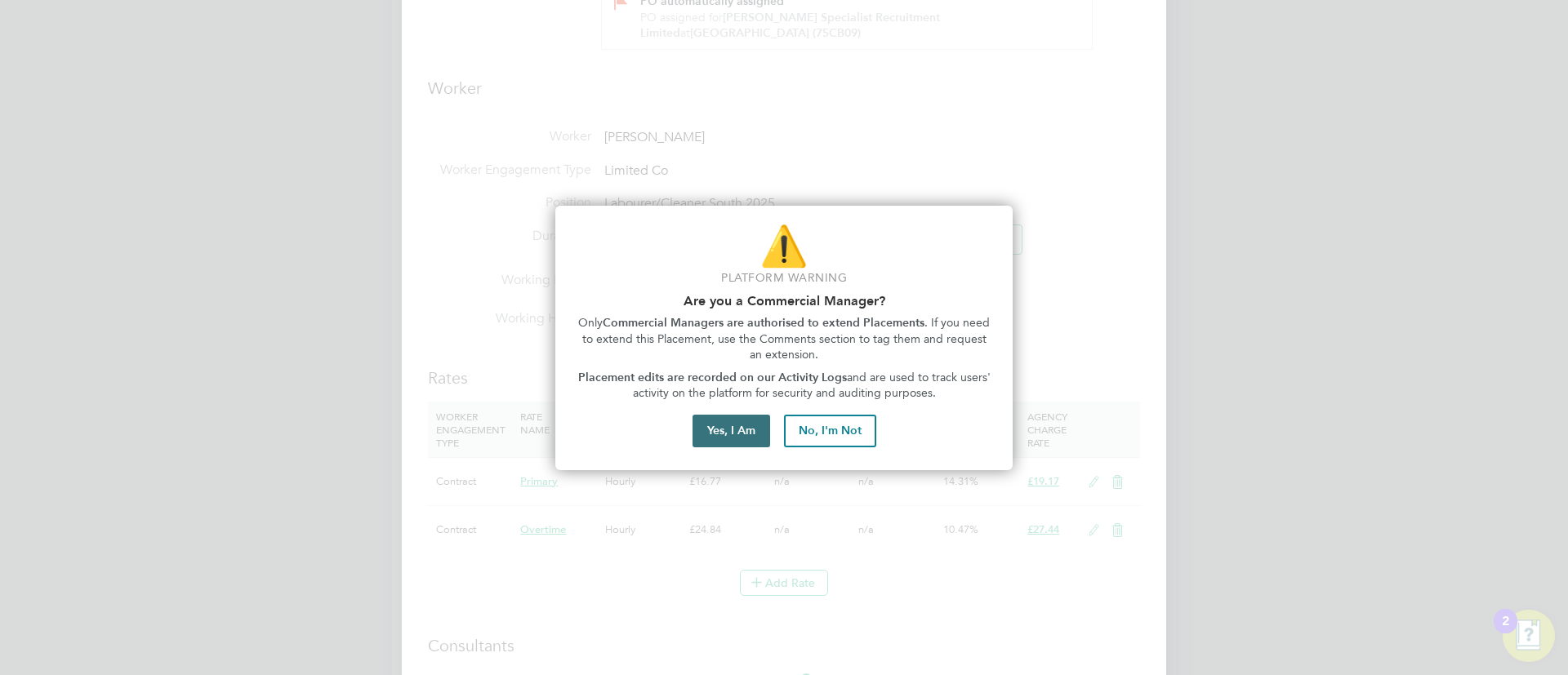
click at [719, 421] on button "Yes, I Am" at bounding box center [731, 431] width 78 height 33
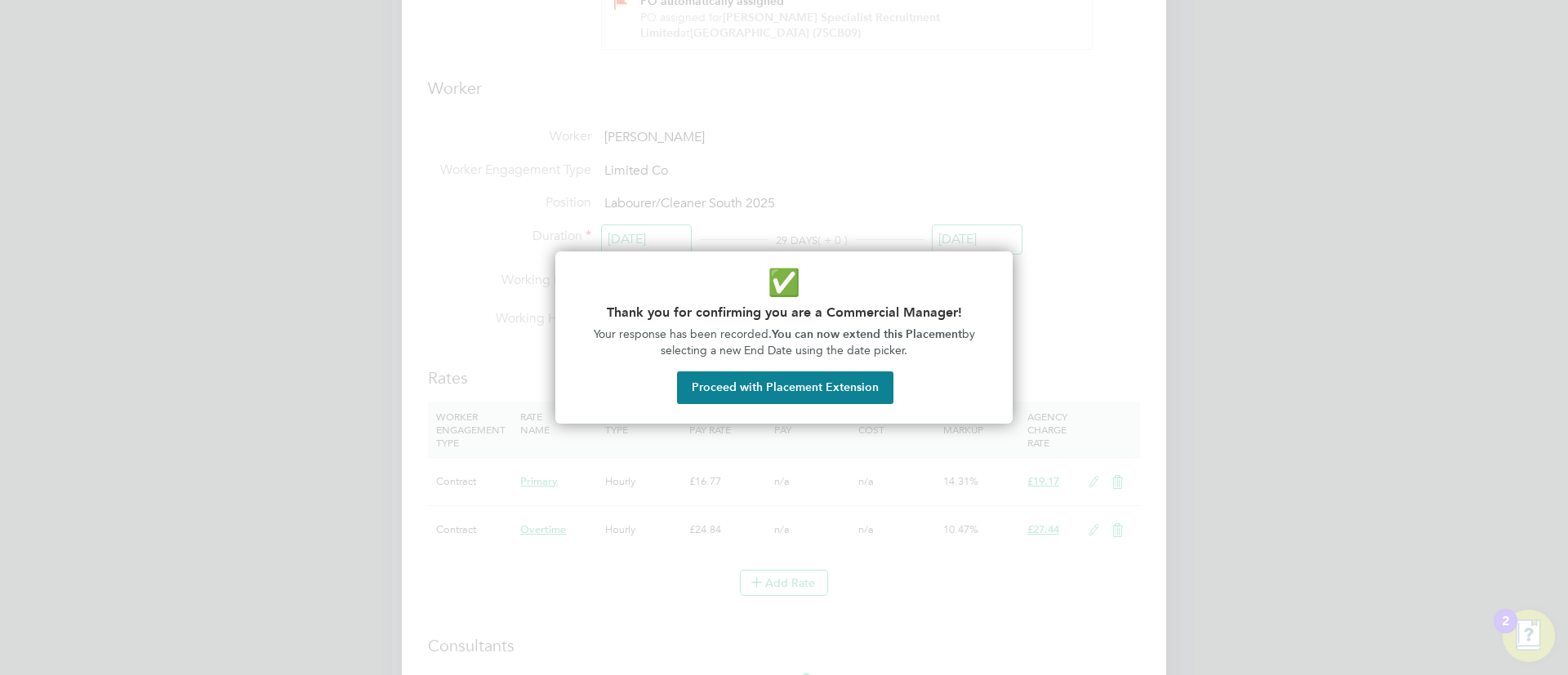
click at [789, 378] on button "Proceed with Placement Extension" at bounding box center [785, 388] width 217 height 33
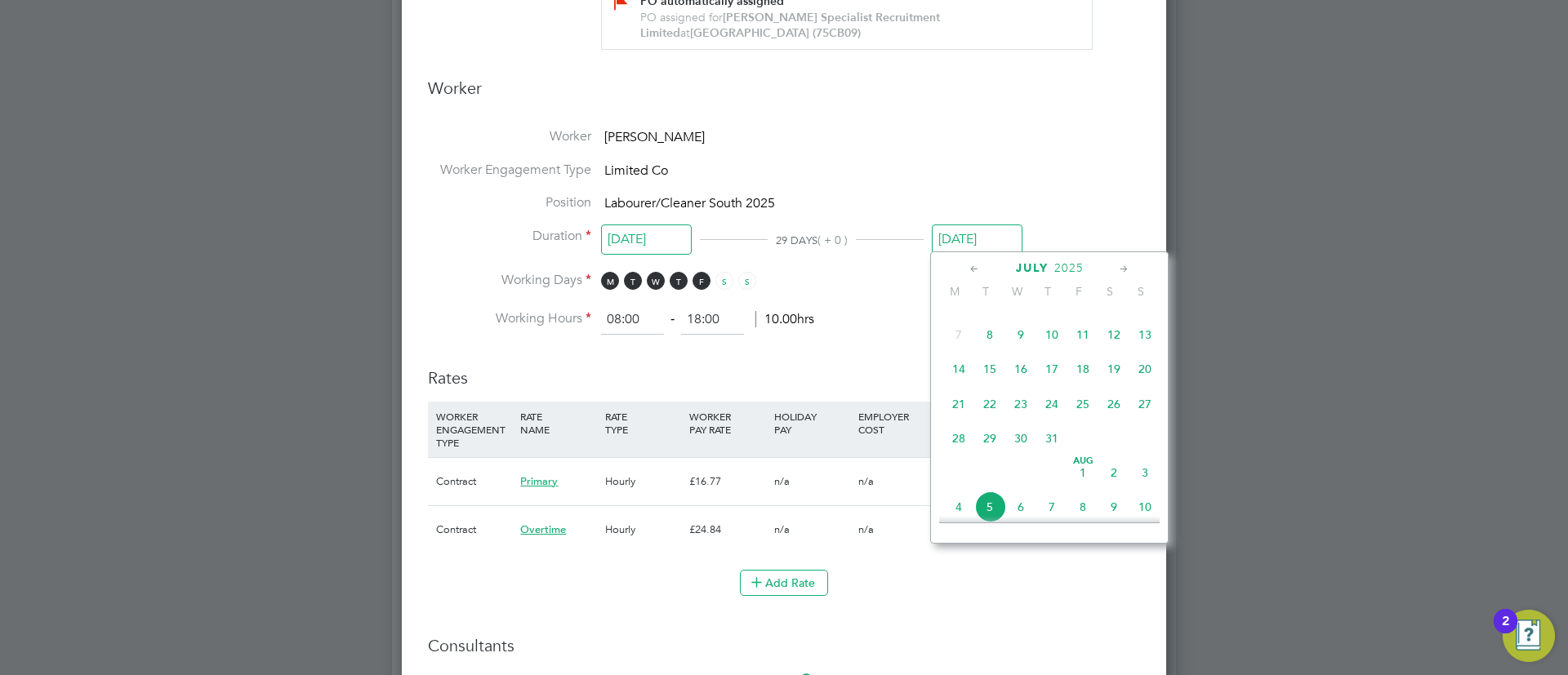
click at [1086, 370] on span "18" at bounding box center [1083, 369] width 31 height 31
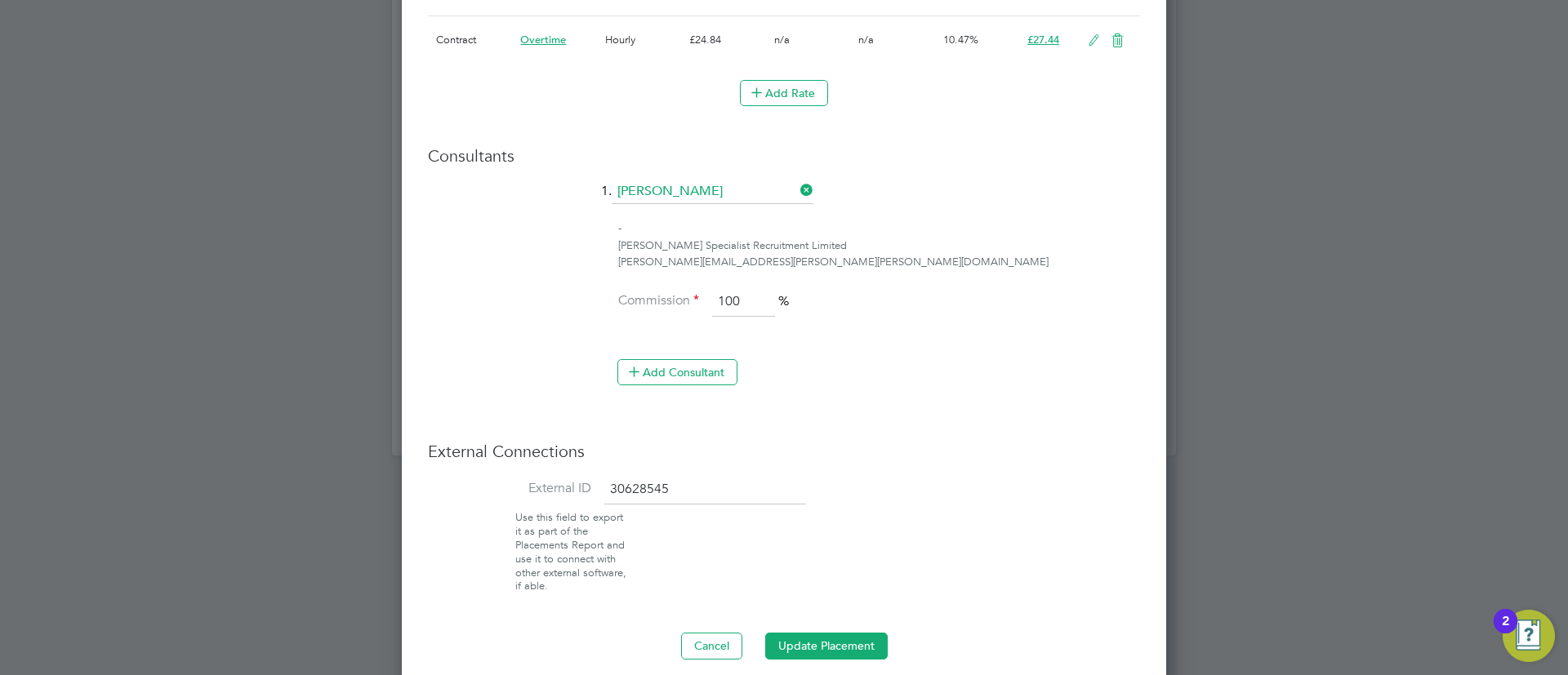
drag, startPoint x: 837, startPoint y: 623, endPoint x: 834, endPoint y: 636, distance: 13.3
click at [833, 644] on button "Update Placement" at bounding box center [825, 645] width 122 height 26
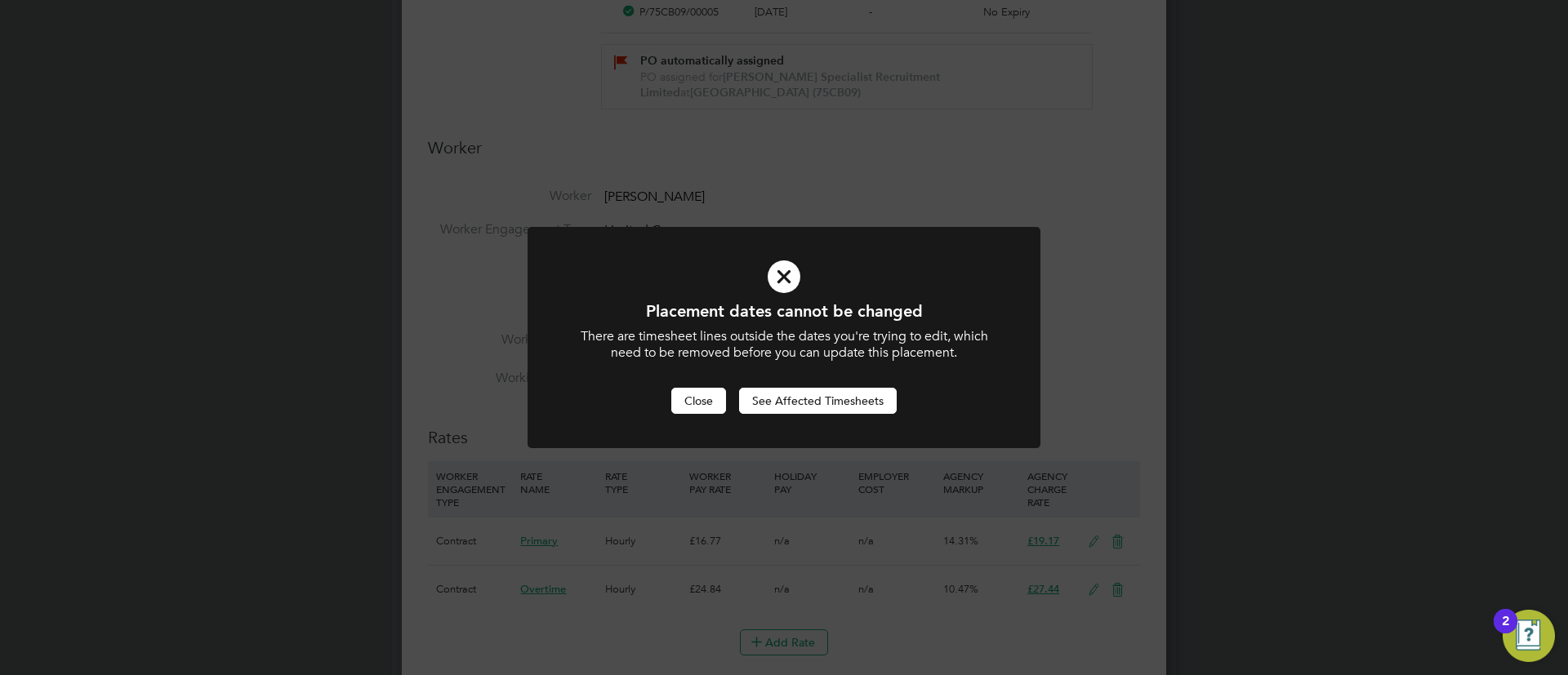
click at [700, 409] on button "Close" at bounding box center [698, 401] width 55 height 26
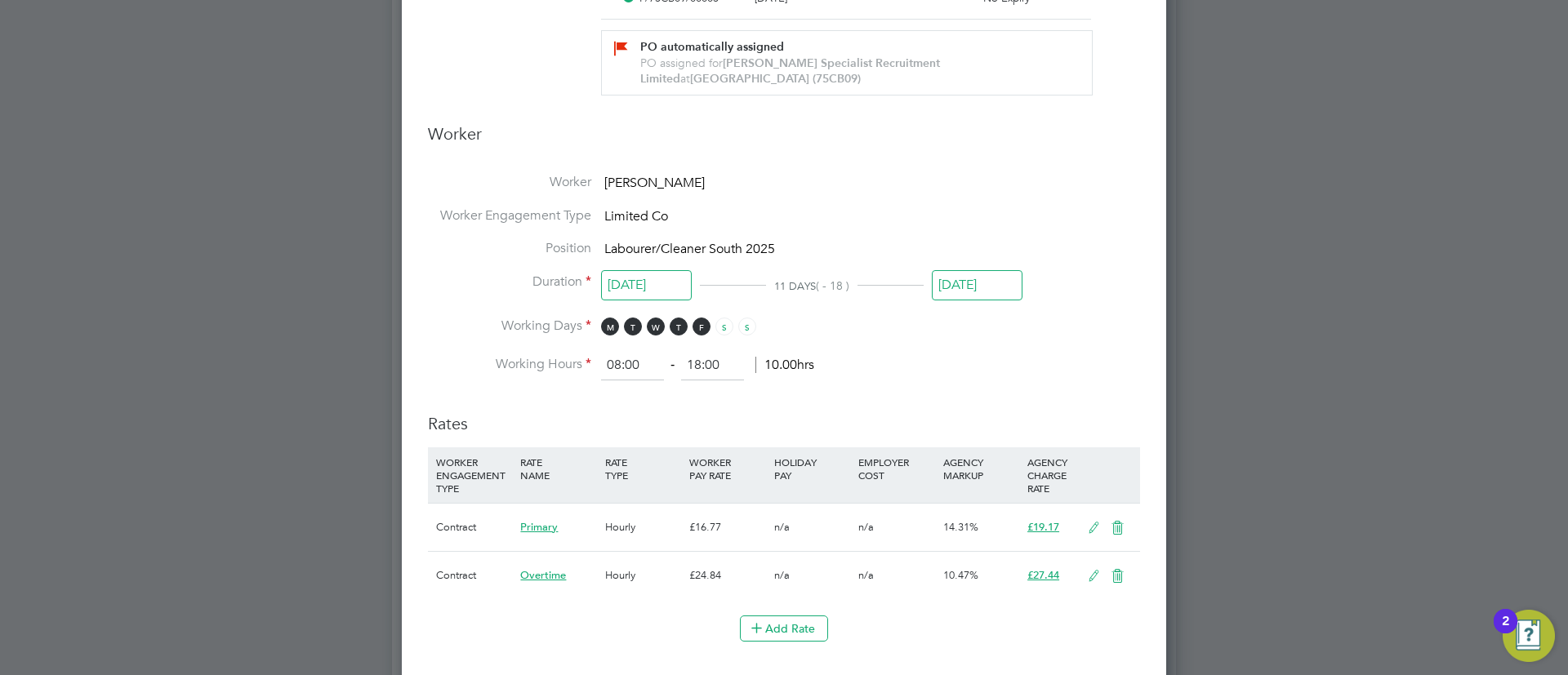
click at [957, 285] on input "[DATE]" at bounding box center [977, 285] width 91 height 30
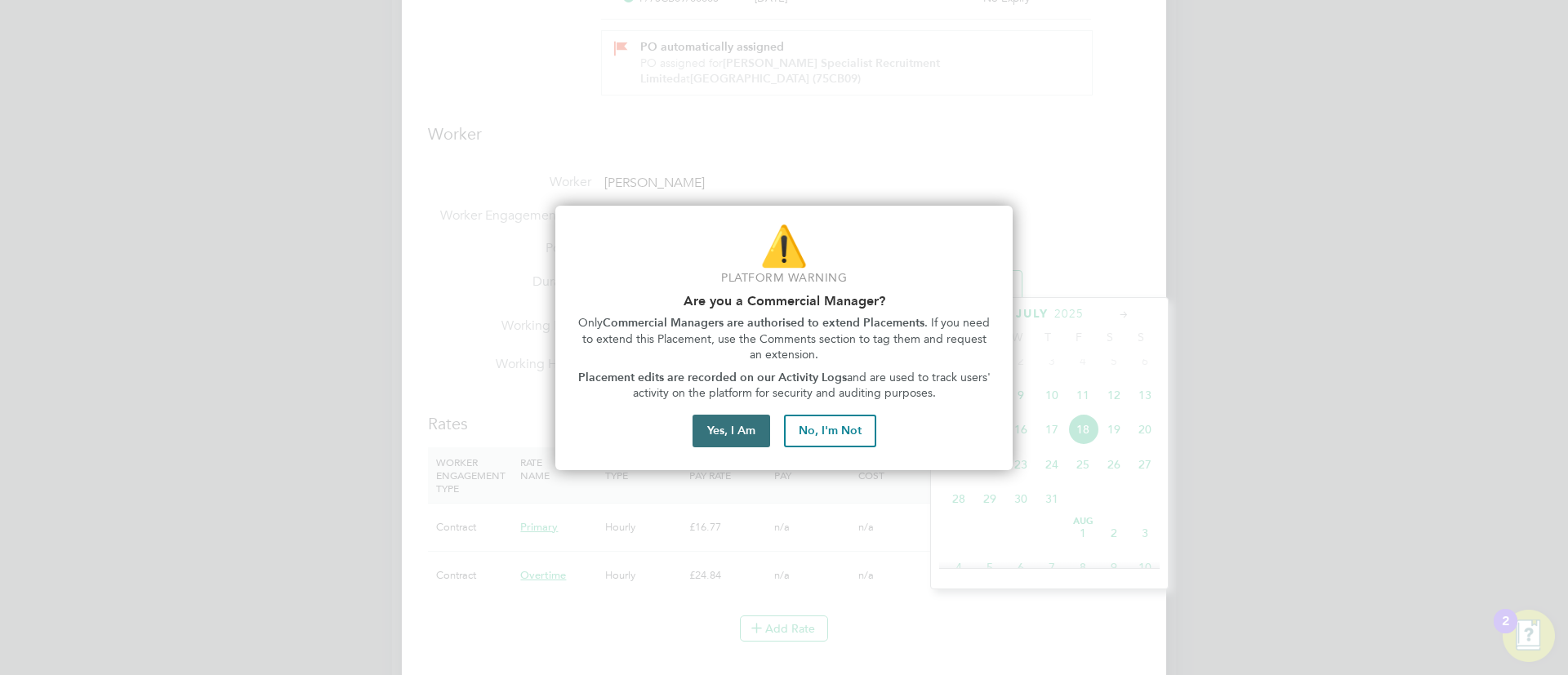
click at [722, 423] on button "Yes, I Am" at bounding box center [731, 431] width 78 height 33
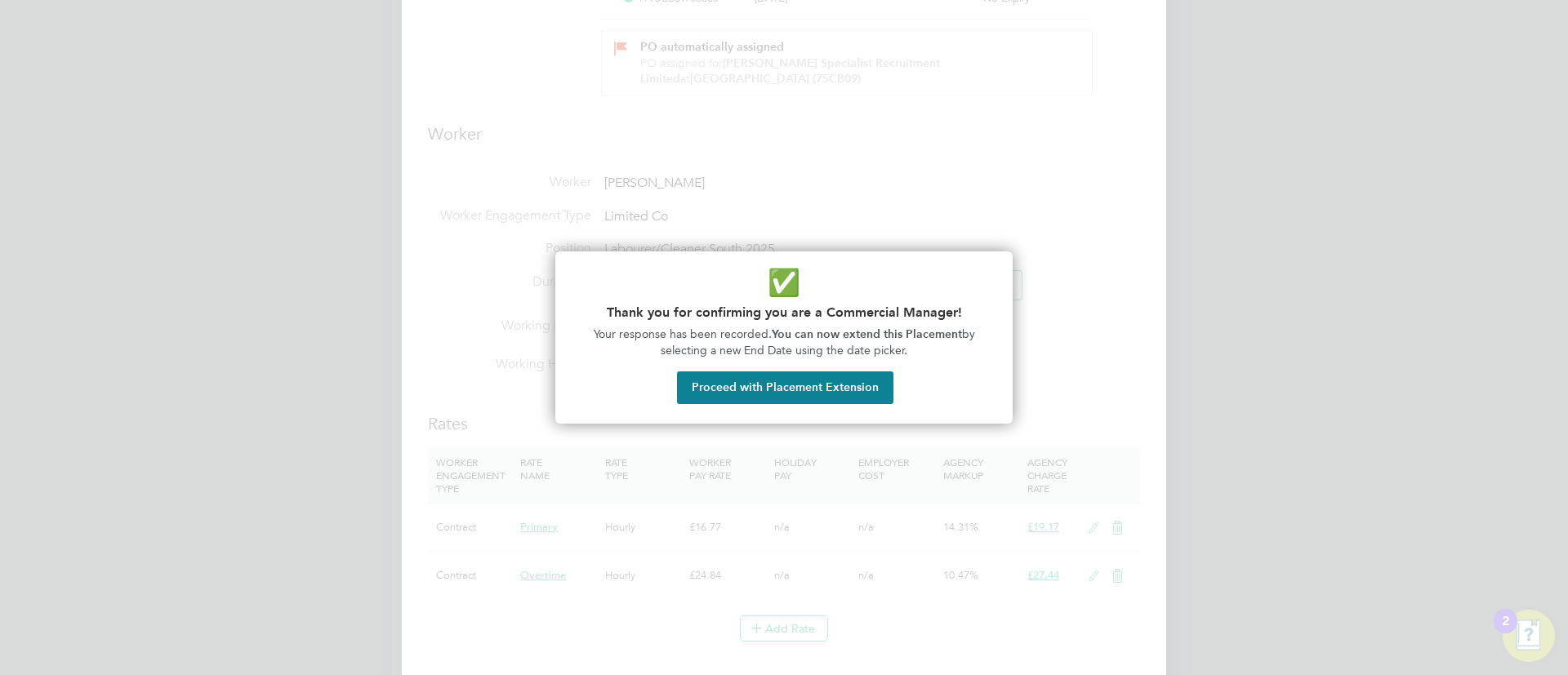
click at [824, 378] on button "Proceed with Placement Extension" at bounding box center [785, 388] width 217 height 33
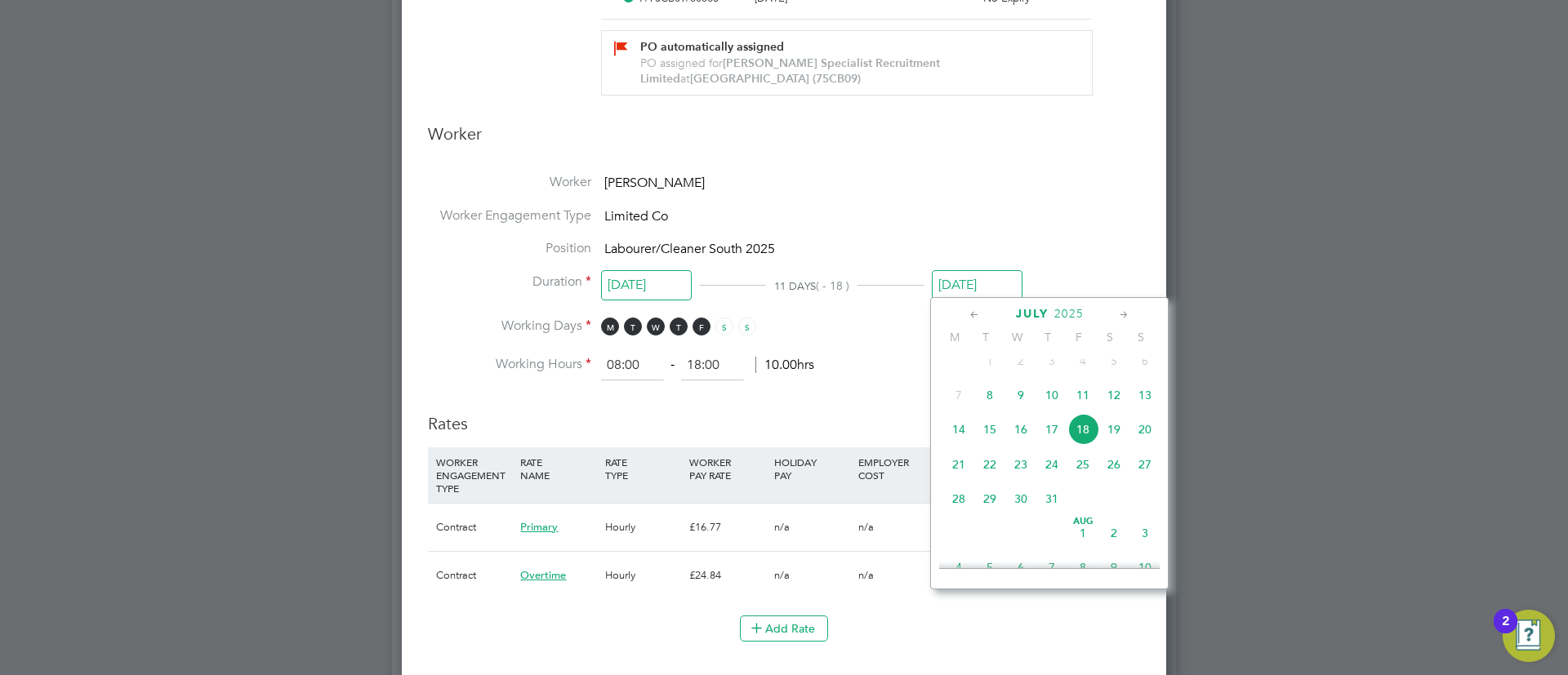
click at [1075, 480] on span "25" at bounding box center [1083, 464] width 31 height 31
type input "25 Jul 2025"
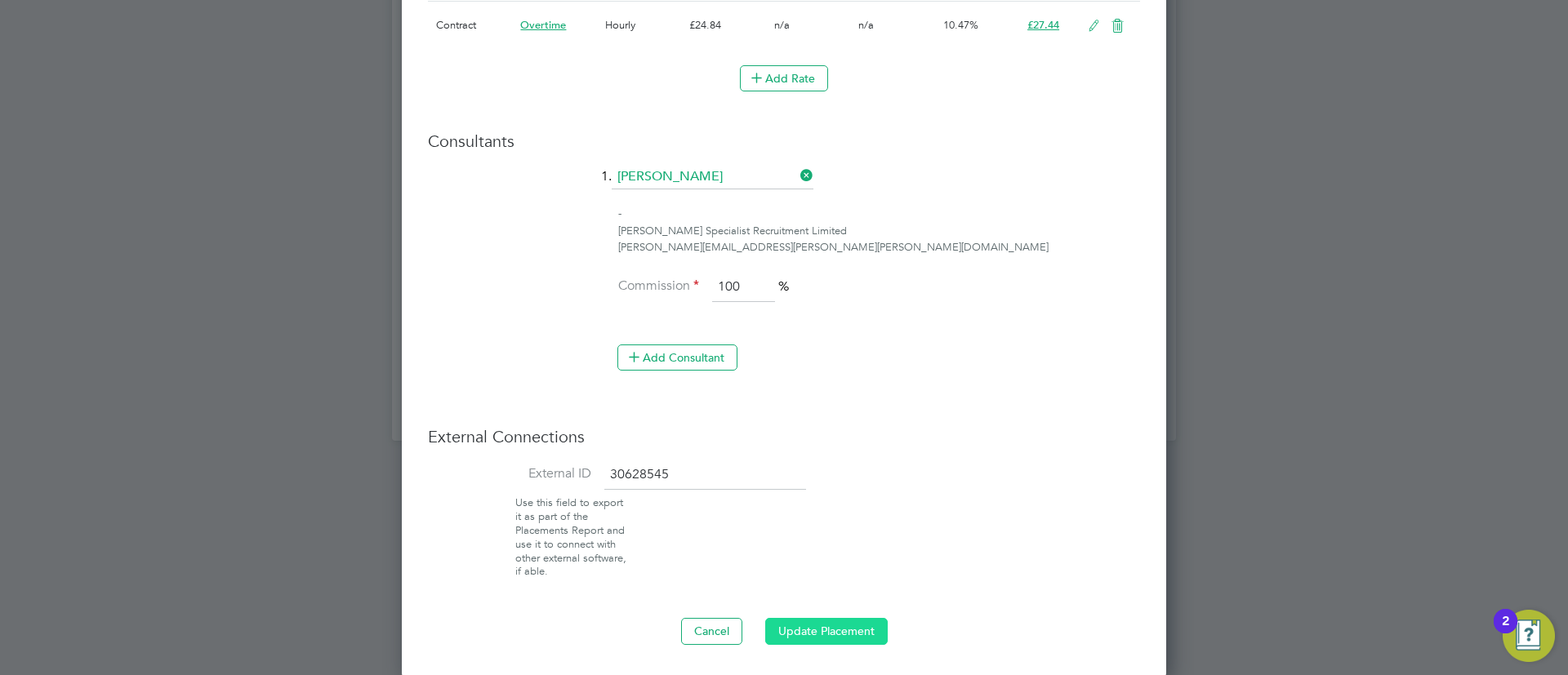
click at [801, 631] on button "Update Placement" at bounding box center [825, 631] width 122 height 26
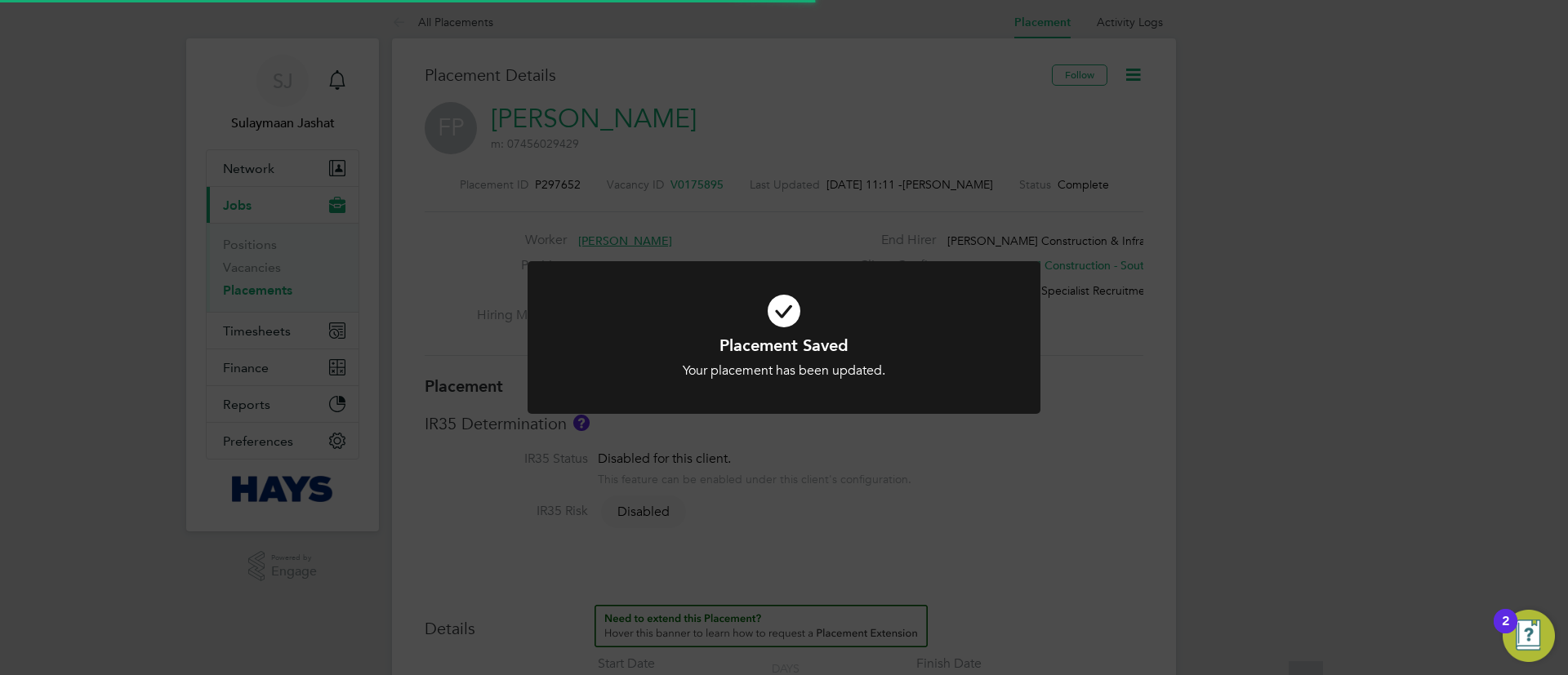
click at [1006, 254] on div "Placement Saved Your placement has been updated. Cancel Okay" at bounding box center [784, 337] width 1568 height 675
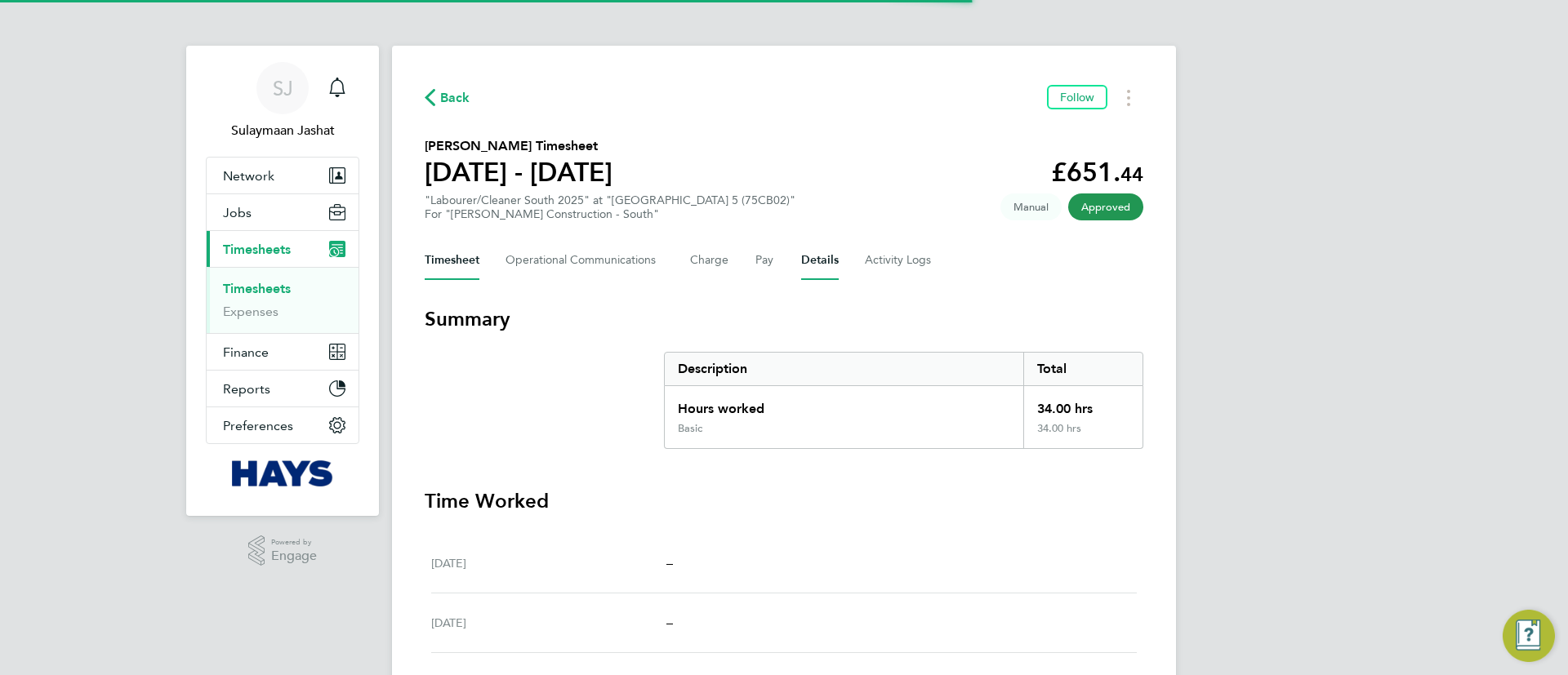
click at [821, 271] on button "Details" at bounding box center [820, 260] width 38 height 39
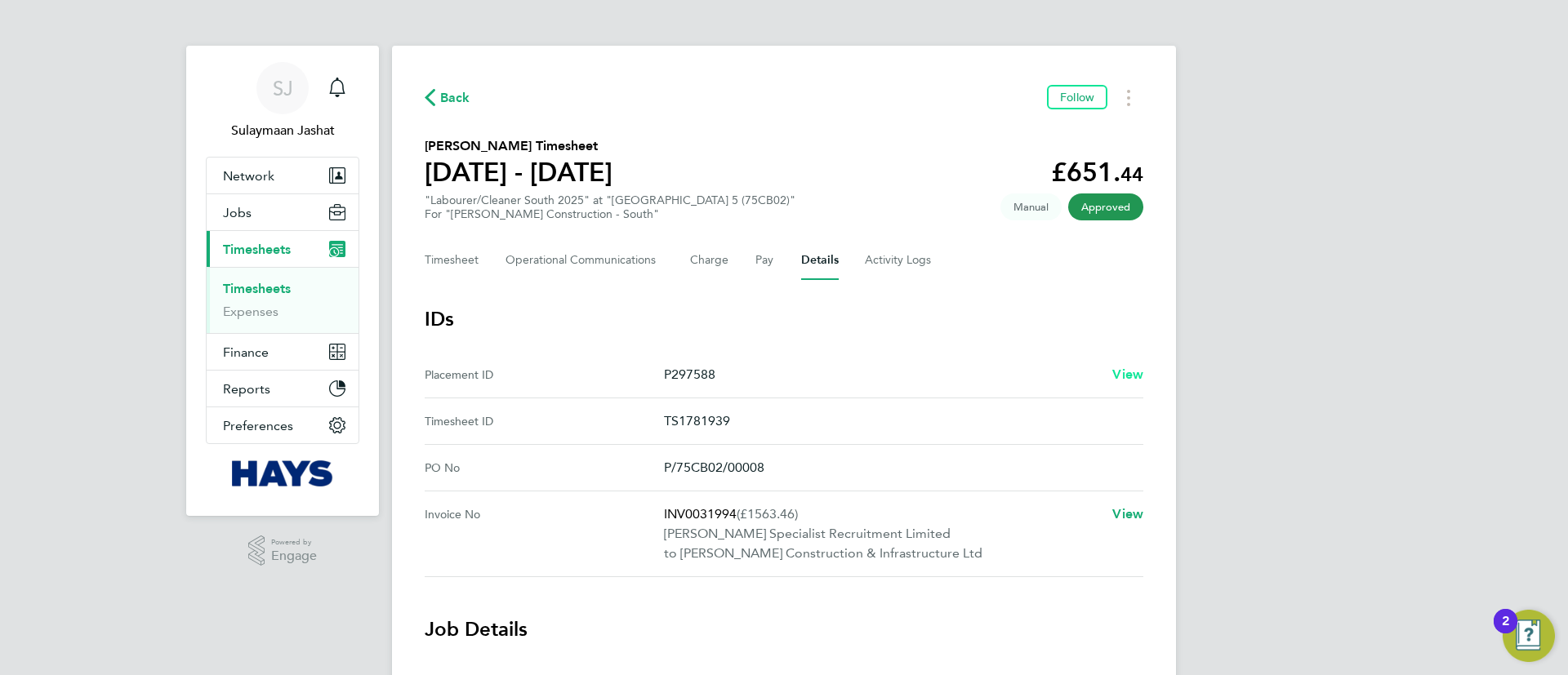
click at [1138, 373] on span "View" at bounding box center [1128, 375] width 31 height 15
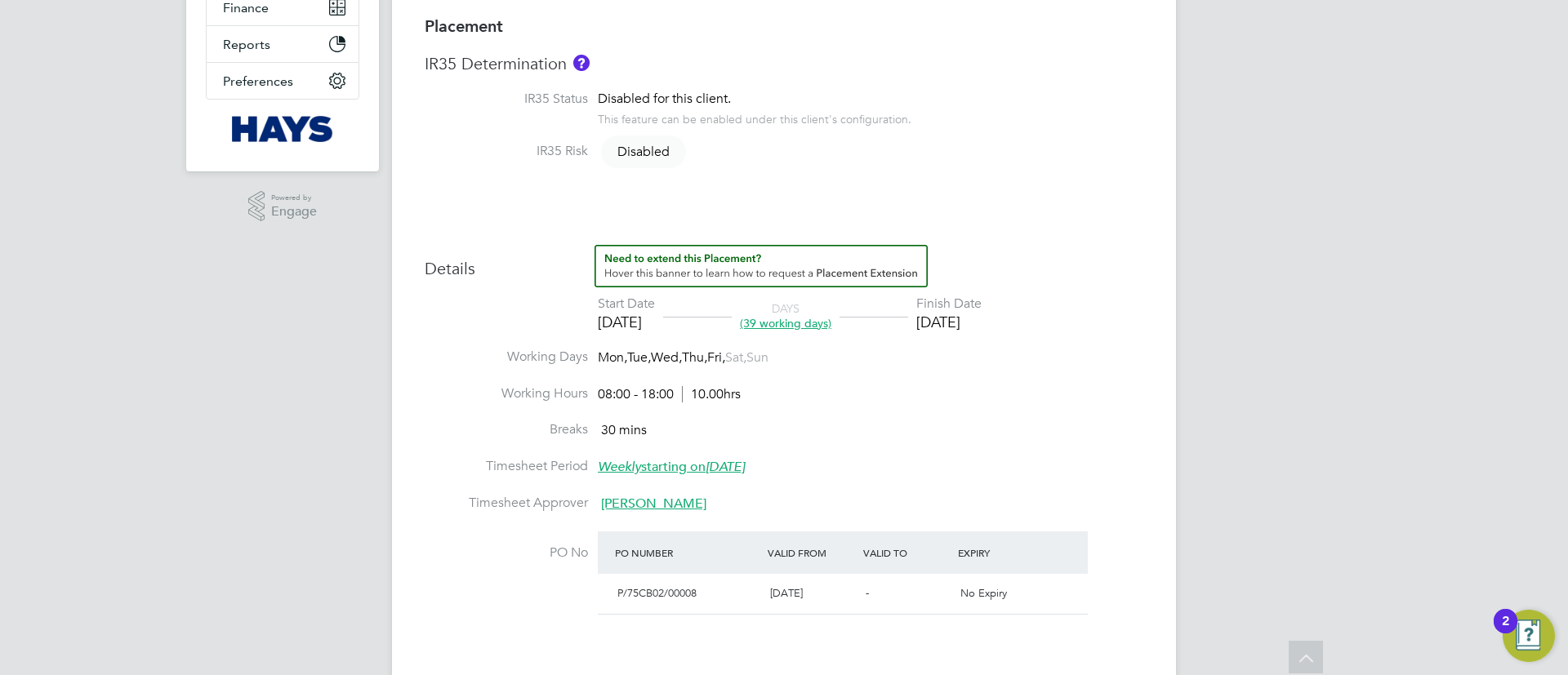
click at [1021, 437] on li "Breaks 30 mins" at bounding box center [784, 439] width 719 height 37
type input "Dale Miller"
type input "Rob Easton"
type input "08 Jul 2025"
type input "29 Aug 2025"
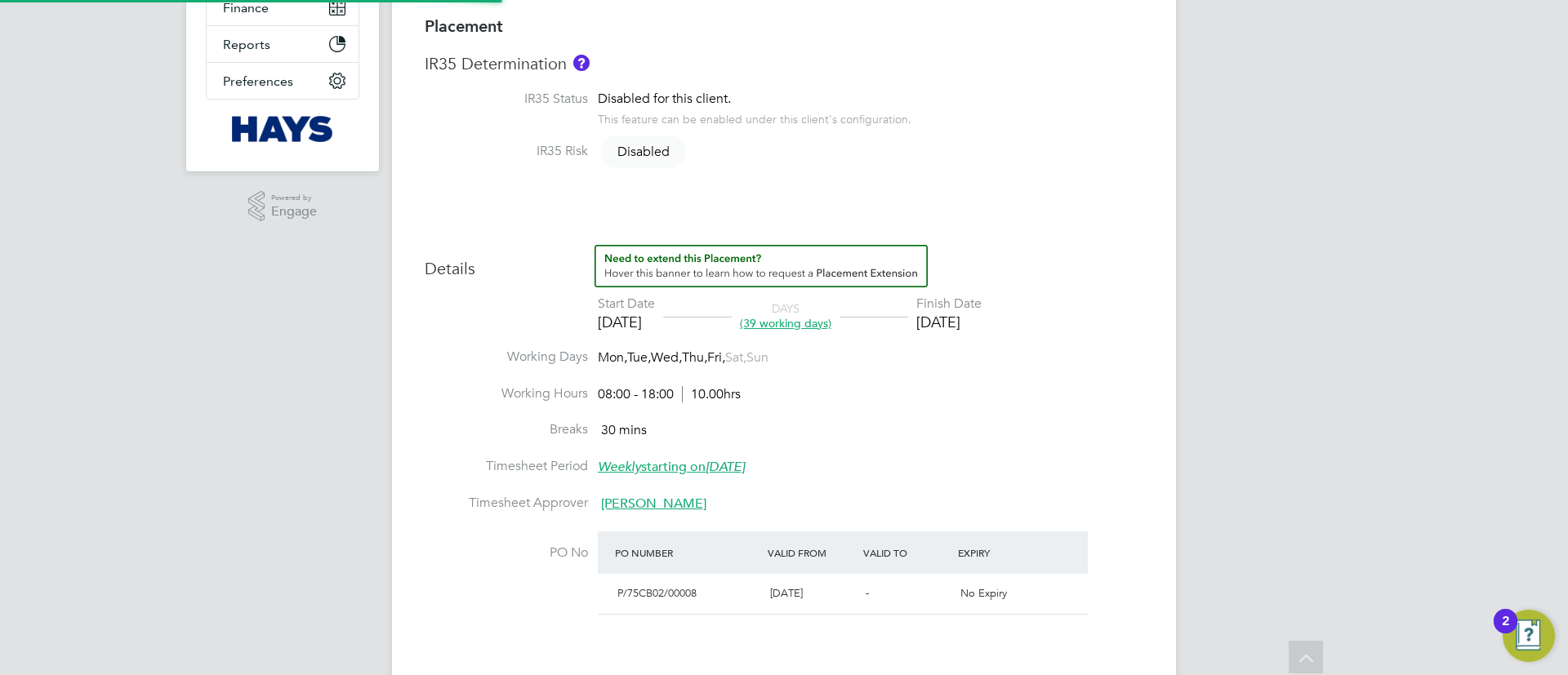
type input "08:00"
type input "18:00"
type input "30628441"
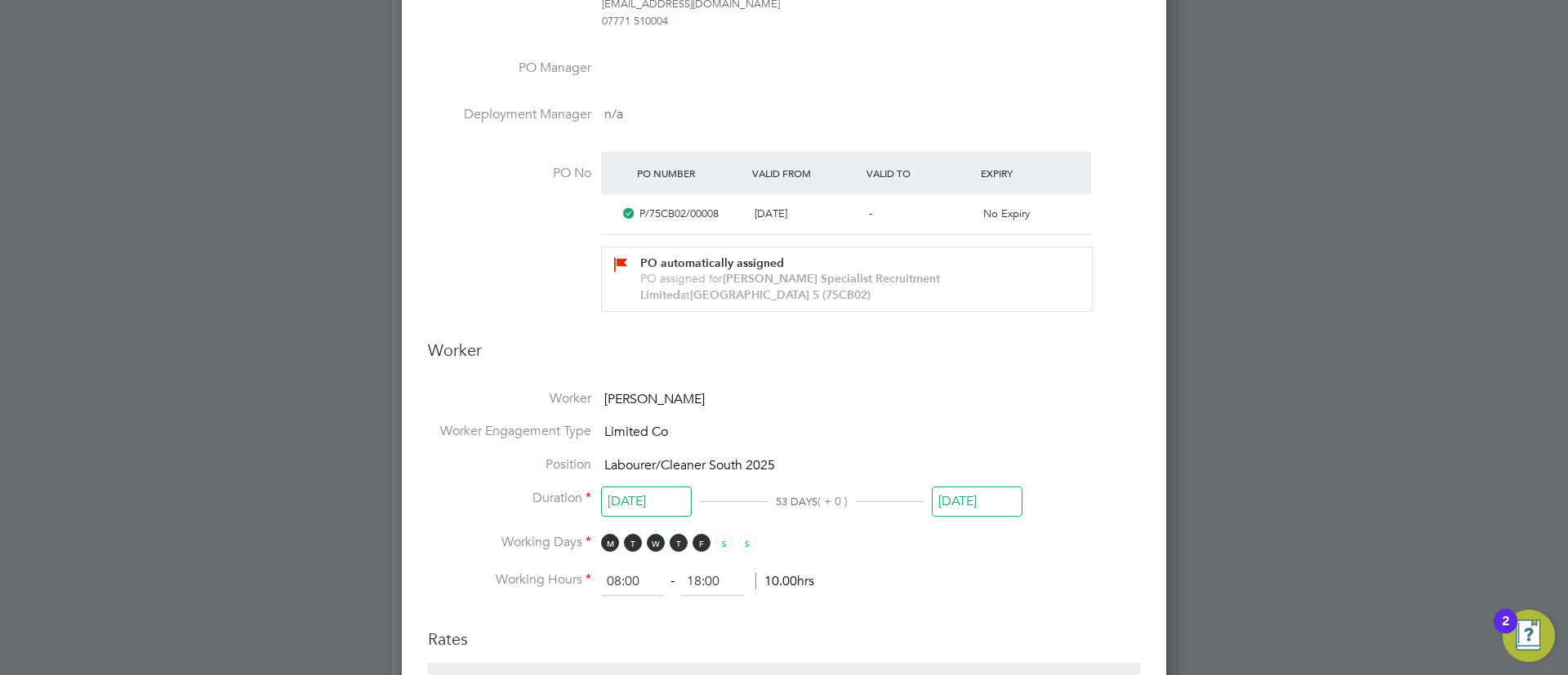
click at [978, 504] on input "29 Aug 2025" at bounding box center [977, 501] width 91 height 30
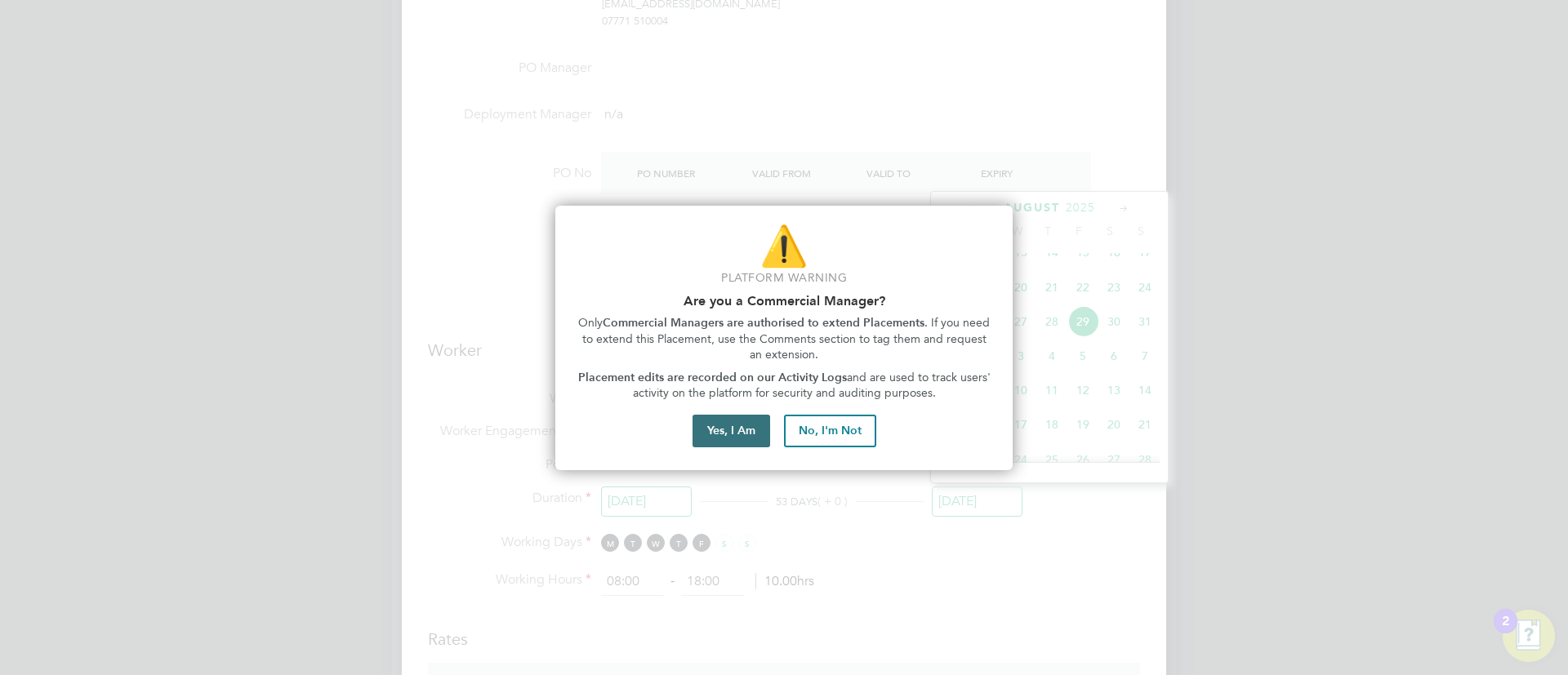
click at [739, 431] on button "Yes, I Am" at bounding box center [731, 431] width 78 height 33
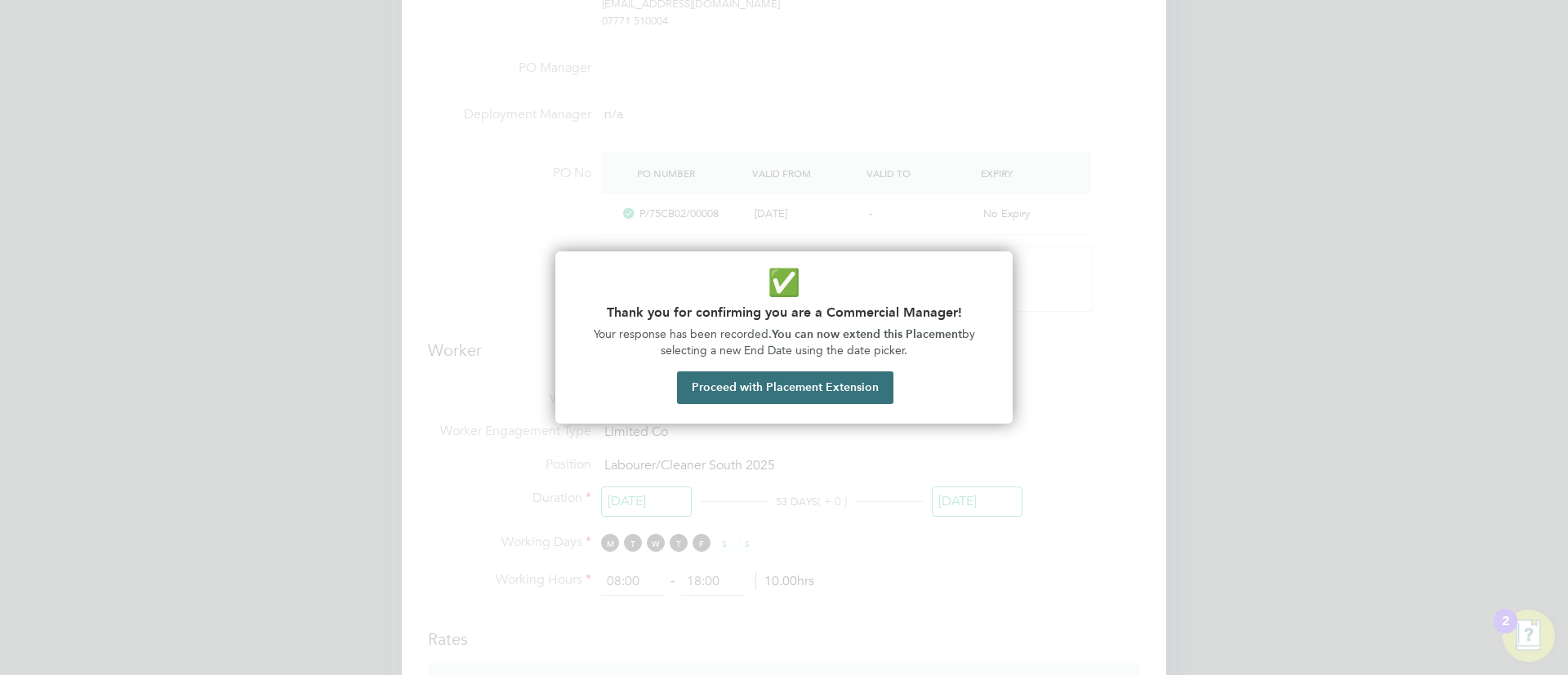
click at [781, 395] on button "Proceed with Placement Extension" at bounding box center [785, 388] width 217 height 33
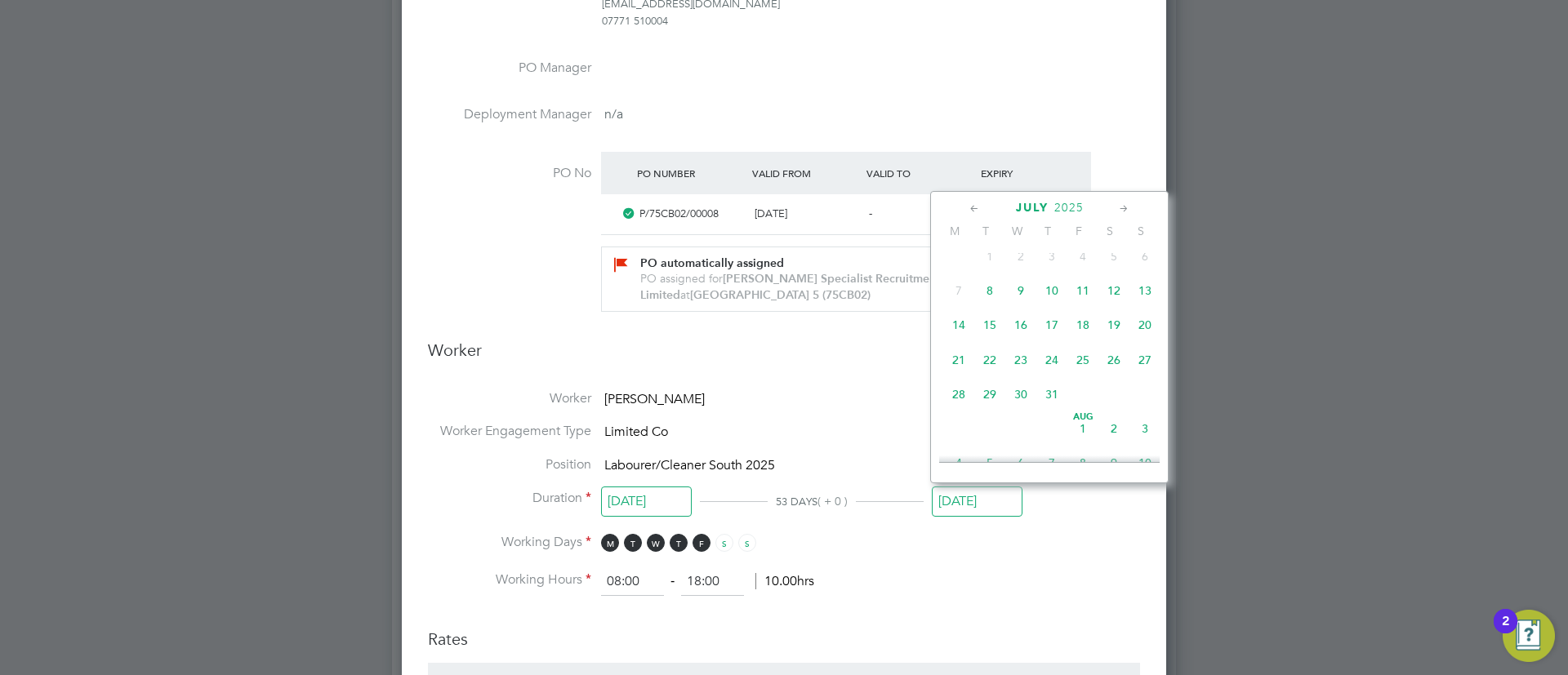
click at [1082, 335] on span "18" at bounding box center [1083, 325] width 31 height 31
type input "18 Jul 2025"
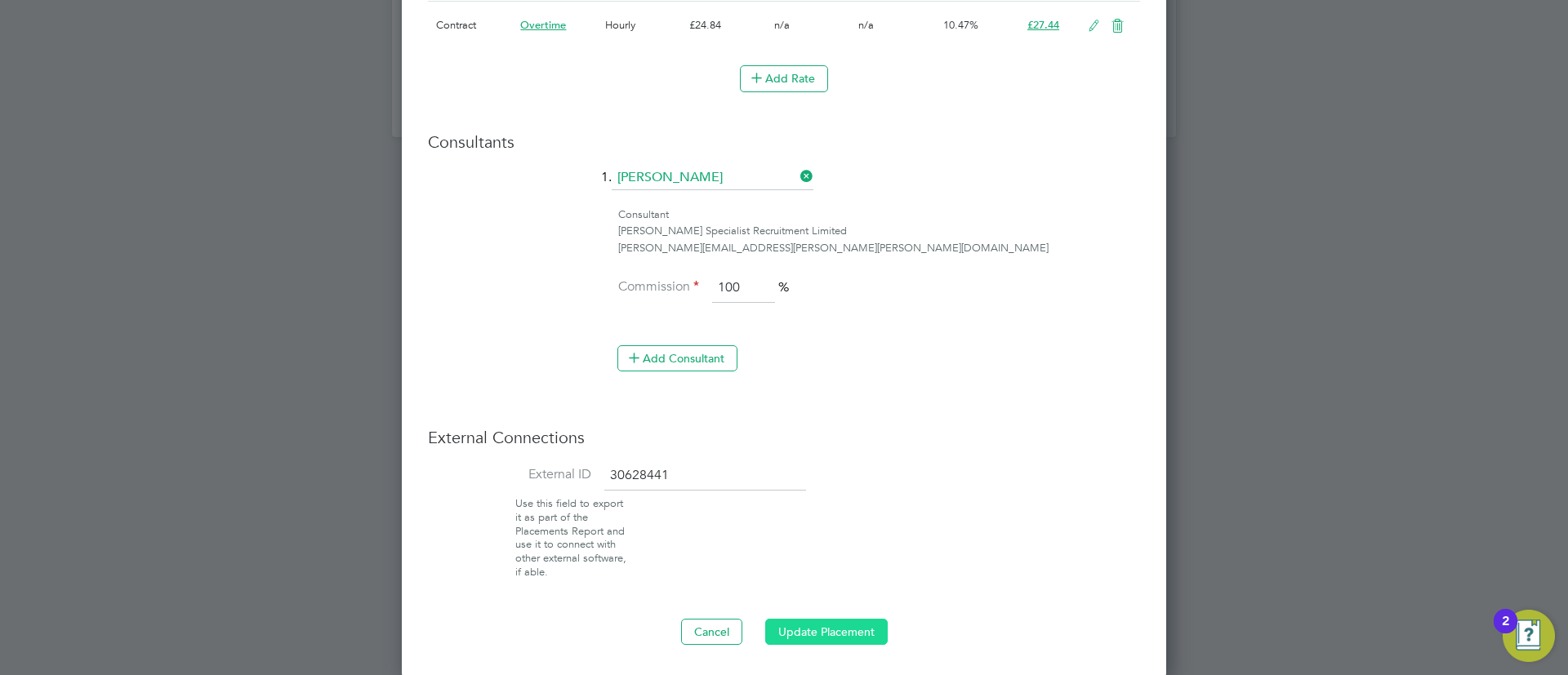
click at [828, 634] on button "Update Placement" at bounding box center [825, 632] width 122 height 26
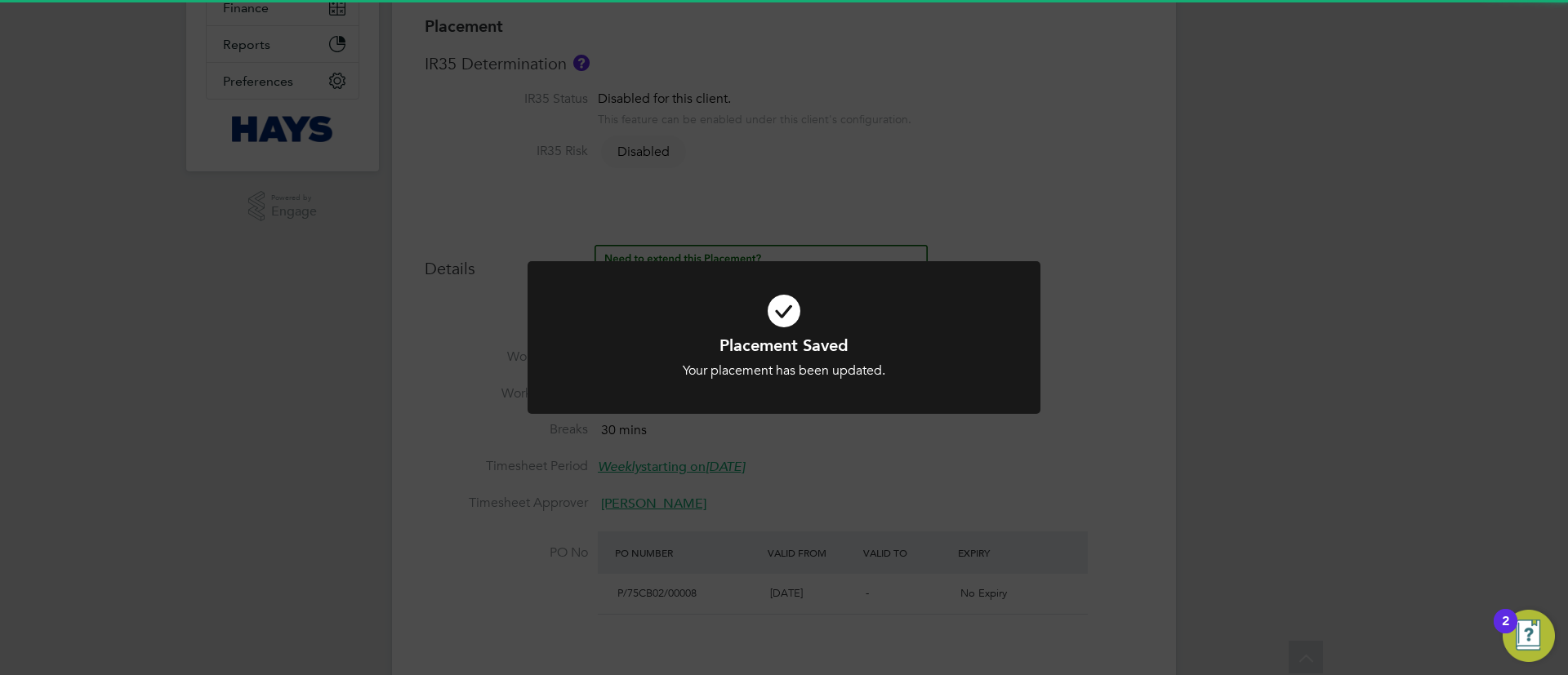
click at [813, 468] on div "Placement Saved Your placement has been updated. Cancel Okay" at bounding box center [784, 337] width 1568 height 675
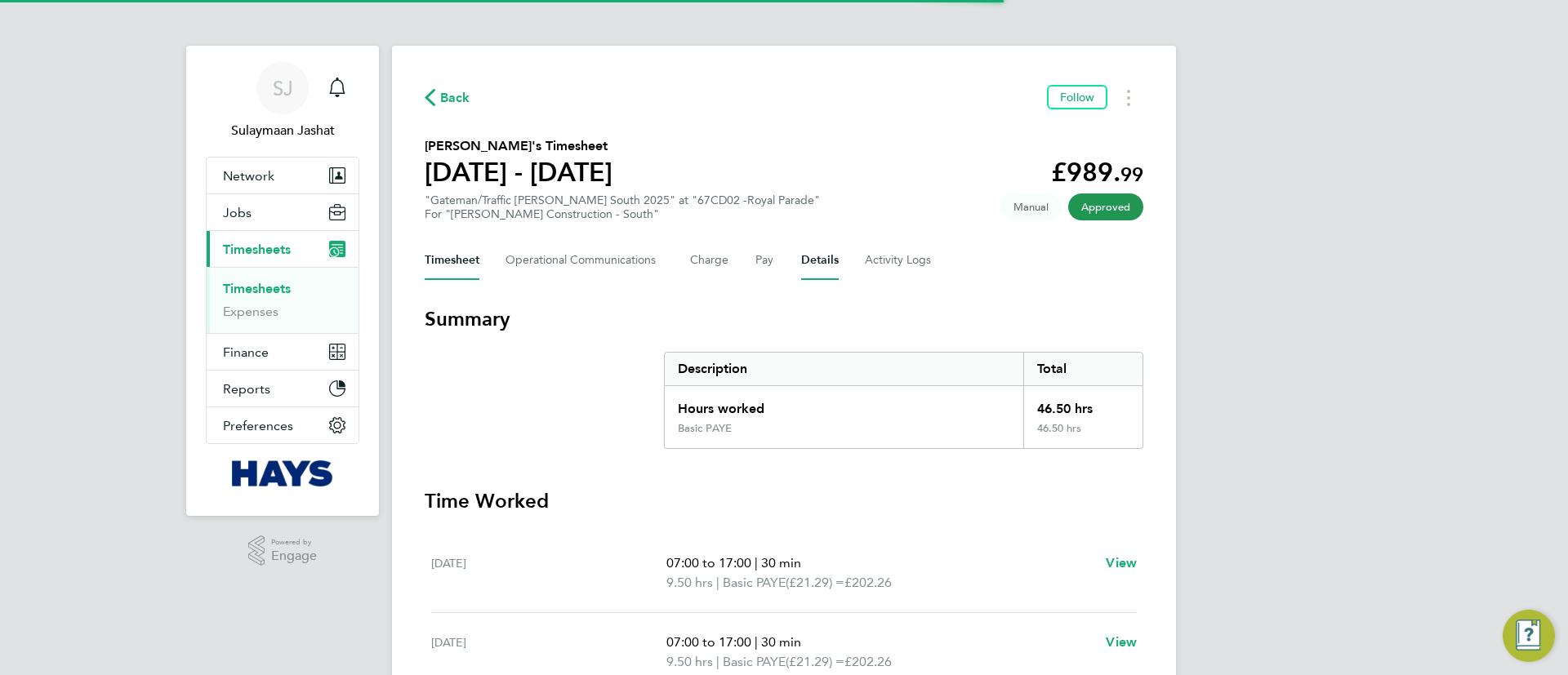
click at [801, 260] on button "Details" at bounding box center [820, 260] width 38 height 39
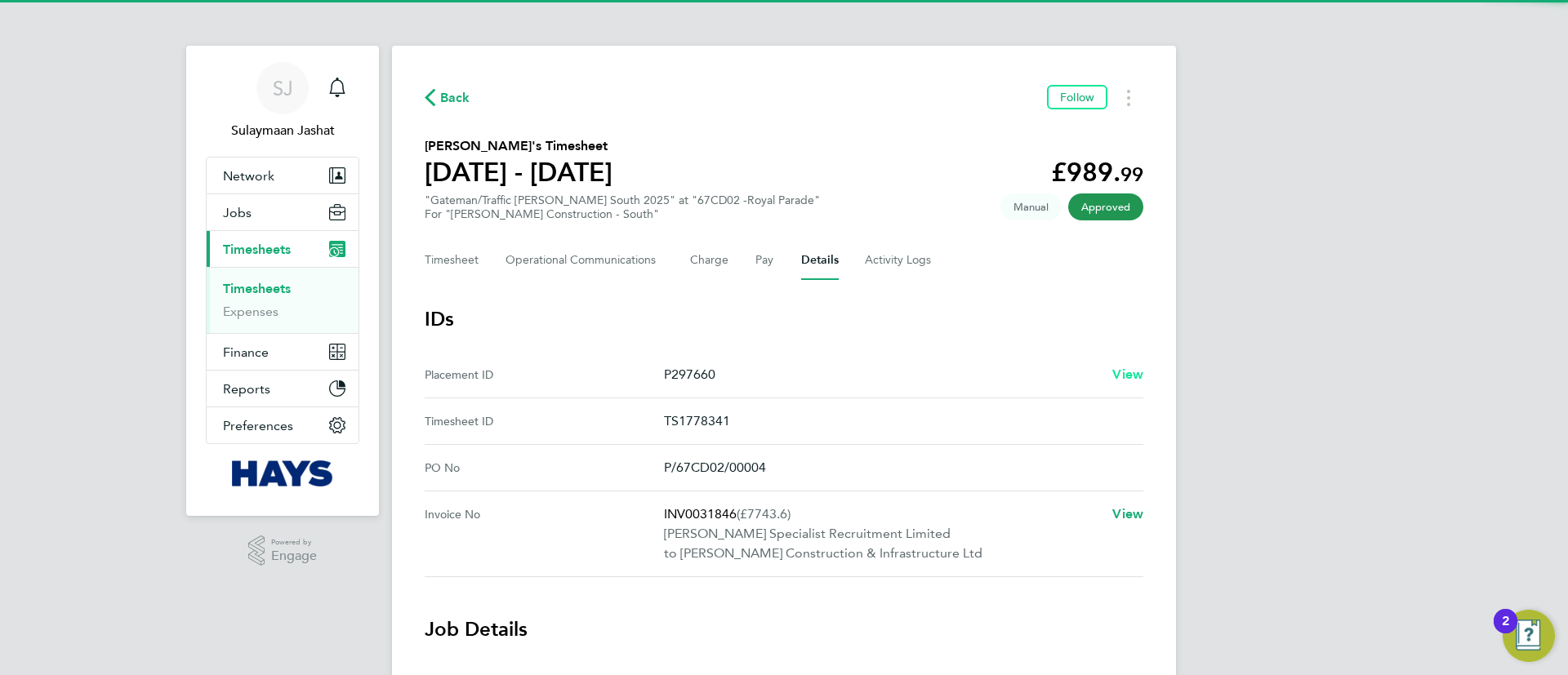
click at [1126, 381] on span "View" at bounding box center [1128, 375] width 31 height 15
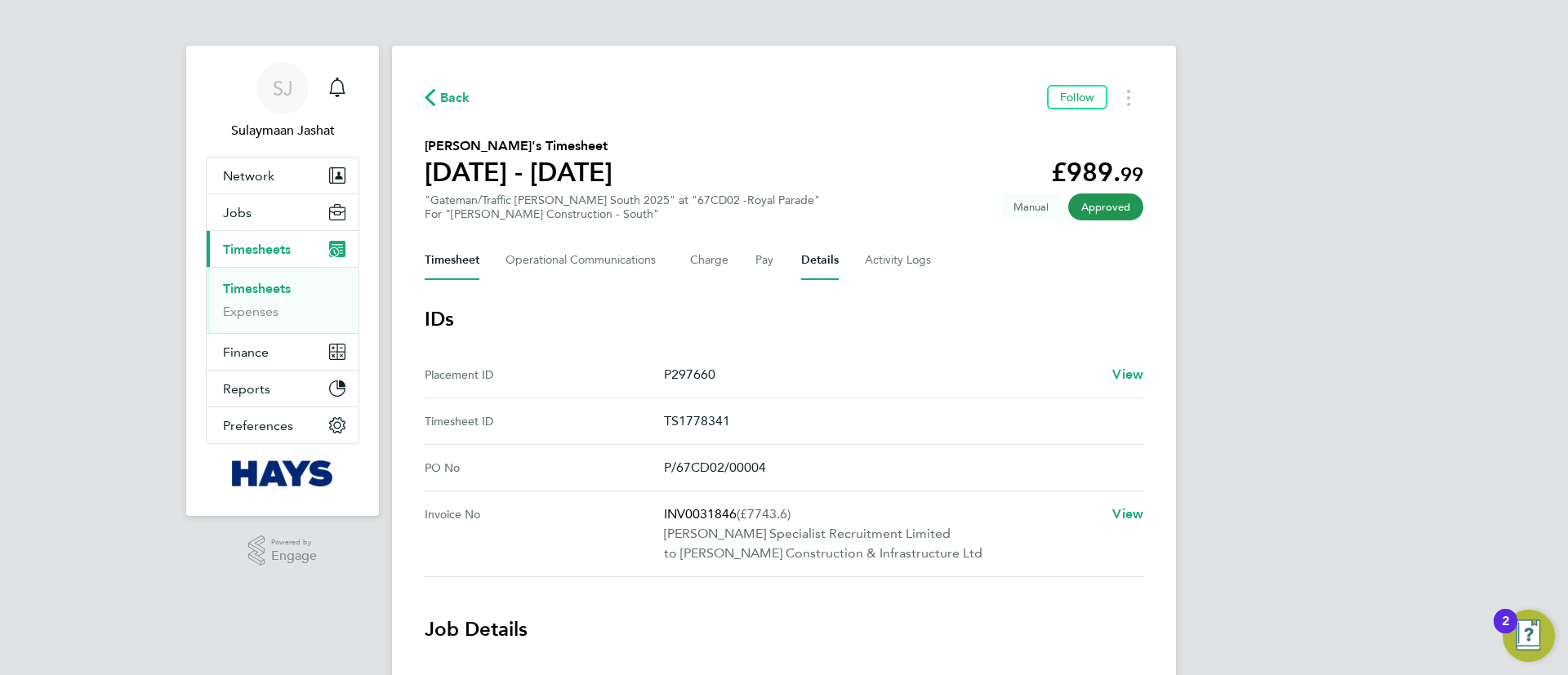
click at [472, 269] on button "Timesheet" at bounding box center [452, 260] width 55 height 39
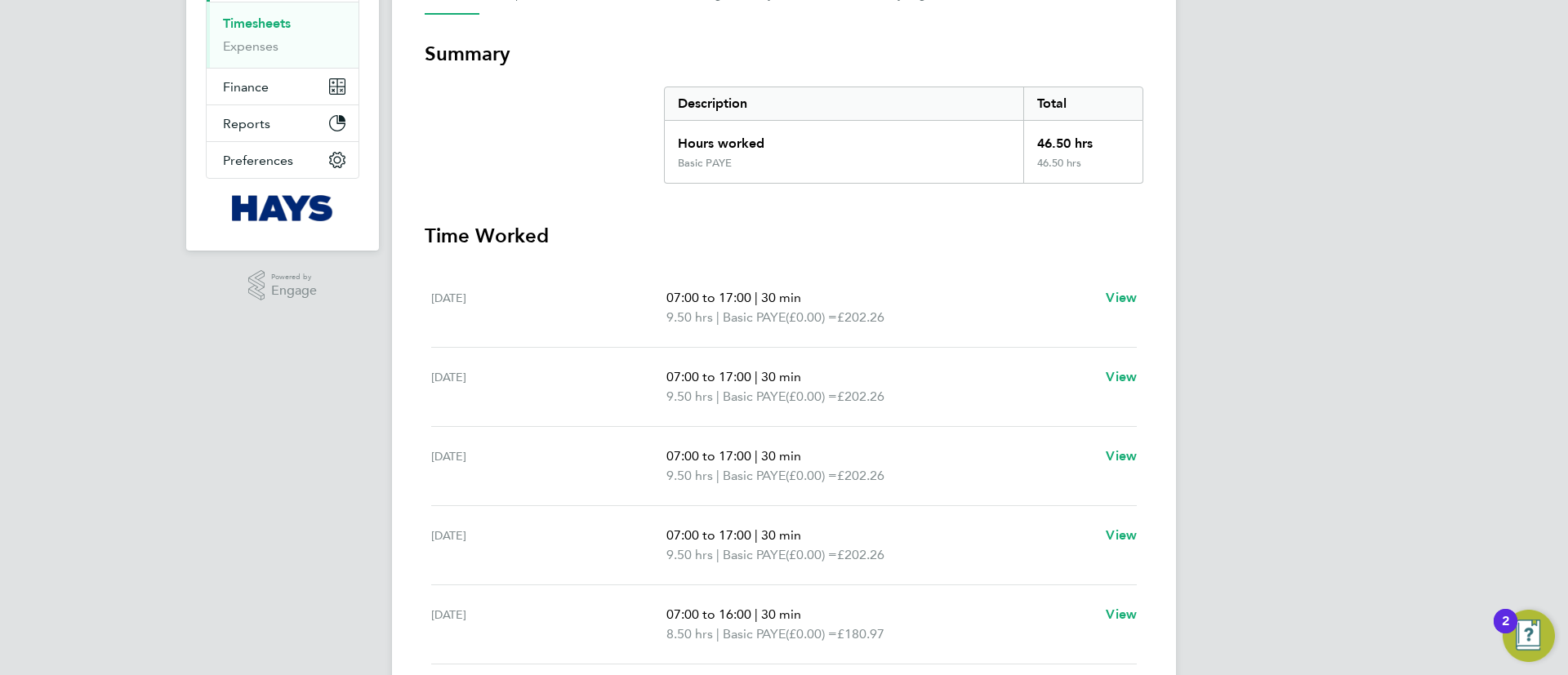
scroll to position [153, 0]
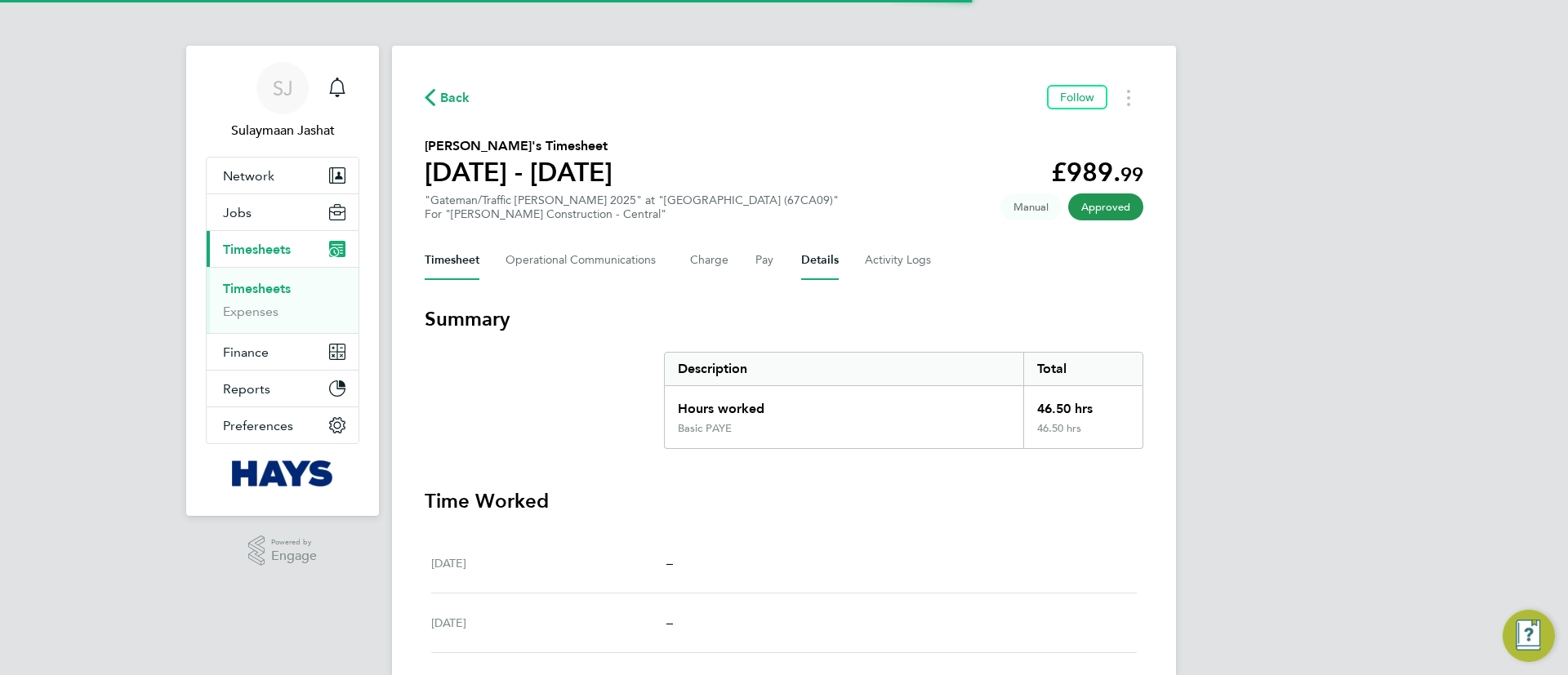
click at [816, 244] on button "Details" at bounding box center [820, 260] width 38 height 39
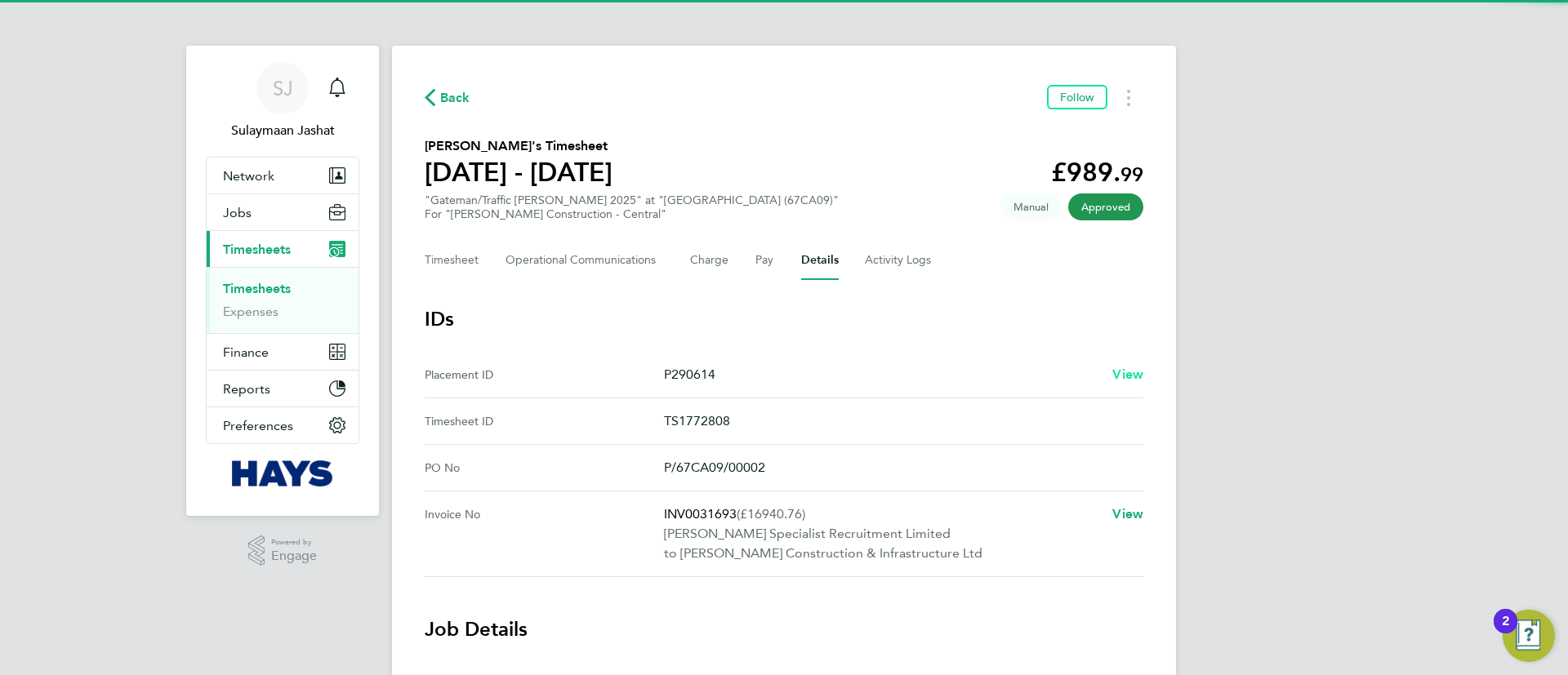
click at [1119, 371] on span "View" at bounding box center [1128, 375] width 31 height 15
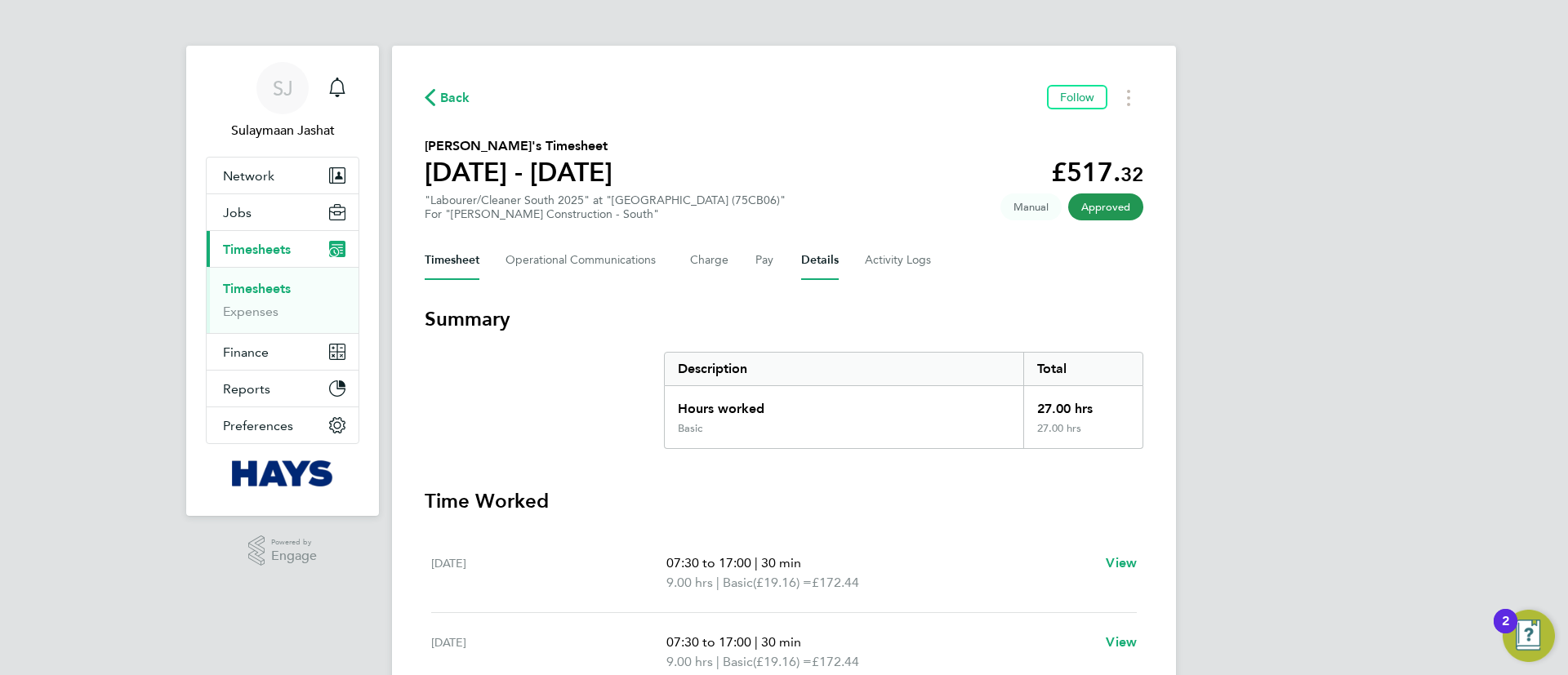
click at [807, 260] on button "Details" at bounding box center [820, 260] width 38 height 39
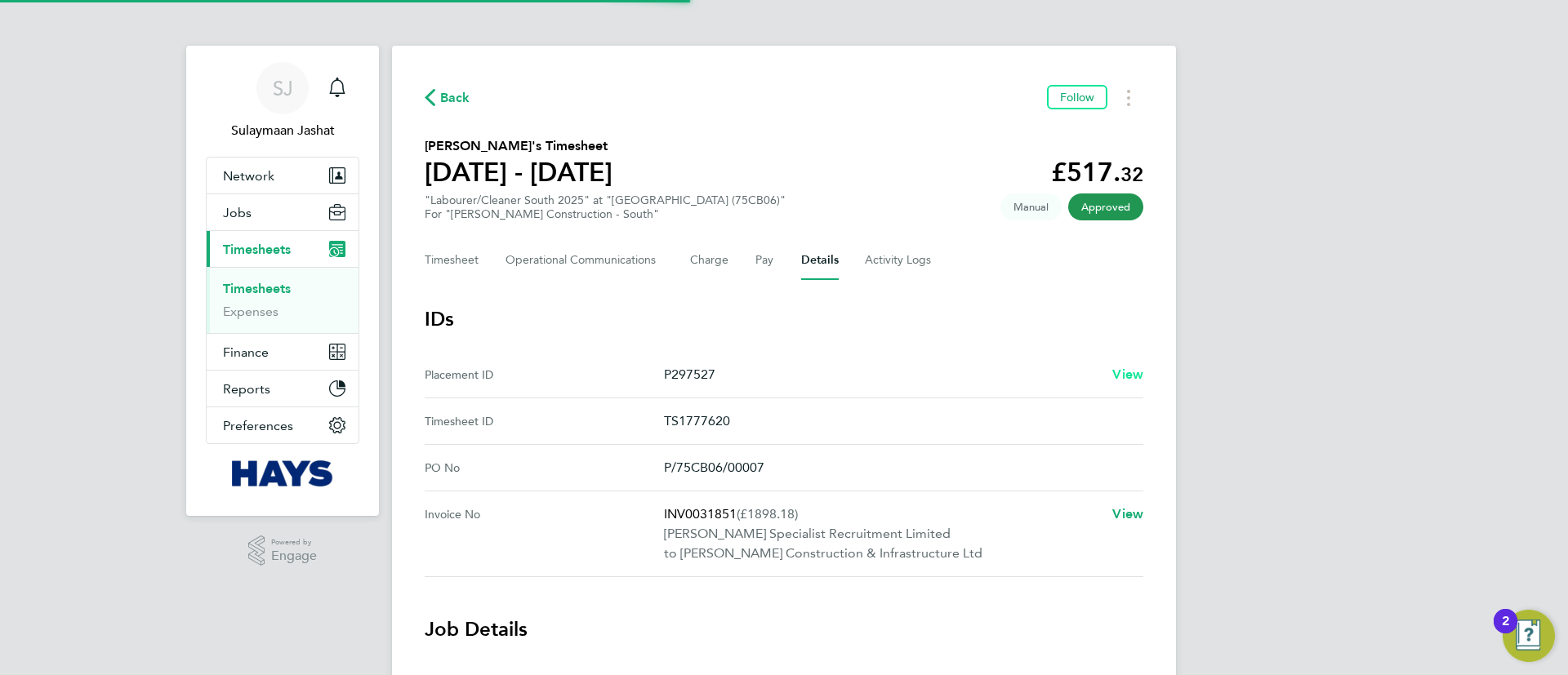
click at [1128, 373] on span "View" at bounding box center [1128, 375] width 31 height 15
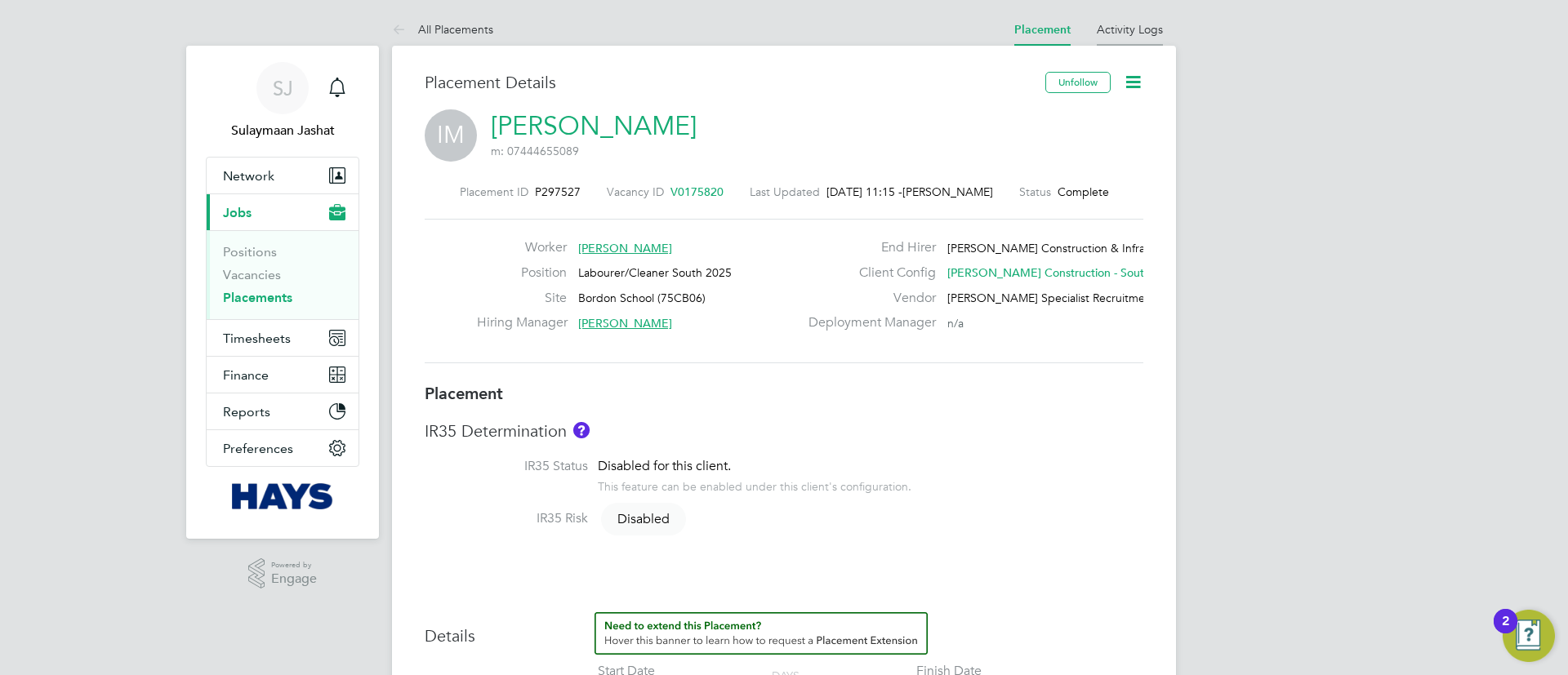
click at [1111, 30] on link "Activity Logs" at bounding box center [1130, 29] width 66 height 14
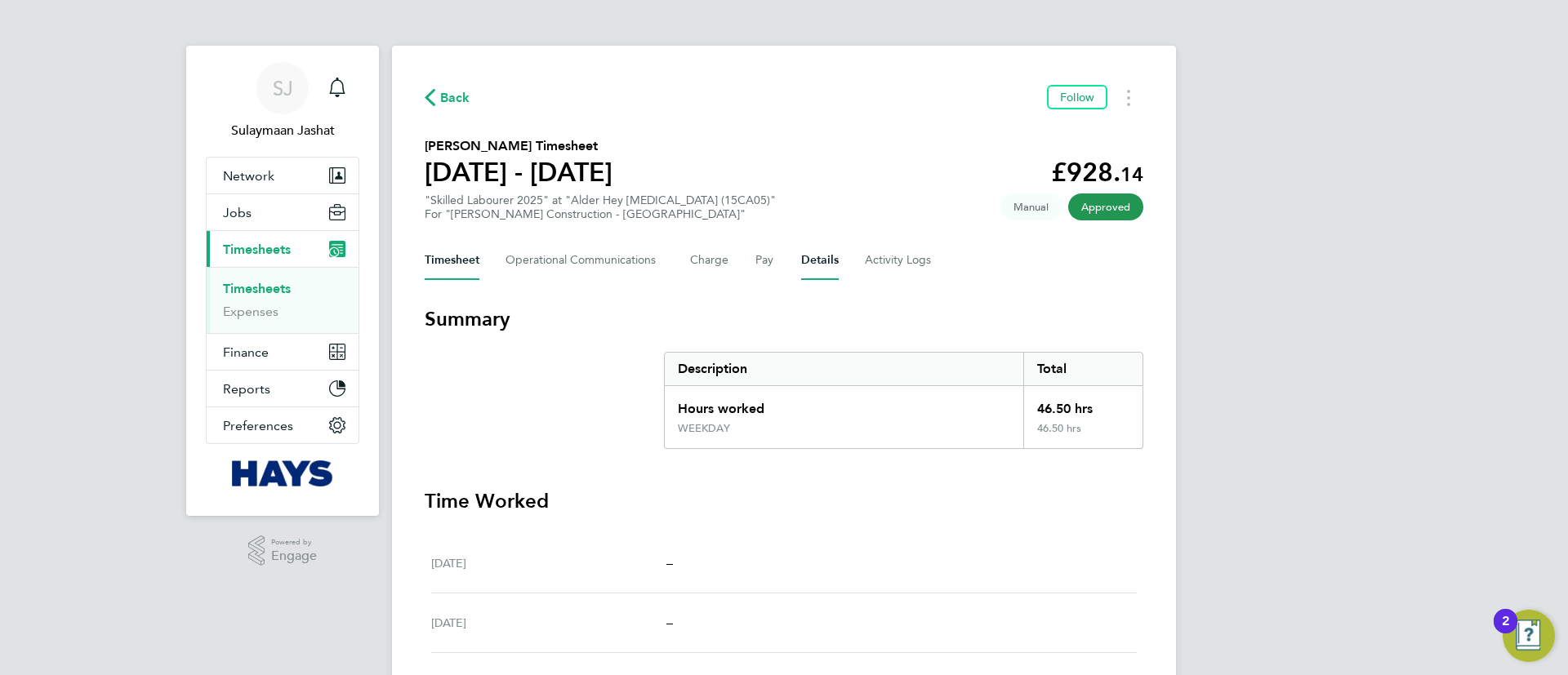
click at [818, 268] on button "Details" at bounding box center [820, 260] width 38 height 39
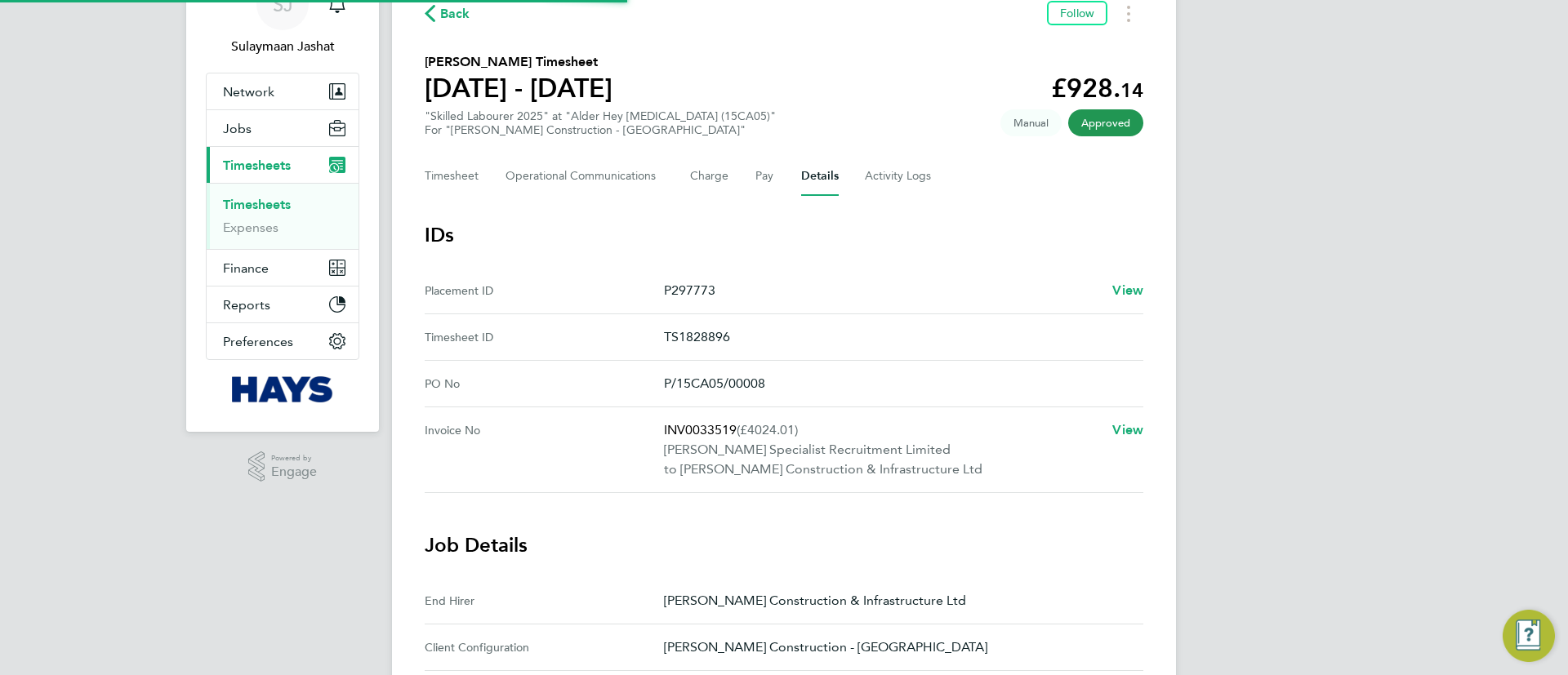
scroll to position [122, 0]
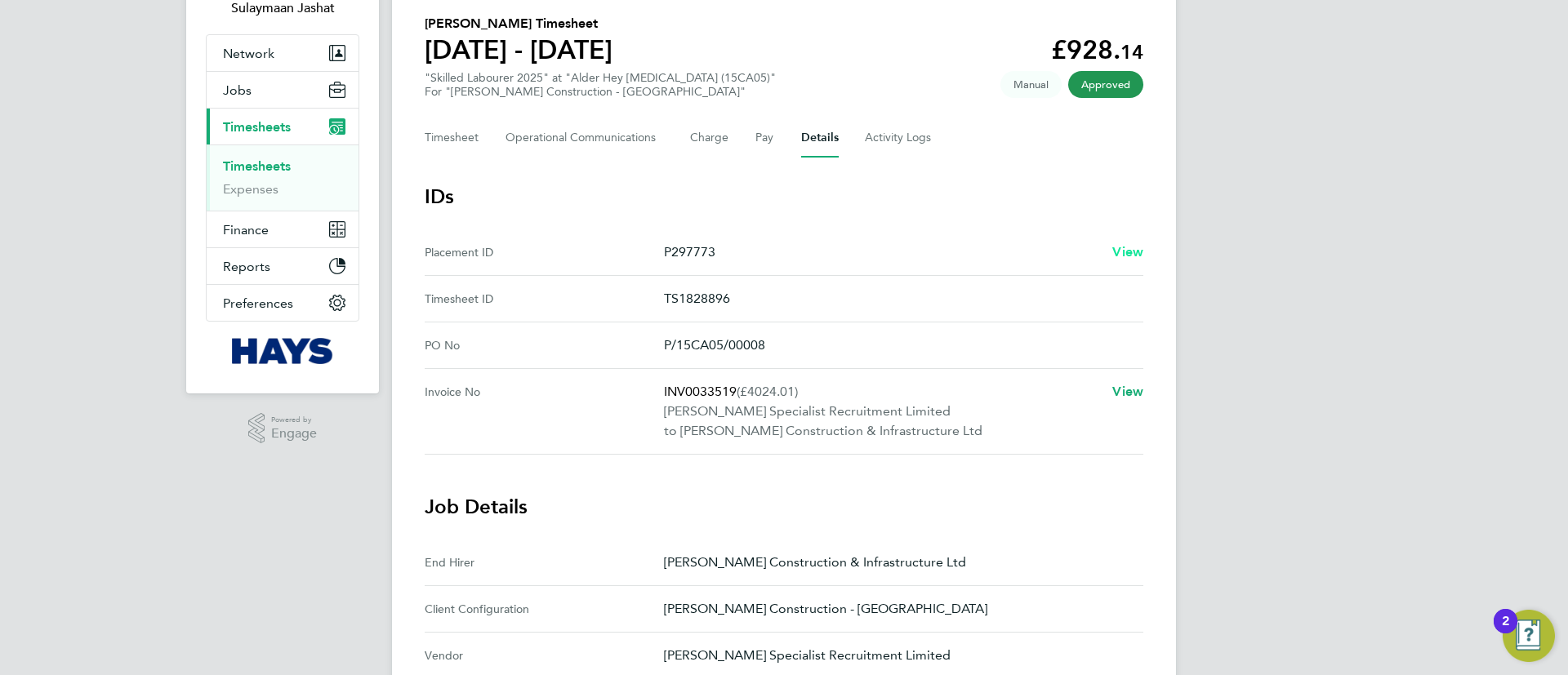
click at [1124, 253] on span "View" at bounding box center [1128, 251] width 31 height 15
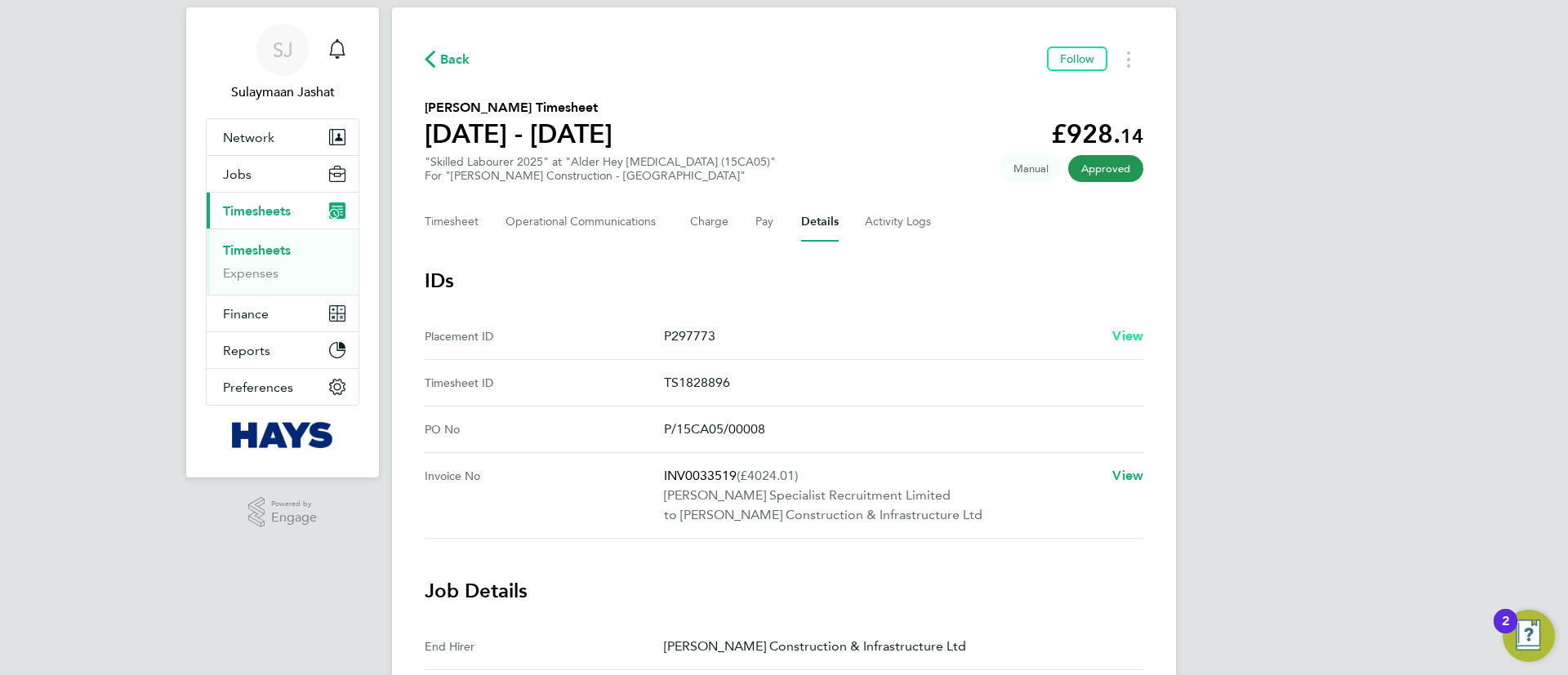
scroll to position [0, 0]
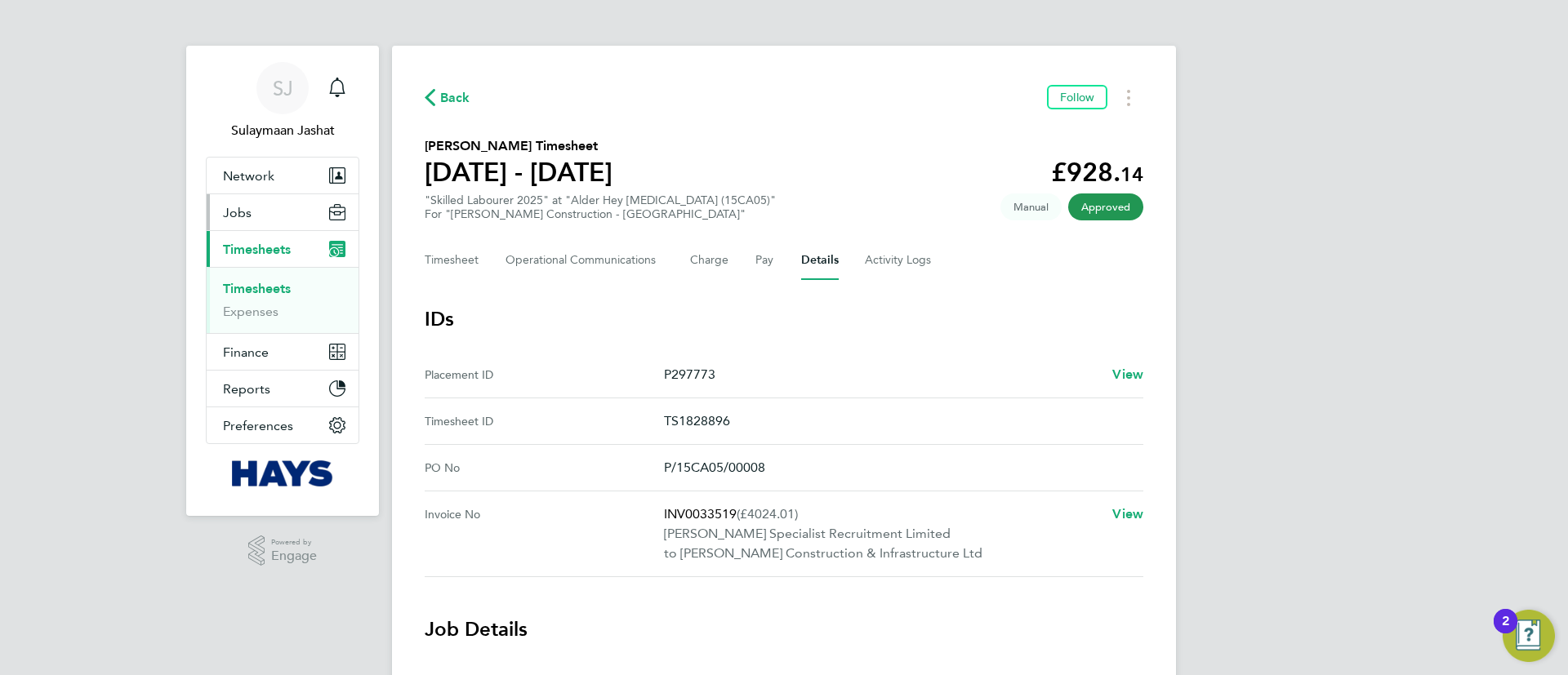
click at [287, 226] on button "Jobs" at bounding box center [282, 212] width 152 height 36
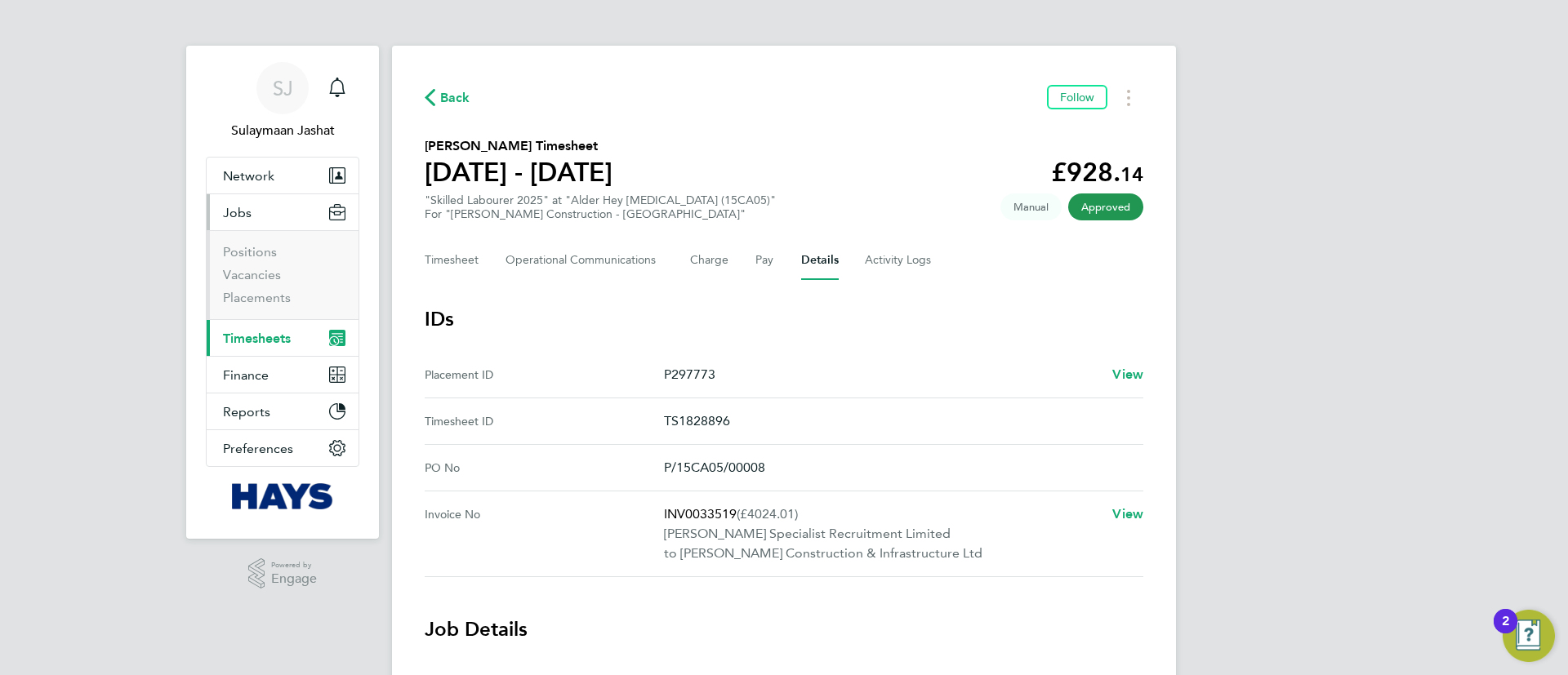
click at [266, 287] on li "Vacancies" at bounding box center [283, 278] width 122 height 23
click at [266, 294] on link "Placements" at bounding box center [256, 298] width 67 height 15
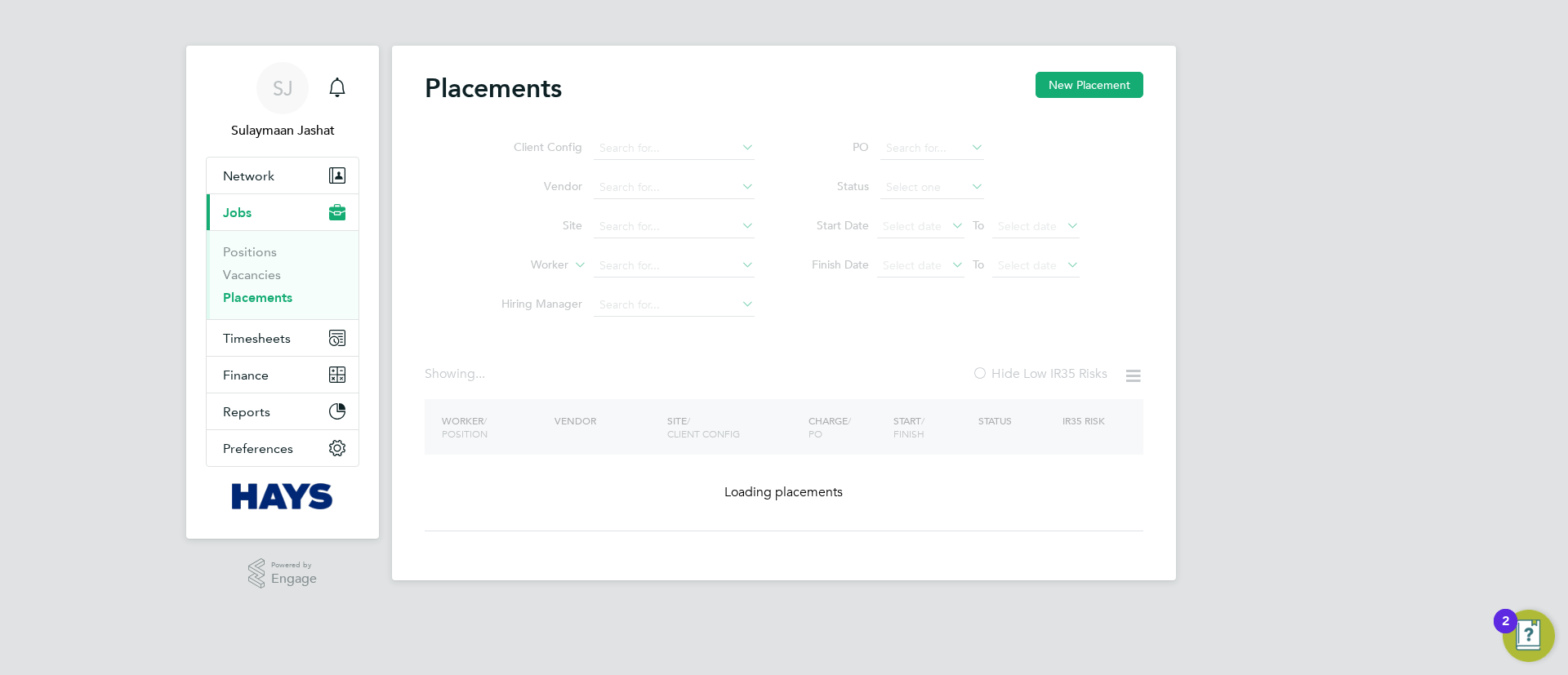
click at [696, 280] on ul "Client Config Vendor Site Worker Hiring Manager" at bounding box center [621, 226] width 307 height 195
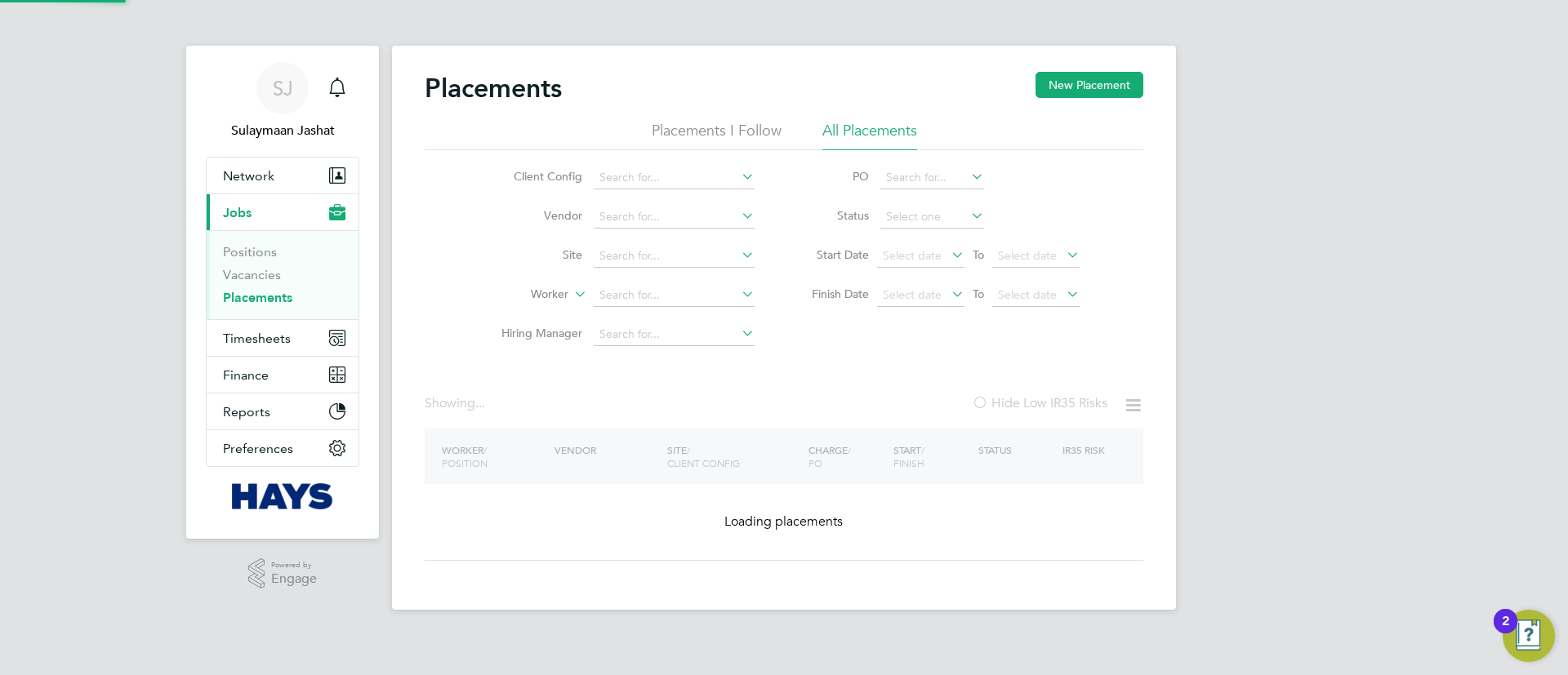
click at [667, 279] on ul "Client Config Vendor Site Worker Hiring Manager" at bounding box center [621, 255] width 307 height 195
click at [657, 310] on li "Worker" at bounding box center [621, 296] width 307 height 39
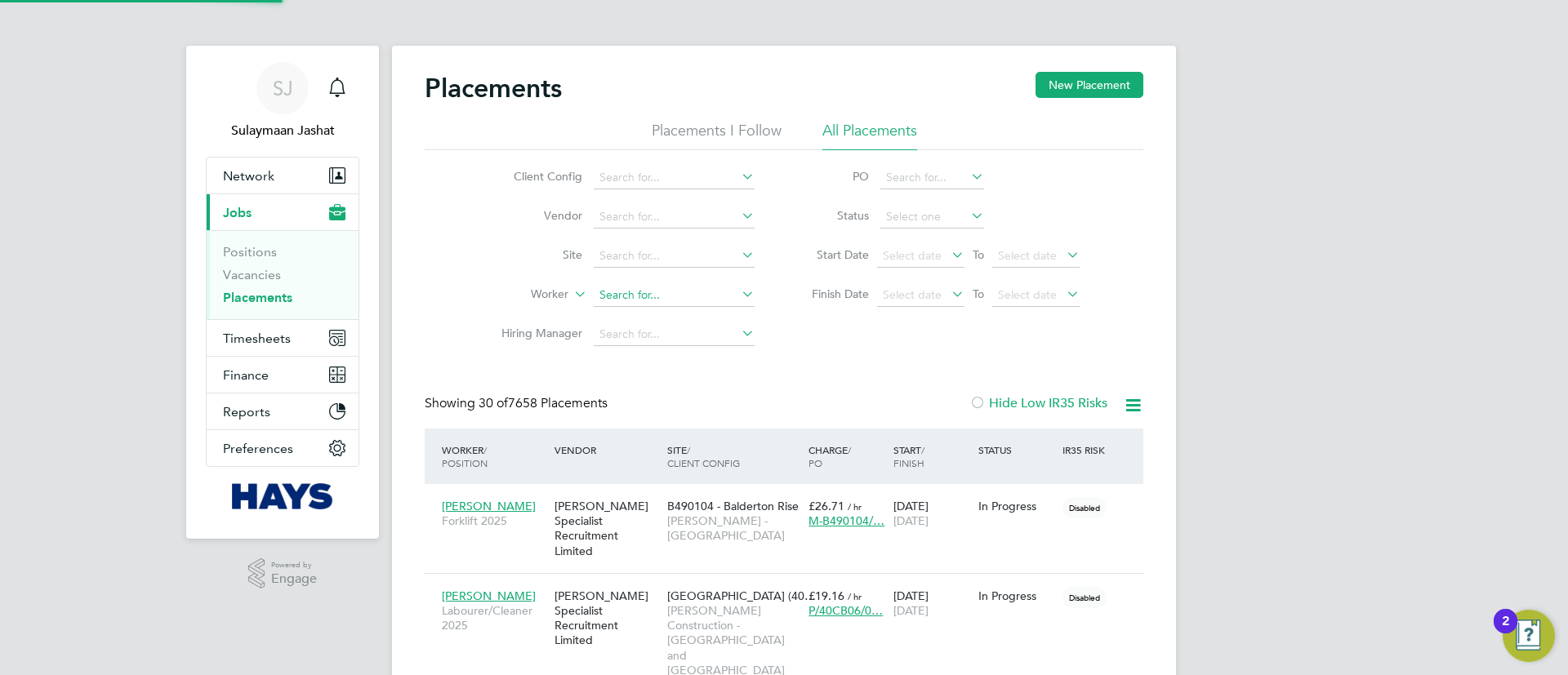
click at [657, 298] on input at bounding box center [673, 296] width 161 height 23
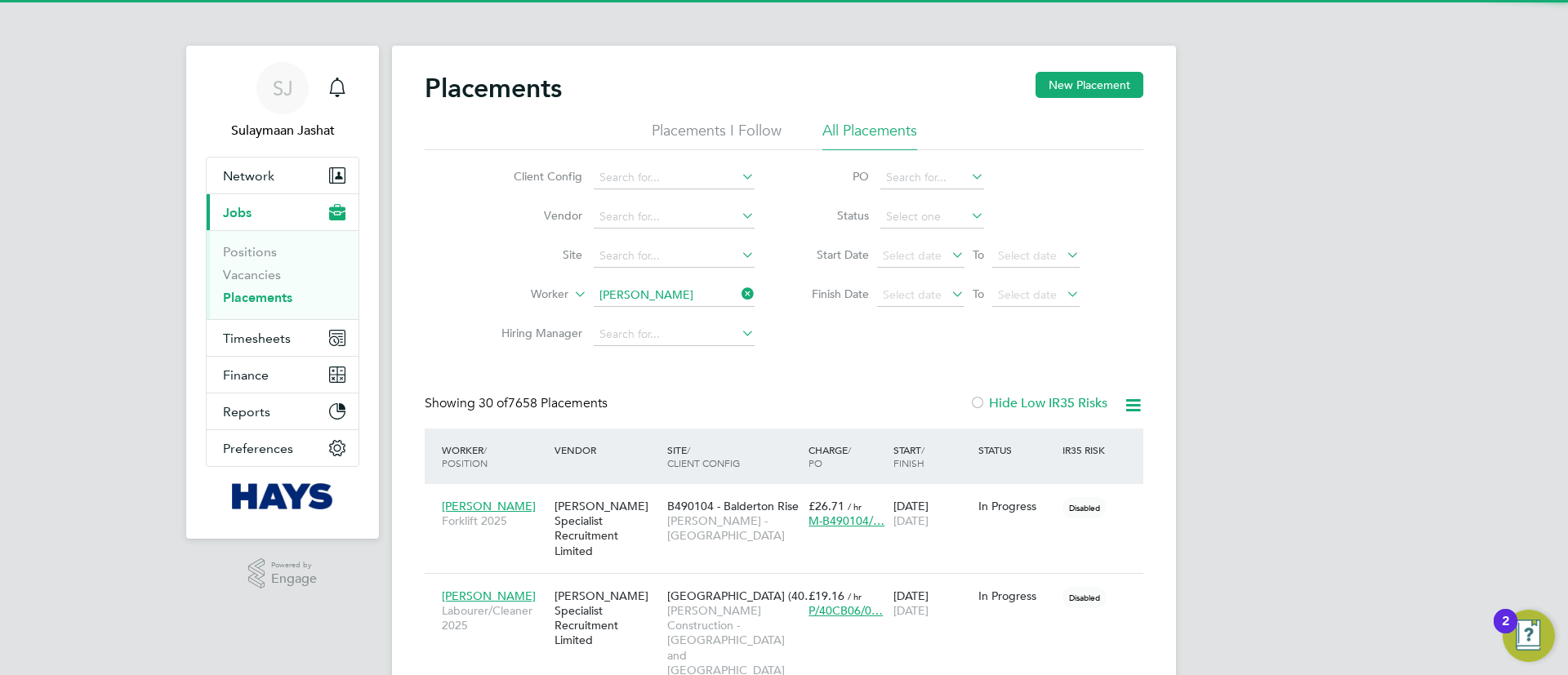
click at [692, 323] on li "John Men henitt" at bounding box center [674, 318] width 165 height 22
type input "John Menhenitt"
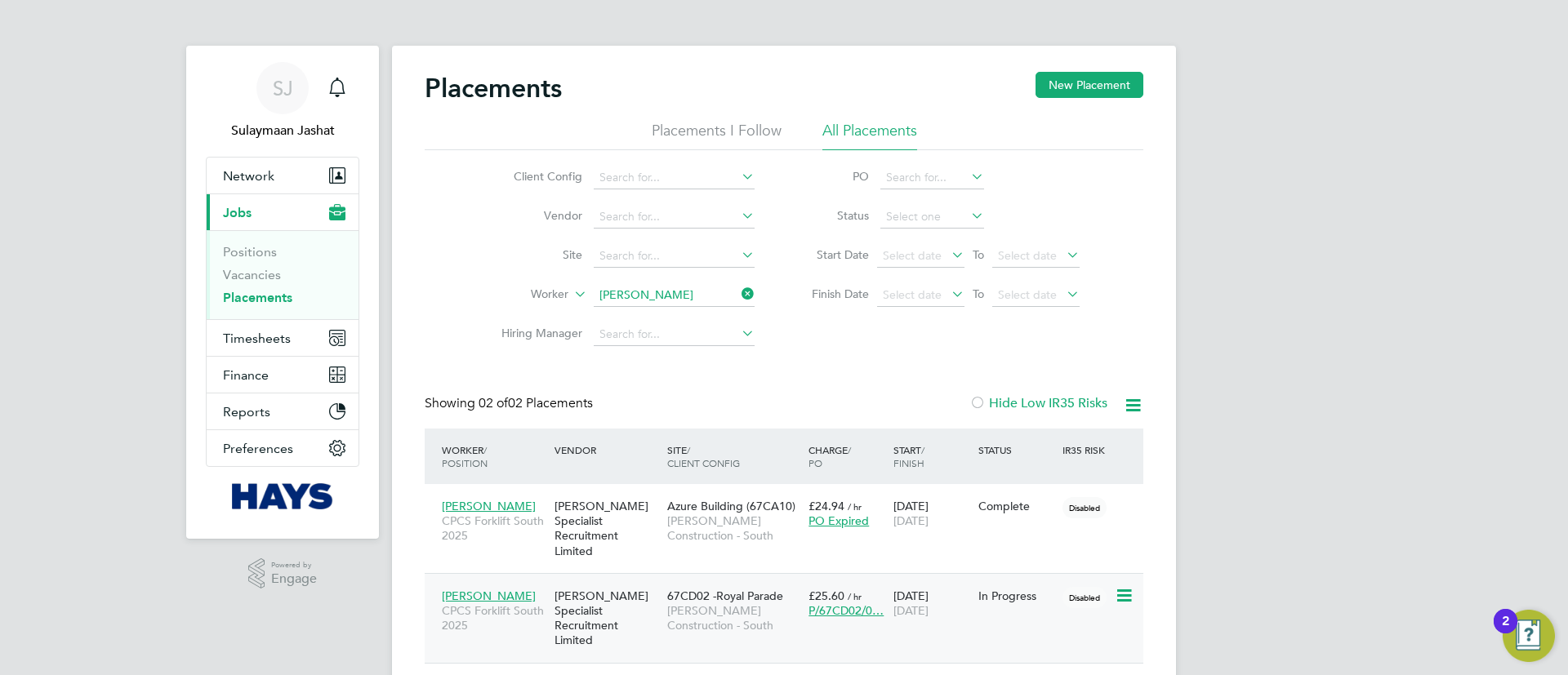
click at [690, 603] on span "Morgan Sindall Construction - South" at bounding box center [734, 617] width 133 height 30
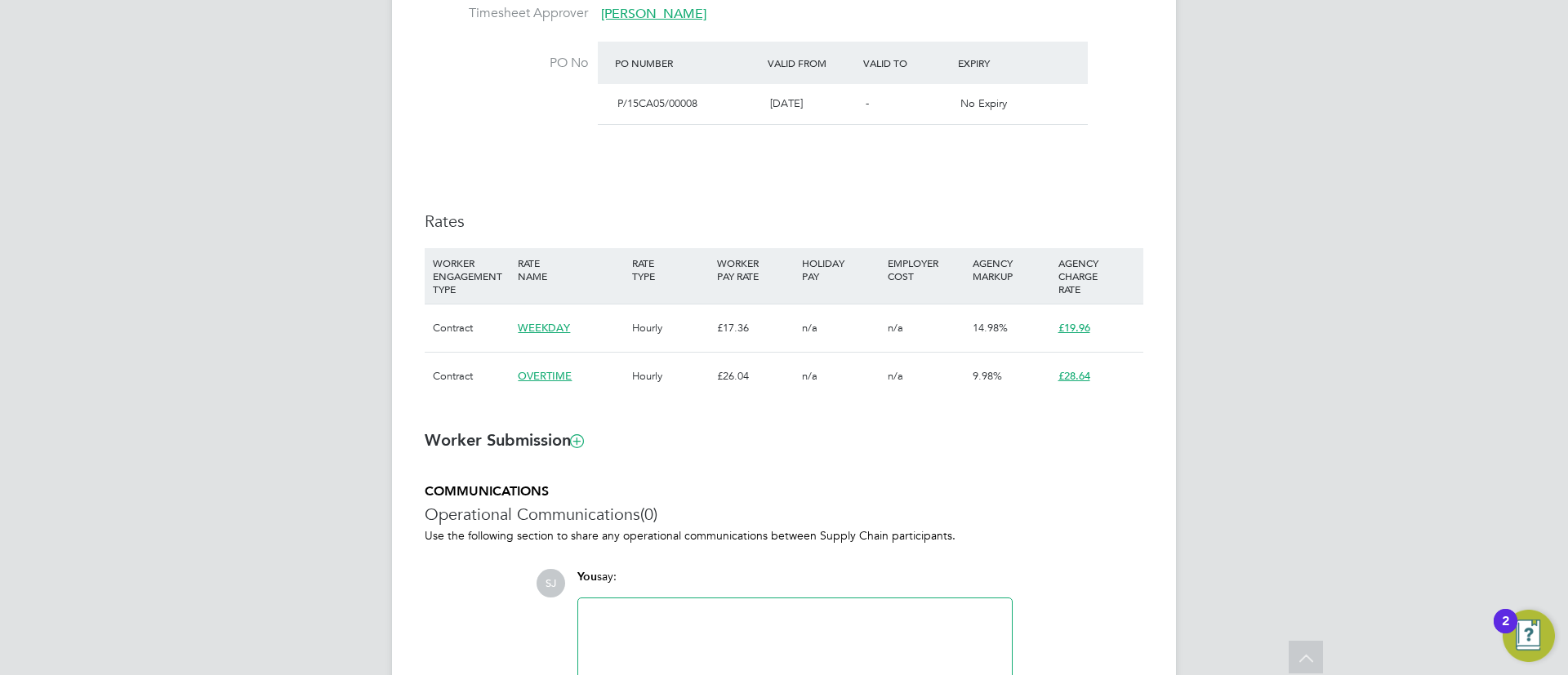
click at [630, 144] on li "PO No PO Number Valid From Valid To Expiry P/15CA05/00008 [DATE] - No Expiry" at bounding box center [784, 93] width 719 height 105
click at [588, 224] on h3 "Rates" at bounding box center [784, 221] width 719 height 21
type input "[PERSON_NAME]"
type input "[DATE]"
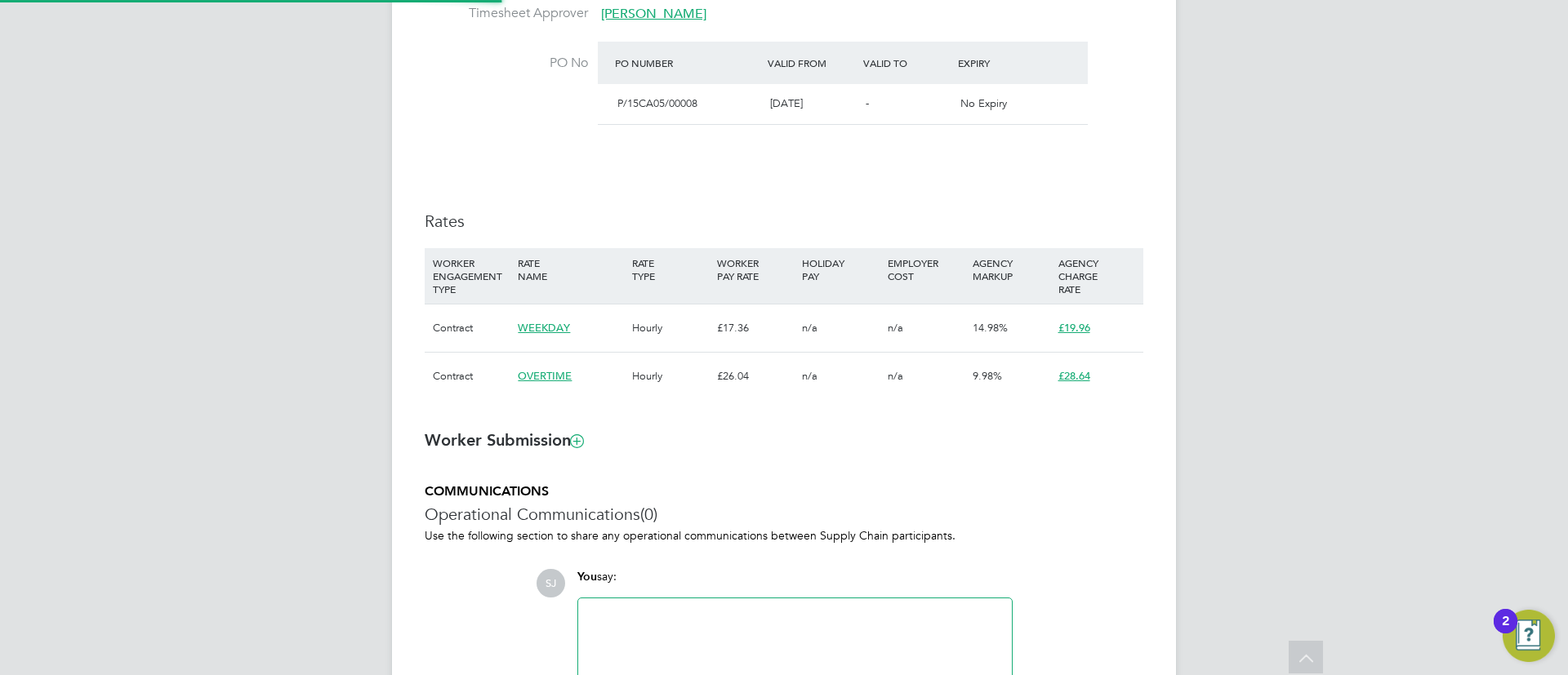
type input "[DATE]"
type input "08:00"
type input "18:00"
type input "30628882"
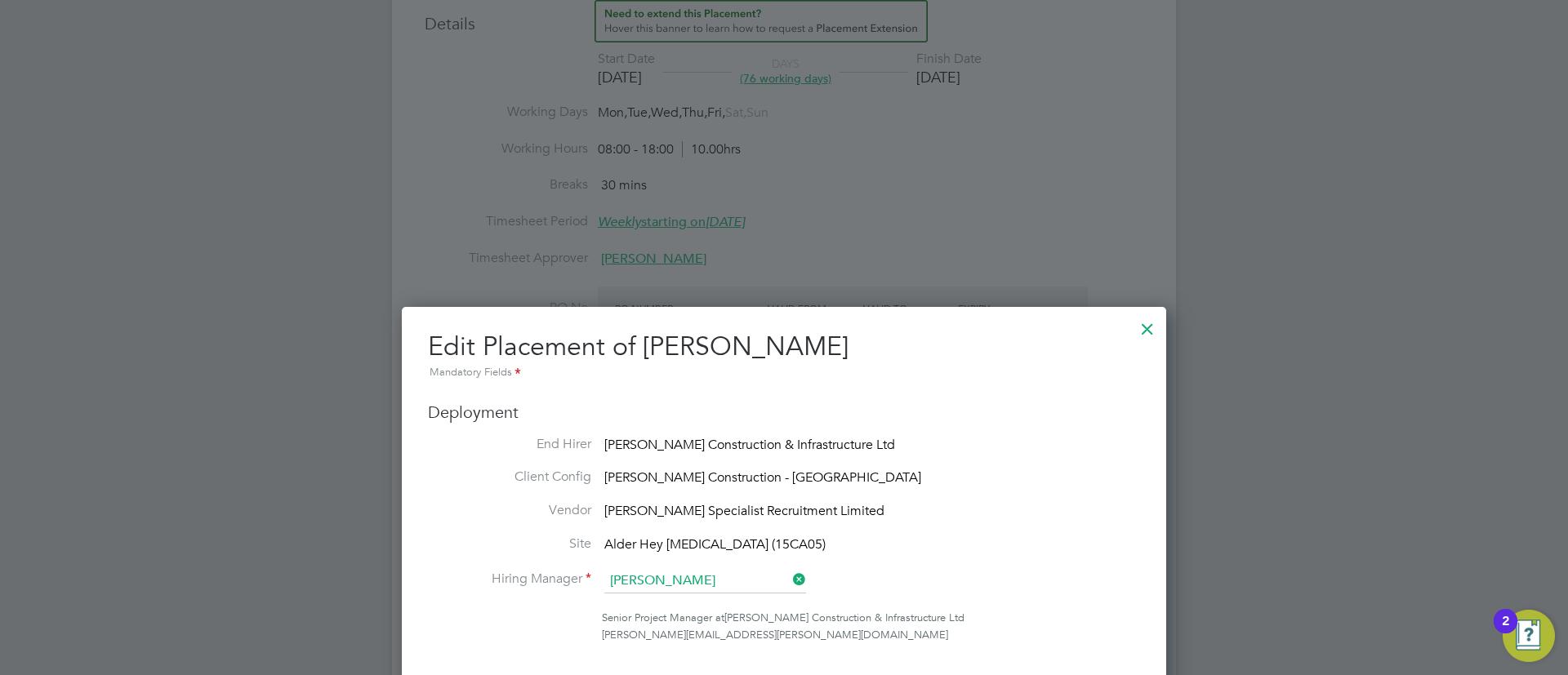
click at [1148, 325] on div at bounding box center [1147, 325] width 30 height 30
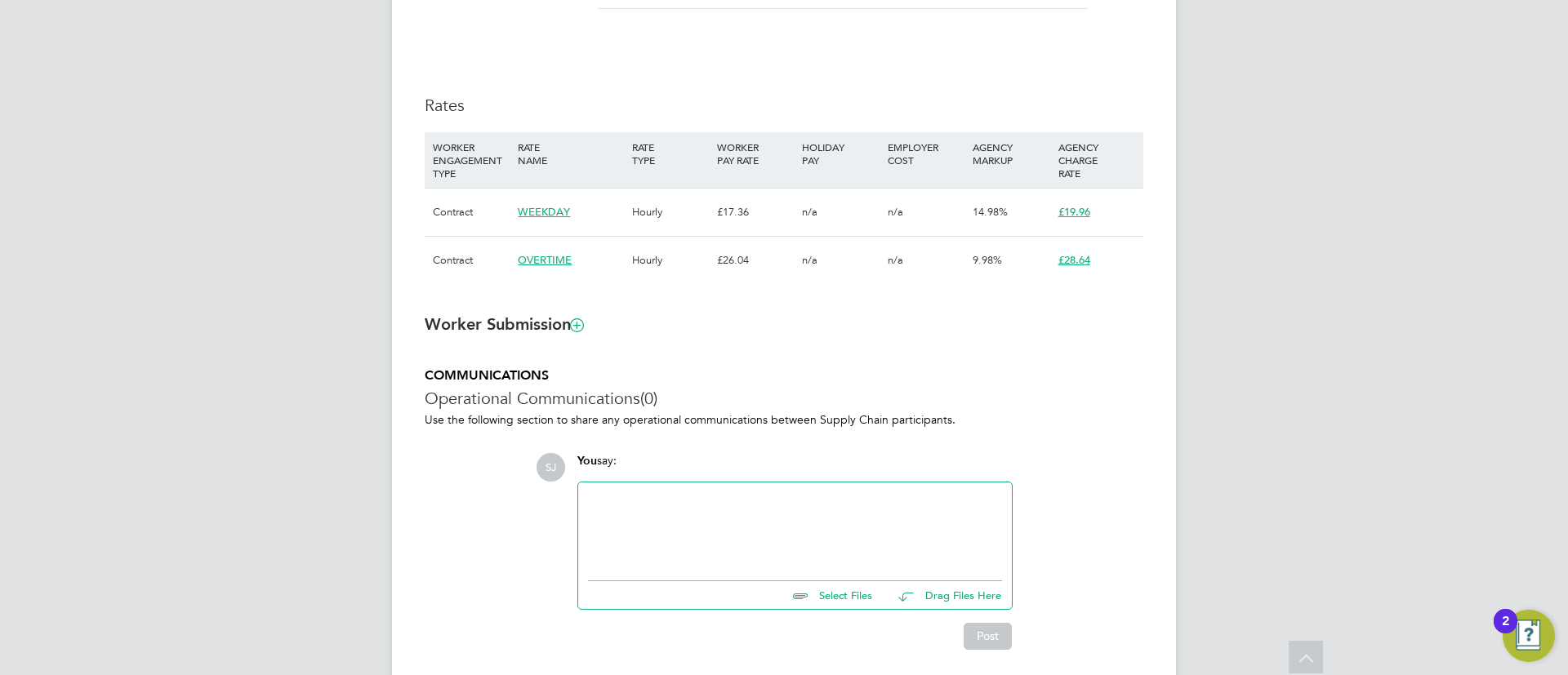
scroll to position [979, 0]
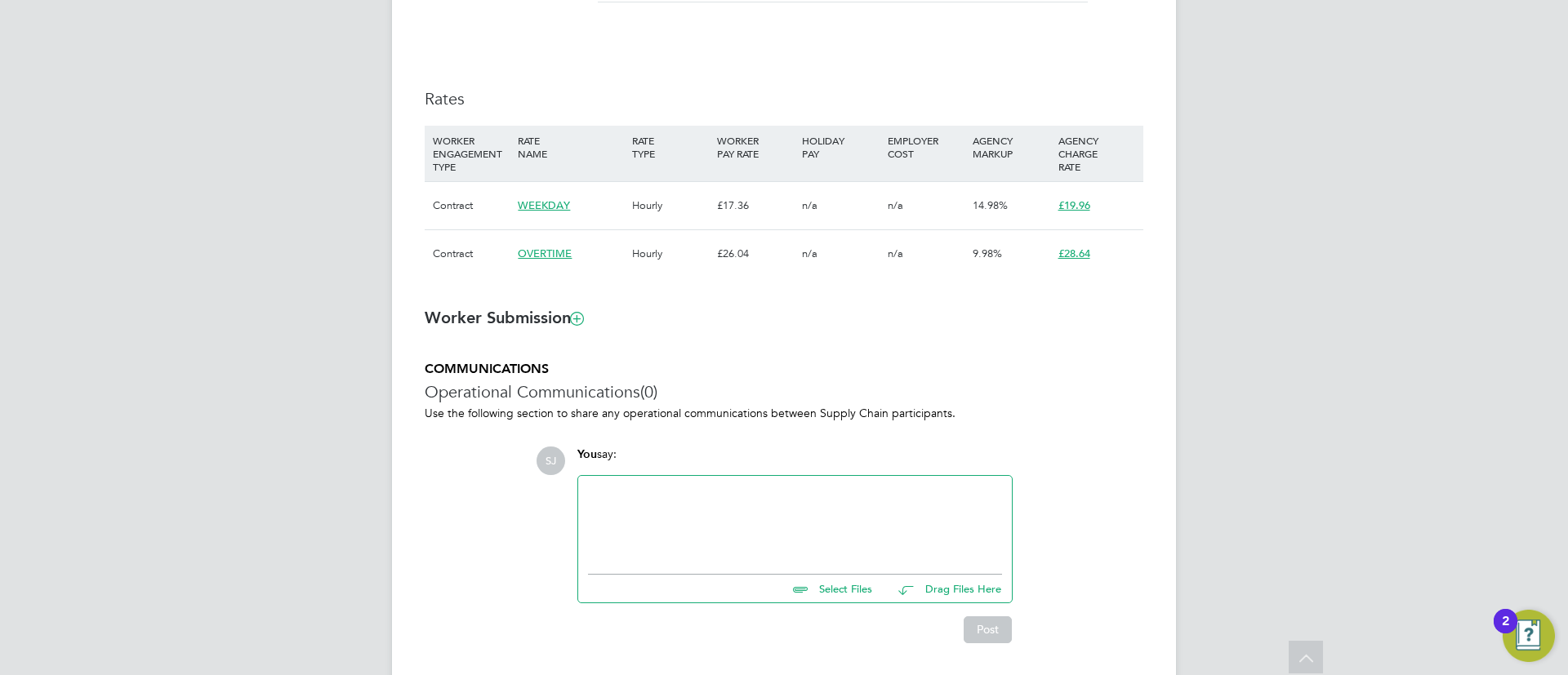
click at [842, 320] on h3 "Worker Submission" at bounding box center [784, 318] width 719 height 21
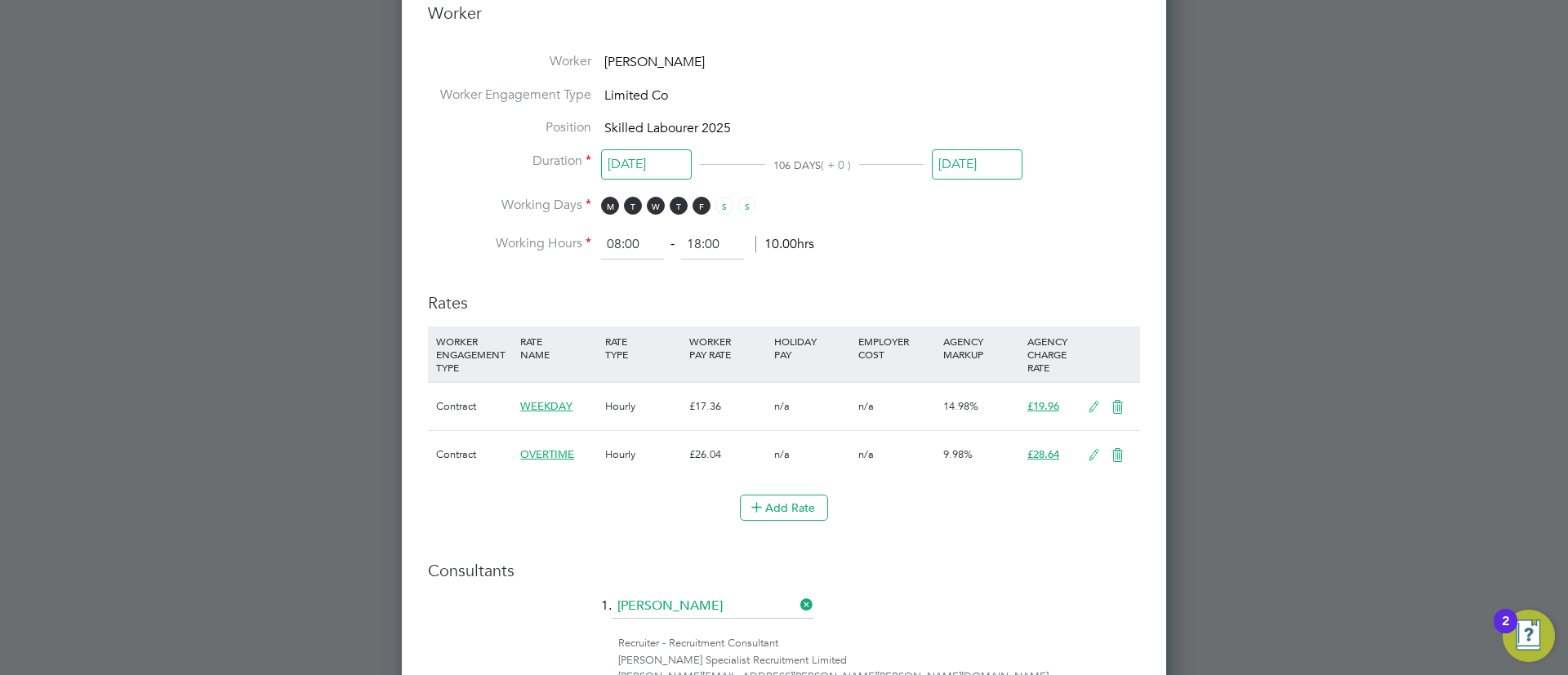
scroll to position [1960, 0]
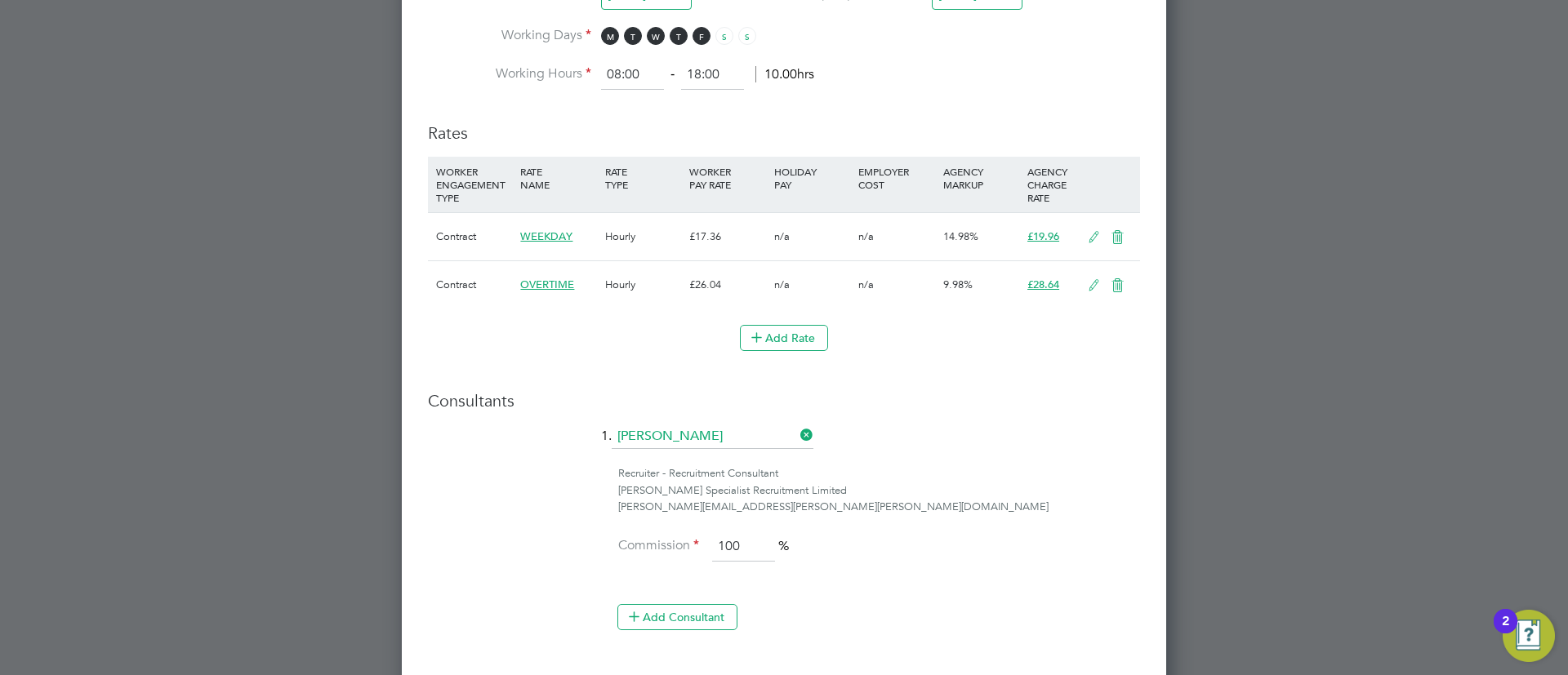
click at [1114, 292] on icon at bounding box center [1117, 286] width 20 height 13
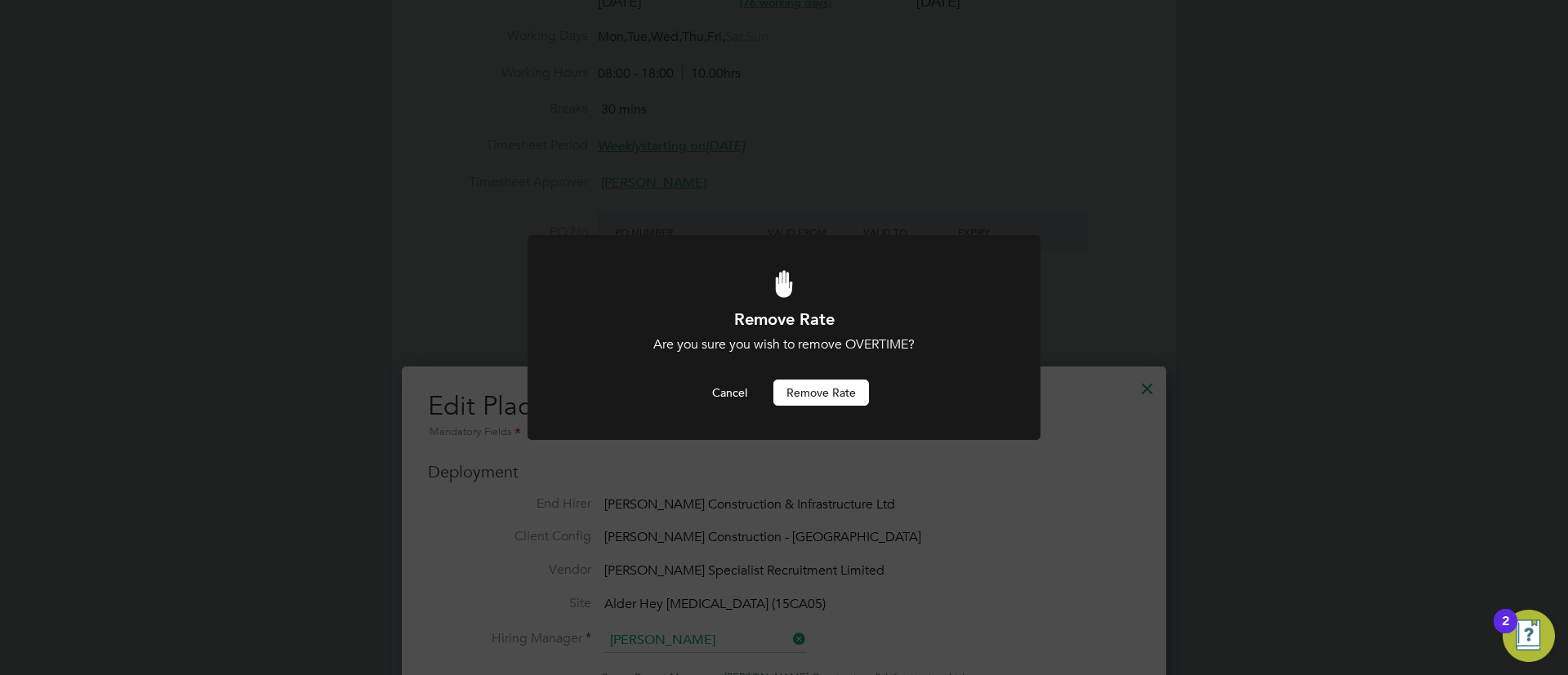
click at [815, 400] on button "Remove rate" at bounding box center [821, 392] width 95 height 26
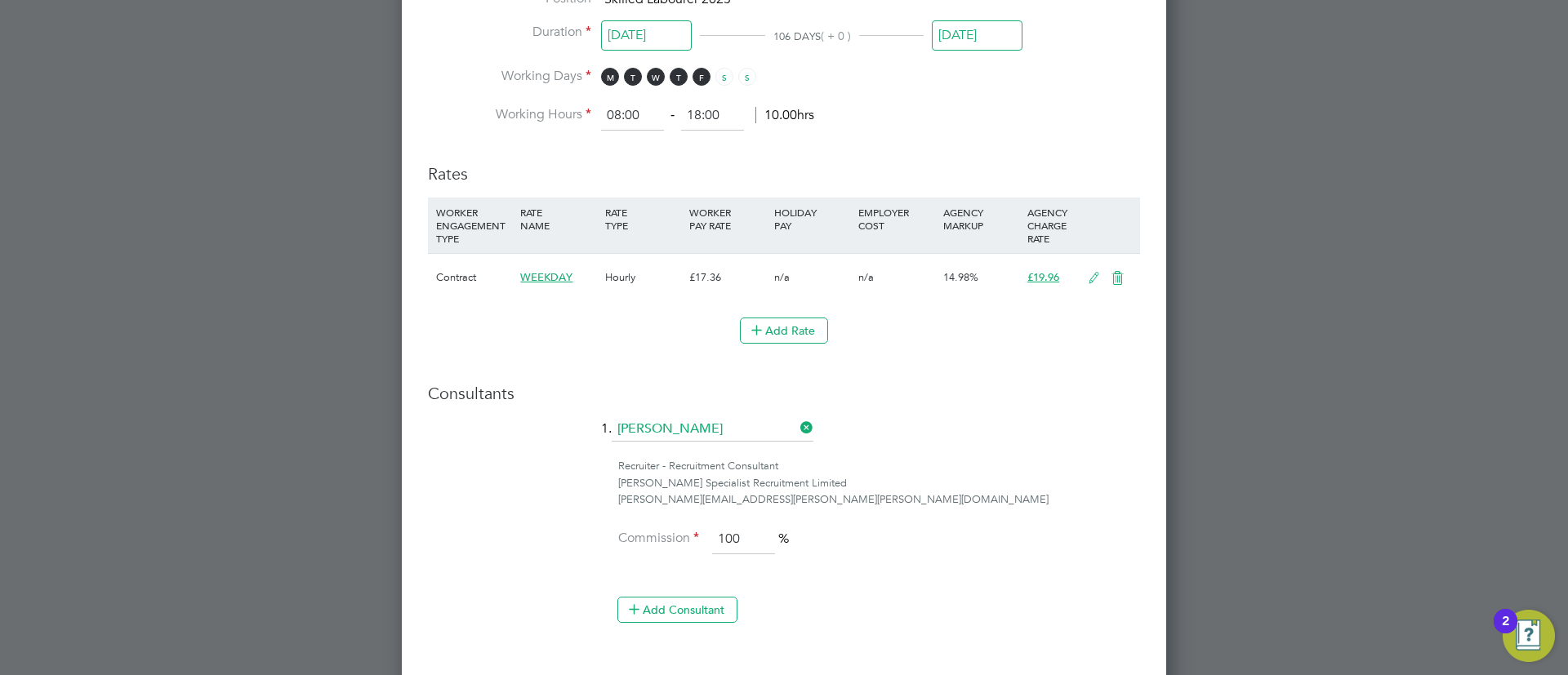
scroll to position [2036, 0]
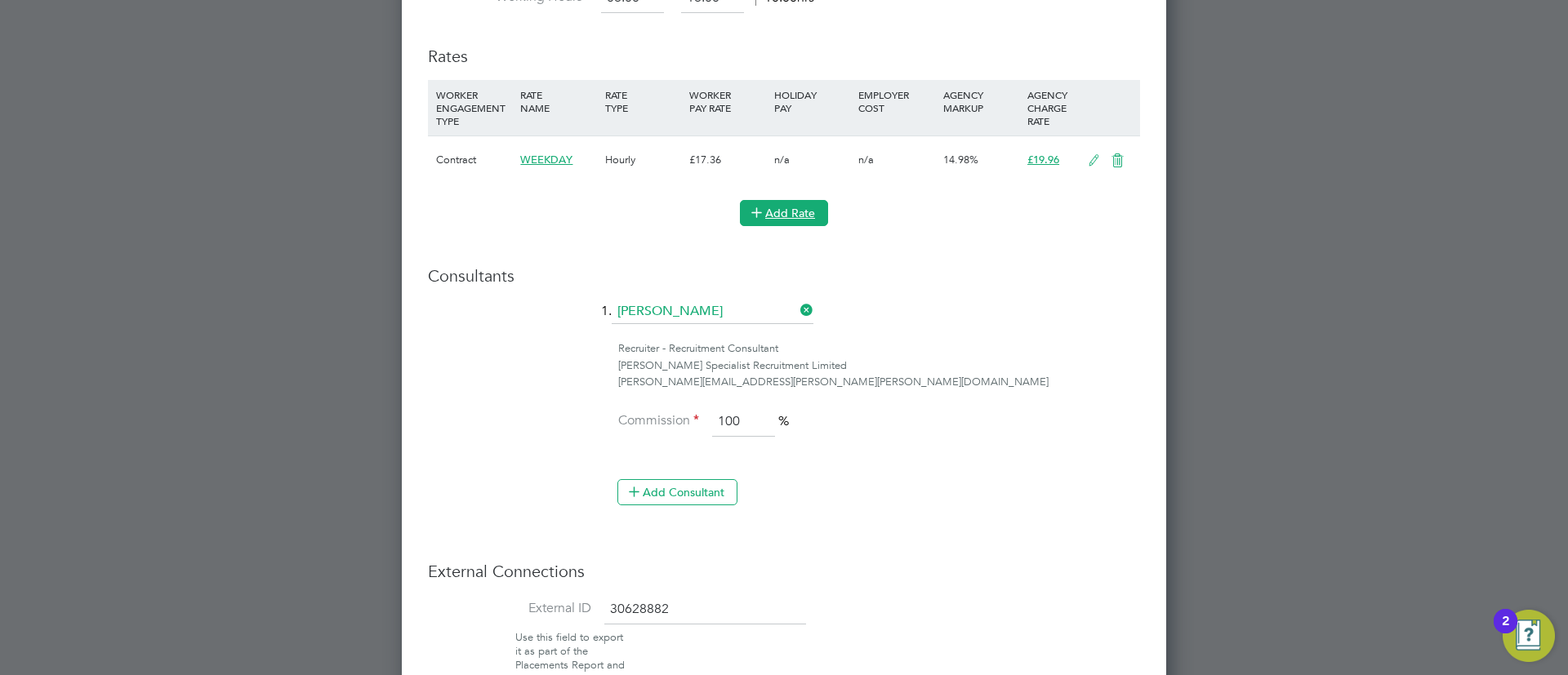
click at [811, 209] on button "Add Rate" at bounding box center [784, 213] width 89 height 26
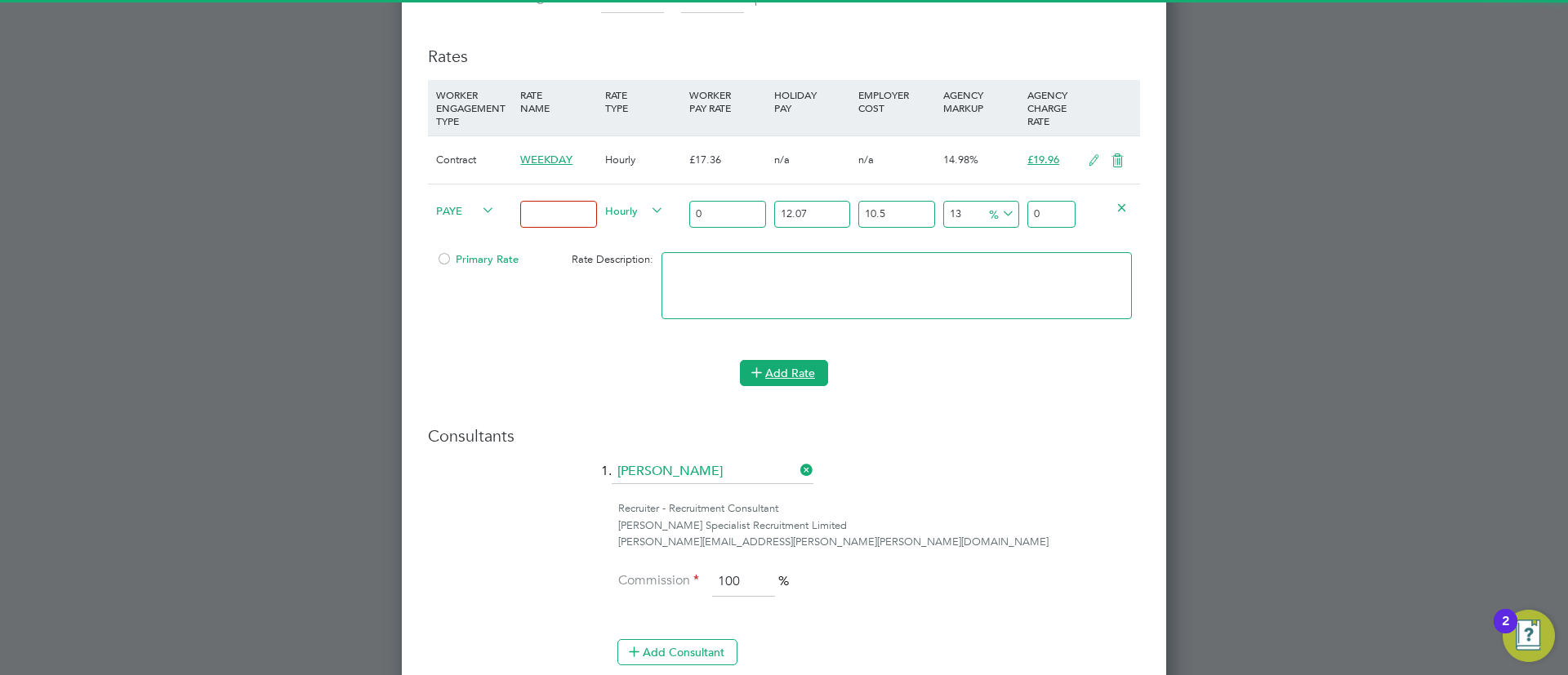
click at [785, 372] on button "Add Rate" at bounding box center [784, 373] width 89 height 26
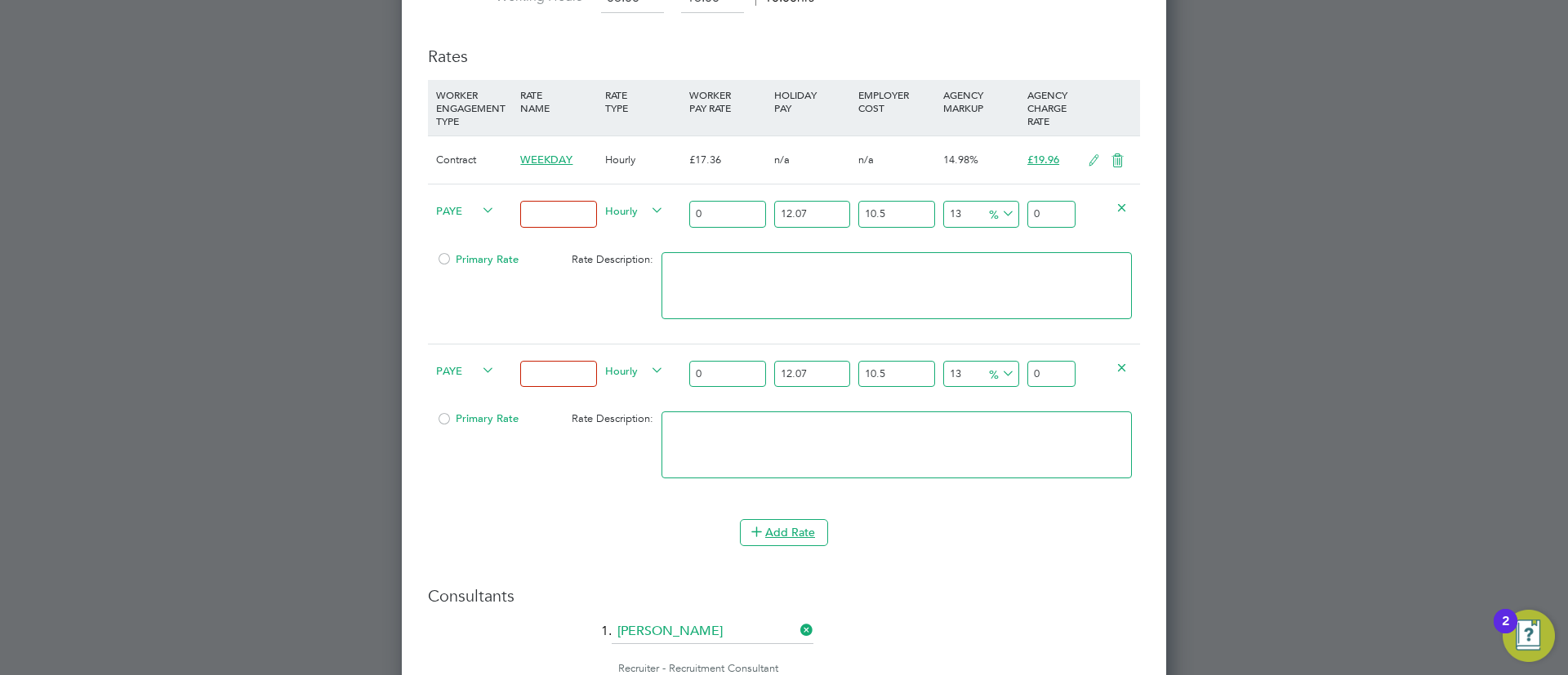
click at [479, 213] on icon at bounding box center [479, 211] width 0 height 23
click at [473, 233] on li "Contract" at bounding box center [462, 226] width 66 height 20
type input "0"
click at [458, 372] on span "PAYE" at bounding box center [465, 370] width 59 height 18
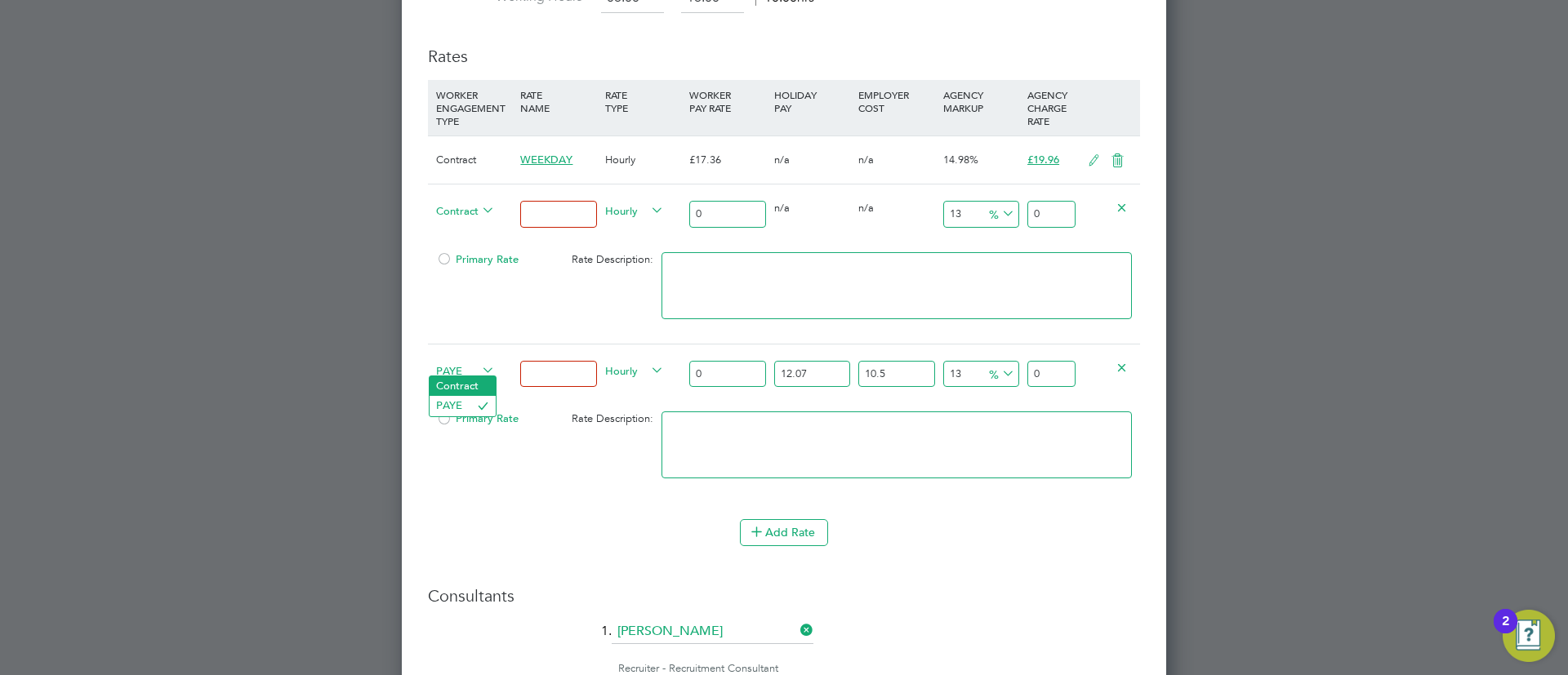
click at [458, 388] on li "Contract" at bounding box center [462, 386] width 66 height 20
click at [561, 219] on input at bounding box center [558, 215] width 76 height 27
type input "Weekday OT 45h+"
click at [539, 368] on input at bounding box center [558, 375] width 76 height 27
type input "Sat first 4h"
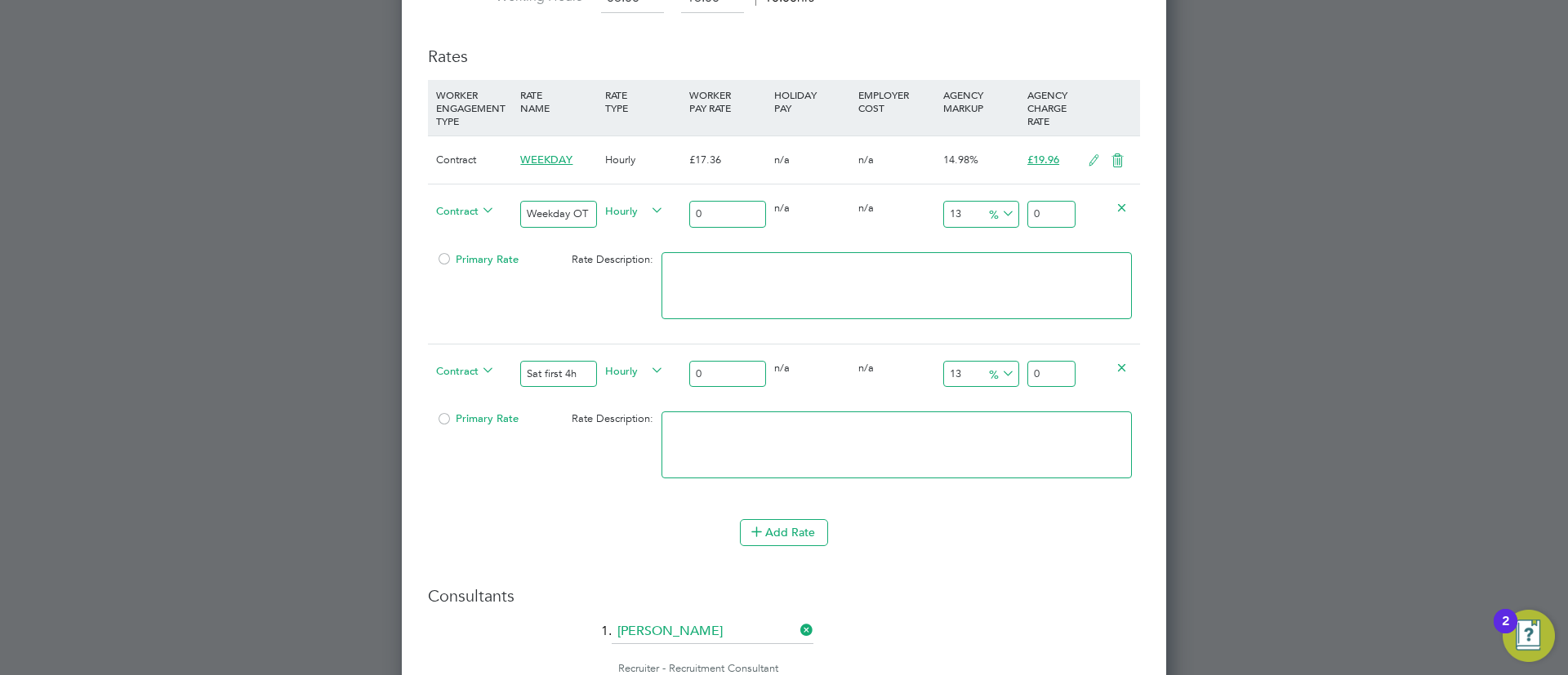
click at [697, 215] on input "0" at bounding box center [727, 215] width 76 height 27
click at [715, 205] on input "0" at bounding box center [727, 215] width 76 height 27
click at [764, 220] on input "0" at bounding box center [727, 215] width 76 height 27
click at [742, 221] on input "number" at bounding box center [727, 215] width 76 height 27
click at [737, 218] on input "number" at bounding box center [727, 215] width 76 height 27
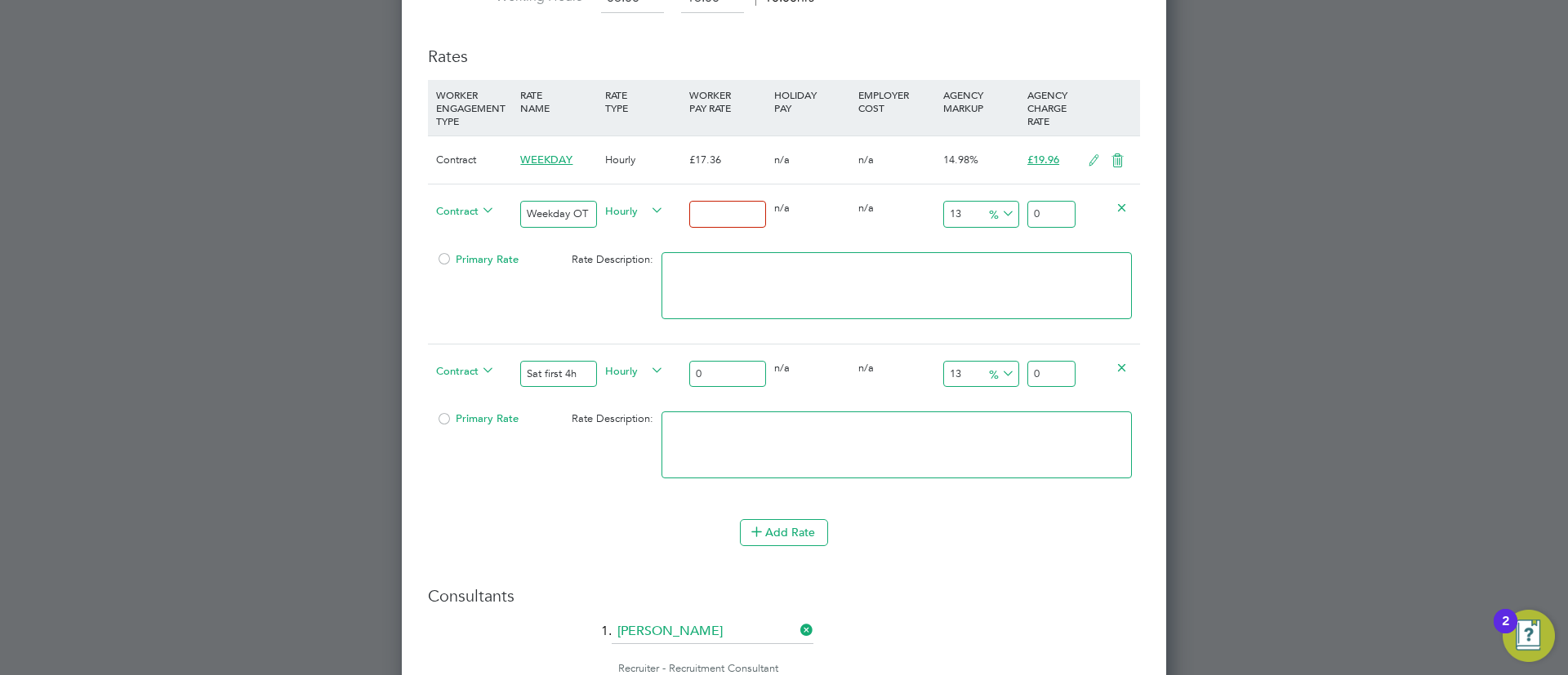
type input "0"
drag, startPoint x: 696, startPoint y: 195, endPoint x: 715, endPoint y: 208, distance: 23.0
click at [700, 197] on div "0" at bounding box center [726, 215] width 84 height 60
click at [716, 208] on input "0" at bounding box center [727, 215] width 76 height 27
type input "2"
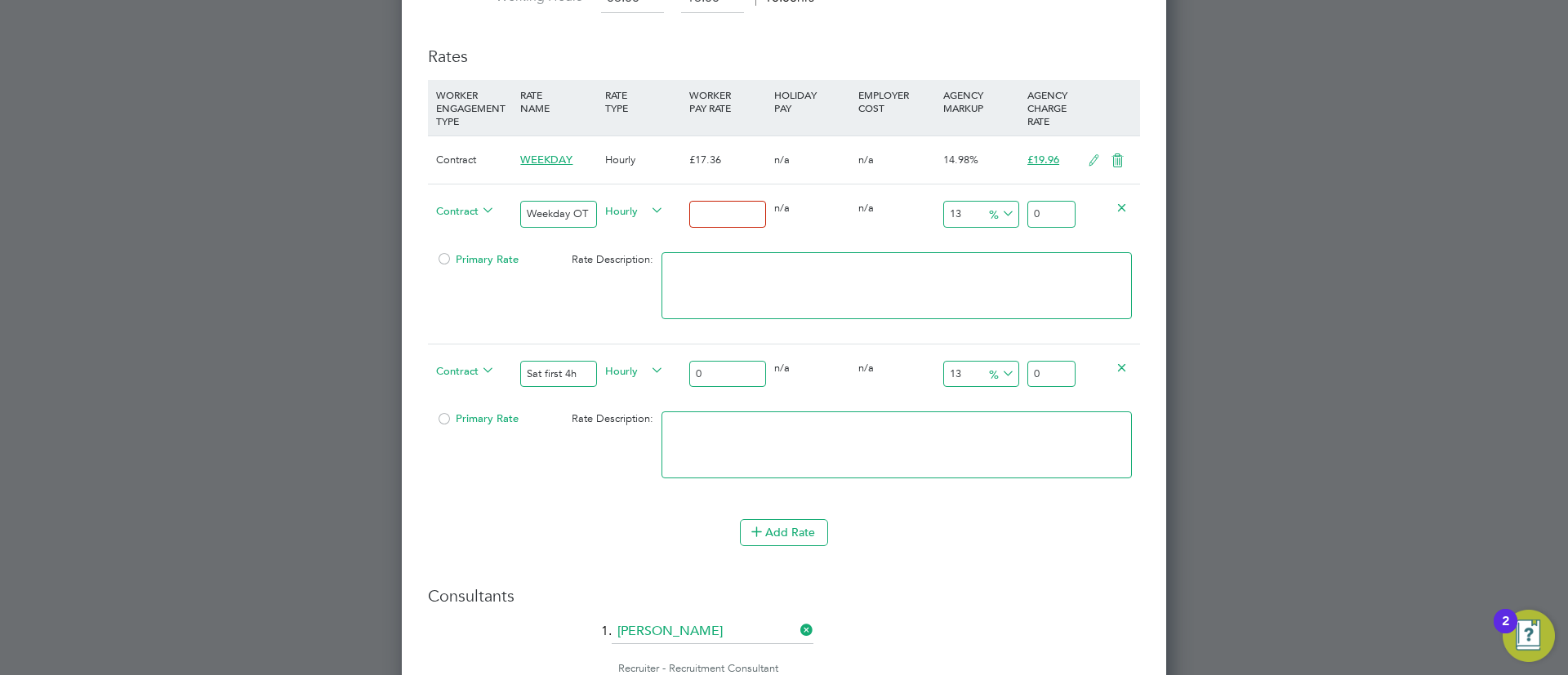
type input "2.26"
type input "26"
type input "29.38"
type input "2"
type input "2.26"
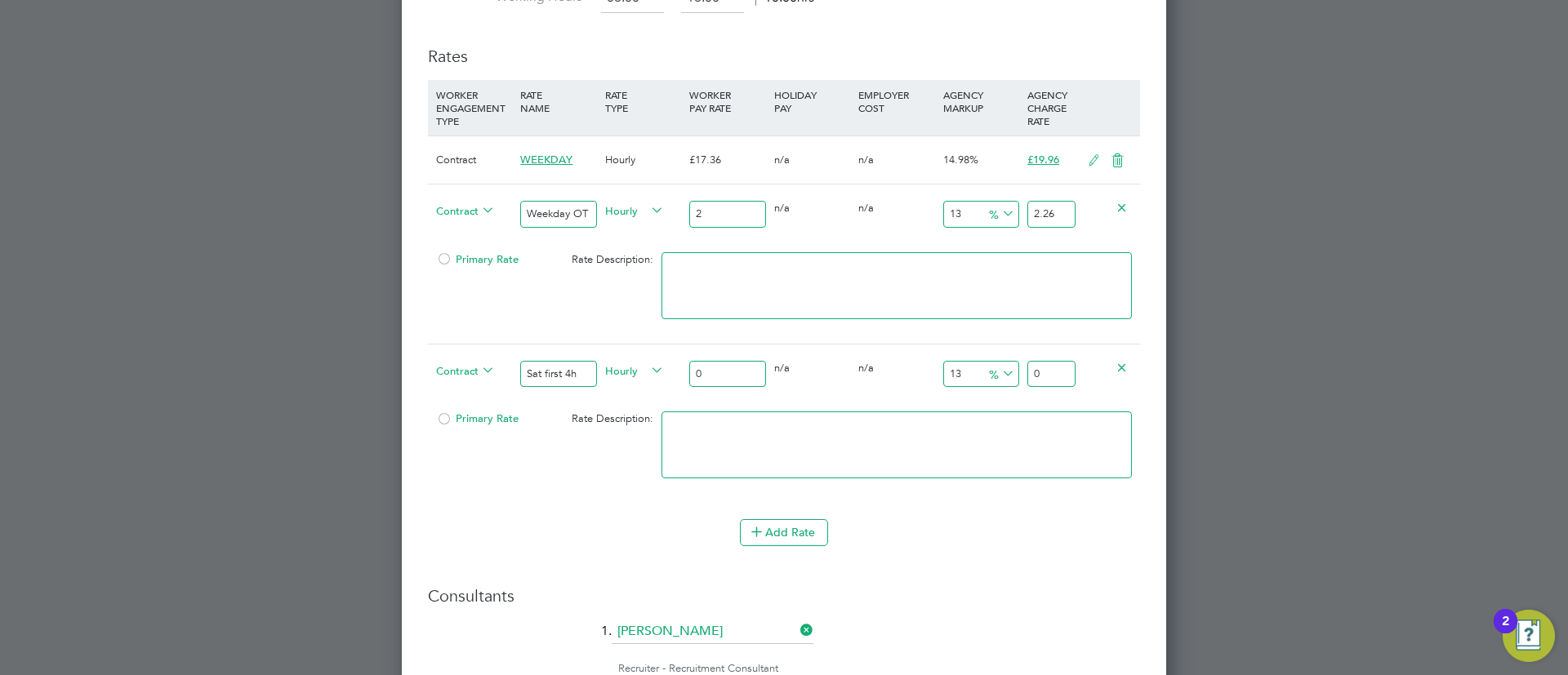
type input "26"
type input "29.38"
type input "26.4"
type input "29.832"
type input "26.41"
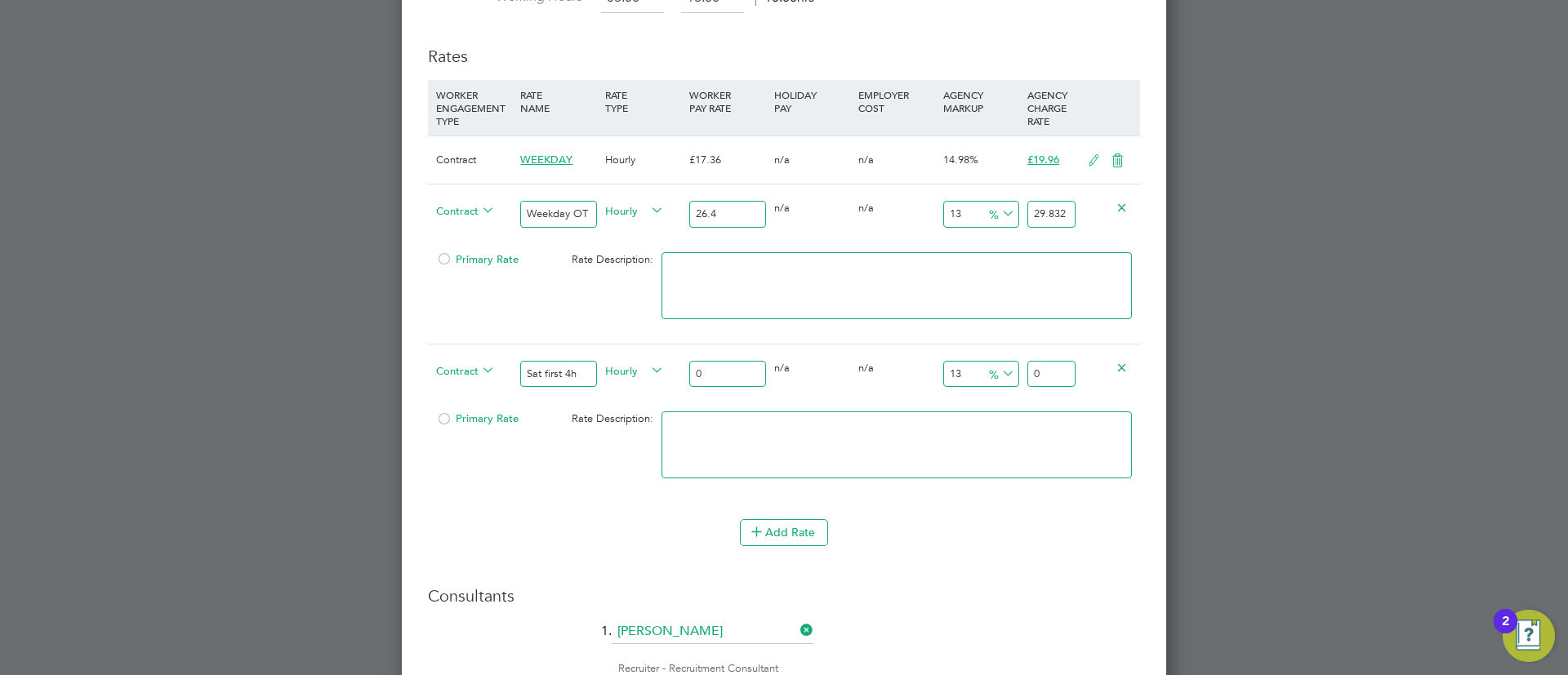
type input "29.8433"
click at [762, 217] on input "26.41" at bounding box center [727, 215] width 76 height 27
type input "26.41"
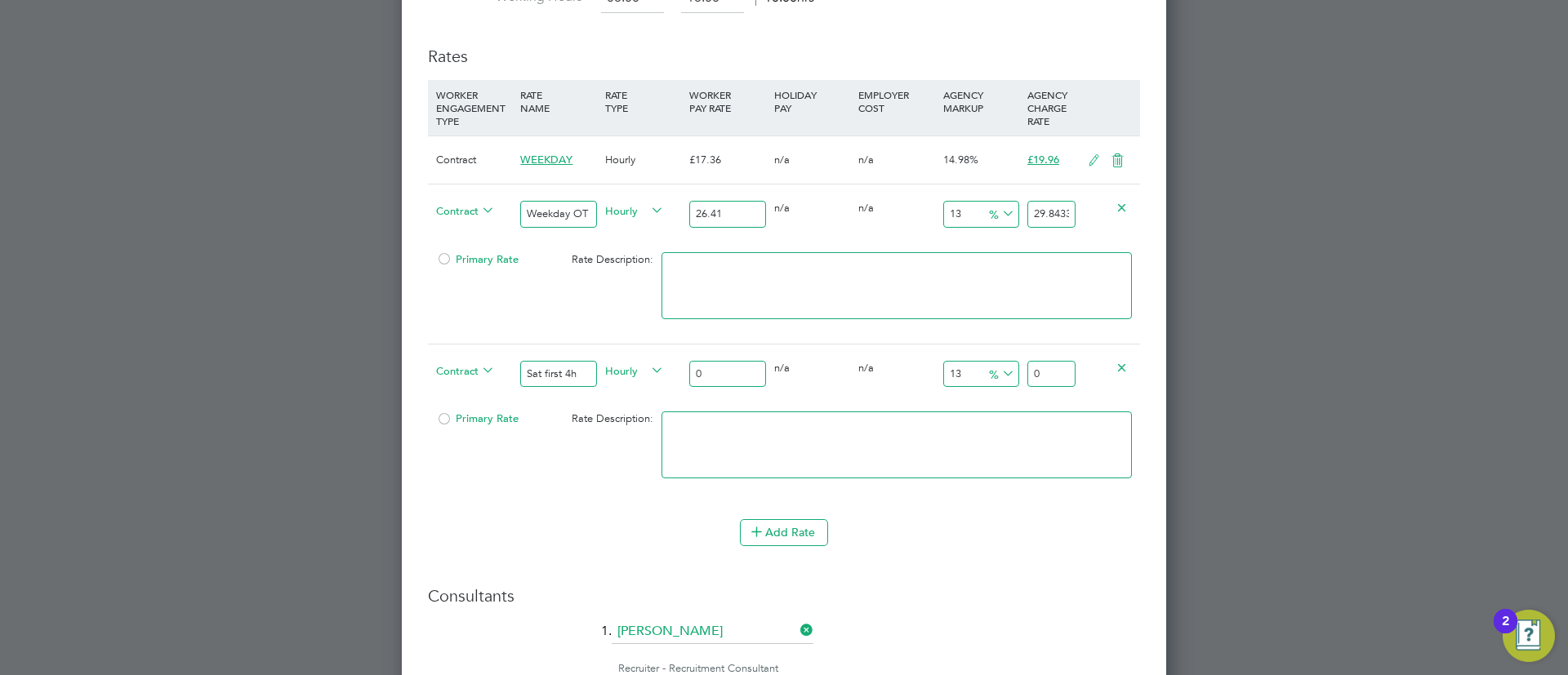
drag, startPoint x: 742, startPoint y: 368, endPoint x: 659, endPoint y: 372, distance: 83.1
click at [659, 372] on div "Contract Sat first 4h Hourly 0 0 n/a 0 n/a 13 0 % 0" at bounding box center [783, 374] width 712 height 61
paste input "26.41"
type input "26.41"
type input "29.8433"
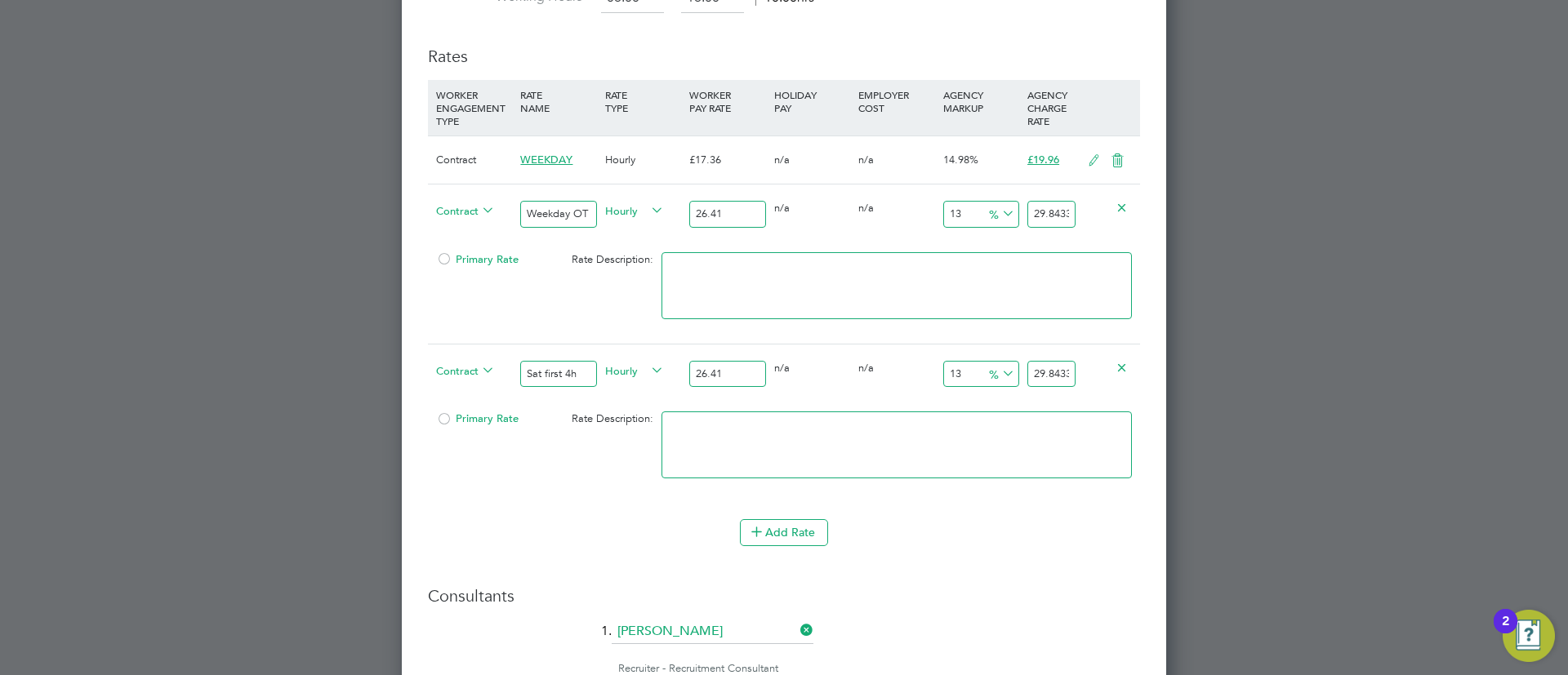
type input "26.41"
click at [1045, 205] on input "29.8433" at bounding box center [1051, 215] width 48 height 27
click at [788, 531] on button "Add Rate" at bounding box center [784, 532] width 89 height 26
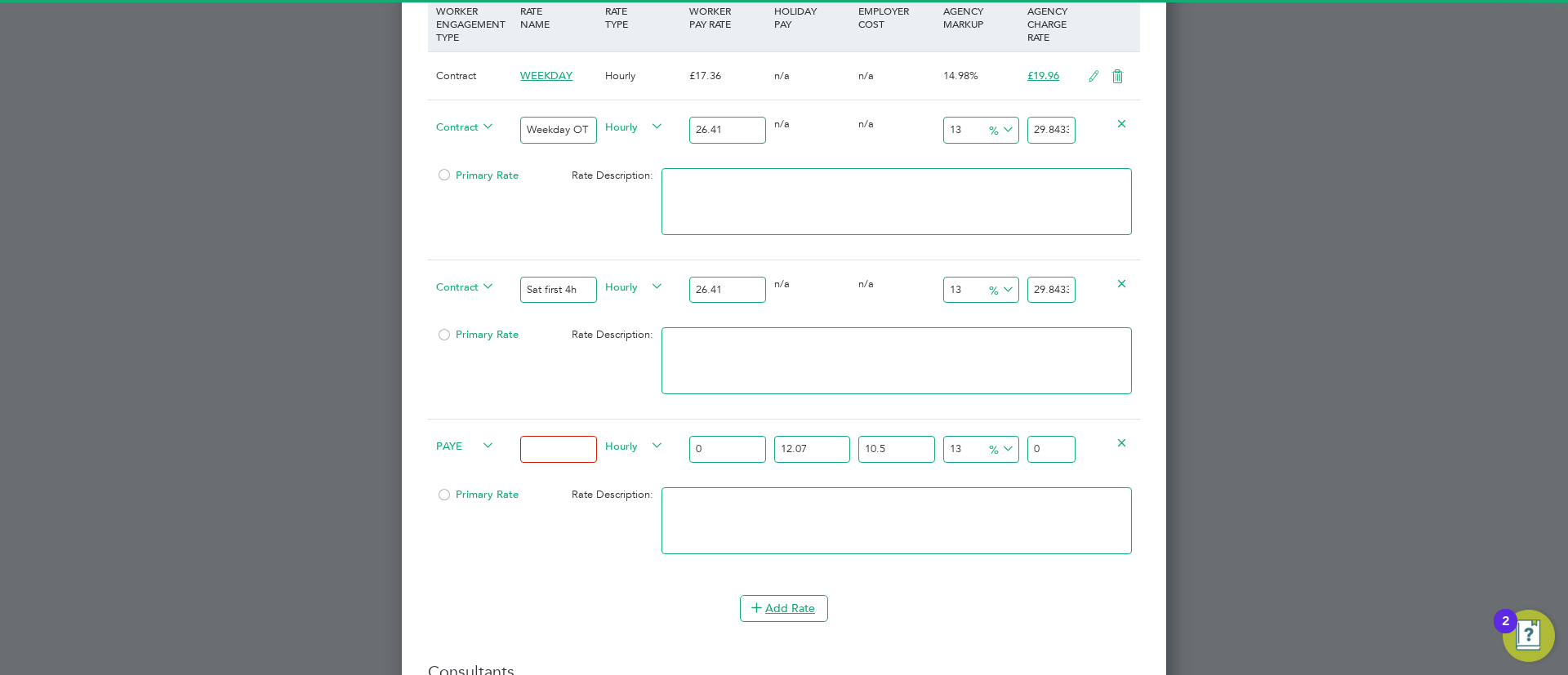
scroll to position [2158, 0]
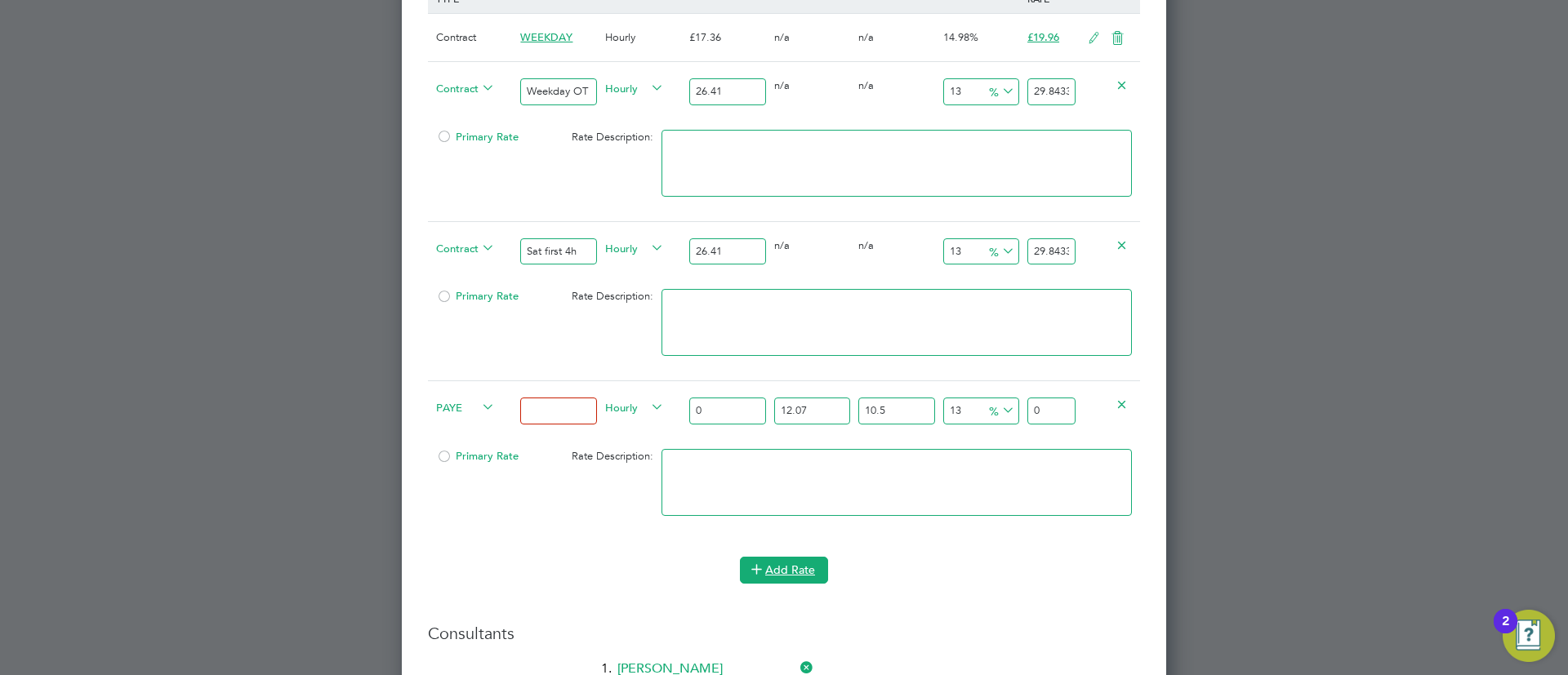
click at [795, 557] on button "Add Rate" at bounding box center [784, 569] width 89 height 26
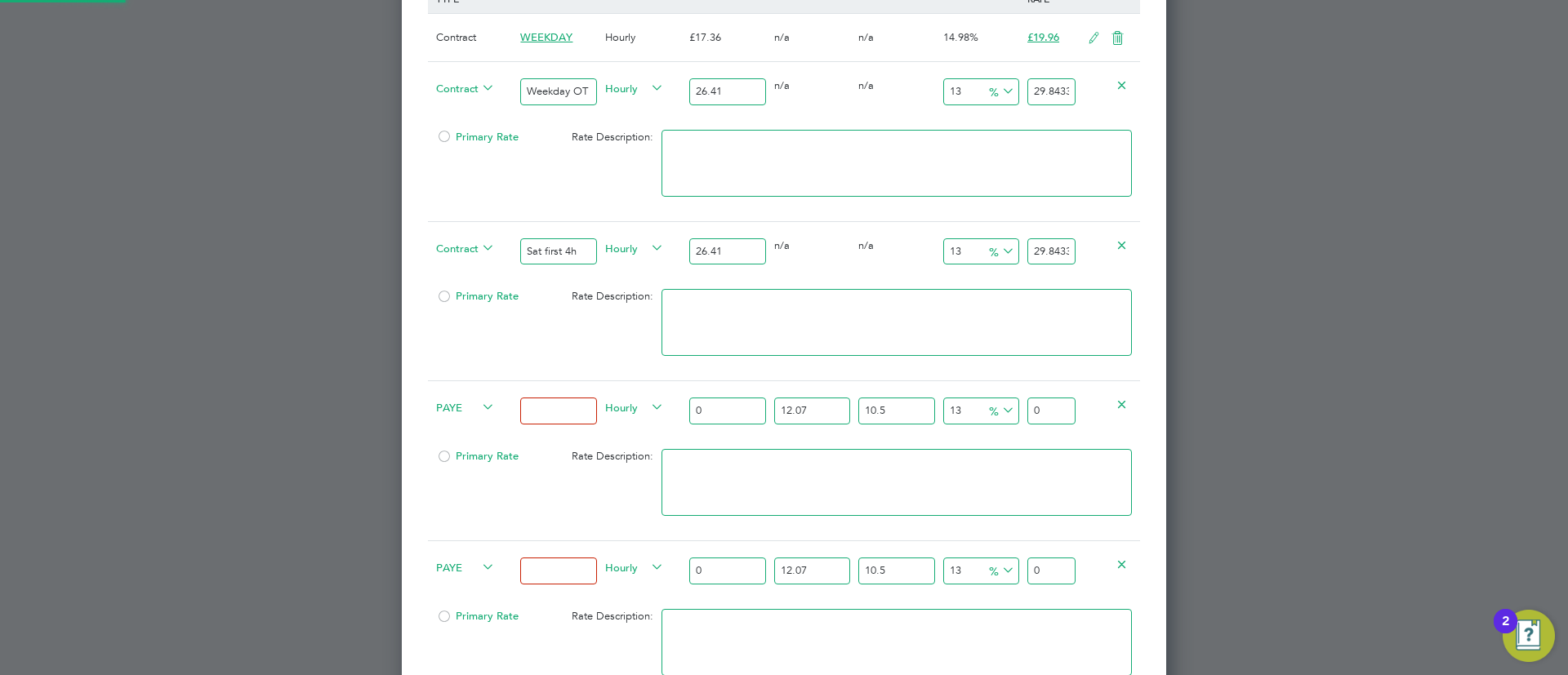
scroll to position [2281, 0]
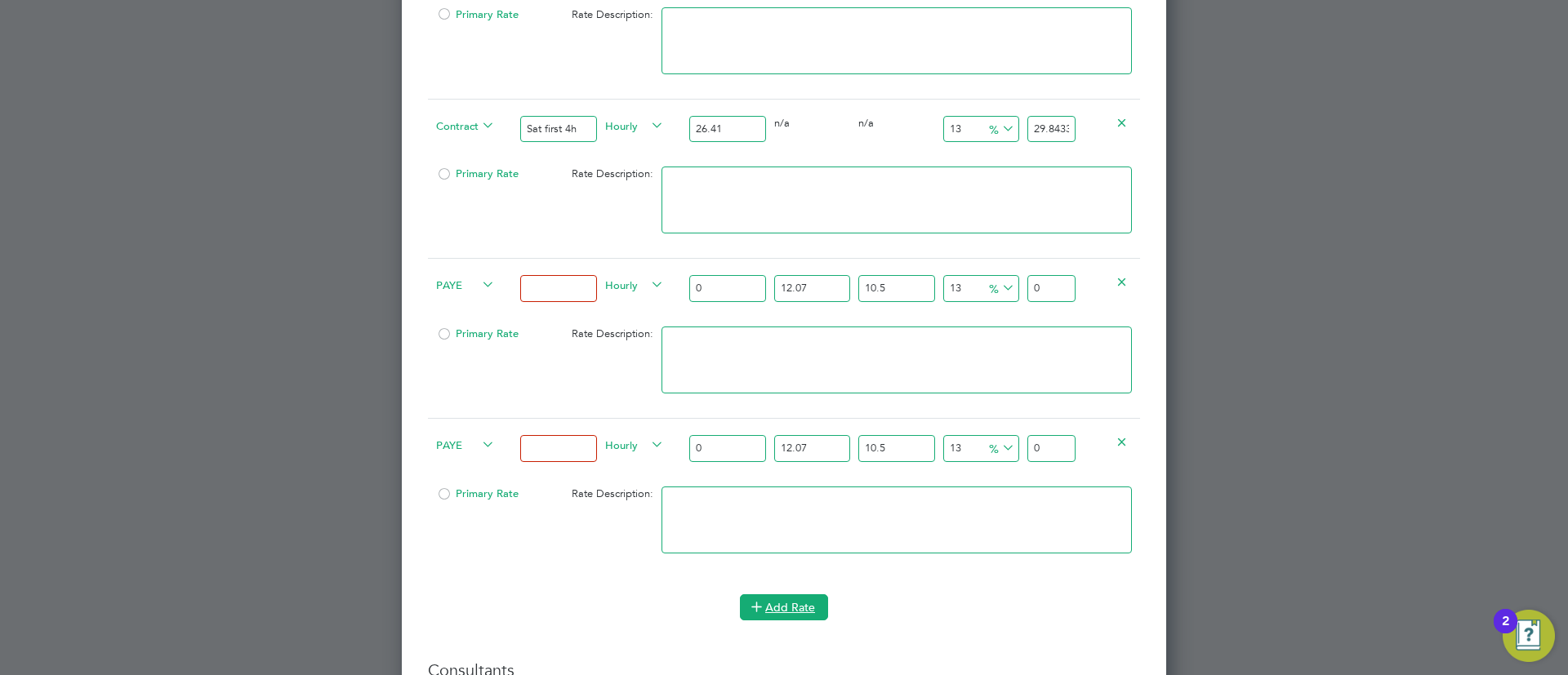
click at [794, 598] on button "Add Rate" at bounding box center [784, 607] width 89 height 26
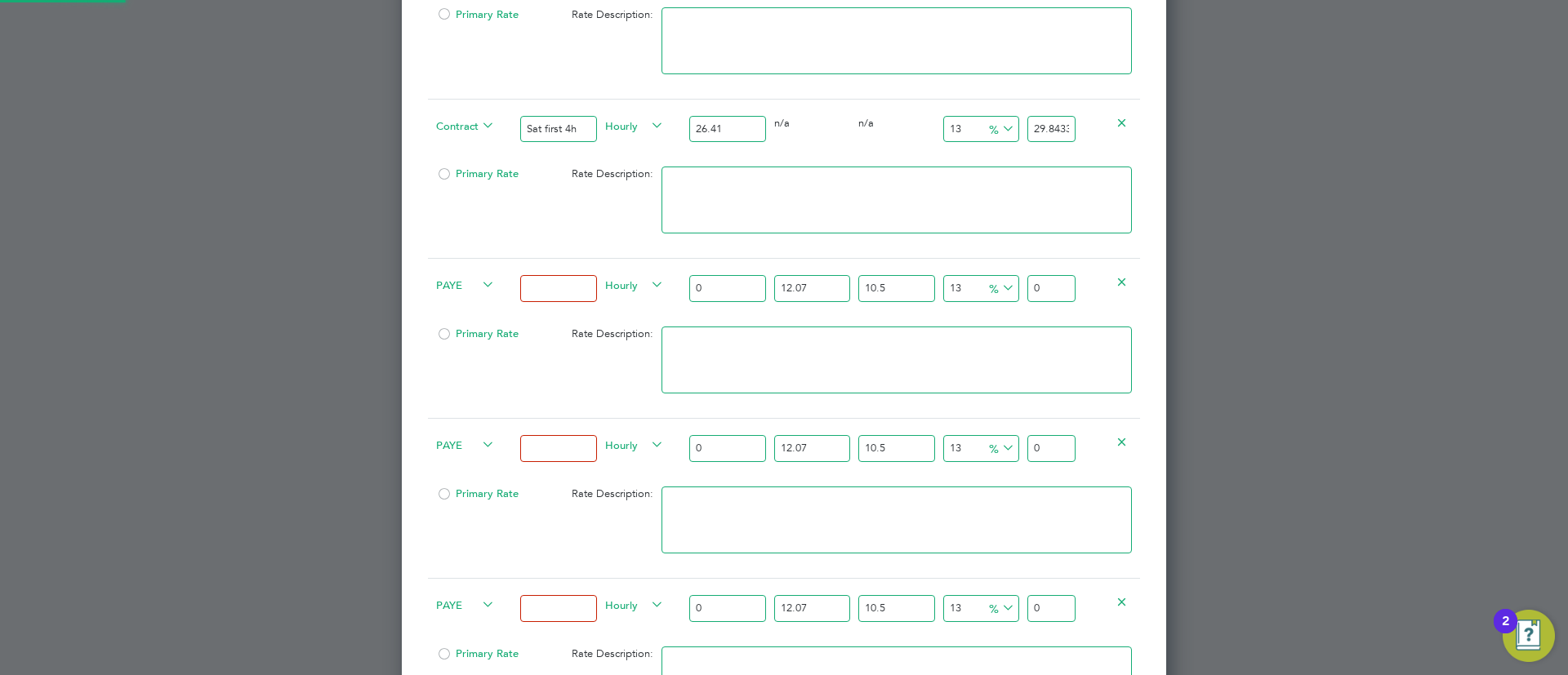
scroll to position [2604, 765]
click at [453, 277] on span "PAYE" at bounding box center [465, 284] width 59 height 18
click at [453, 307] on li "Contract" at bounding box center [462, 300] width 66 height 20
click at [464, 436] on span "PAYE" at bounding box center [465, 444] width 59 height 18
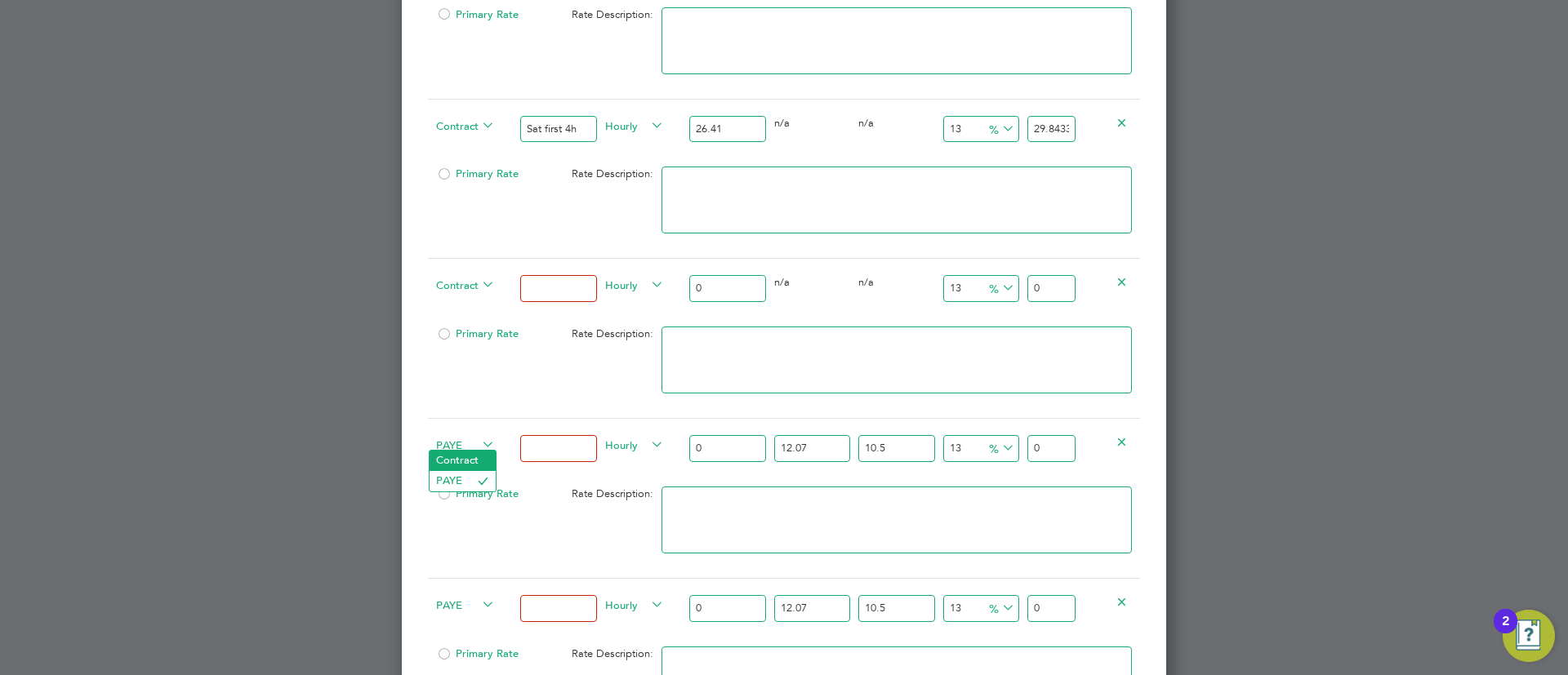
click at [462, 459] on li "Contract" at bounding box center [462, 460] width 66 height 20
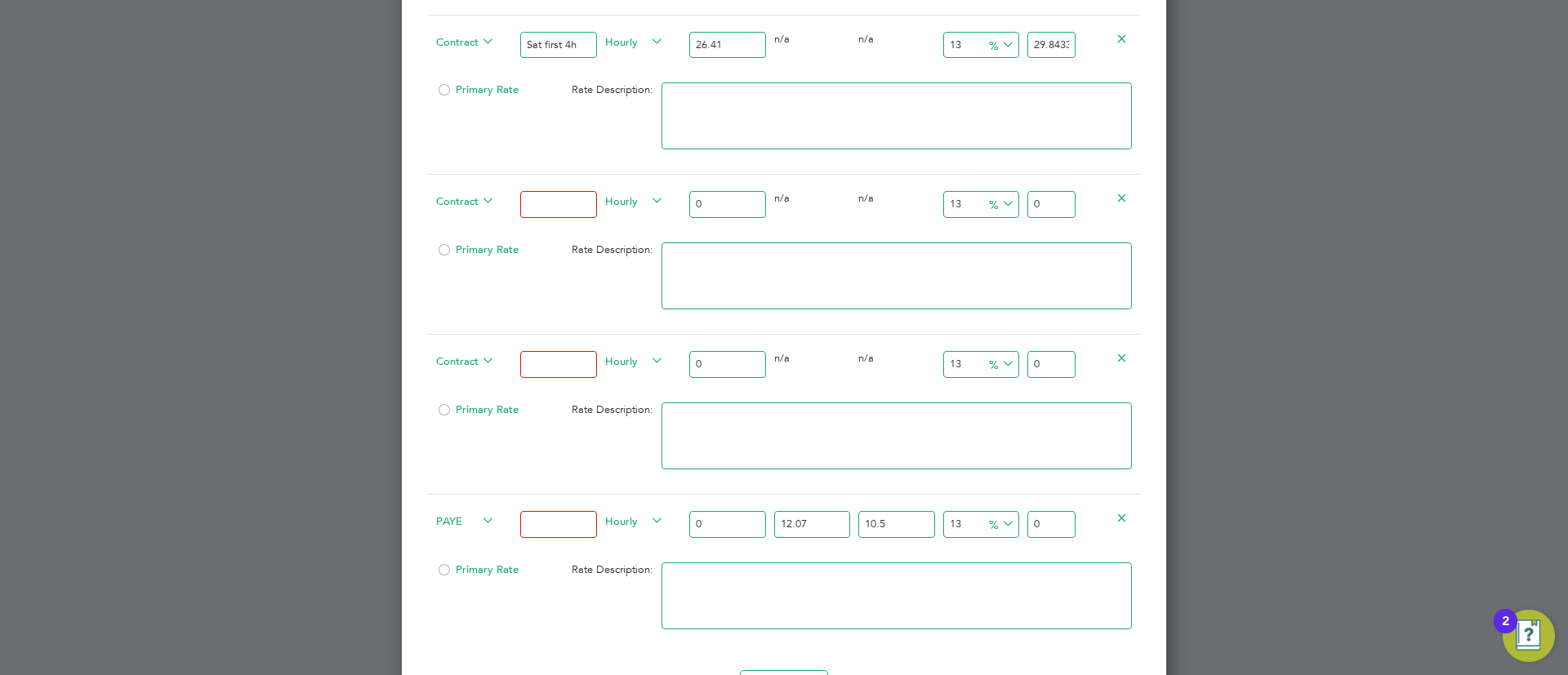
scroll to position [2403, 0]
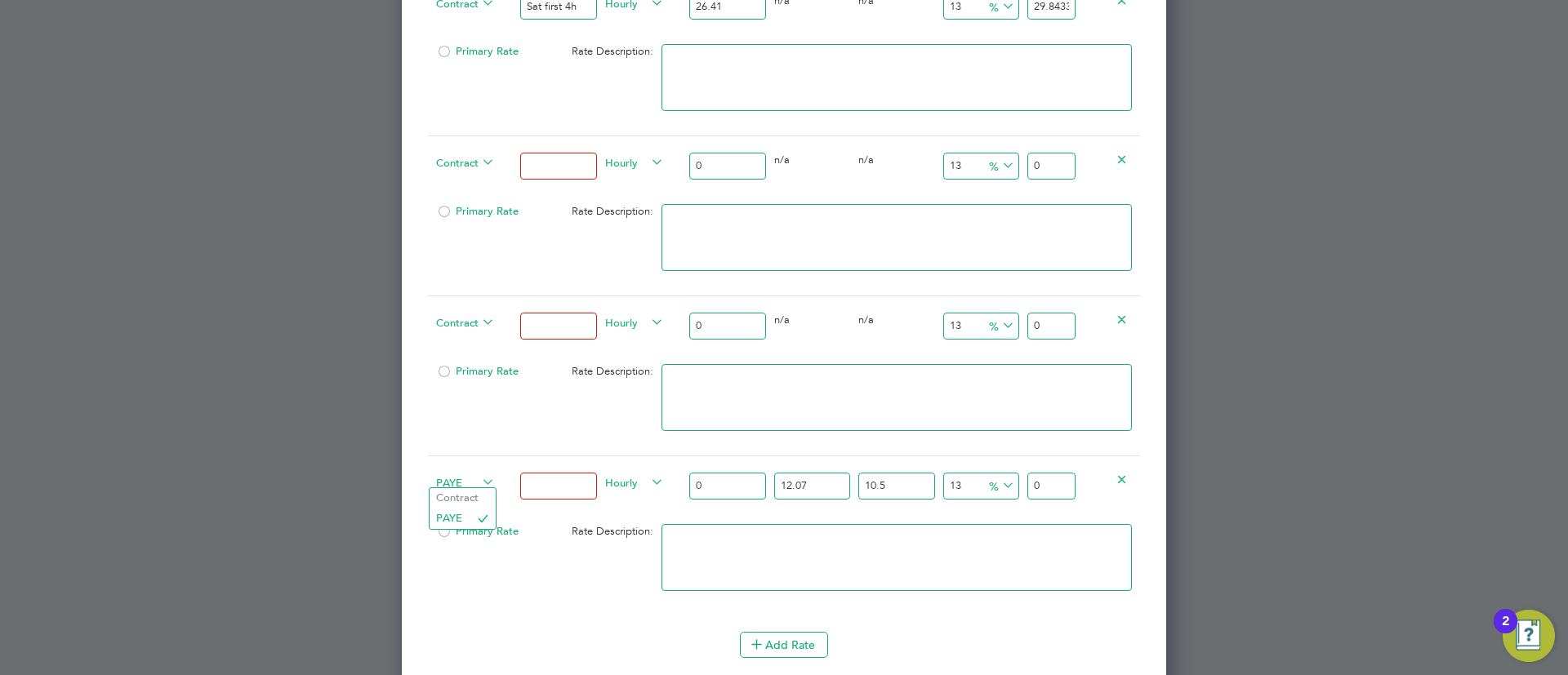
click at [455, 474] on span "PAYE" at bounding box center [465, 481] width 59 height 18
click at [469, 491] on li "Contract" at bounding box center [462, 498] width 66 height 20
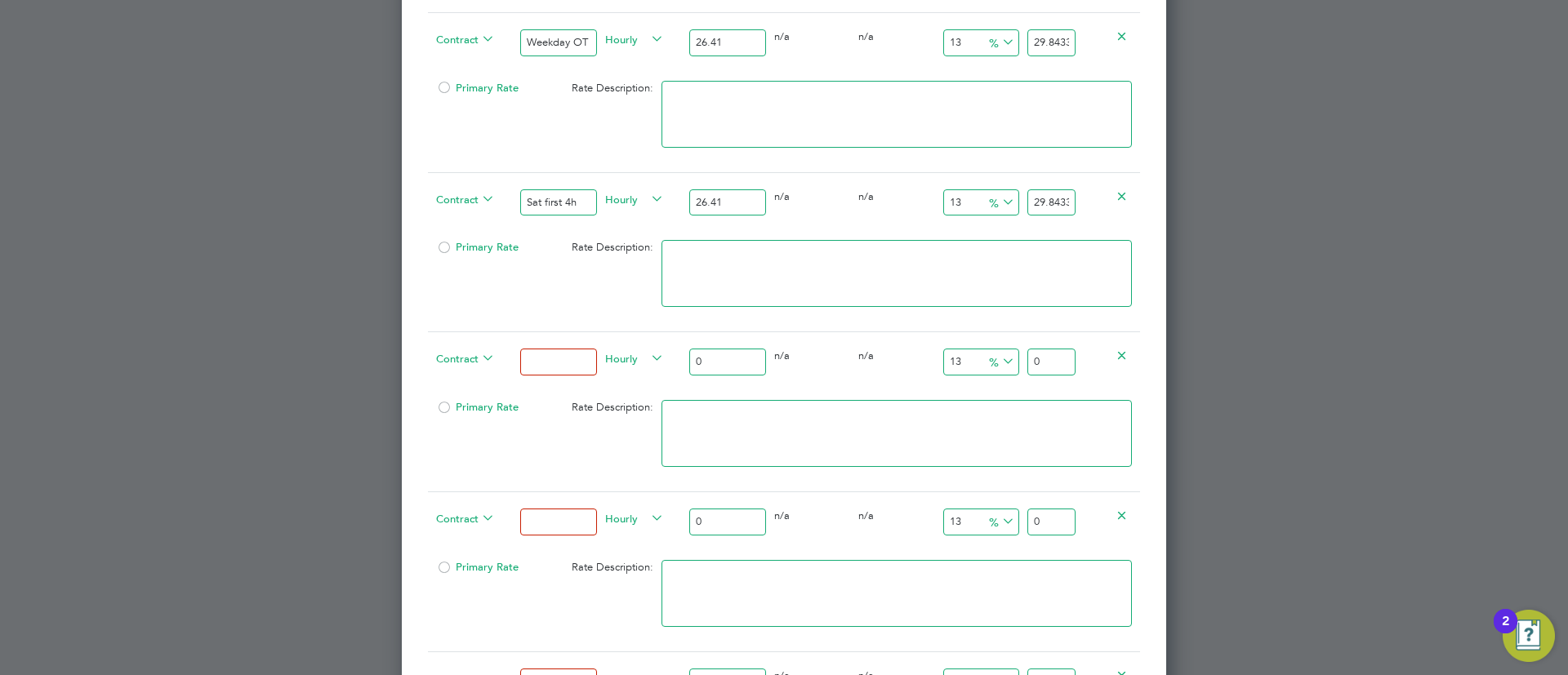
scroll to position [2158, 0]
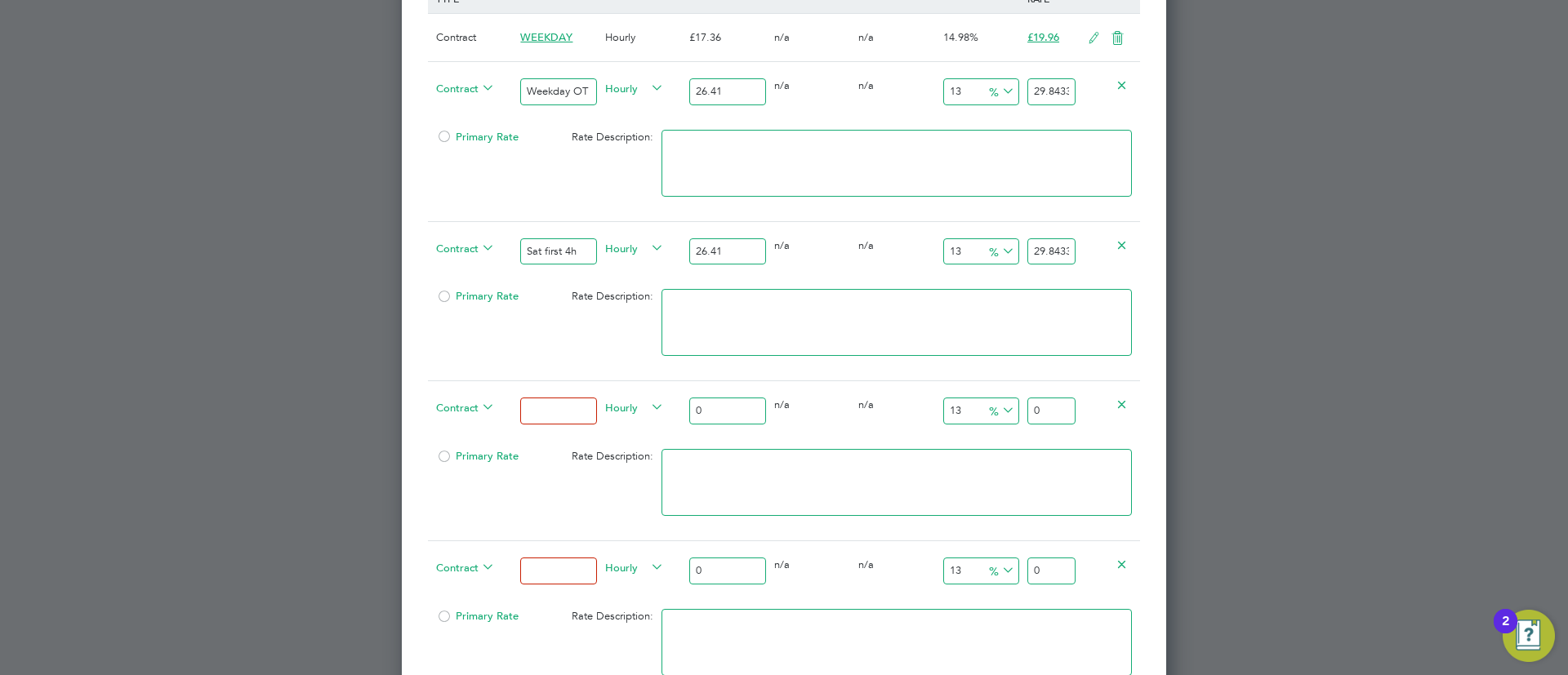
click at [521, 402] on input at bounding box center [558, 411] width 76 height 27
type input "Sat after 4h"
click at [556, 569] on input at bounding box center [558, 571] width 76 height 27
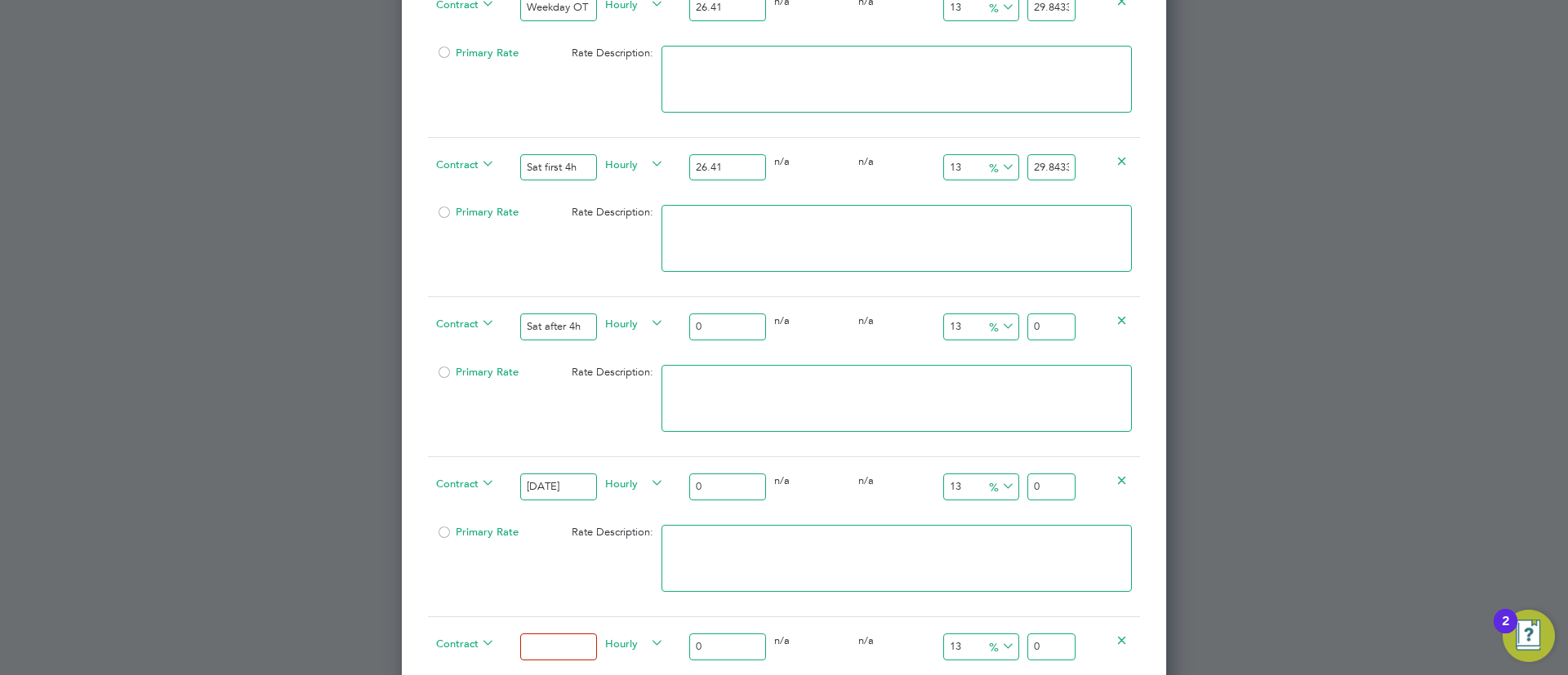
scroll to position [2281, 0]
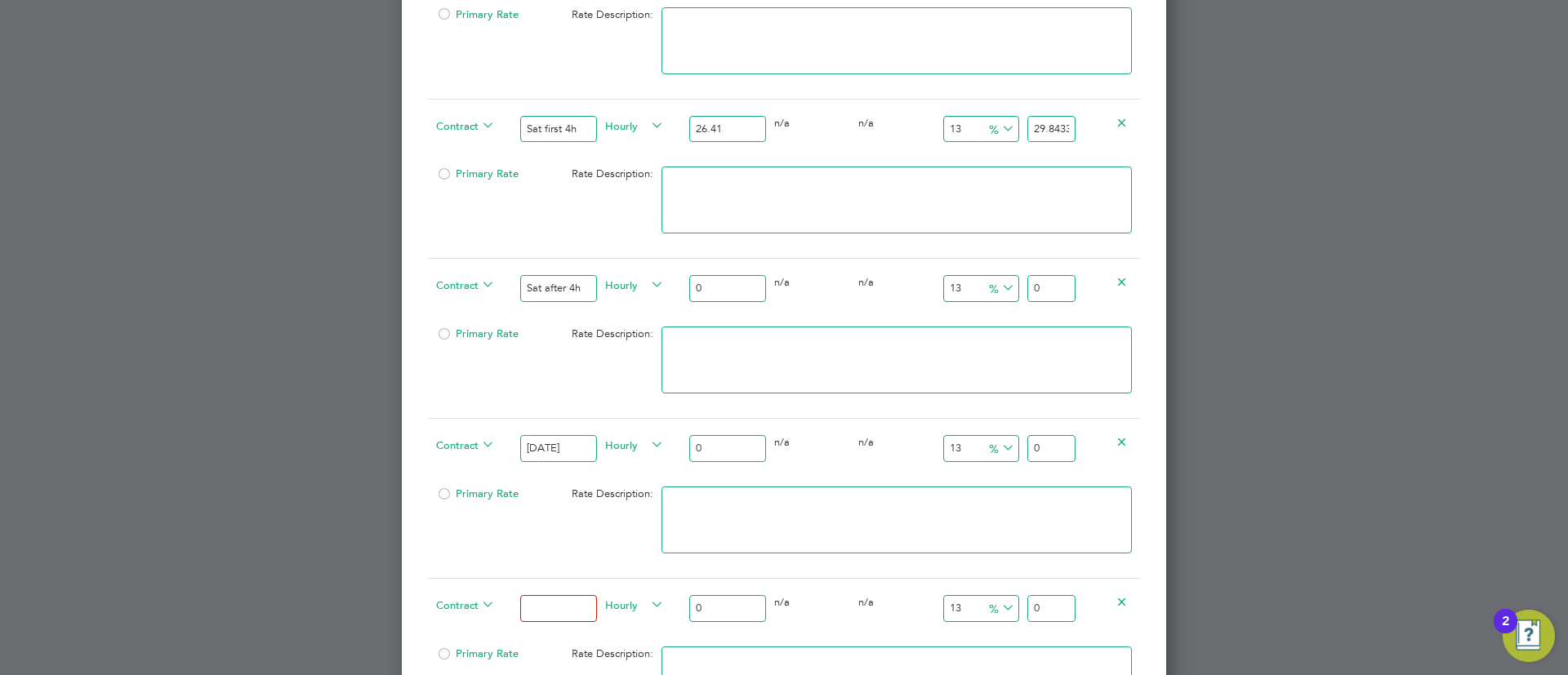
type input "[DATE]"
click at [552, 595] on input at bounding box center [558, 609] width 76 height 27
type input "Bank Holiday"
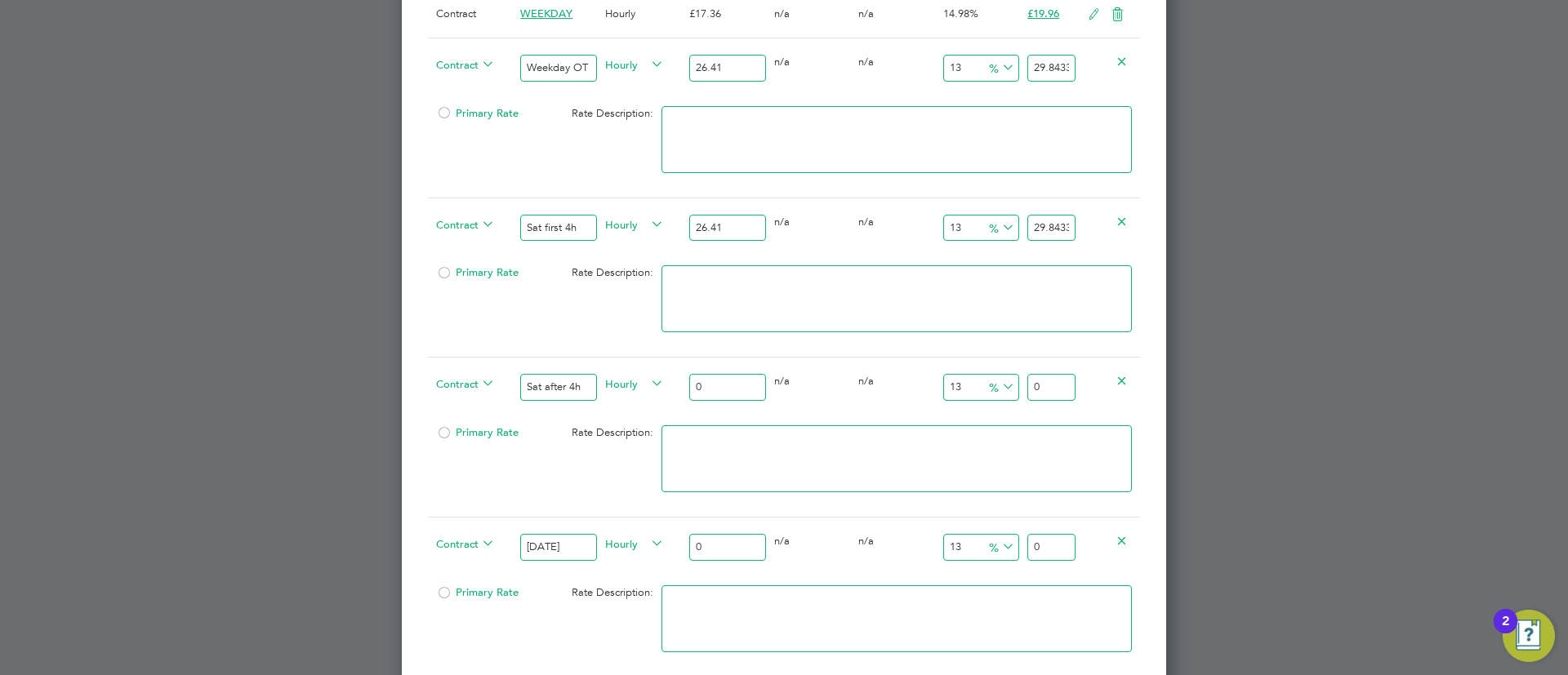
scroll to position [2158, 0]
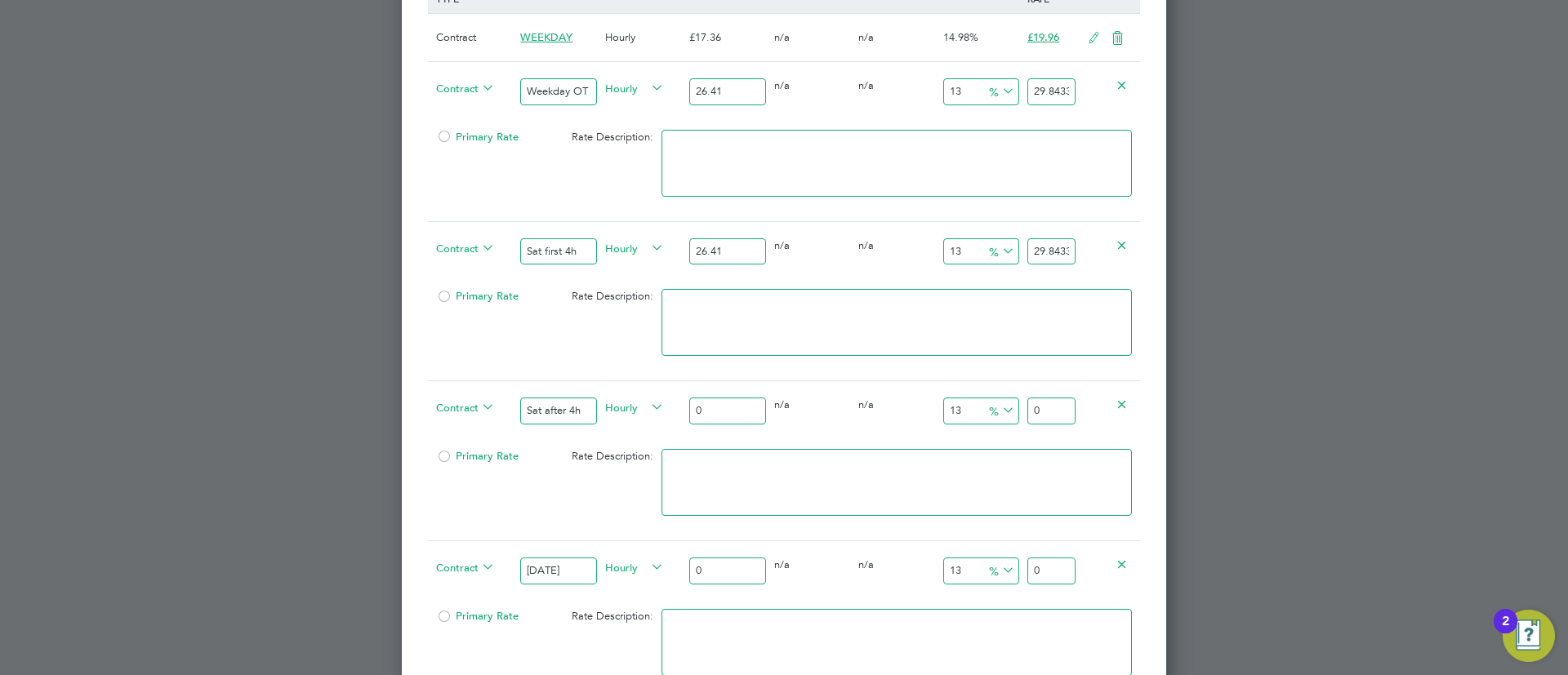
click at [736, 403] on input "0" at bounding box center [727, 411] width 76 height 27
click at [1042, 94] on input "29.8433" at bounding box center [1051, 91] width 48 height 27
type input "-92.42711094282468"
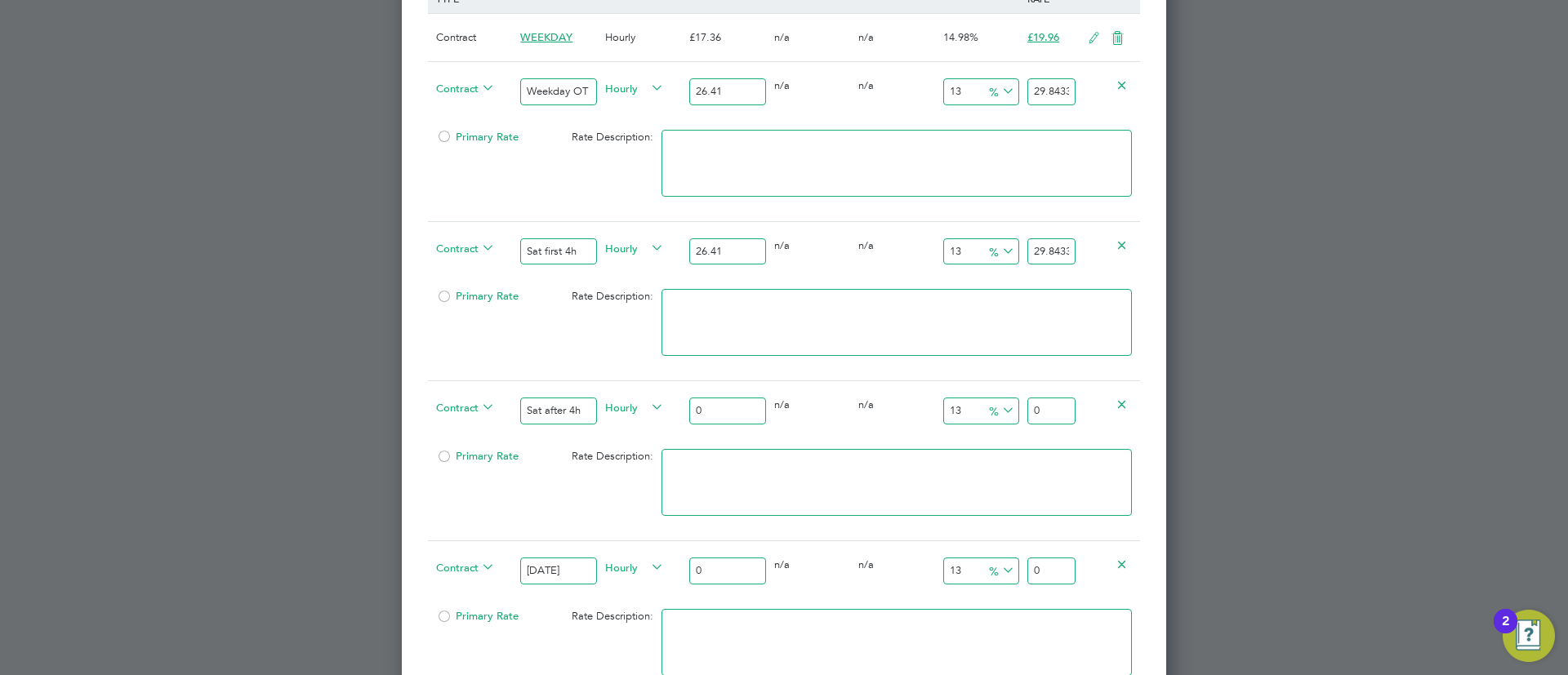
type input "2"
type input "9.80689132904203"
type input "29.0"
type input "9.844755774327906"
click at [1042, 94] on input "29.01" at bounding box center [1051, 91] width 48 height 27
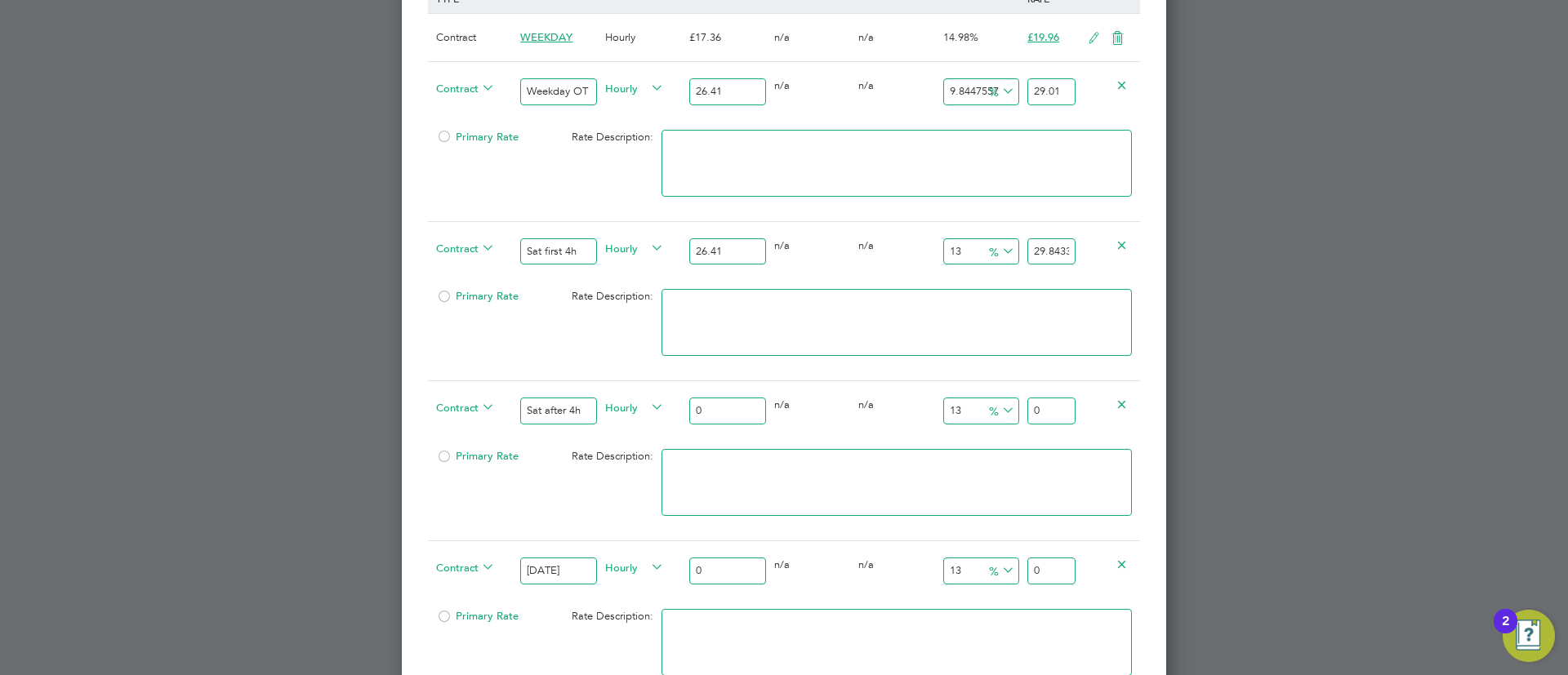
click at [1042, 94] on input "29.01" at bounding box center [1051, 91] width 48 height 27
type input "29.01"
click at [1036, 241] on input "29.8433" at bounding box center [1051, 252] width 48 height 27
paste input "01"
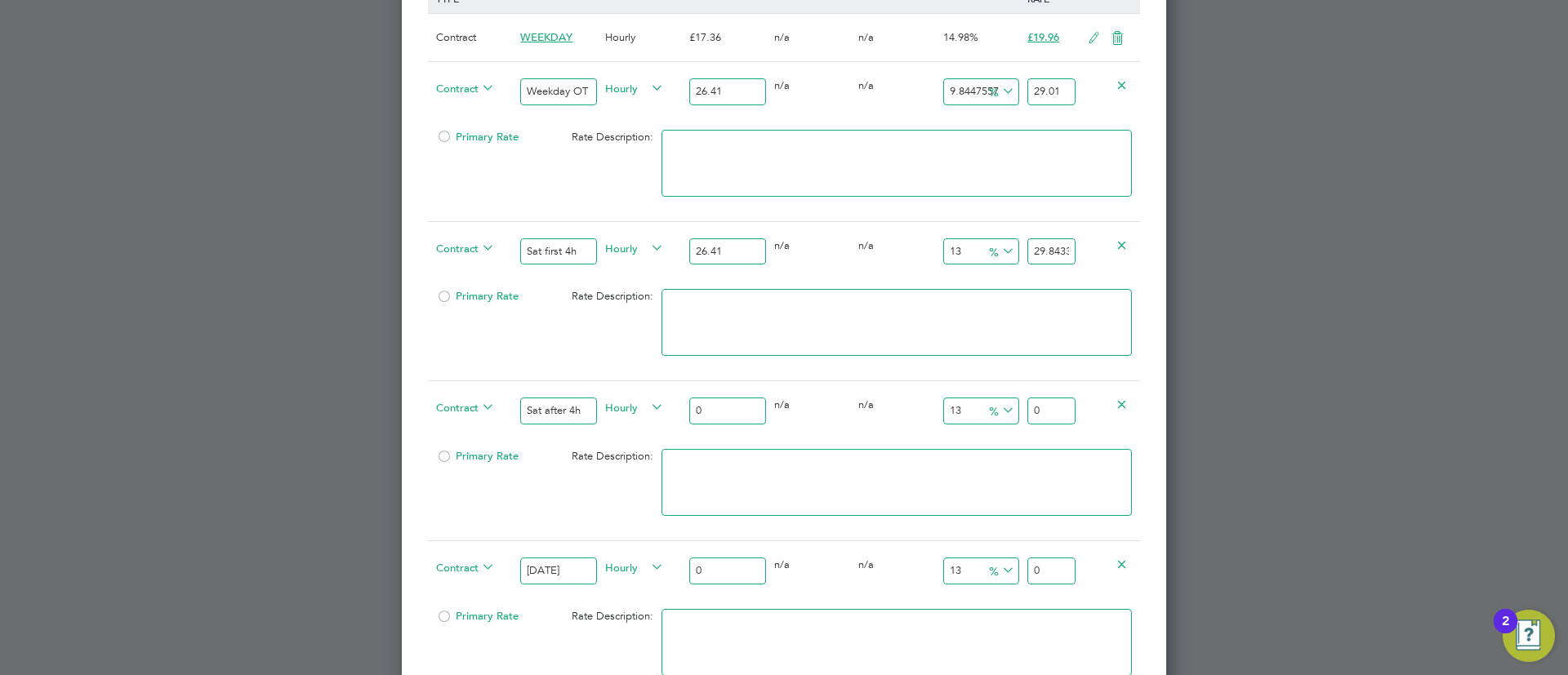
type input "9.844755774327906"
type input "29.01"
click at [733, 409] on input "0" at bounding box center [727, 411] width 76 height 27
click at [756, 402] on input "0" at bounding box center [727, 411] width 76 height 27
type input "3"
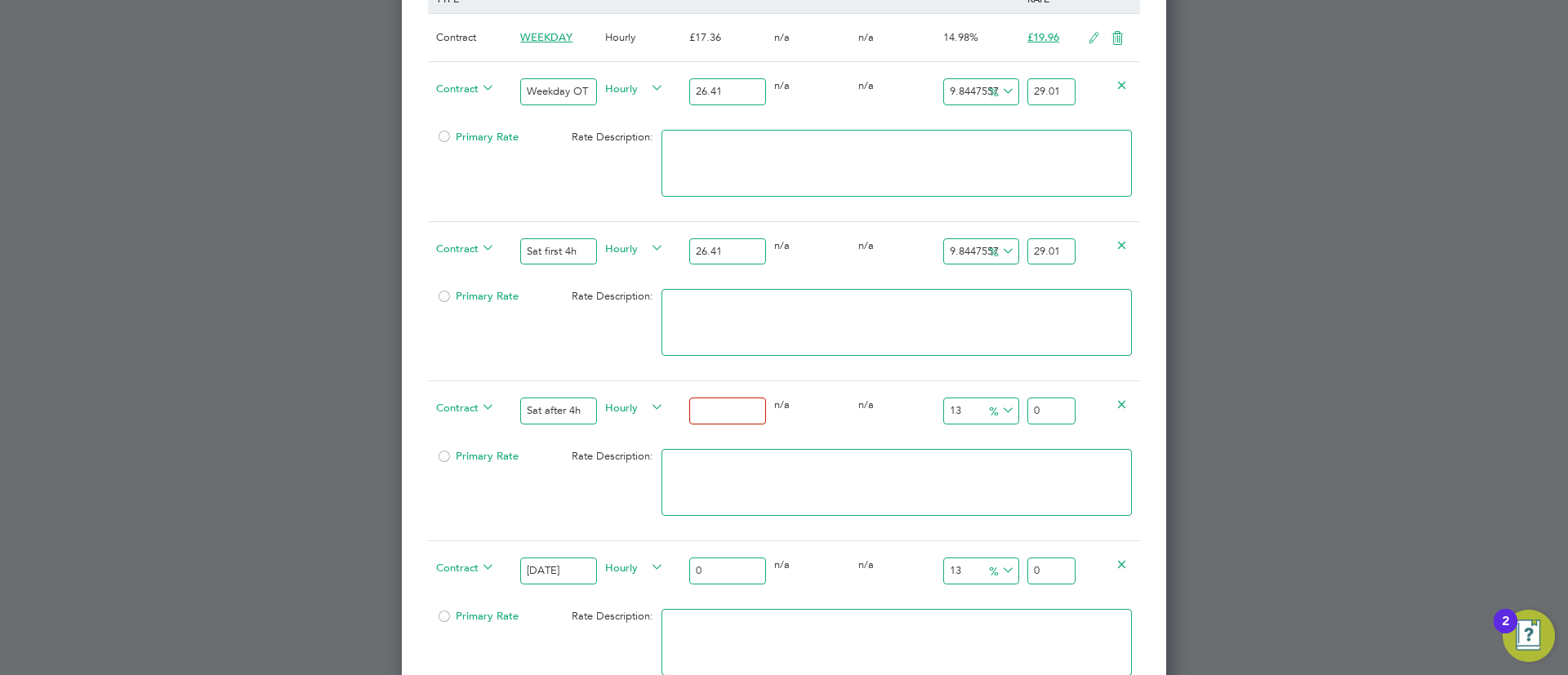
type input "3.39"
type input "35"
type input "39.55"
type input "35.2"
type input "39.776"
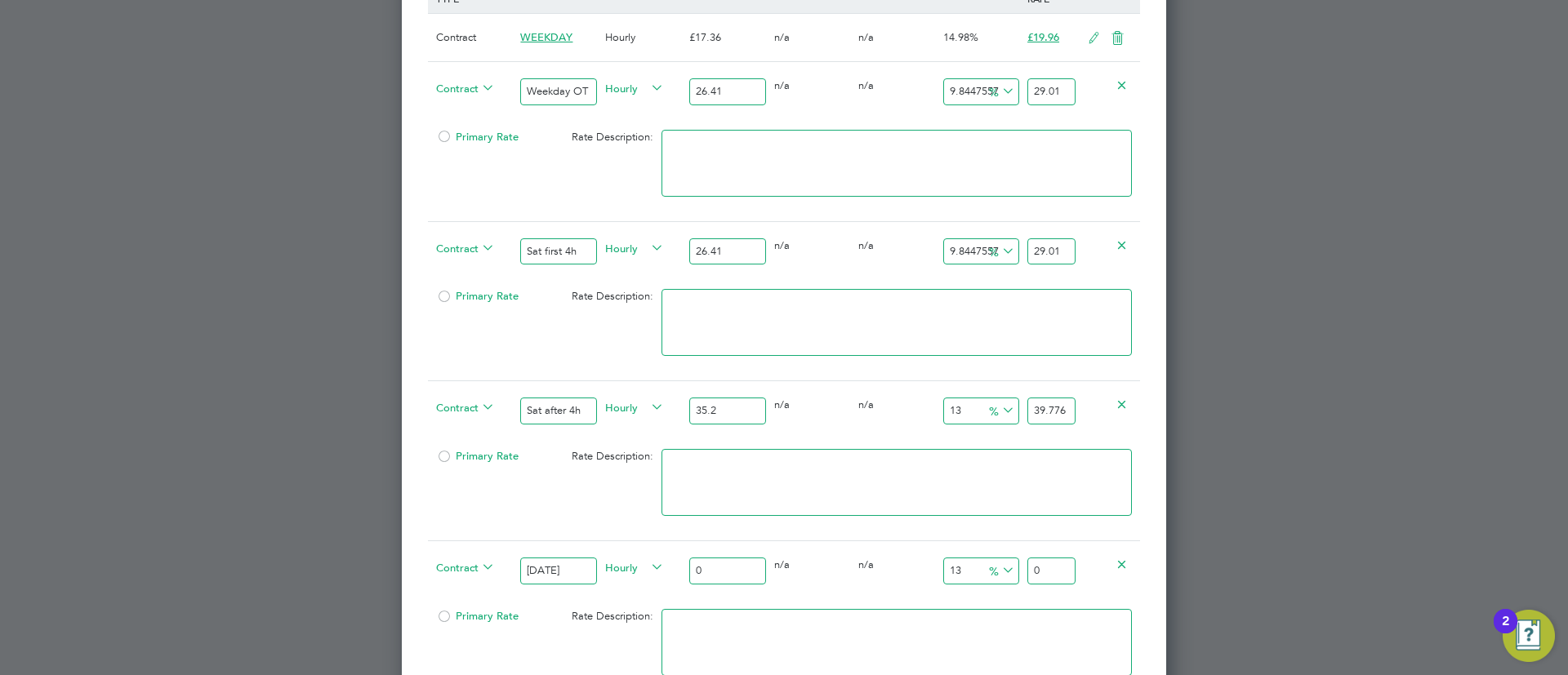
type input "35.21"
type input "39.7873"
click at [756, 402] on input "35.21" at bounding box center [727, 411] width 76 height 27
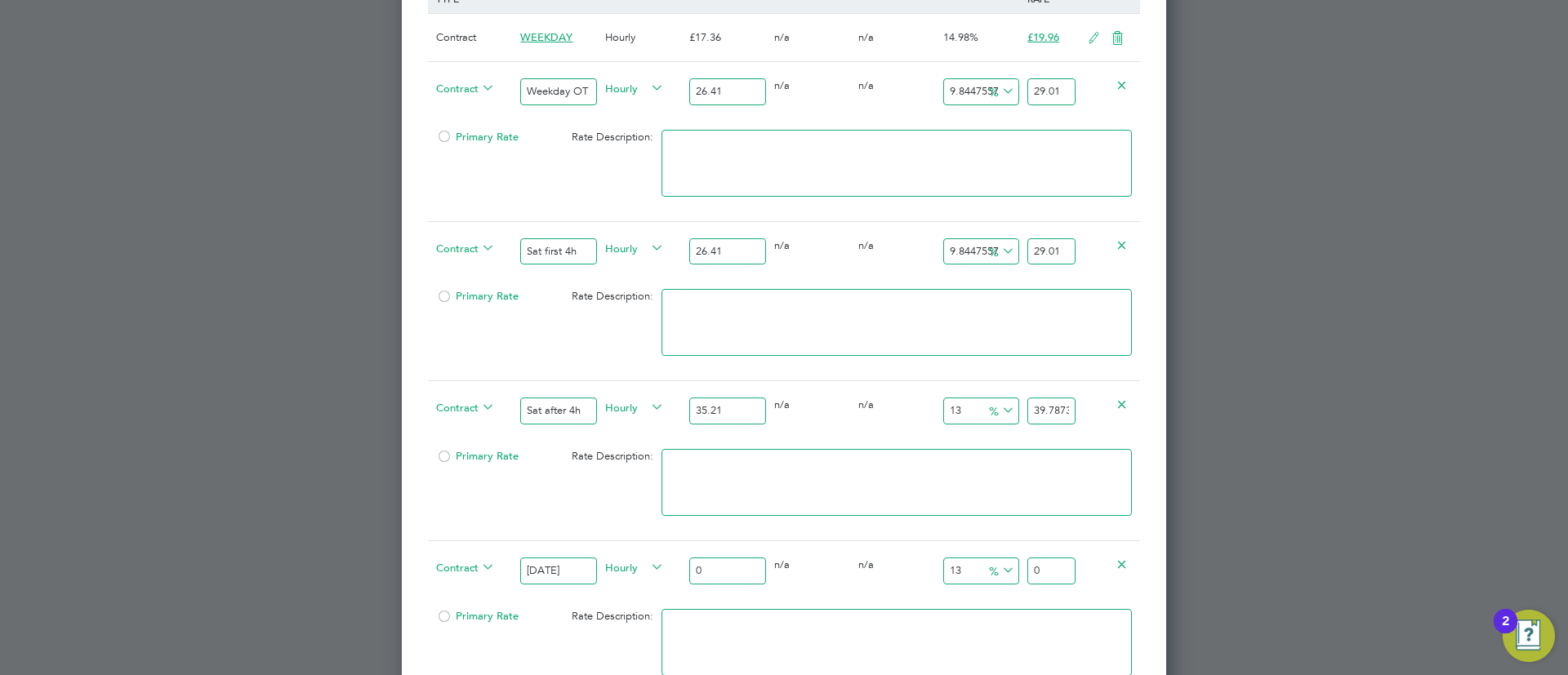
type input "35.21"
click at [744, 544] on div "0" at bounding box center [726, 571] width 84 height 60
click at [740, 554] on div "0" at bounding box center [726, 571] width 84 height 60
click at [734, 565] on input "0" at bounding box center [727, 571] width 76 height 27
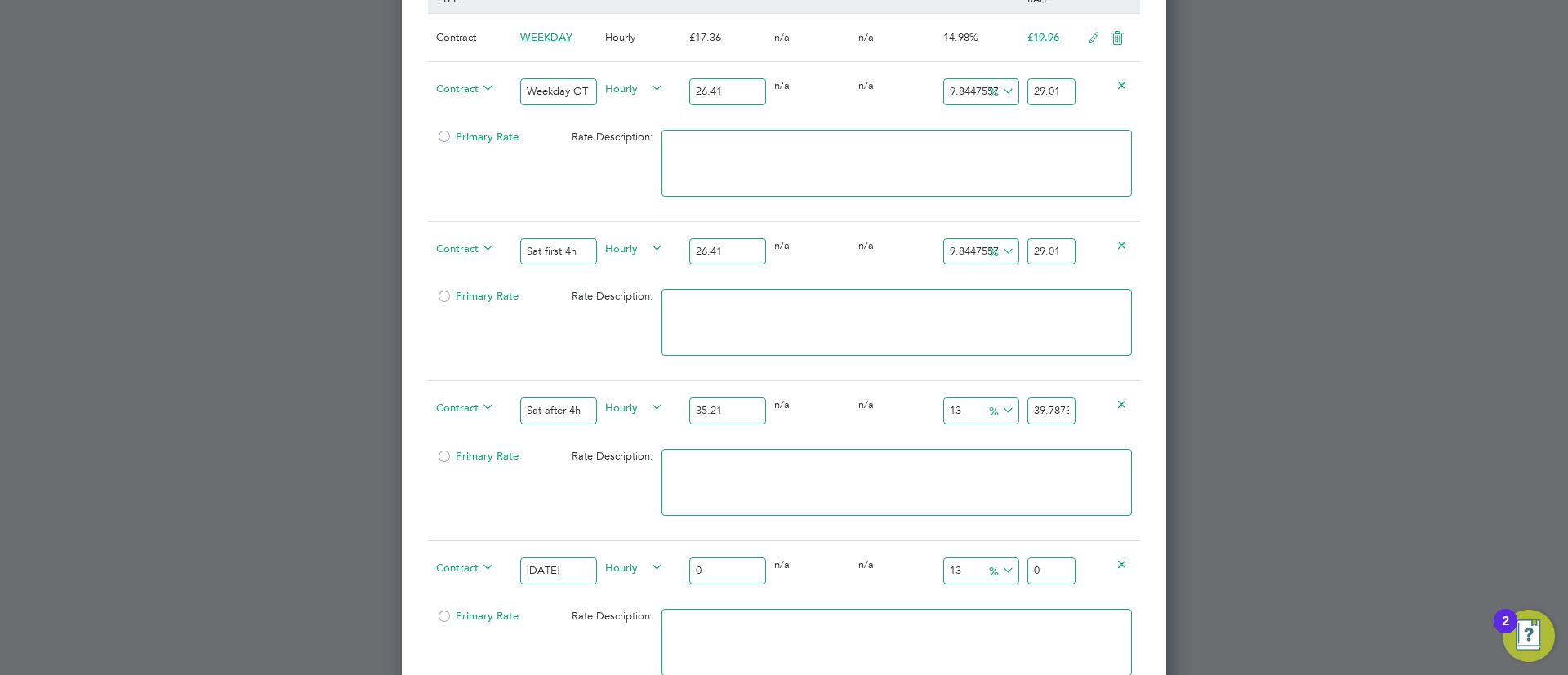
paste input "35.21"
type input "035.21"
type input "39.7873"
click at [734, 565] on input "035.21" at bounding box center [727, 571] width 76 height 27
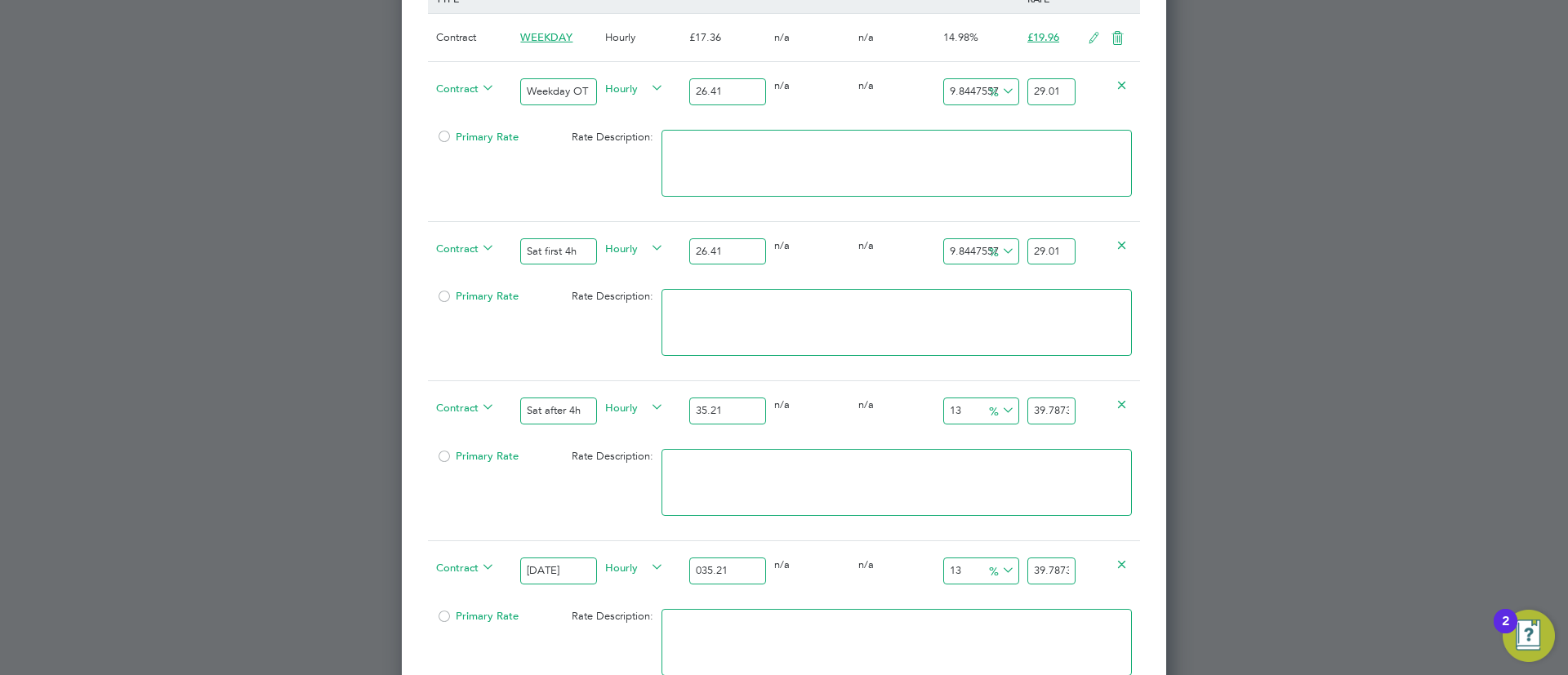
paste input "3521"
click at [734, 565] on input "035.213521" at bounding box center [727, 571] width 76 height 27
paste input "35."
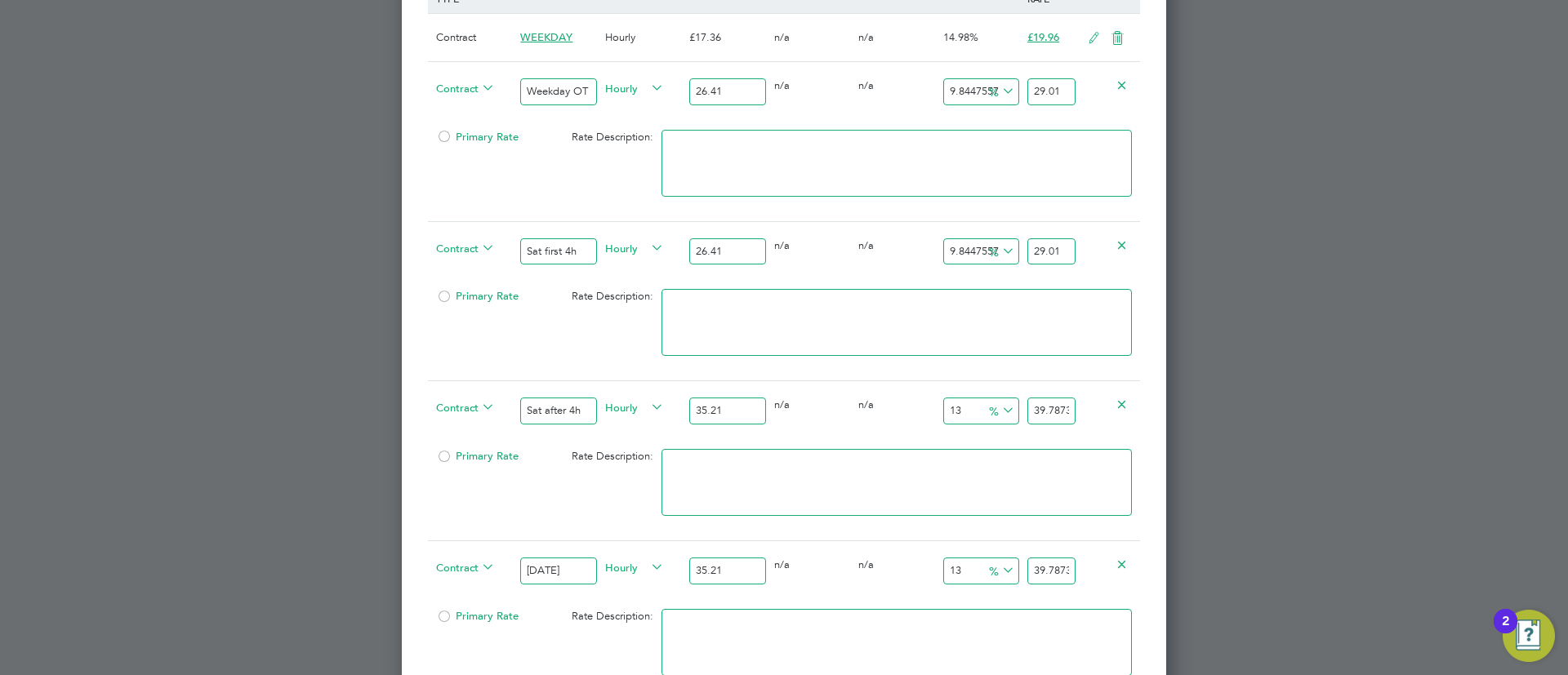
type input "35.21"
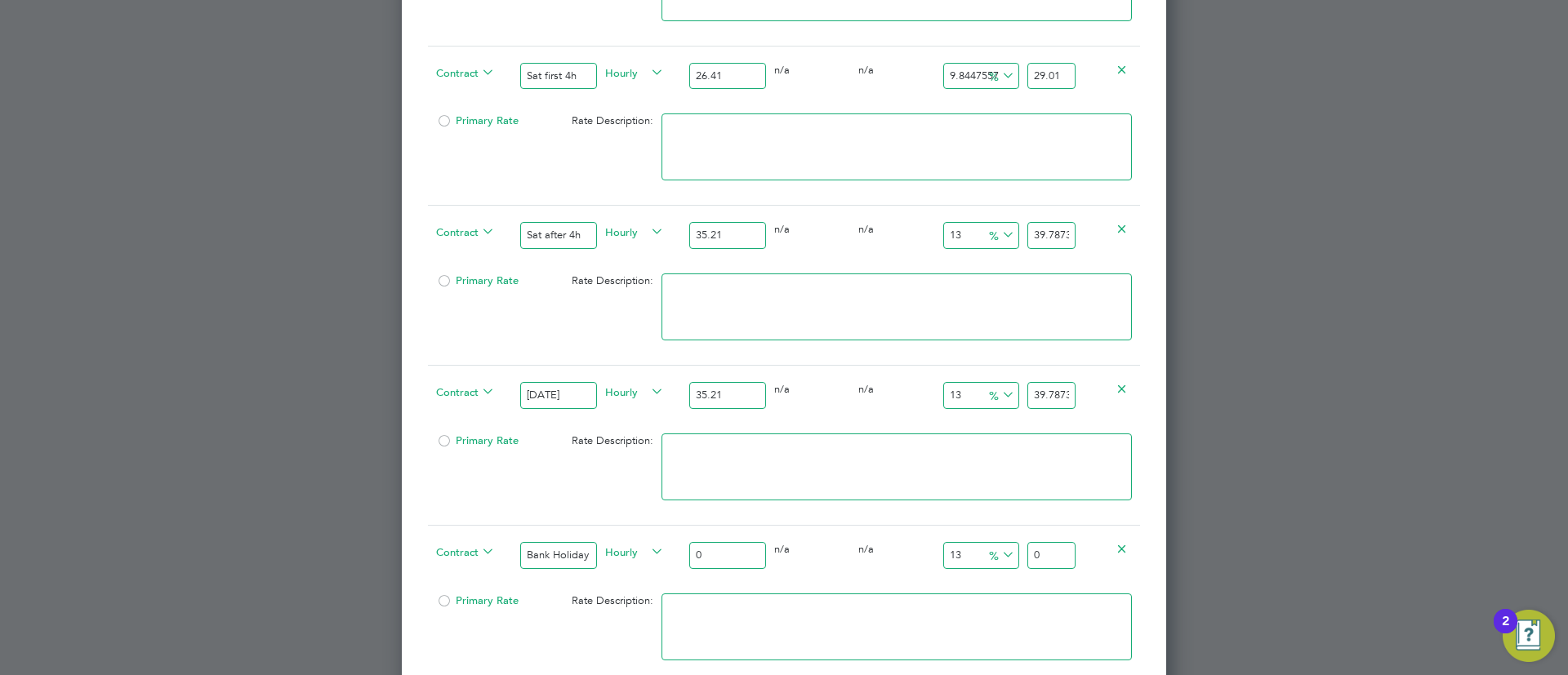
scroll to position [2403, 0]
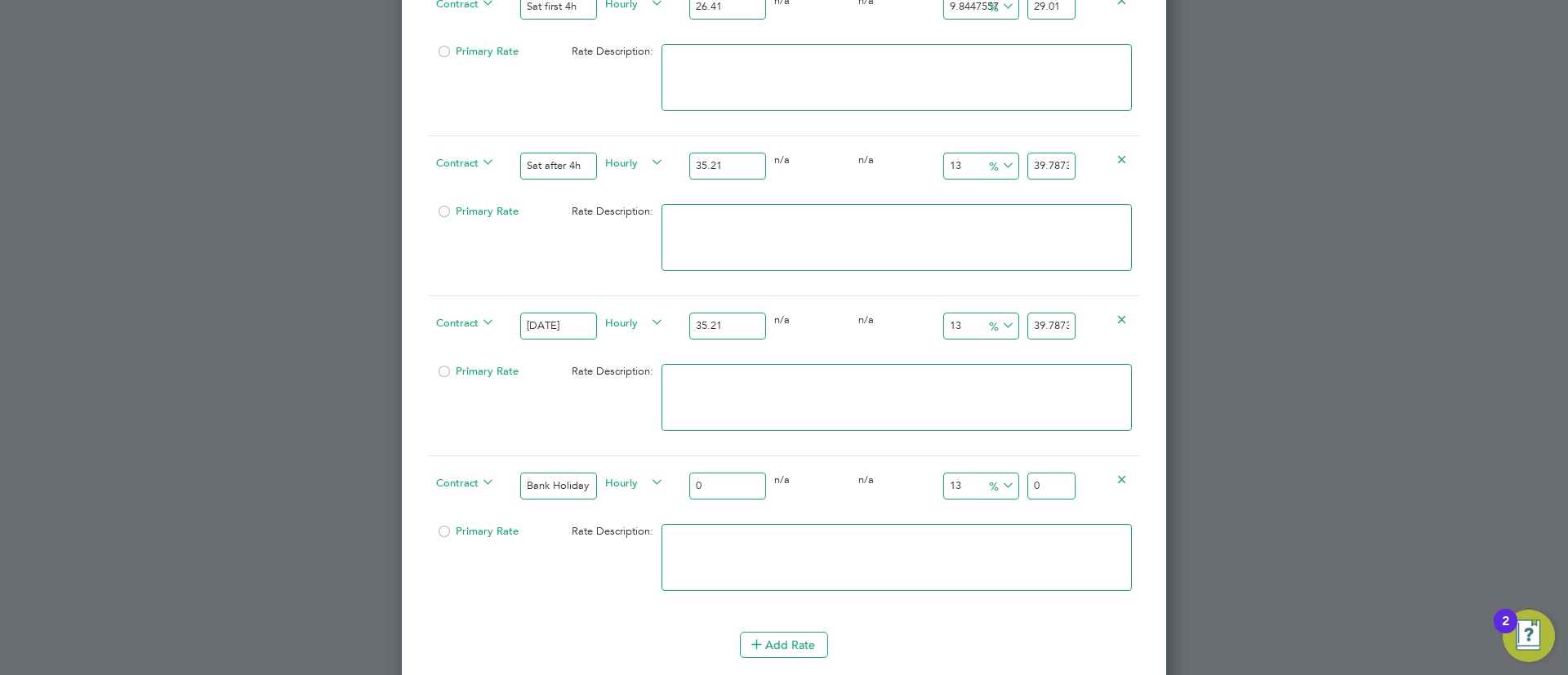
click at [748, 329] on input "35.21" at bounding box center [727, 326] width 76 height 27
click at [735, 502] on div "0" at bounding box center [726, 486] width 84 height 60
click at [733, 474] on input "0" at bounding box center [727, 486] width 76 height 27
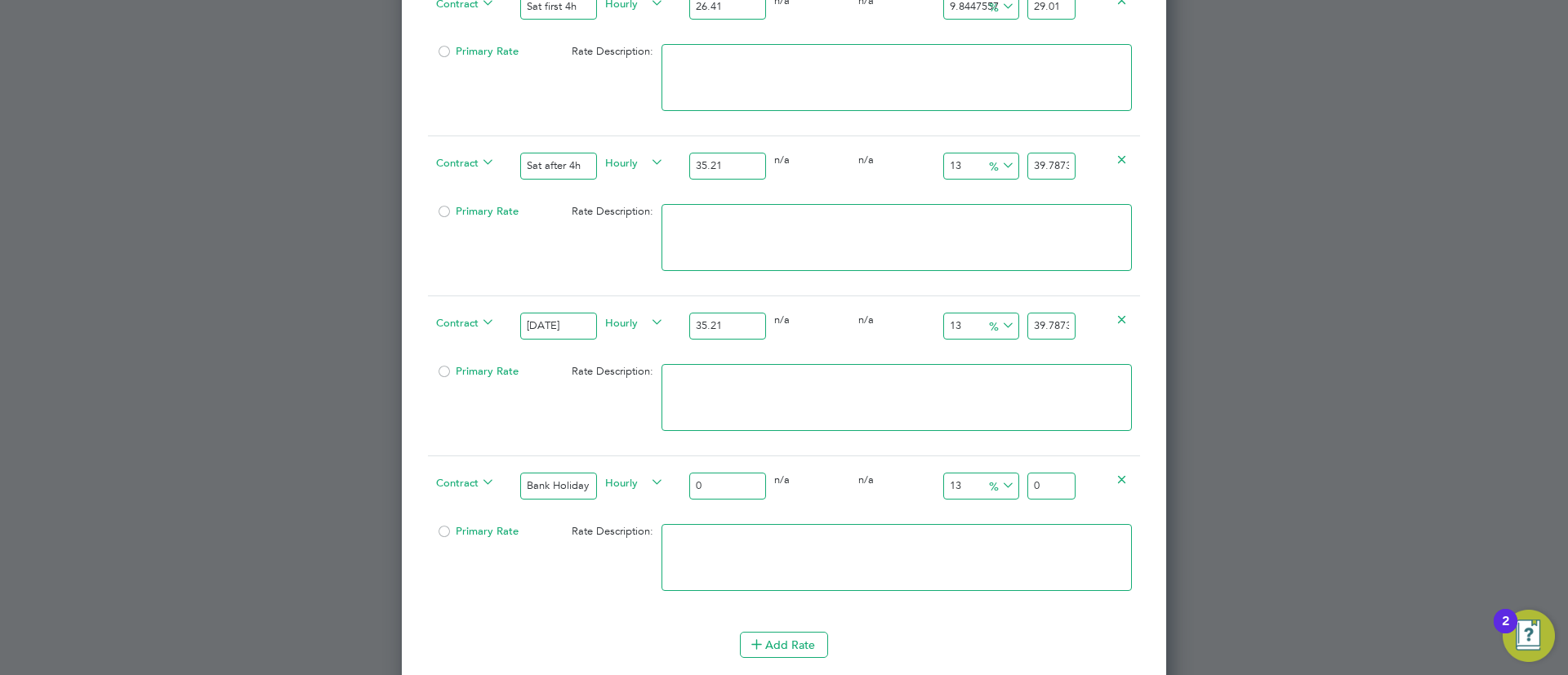
click at [733, 474] on input "0" at bounding box center [727, 486] width 76 height 27
paste input "35.21"
type input "35.21"
type input "39.7873"
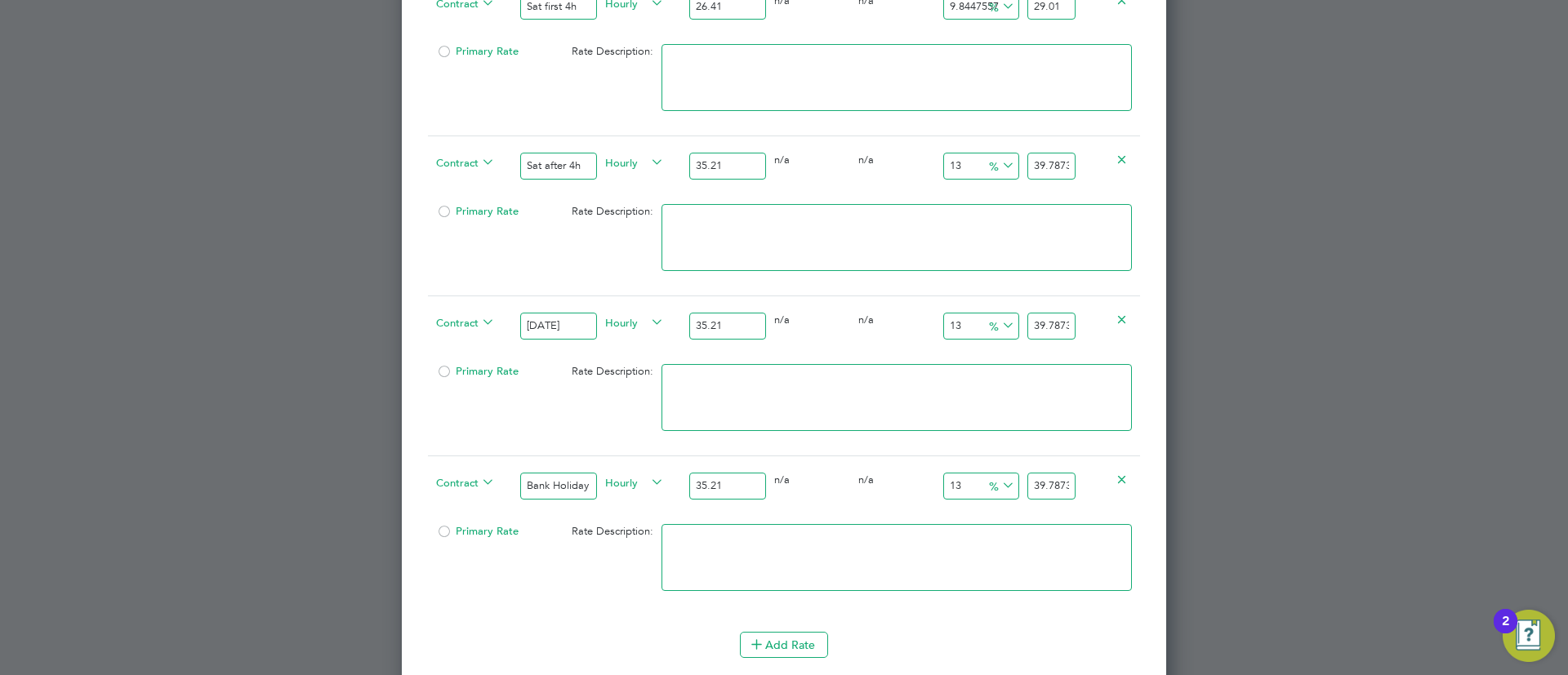
type input "35.21"
click at [791, 429] on li at bounding box center [897, 405] width 470 height 83
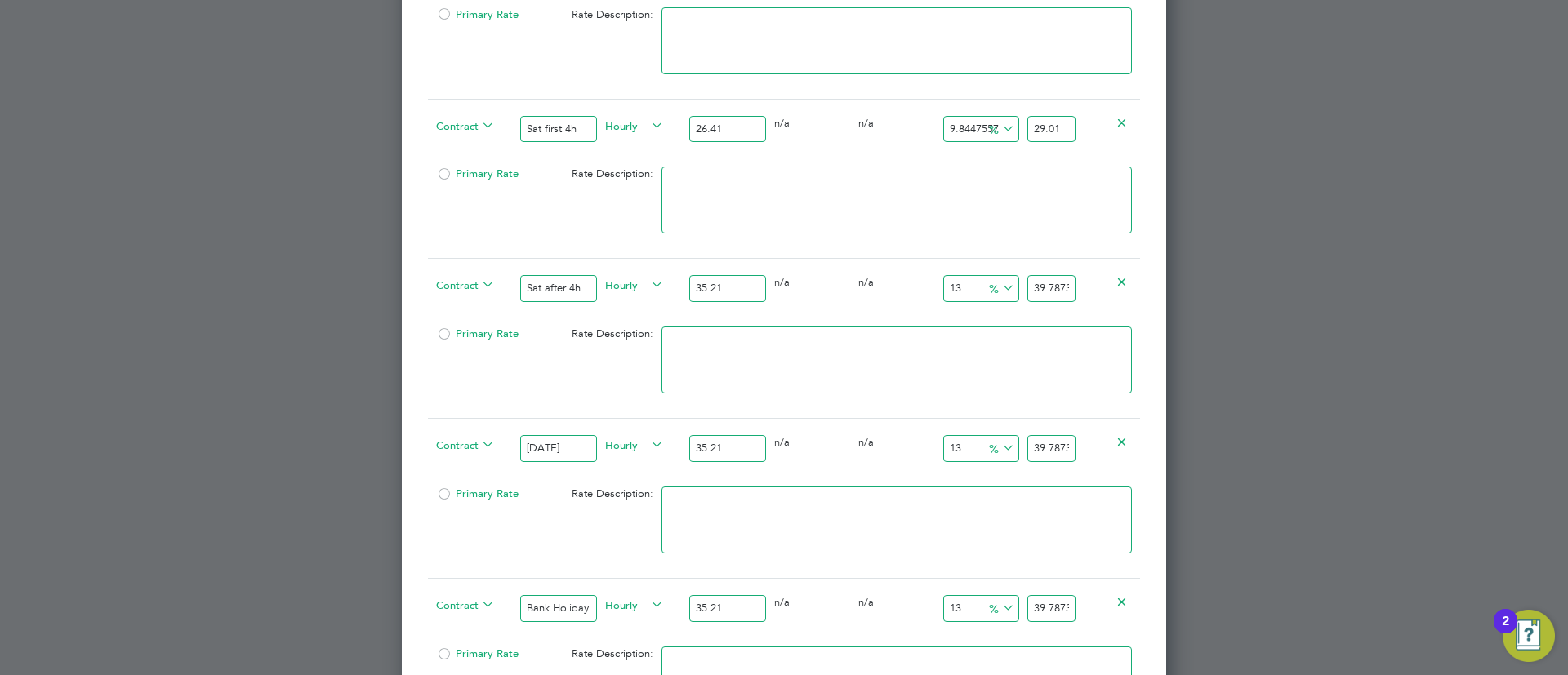
click at [1050, 287] on input "39.7873" at bounding box center [1051, 289] width 48 height 27
type input "-91.47969326895769"
type input "3"
type input "5.083783016188582"
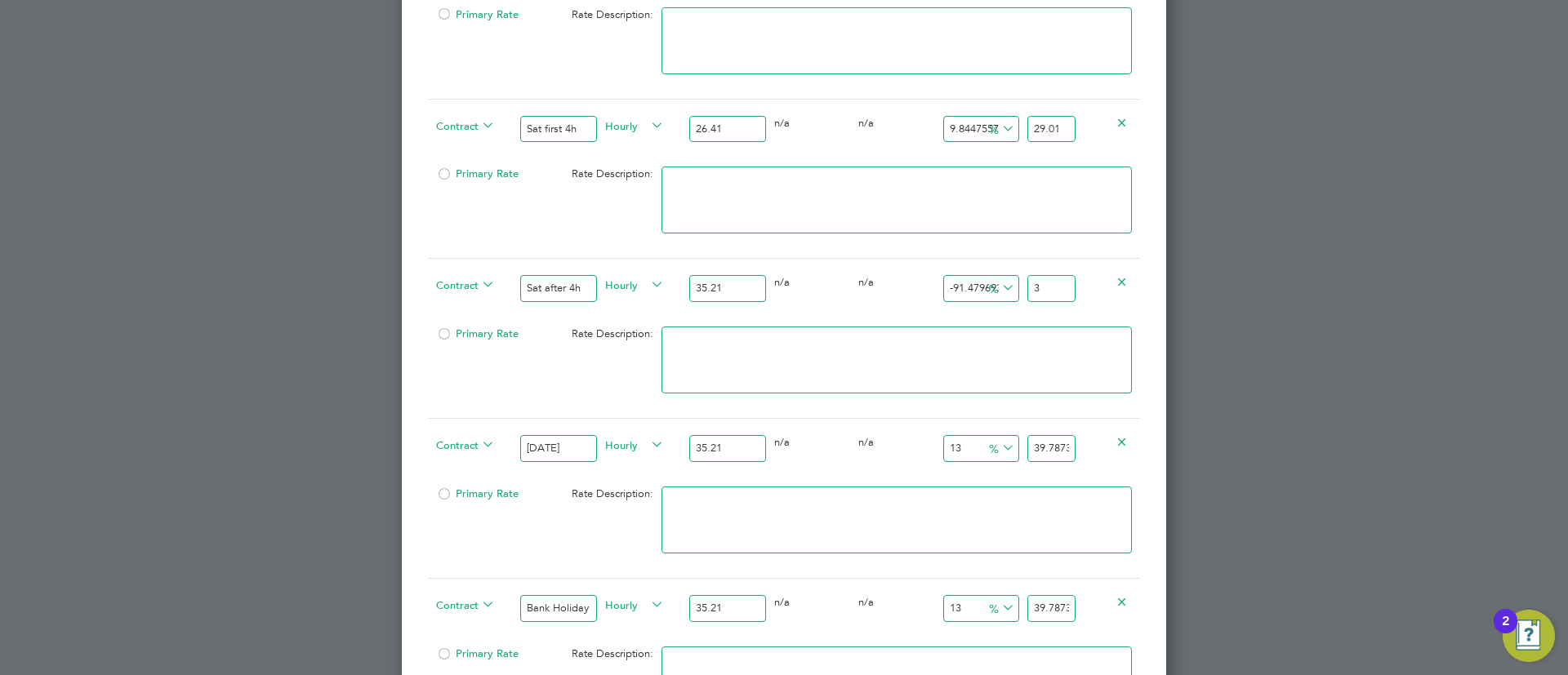
type input "37"
type input "7.355864811133201"
type input "37.8"
type input "7.384265833570009"
click at [1046, 292] on input "37.81" at bounding box center [1051, 289] width 48 height 27
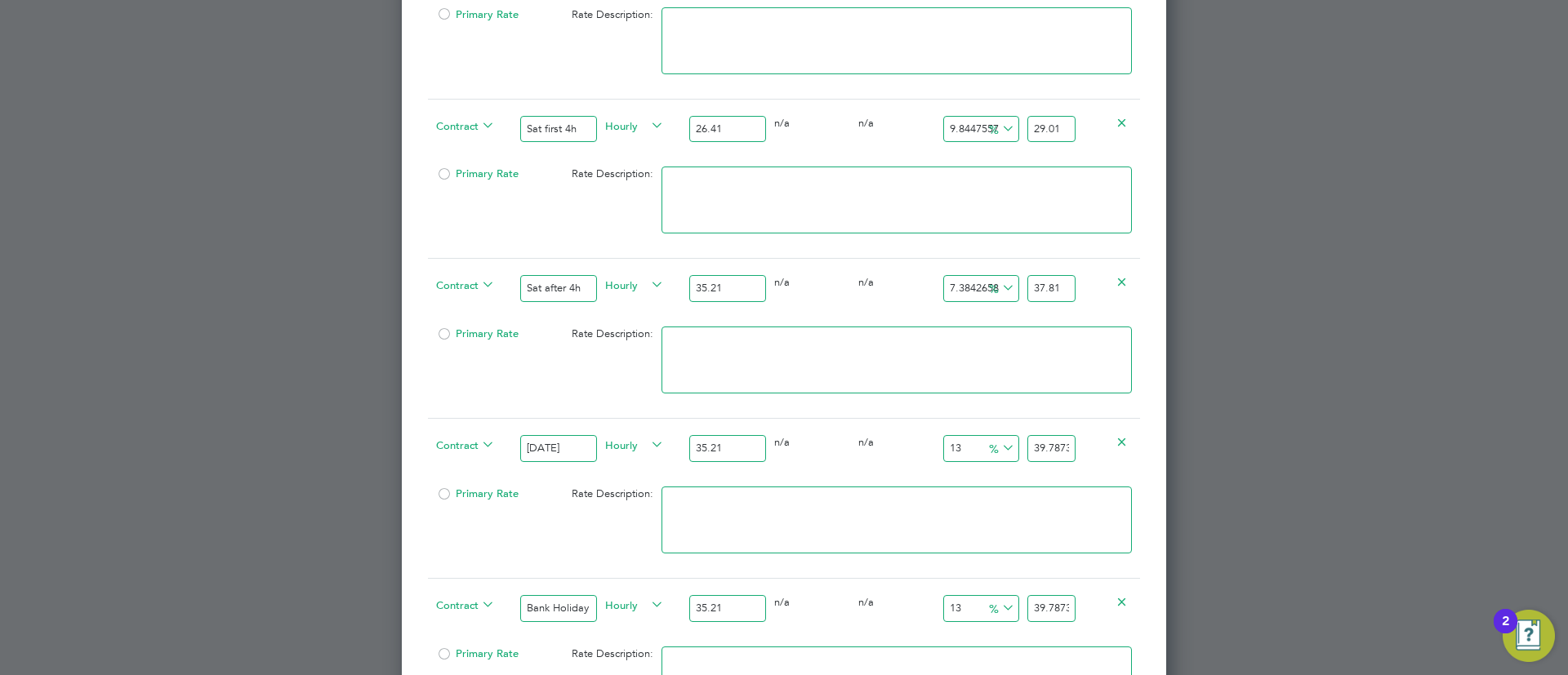
click at [1046, 292] on input "37.81" at bounding box center [1051, 289] width 48 height 27
type input "37.81"
click at [1070, 436] on input "39.7873" at bounding box center [1051, 449] width 48 height 27
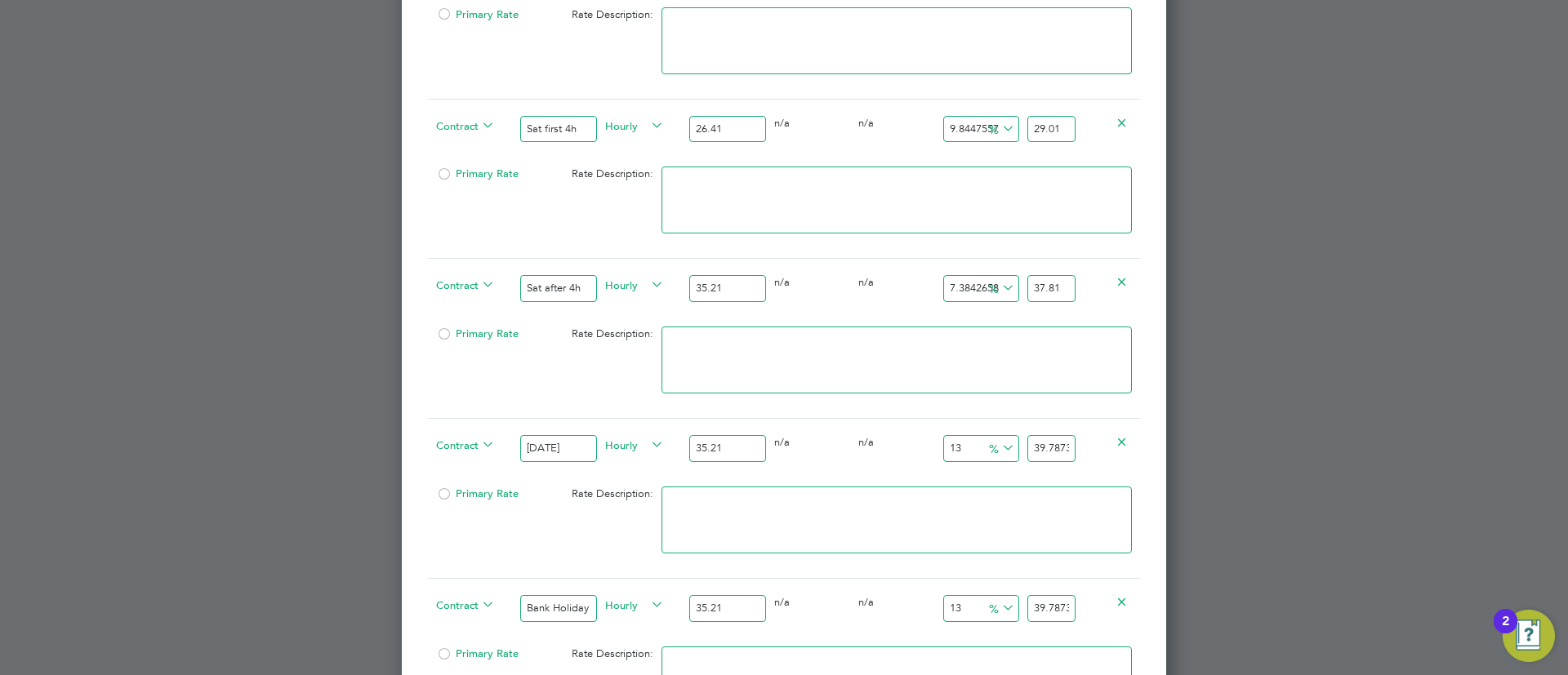
click at [1070, 436] on input "39.7873" at bounding box center [1051, 449] width 48 height 27
paste input "7.81"
type input "7.384265833570009"
type input "37.81"
click at [1059, 610] on input "39.7873" at bounding box center [1051, 609] width 48 height 27
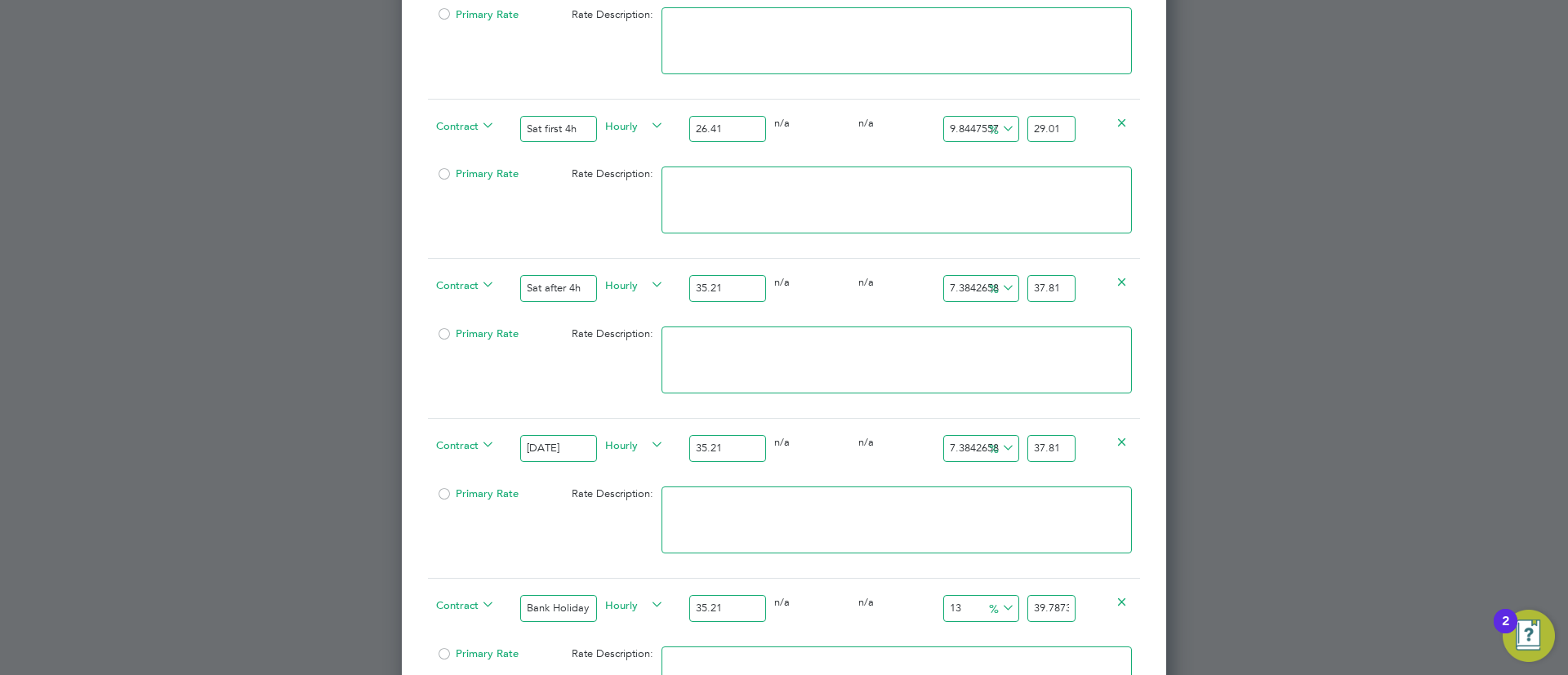
click at [1059, 610] on input "39.7873" at bounding box center [1051, 609] width 48 height 27
paste input "7.81"
type input "7.384265833570009"
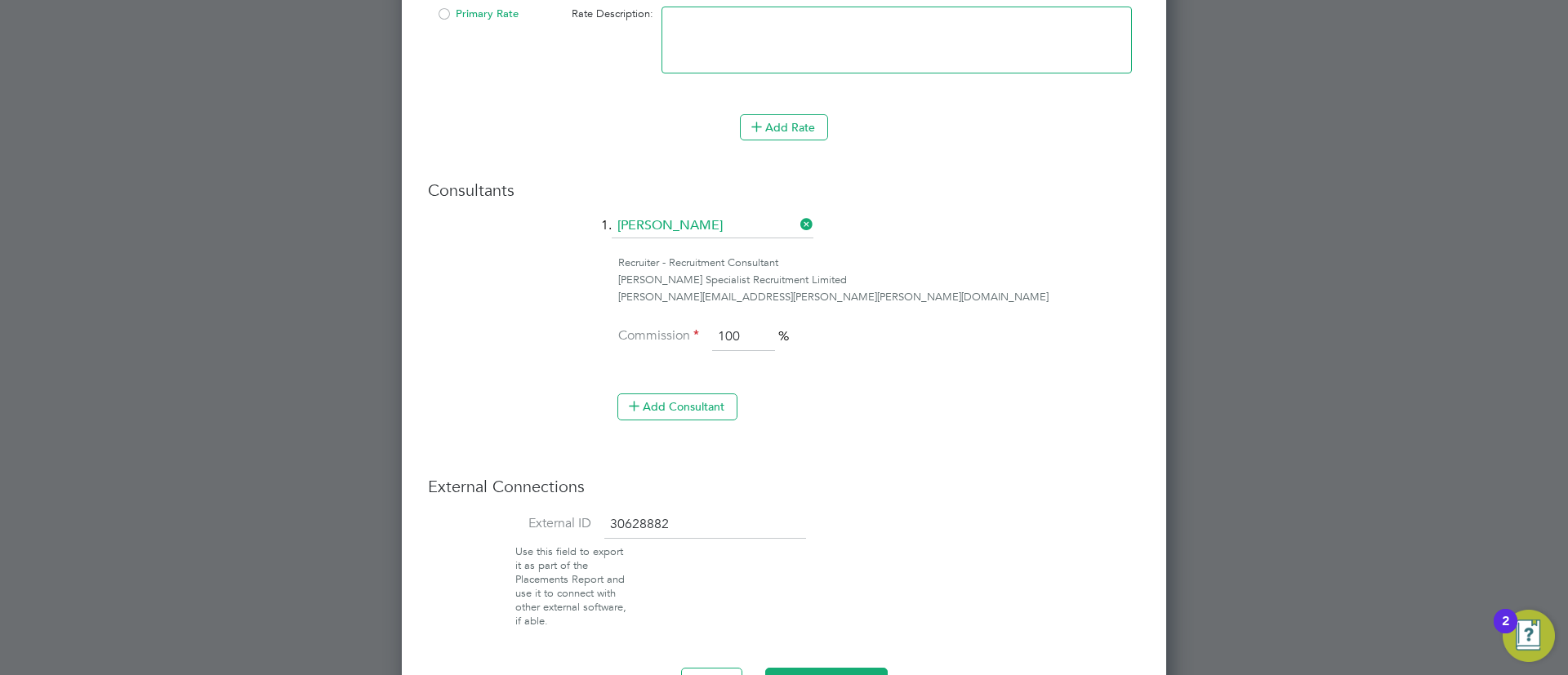
scroll to position [2970, 0]
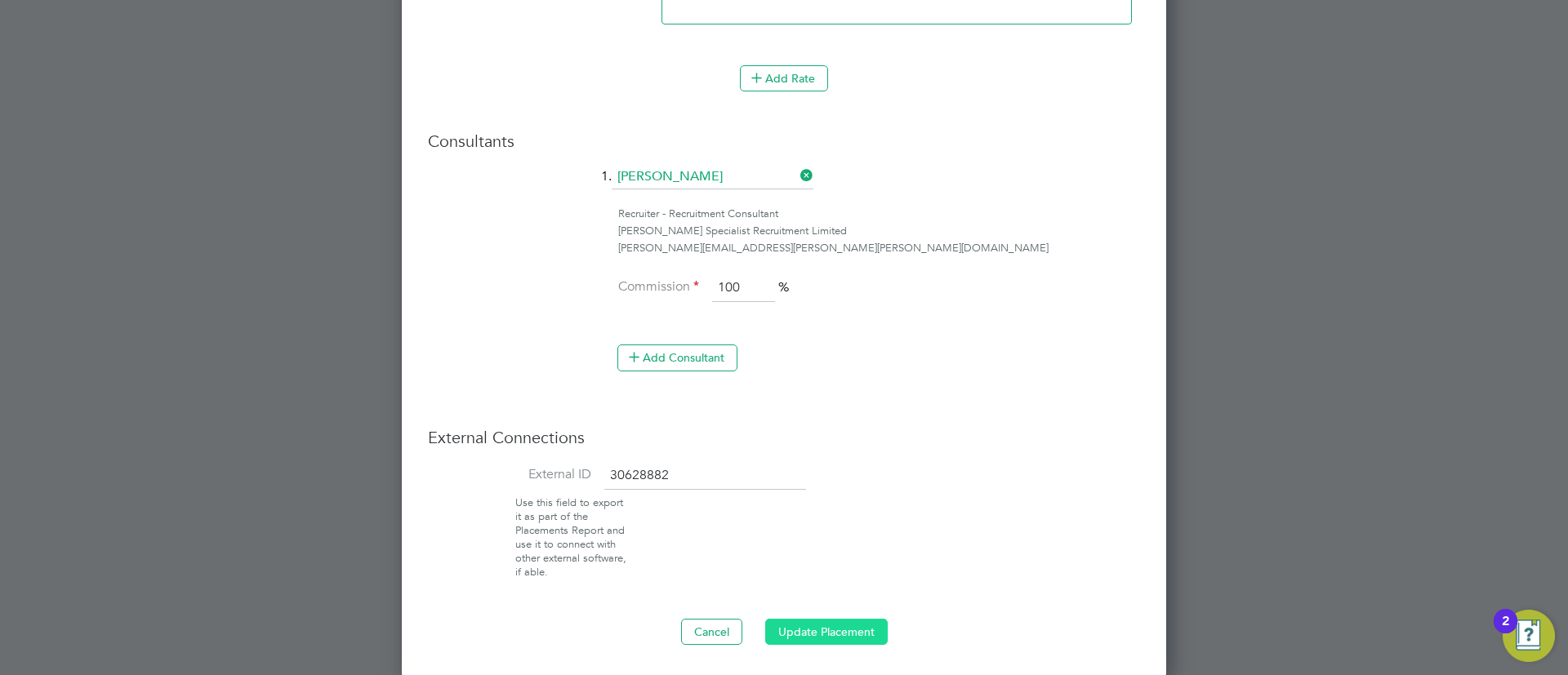
type input "37.81"
click at [788, 639] on button "Update Placement" at bounding box center [825, 632] width 122 height 26
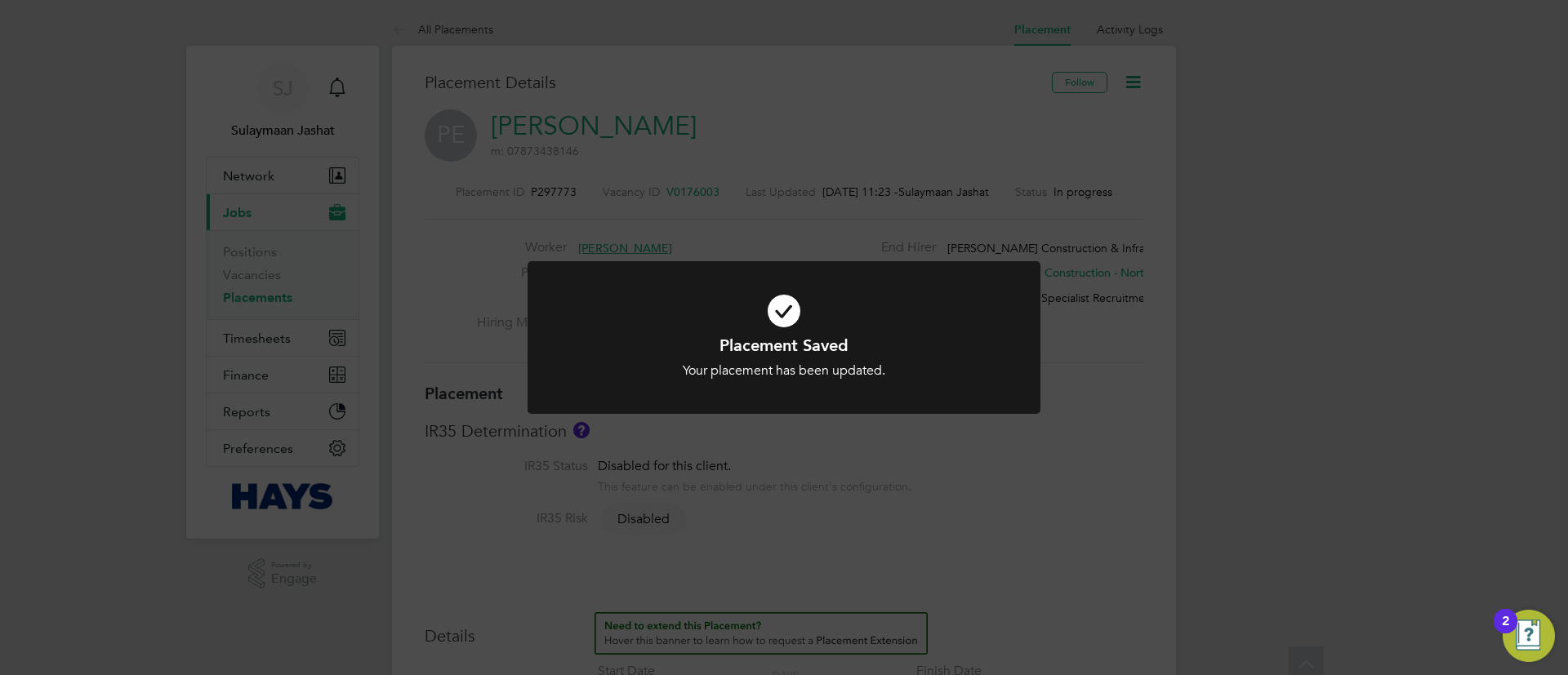
scroll to position [8, 8]
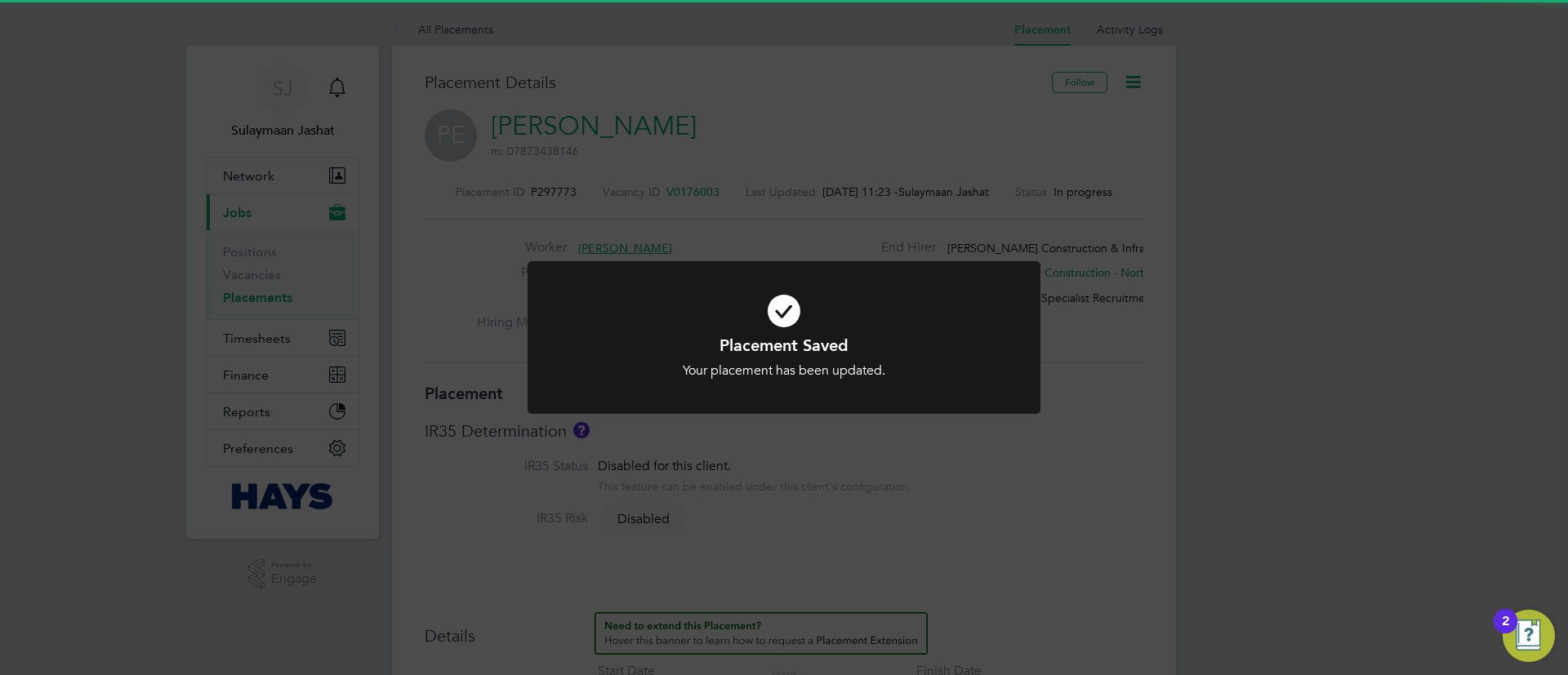
click at [760, 545] on div "Placement Saved Your placement has been updated. Cancel Okay" at bounding box center [784, 337] width 1568 height 675
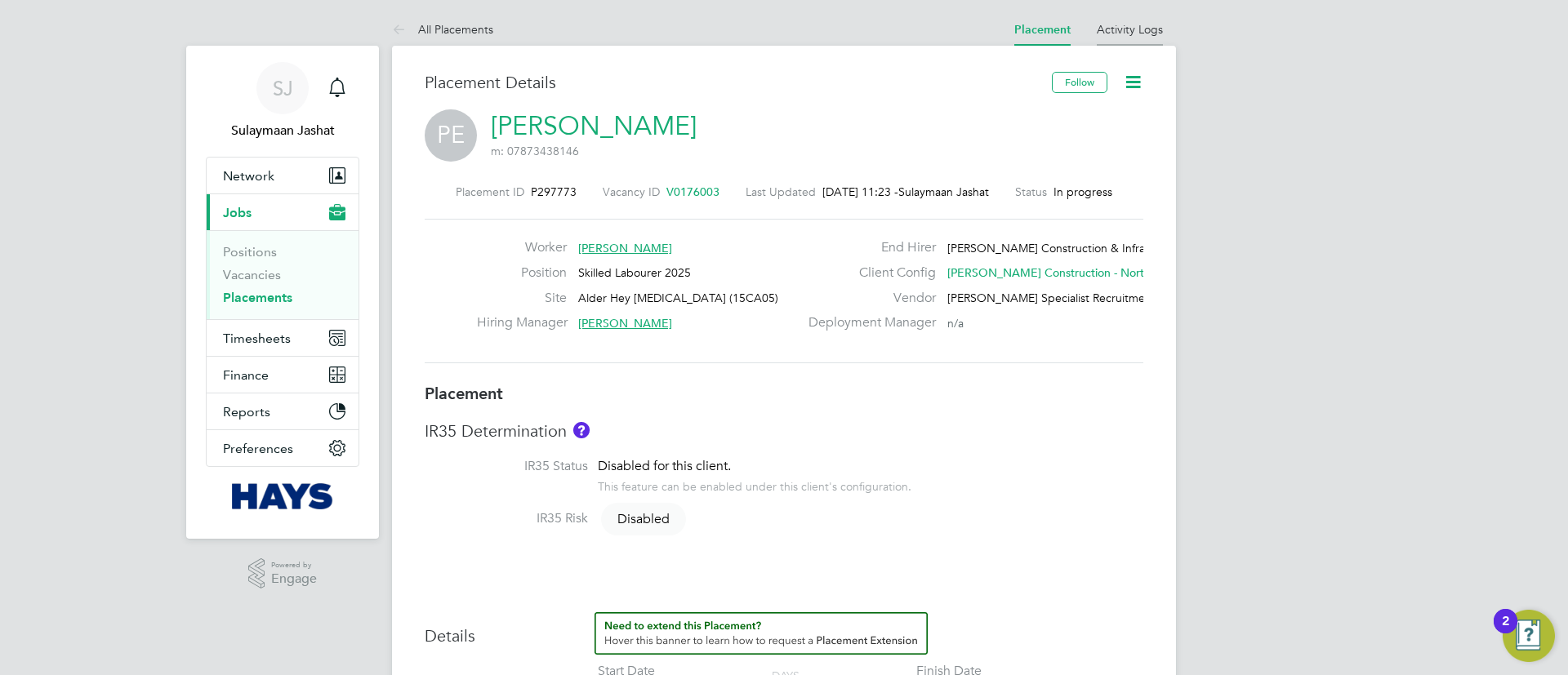
click at [1145, 30] on link "Activity Logs" at bounding box center [1130, 29] width 66 height 14
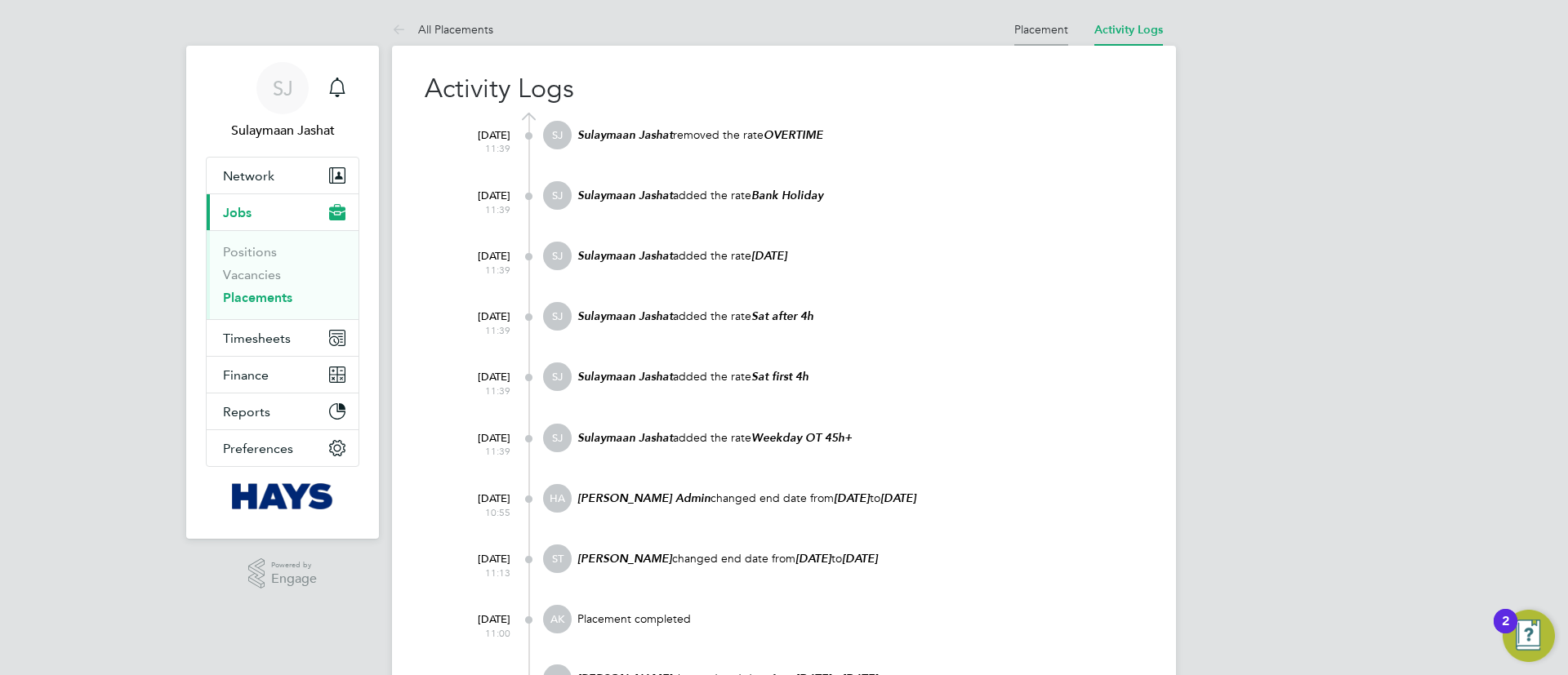
click at [1064, 18] on li "Placement" at bounding box center [1041, 30] width 54 height 33
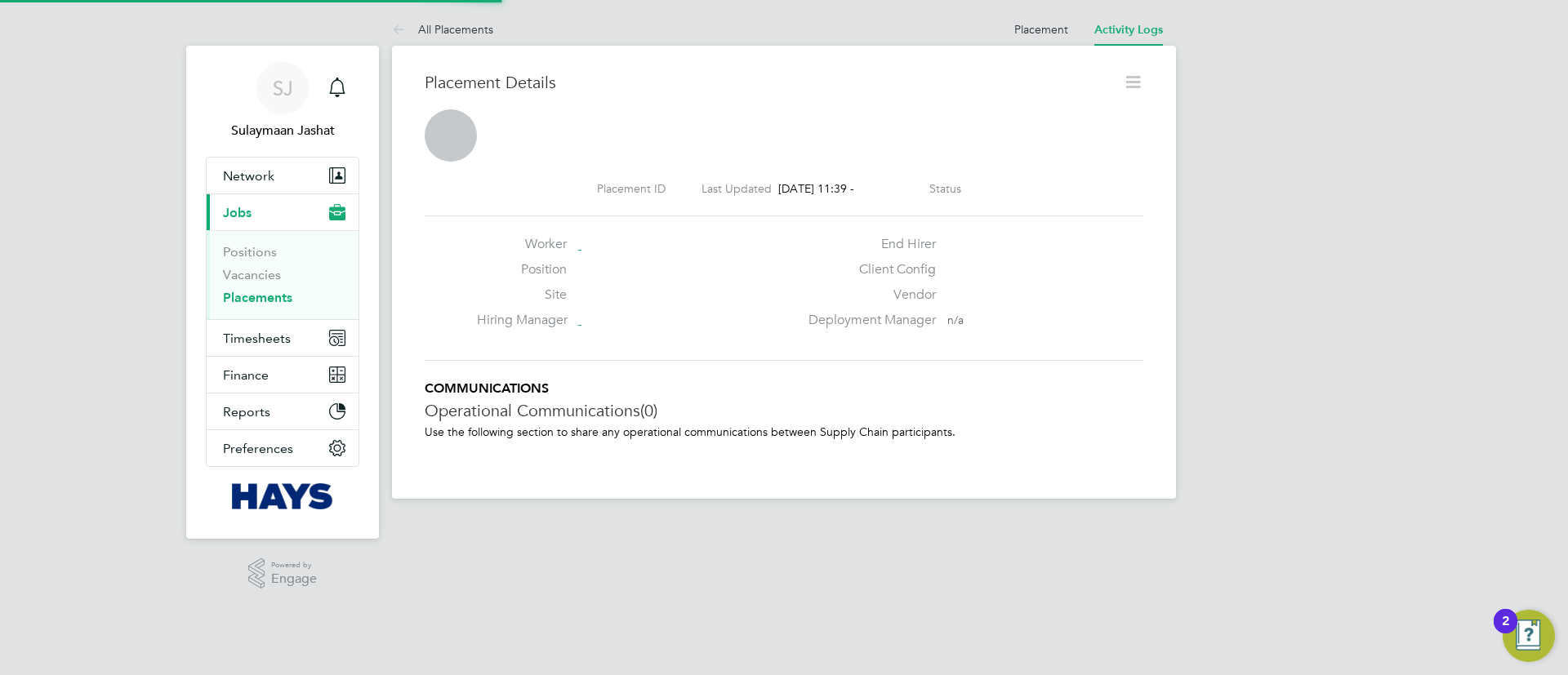
scroll to position [26, 323]
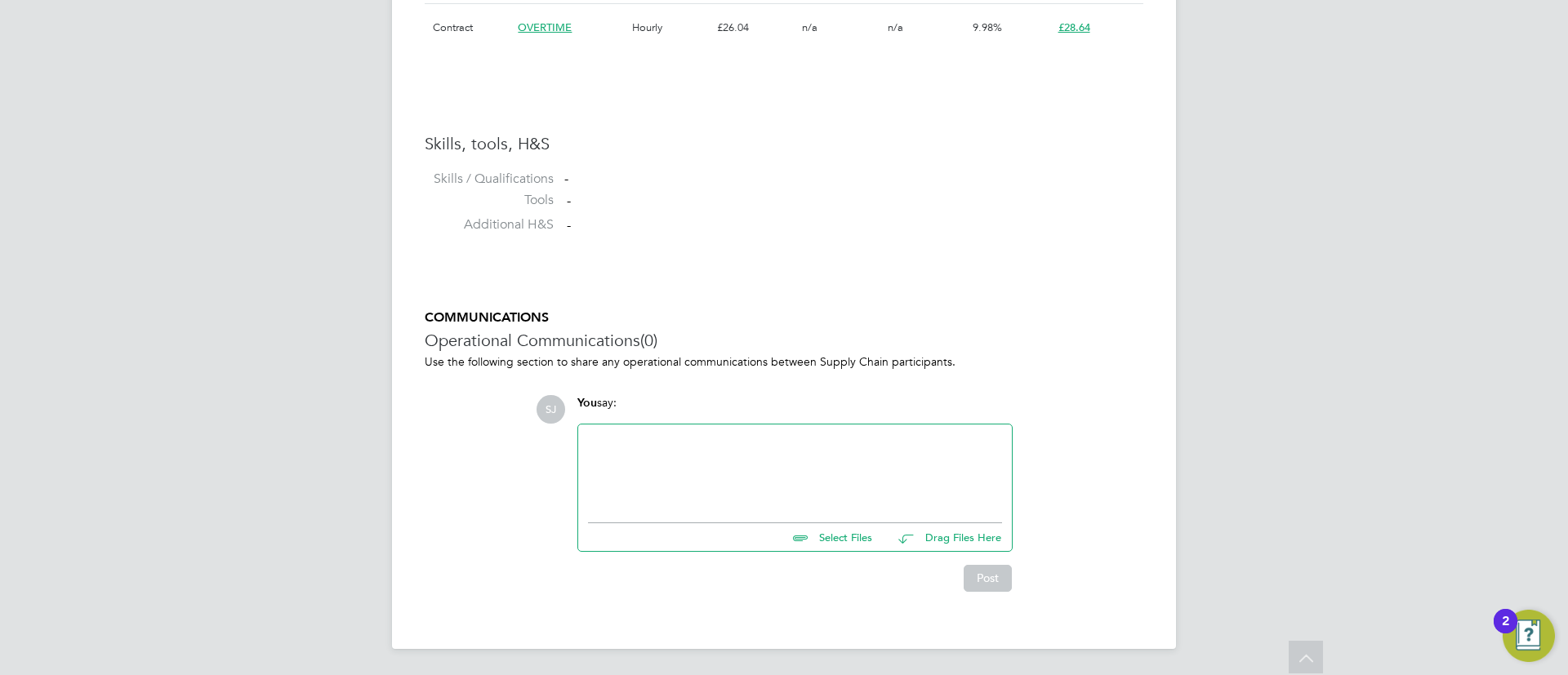
click at [744, 484] on div at bounding box center [795, 469] width 414 height 70
drag, startPoint x: 997, startPoint y: 582, endPoint x: 979, endPoint y: 523, distance: 61.7
click at [997, 580] on button "Post" at bounding box center [987, 578] width 48 height 26
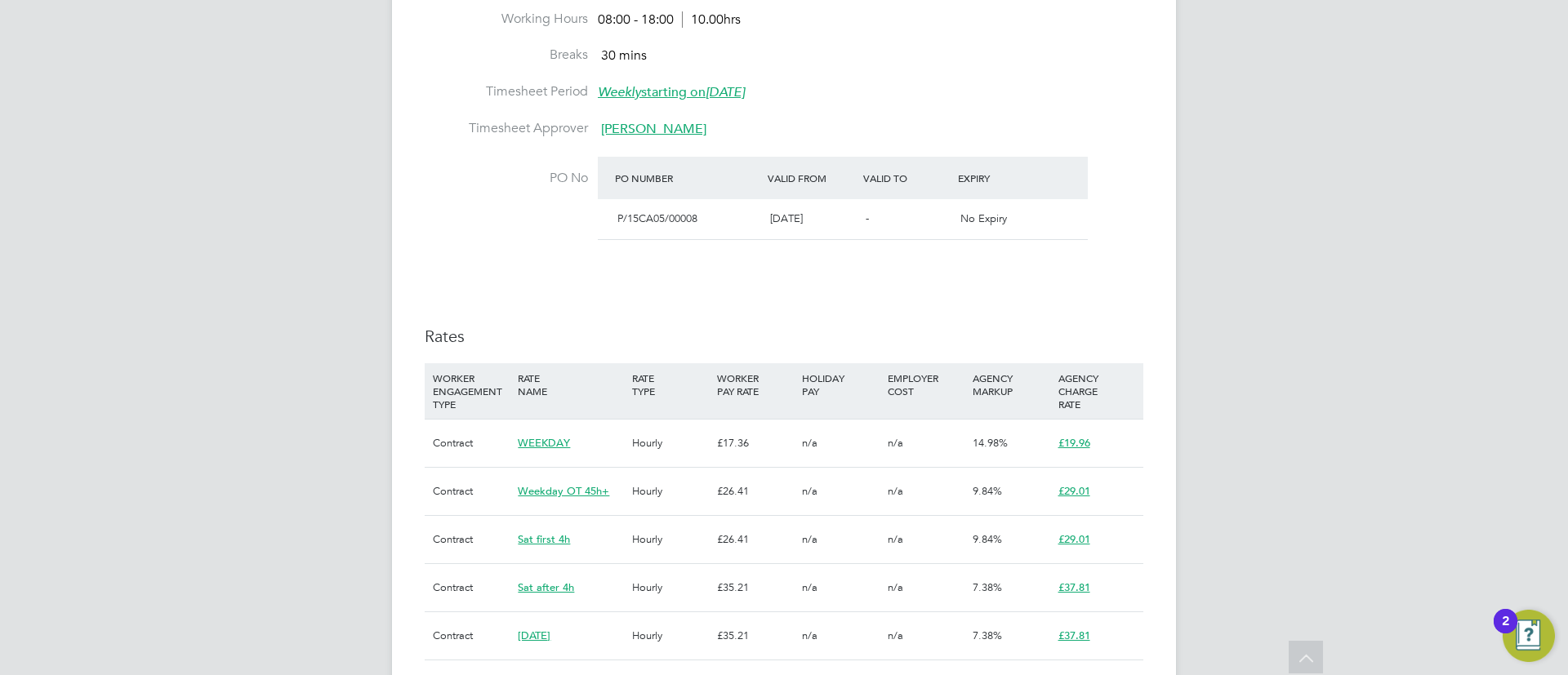
scroll to position [630, 0]
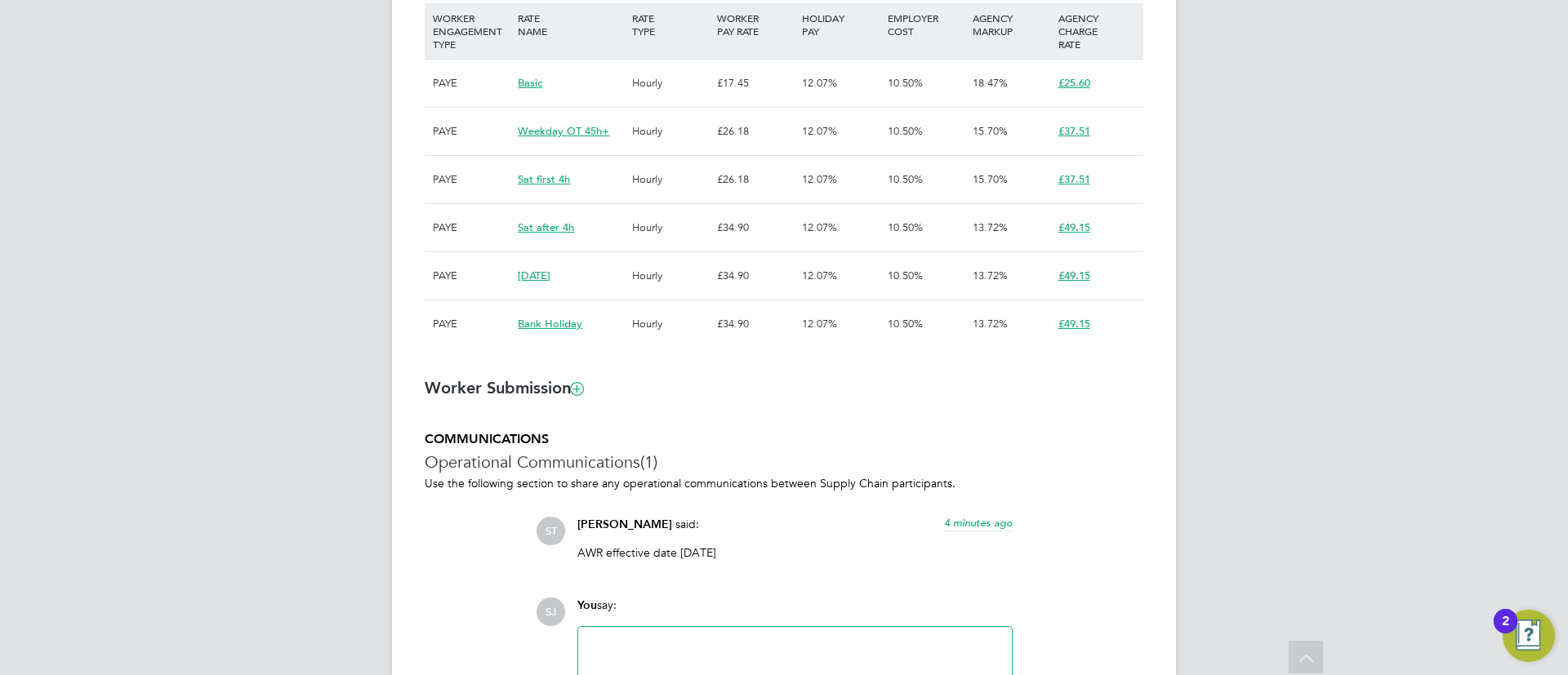
click at [521, 498] on div "COMMUNICATIONS Operational Communications (1) Use the following section to shar…" at bounding box center [784, 612] width 719 height 362
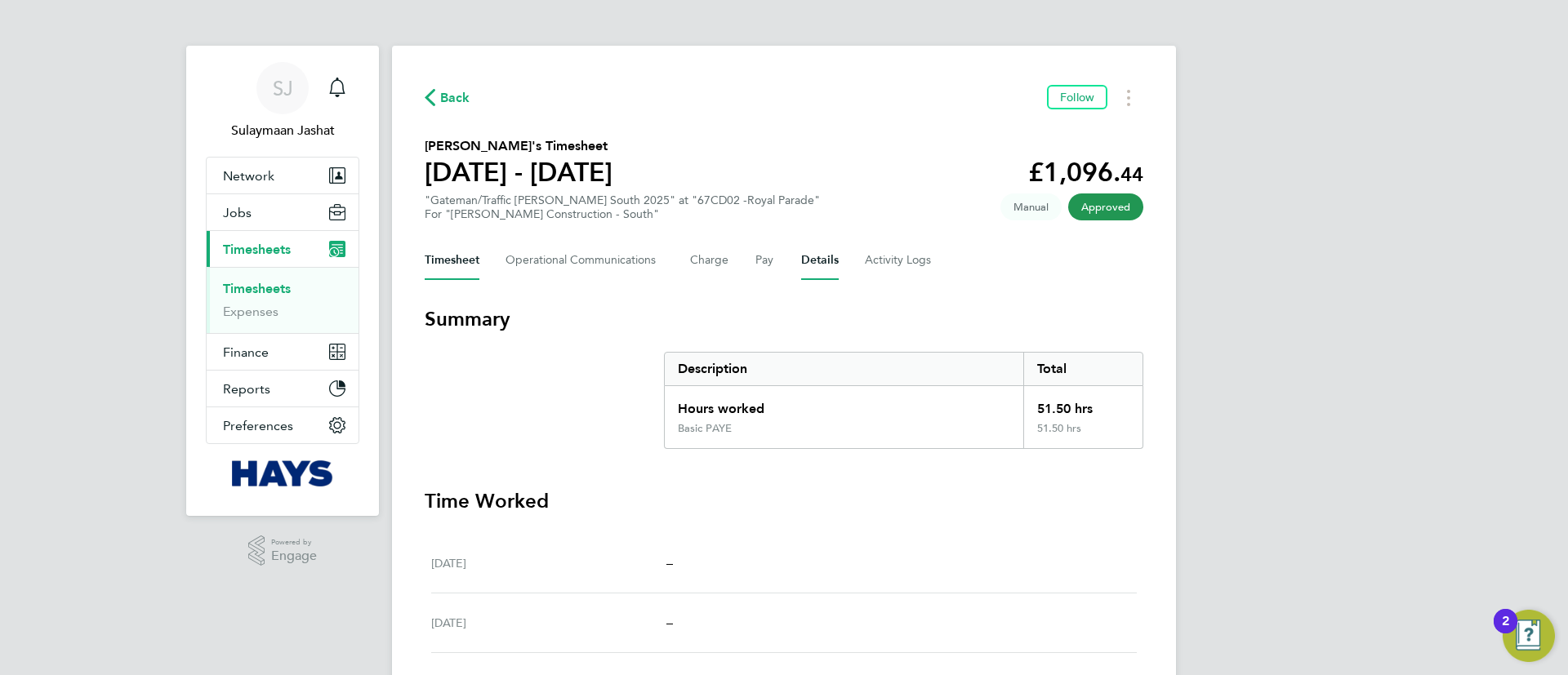
click at [816, 251] on button "Details" at bounding box center [820, 260] width 38 height 39
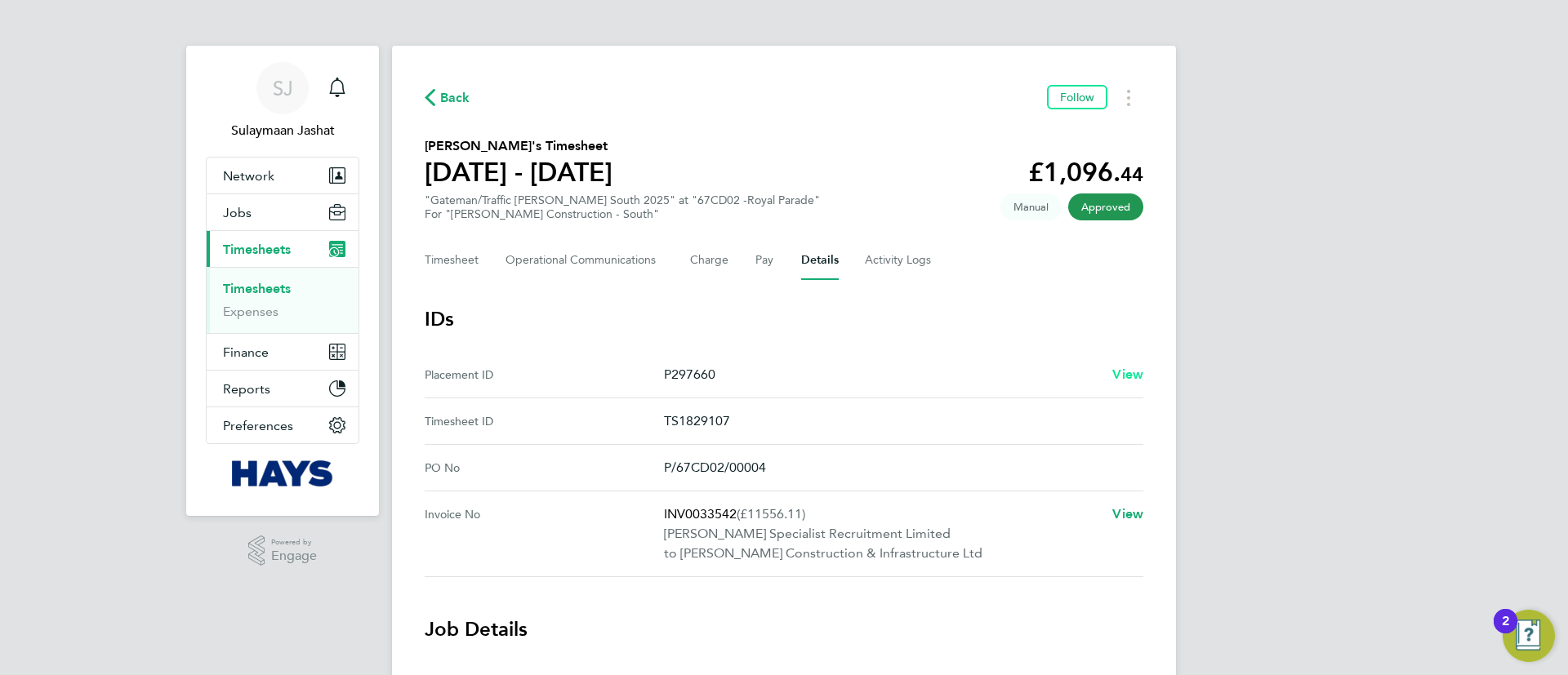
click at [1113, 376] on span "View" at bounding box center [1128, 375] width 31 height 15
drag, startPoint x: 276, startPoint y: 222, endPoint x: 276, endPoint y: 252, distance: 30.0
click at [276, 221] on button "Jobs" at bounding box center [282, 212] width 152 height 36
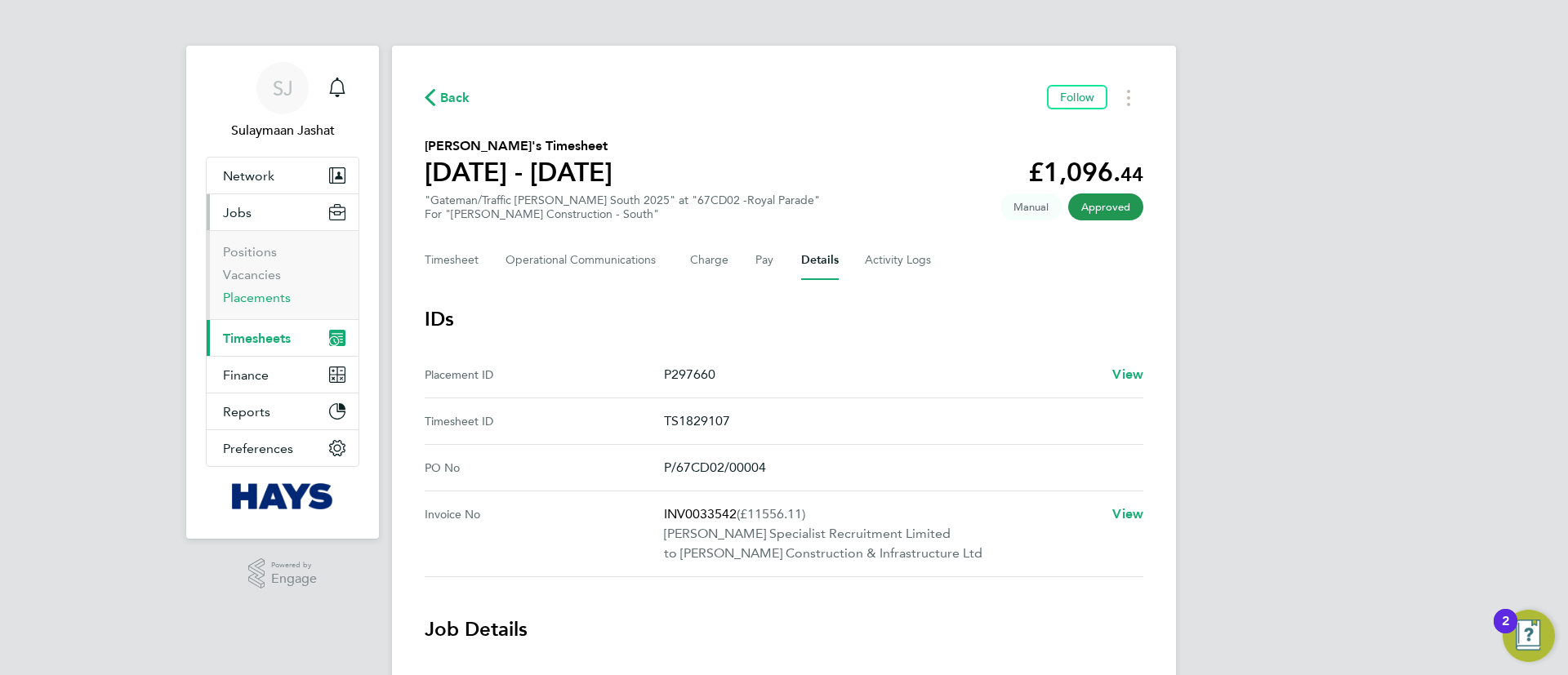
click at [271, 300] on link "Placements" at bounding box center [256, 298] width 67 height 15
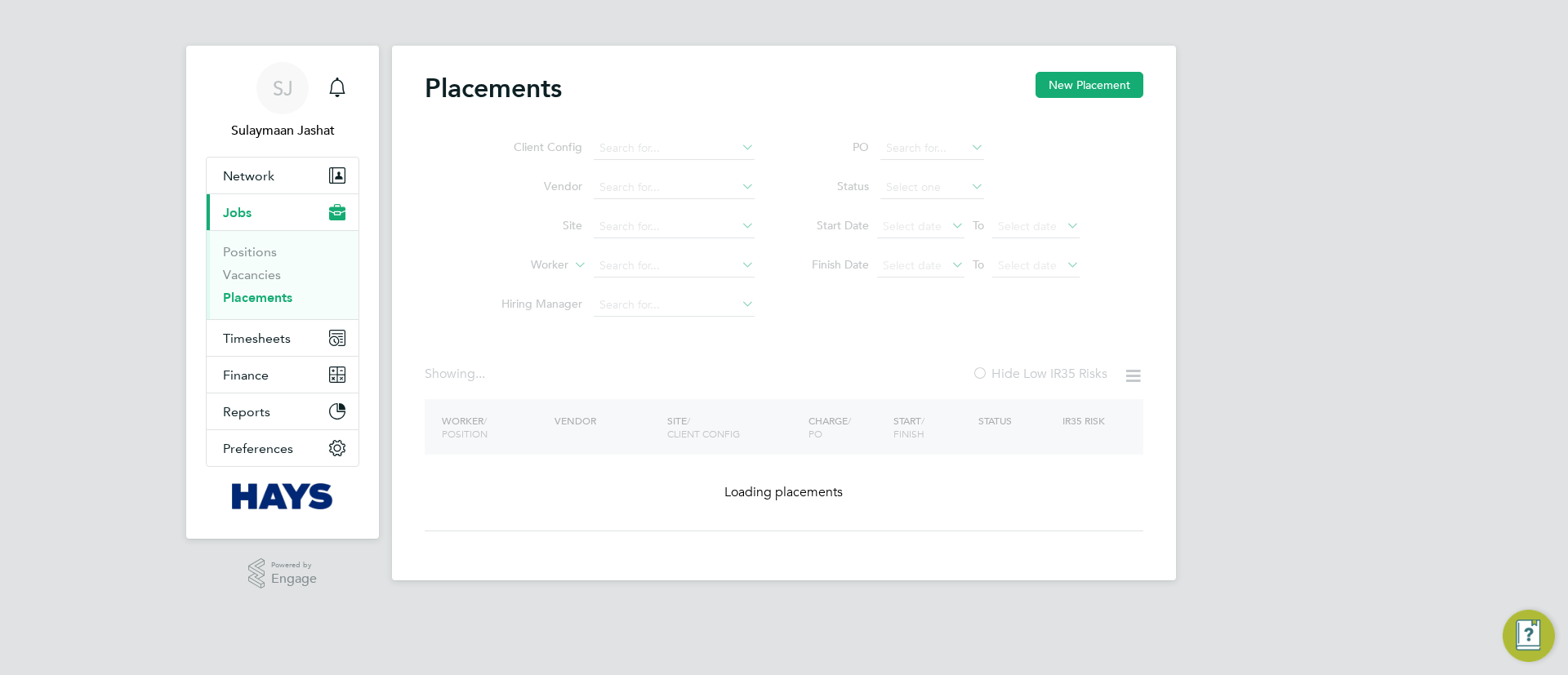
click at [680, 265] on ul "Client Config Vendor Site Worker Hiring Manager" at bounding box center [621, 226] width 307 height 195
click at [671, 273] on ul "Client Config Vendor Site Worker Hiring Manager" at bounding box center [621, 226] width 307 height 195
click at [669, 274] on ul "Client Config Vendor Site Worker Hiring Manager" at bounding box center [621, 226] width 307 height 195
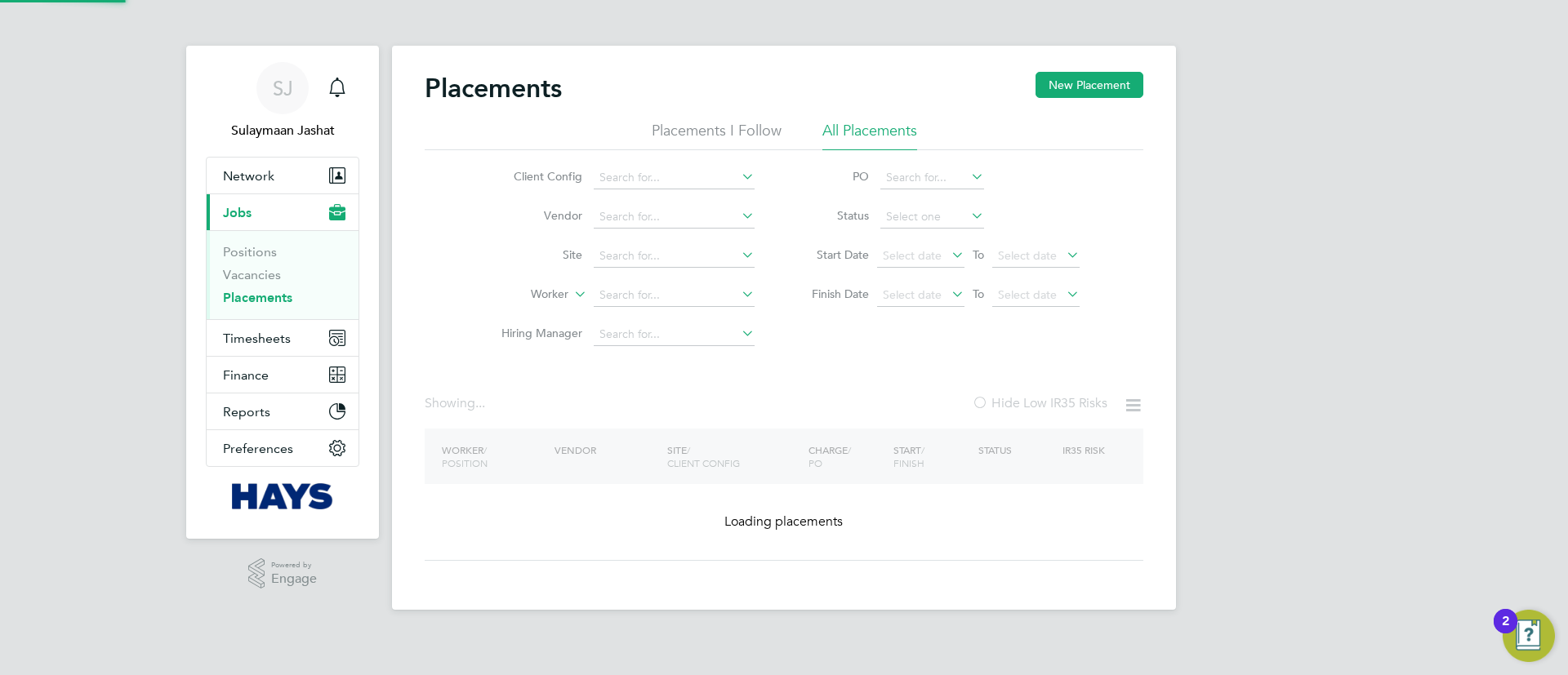
click at [679, 274] on li "Site" at bounding box center [621, 256] width 307 height 39
click at [679, 299] on input at bounding box center [673, 296] width 161 height 23
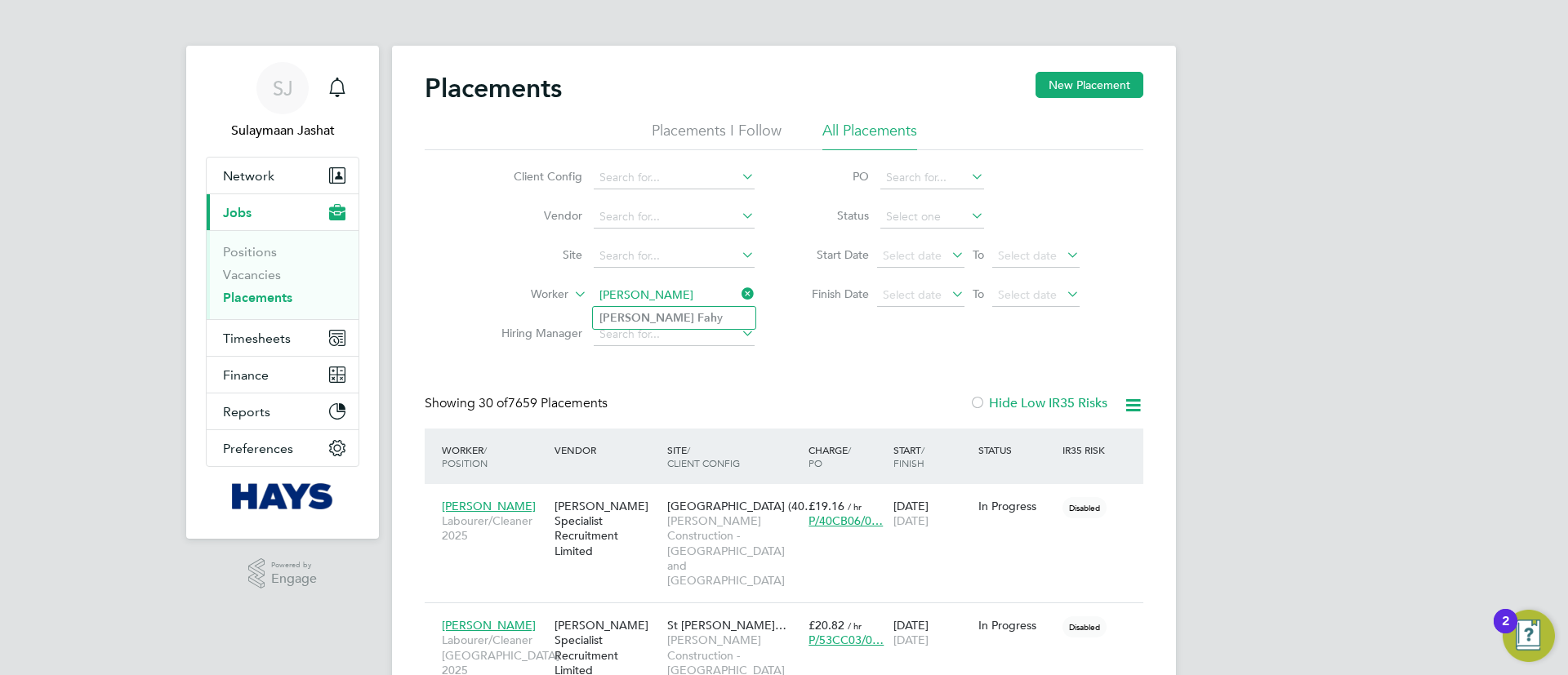
click at [625, 298] on input "[PERSON_NAME]" at bounding box center [673, 296] width 161 height 23
click at [625, 304] on input "[PERSON_NAME]" at bounding box center [673, 296] width 161 height 23
click at [619, 318] on b "[PERSON_NAME]" at bounding box center [646, 318] width 94 height 13
type input "[PERSON_NAME]"
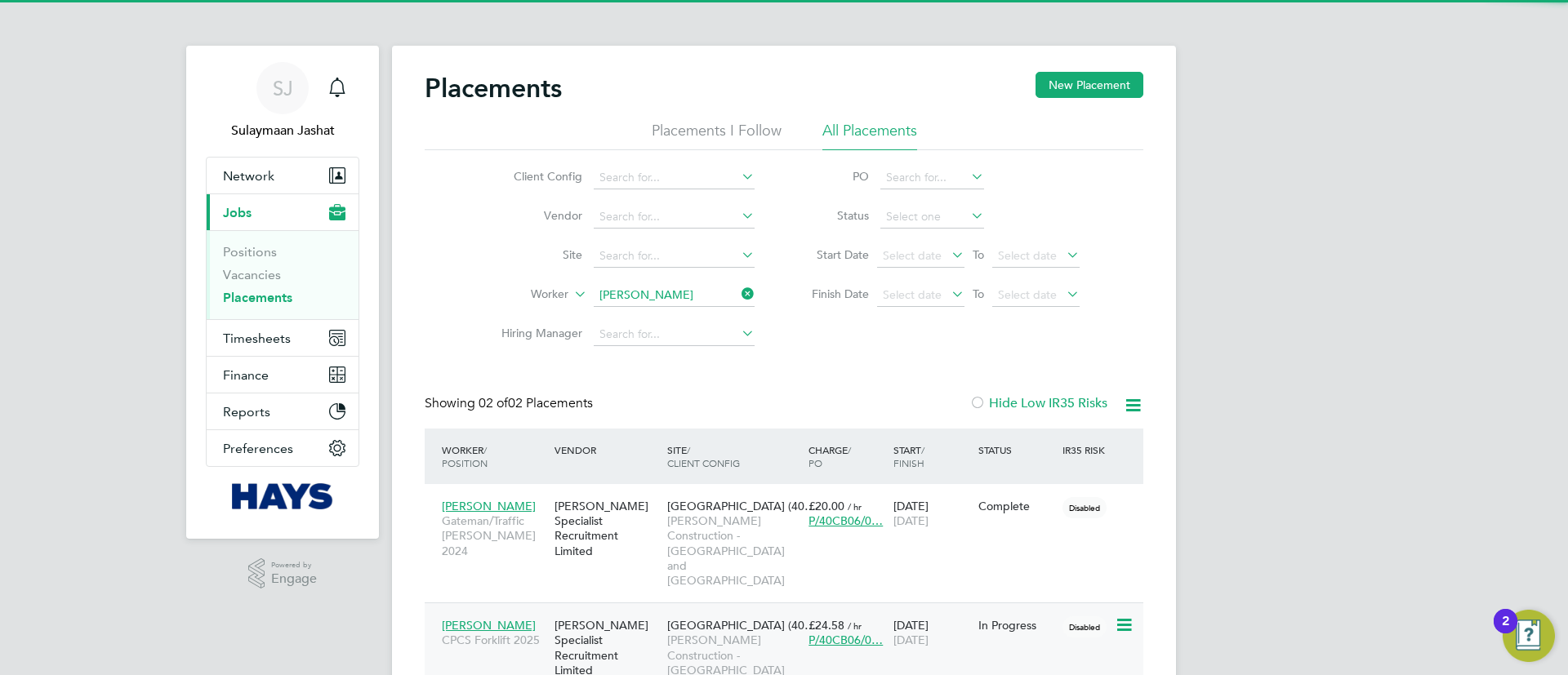
click at [663, 610] on div "[GEOGRAPHIC_DATA] (40… [PERSON_NAME] Construction - [GEOGRAPHIC_DATA] and [GEOG…" at bounding box center [733, 662] width 142 height 105
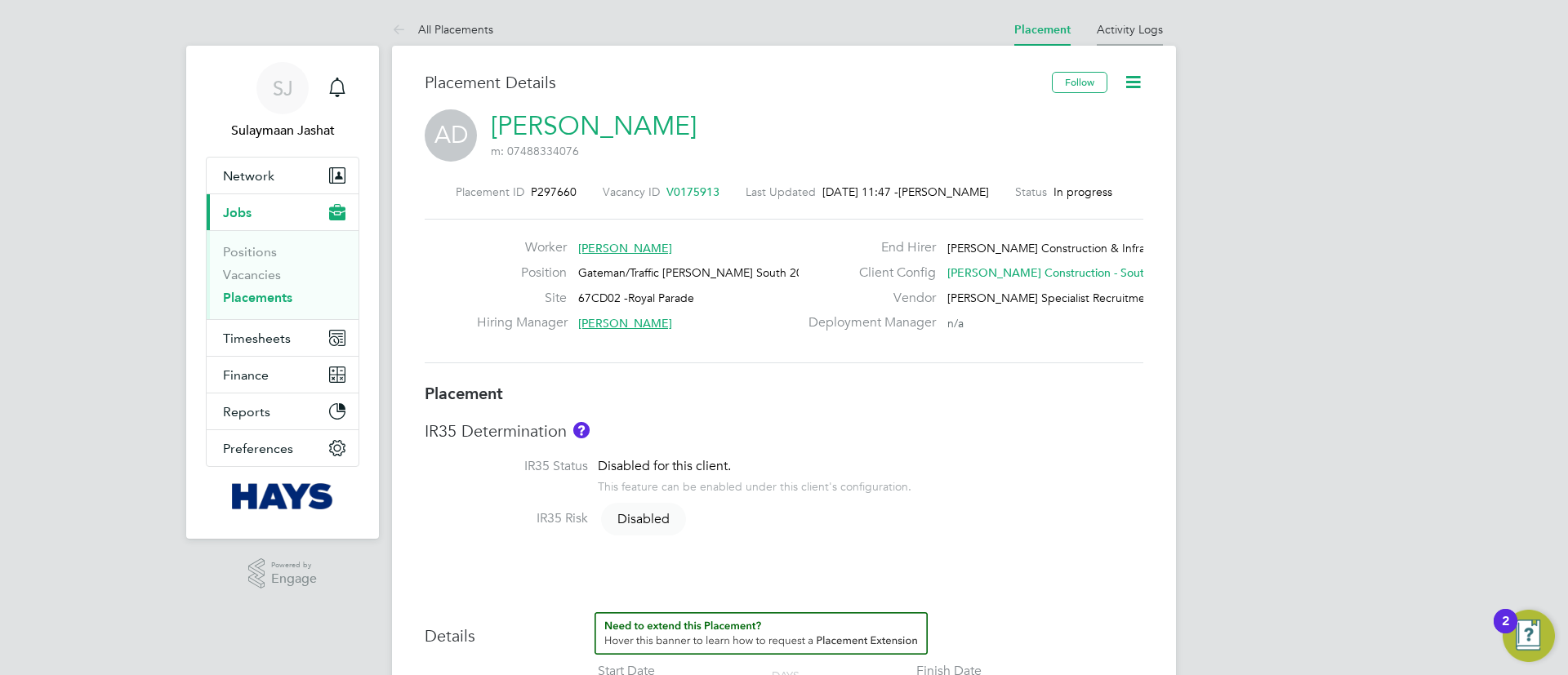
click at [1105, 32] on link "Activity Logs" at bounding box center [1130, 29] width 66 height 14
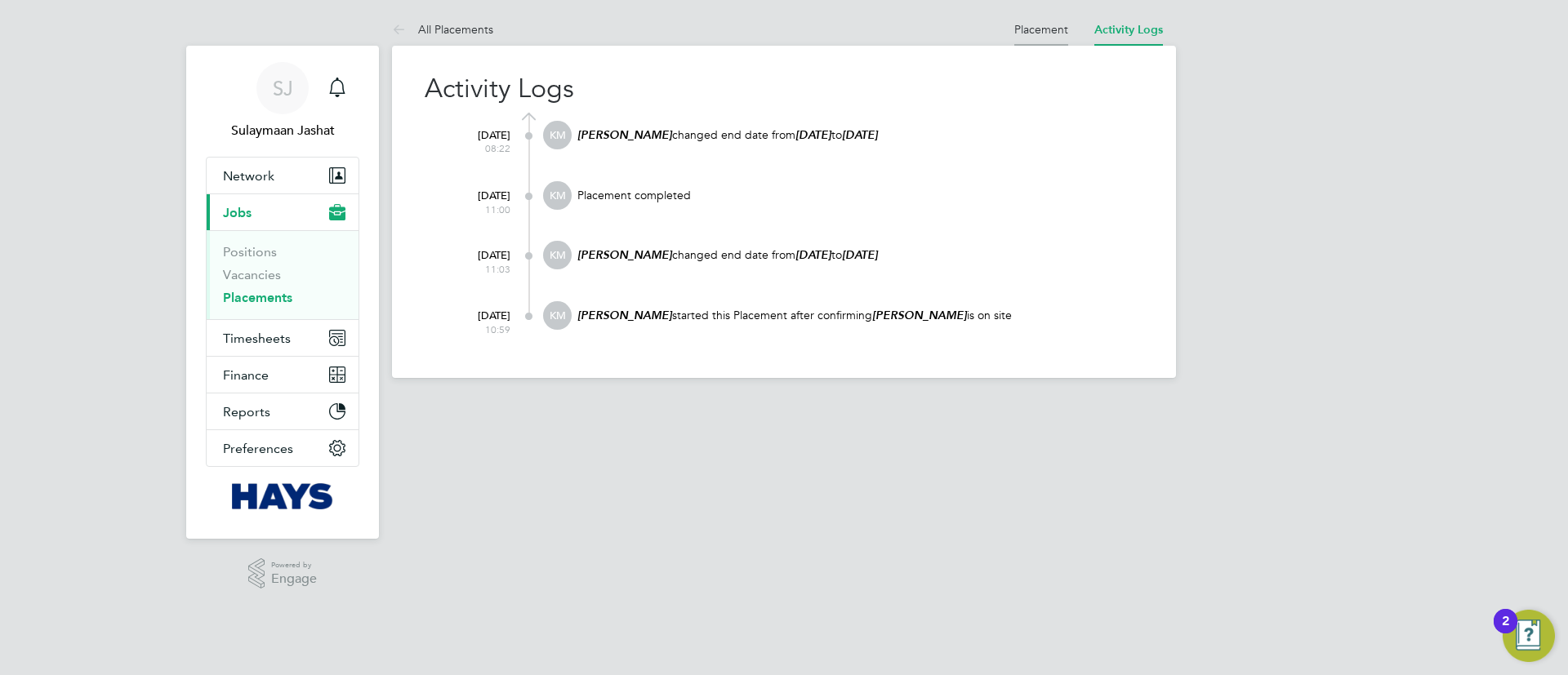
click at [1054, 41] on li "Placement" at bounding box center [1041, 30] width 54 height 33
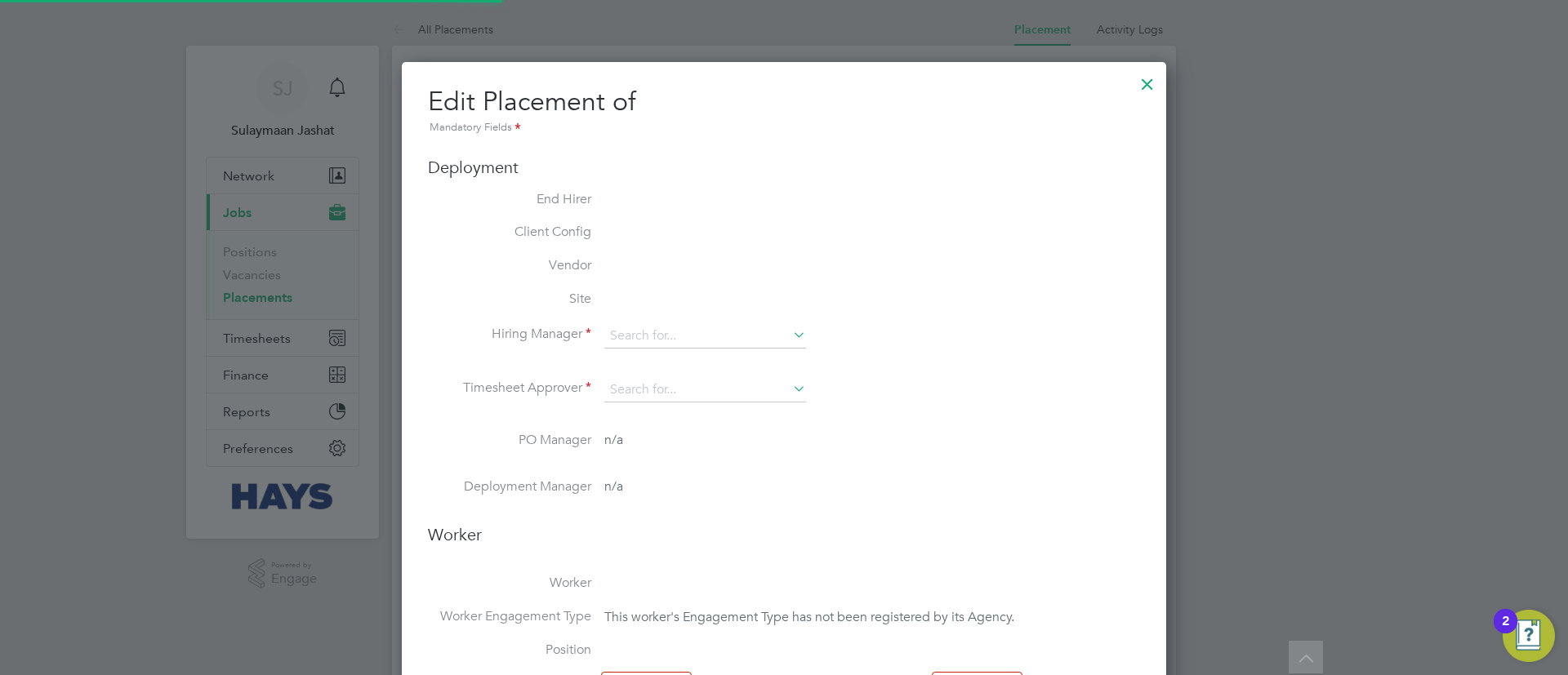
type input "[PERSON_NAME]"
type input "Tugrul Aymen"
type input "[DATE]"
type input "07:30"
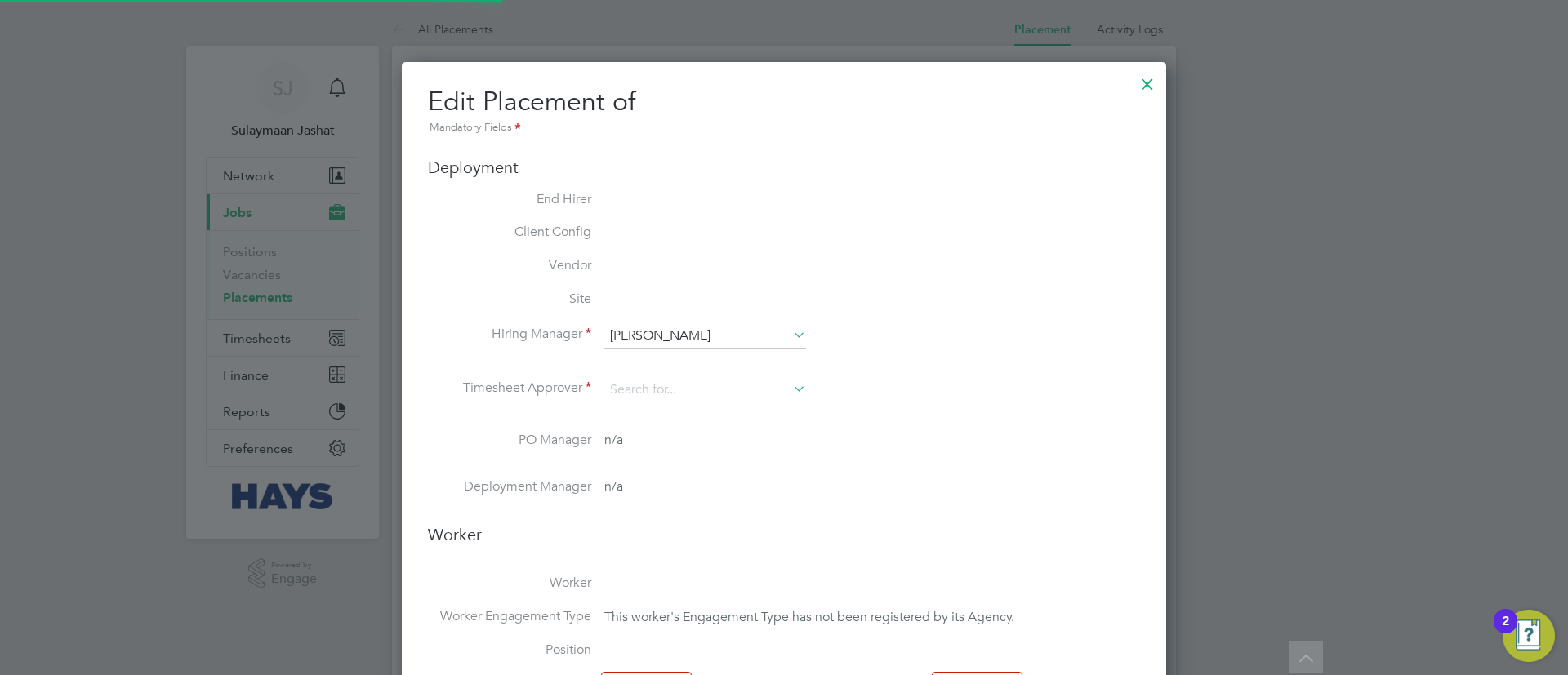
type input "17:00"
type input "30628554"
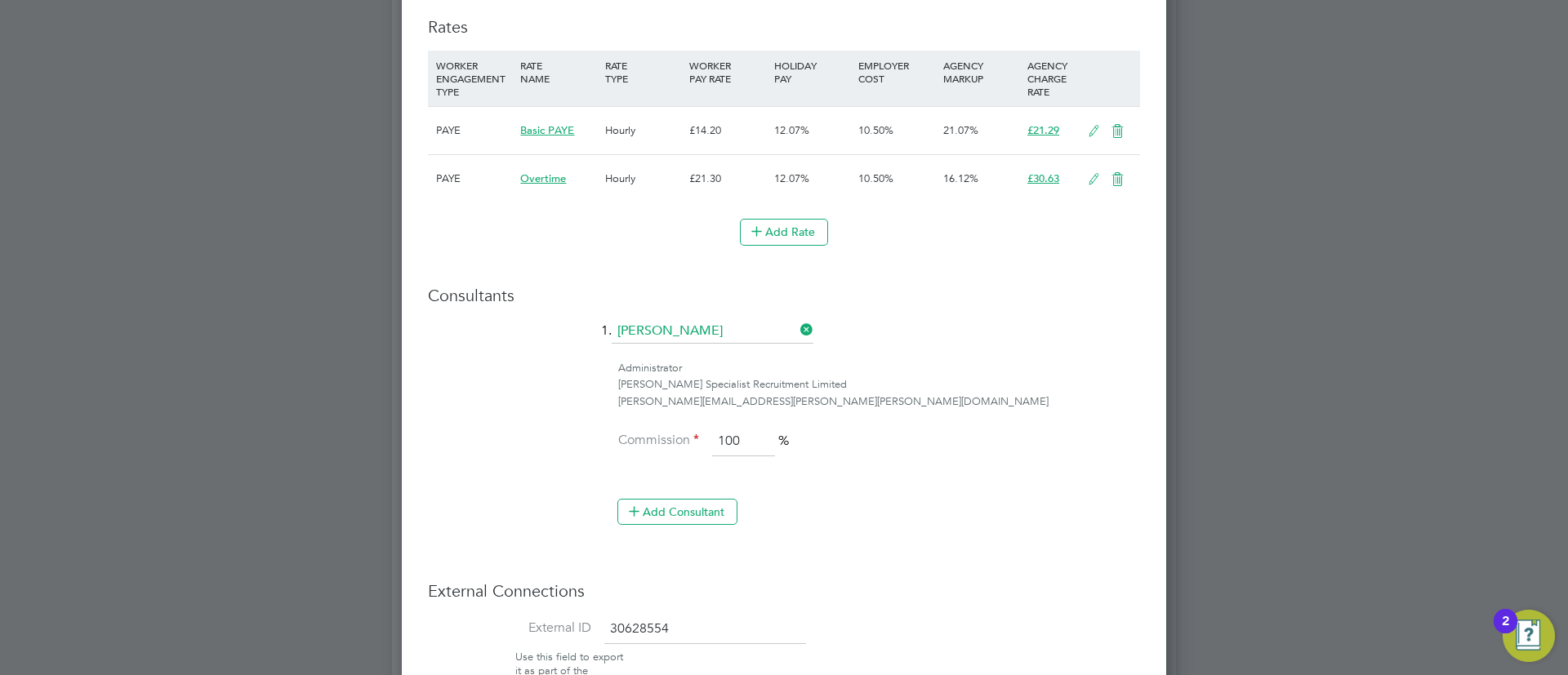
click at [1117, 173] on icon at bounding box center [1117, 180] width 20 height 13
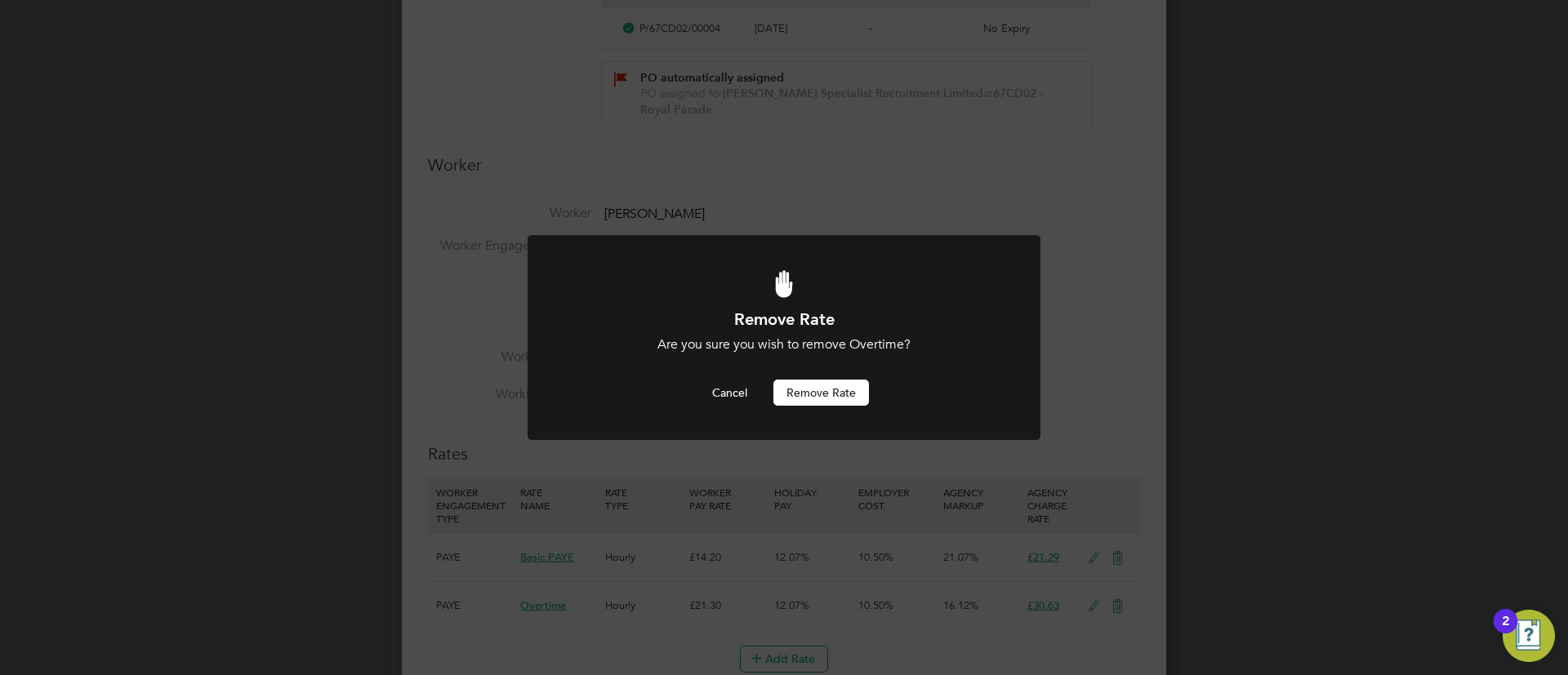
click at [831, 394] on button "Remove rate" at bounding box center [821, 392] width 95 height 26
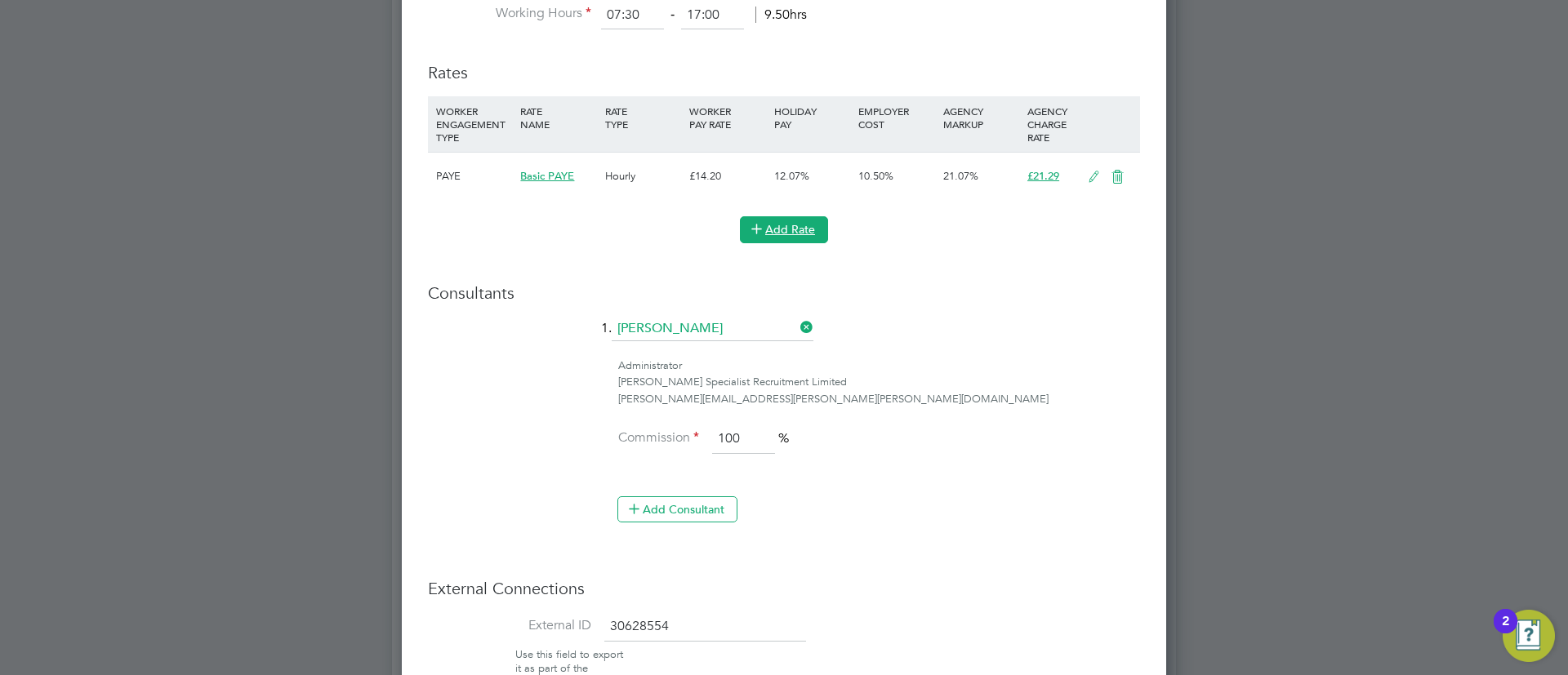
click at [750, 222] on icon at bounding box center [756, 228] width 13 height 13
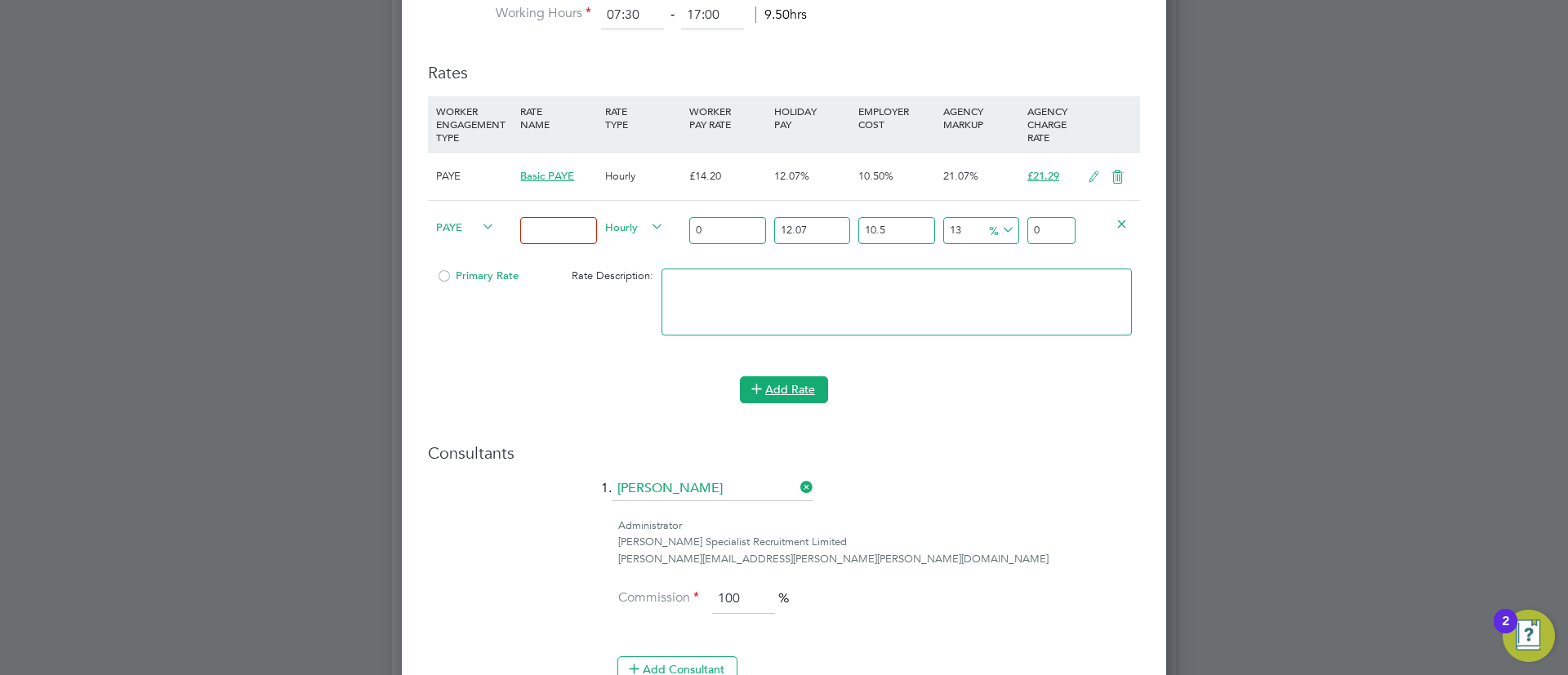
click at [776, 376] on button "Add Rate" at bounding box center [784, 389] width 89 height 26
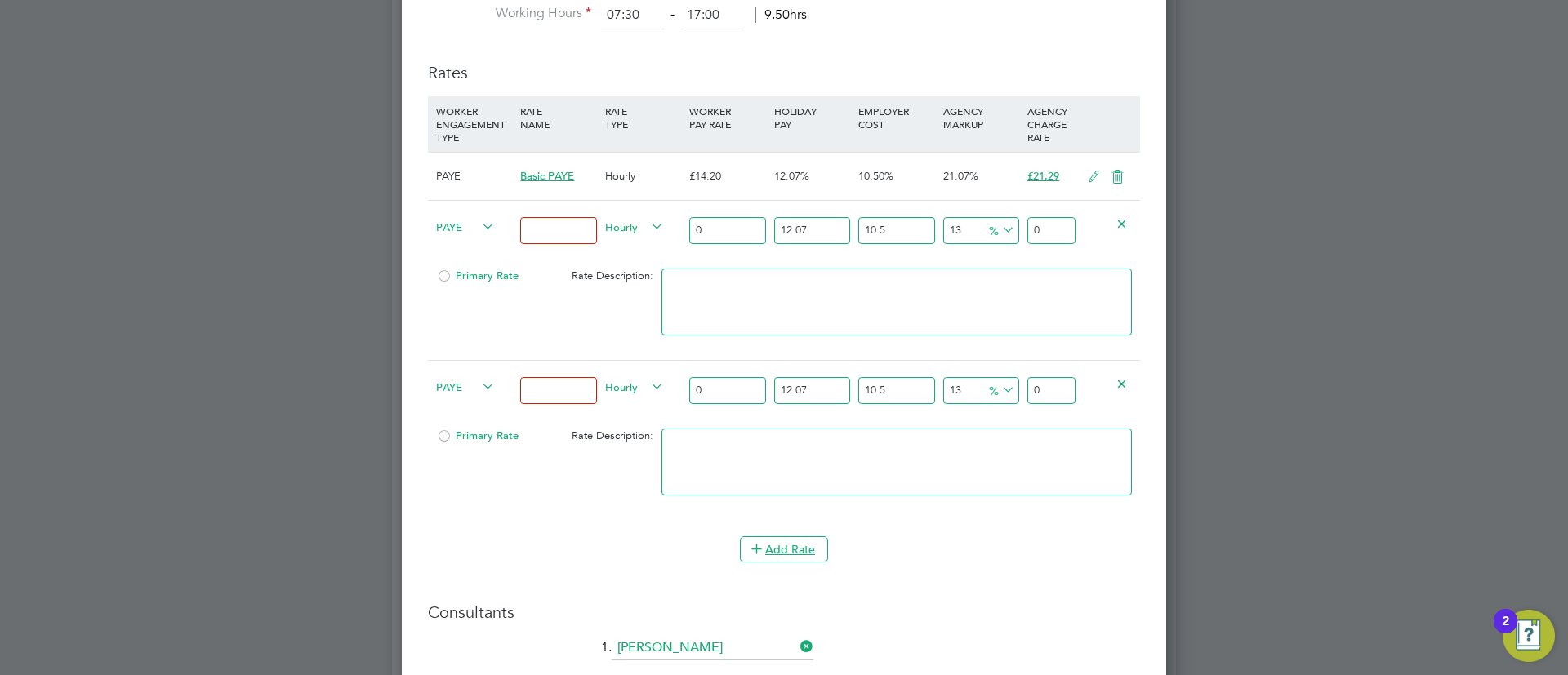
click at [544, 218] on input at bounding box center [558, 231] width 76 height 27
type input "Weekday OT 45h+"
click at [565, 378] on input at bounding box center [558, 391] width 76 height 27
type input "Sat first 4h"
click at [725, 218] on input "0" at bounding box center [727, 231] width 76 height 27
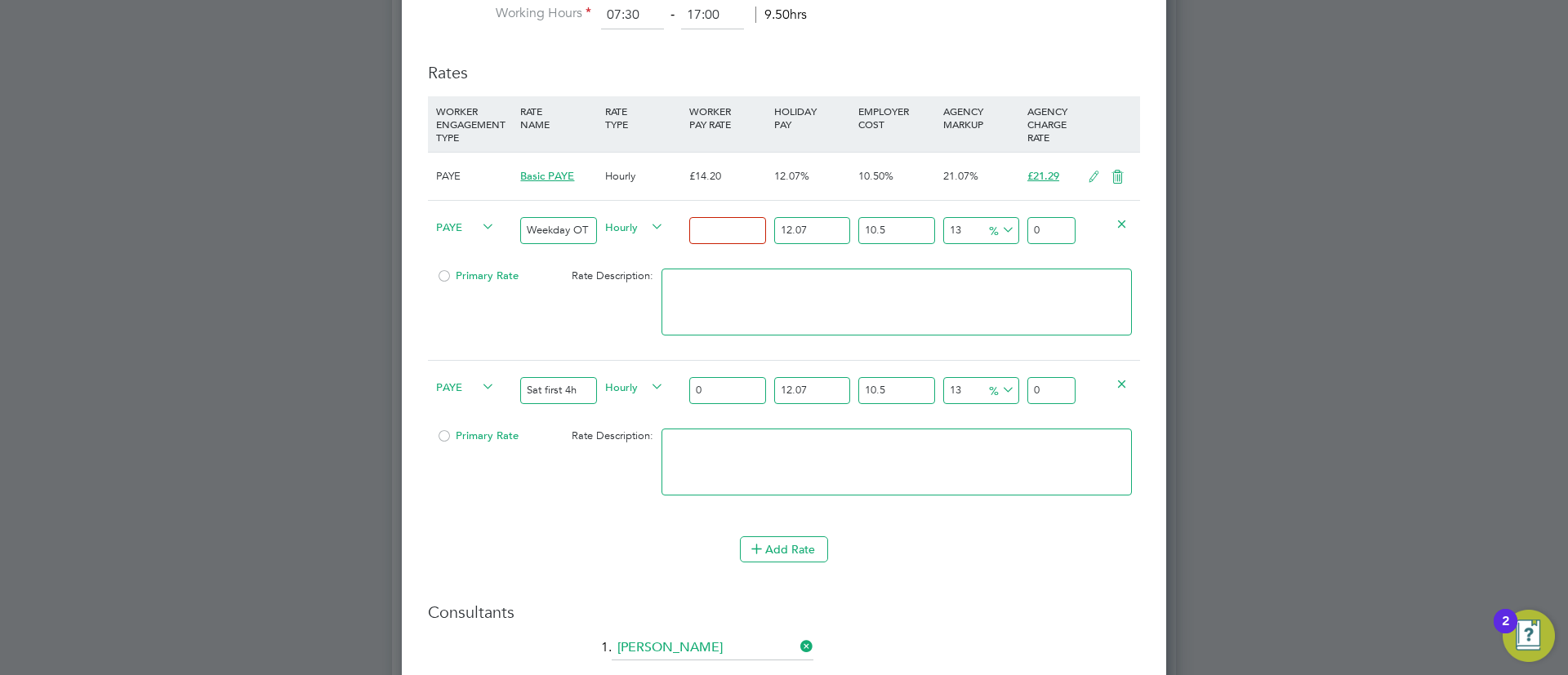
type input "2"
type input "2.79872411"
type input "21"
type input "29.386603155"
type input "21.3"
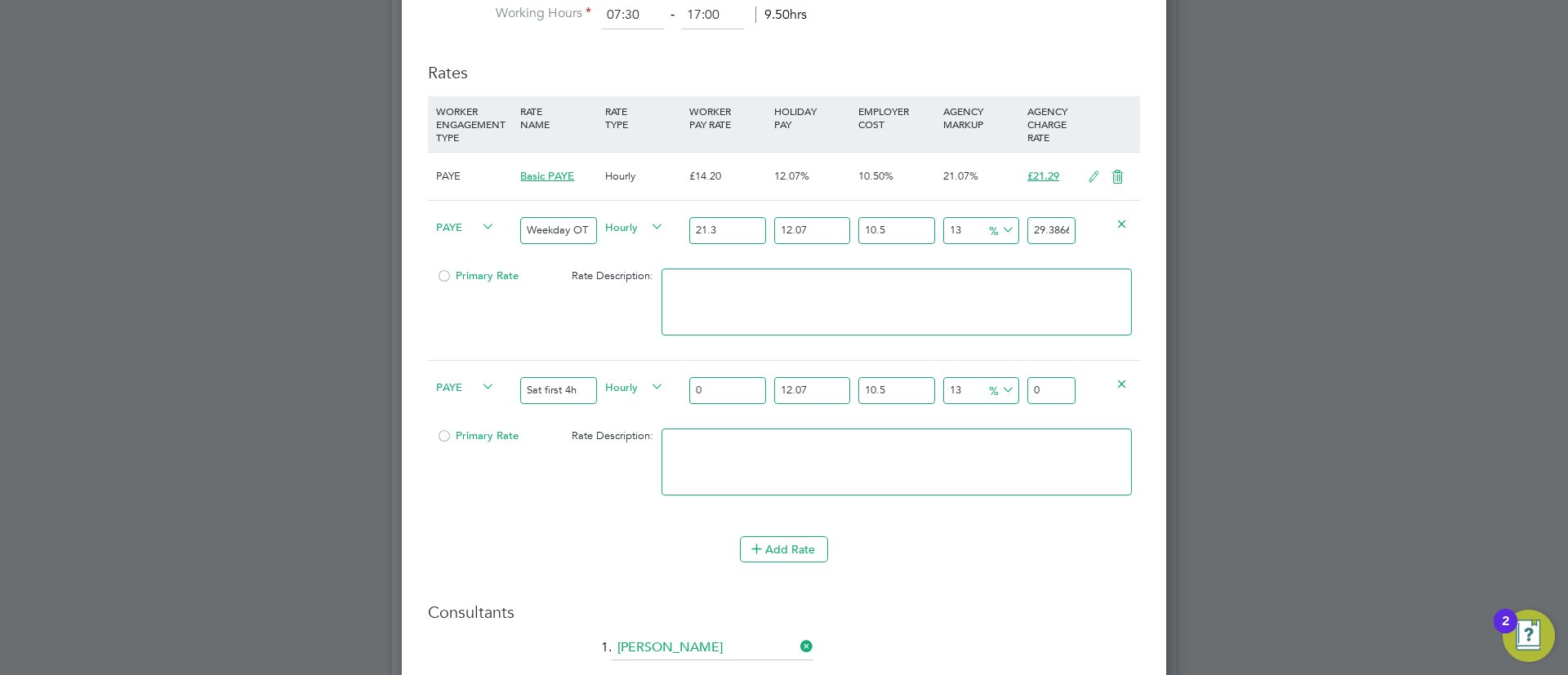
type input "29.8064117715"
click at [725, 218] on input "21.30" at bounding box center [727, 231] width 76 height 27
type input "21.30"
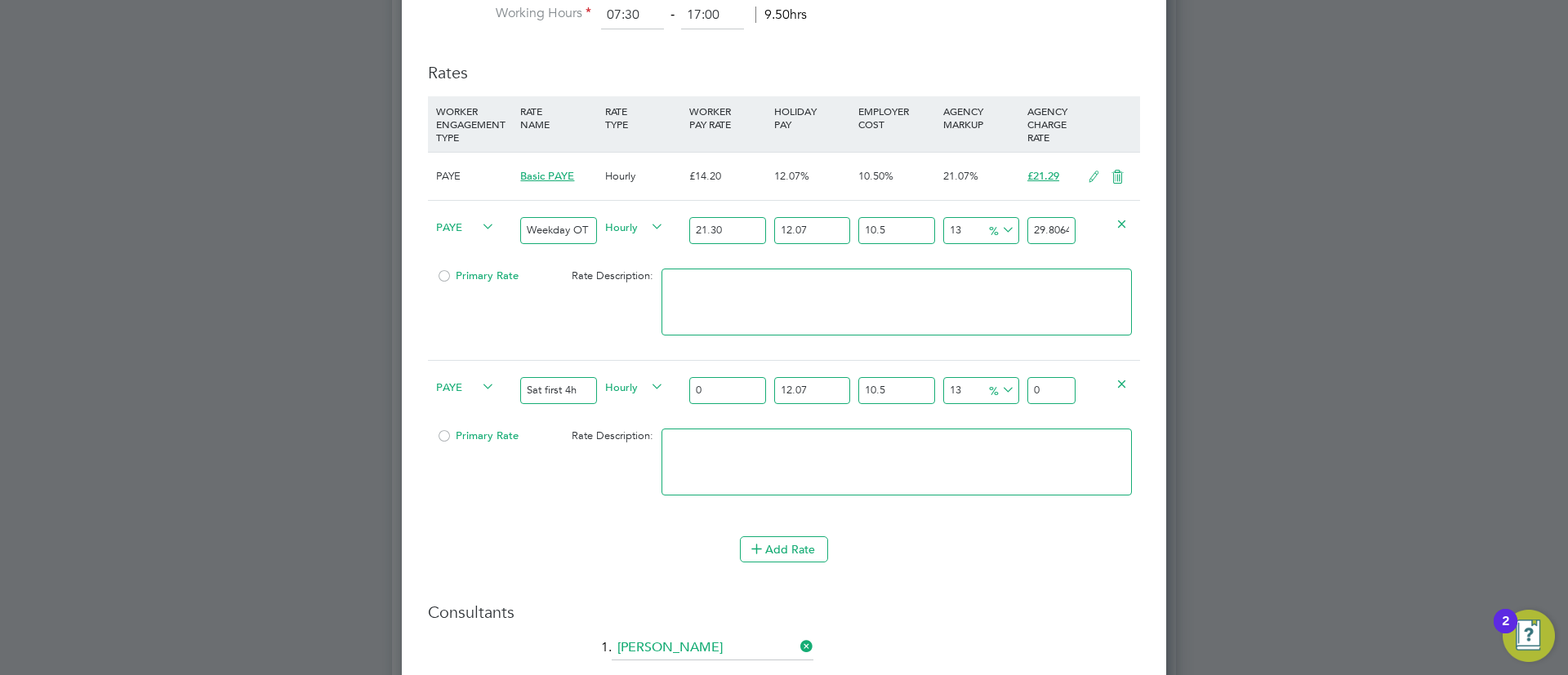
drag, startPoint x: 722, startPoint y: 380, endPoint x: 673, endPoint y: 382, distance: 49.0
click at [673, 382] on div "PAYE Sat first 4h Hourly 0 12.07 n/a 10.5 n/a 13 0 % 0" at bounding box center [783, 390] width 712 height 61
paste input "21.3"
type input "21.30"
type input "29.8064117715"
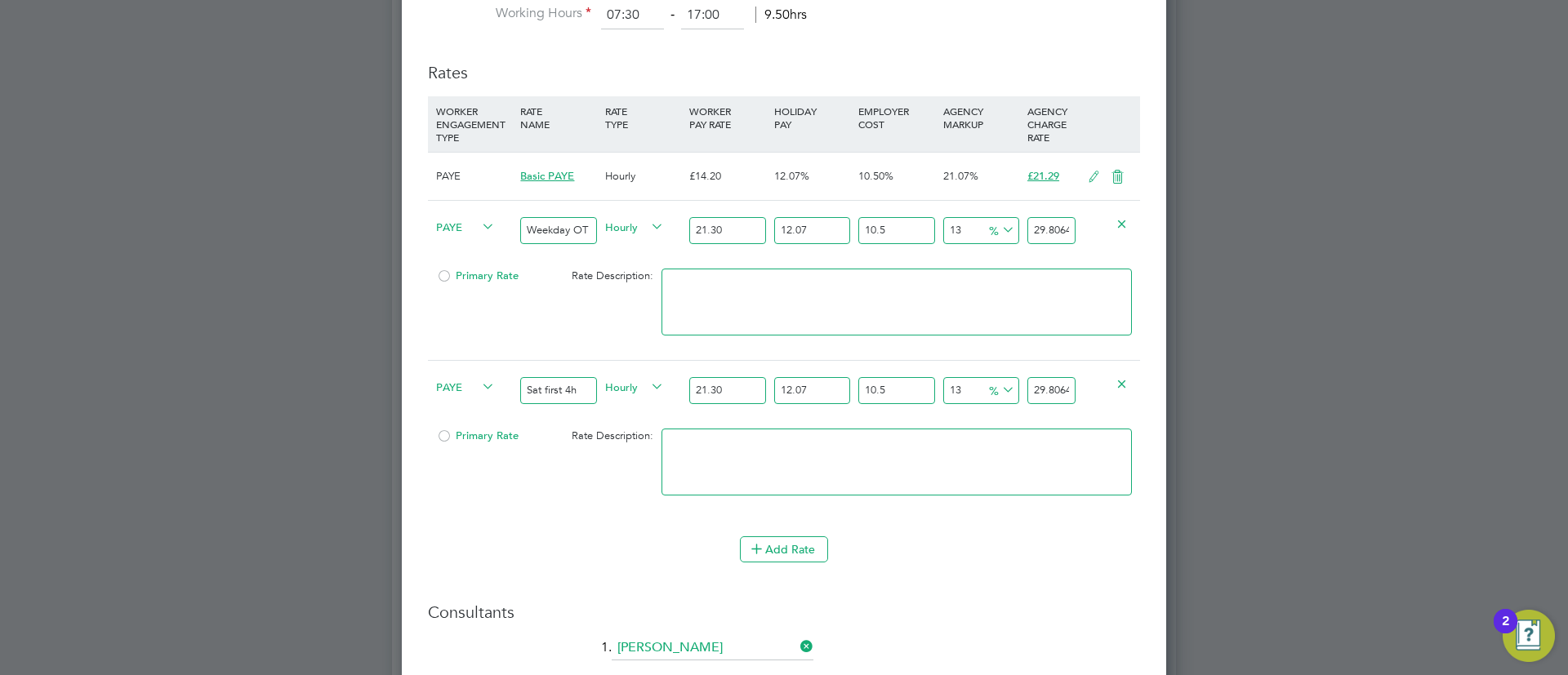
type input "21.30"
click at [1052, 222] on input "29.8064117715" at bounding box center [1051, 231] width 48 height 27
type input "-88.62660817414655"
type input "3"
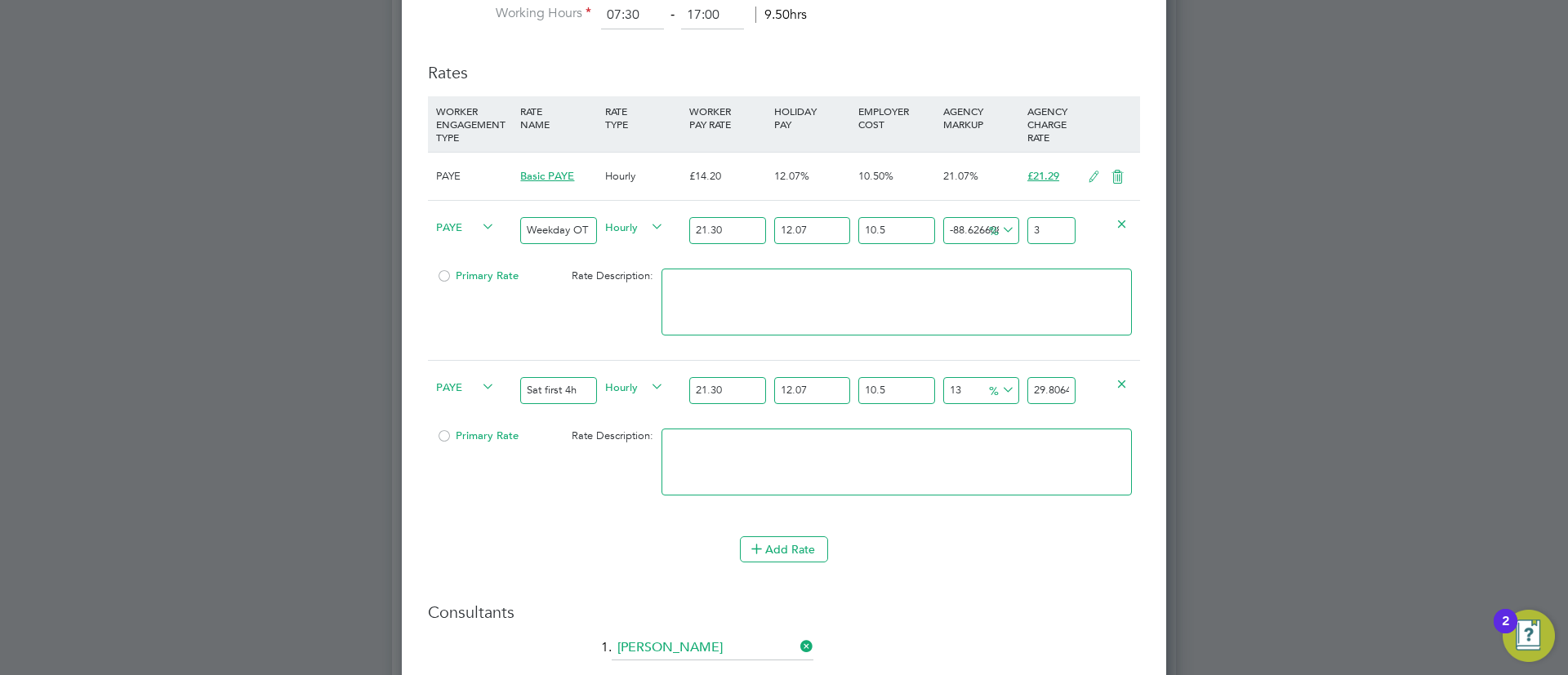
type input "17.525048867152265"
type input "31.0"
type input "17.562960173238444"
click at [1036, 218] on input "31.01" at bounding box center [1051, 231] width 48 height 27
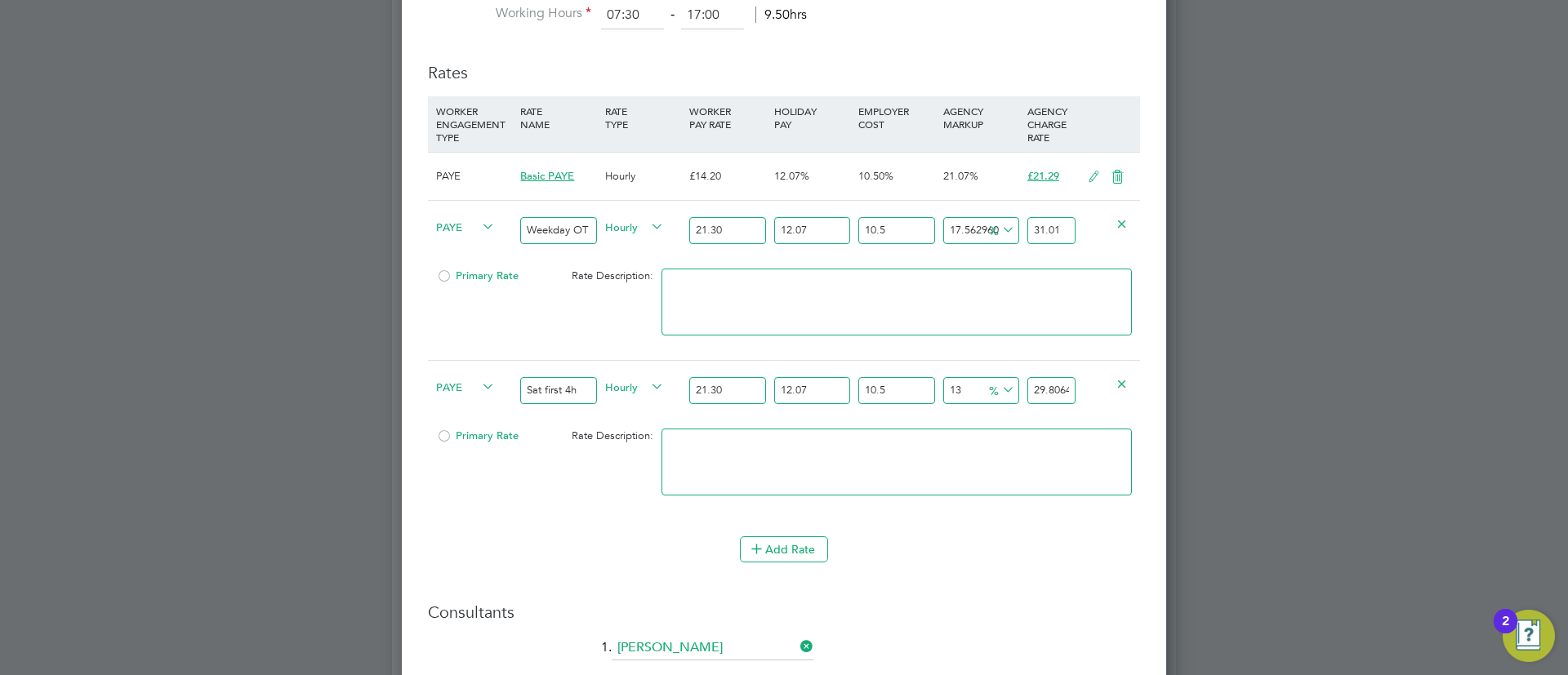
type input "31.01"
click at [1071, 377] on input "29.8064117715" at bounding box center [1051, 391] width 48 height 27
paste input "31.01"
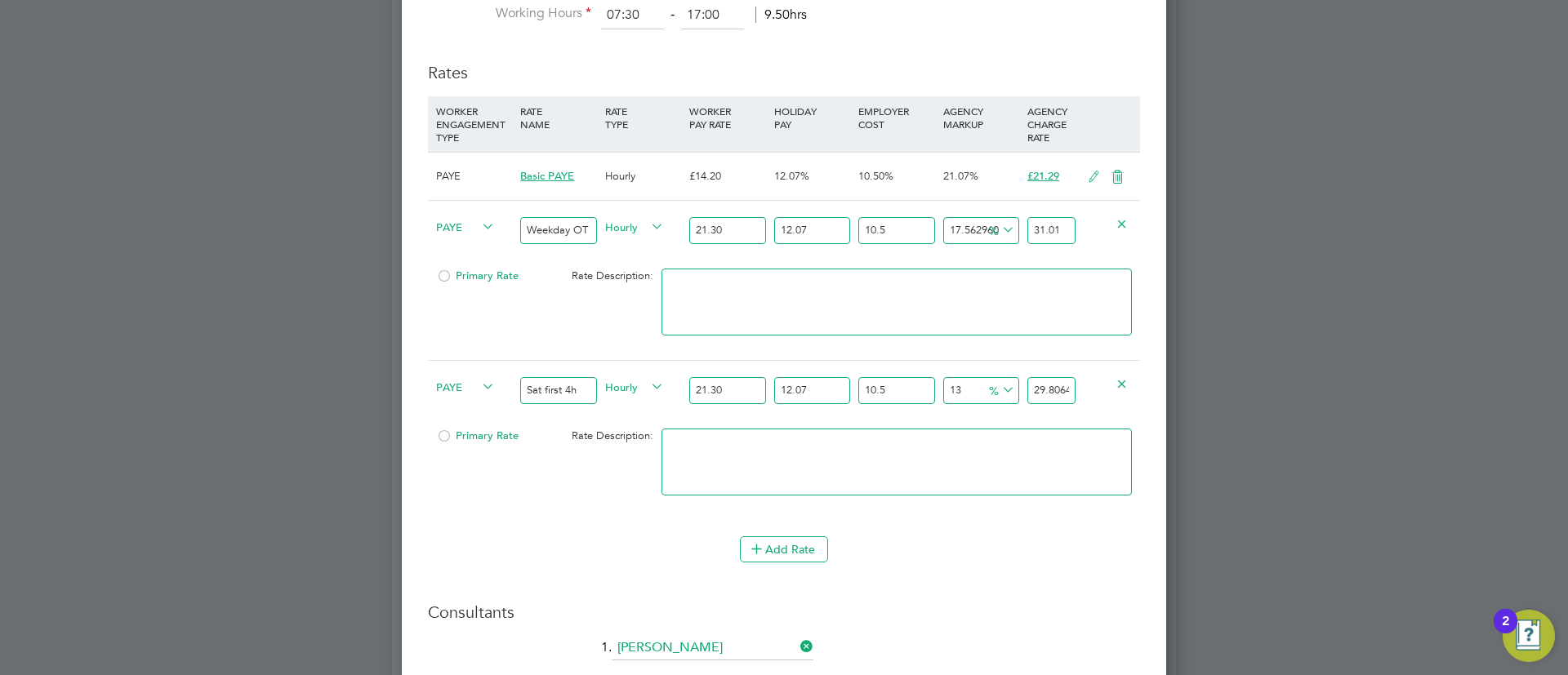
type input "17.562960173238444"
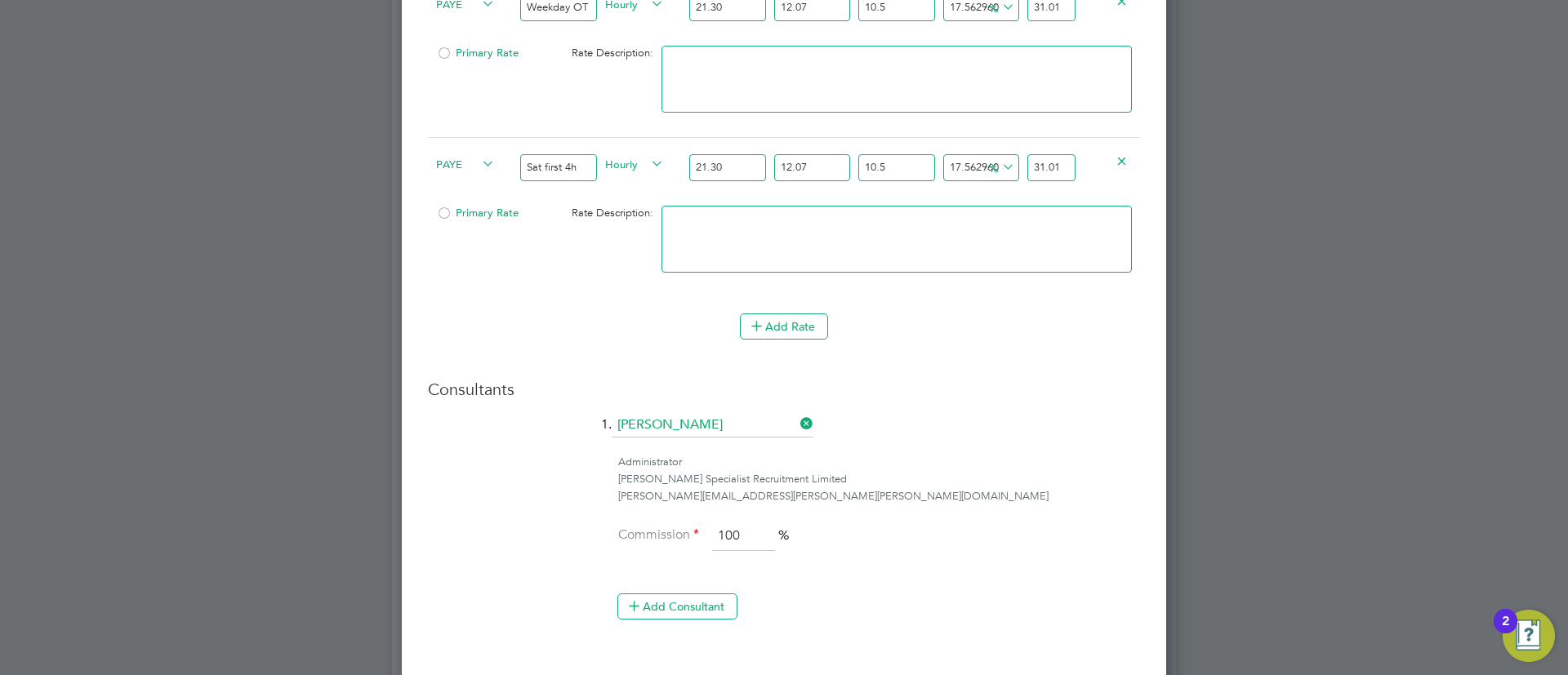
scroll to position [1301, 0]
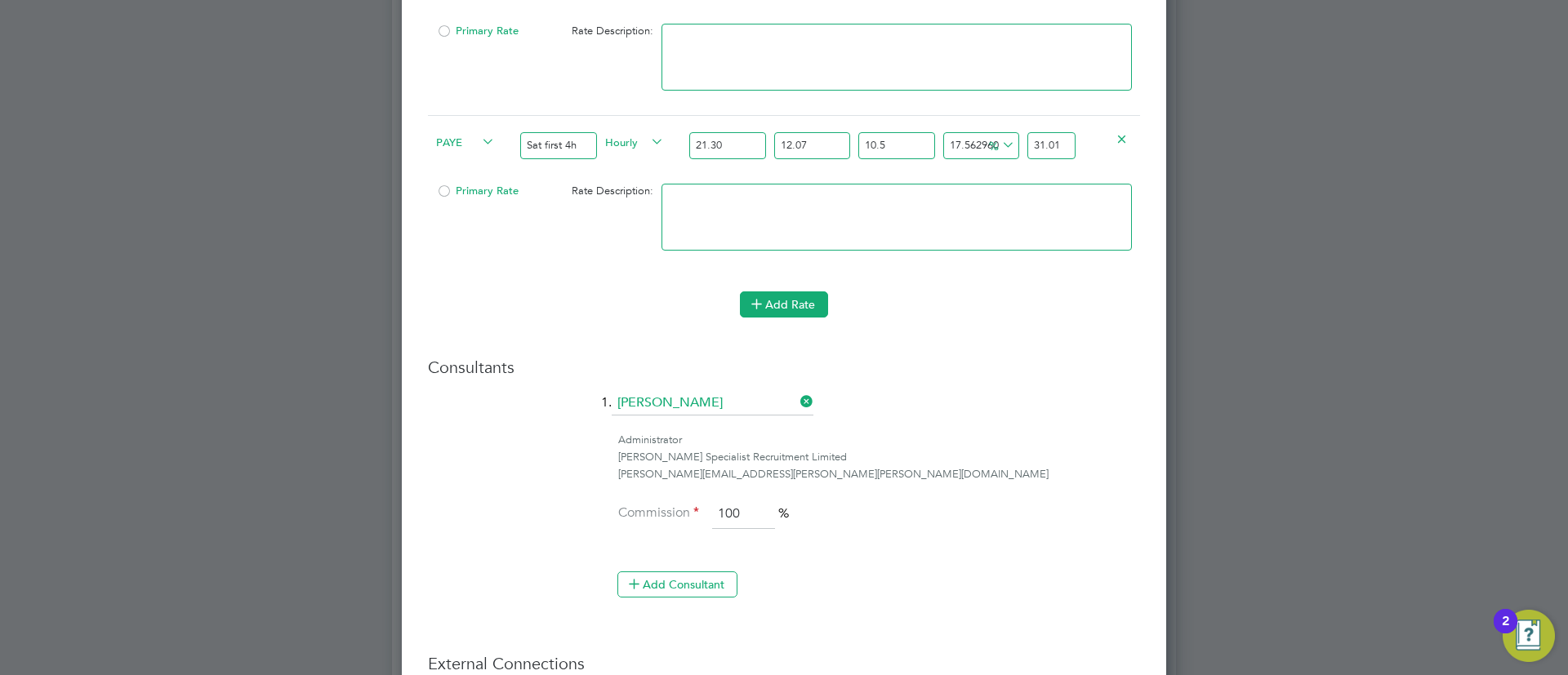
type input "31.01"
click at [790, 292] on button "Add Rate" at bounding box center [784, 304] width 89 height 26
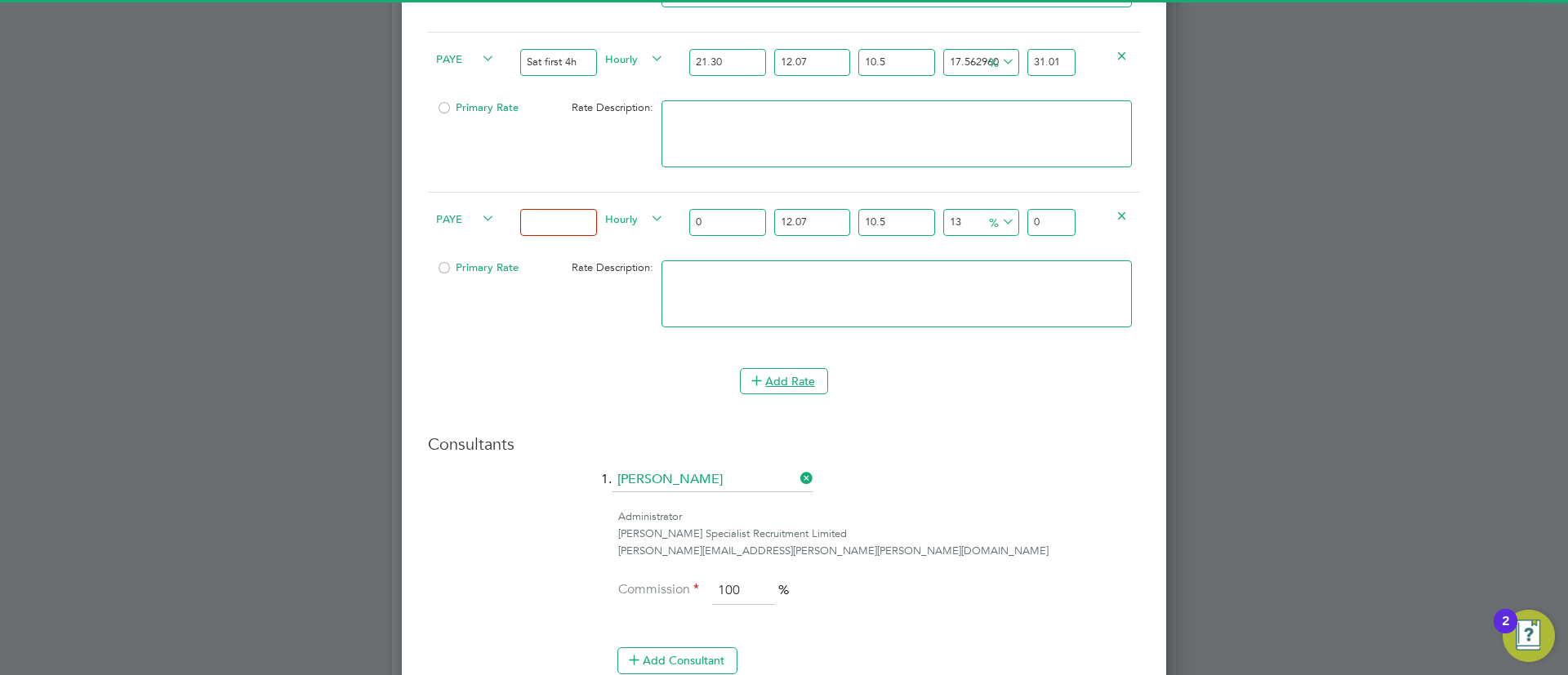
scroll to position [1423, 0]
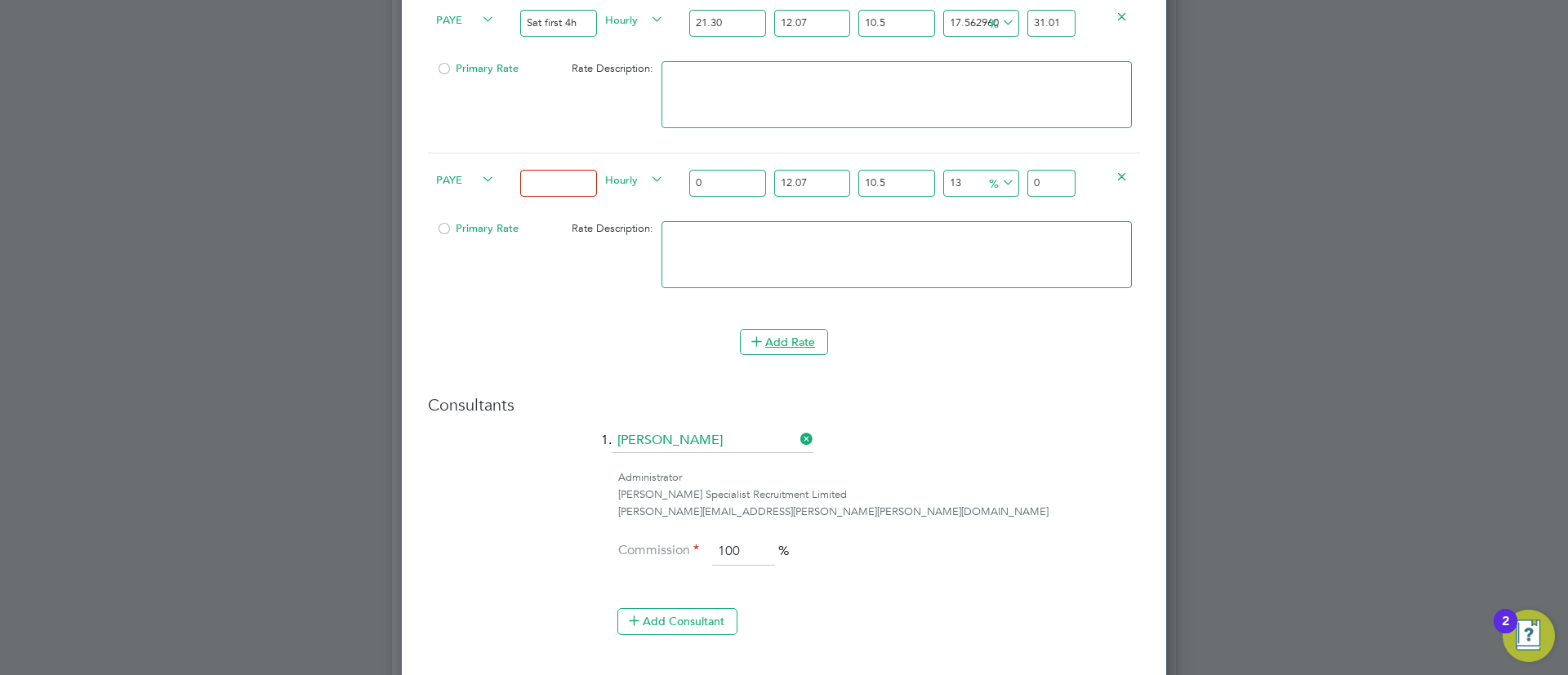
click at [791, 330] on button "Add Rate" at bounding box center [784, 342] width 89 height 26
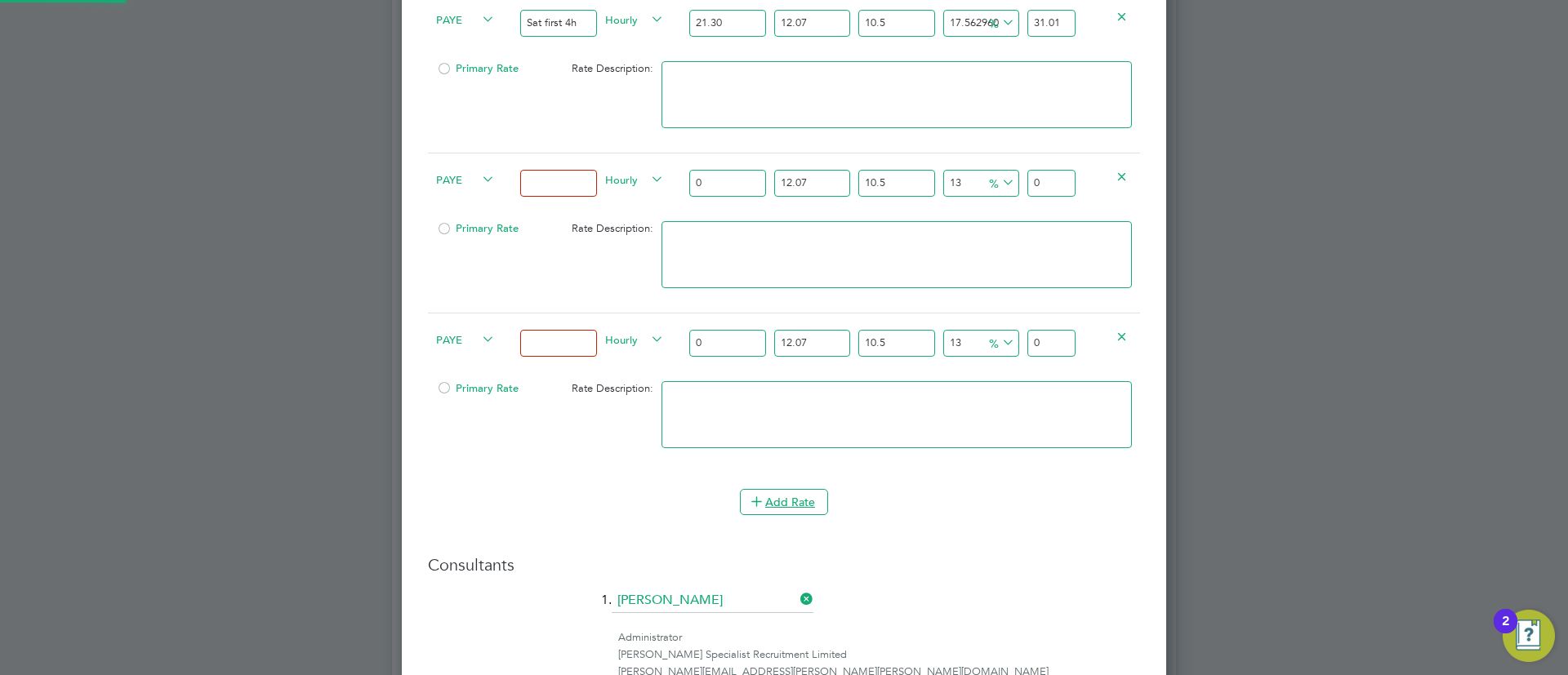
scroll to position [2446, 765]
click at [797, 489] on button "Add Rate" at bounding box center [784, 502] width 89 height 26
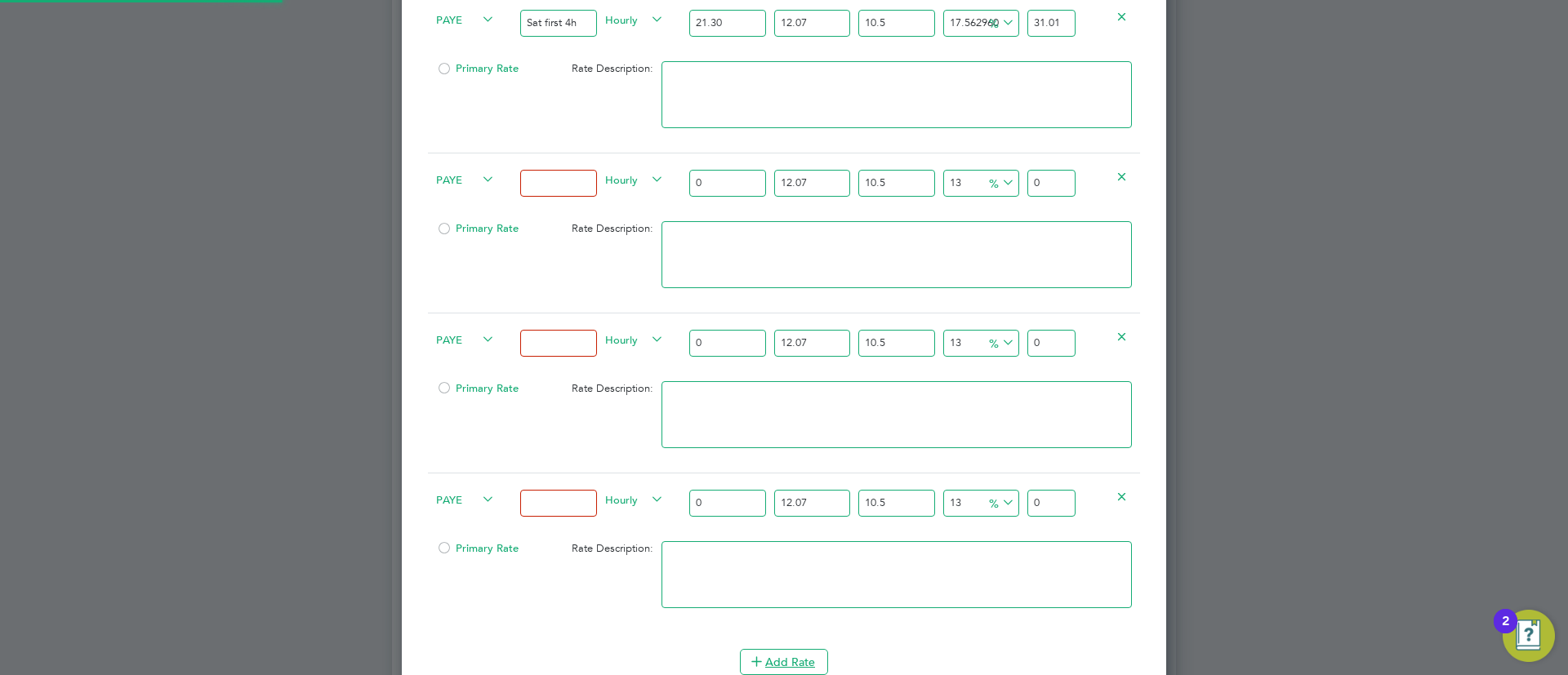
scroll to position [1301, 0]
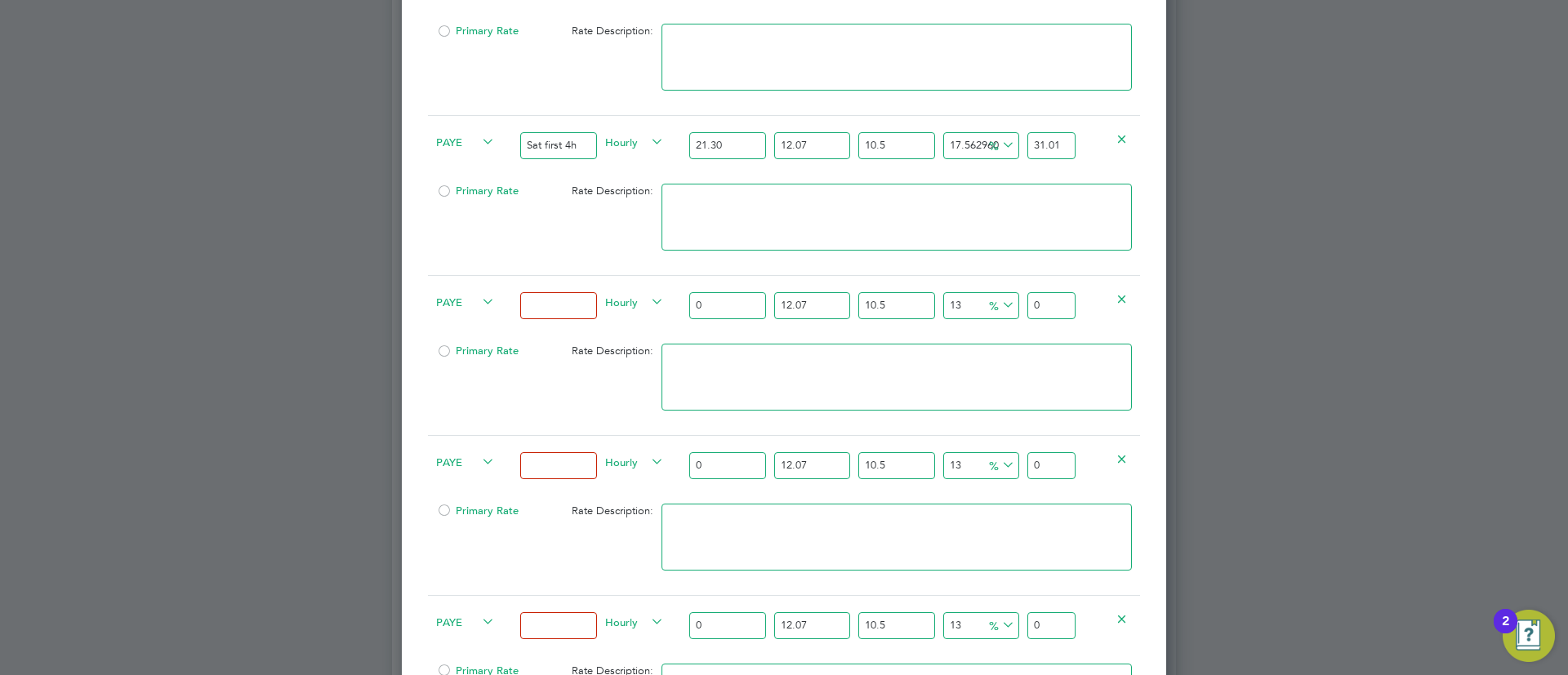
click at [581, 294] on input at bounding box center [558, 305] width 76 height 27
type input "Sat after 4h"
click at [567, 455] on input at bounding box center [558, 466] width 76 height 27
type input "[DATE]"
click at [550, 613] on input at bounding box center [558, 626] width 76 height 27
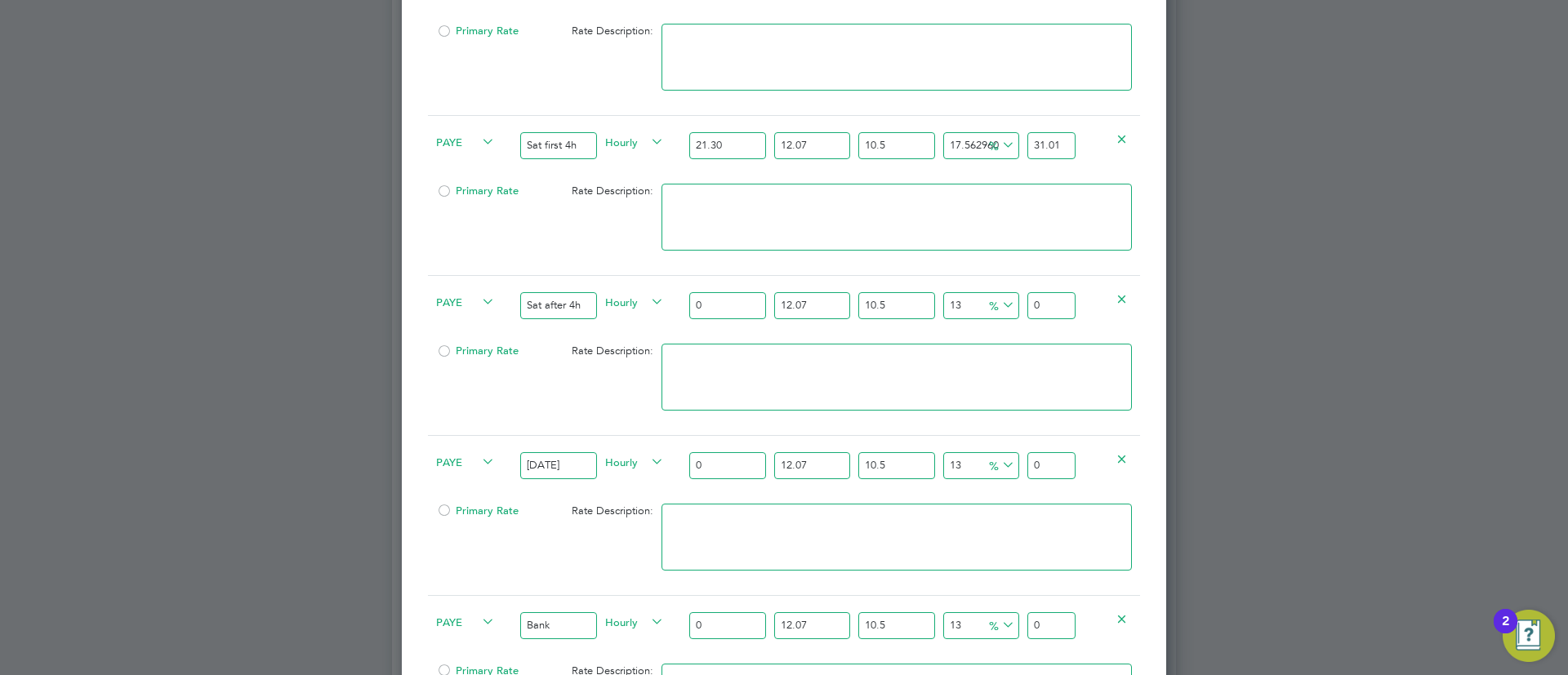
type input "Bank Holiday"
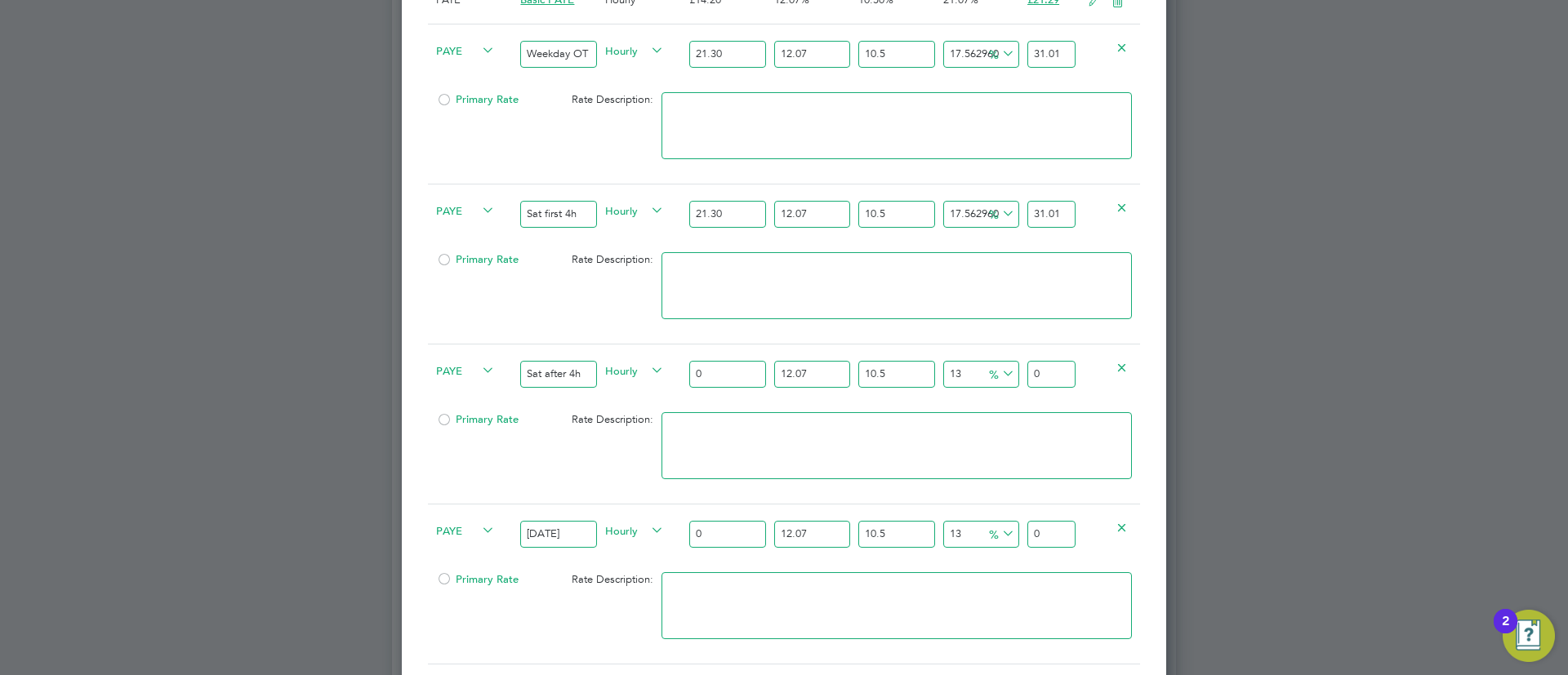
scroll to position [1179, 0]
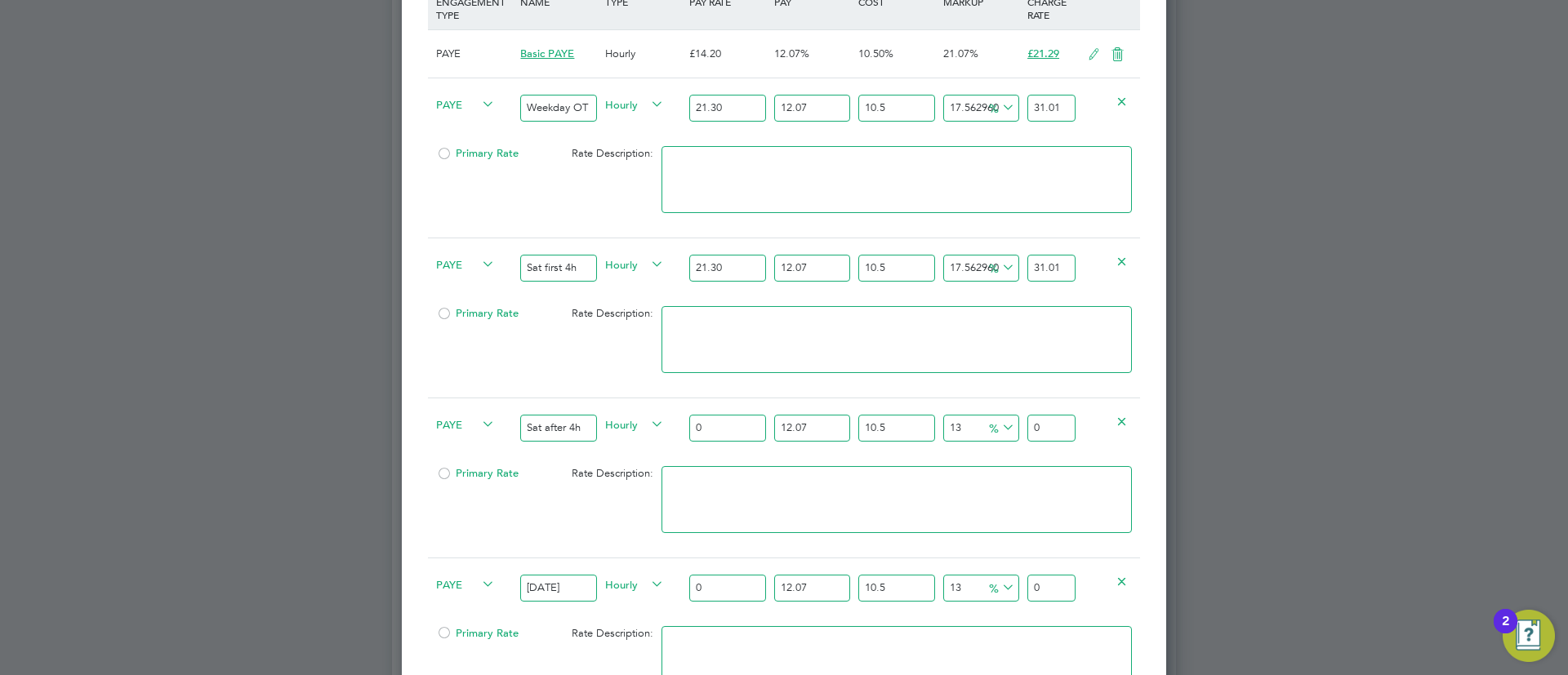
click at [753, 415] on input "0" at bounding box center [727, 428] width 76 height 27
click at [754, 415] on input "0" at bounding box center [727, 428] width 76 height 27
type input "2"
type input "2.79872411"
type input "28"
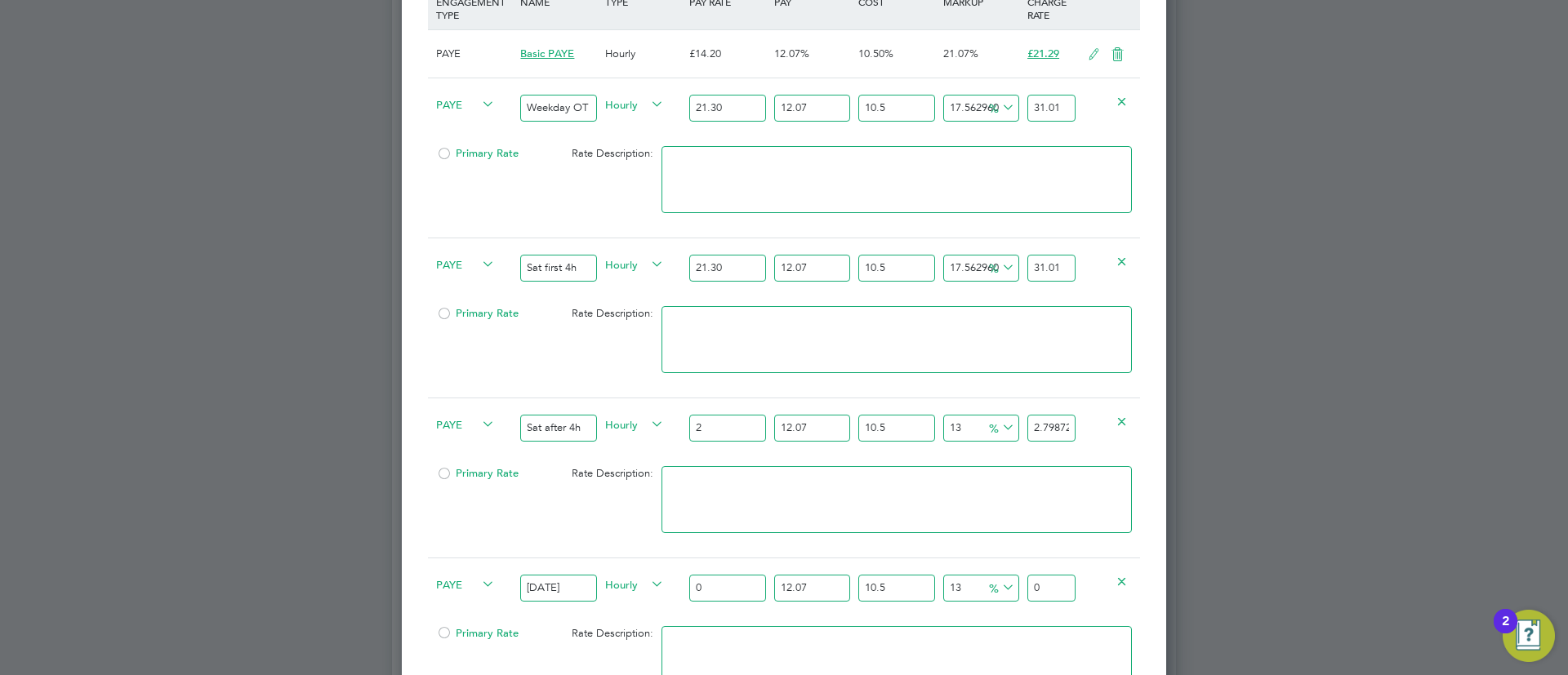
type input "39.18213754"
type input "28.4"
type input "39.741882362"
click at [754, 415] on input "28.40" at bounding box center [727, 428] width 76 height 27
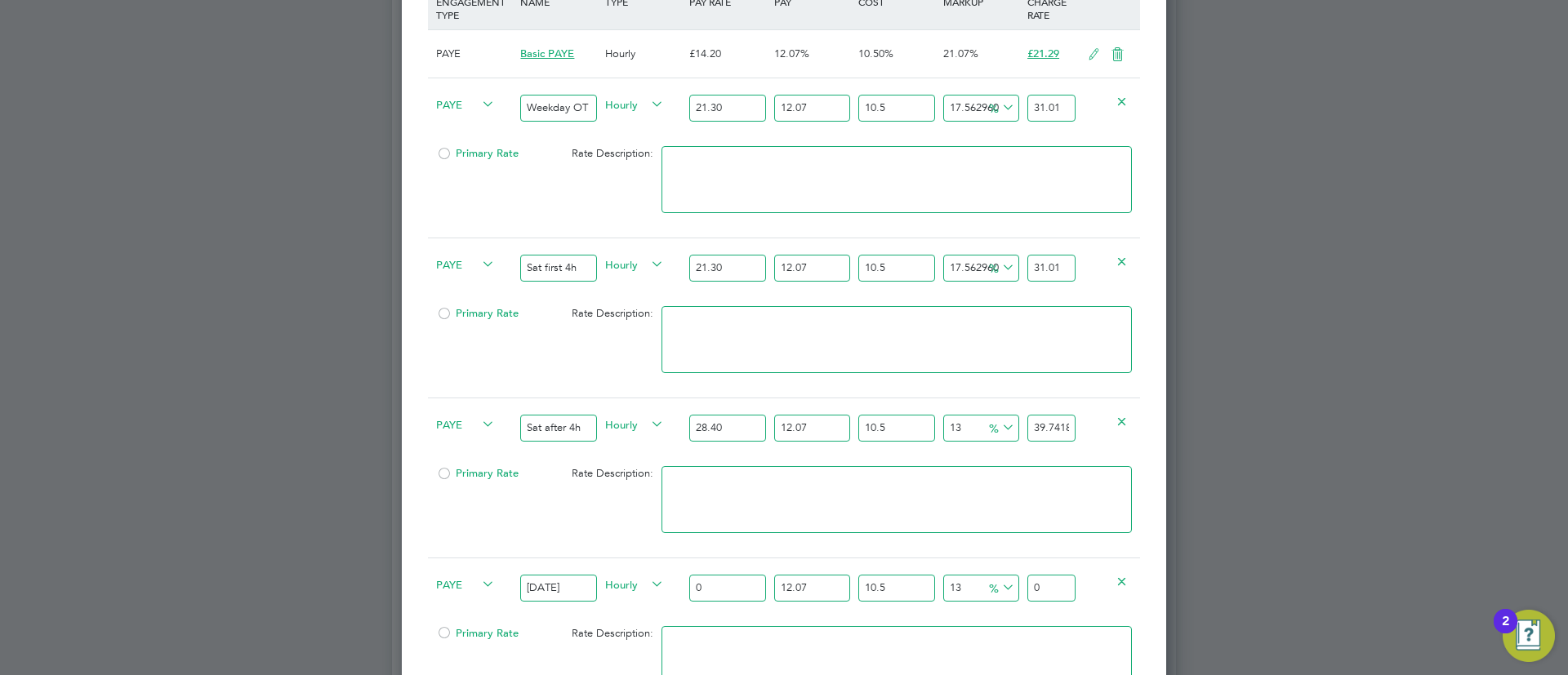
click at [754, 415] on input "28.40" at bounding box center [727, 428] width 76 height 27
type input "28.40"
click at [726, 582] on input "0" at bounding box center [727, 588] width 76 height 27
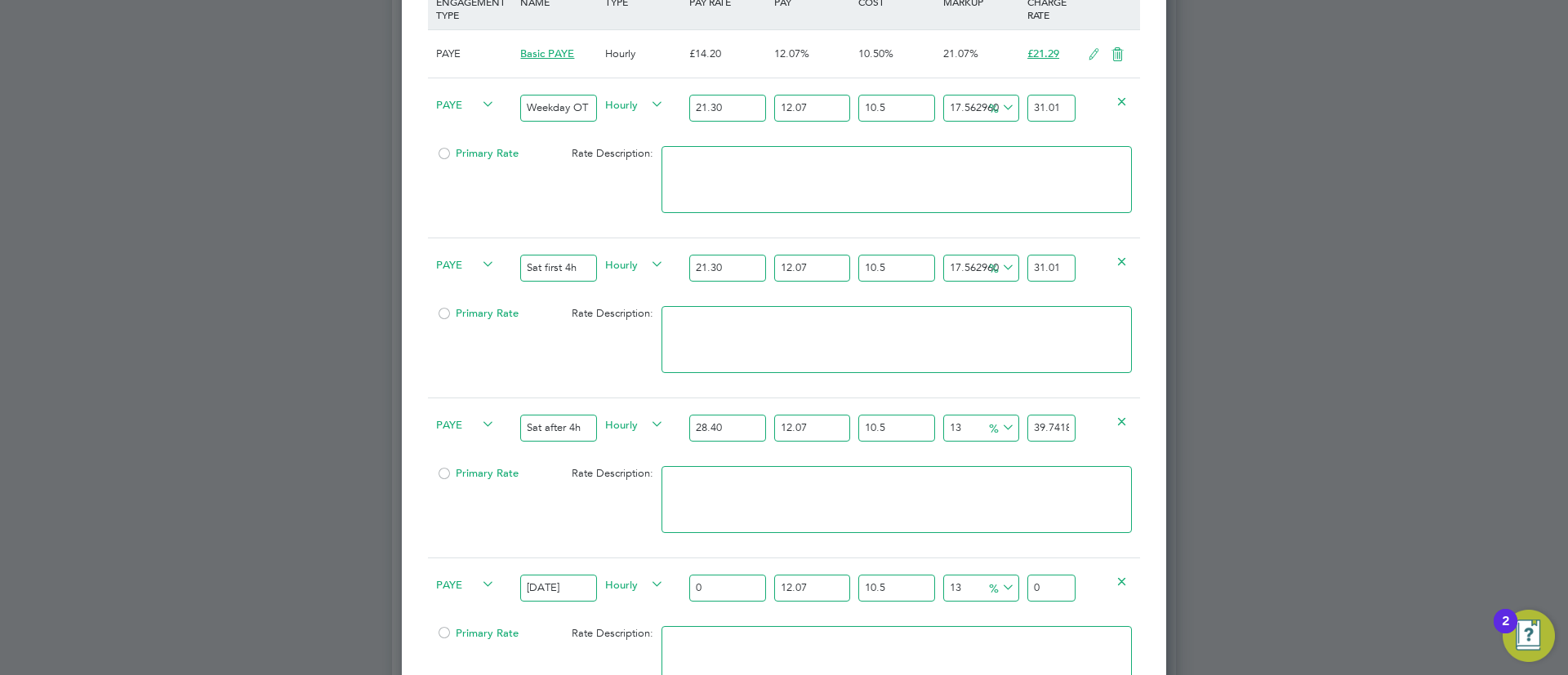
click at [726, 582] on input "0" at bounding box center [727, 588] width 76 height 27
paste input "28.4"
type input "28.40"
type input "39.741882362"
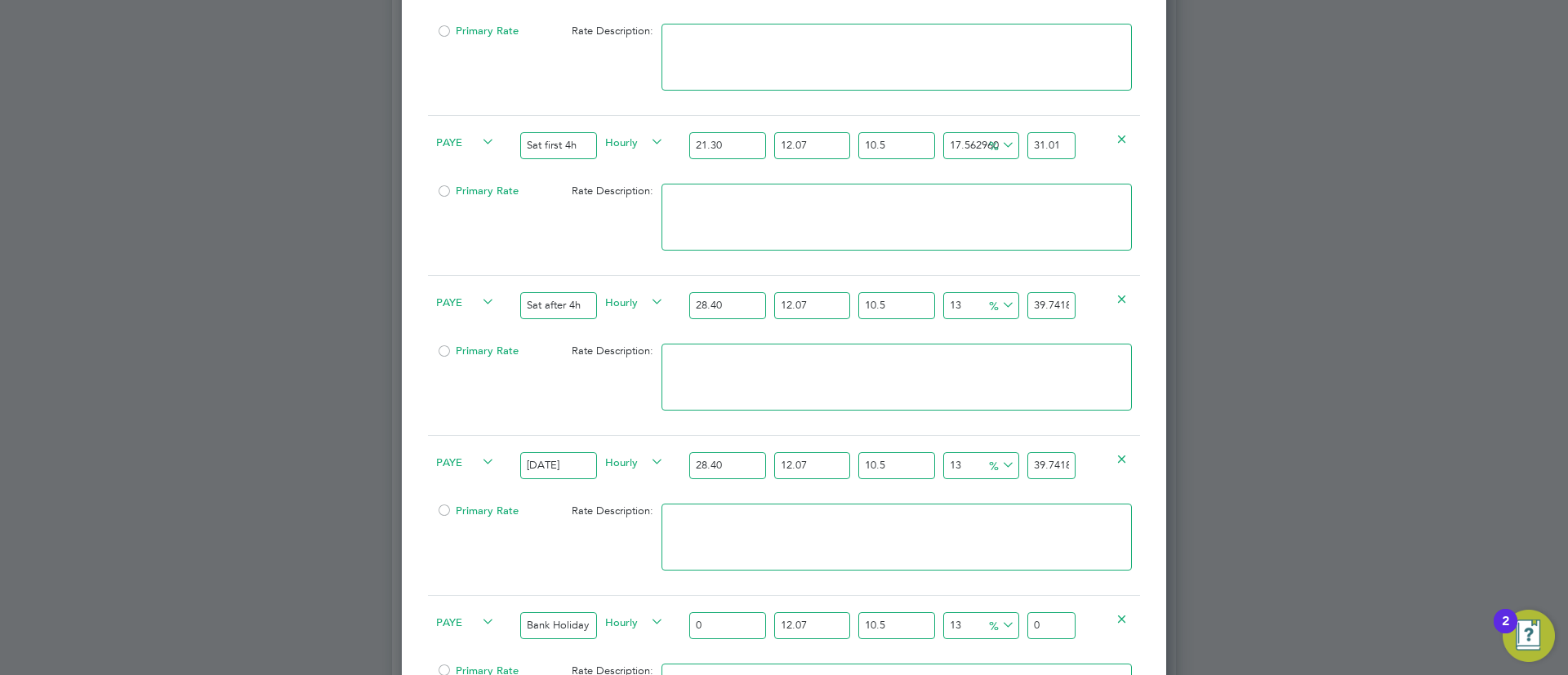
type input "28.40"
click at [716, 612] on input "0" at bounding box center [727, 626] width 76 height 27
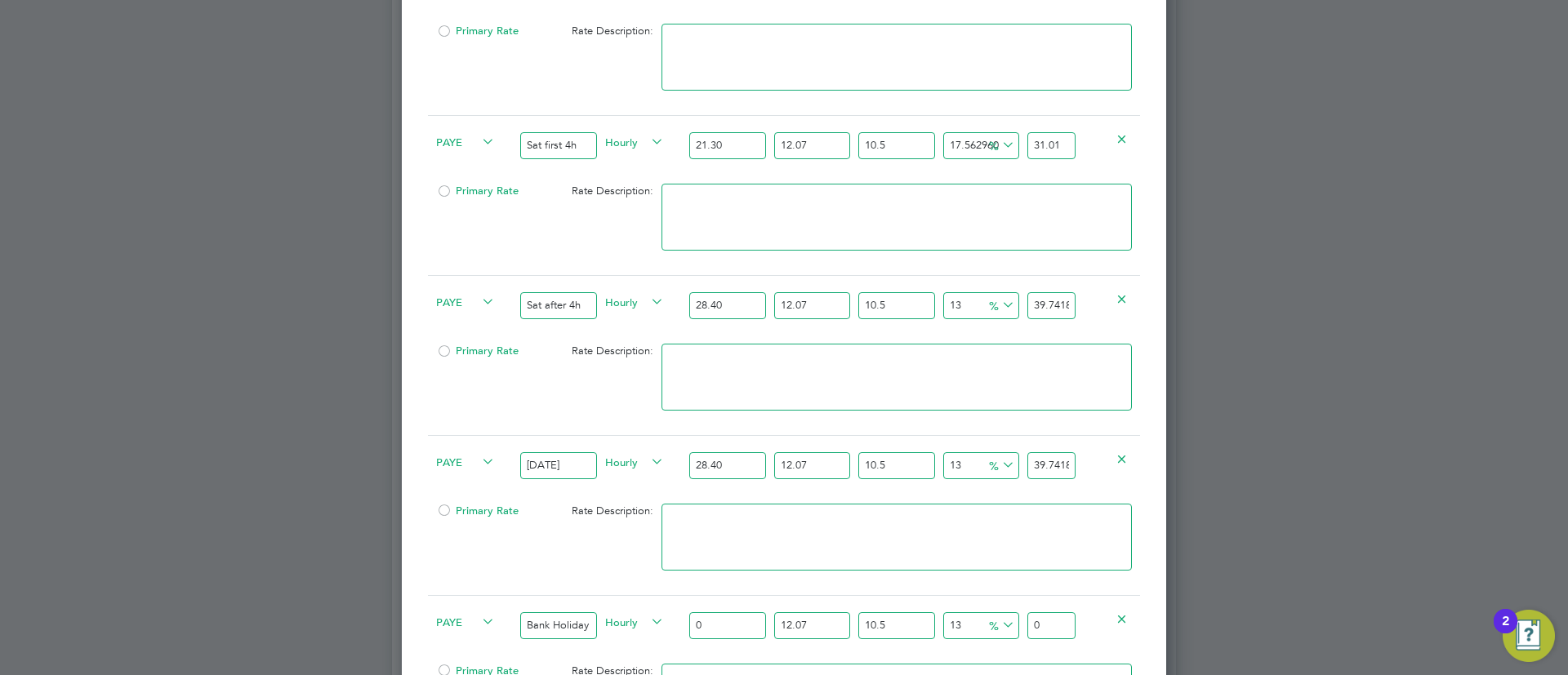
paste input "28.4"
type input "28.40"
type input "39.741882362"
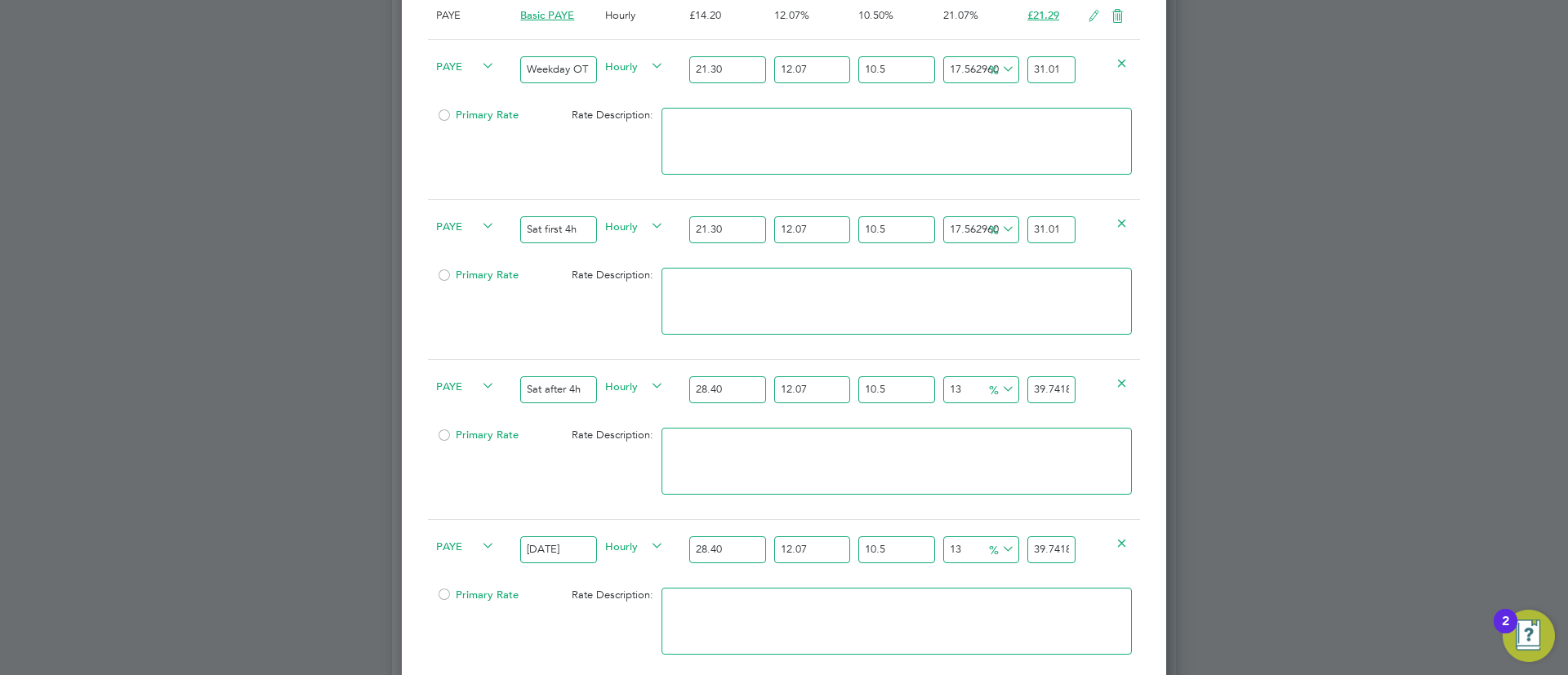
scroll to position [1179, 0]
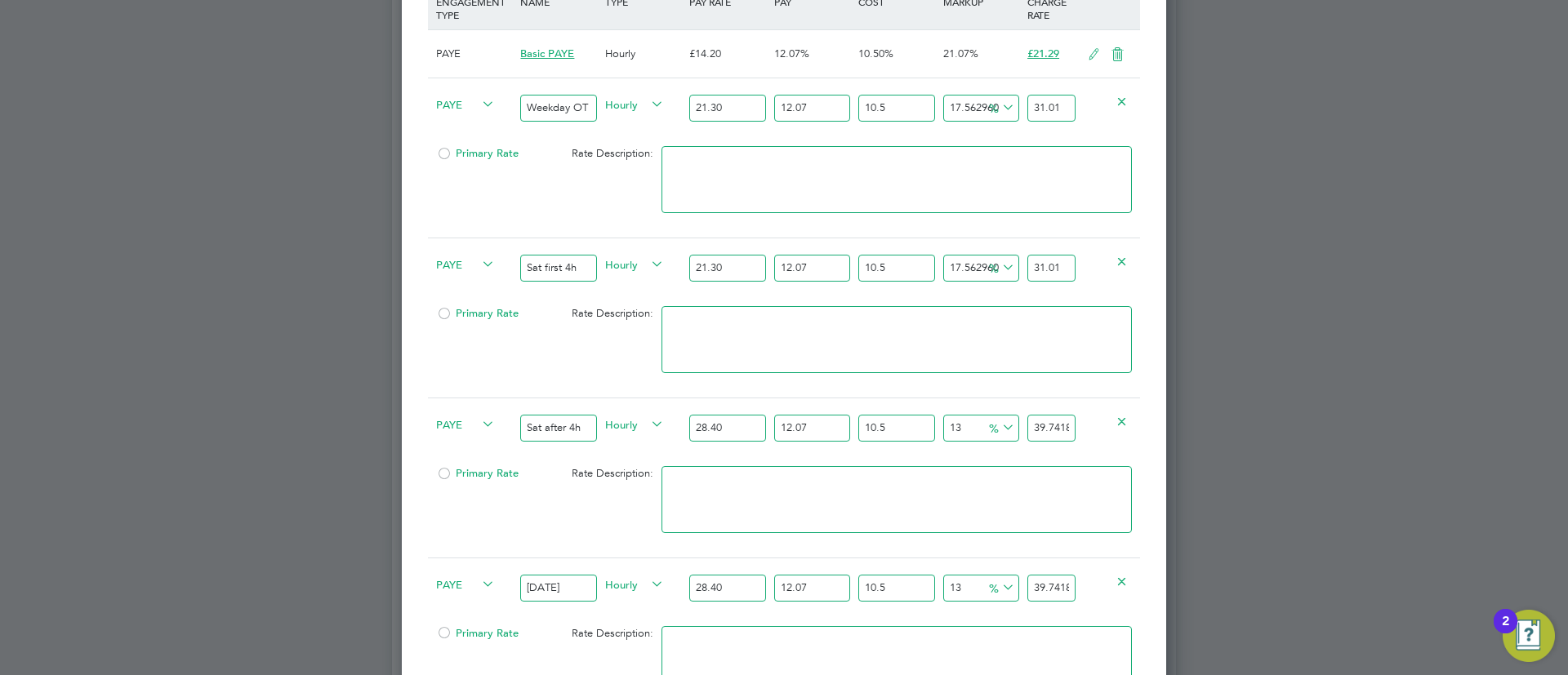
type input "28.40"
click at [1062, 415] on input "39.741882362" at bounding box center [1051, 428] width 48 height 27
type input "-88.62660817414655"
type input "4"
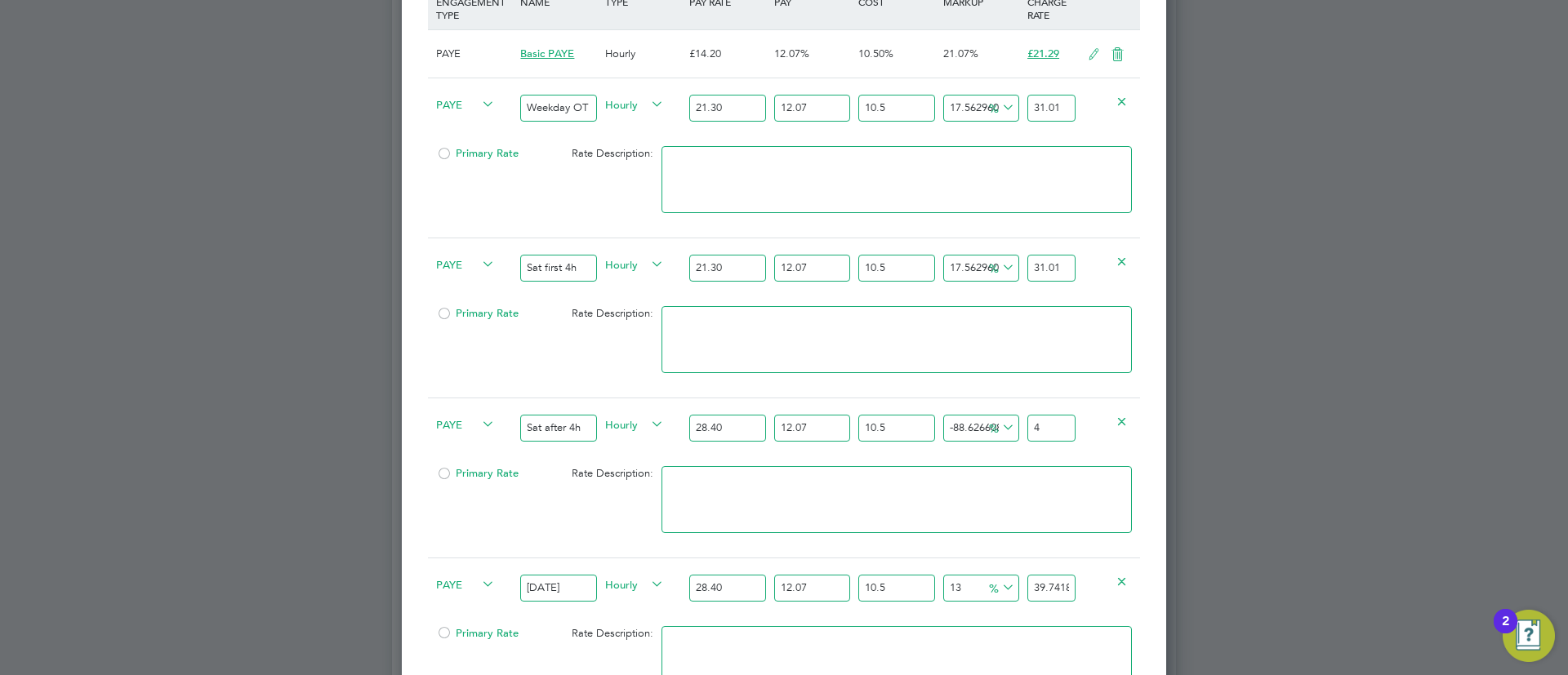
type input "13.73391825853445"
type input "40"
type input "14.871257441119795"
type input "40.4"
type input "15.098725277636863"
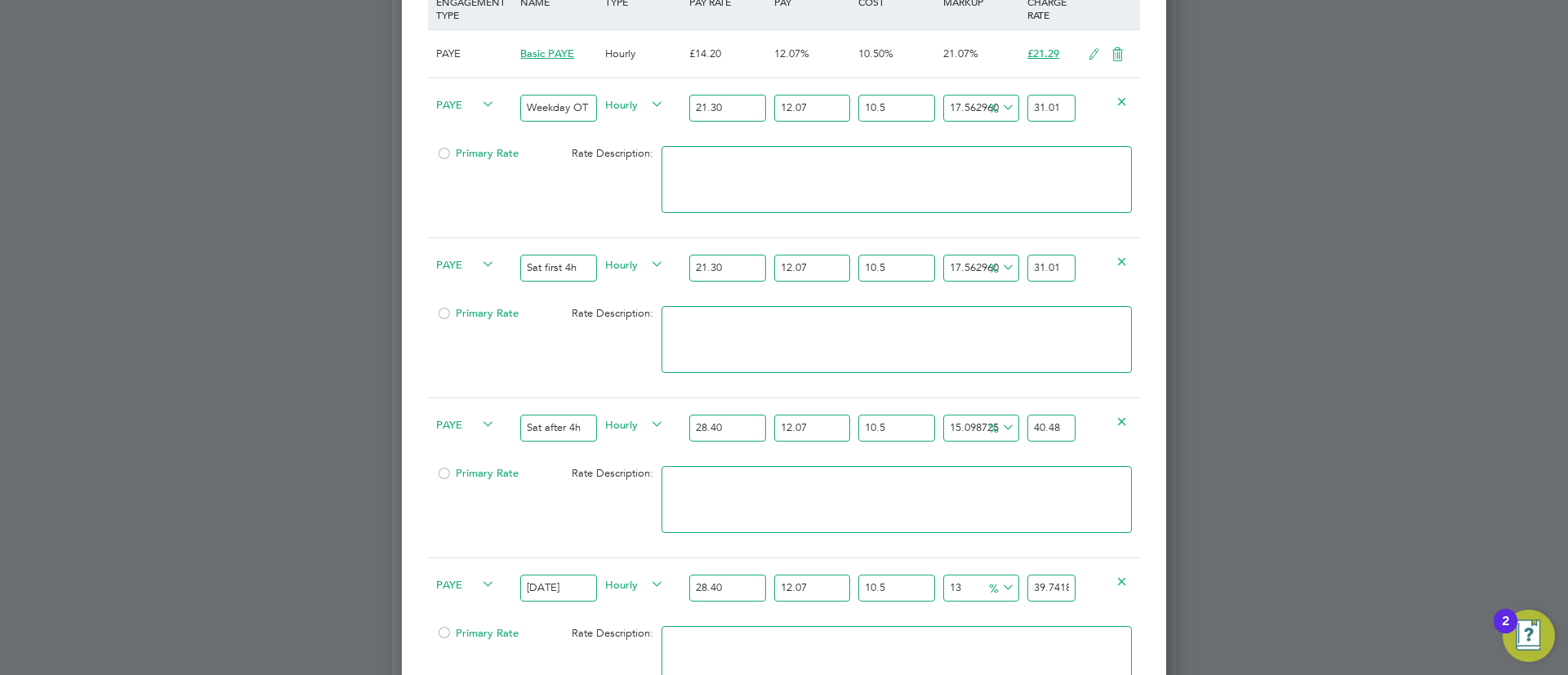
click at [1062, 415] on input "40.48" at bounding box center [1051, 428] width 48 height 27
click at [1071, 422] on input "40.48" at bounding box center [1051, 428] width 48 height 27
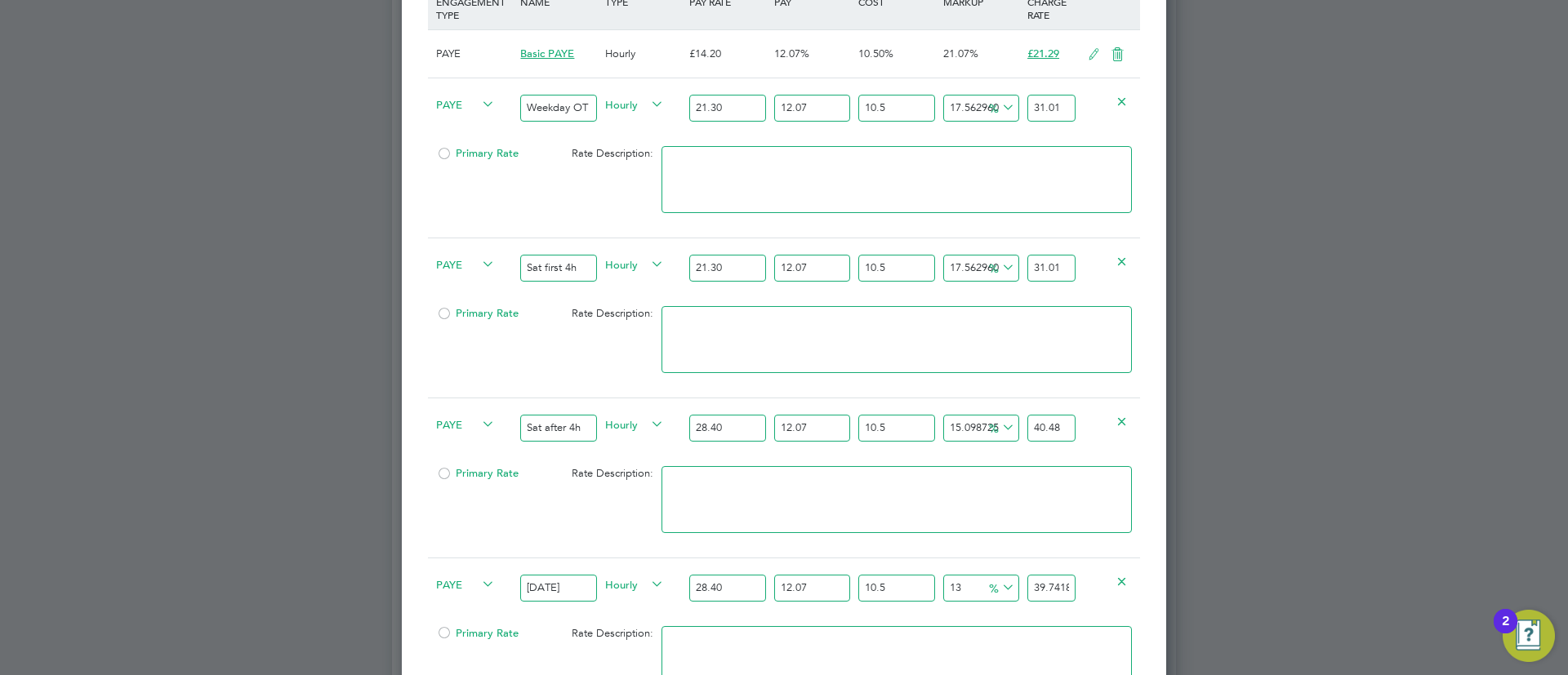
scroll to position [1301, 0]
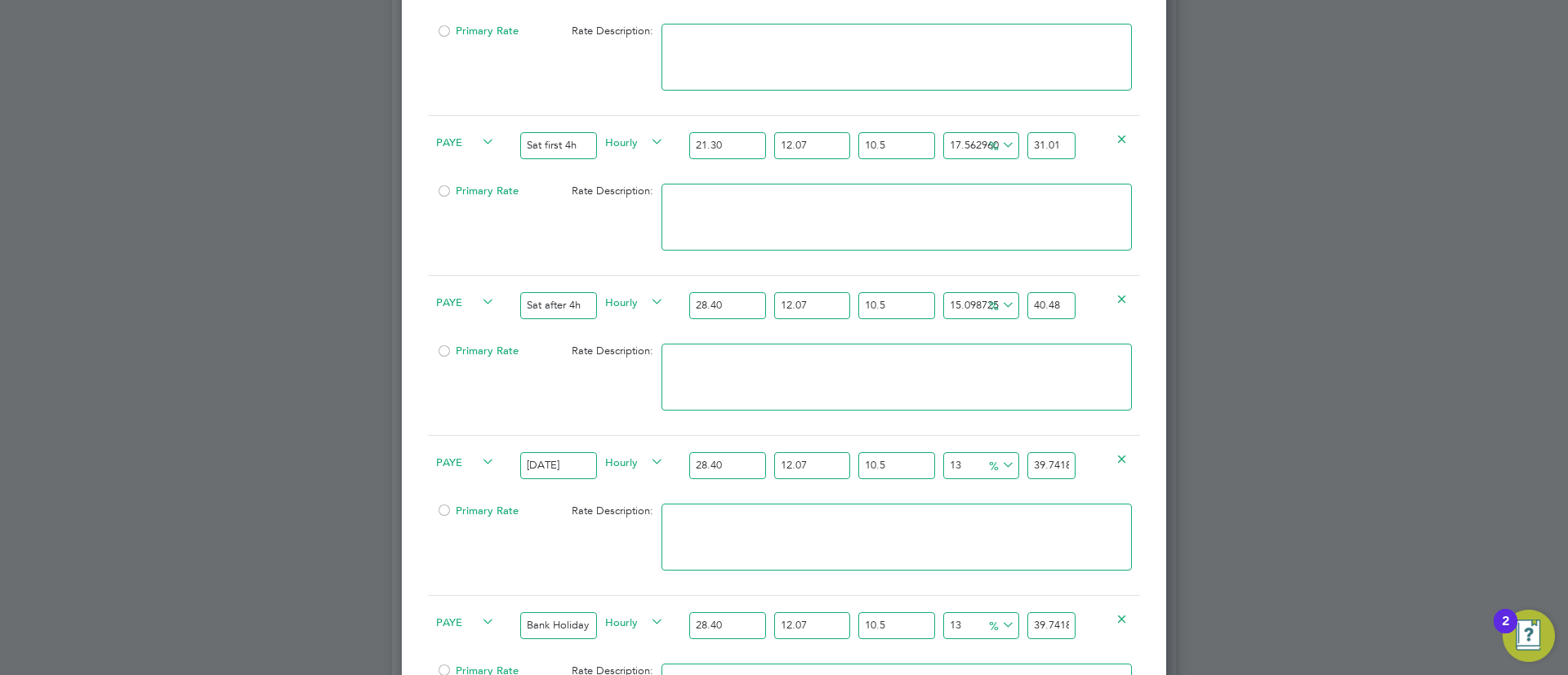
type input "40.48"
click at [1056, 453] on input "39.741882362" at bounding box center [1051, 466] width 48 height 27
paste input "40.48"
type input "15.098725277636863"
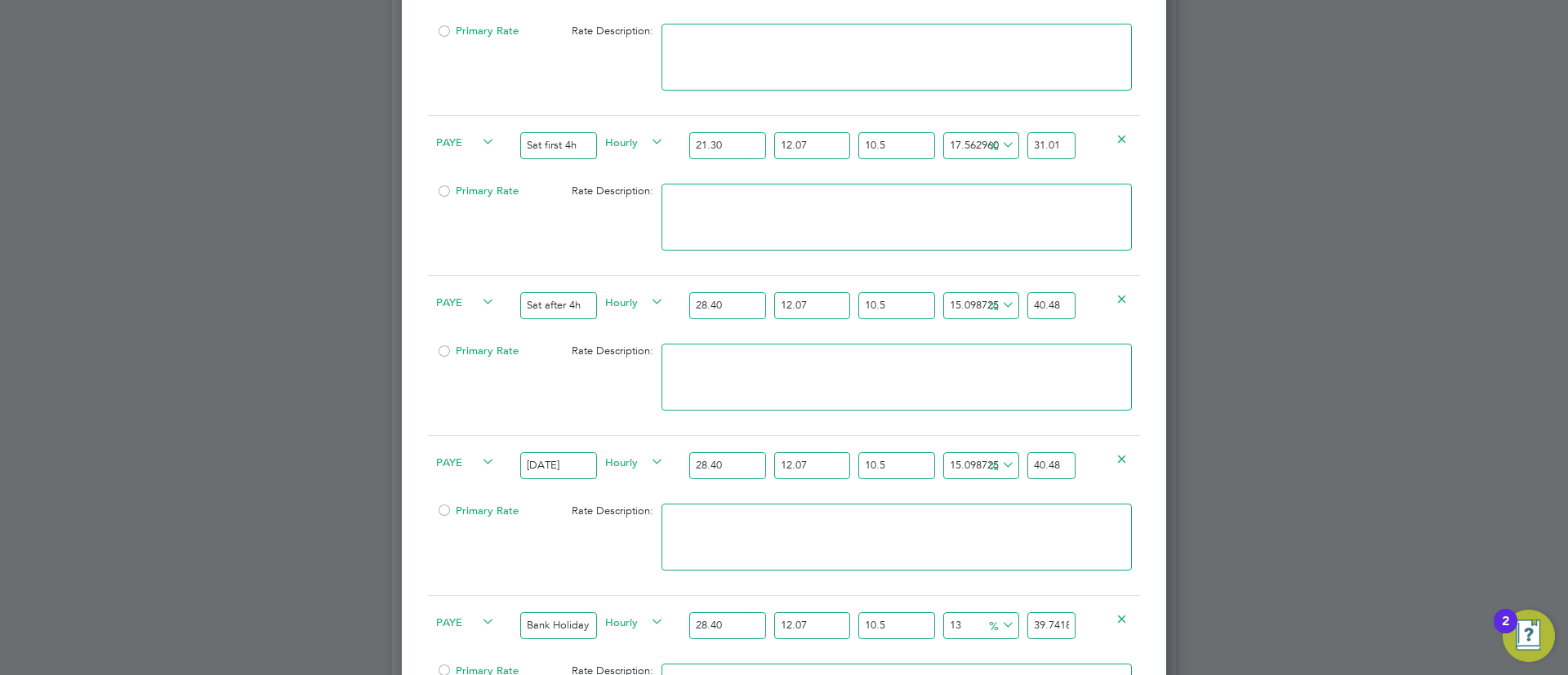
type input "40.48"
click at [1048, 612] on input "39.741882362" at bounding box center [1051, 626] width 48 height 27
paste input "40.48"
type input "15.098725277636863"
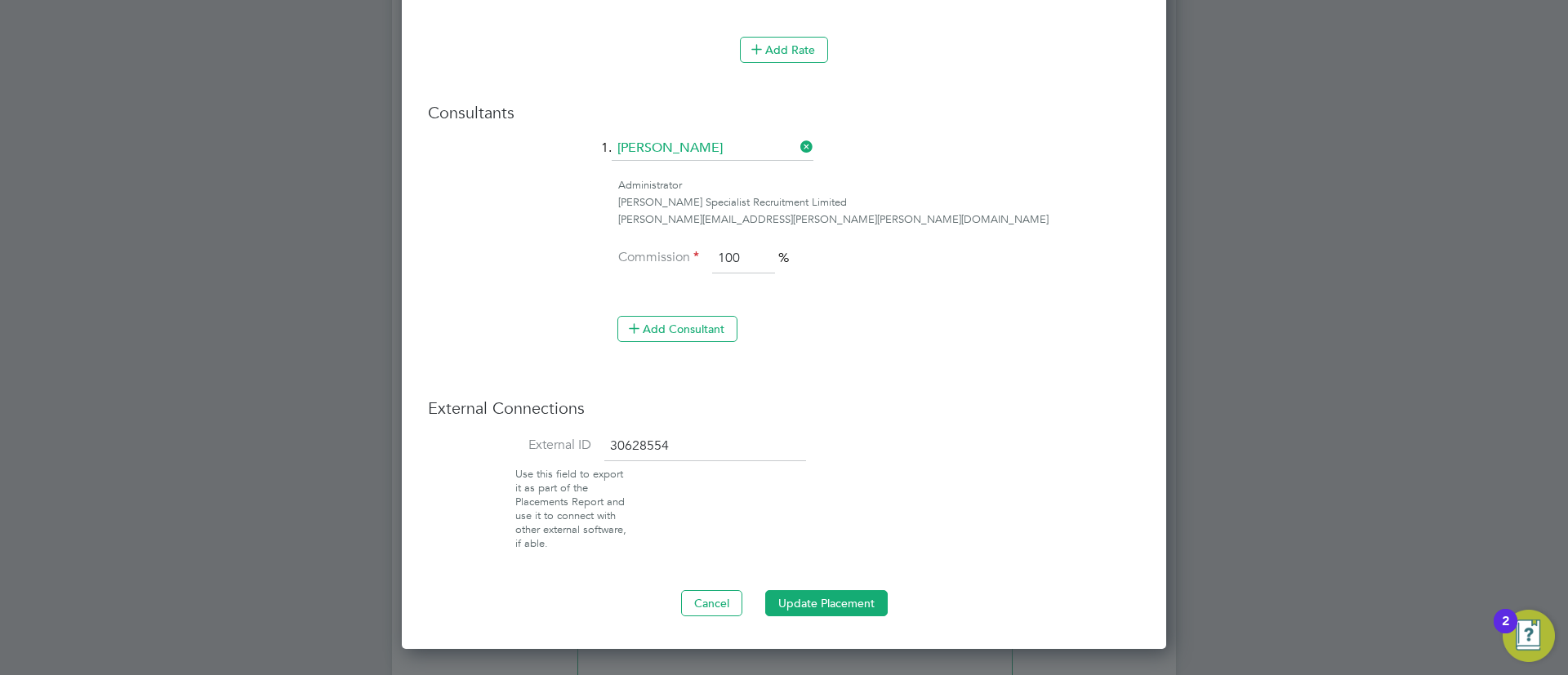
scroll to position [2158, 0]
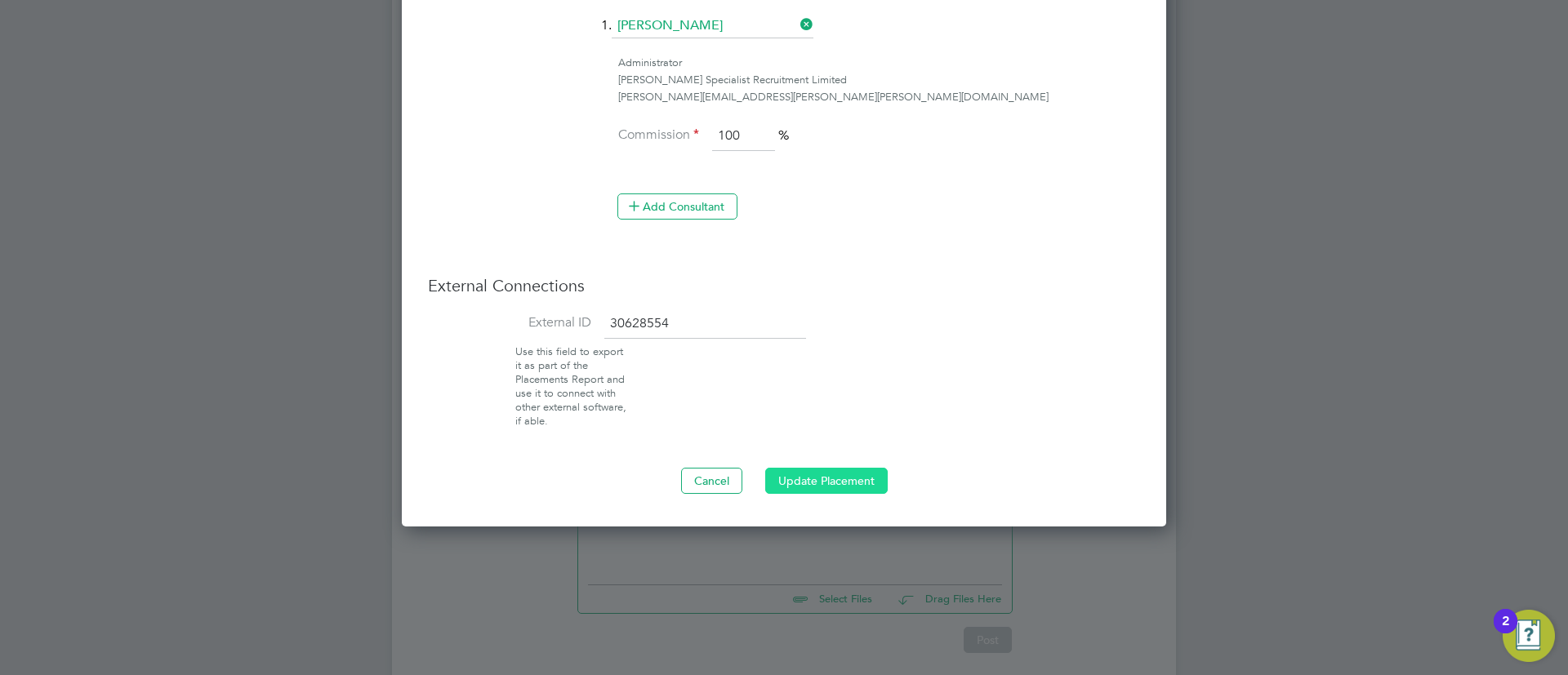
type input "40.48"
click at [874, 468] on button "Update Placement" at bounding box center [825, 480] width 122 height 26
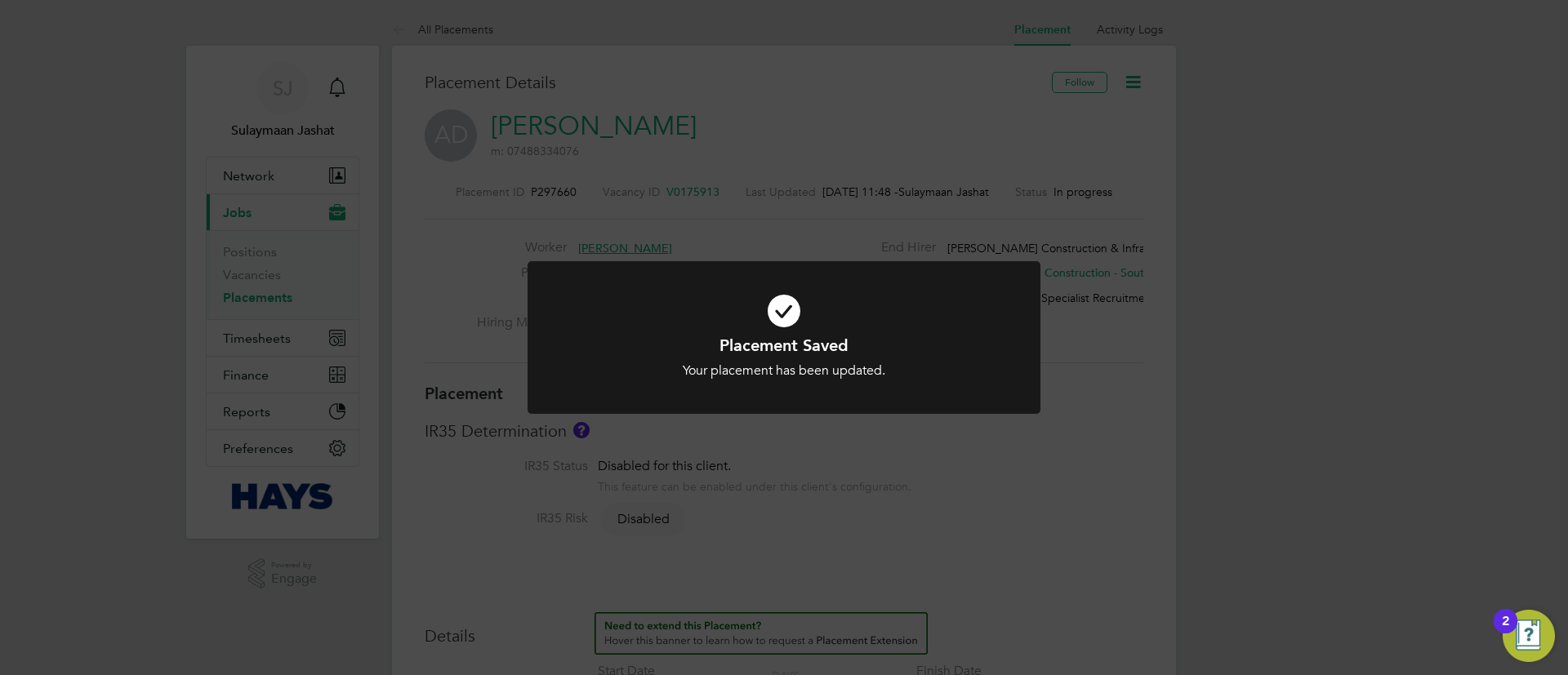
scroll to position [15, 274]
click at [864, 457] on div "Placement Saved Your placement has been updated. Cancel Okay" at bounding box center [784, 337] width 1568 height 675
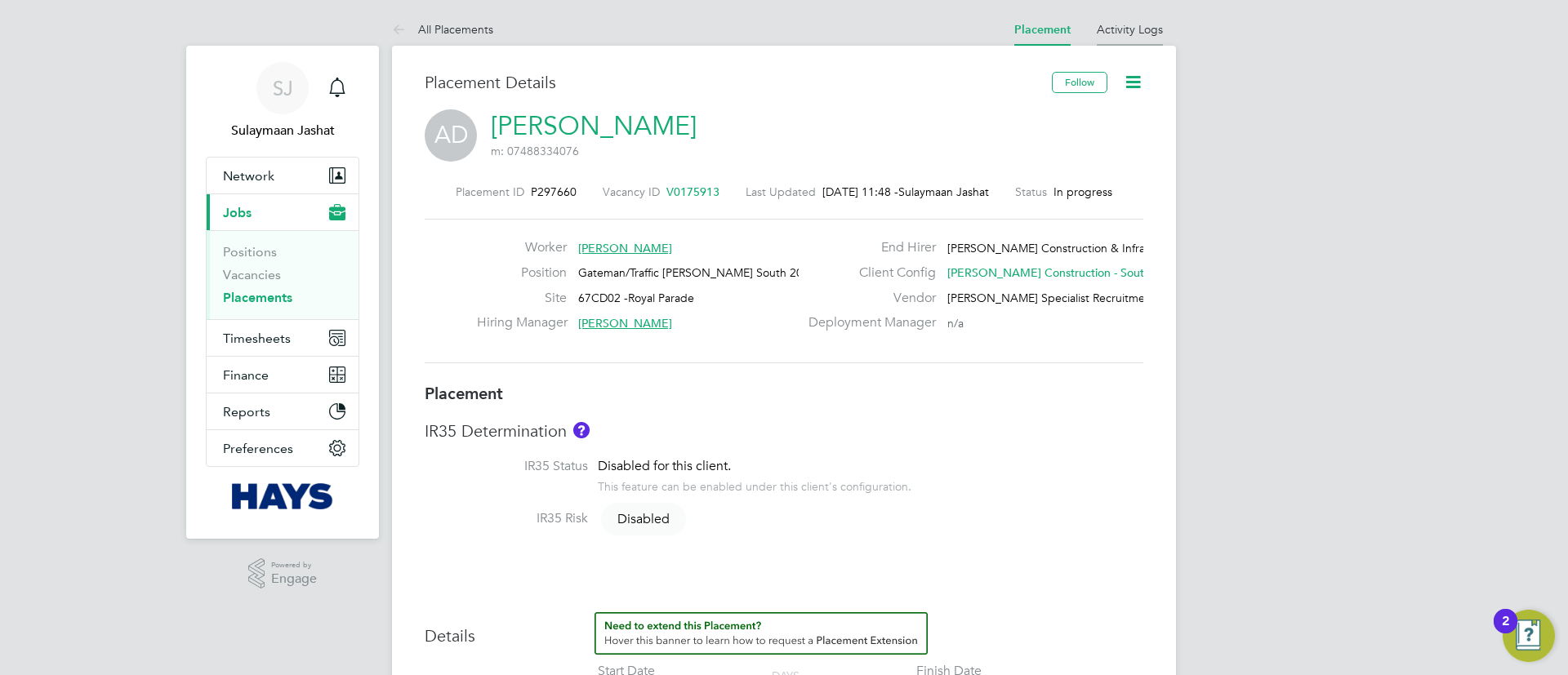
click at [1128, 41] on li "Activity Logs" at bounding box center [1130, 30] width 66 height 33
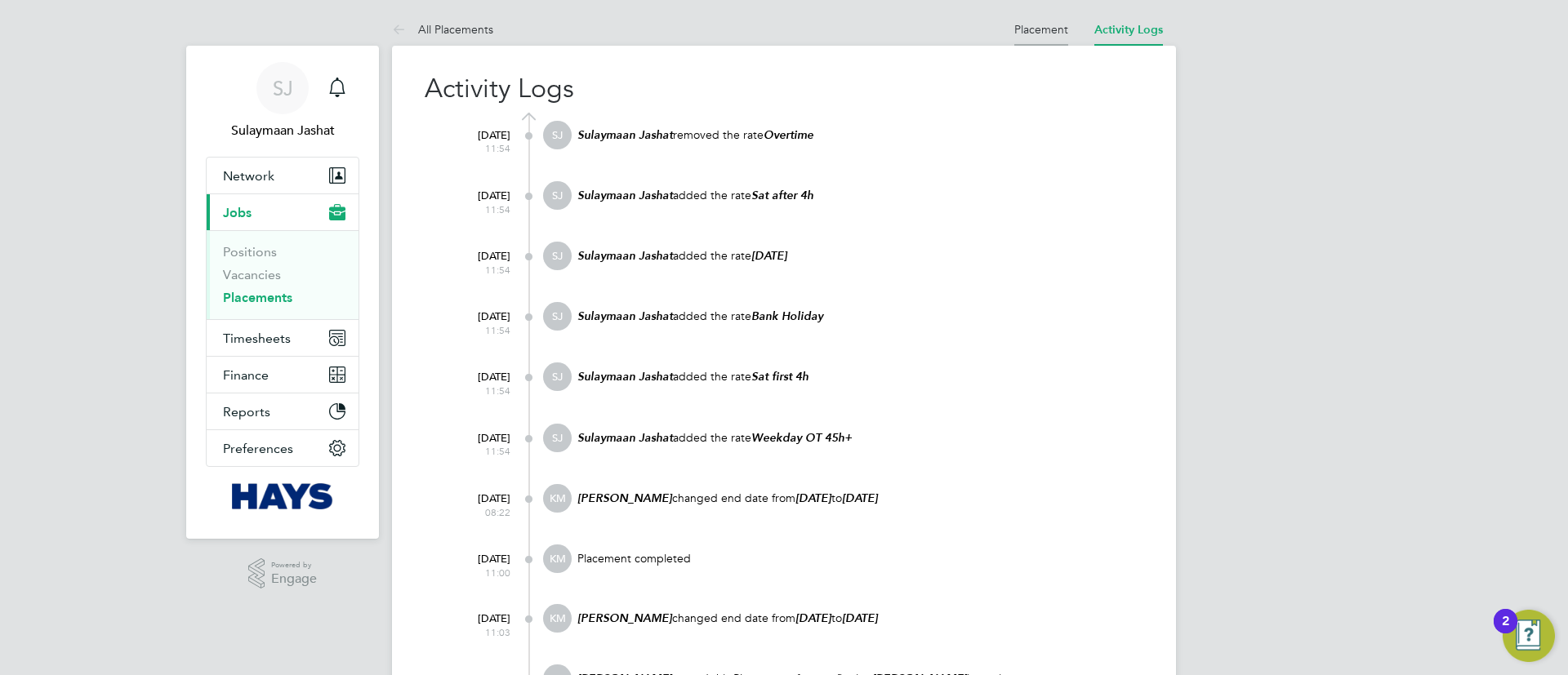
click at [1049, 30] on link "Placement" at bounding box center [1041, 29] width 54 height 14
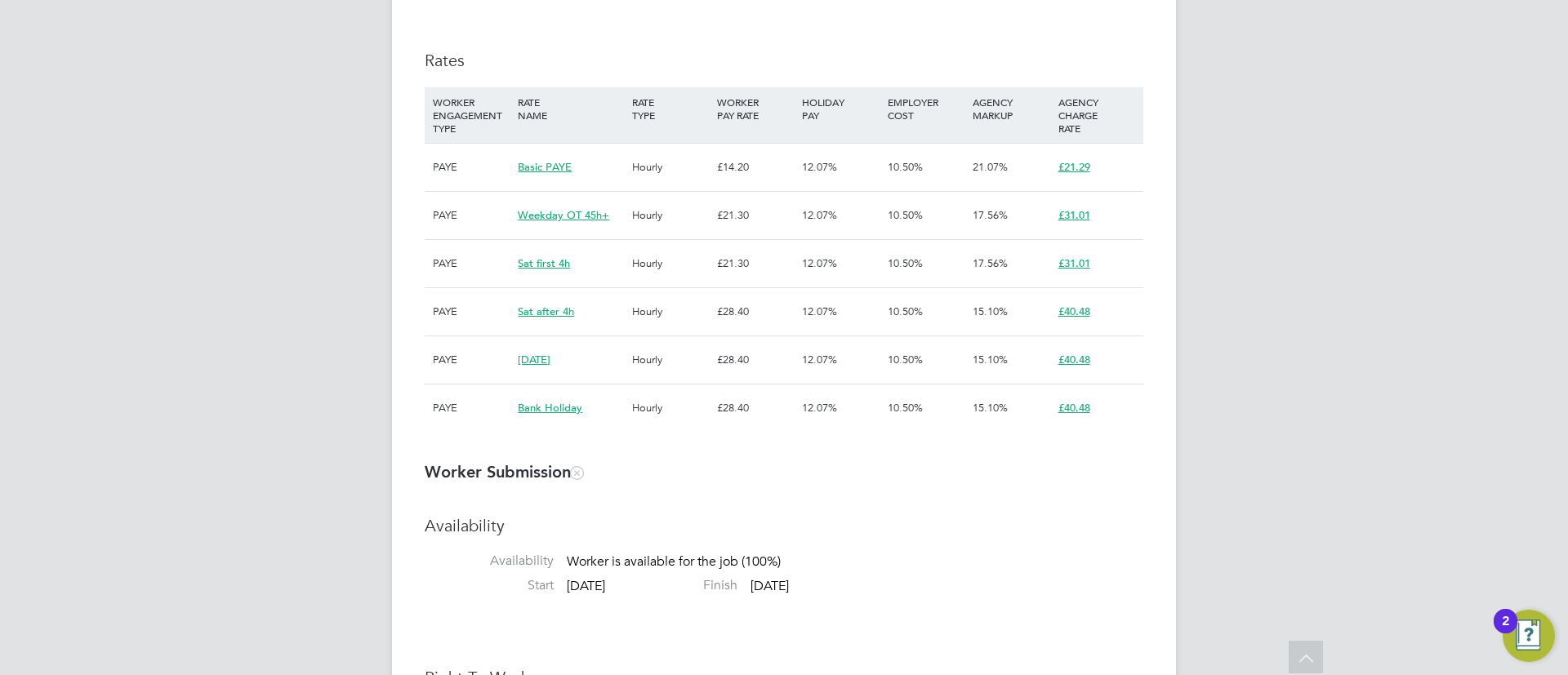
scroll to position [979, 0]
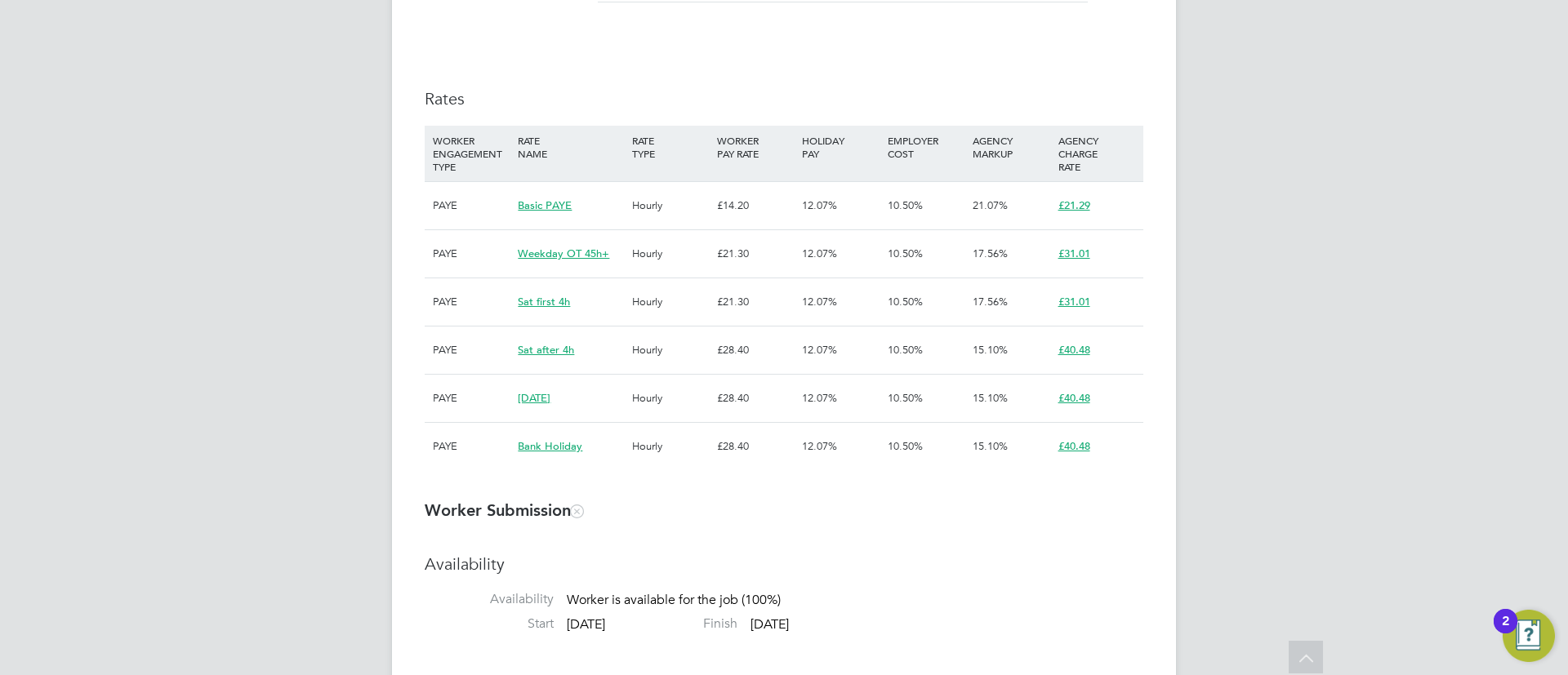
click at [587, 53] on div "Details Start Date [DATE] DAYS (125 working days) Finish Date [DATE] Working Da…" at bounding box center [784, 60] width 719 height 854
click at [656, 89] on div "Details Start Date [DATE] DAYS (125 working days) Finish Date [DATE] Working Da…" at bounding box center [784, 60] width 719 height 854
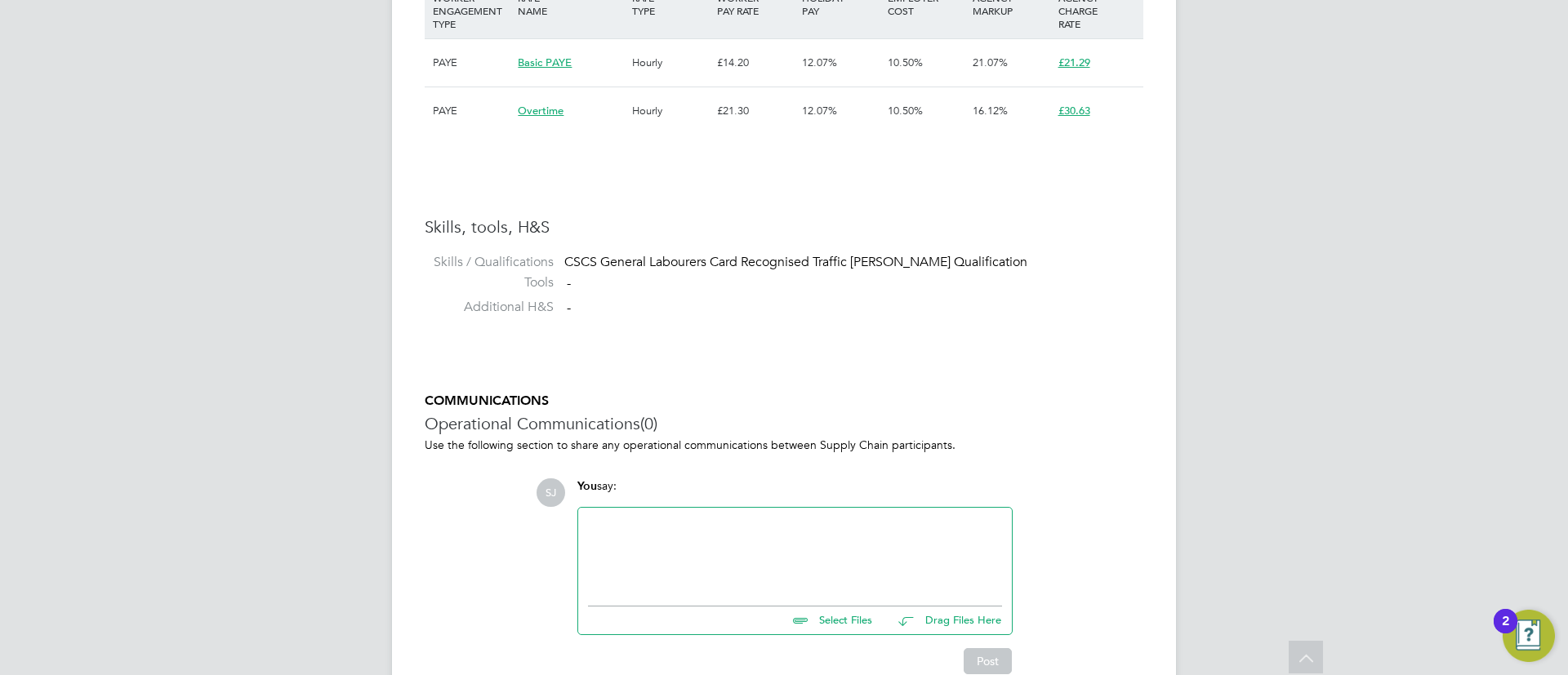
scroll to position [2416, 0]
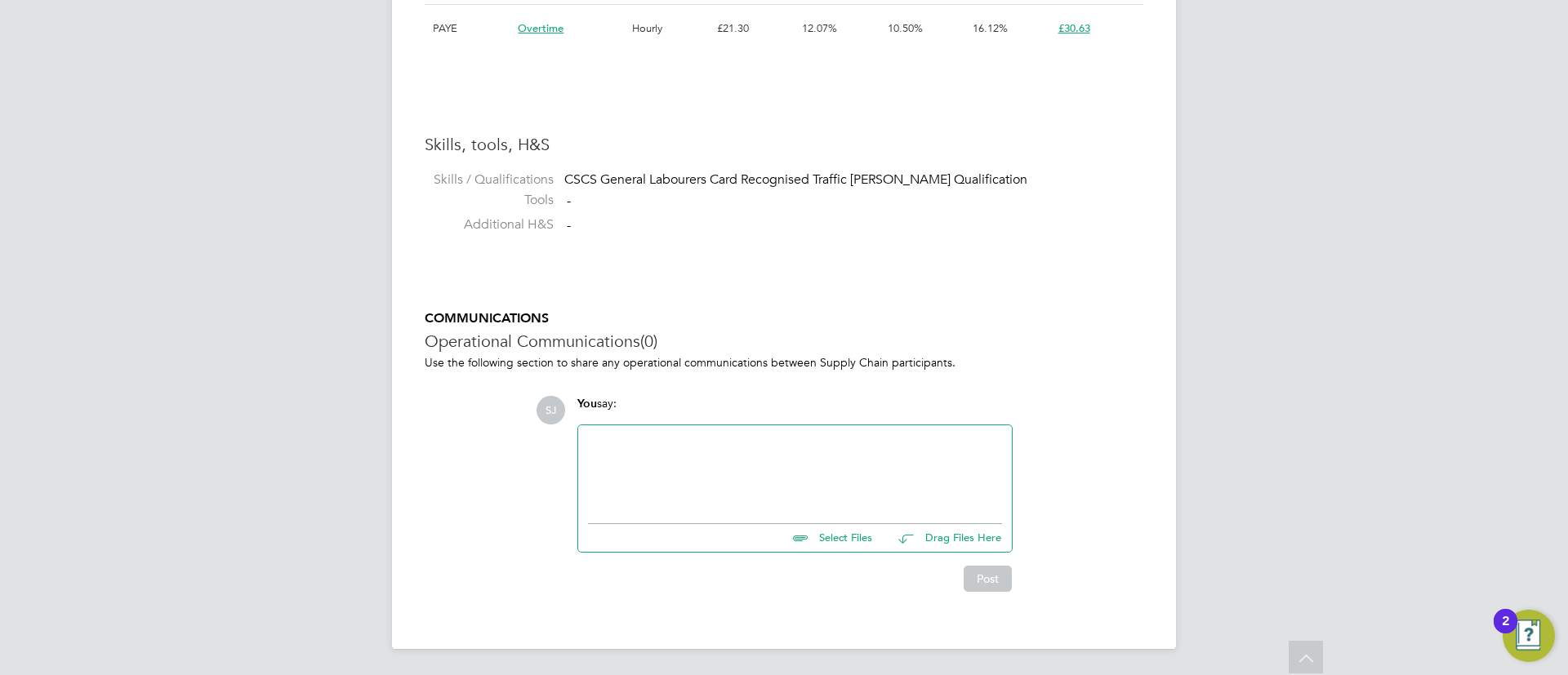
click at [868, 435] on div at bounding box center [795, 470] width 414 height 70
click at [989, 570] on button "Post" at bounding box center [987, 578] width 48 height 26
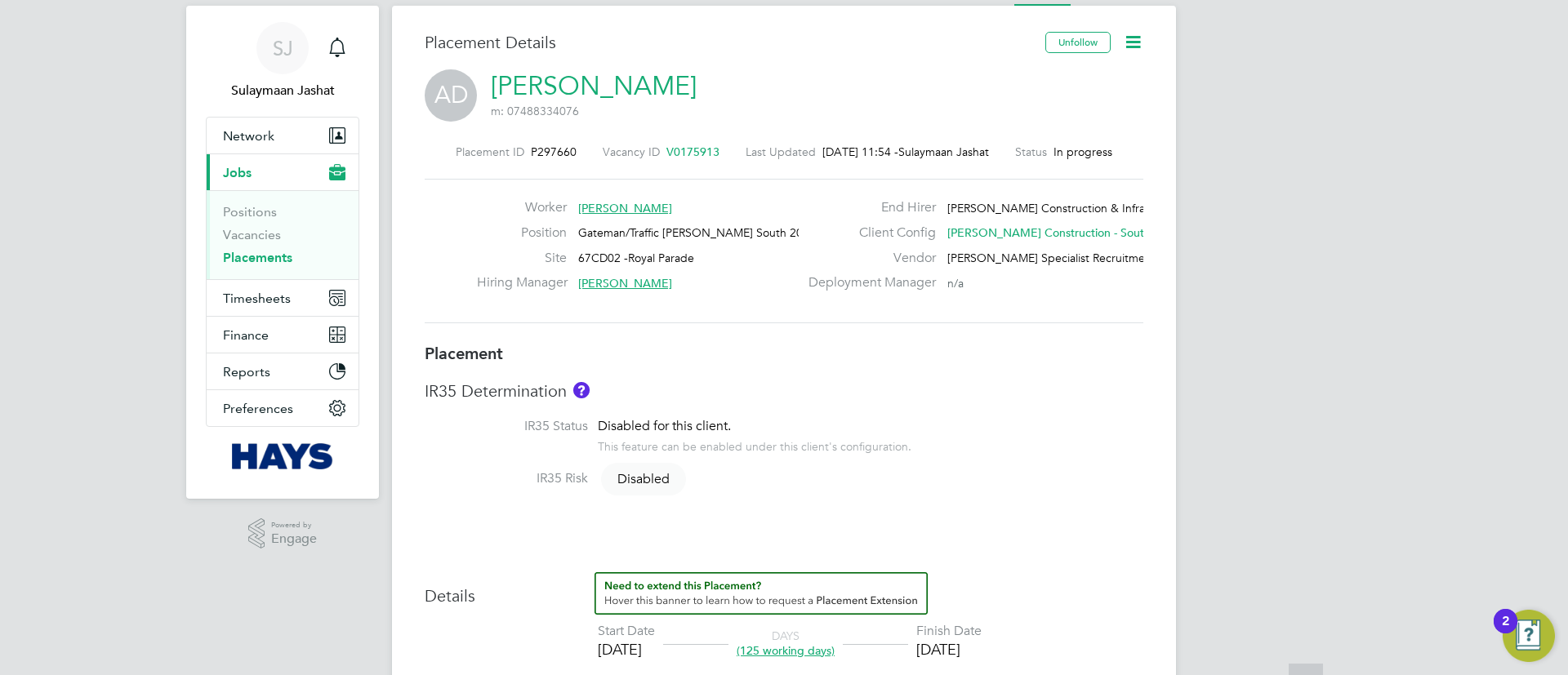
scroll to position [0, 0]
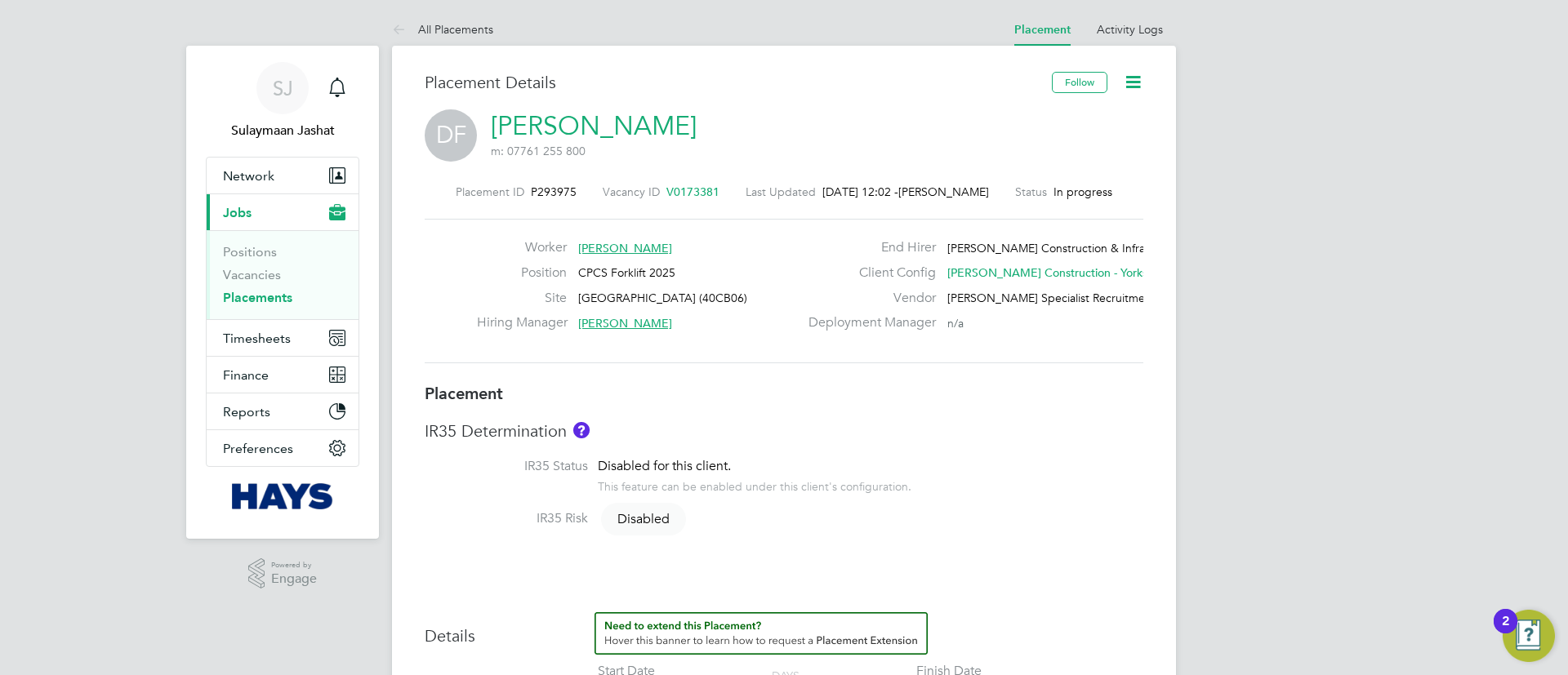
click at [262, 304] on link "Placements" at bounding box center [257, 298] width 69 height 15
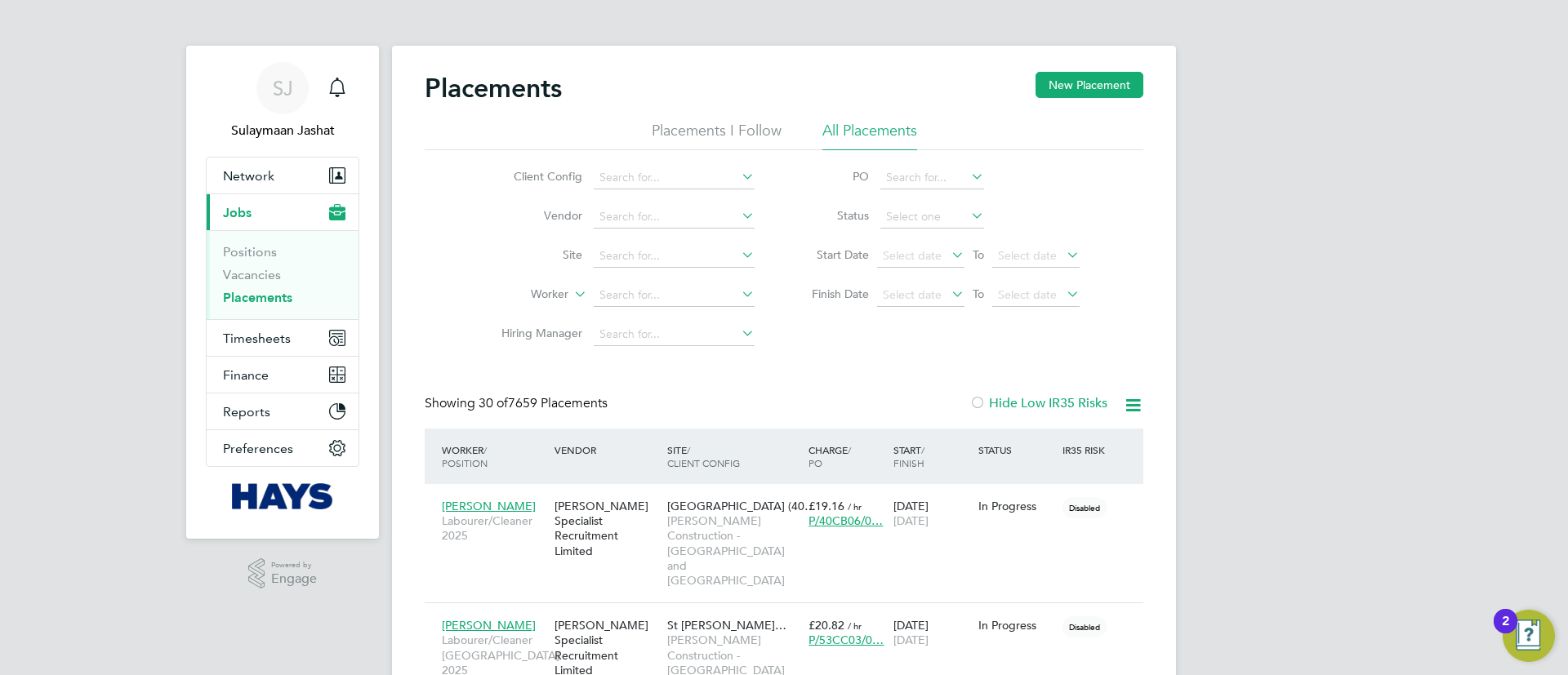
scroll to position [77, 143]
click at [647, 298] on input at bounding box center [673, 296] width 161 height 23
click at [666, 329] on li "Paul Edwa rds" at bounding box center [673, 340] width 163 height 22
type input "Paul Edwards"
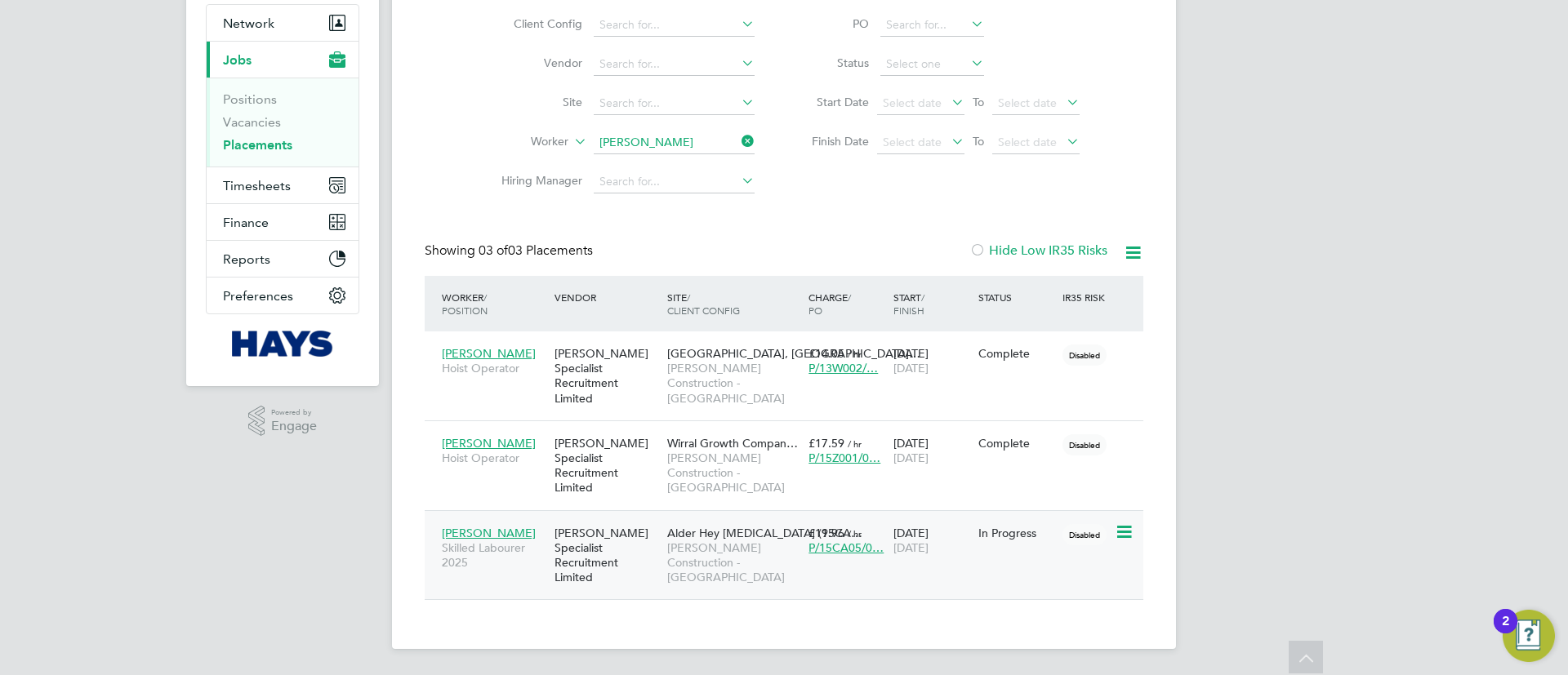
click at [775, 561] on span "[PERSON_NAME] Construction - [GEOGRAPHIC_DATA]" at bounding box center [734, 562] width 133 height 45
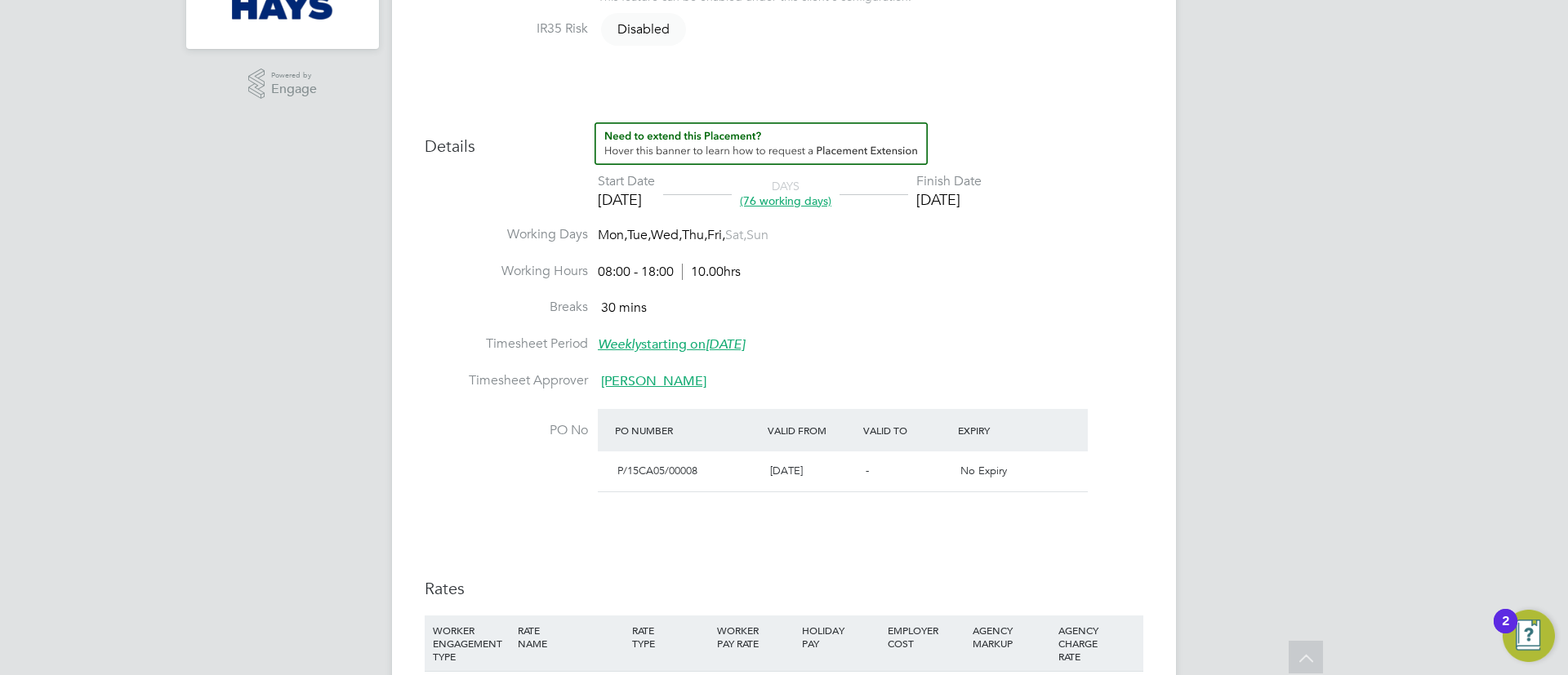
scroll to position [122, 0]
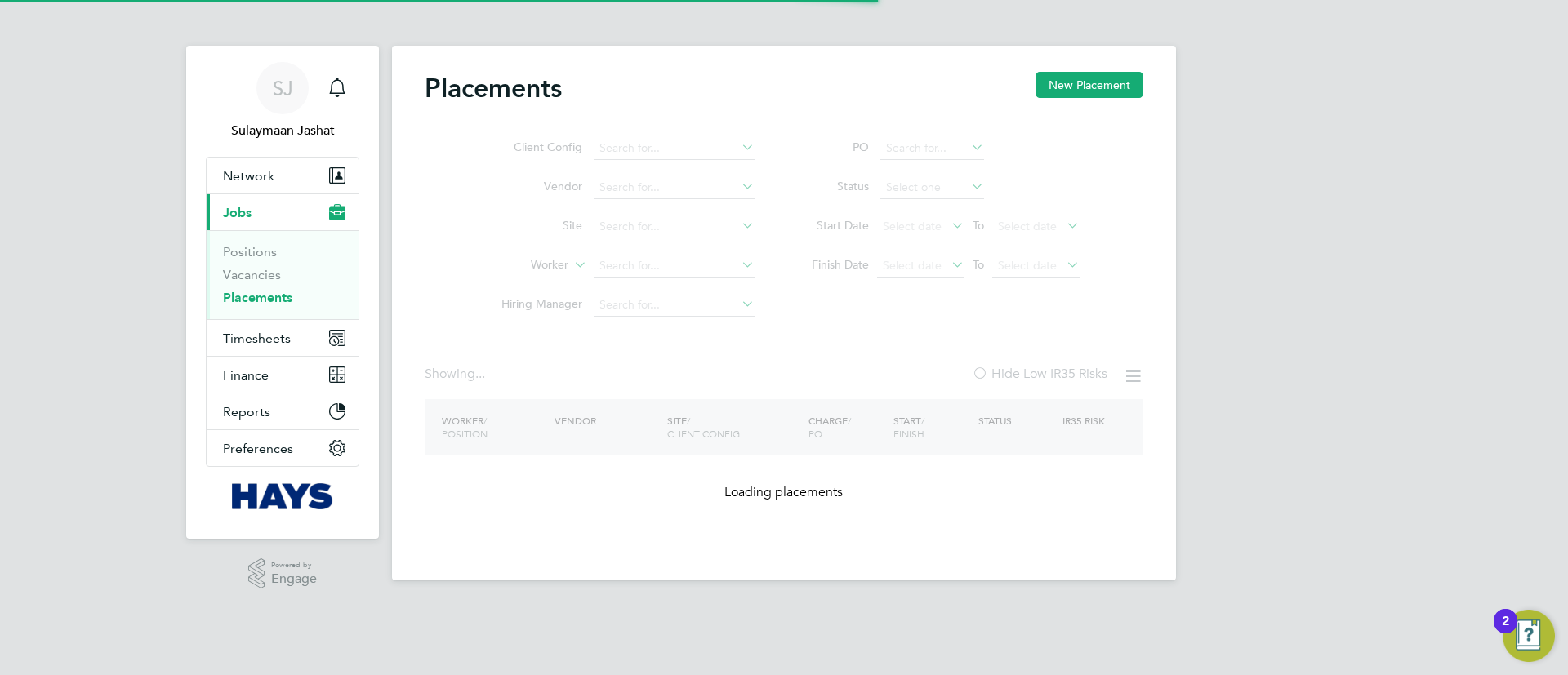
type input "[PERSON_NAME]"
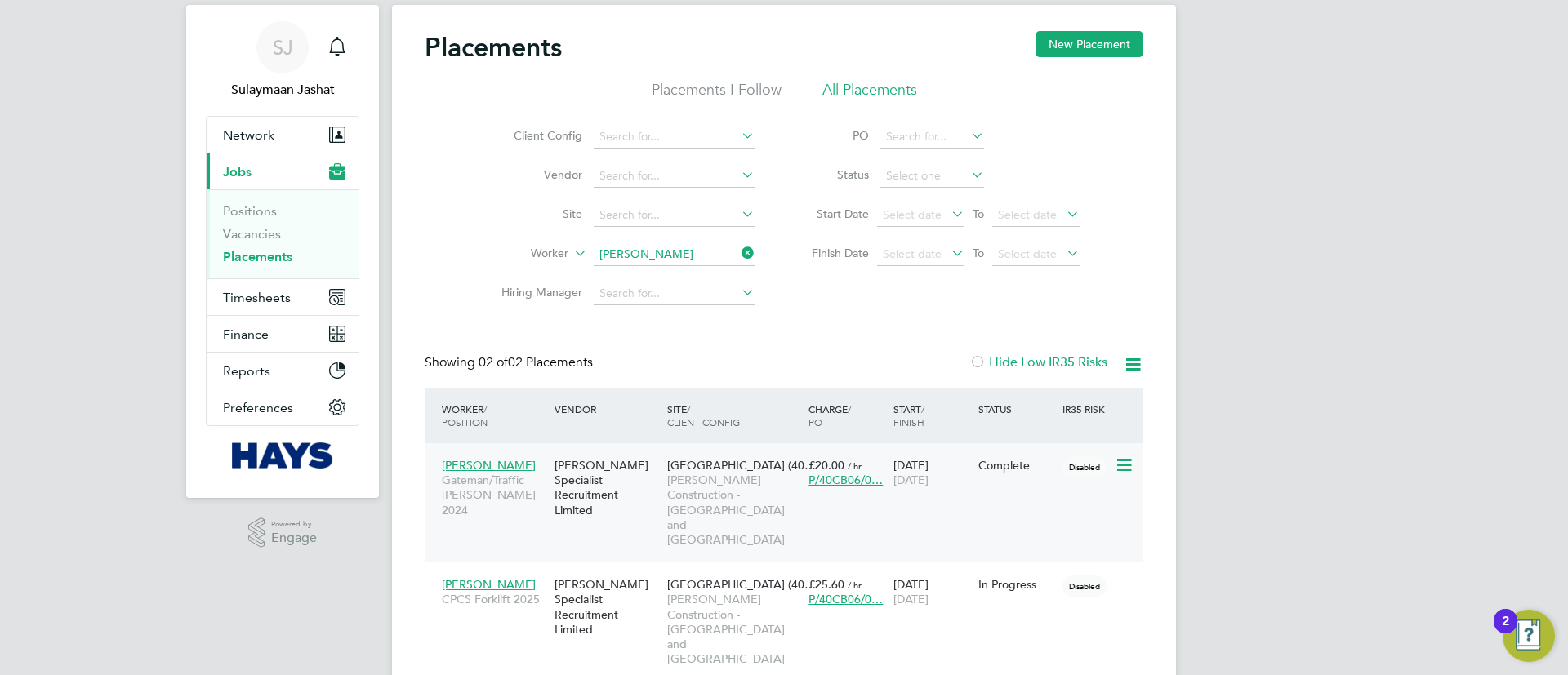
scroll to position [64, 0]
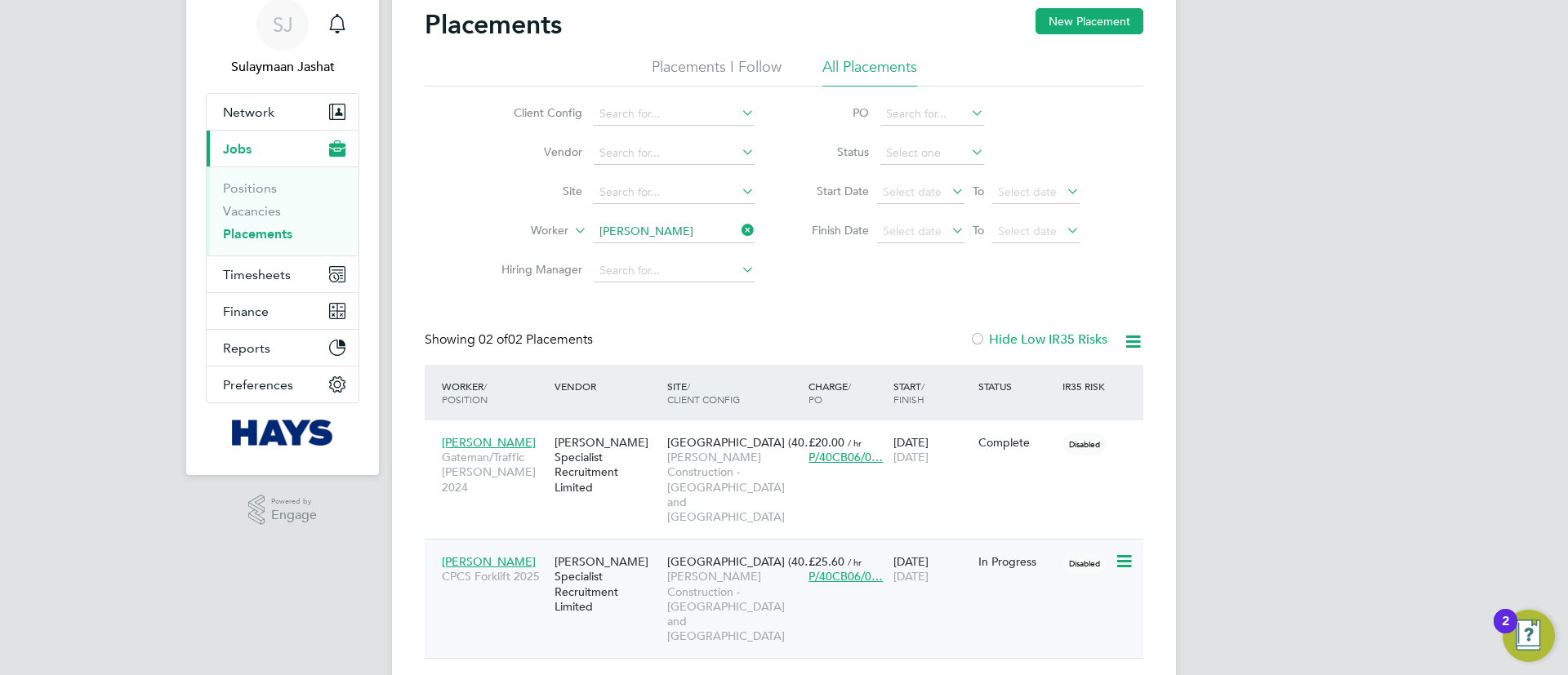
click at [672, 569] on span "Morgan Sindall Construction - Yorkshire and North East" at bounding box center [734, 606] width 133 height 74
click at [696, 237] on ul "Client Config Vendor Site Worker Hiring Manager" at bounding box center [621, 192] width 307 height 195
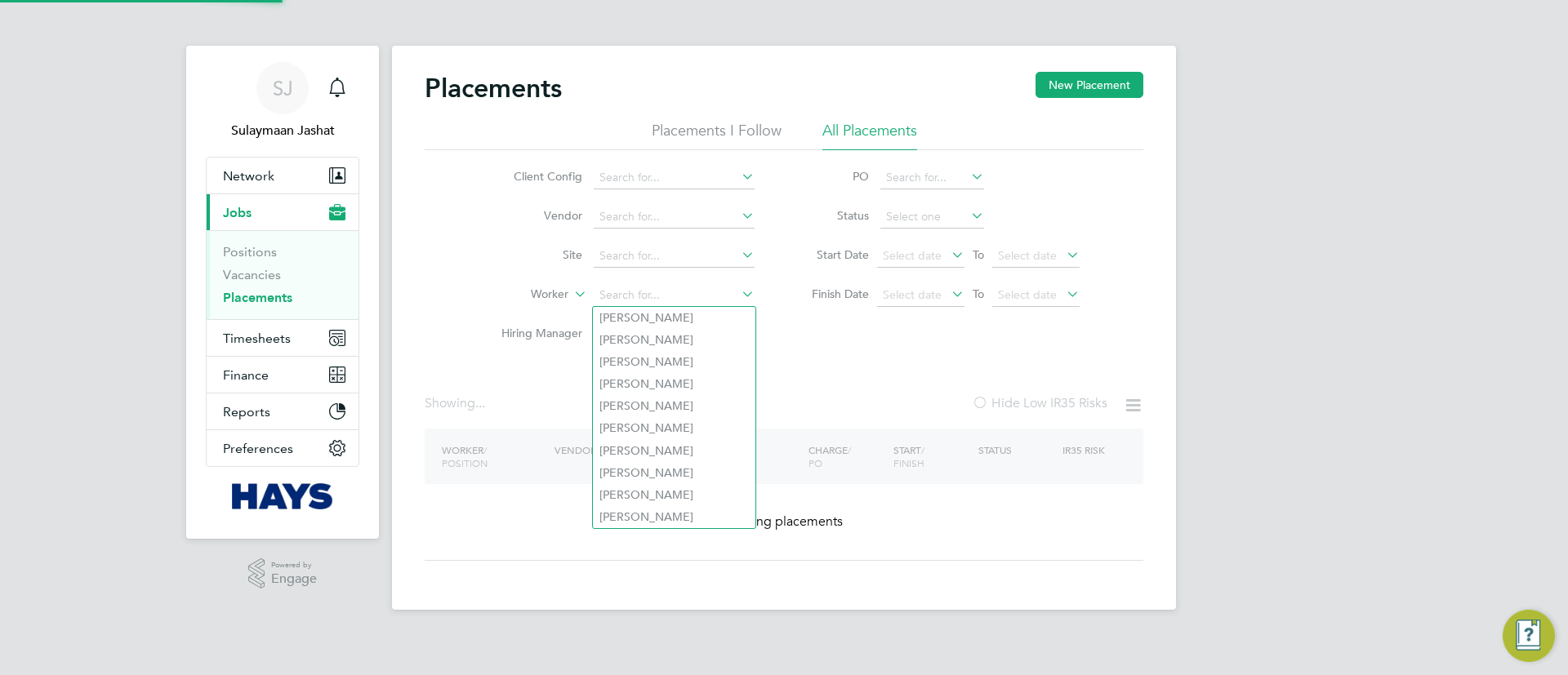
type input "h"
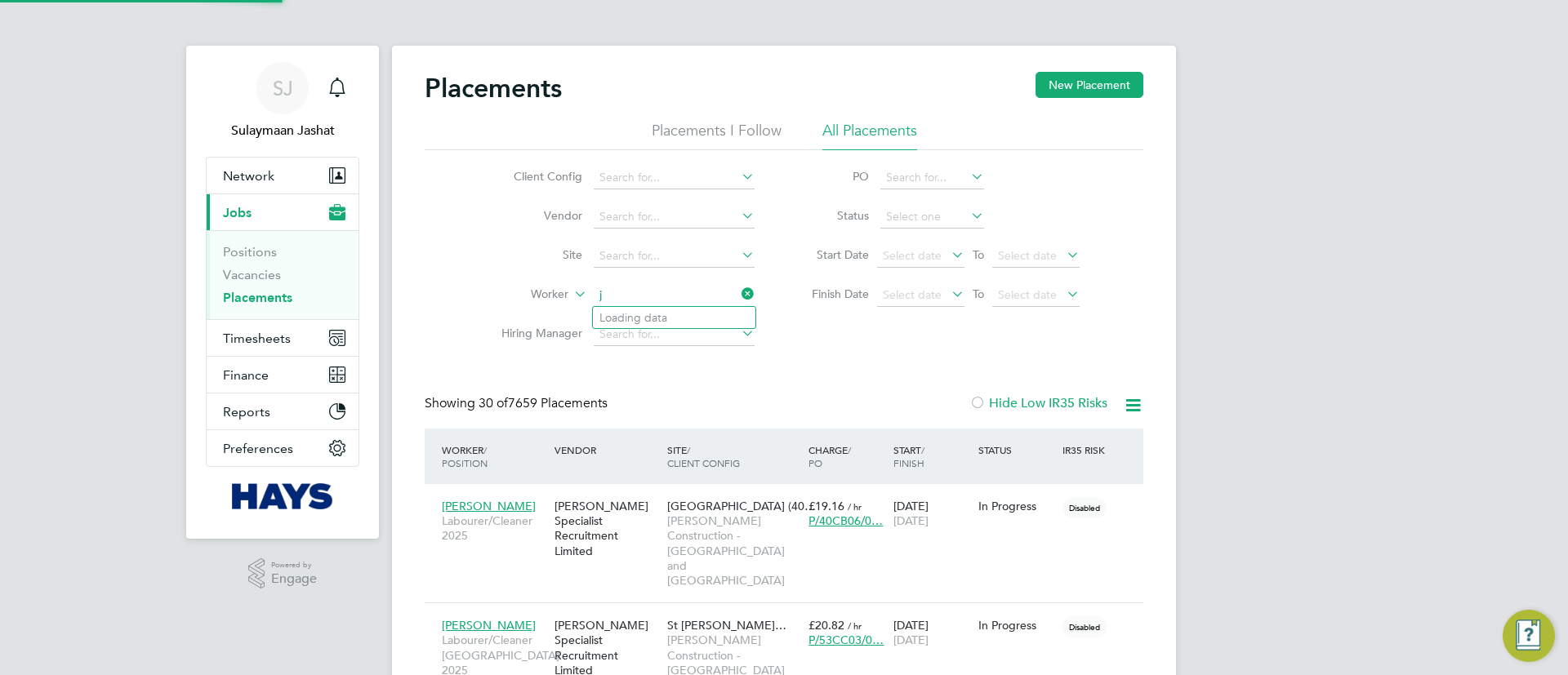
scroll to position [77, 143]
click at [663, 312] on li "John Men henitt" at bounding box center [674, 318] width 165 height 22
type input "John Menhenitt"
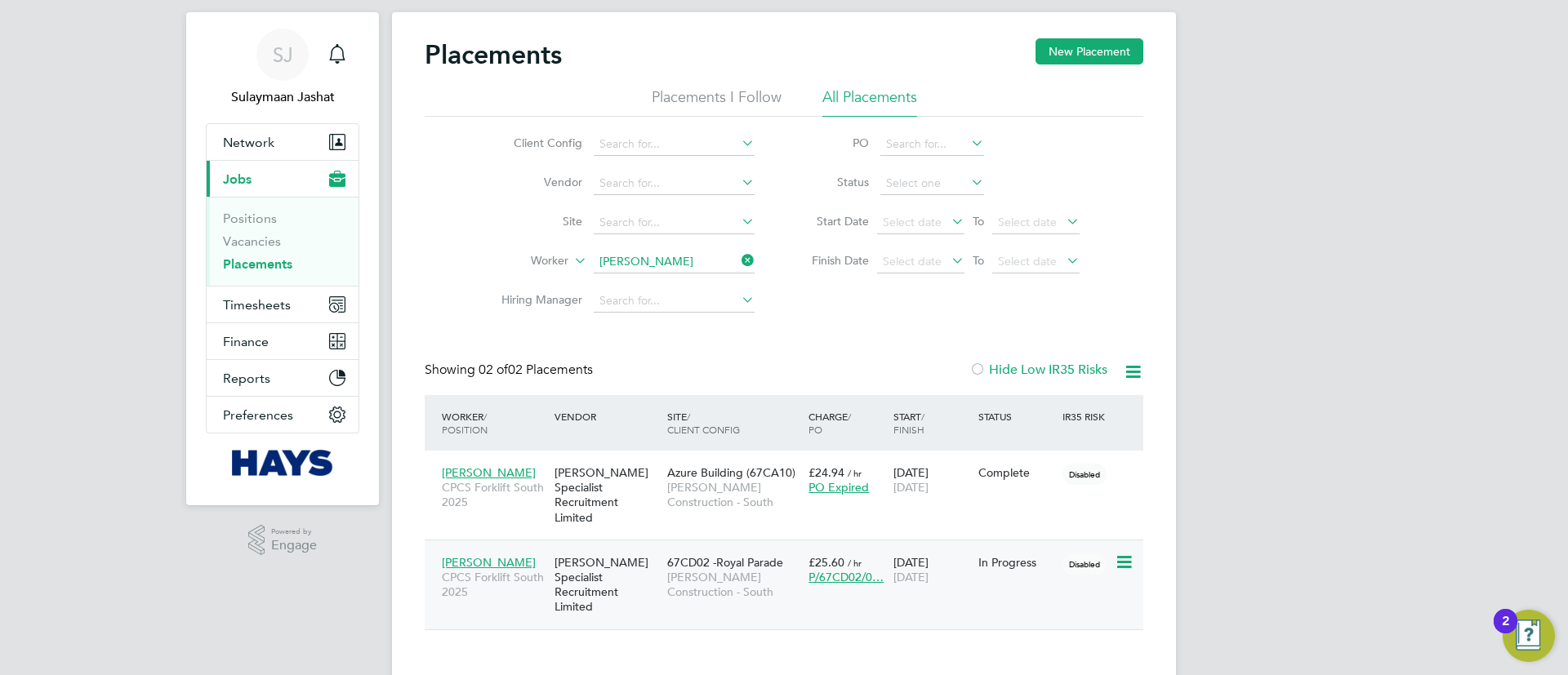
click at [652, 586] on div "Hays Specialist Recruitment Limited" at bounding box center [606, 584] width 113 height 76
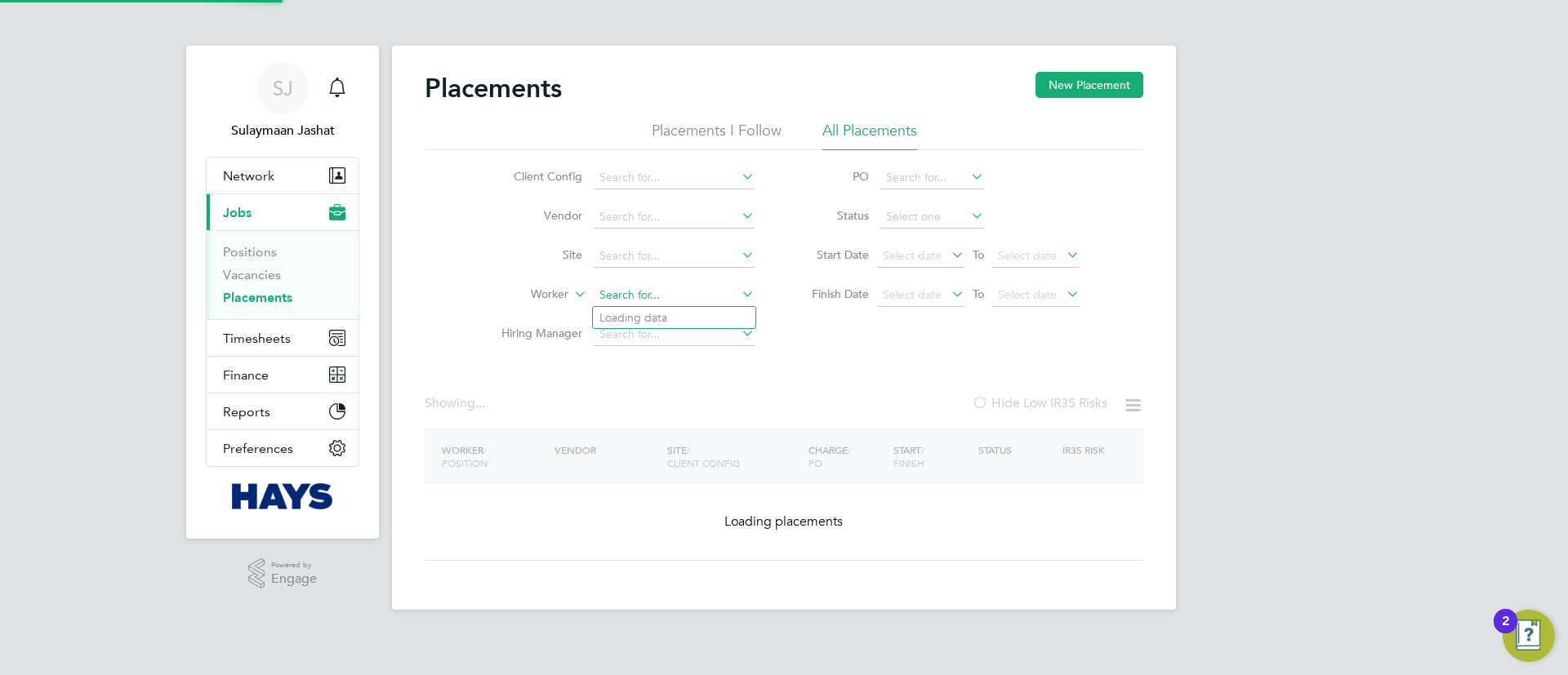
click at [702, 288] on input at bounding box center [673, 296] width 161 height 23
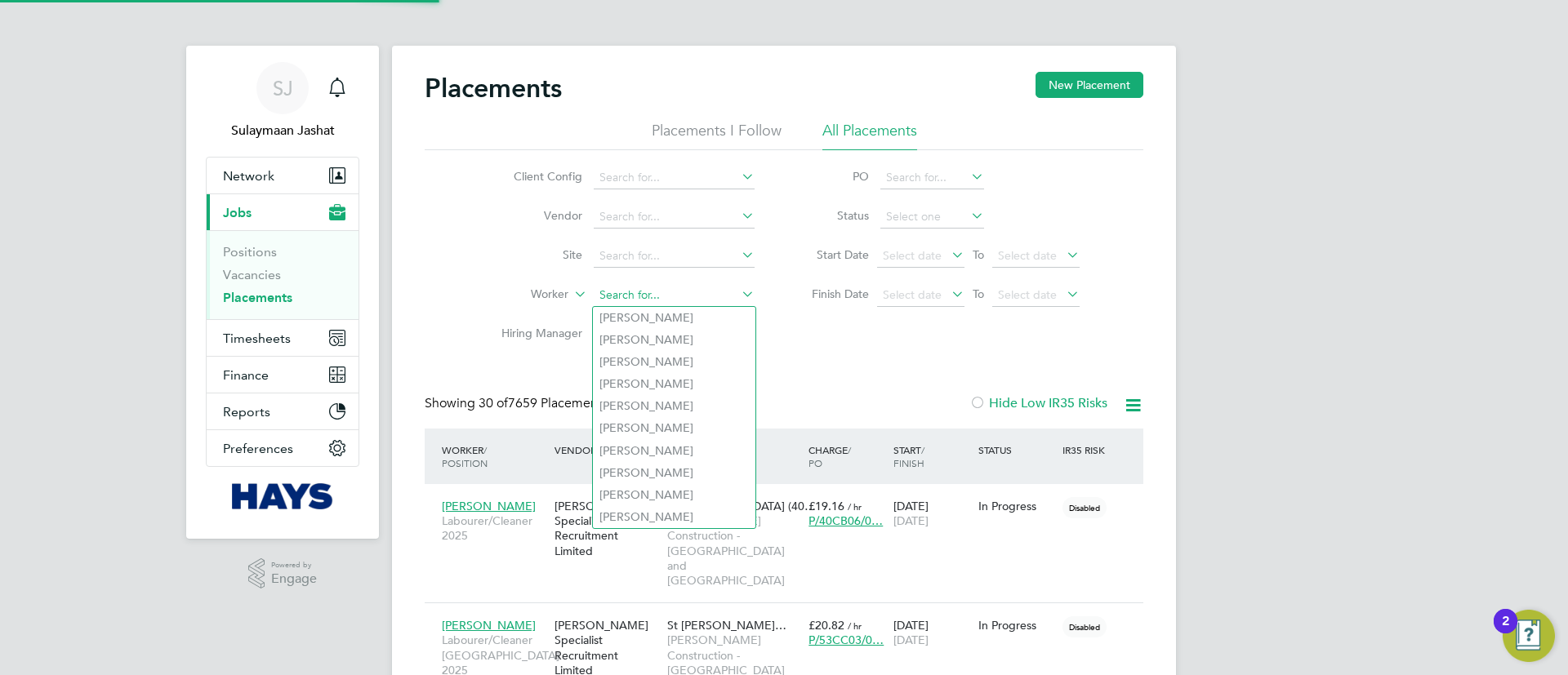
scroll to position [77, 143]
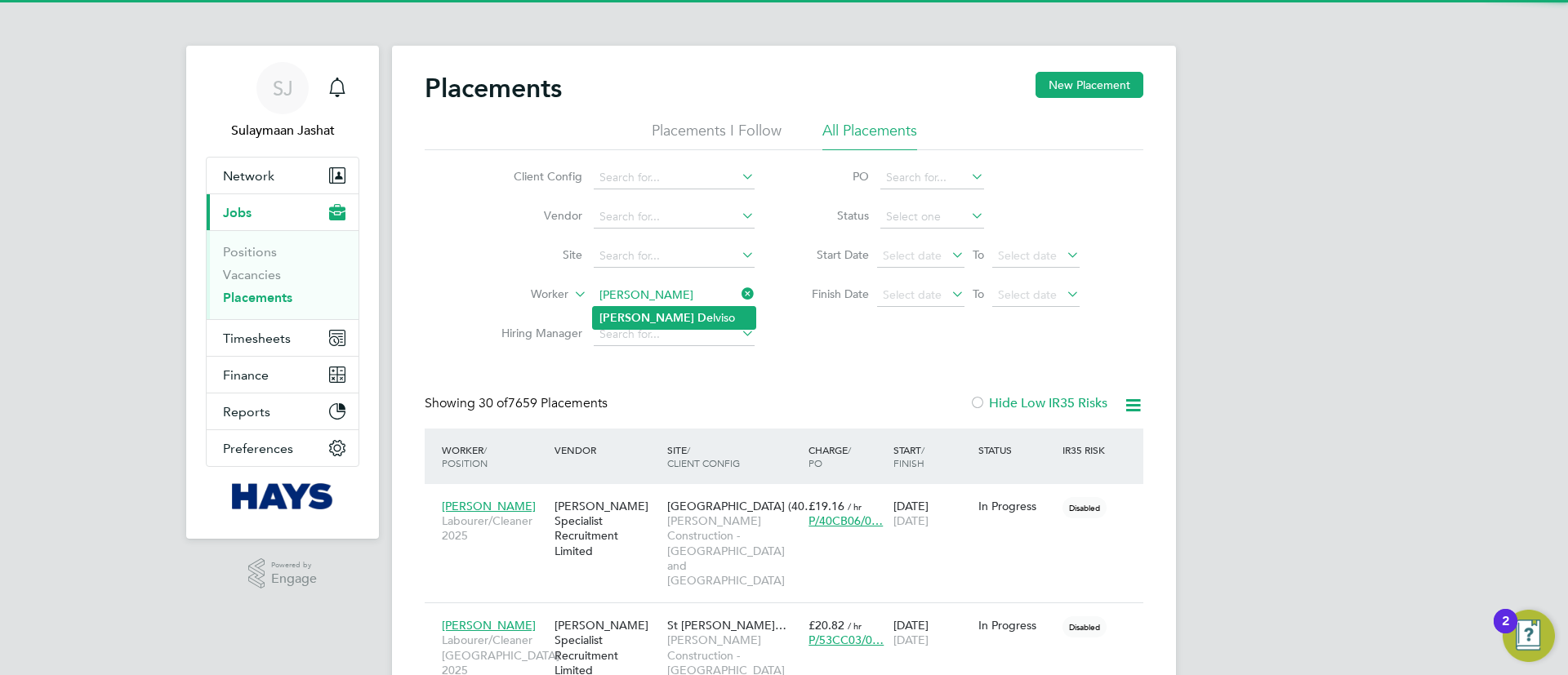
click at [719, 317] on li "Anthony De lviso" at bounding box center [673, 318] width 163 height 22
type input "Anthony Delviso"
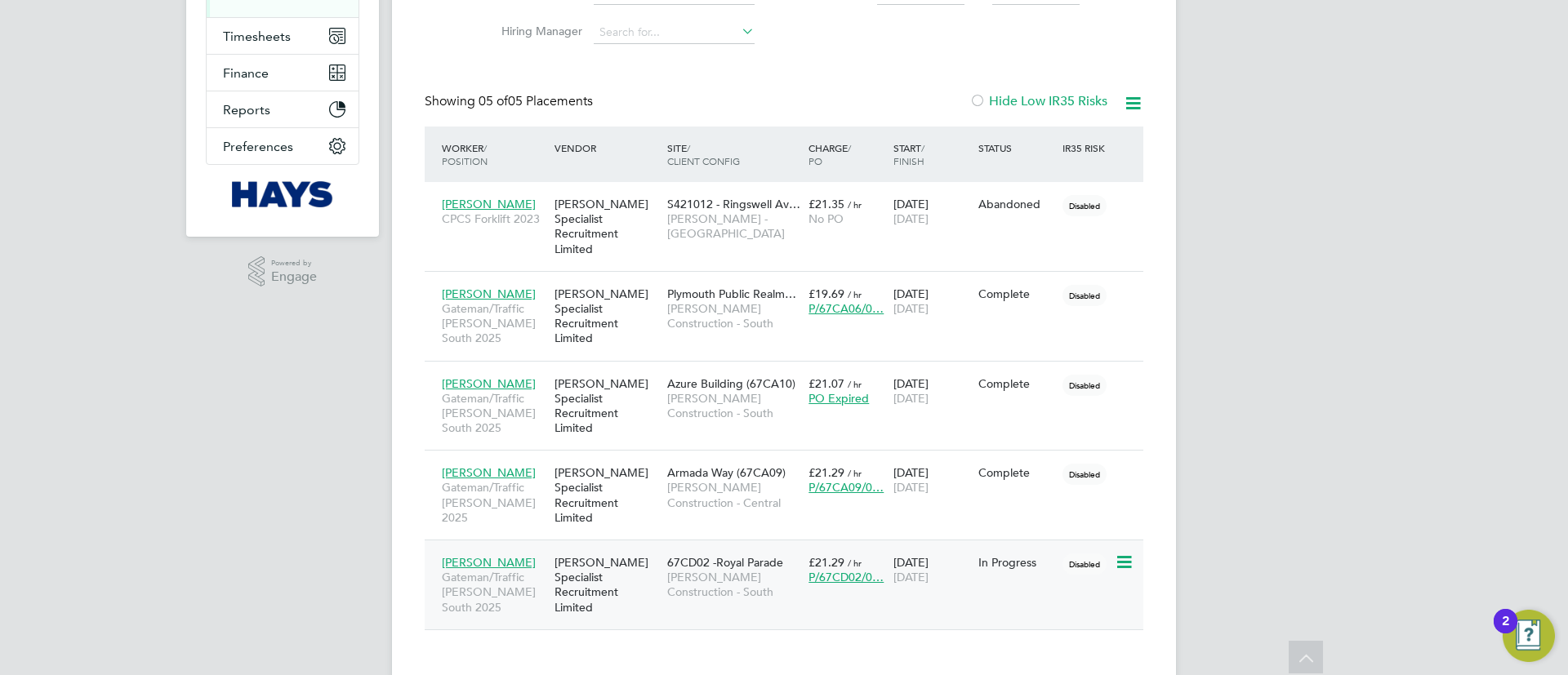
click at [624, 547] on div "Hays Specialist Recruitment Limited" at bounding box center [606, 584] width 113 height 76
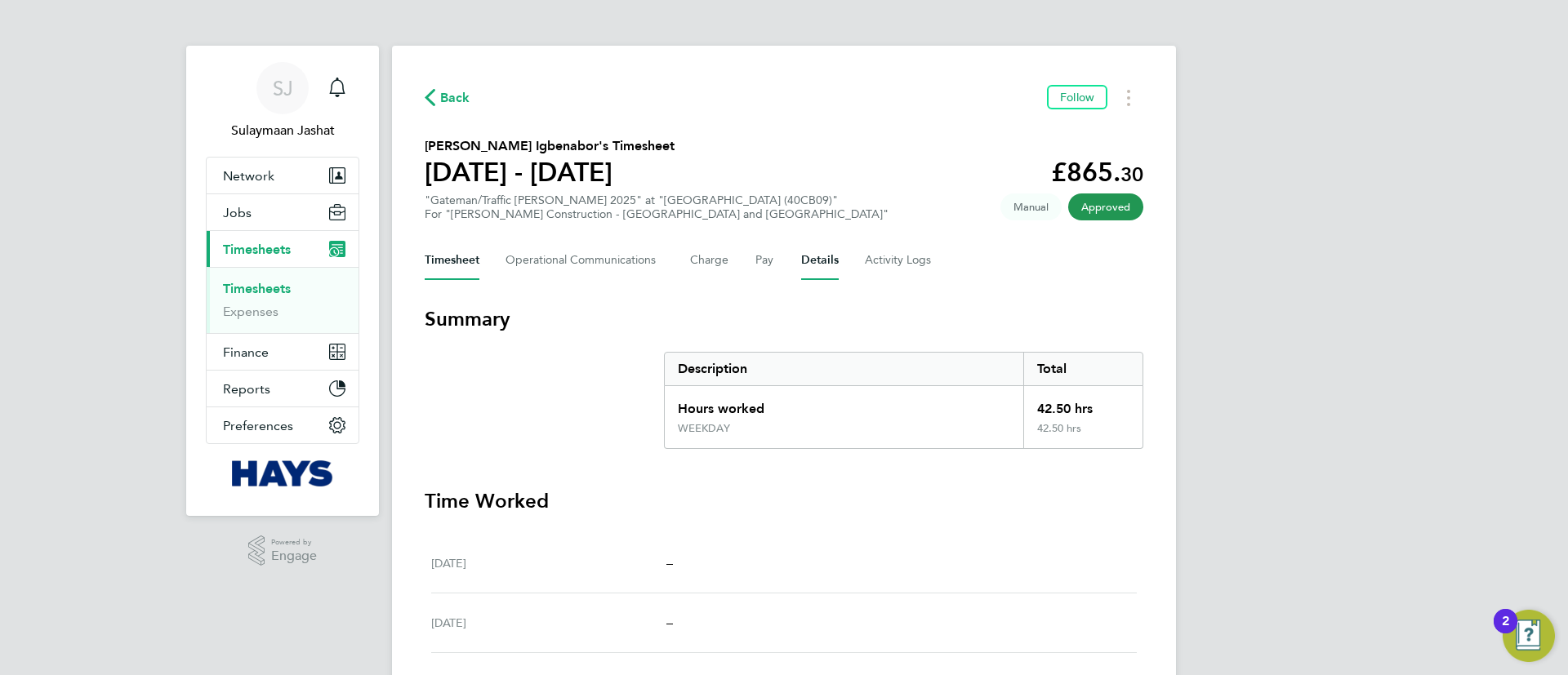
click at [807, 267] on button "Details" at bounding box center [820, 260] width 38 height 39
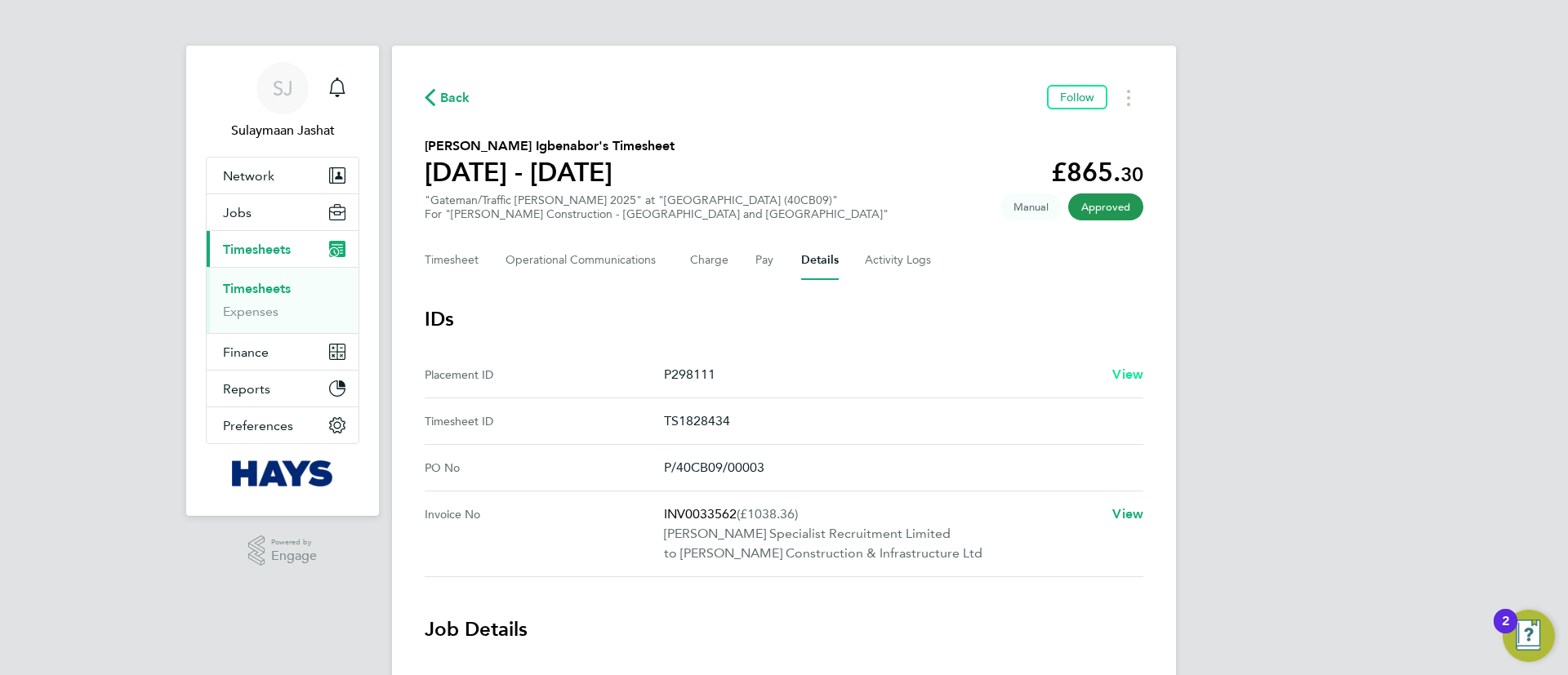
click at [1124, 369] on span "View" at bounding box center [1128, 375] width 31 height 15
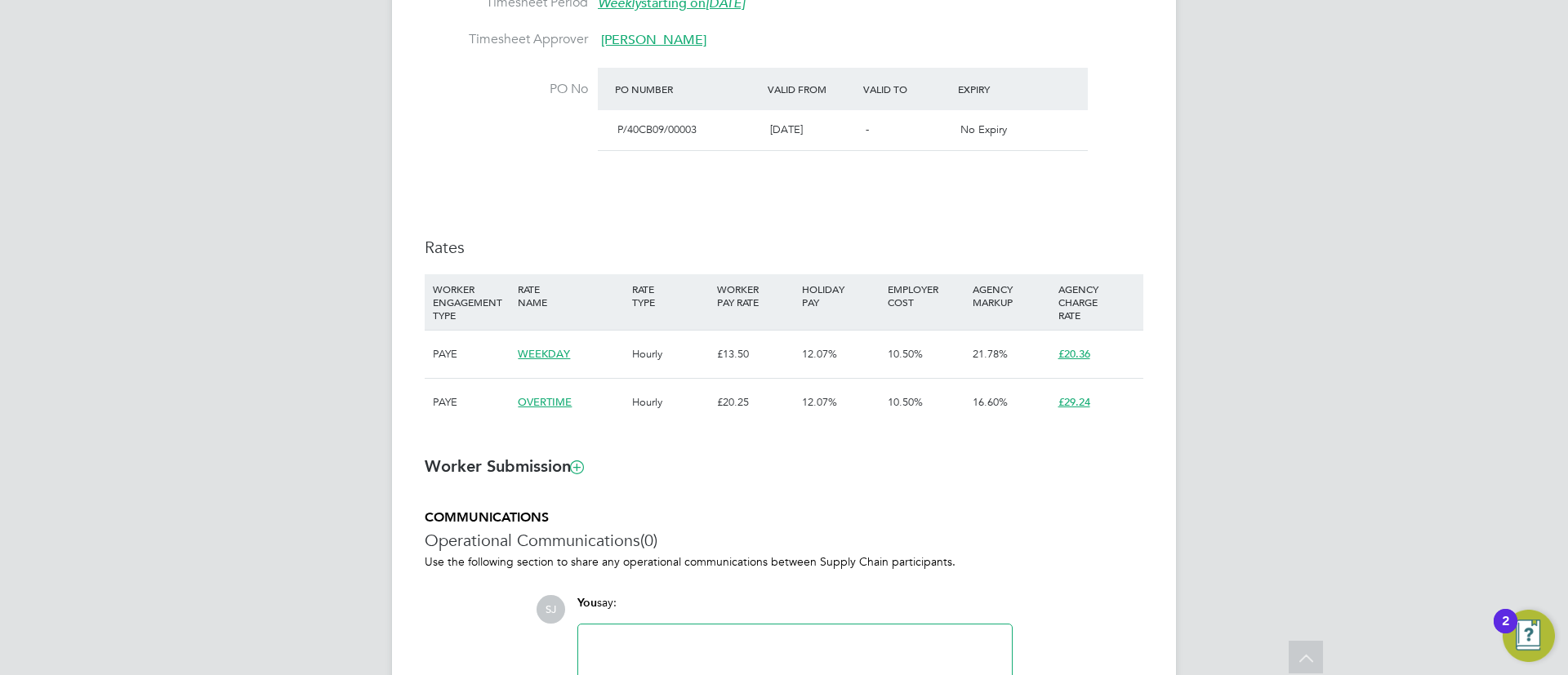
scroll to position [979, 0]
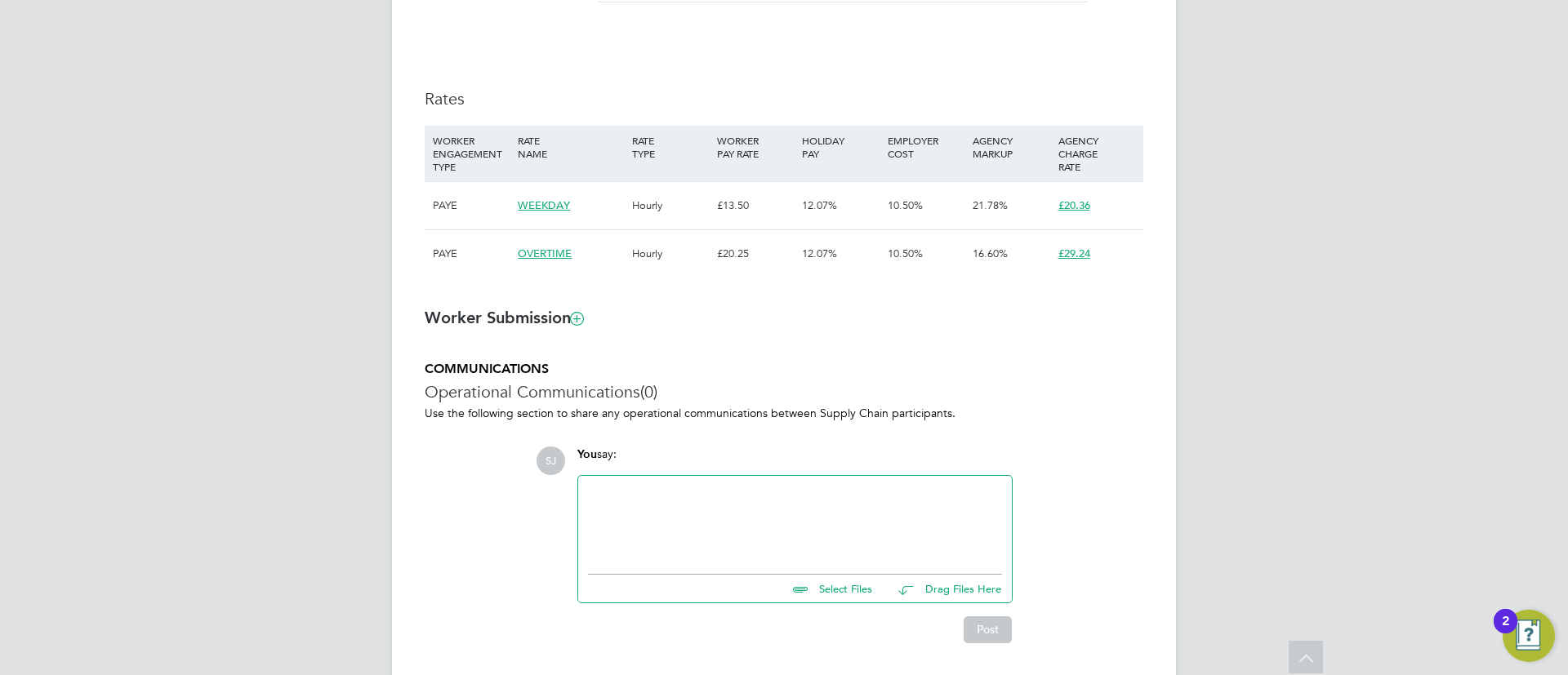
click at [904, 288] on li "WORKER ENGAGEMENT TYPE RATE NAME RATE TYPE WORKER PAY RATE HOLIDAY PAY EMPLOYER…" at bounding box center [784, 210] width 719 height 169
type input "James Dean"
type input "10 Jul 2025"
type input "24 Jan 2026"
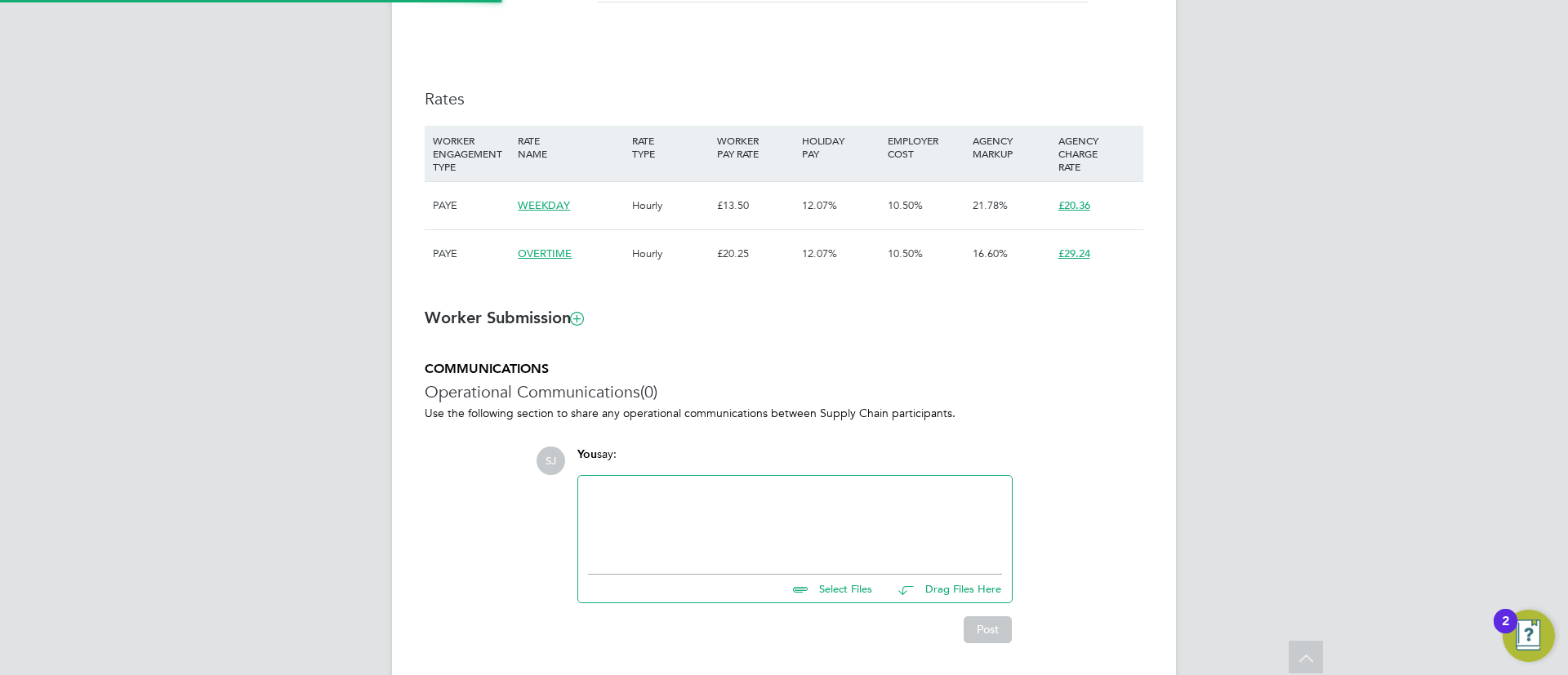
type input "07:30"
type input "17:00"
type input "30629966"
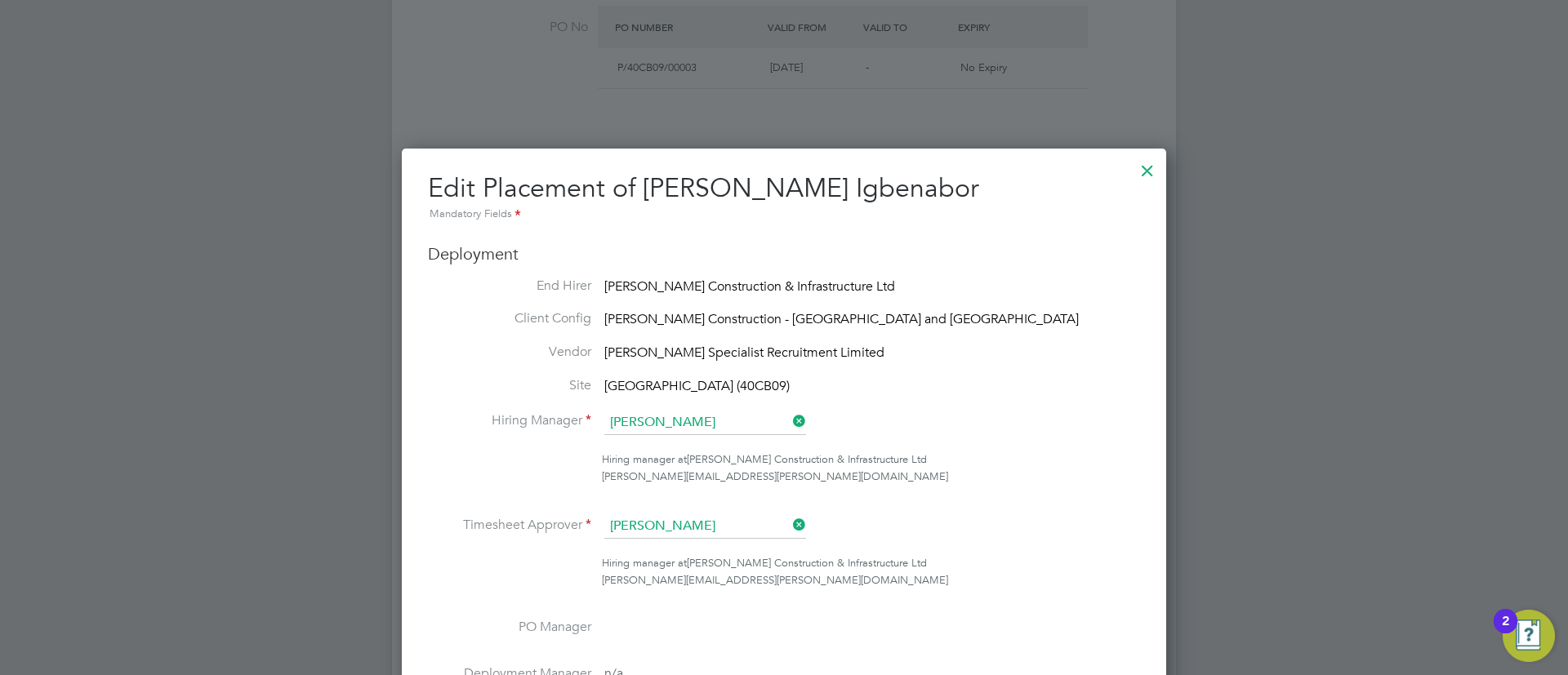
scroll to position [857, 0]
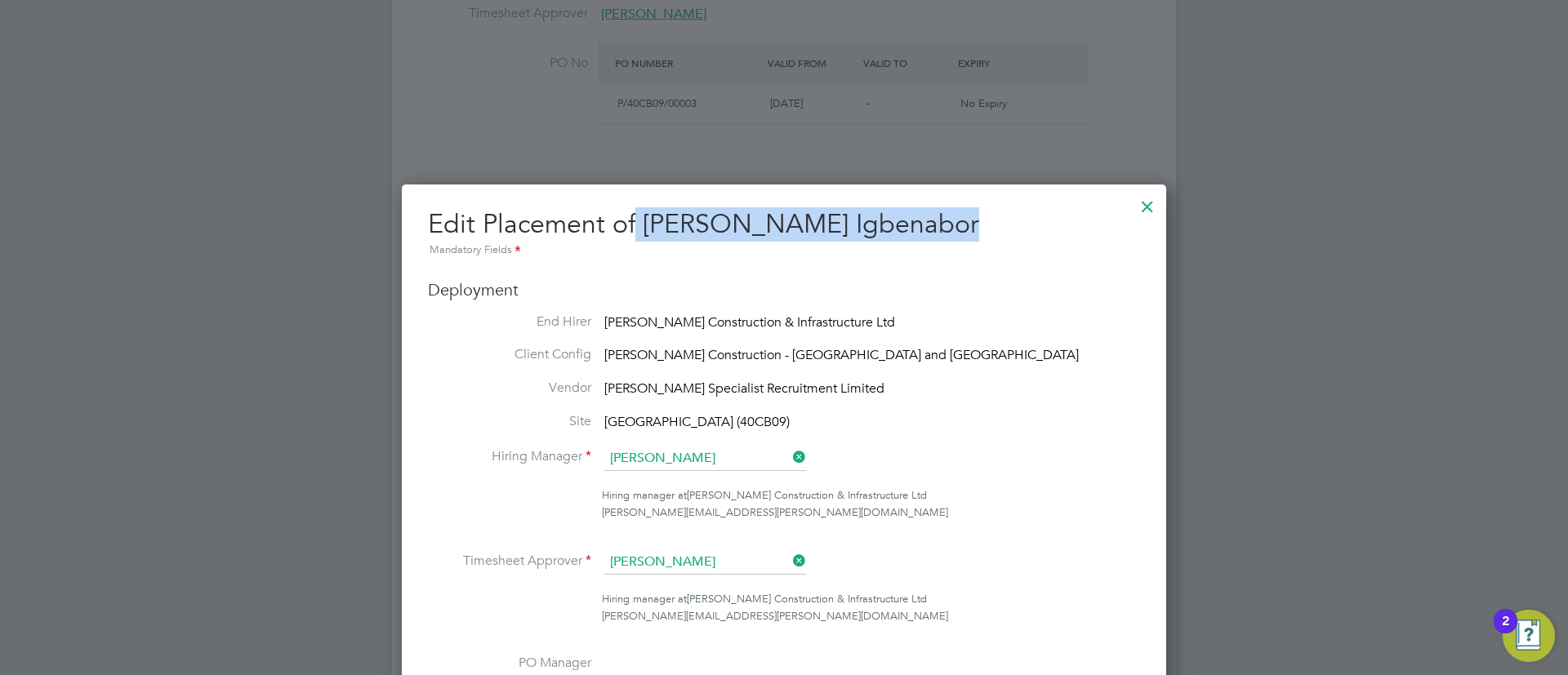
drag, startPoint x: 965, startPoint y: 233, endPoint x: 636, endPoint y: 217, distance: 329.4
click at [636, 217] on h2 "Edit Placement of Chibuzor Nkem Igbenabor Mandatory Fields" at bounding box center [783, 233] width 712 height 52
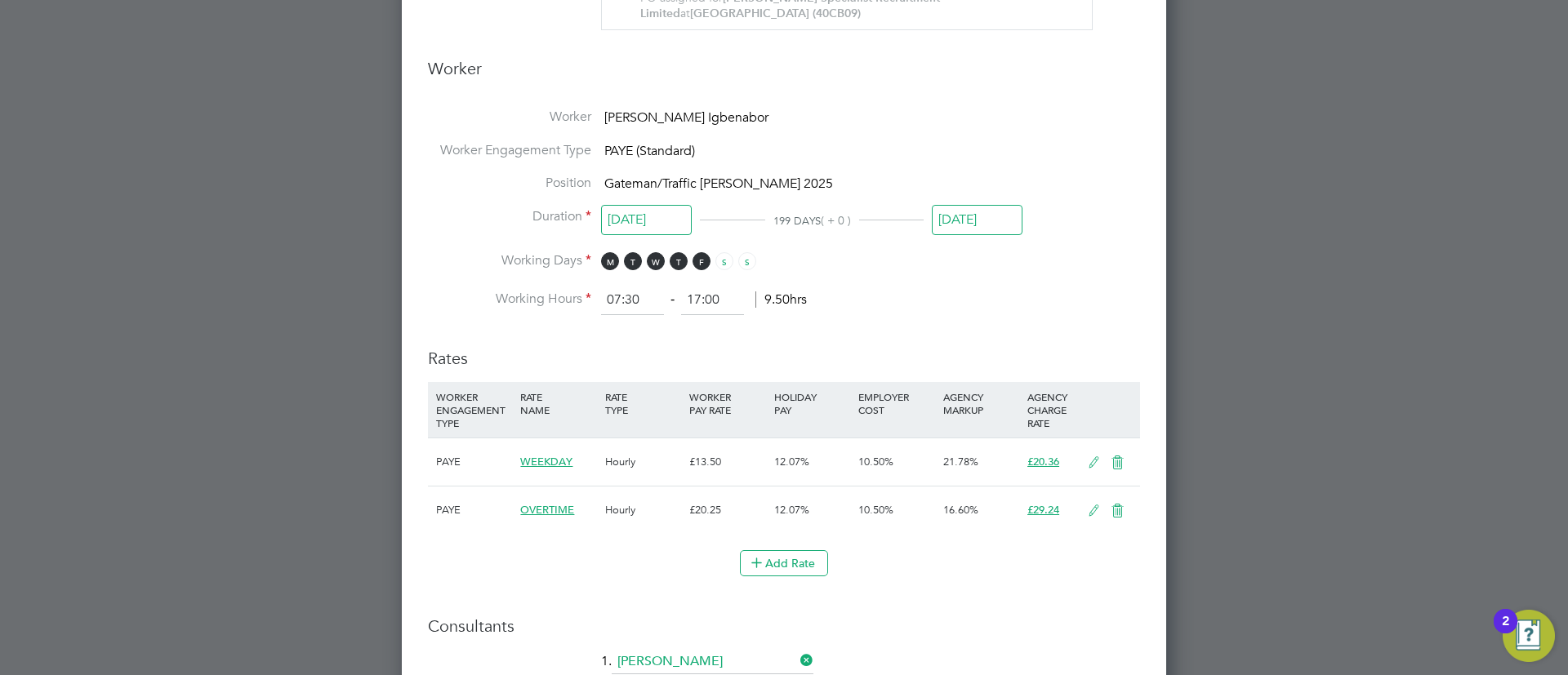
scroll to position [1960, 0]
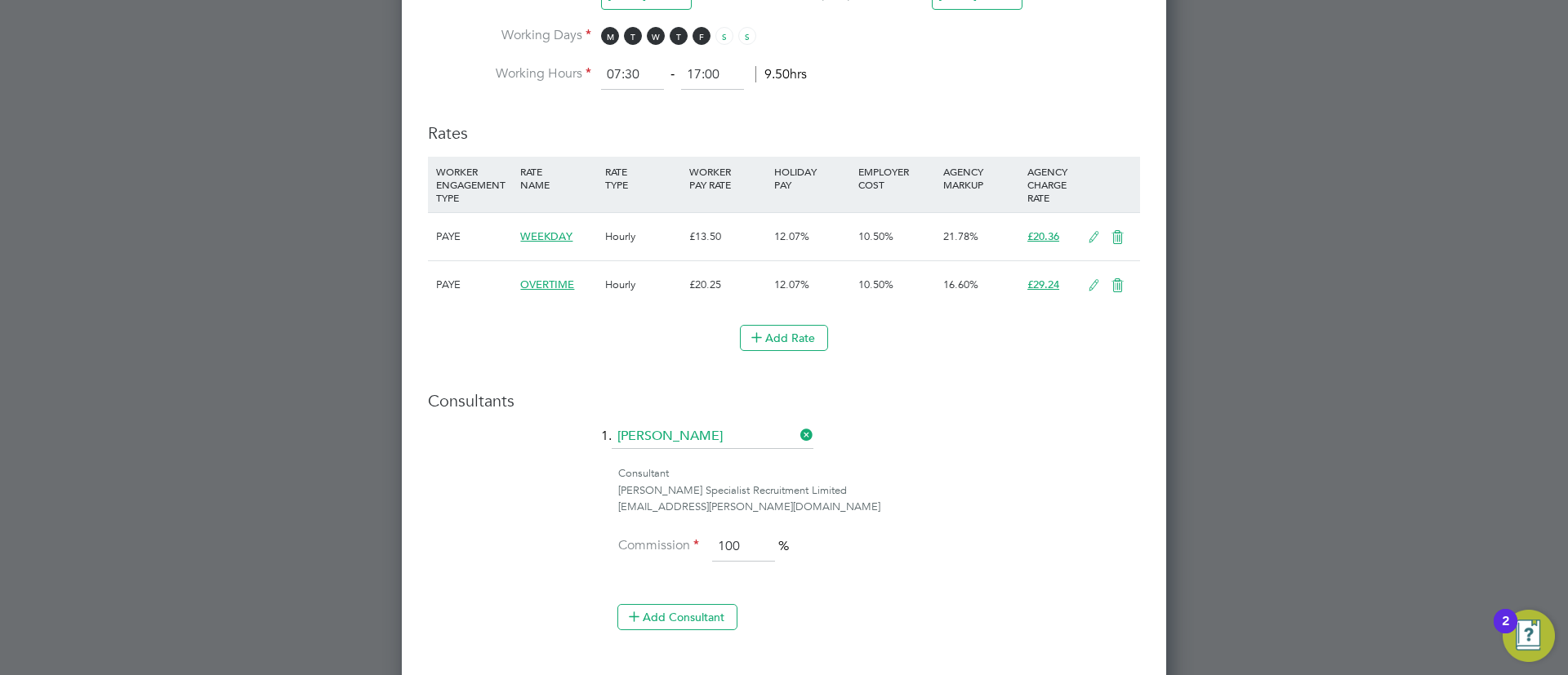
click at [1124, 279] on icon at bounding box center [1117, 286] width 20 height 13
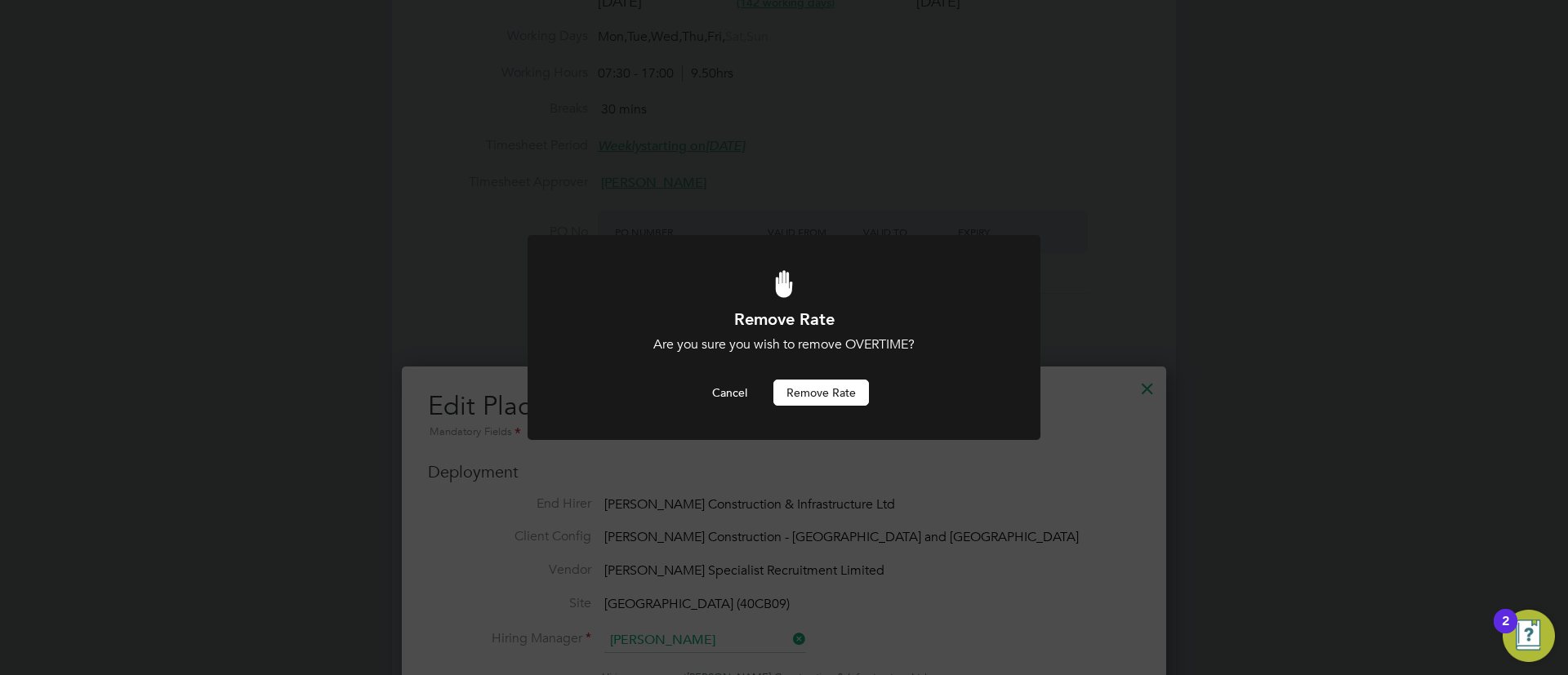
drag, startPoint x: 821, startPoint y: 407, endPoint x: 830, endPoint y: 397, distance: 13.5
click at [823, 408] on div at bounding box center [784, 337] width 512 height 205
click at [831, 389] on button "Remove rate" at bounding box center [821, 392] width 95 height 26
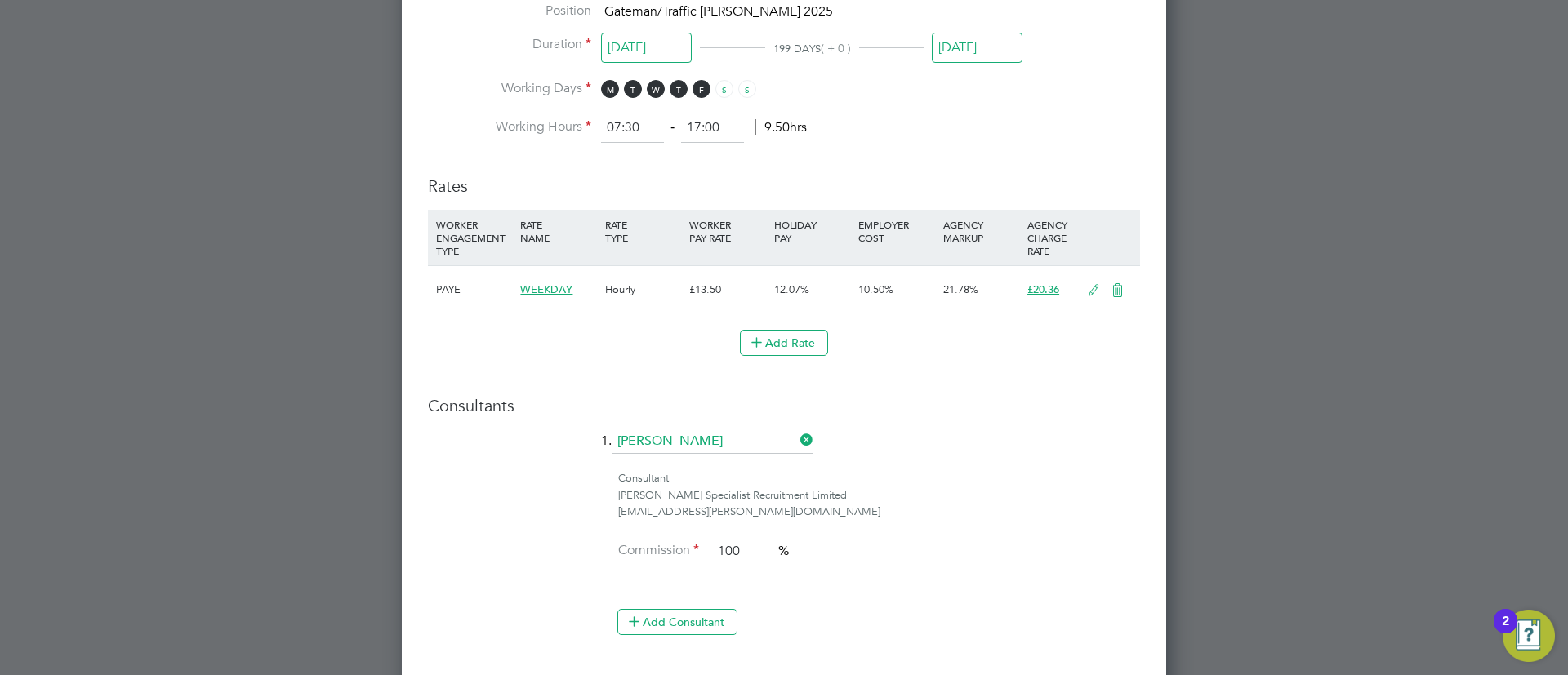
scroll to position [2036, 0]
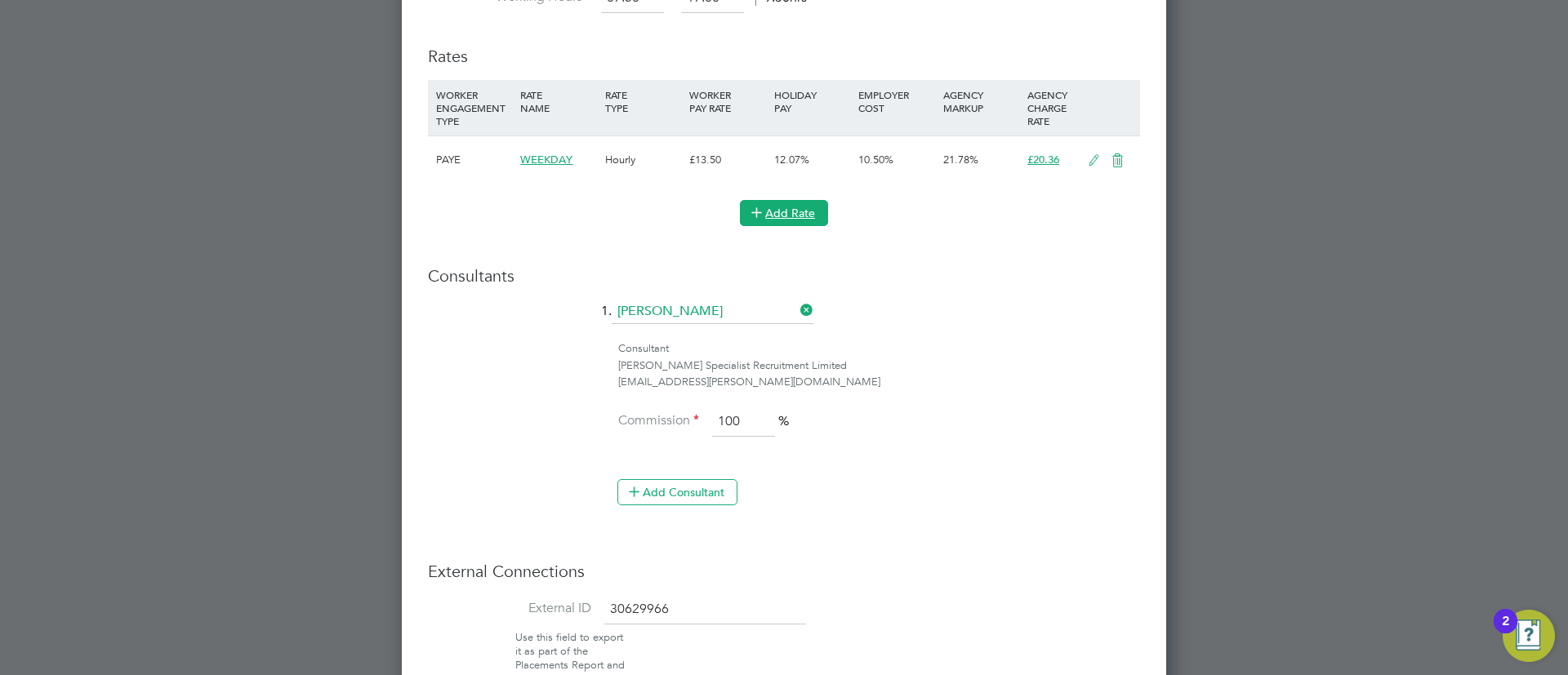
click at [791, 217] on button "Add Rate" at bounding box center [784, 213] width 89 height 26
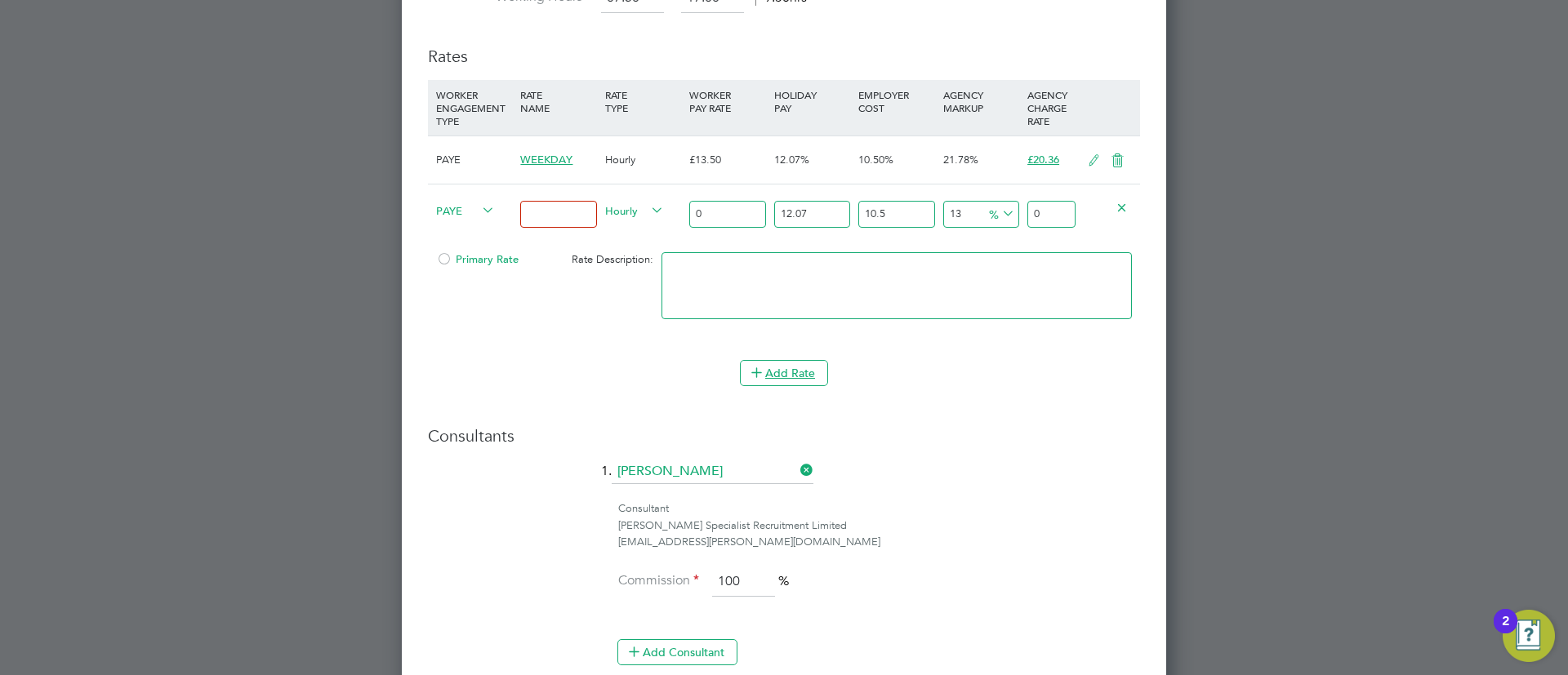
click at [1087, 159] on icon at bounding box center [1093, 161] width 20 height 13
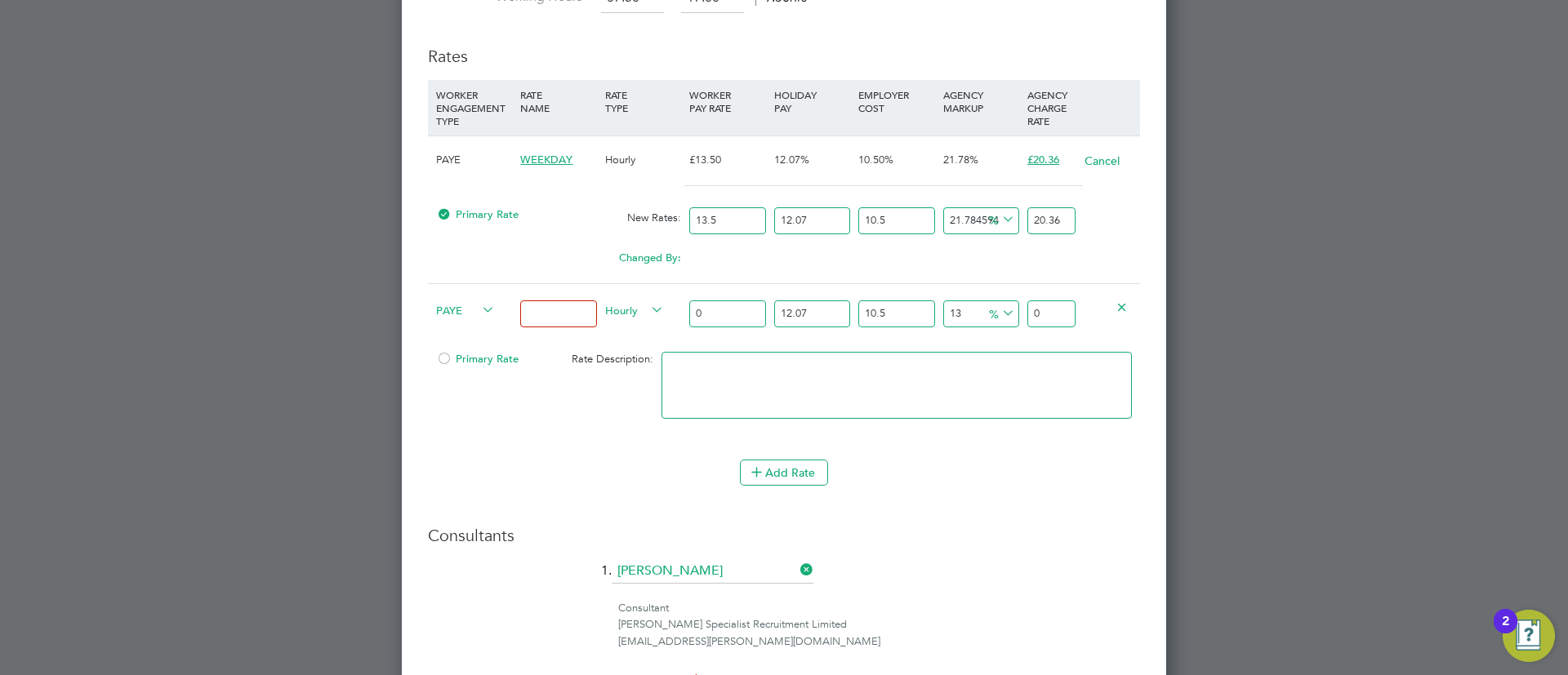
scroll to position [2064, 765]
click at [757, 219] on input "13.5" at bounding box center [727, 221] width 76 height 27
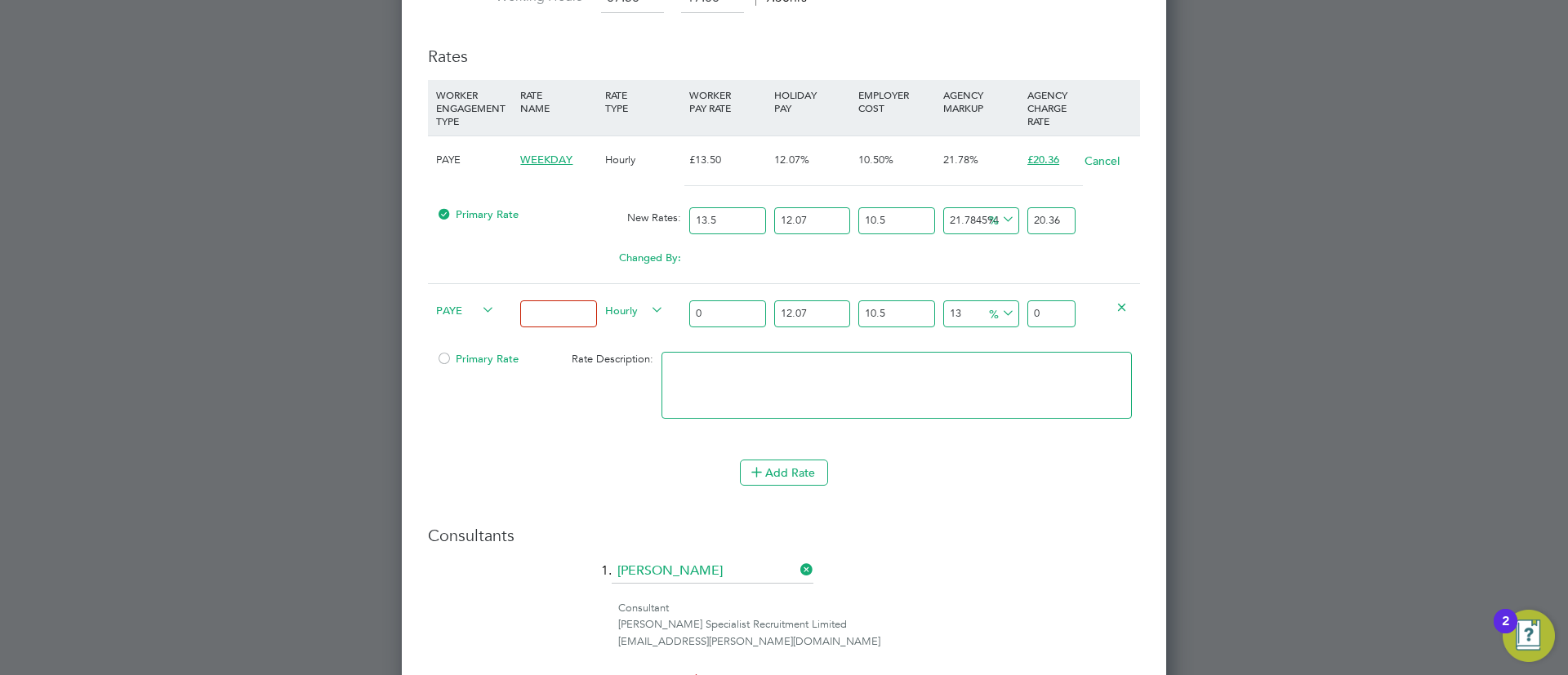
type input "1"
type input "1.5081481481481482"
type input "14"
type input "21.114074074074075"
type input "14.2"
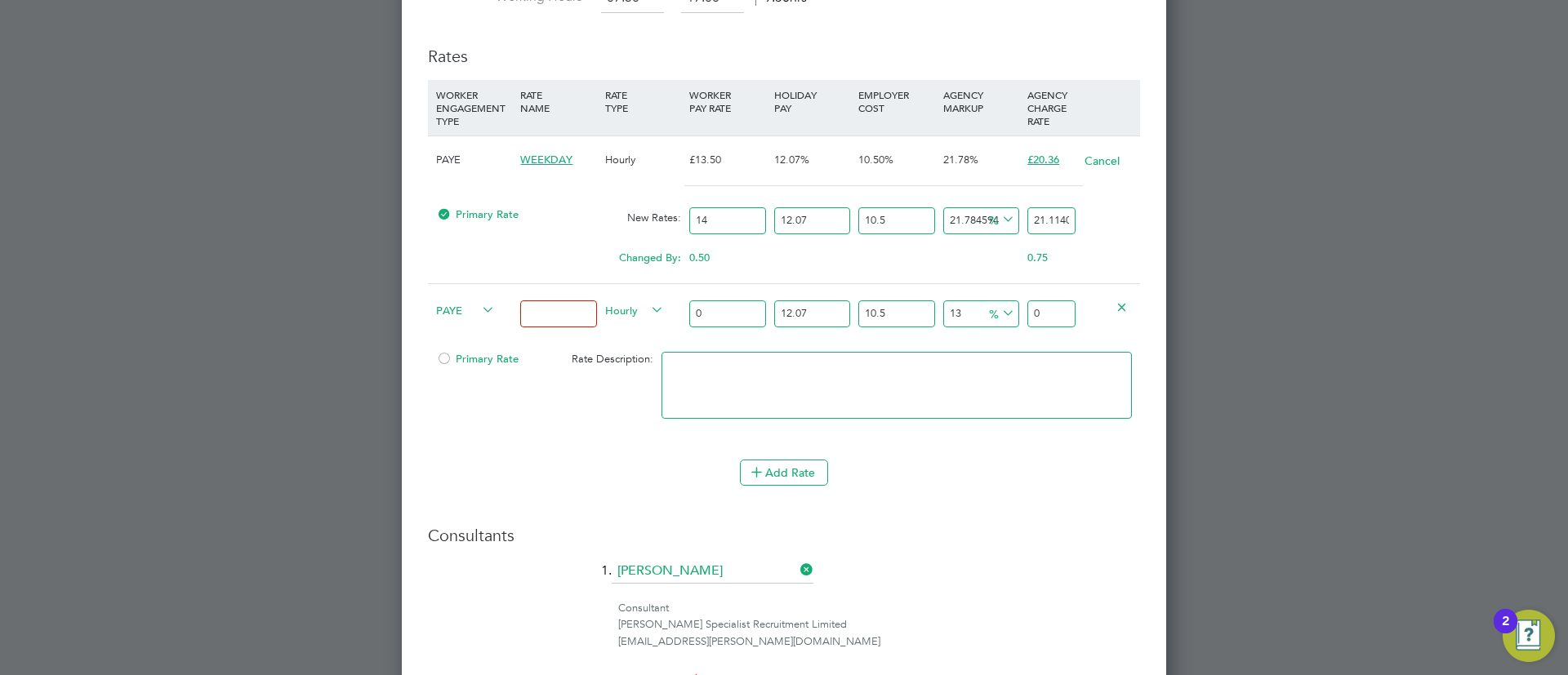
type input "21.415703703703702"
type input "14.20"
click at [1055, 207] on input "21.415703703703702" at bounding box center [1051, 221] width 48 height 27
type input "-88.62660817414655"
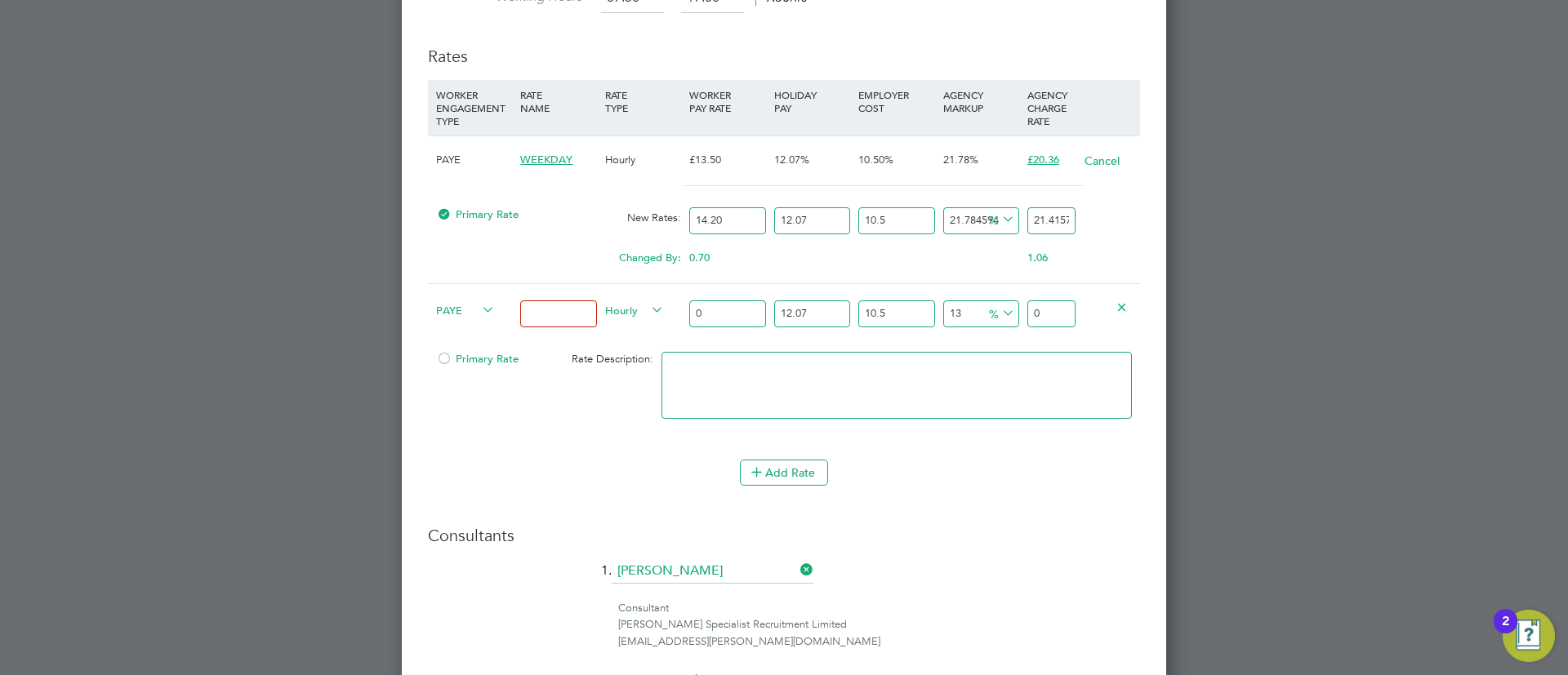
type input "2"
type input "19.42061417146117"
type input "21"
type input "20.557953354046518"
type input "21.2"
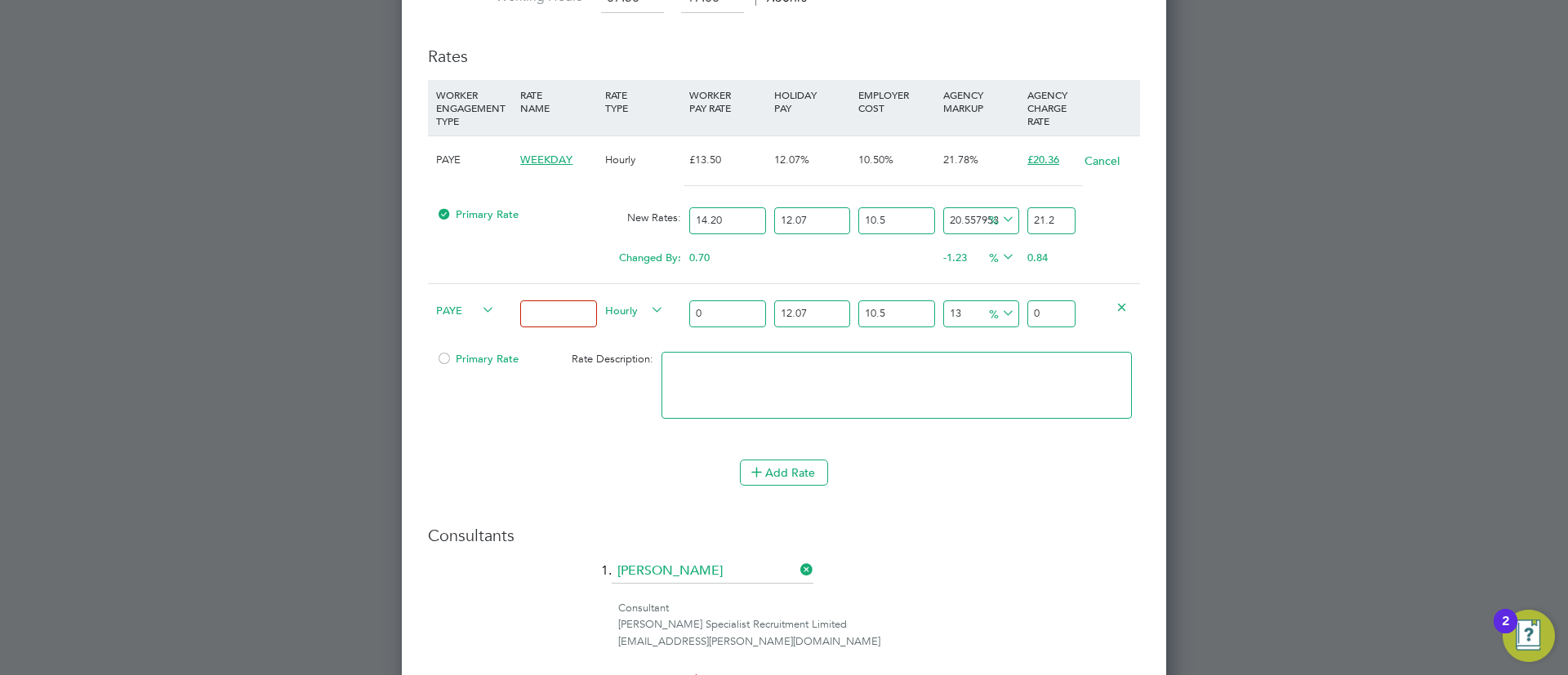
type input "21.069755986209923"
type input "21.29"
click at [539, 314] on input at bounding box center [558, 314] width 76 height 27
type input "Weekday OT 45h+"
click at [778, 498] on li "Add Rate" at bounding box center [783, 480] width 712 height 42
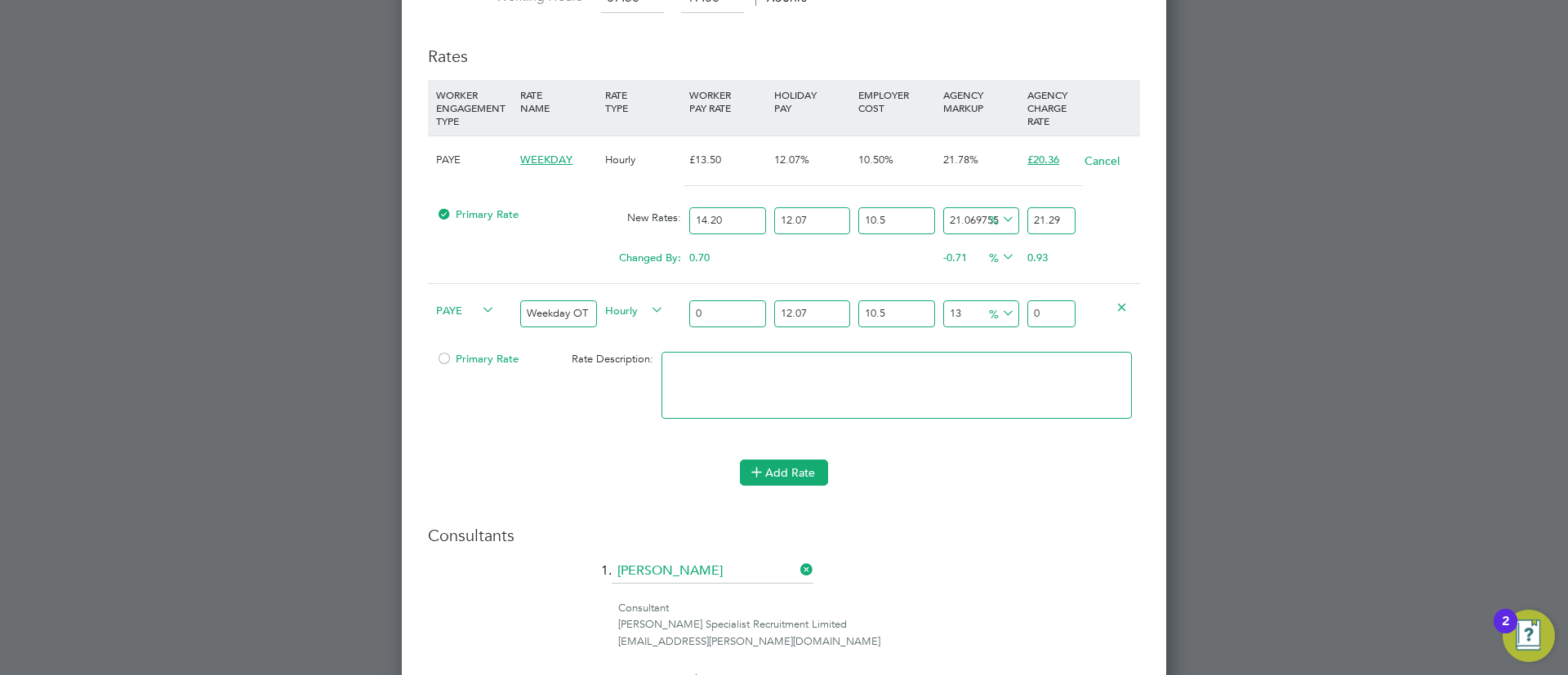
click at [789, 476] on button "Add Rate" at bounding box center [784, 472] width 89 height 26
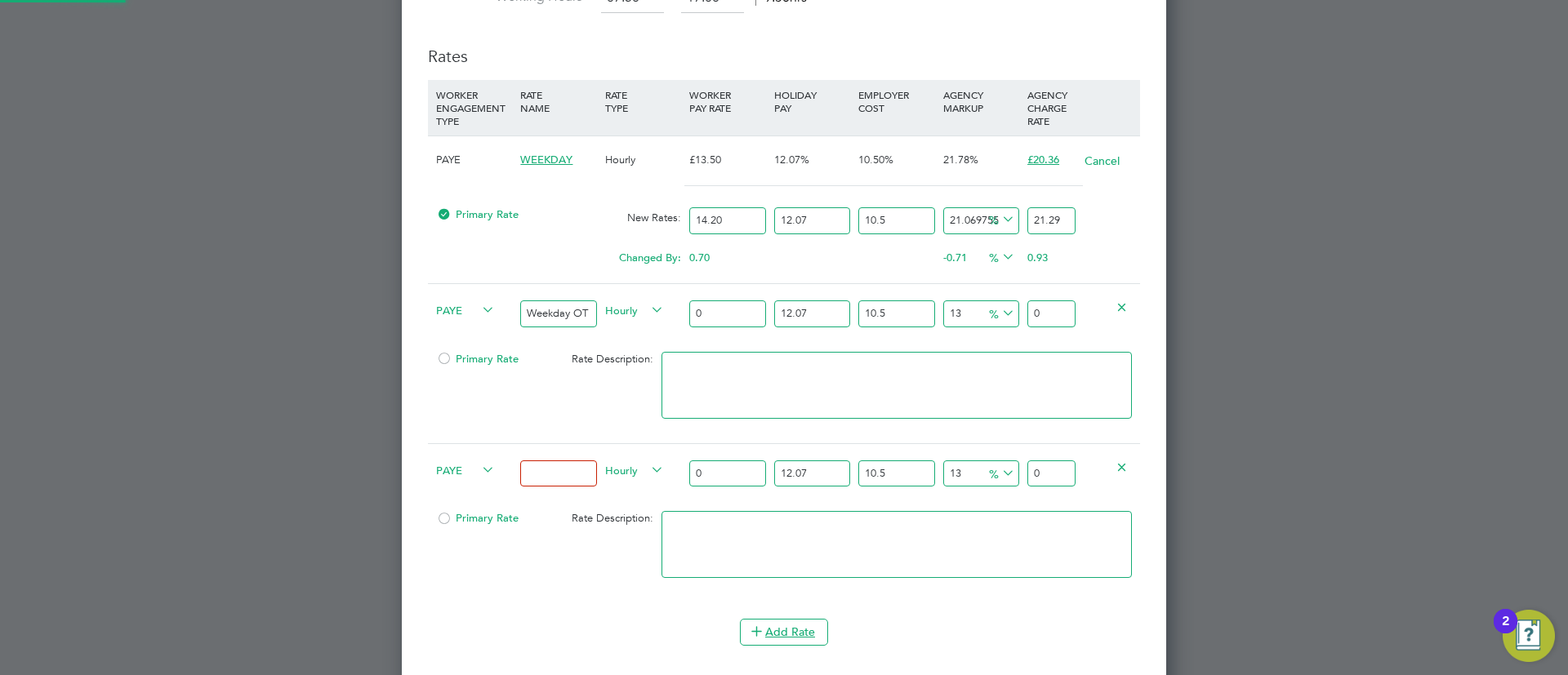
scroll to position [2224, 765]
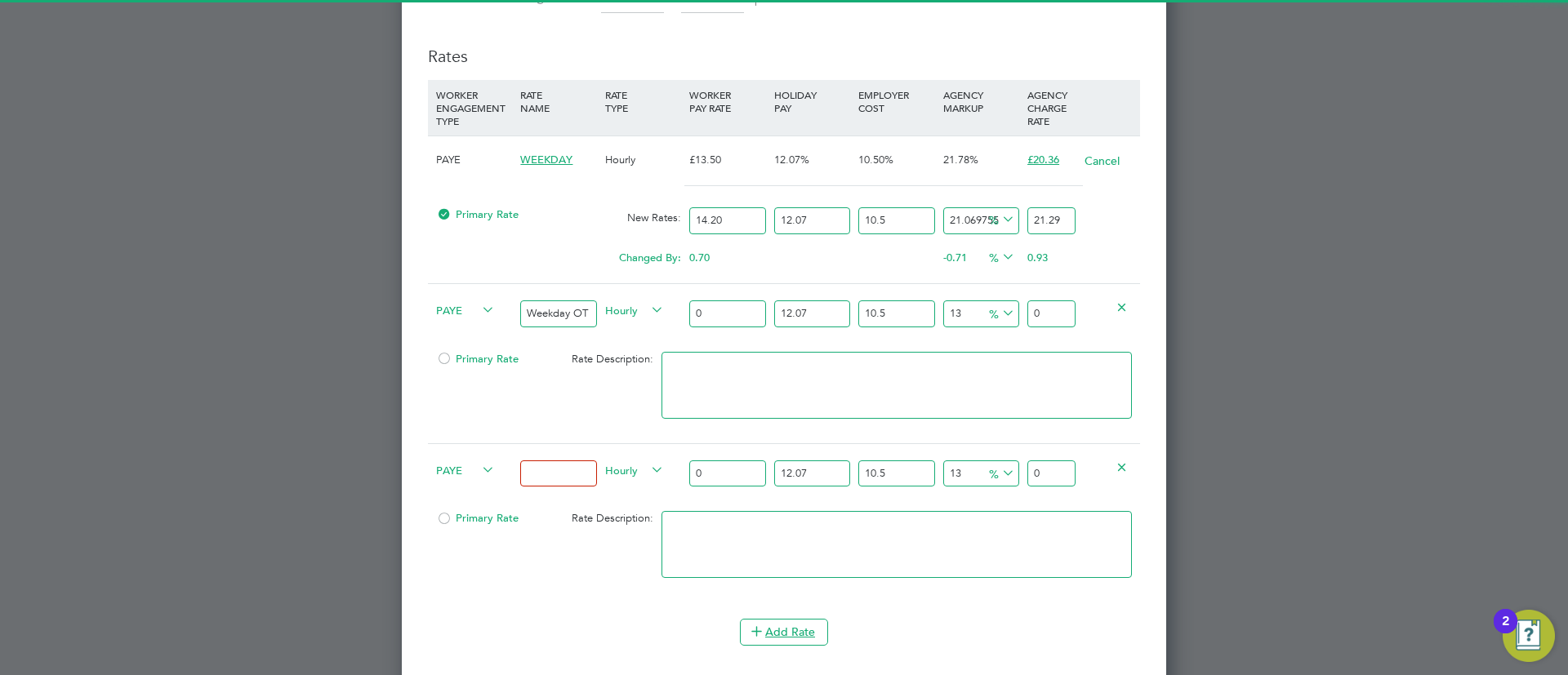
click at [548, 464] on input at bounding box center [558, 474] width 76 height 27
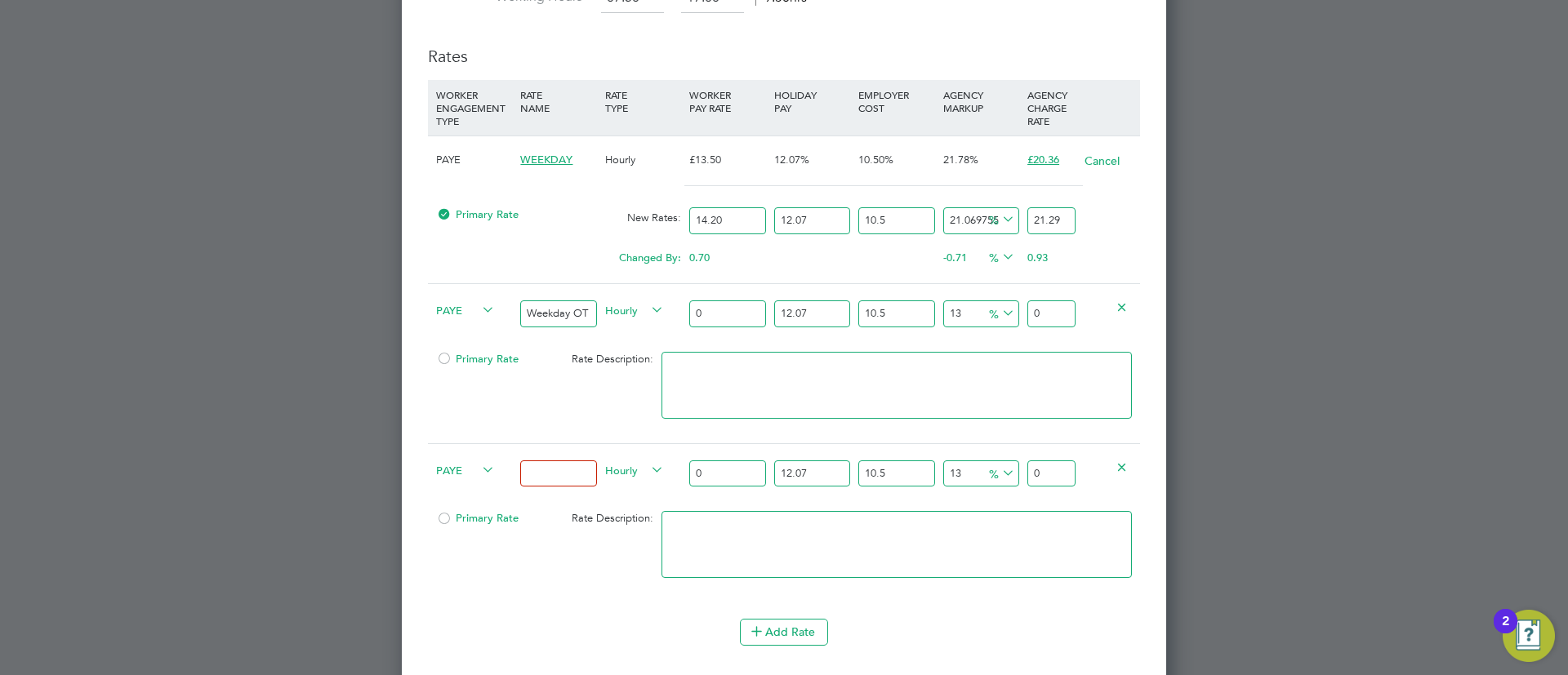
type input "Sat first 4h"
click at [755, 304] on input "0" at bounding box center [727, 314] width 76 height 27
type input "2"
type input "2.79872411"
type input "21"
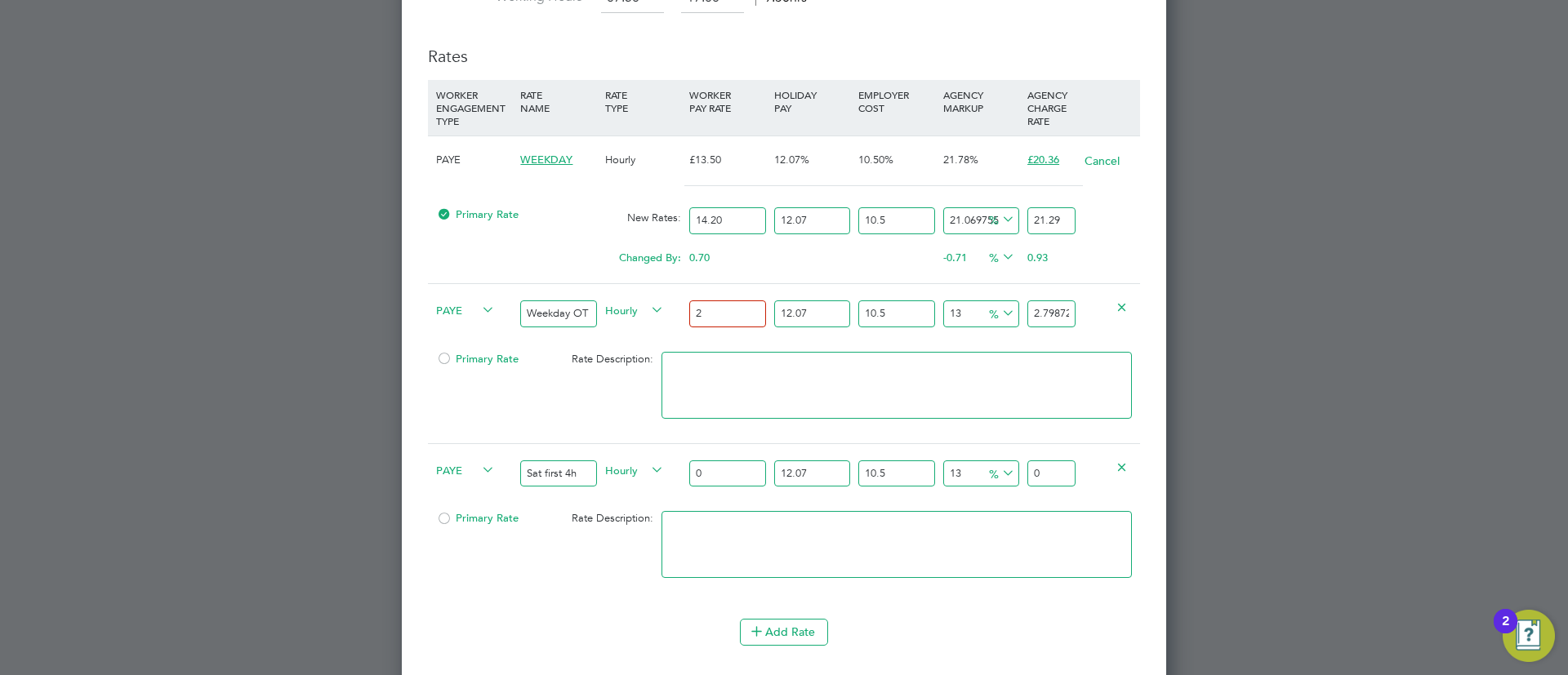
type input "29.386603155"
type input "21.3"
type input "29.8064117715"
click at [738, 303] on input "21.30" at bounding box center [727, 314] width 76 height 27
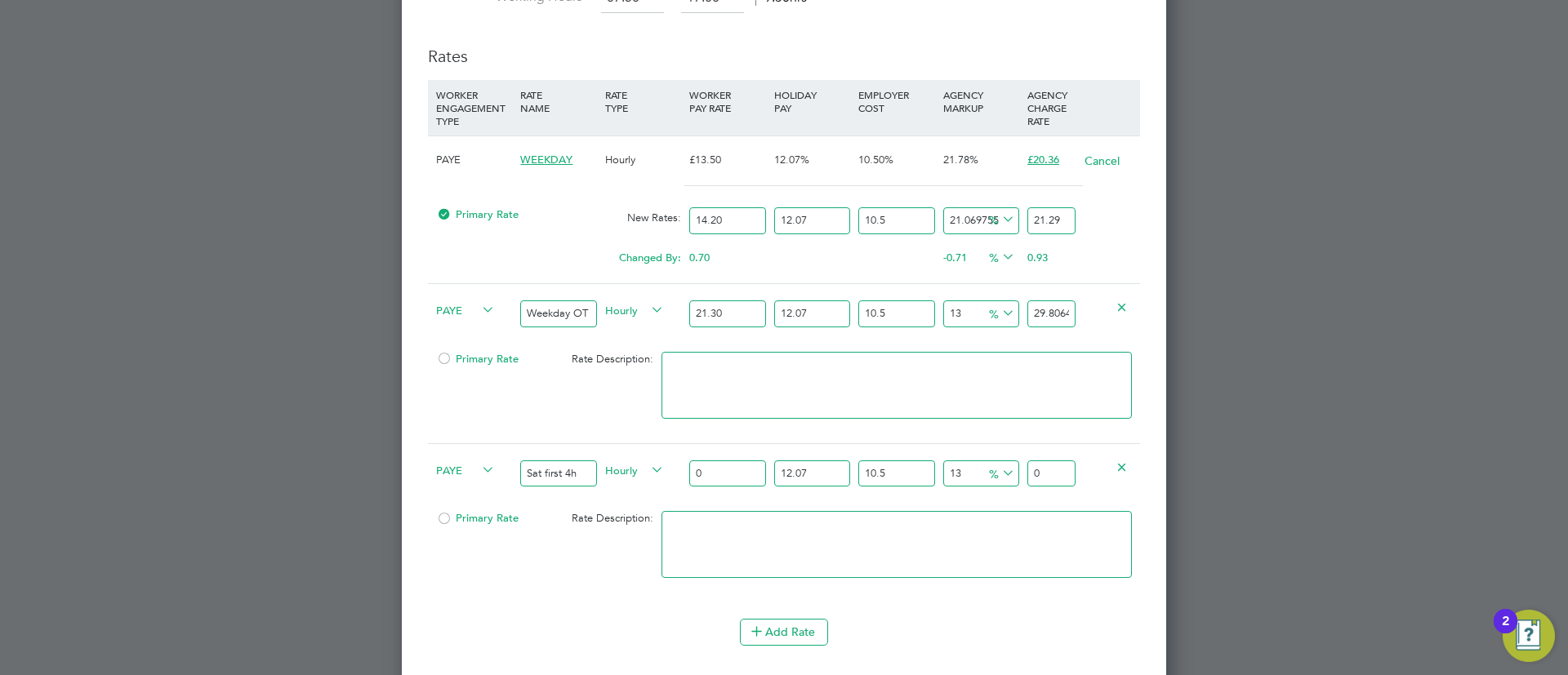
click at [738, 303] on input "21.30" at bounding box center [727, 314] width 76 height 27
type input "21.30"
click at [768, 464] on div "0" at bounding box center [726, 474] width 84 height 60
click at [744, 466] on input "0" at bounding box center [727, 474] width 76 height 27
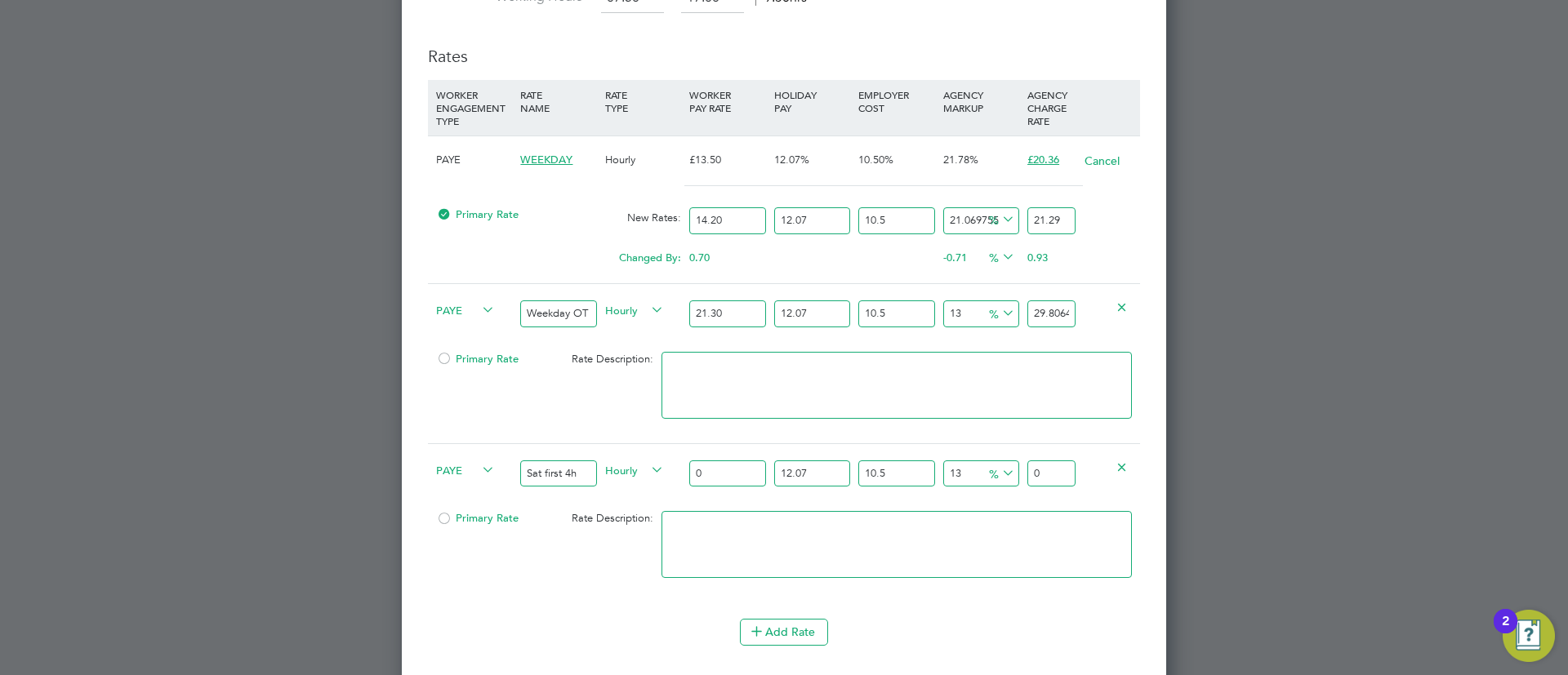
click at [744, 466] on input "0" at bounding box center [727, 474] width 76 height 27
paste input "21.3"
type input "21.30"
type input "29.8064117715"
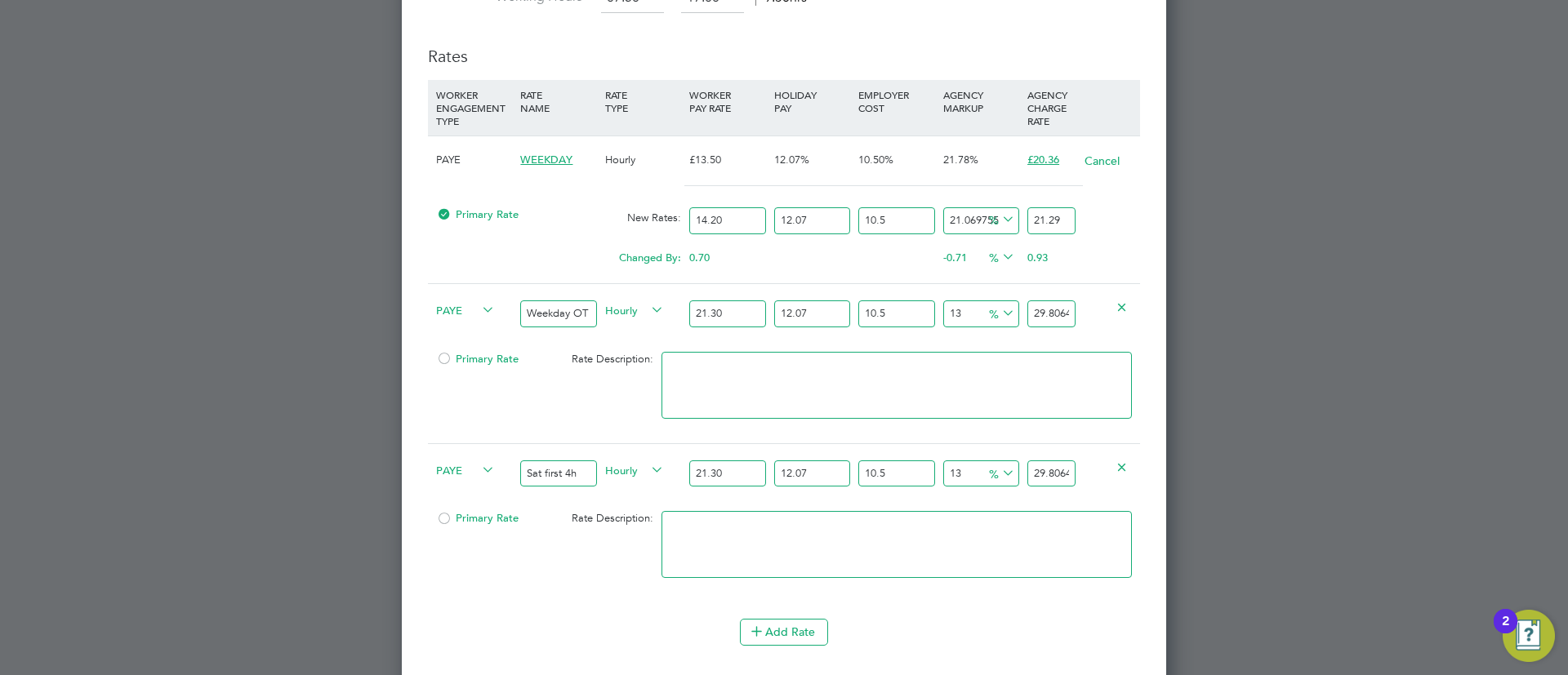
type input "21.30"
click at [1032, 312] on input "29.8064117715" at bounding box center [1051, 314] width 48 height 27
type input "-88.62660817414655"
type input "3"
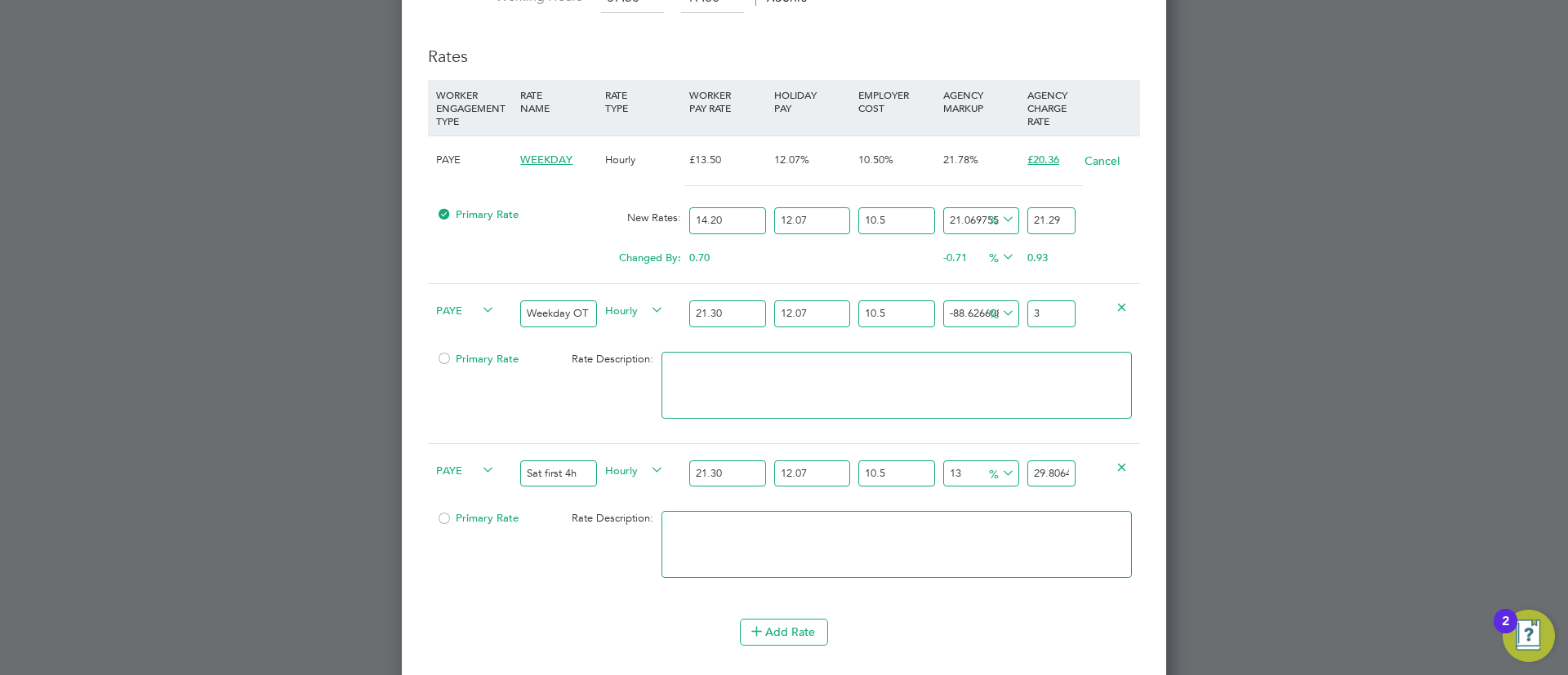
type input "17.525048867152265"
type input "31.0"
type input "17.562960173238444"
click at [1032, 309] on input "31.01" at bounding box center [1051, 314] width 48 height 27
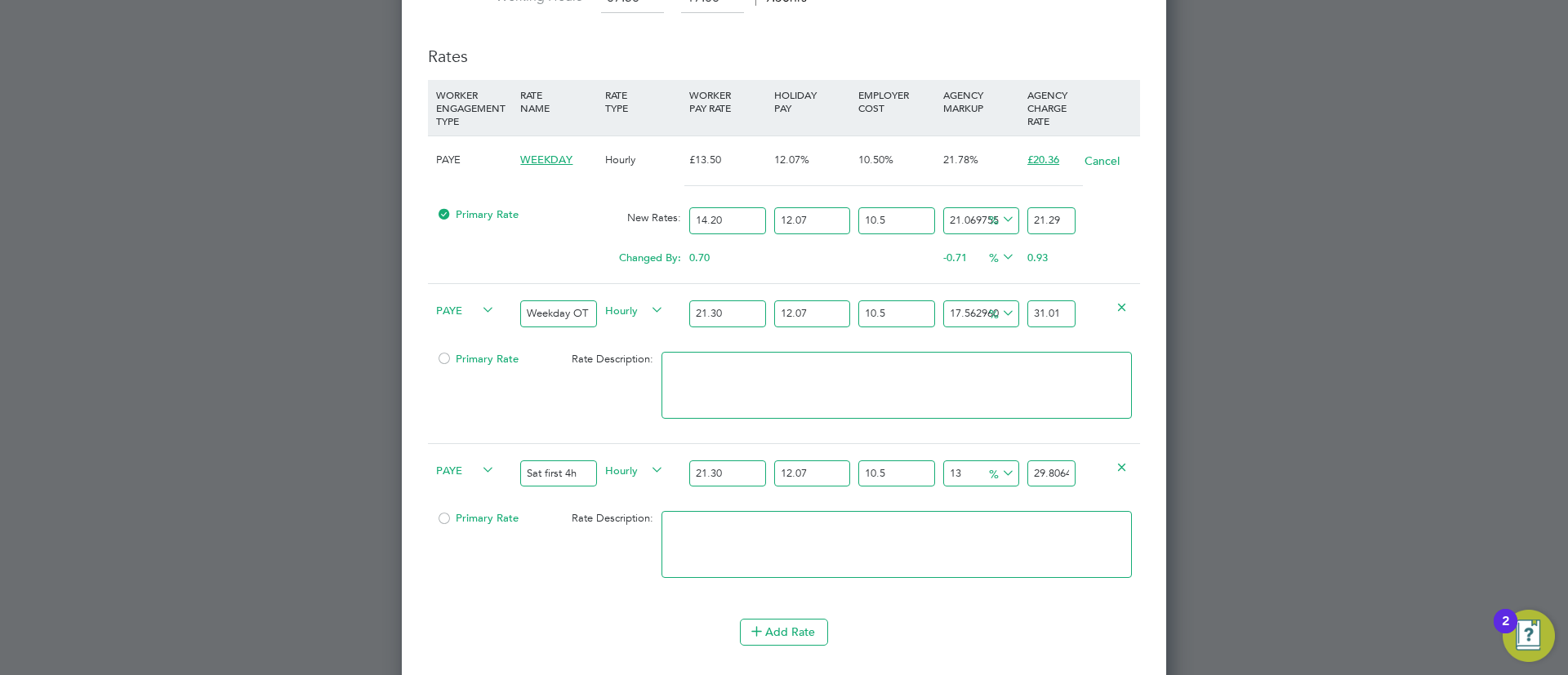
click at [1032, 309] on input "31.01" at bounding box center [1051, 314] width 48 height 27
type input "31.01"
click at [1060, 473] on input "29.8064117715" at bounding box center [1051, 474] width 48 height 27
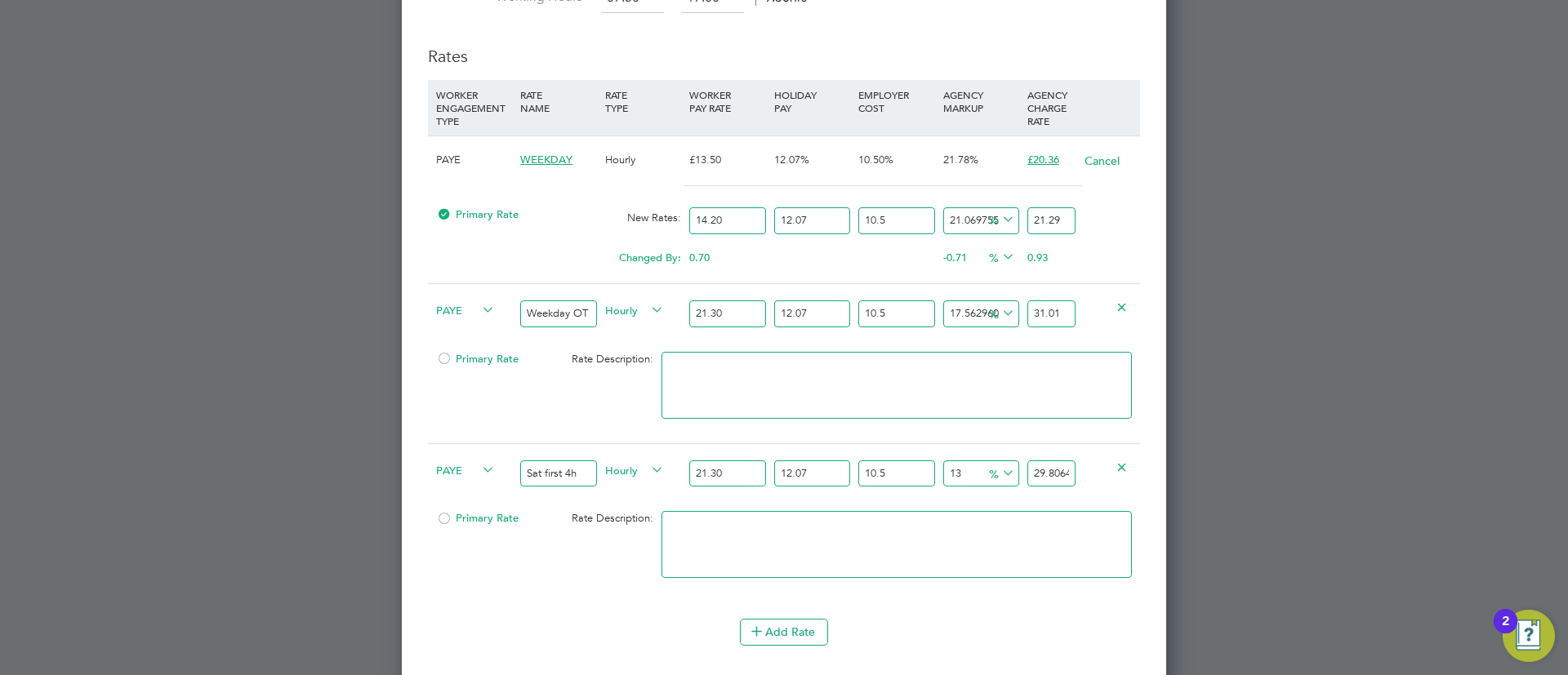
paste input "31.01"
type input "17.562960173238444"
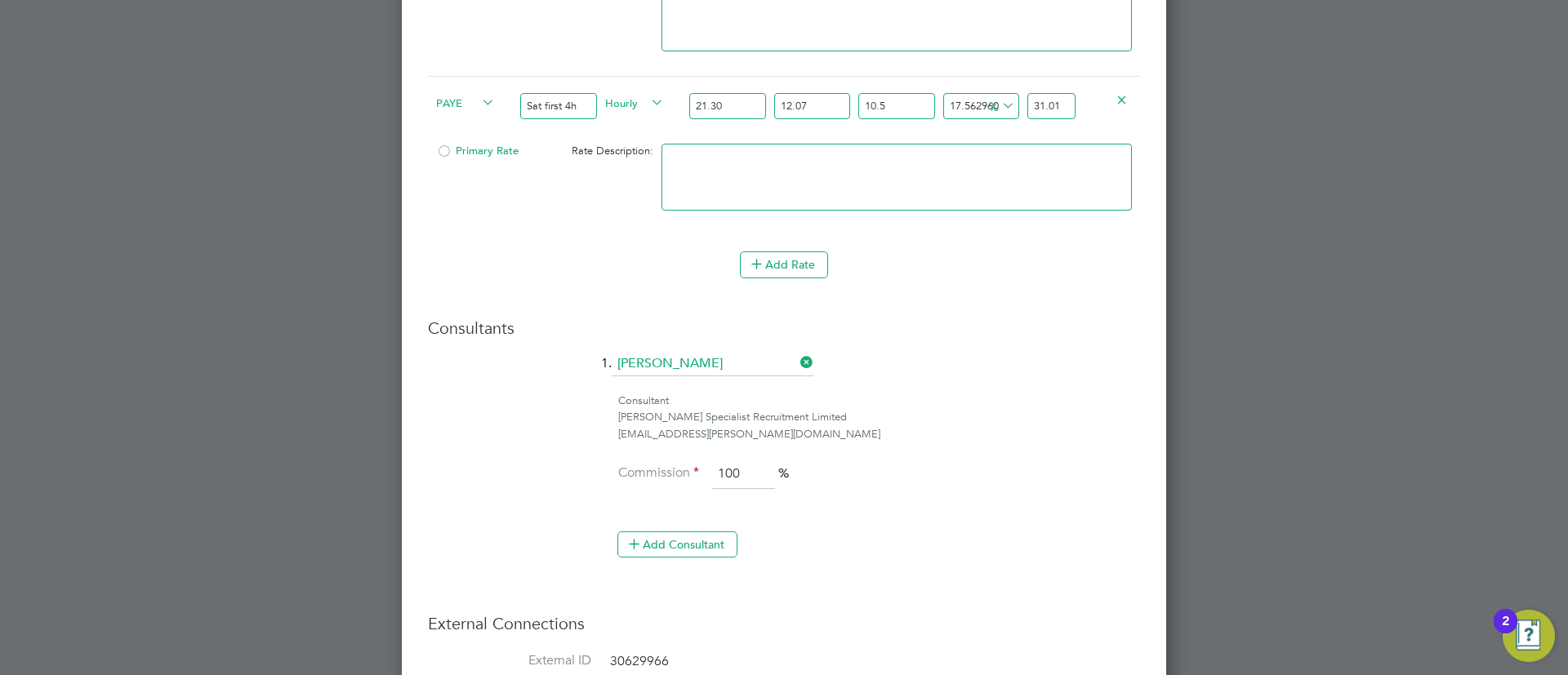
type input "31.01"
click at [730, 254] on div "Add Rate" at bounding box center [783, 264] width 712 height 26
click at [774, 259] on button "Add Rate" at bounding box center [784, 264] width 89 height 26
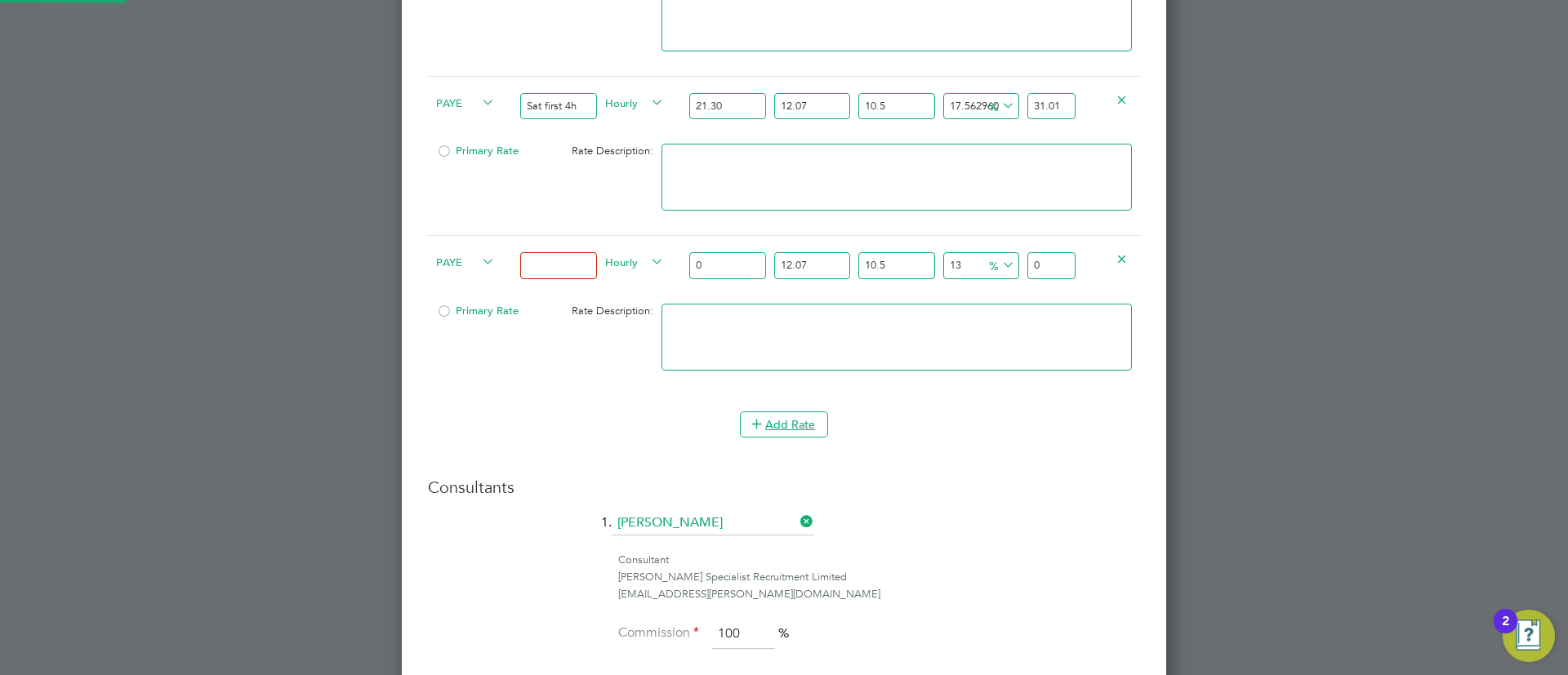
click at [802, 436] on li "Add Rate" at bounding box center [783, 432] width 712 height 42
click at [794, 421] on button "Add Rate" at bounding box center [784, 424] width 89 height 26
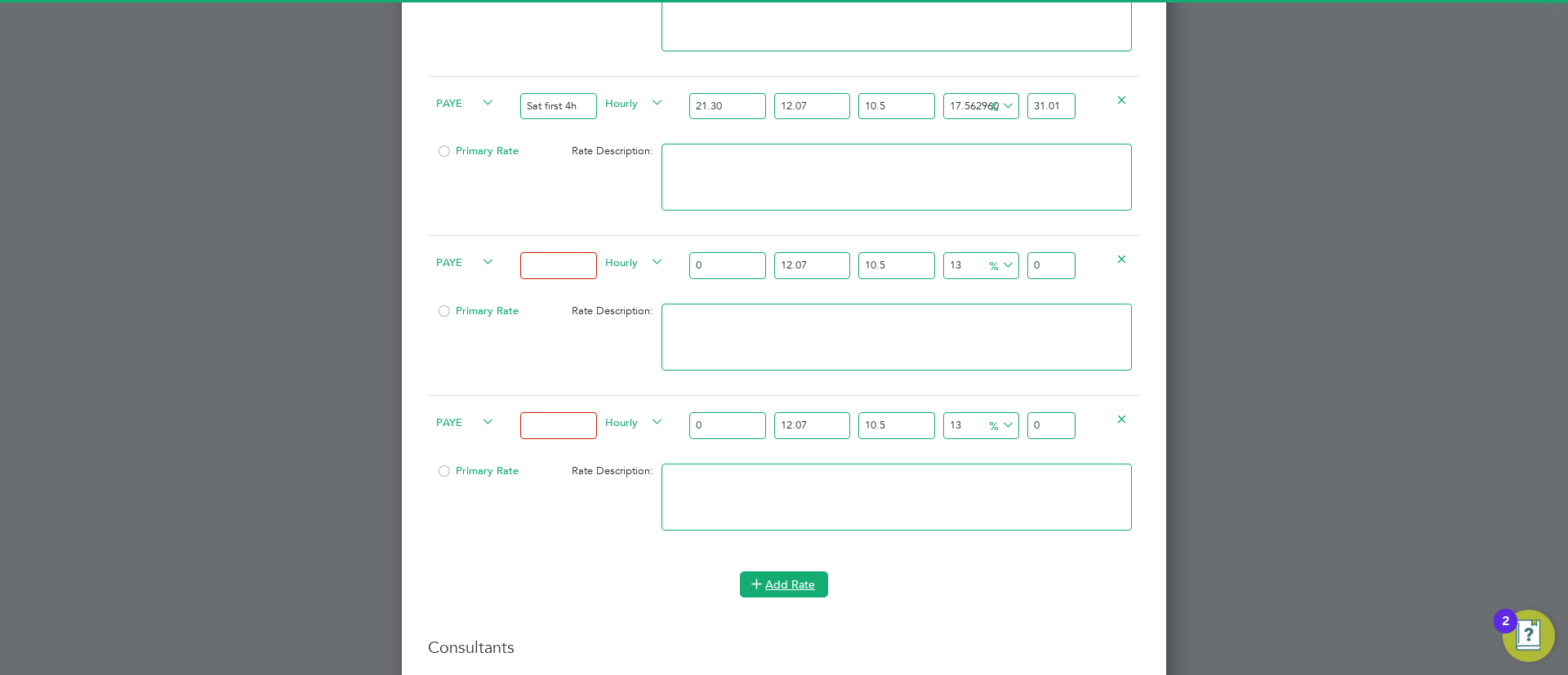
click at [787, 582] on button "Add Rate" at bounding box center [784, 584] width 89 height 26
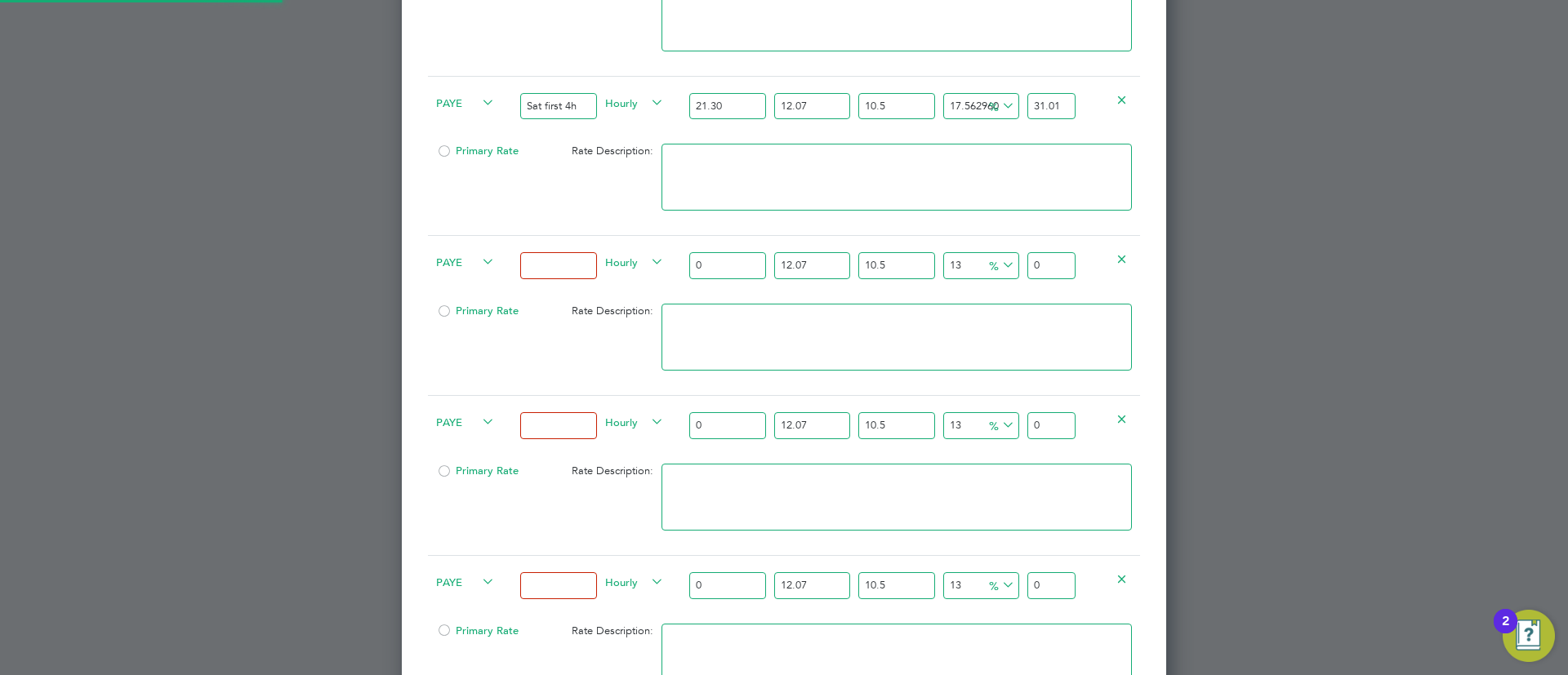
click at [587, 272] on input at bounding box center [558, 266] width 76 height 27
type input "Sat after 4h"
click at [565, 437] on div at bounding box center [558, 426] width 84 height 60
click at [565, 430] on input at bounding box center [558, 426] width 76 height 27
type input "Sunday"
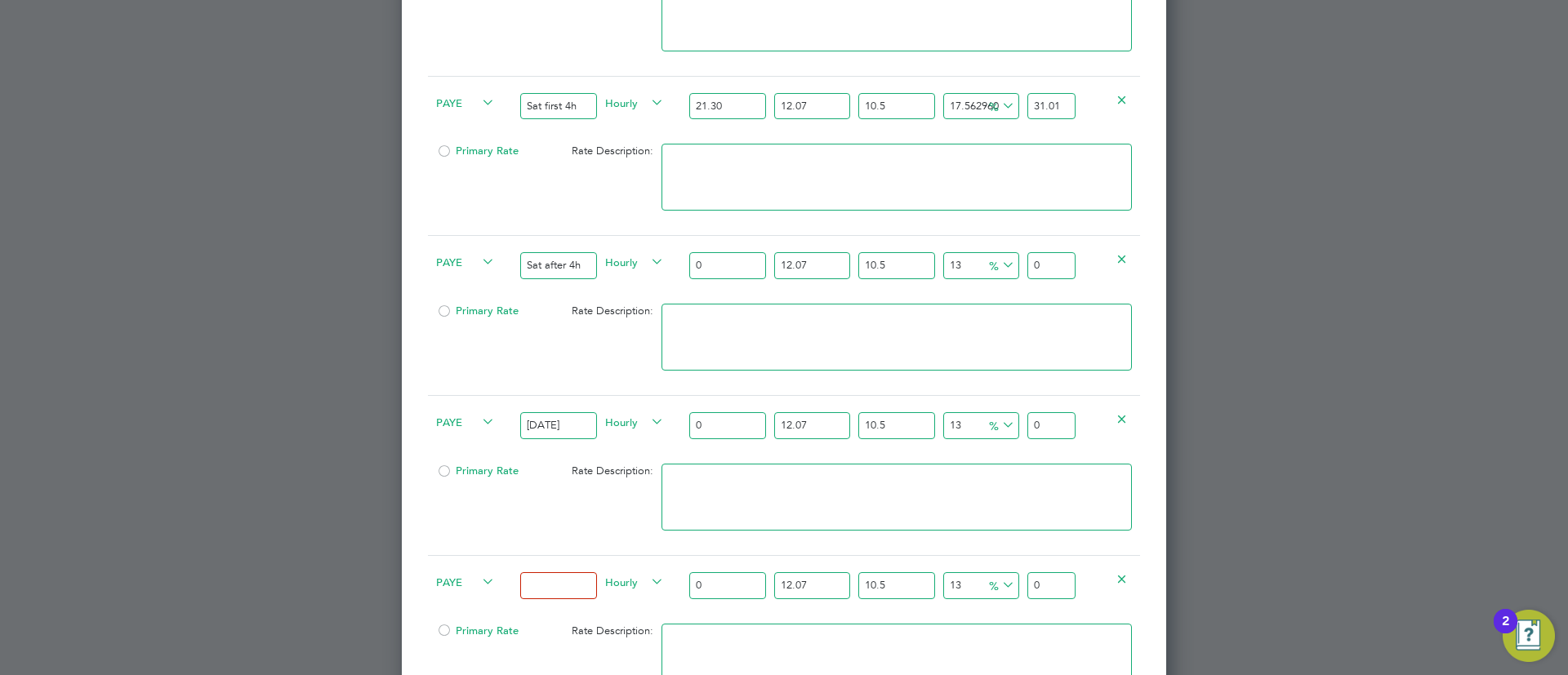
click at [545, 587] on input at bounding box center [558, 585] width 76 height 27
type input "Bank Holiday"
click at [732, 269] on input "0" at bounding box center [727, 266] width 76 height 27
type input "2"
type input "2.79872411"
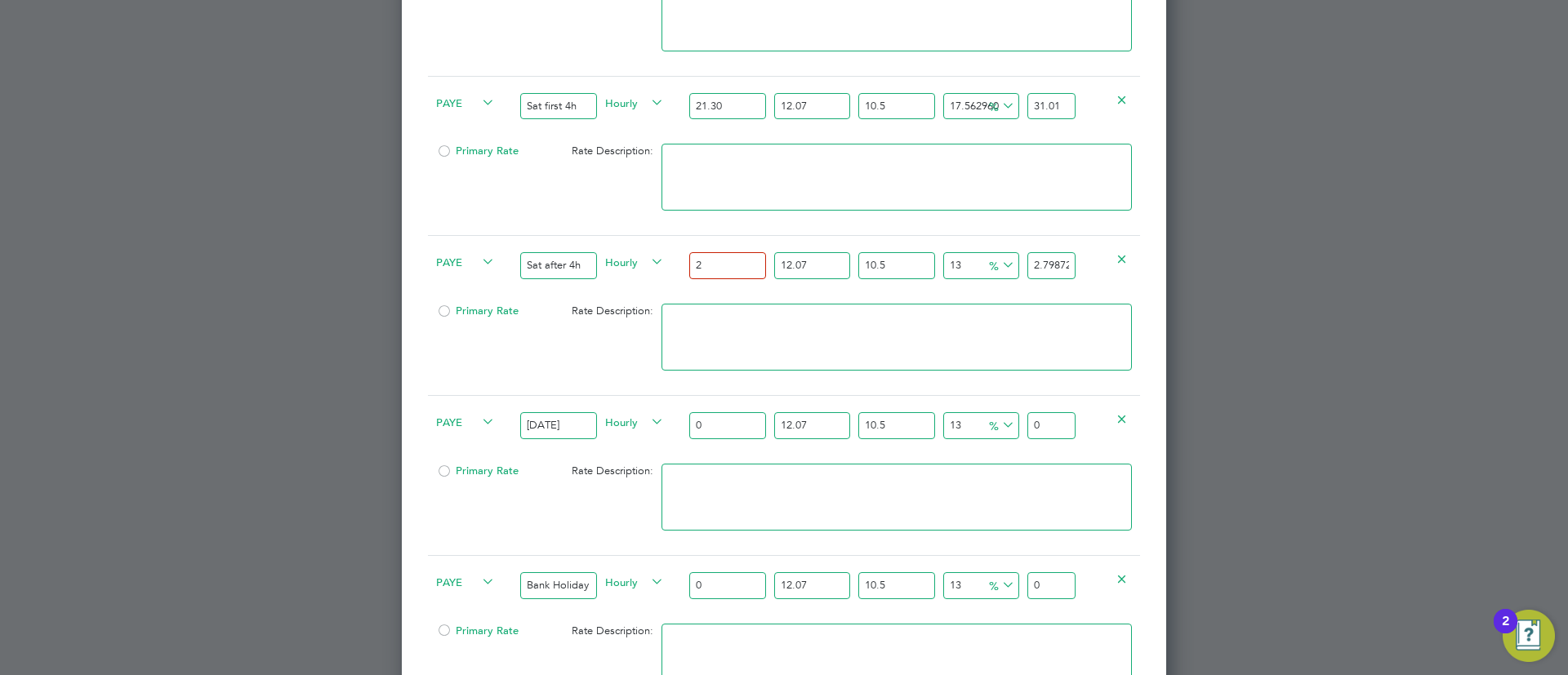
type input "28"
type input "39.18213754"
type input "28.4"
type input "39.741882362"
click at [710, 255] on input "28.40" at bounding box center [727, 266] width 76 height 27
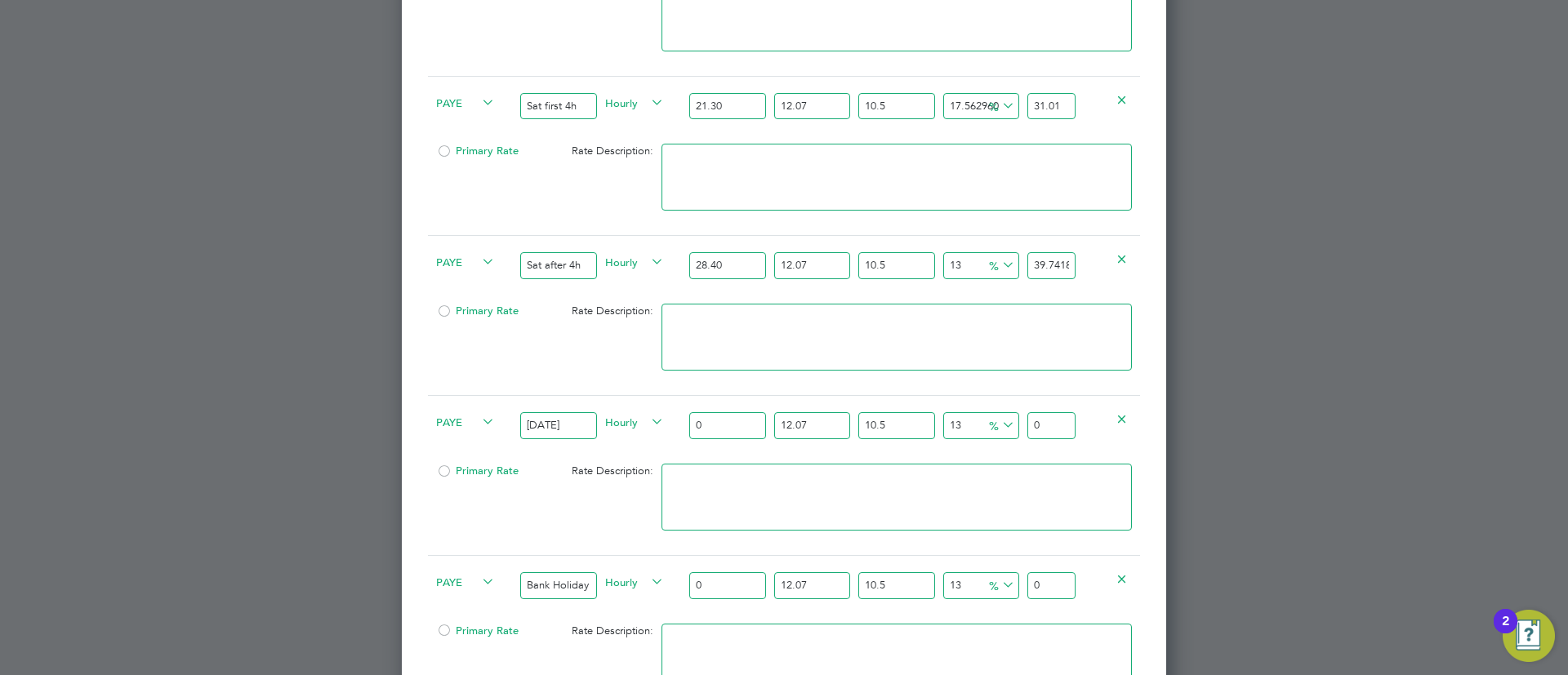
click at [710, 255] on input "28.40" at bounding box center [727, 266] width 76 height 27
type input "28.40"
click at [711, 408] on div "0" at bounding box center [726, 426] width 84 height 60
click at [711, 415] on input "0" at bounding box center [727, 426] width 76 height 27
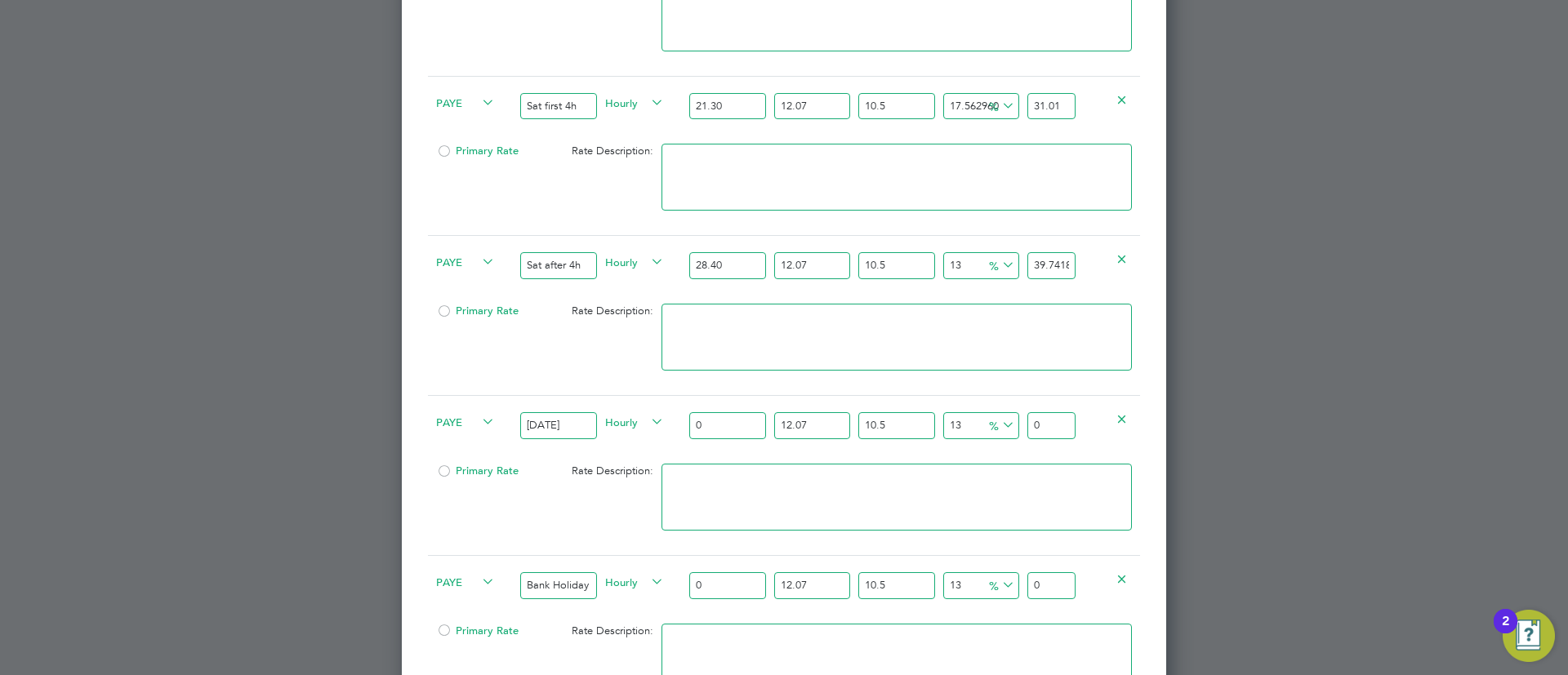
click at [742, 263] on input "28.40" at bounding box center [727, 266] width 76 height 27
click at [743, 427] on input "0" at bounding box center [727, 426] width 76 height 27
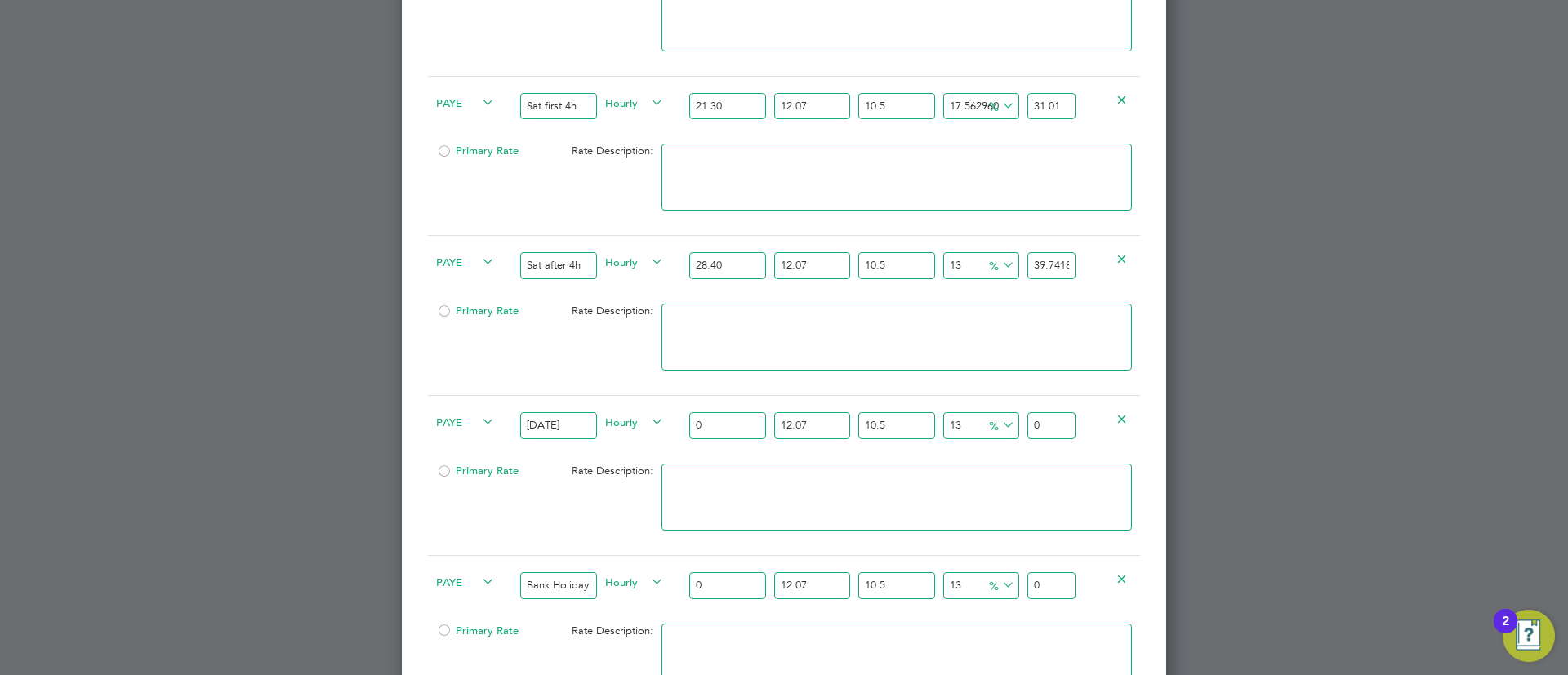
click at [743, 427] on input "0" at bounding box center [727, 426] width 76 height 27
paste input "28.40"
type input "028.40"
type input "39.741882362"
click at [743, 427] on input "028.40" at bounding box center [727, 426] width 76 height 27
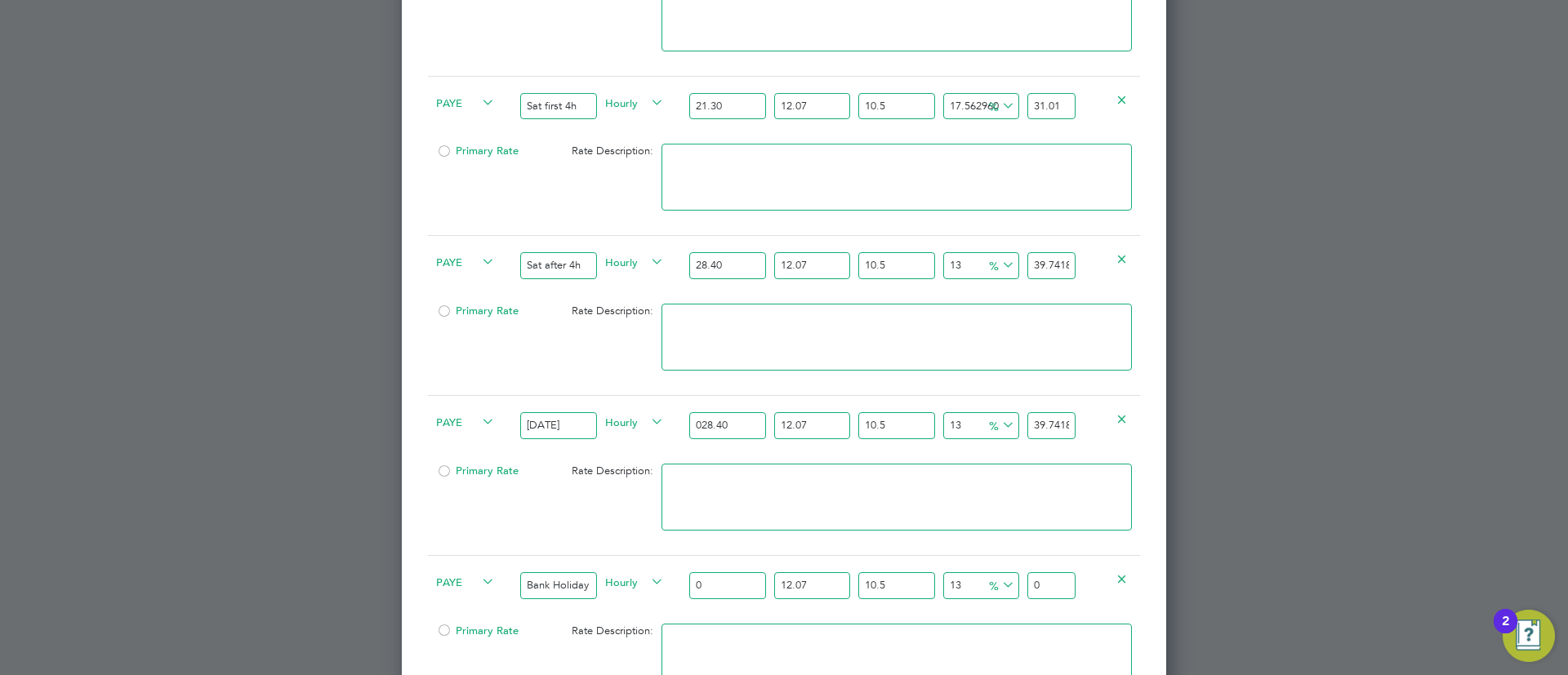
click at [743, 427] on input "028.40" at bounding box center [727, 426] width 76 height 27
paste input "2840"
click at [743, 412] on input "028.402840" at bounding box center [727, 426] width 76 height 27
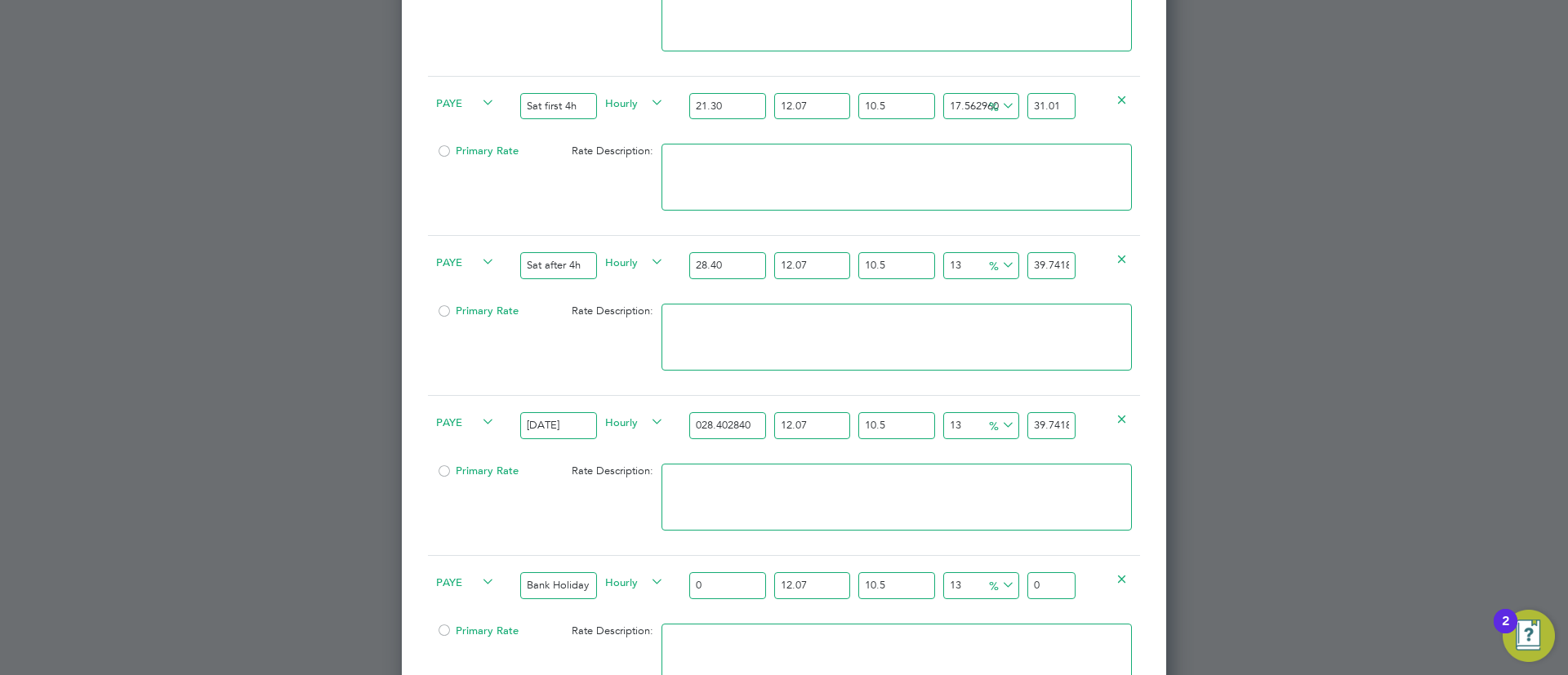
paste input "28."
type input "28.40"
click at [719, 579] on input "0" at bounding box center [727, 585] width 76 height 27
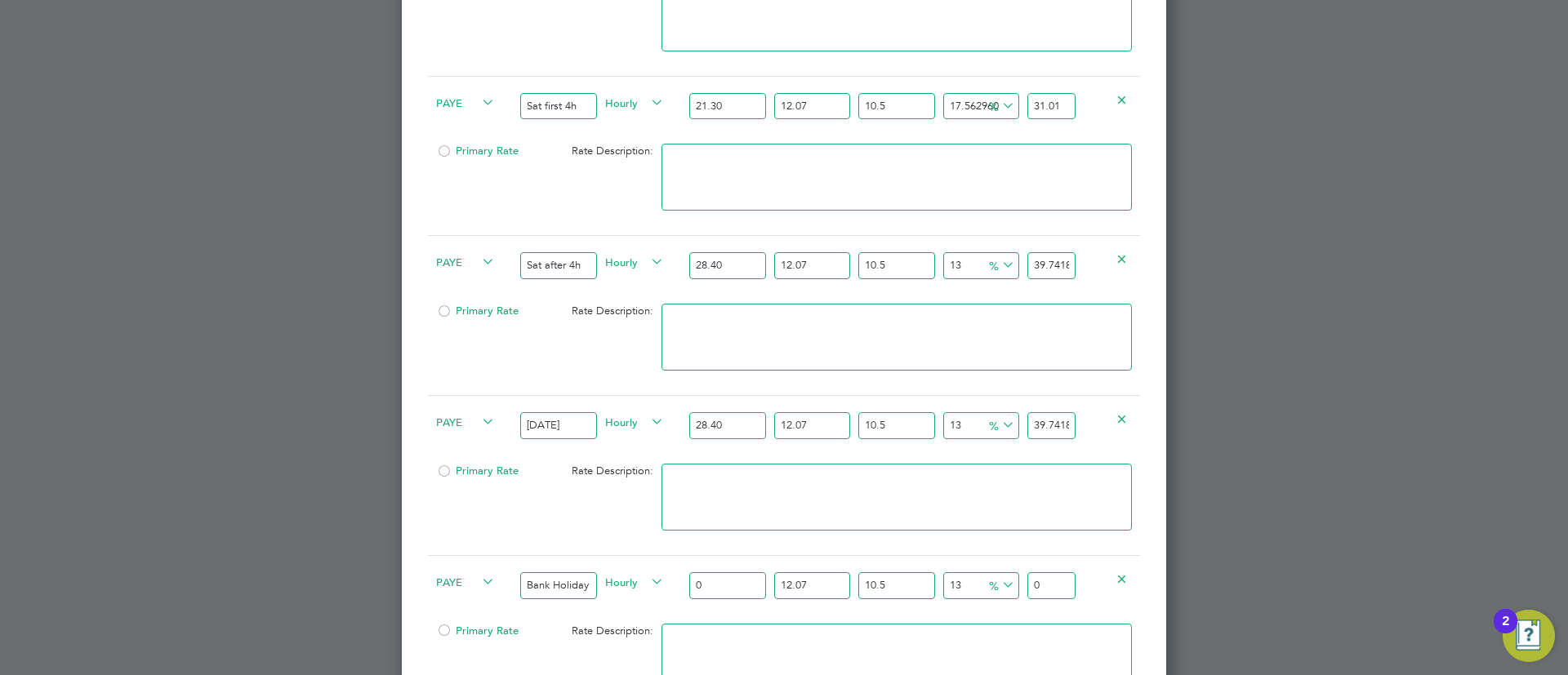
click at [719, 579] on input "0" at bounding box center [727, 585] width 76 height 27
paste input "28.4"
type input "28.40"
type input "39.741882362"
type input "28.40"
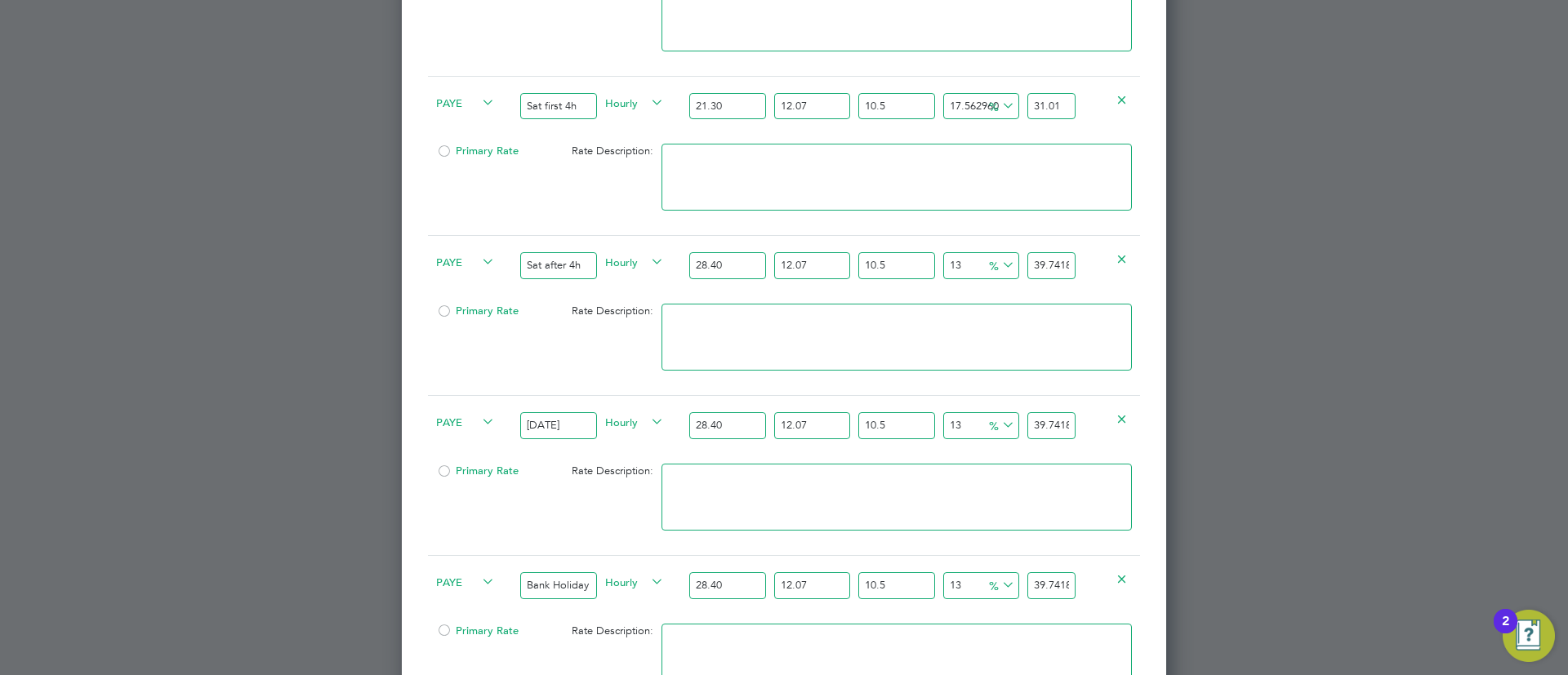
click at [1042, 260] on input "39.741882362" at bounding box center [1051, 266] width 48 height 27
type input "-88.62660817414655"
type input "4"
type input "13.73391825853445"
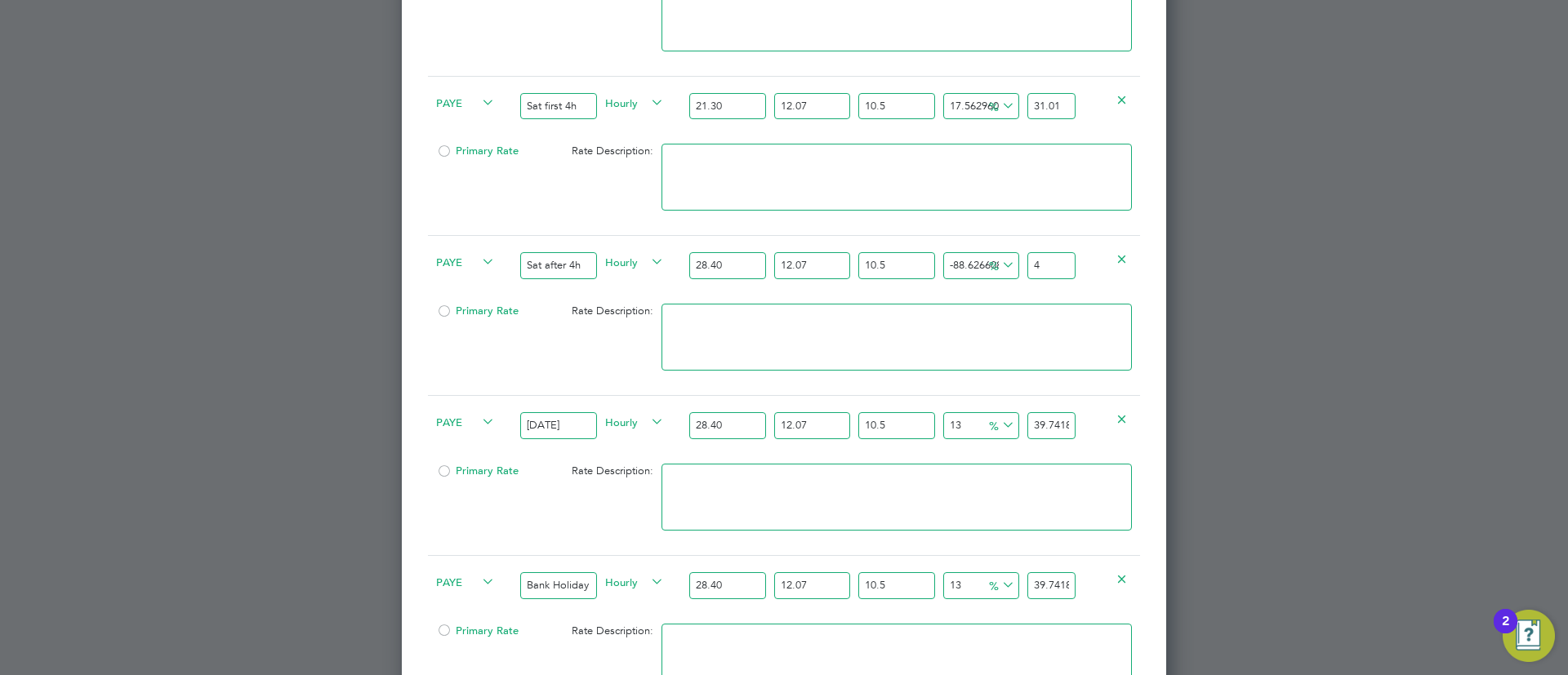
type input "40"
type input "14.871257441119795"
type input "40.4"
type input "15.098725277636863"
click at [1043, 268] on input "40.48" at bounding box center [1051, 266] width 48 height 27
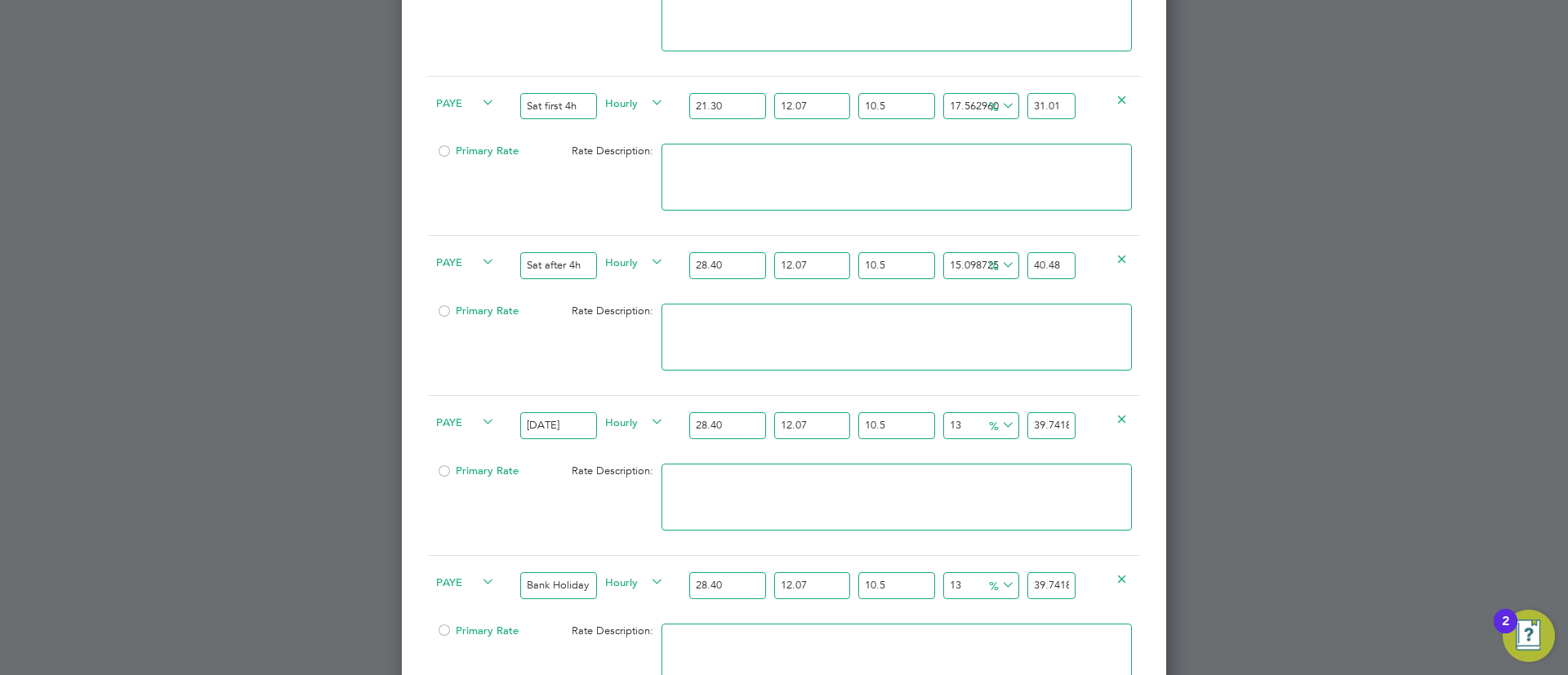
click at [1043, 268] on input "40.48" at bounding box center [1051, 266] width 48 height 27
type input "40.48"
click at [1053, 437] on div "39.741882362" at bounding box center [1051, 426] width 56 height 60
click at [1057, 427] on input "39.741882362" at bounding box center [1051, 426] width 48 height 27
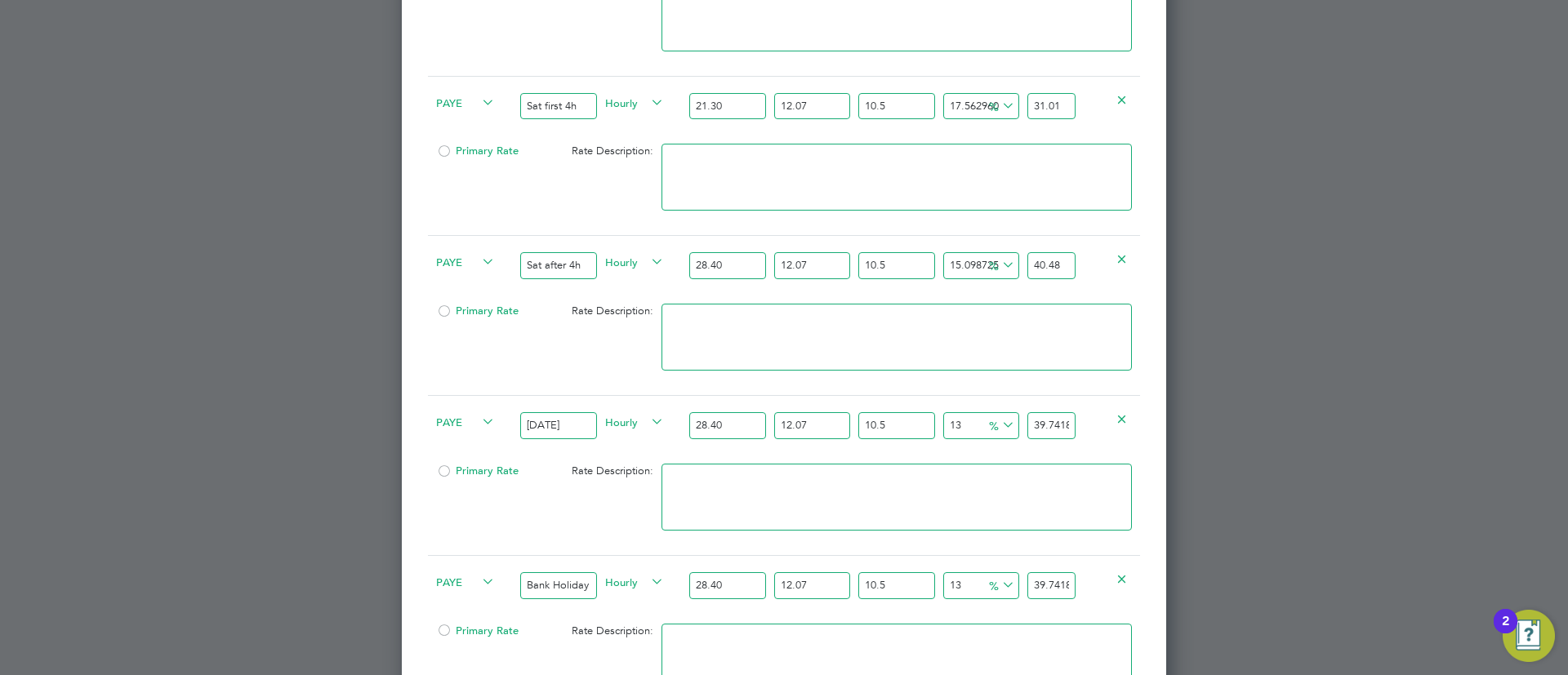
paste input "40.48"
type input "15.098725277636863"
type input "40.48"
click at [1043, 584] on input "39.741882362" at bounding box center [1051, 585] width 48 height 27
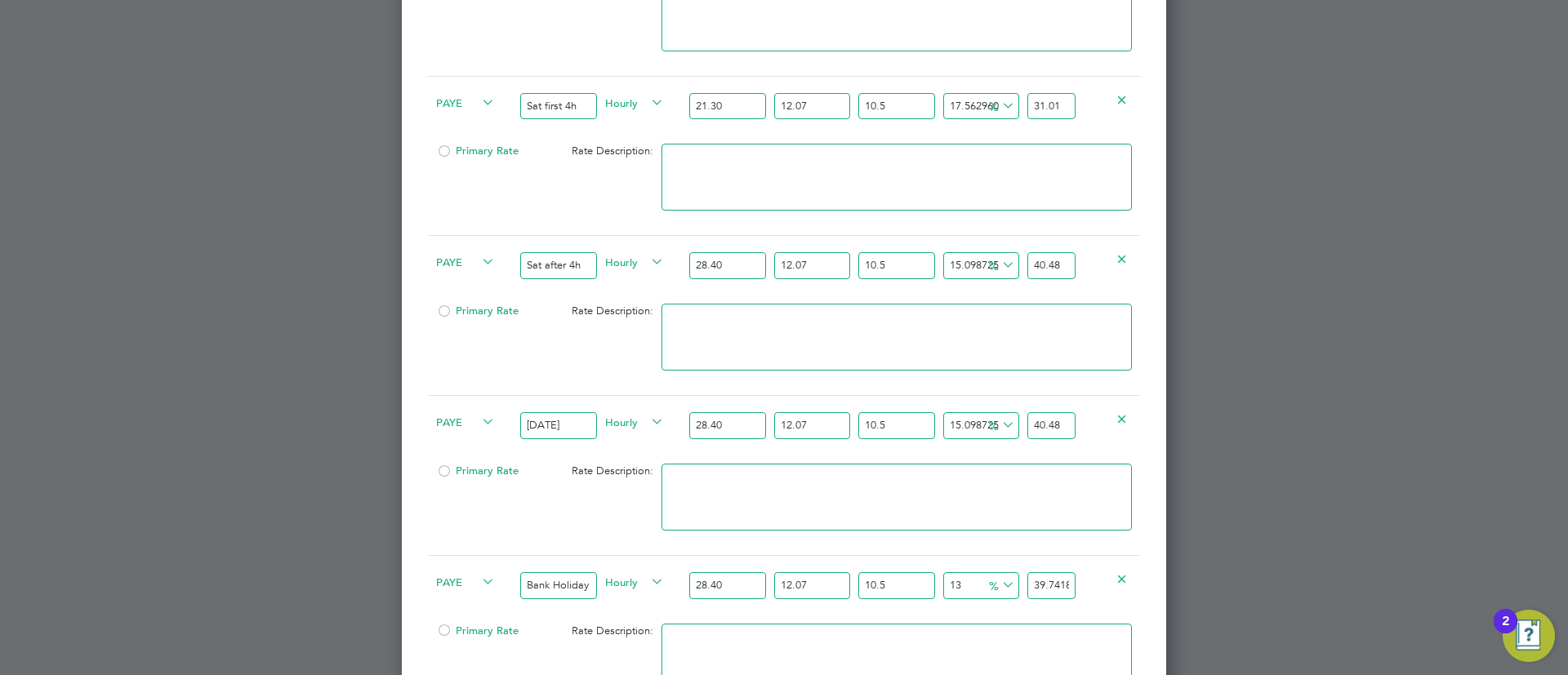
paste input "40.48"
type input "15.098725277636863"
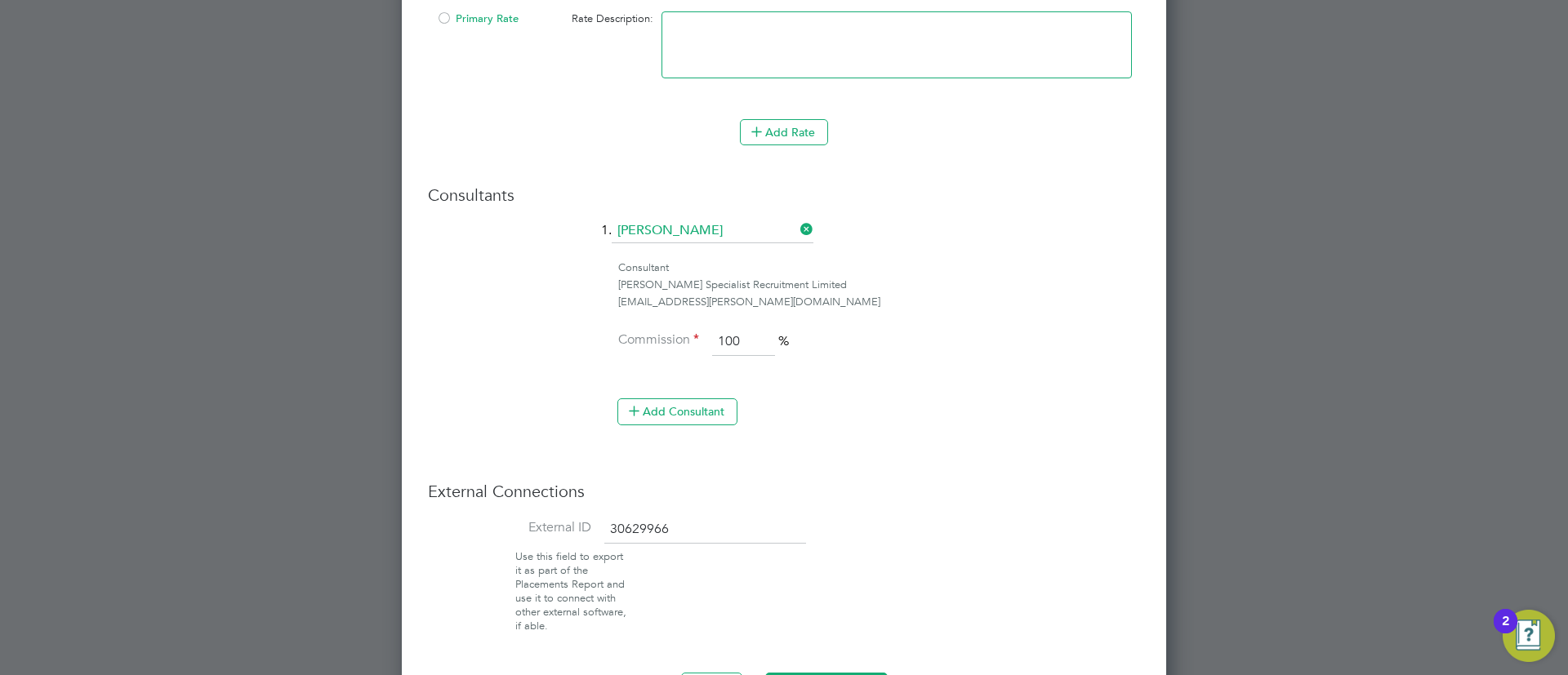
scroll to position [3070, 0]
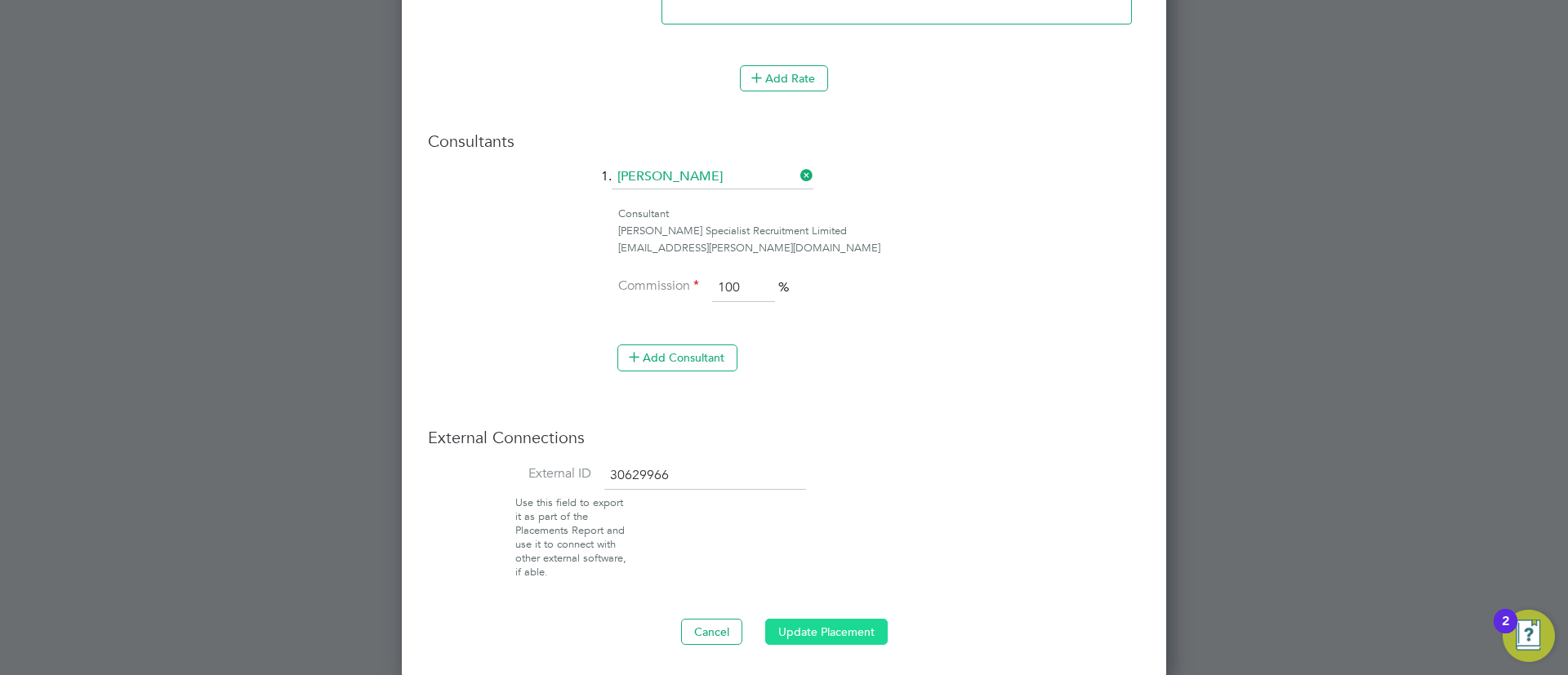
type input "40.48"
click at [833, 625] on button "Update Placement" at bounding box center [825, 632] width 122 height 26
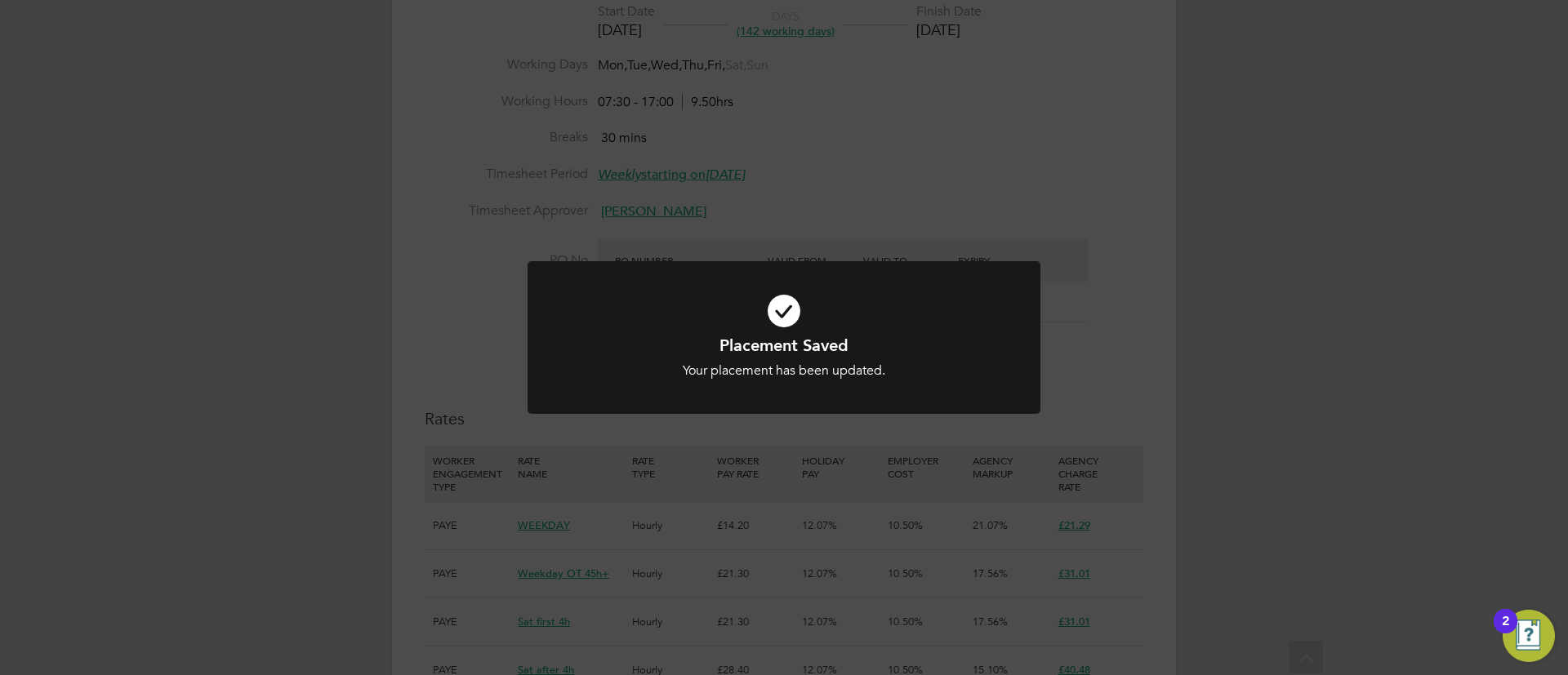
scroll to position [735, 0]
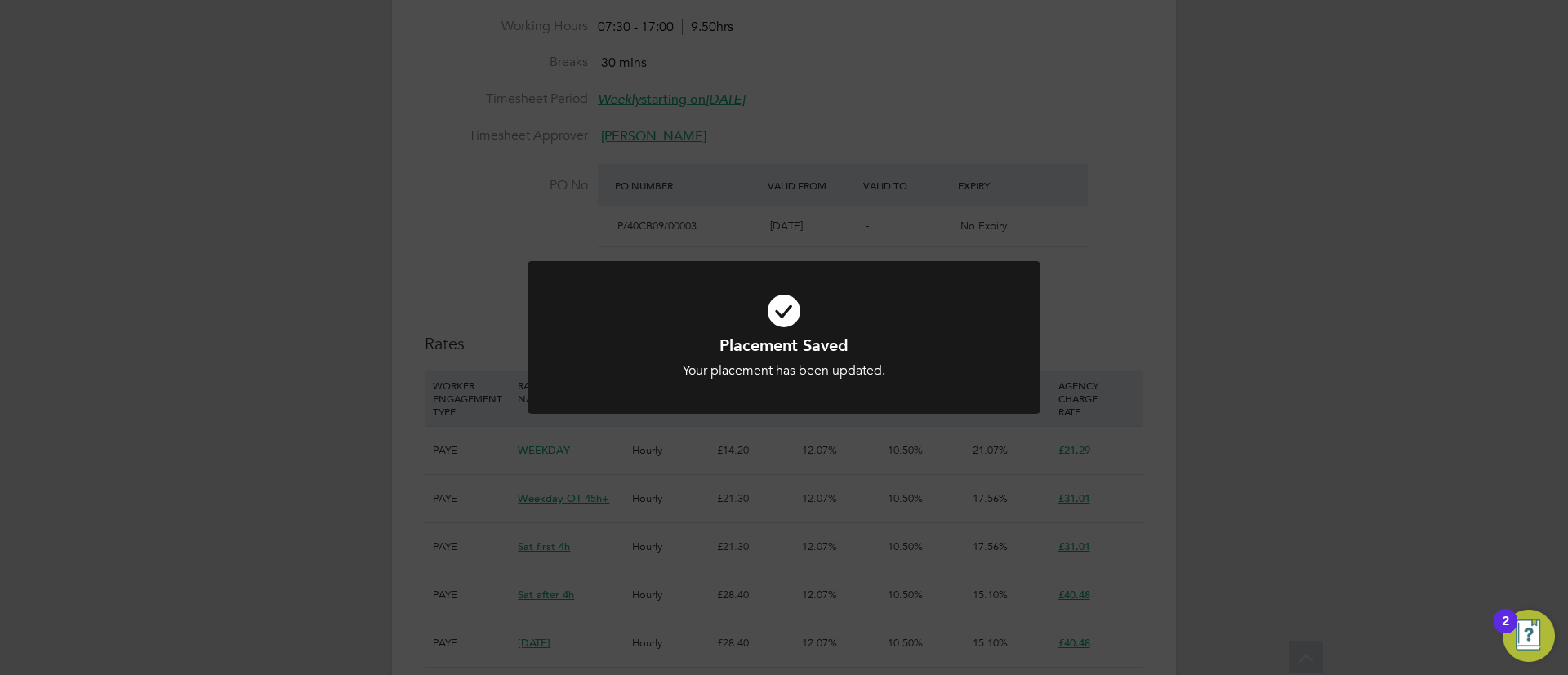
click at [828, 496] on div "Placement Saved Your placement has been updated. Cancel Okay" at bounding box center [784, 337] width 1568 height 675
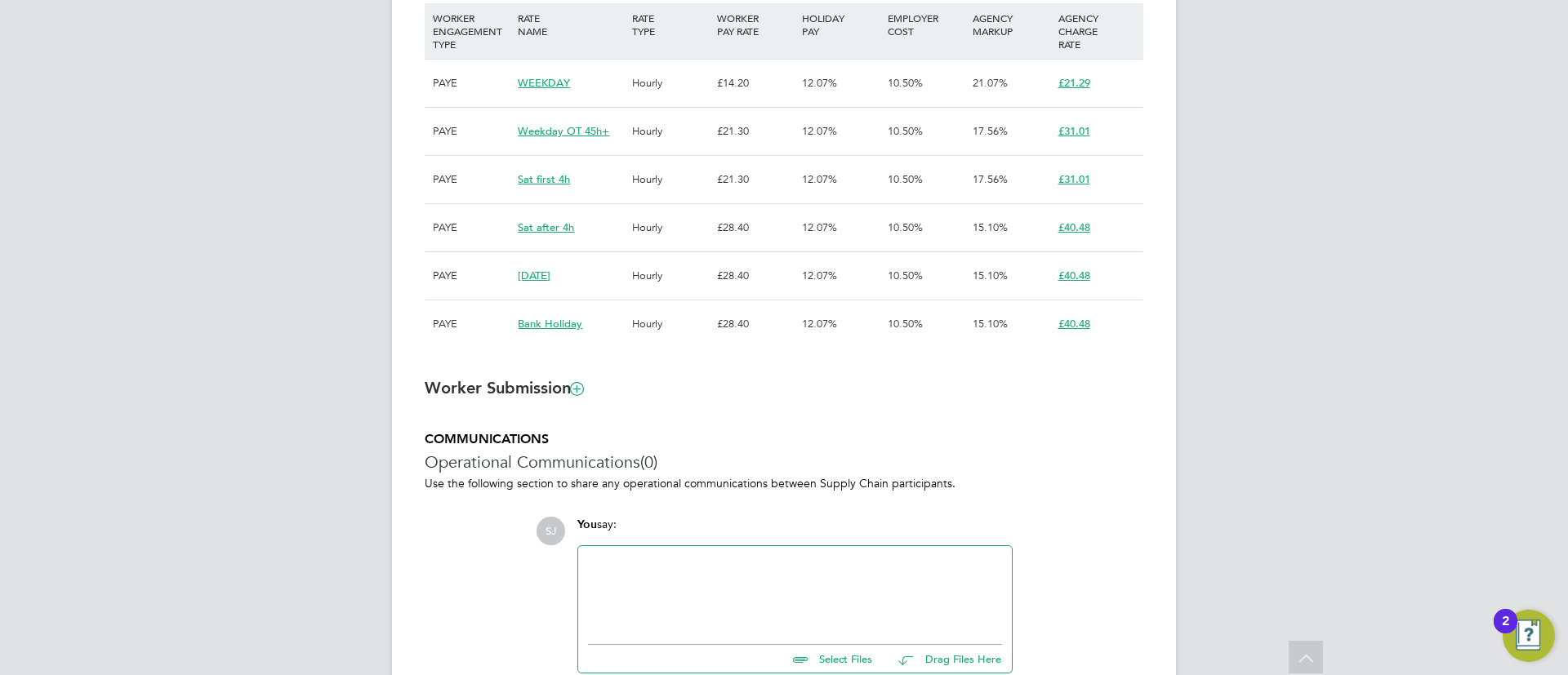
scroll to position [979, 0]
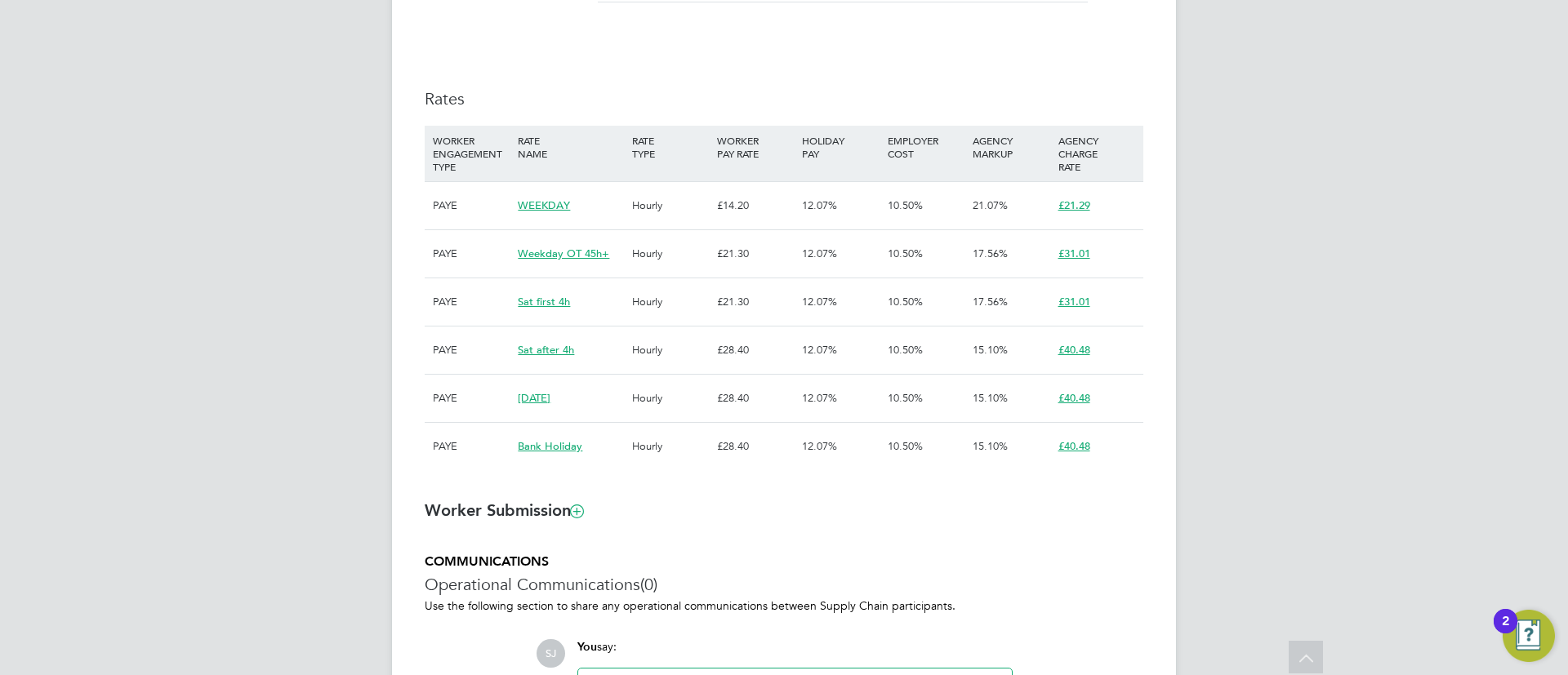
click at [758, 54] on div "Details Start Date 10 Jul 2025 DAYS (142 working days) Finish Date 24 Jan 2026 …" at bounding box center [784, 60] width 719 height 854
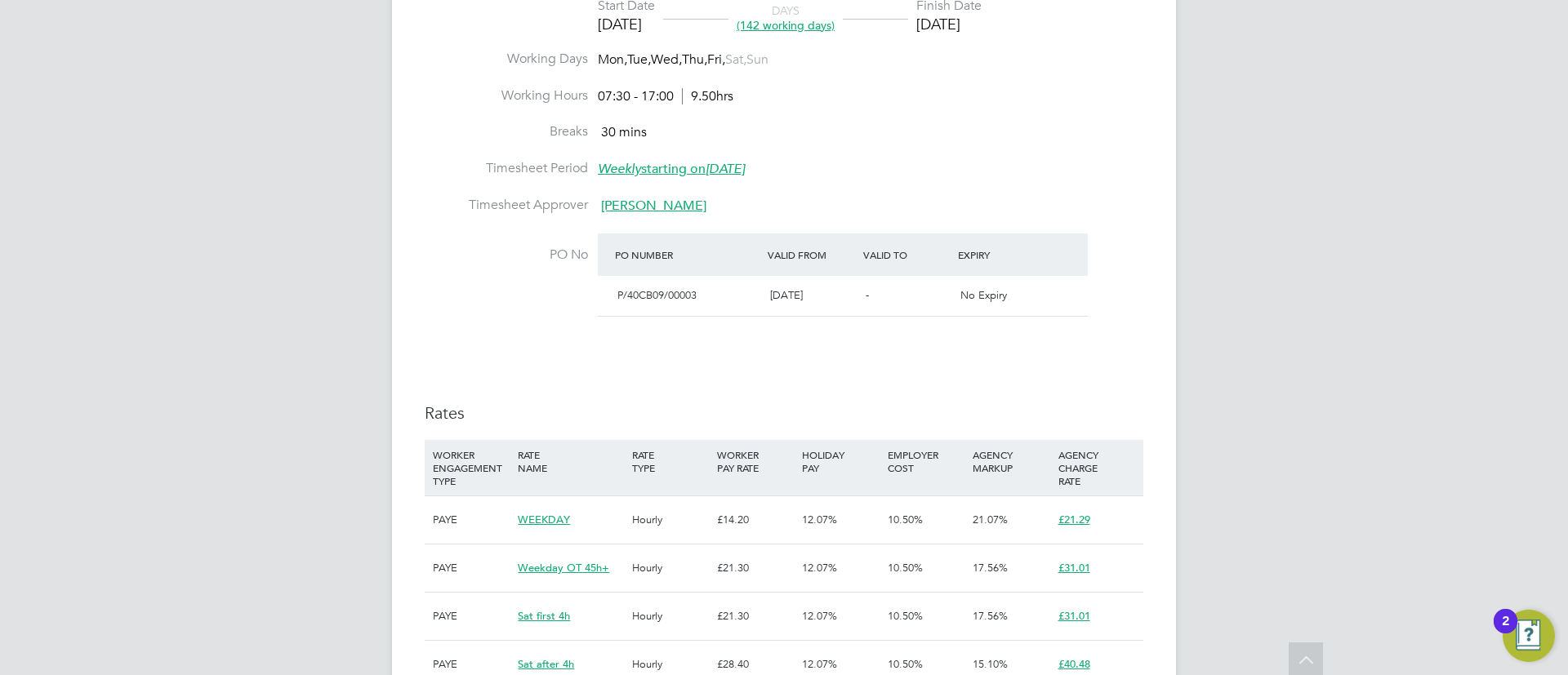
scroll to position [1226, 0]
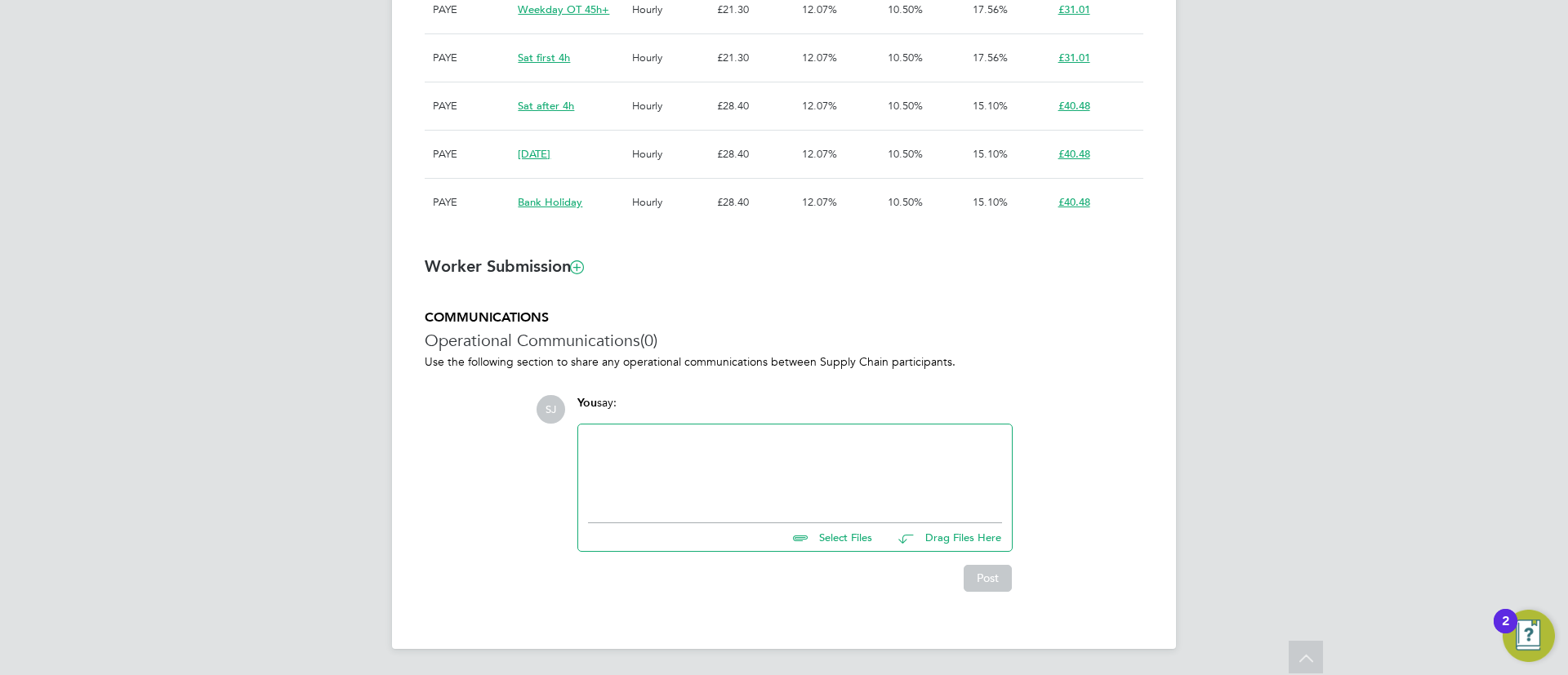
click at [760, 470] on div at bounding box center [795, 469] width 414 height 70
click at [986, 577] on button "Post" at bounding box center [987, 578] width 48 height 26
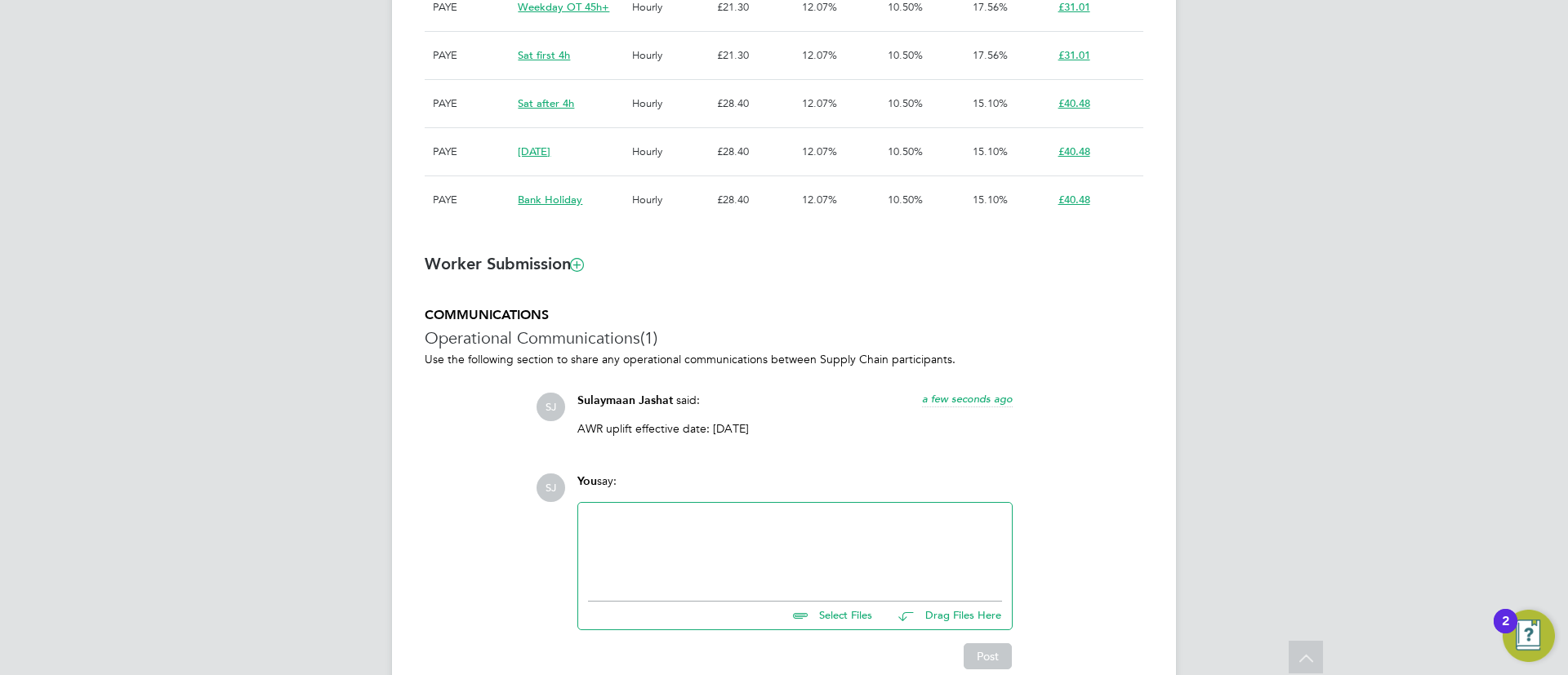
drag, startPoint x: 773, startPoint y: 429, endPoint x: 711, endPoint y: 426, distance: 62.1
click at [711, 426] on p "AWR uplift effective date: 27/09/2025" at bounding box center [795, 428] width 435 height 14
copy p "27/09/2025"
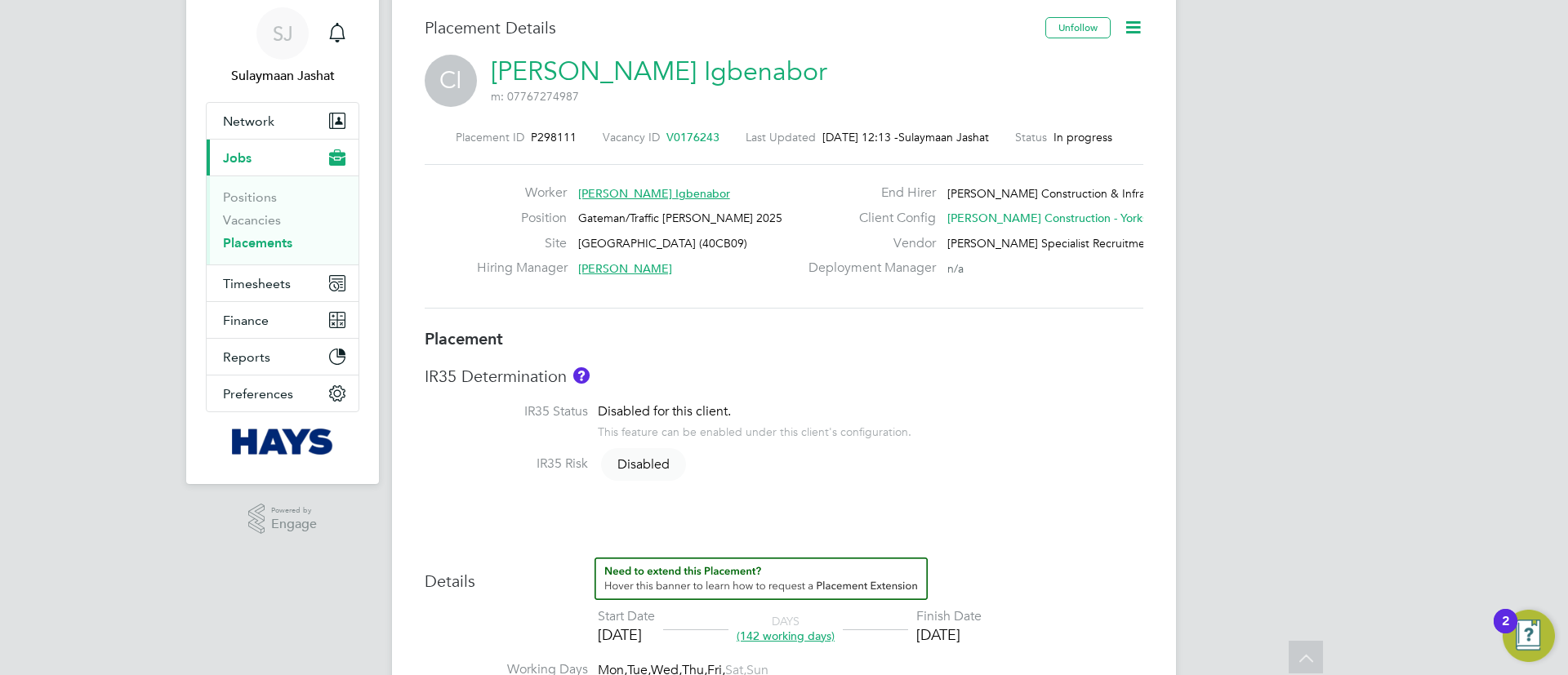
scroll to position [0, 0]
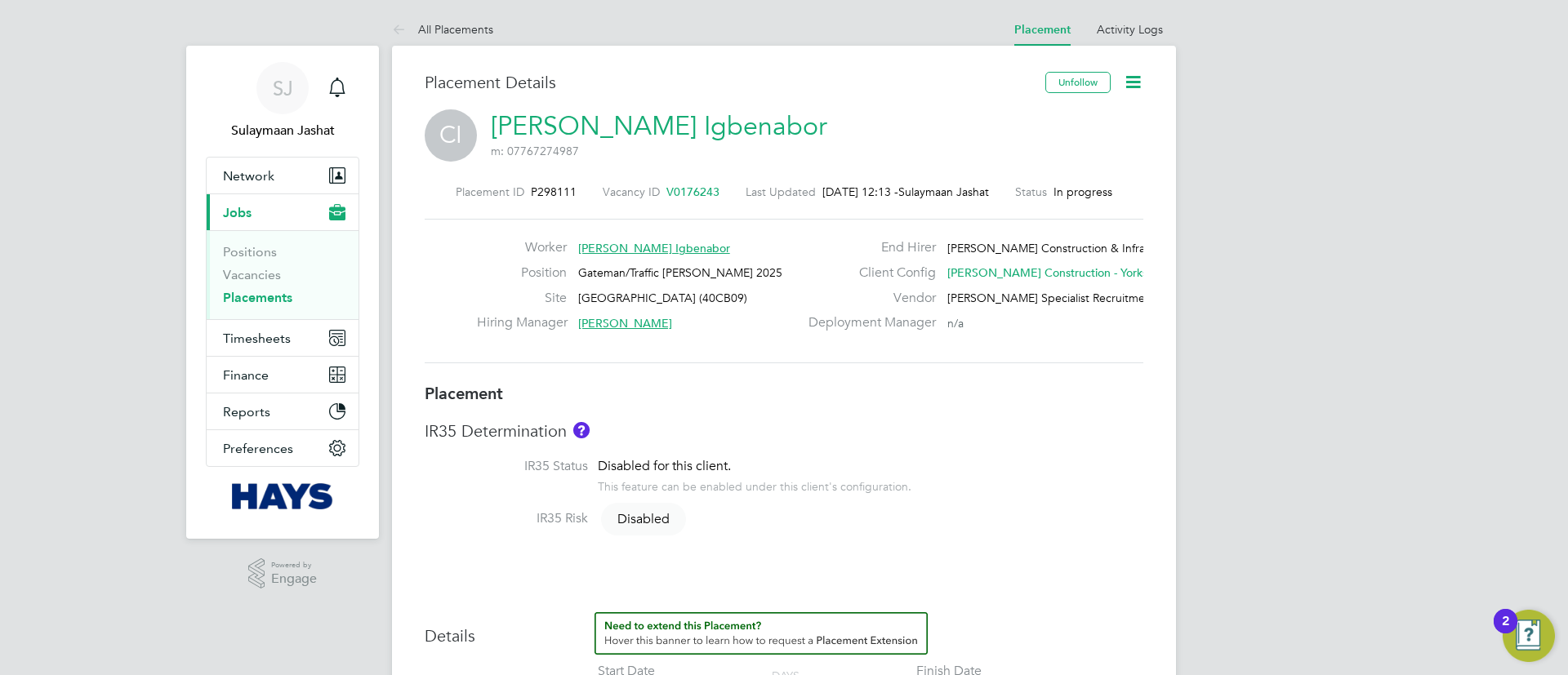
click at [456, 375] on div "Placement ID P298111 Vacancy ID V0176243 Last Updated 01 Oct 2025, 12:13 - Sula…" at bounding box center [784, 273] width 719 height 219
click at [249, 339] on span "Timesheets" at bounding box center [256, 338] width 67 height 15
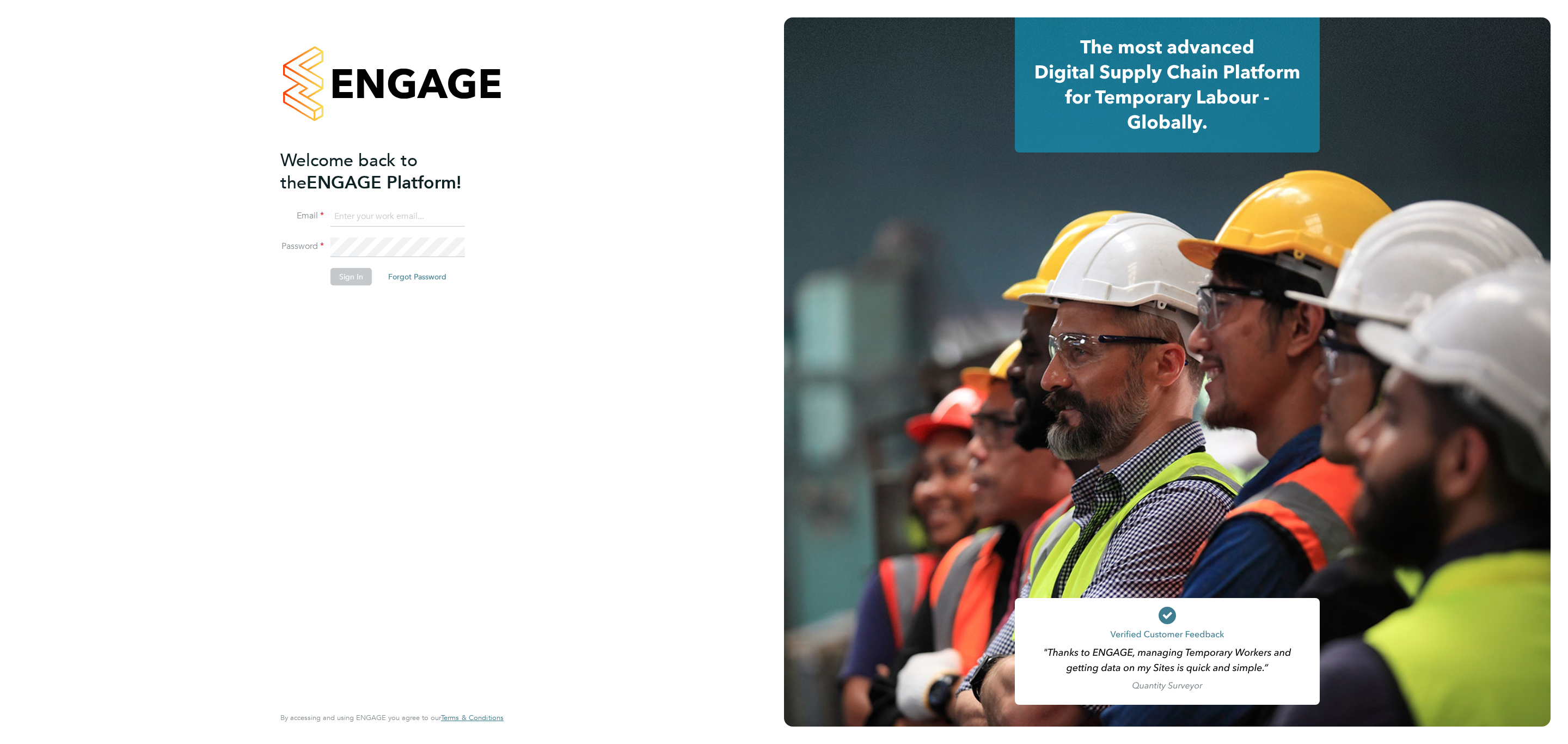
click at [420, 186] on input at bounding box center [397, 217] width 134 height 20
type input "[EMAIL_ADDRESS][PERSON_NAME][DOMAIN_NAME]"
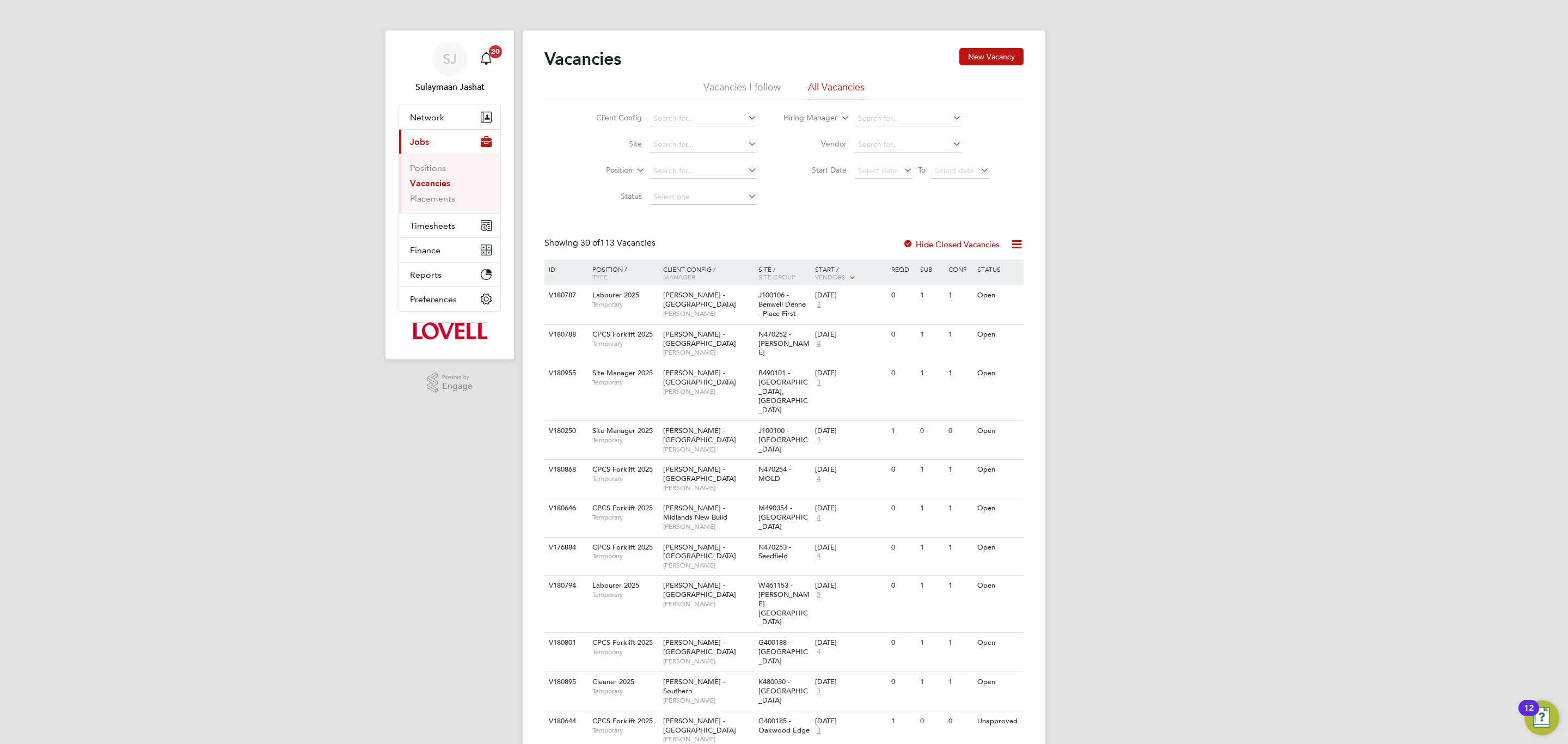
click at [438, 197] on link "Placements" at bounding box center [432, 199] width 45 height 10
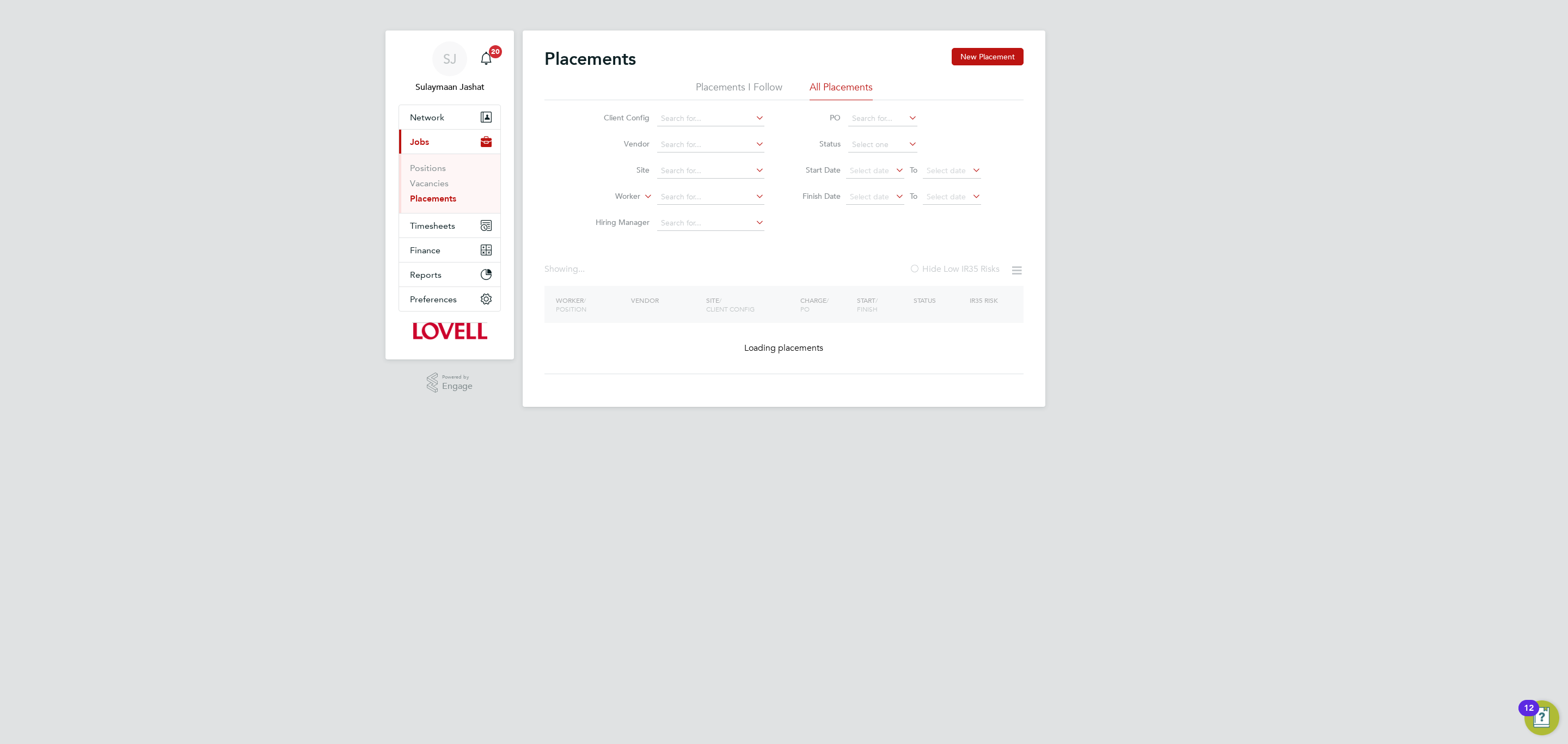
click at [696, 190] on input at bounding box center [710, 197] width 107 height 15
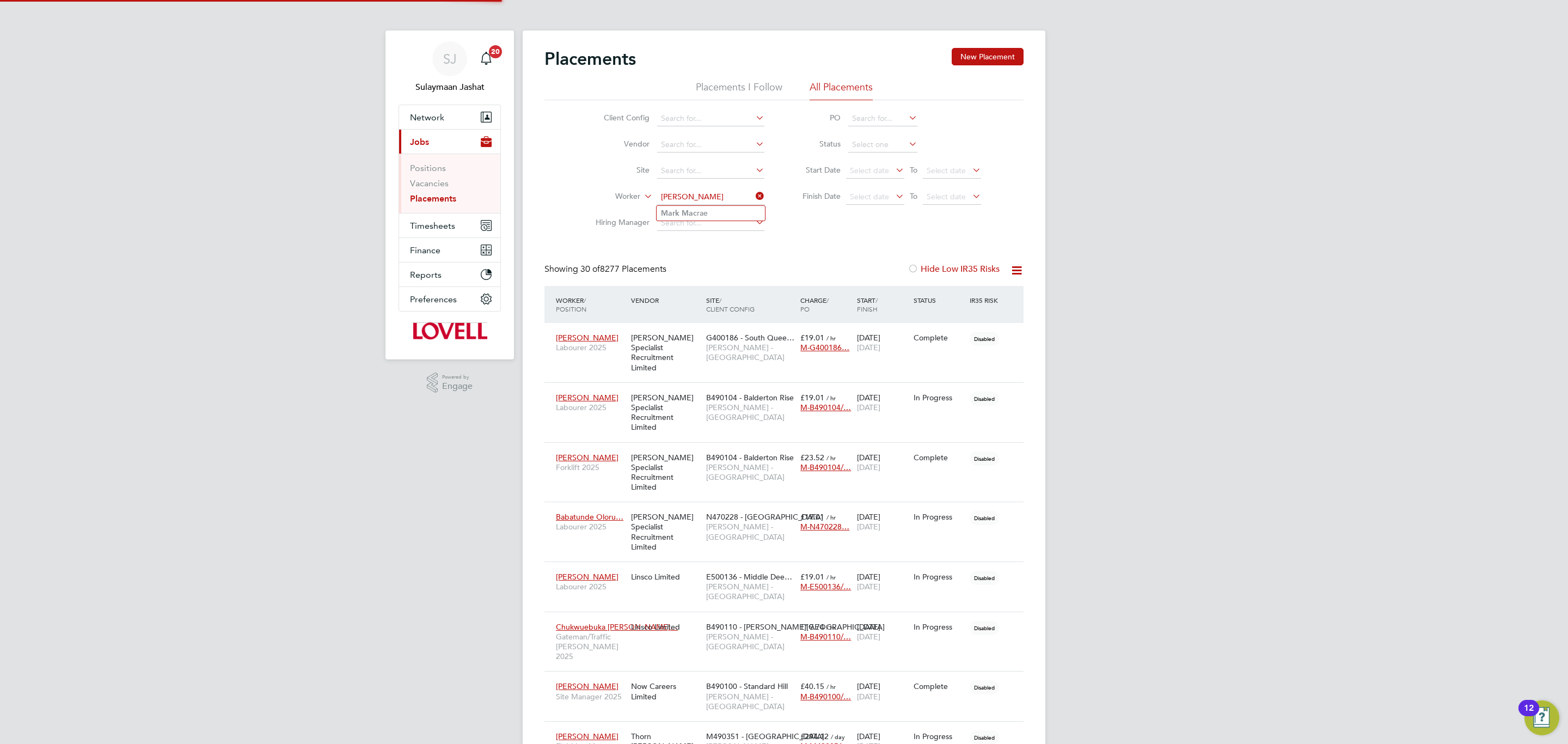
click at [716, 209] on li "[PERSON_NAME]" at bounding box center [710, 213] width 109 height 15
type input "[PERSON_NAME]"
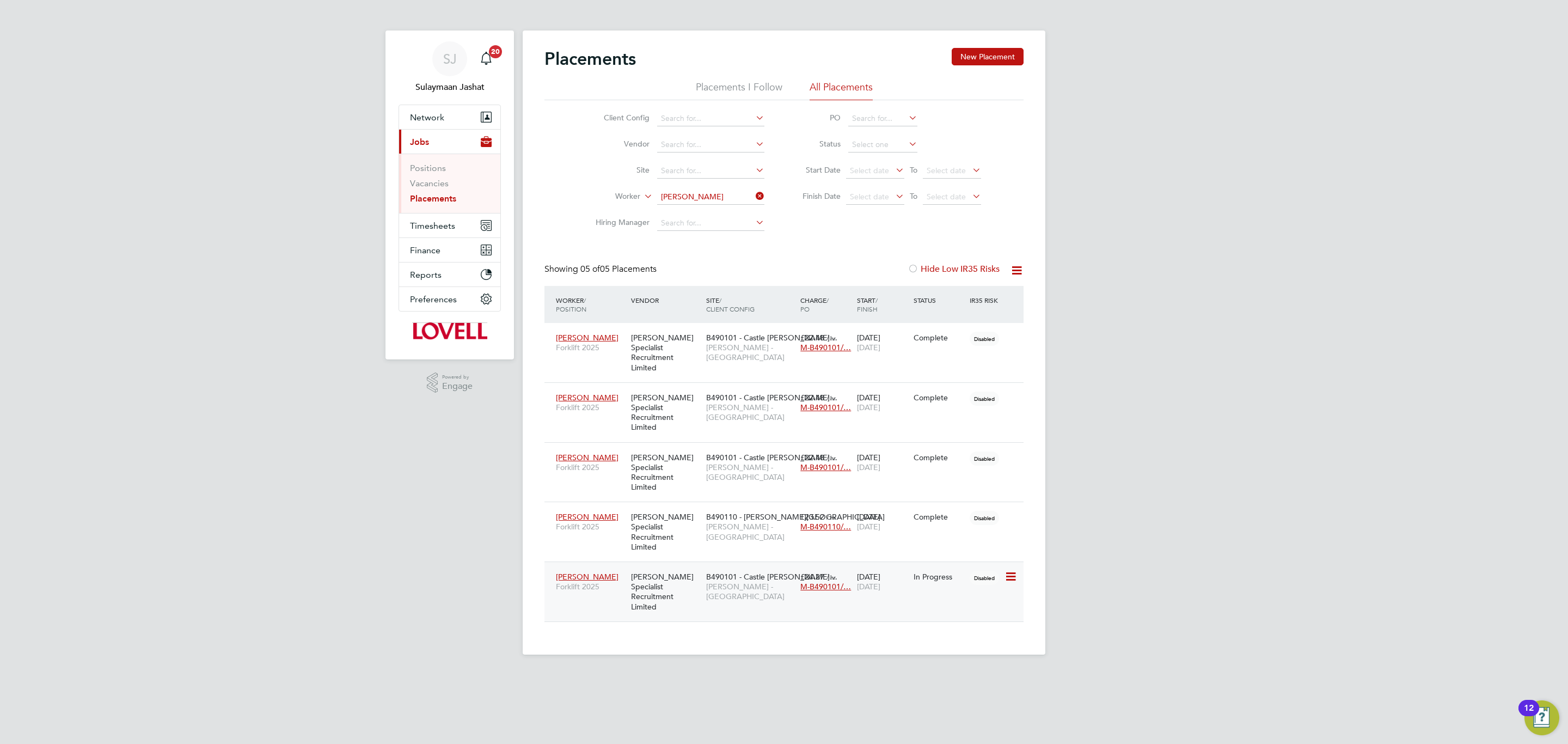
click at [747, 581] on span "[PERSON_NAME] - [GEOGRAPHIC_DATA]" at bounding box center [751, 591] width 89 height 20
click at [704, 201] on input at bounding box center [710, 197] width 107 height 15
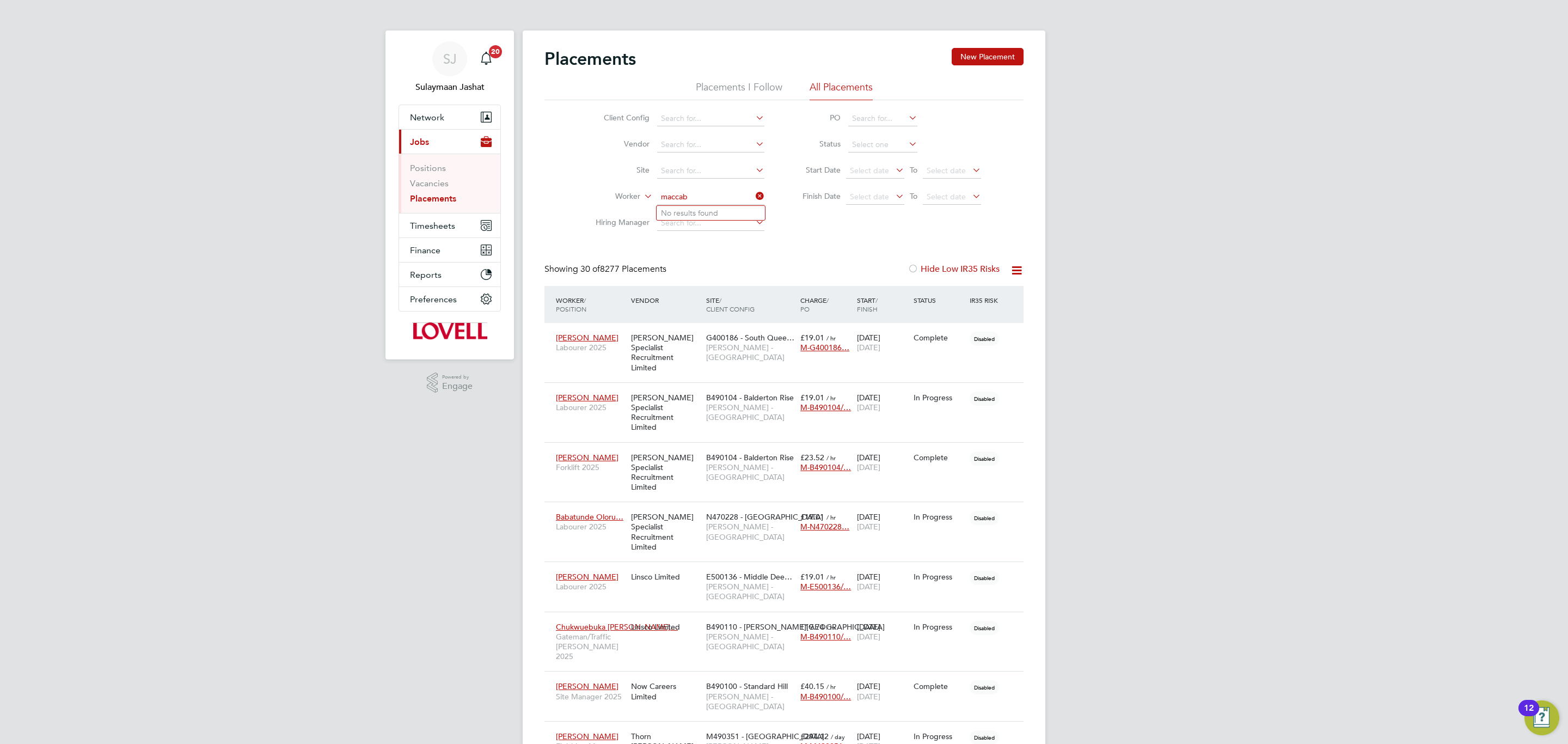
type input "maccab"
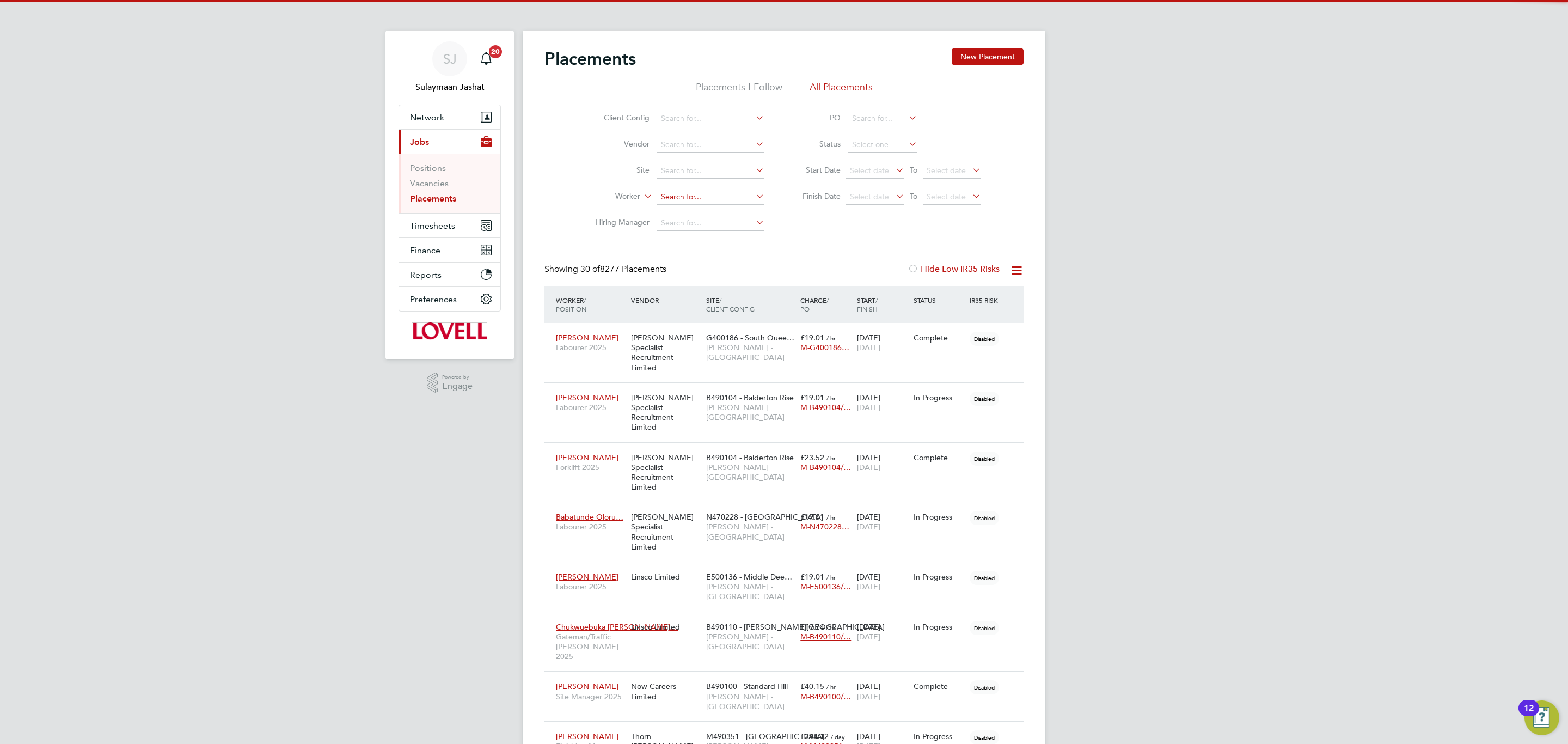
click at [717, 197] on input at bounding box center [710, 197] width 107 height 15
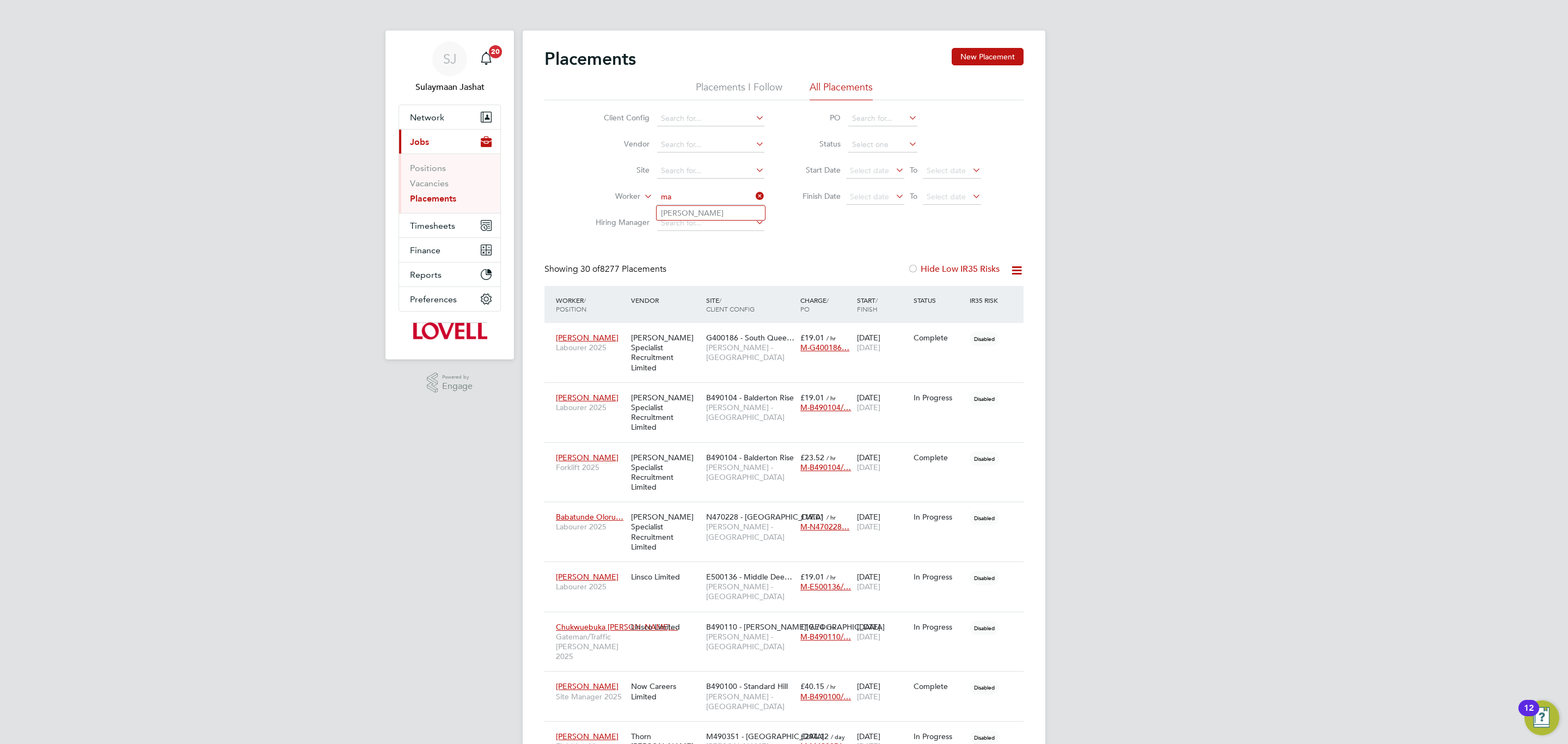
type input "m"
click at [704, 241] on li "[PERSON_NAME] be" at bounding box center [710, 242] width 109 height 15
type input "[PERSON_NAME]"
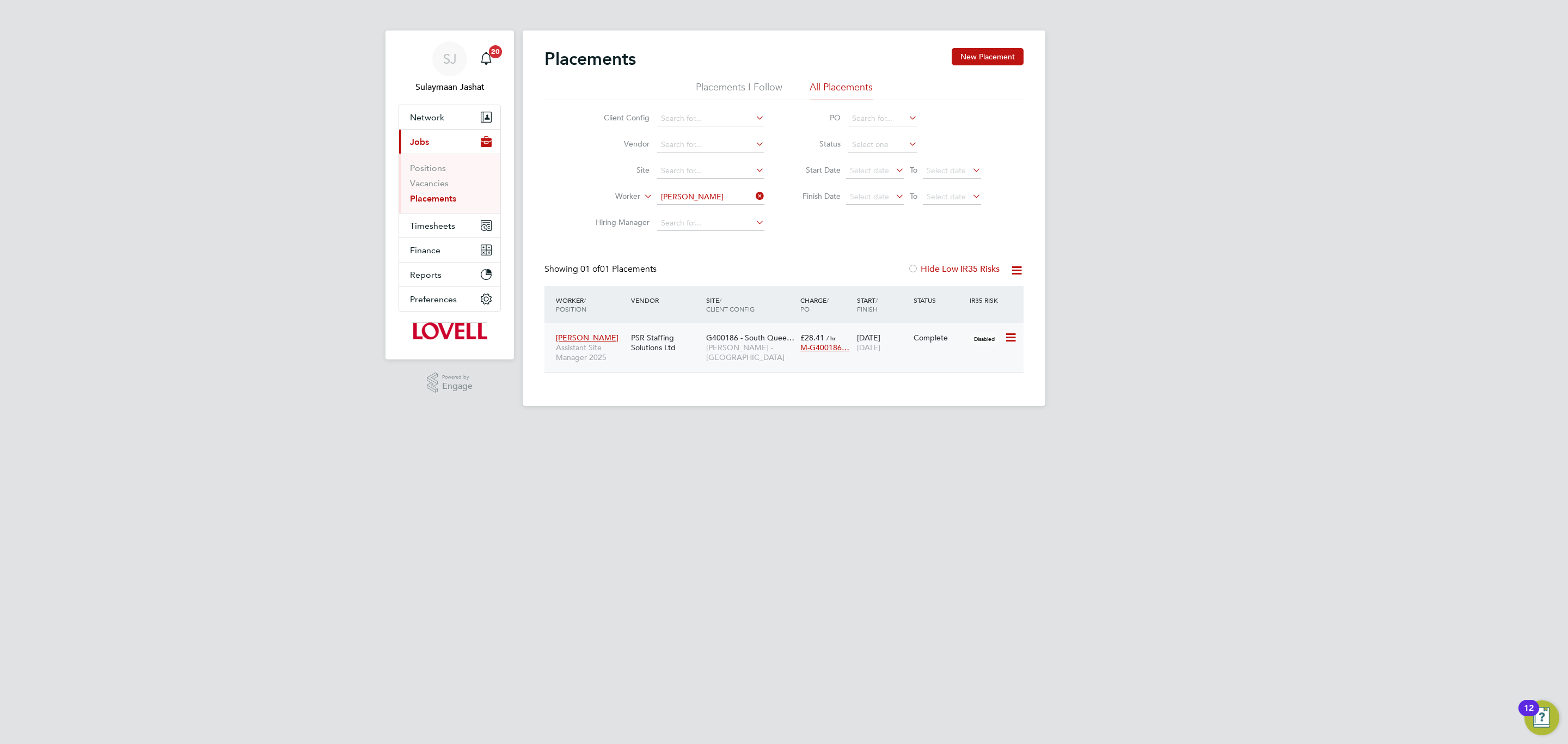
click at [694, 333] on div "PSR Staffing Solutions Ltd" at bounding box center [665, 342] width 75 height 30
click at [824, 330] on div "£28.41 / hr M-G400186…" at bounding box center [826, 342] width 57 height 30
drag, startPoint x: 1264, startPoint y: 296, endPoint x: 1461, endPoint y: 77, distance: 294.6
click at [1276, 283] on div "SJ Sulaymaan Jashat Notifications 20 Applications: Network Team Members Busines…" at bounding box center [784, 211] width 1568 height 423
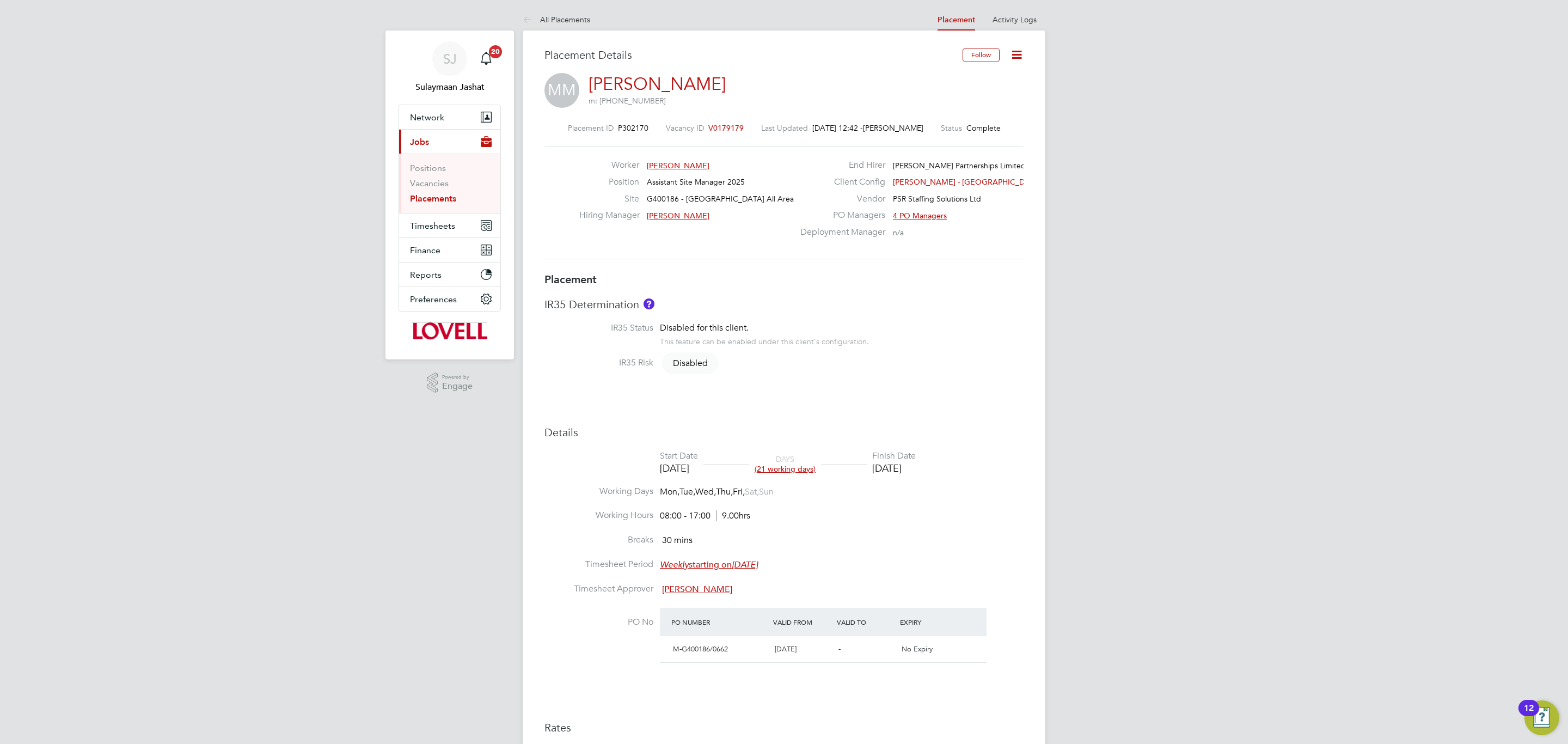
click at [967, 375] on li "IR35 Risk Disabled" at bounding box center [784, 369] width 479 height 24
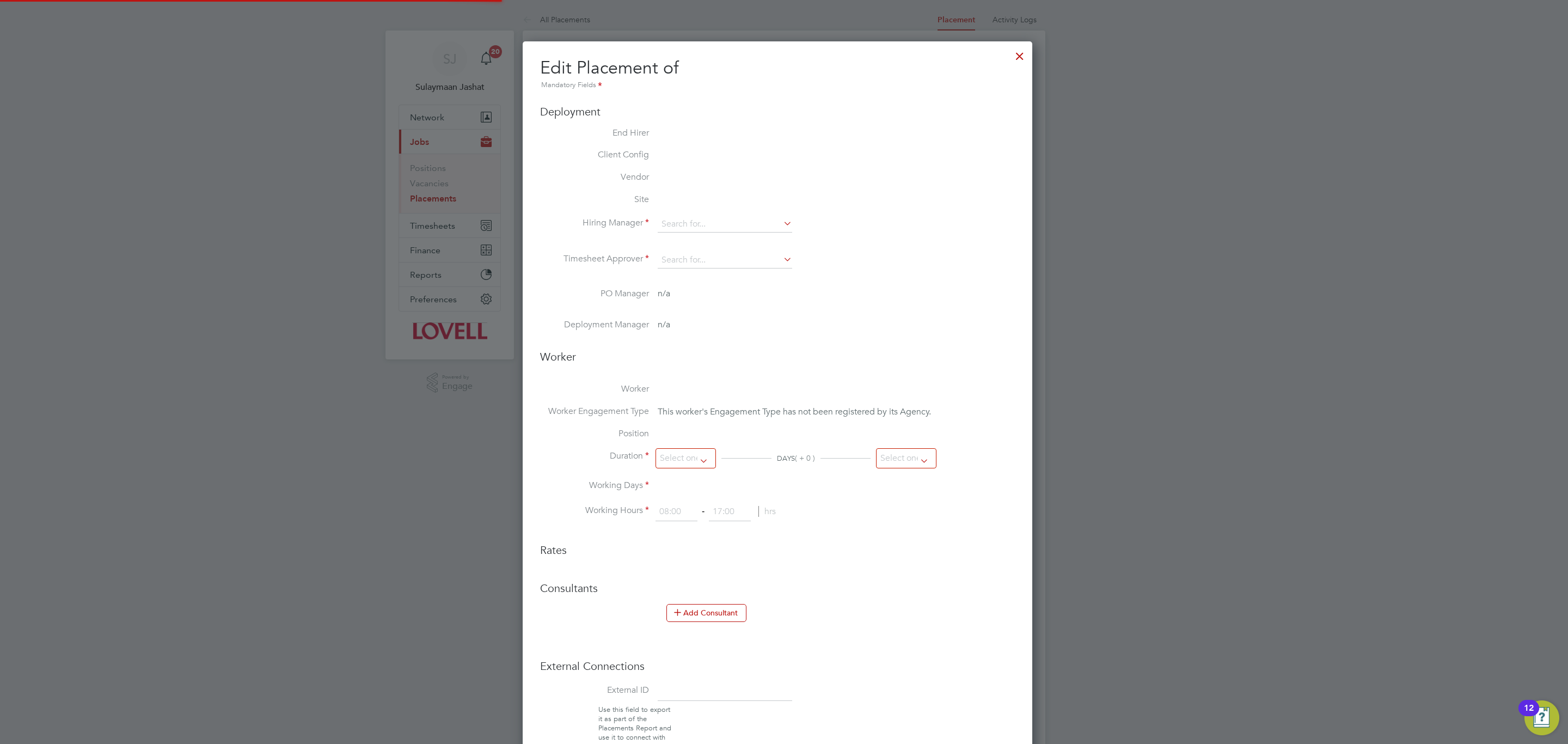
type input "[PERSON_NAME]"
type input "[DATE]"
type input "08:00"
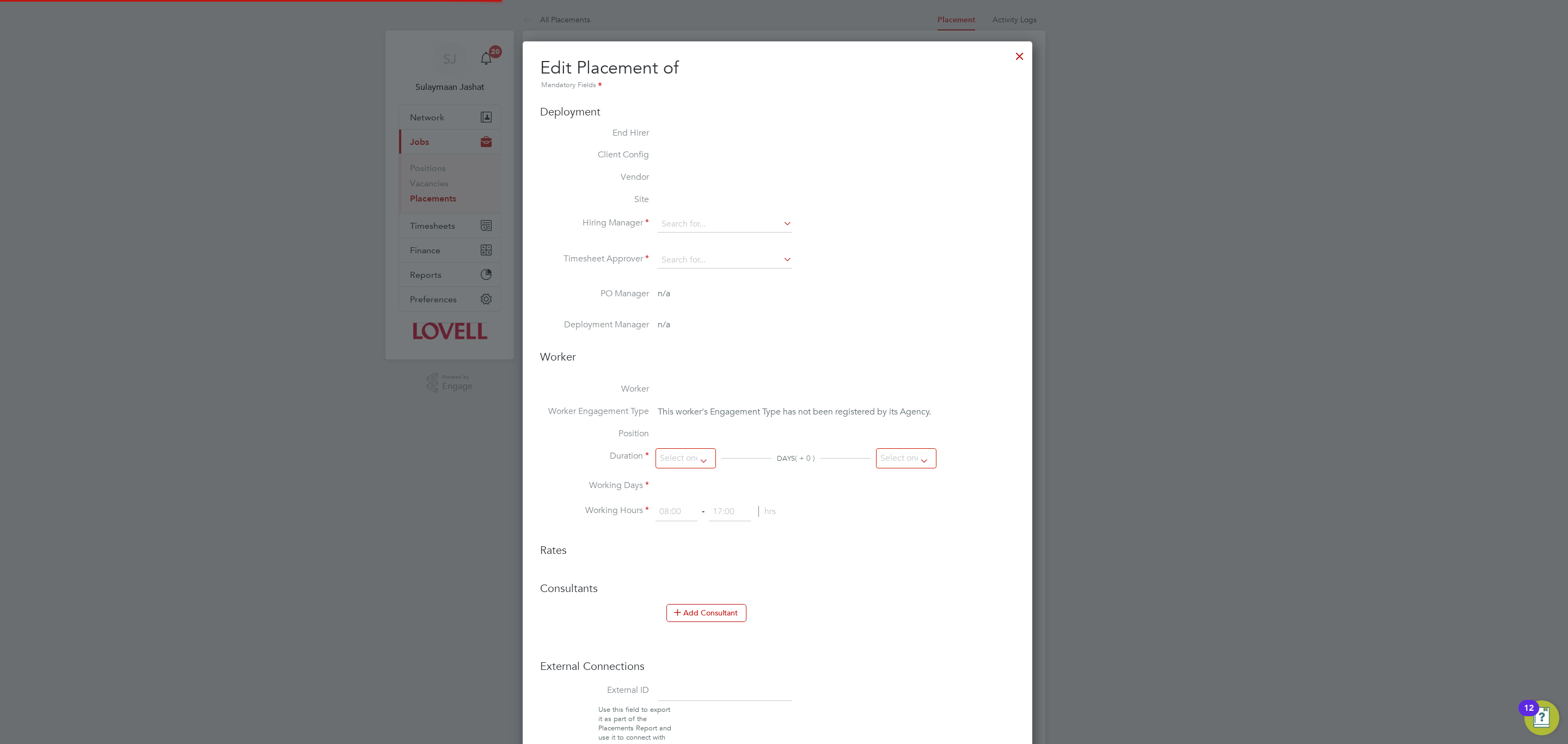
type input "17:00"
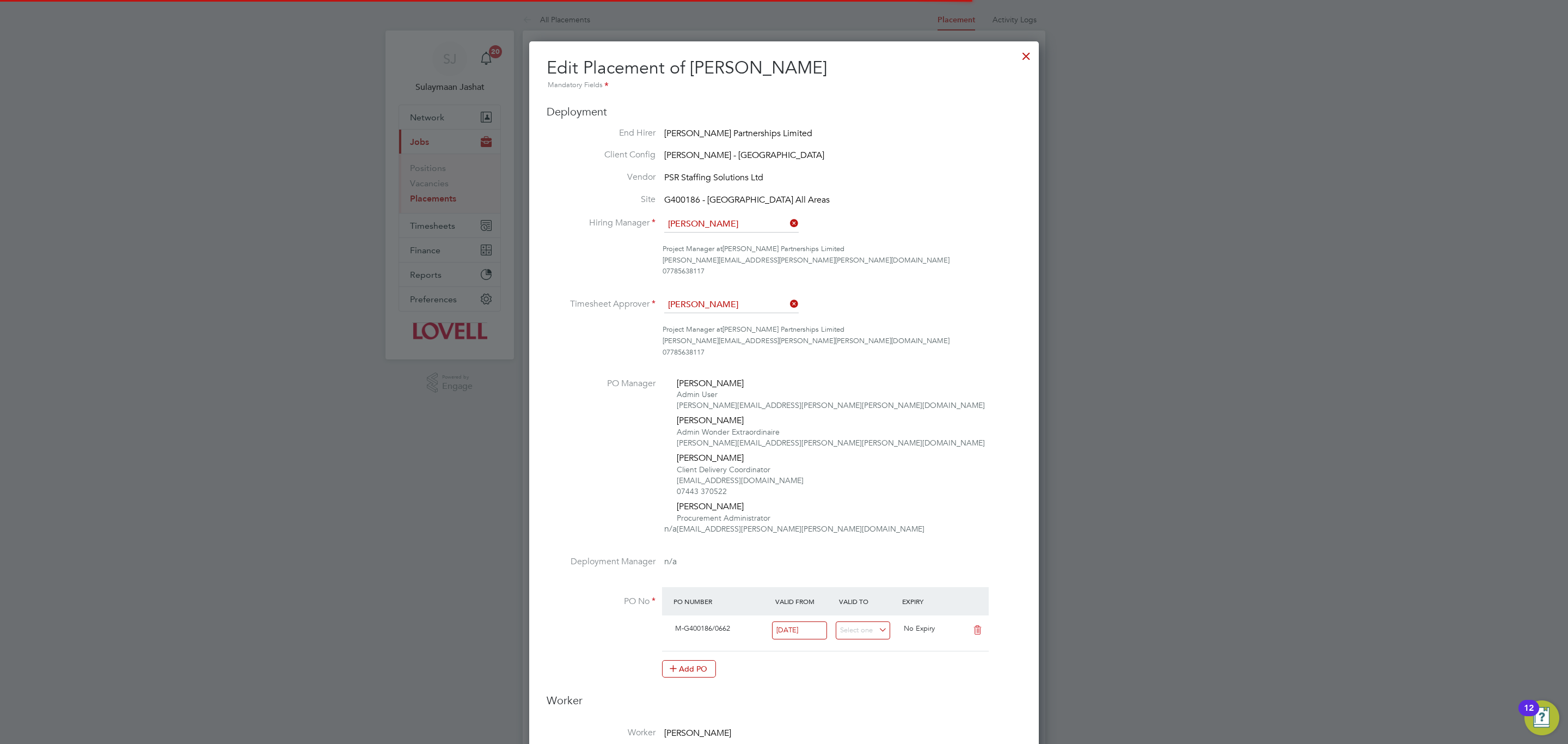
scroll to position [5, 5]
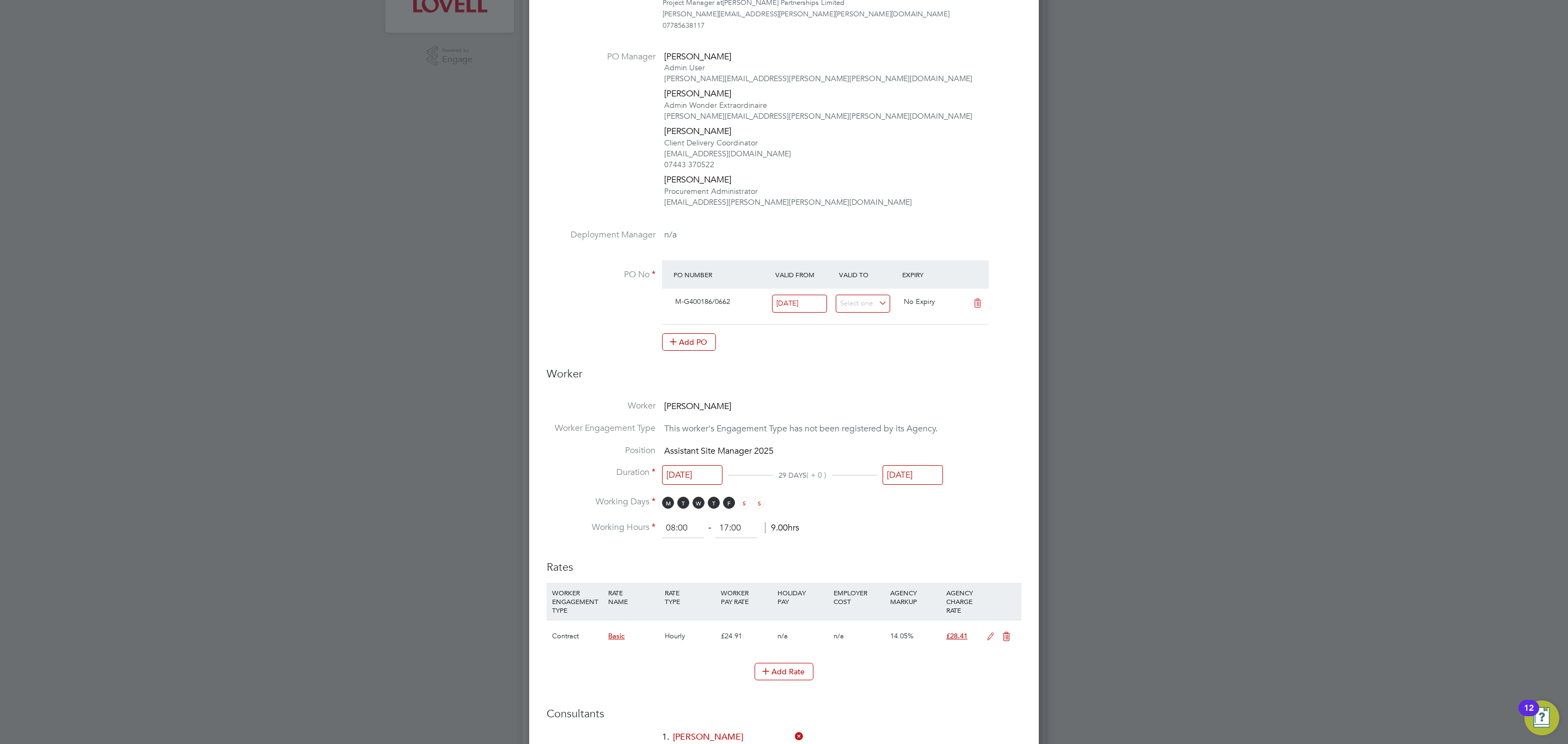
click at [921, 474] on input "[DATE]" at bounding box center [912, 475] width 60 height 20
click at [988, 421] on span "12" at bounding box center [984, 416] width 21 height 21
type input "[DATE]"
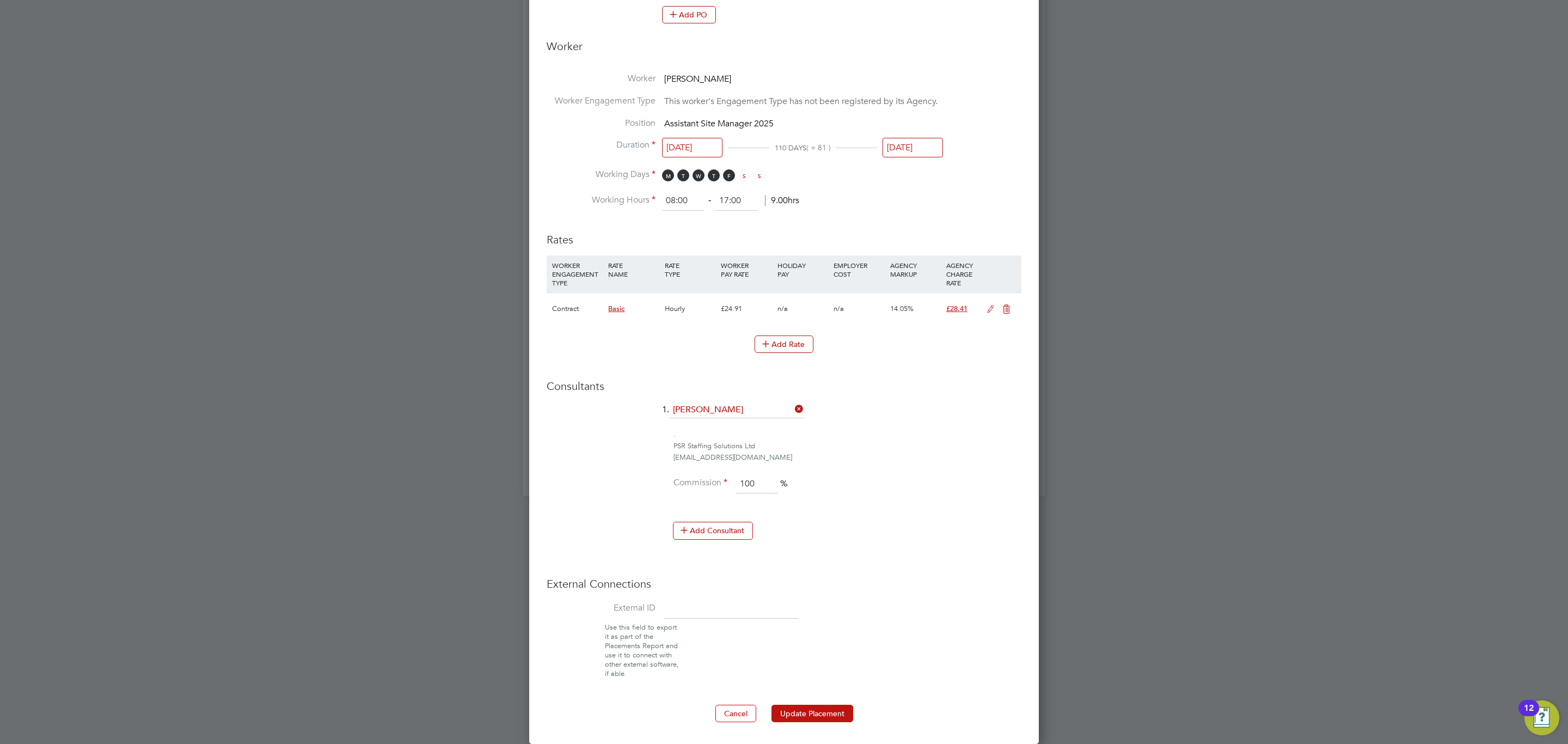
click at [810, 701] on ng-form "Deployment End Hirer [PERSON_NAME] Partnerships Limited Client Config [PERSON_N…" at bounding box center [783, 87] width 475 height 1272
click at [812, 706] on button "Update Placement" at bounding box center [812, 713] width 82 height 17
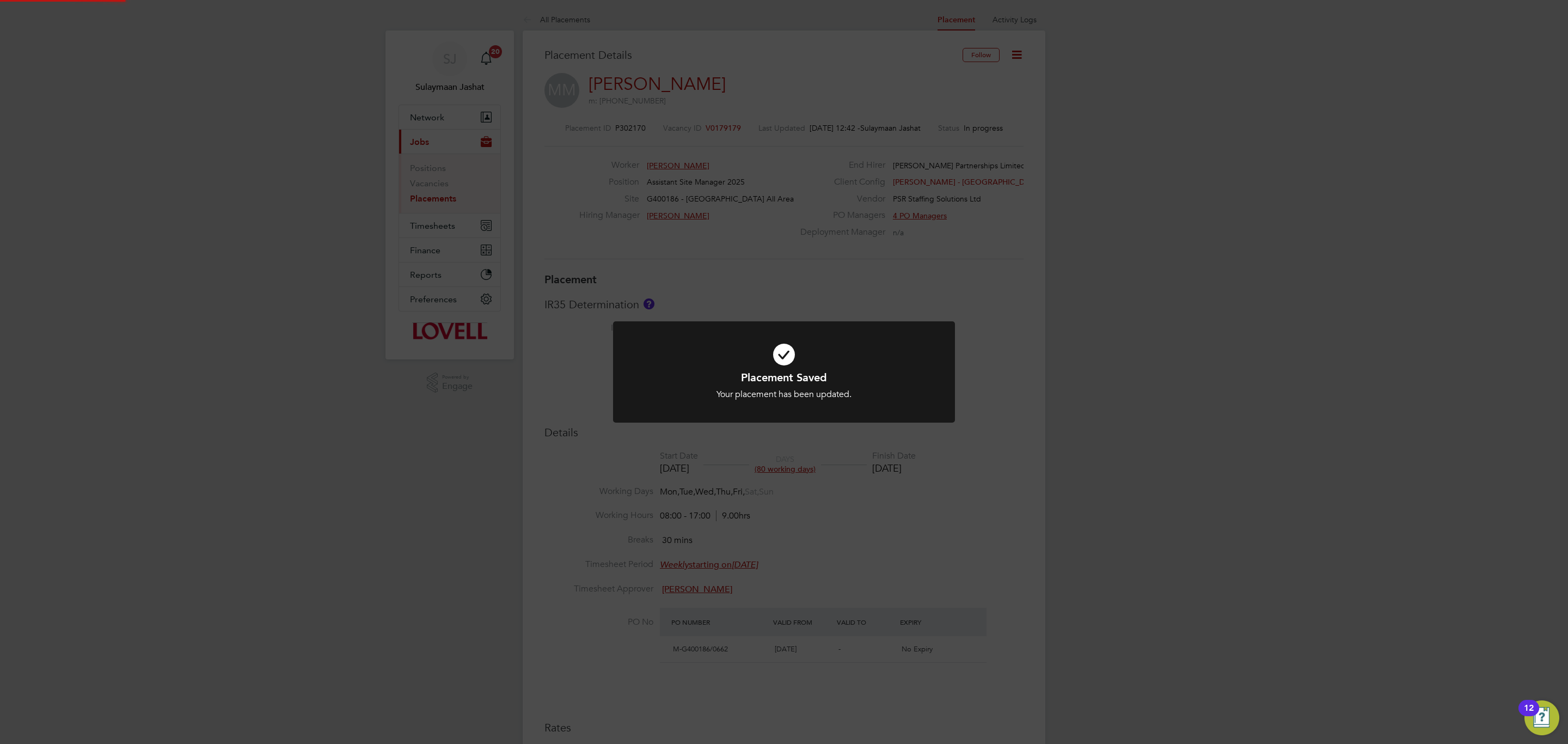
click at [877, 505] on div "Placement Saved Your placement has been updated. Cancel Okay" at bounding box center [784, 372] width 1568 height 744
